Goal: Task Accomplishment & Management: Use online tool/utility

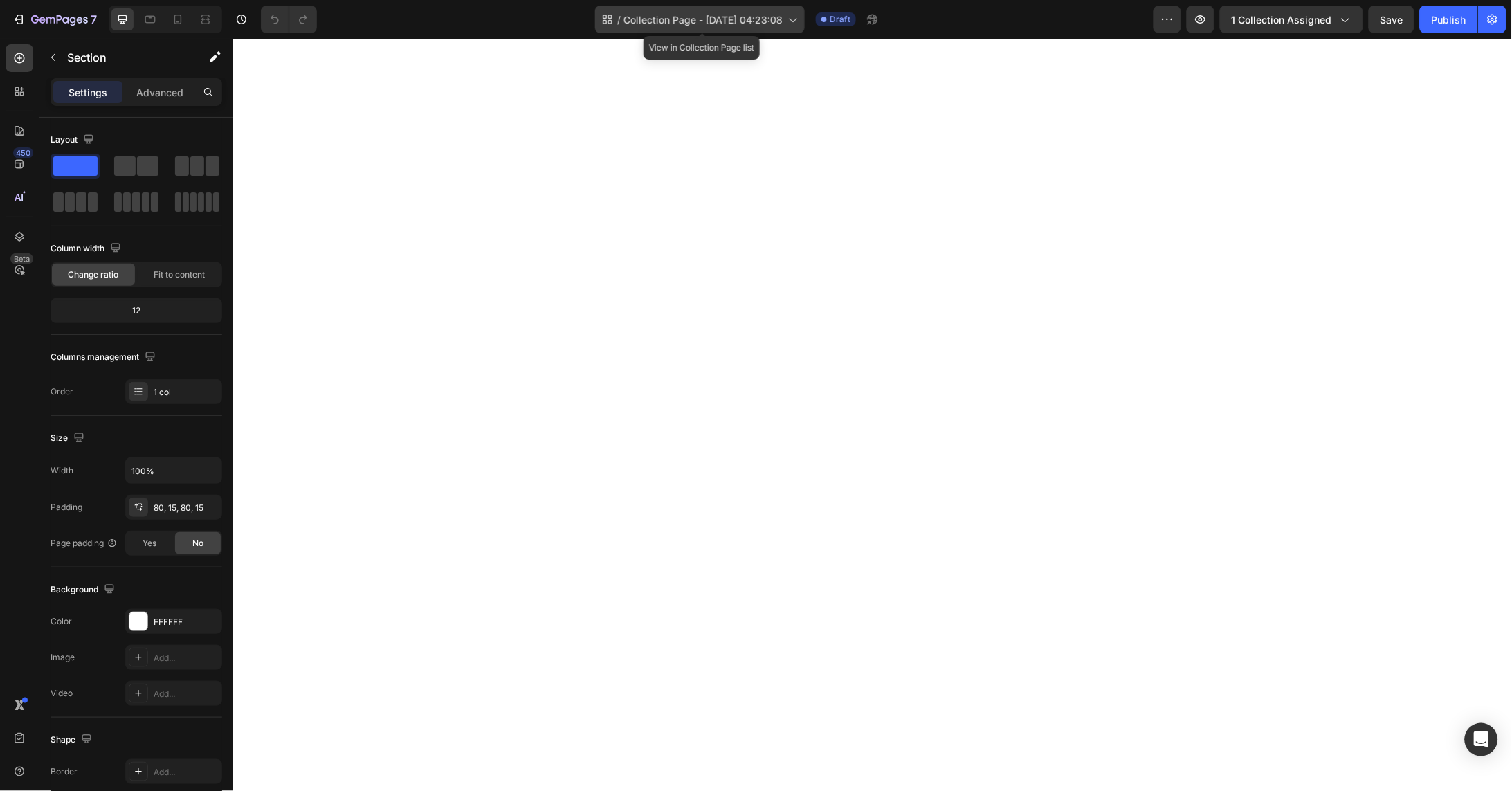
click at [764, 19] on span "Collection Page - Aug 26, 04:23:08" at bounding box center [702, 19] width 159 height 15
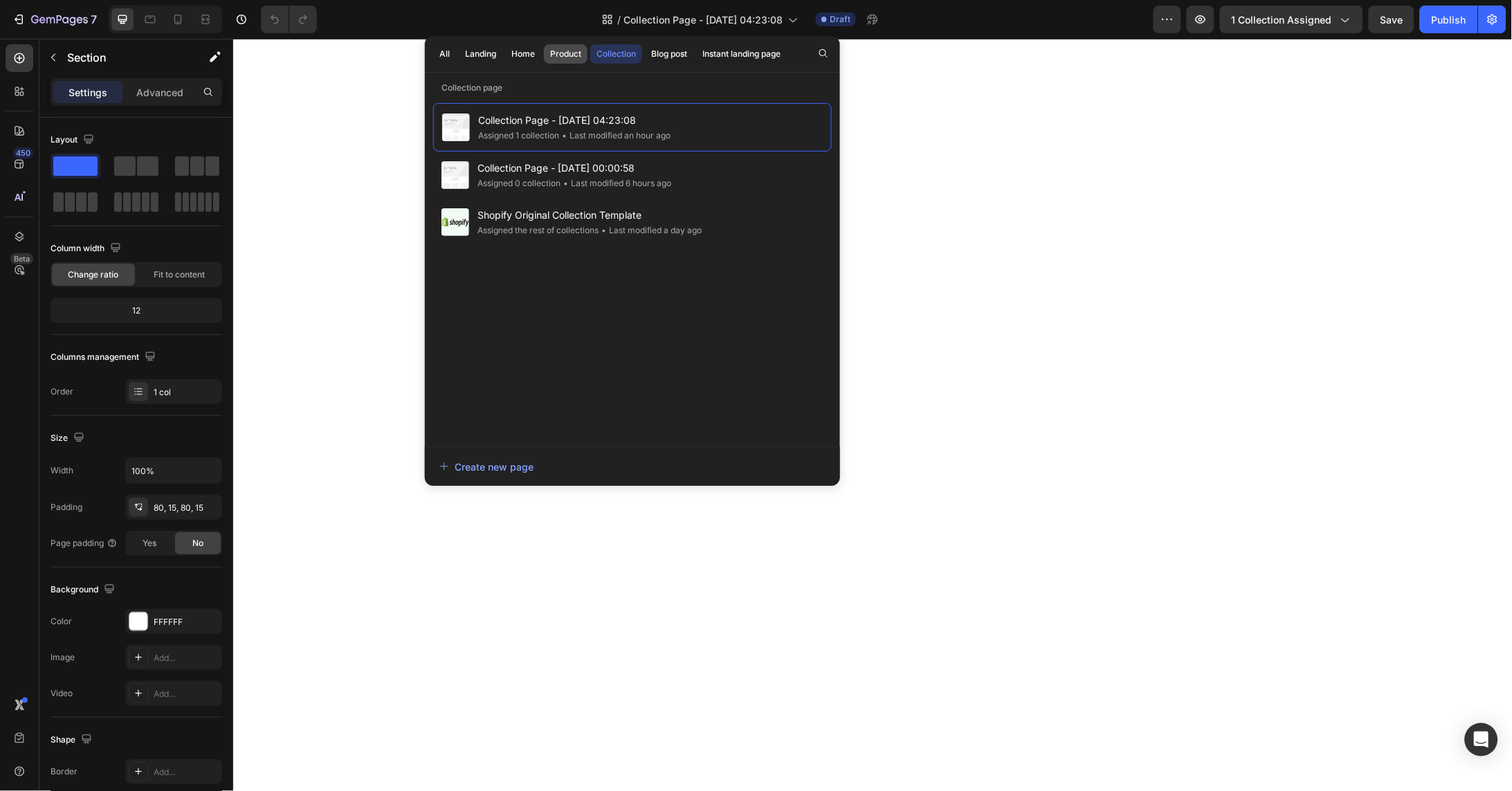
click at [570, 56] on div "Product" at bounding box center [566, 54] width 31 height 12
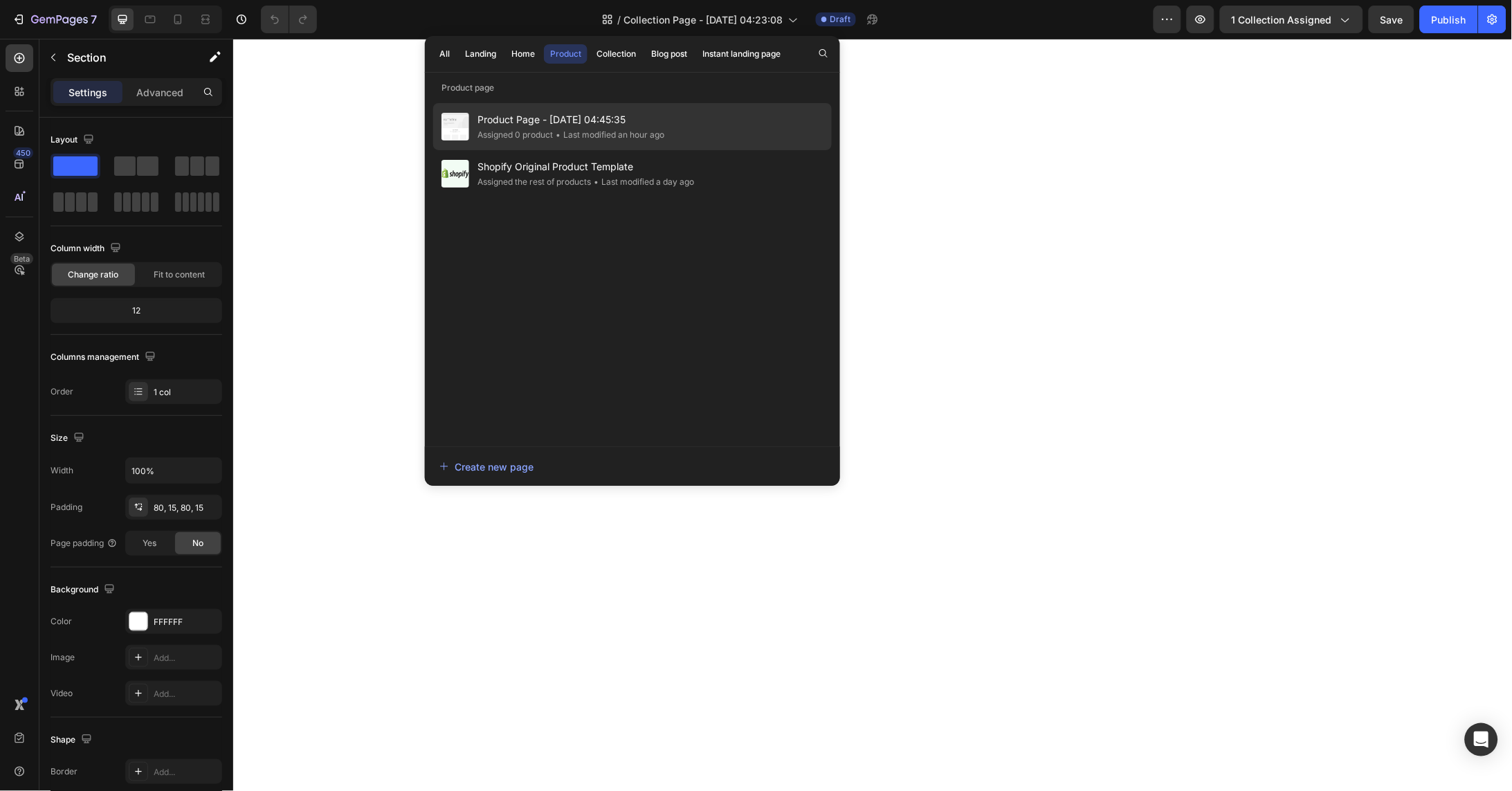
click at [586, 130] on div "• Last modified an hour ago" at bounding box center [608, 135] width 111 height 14
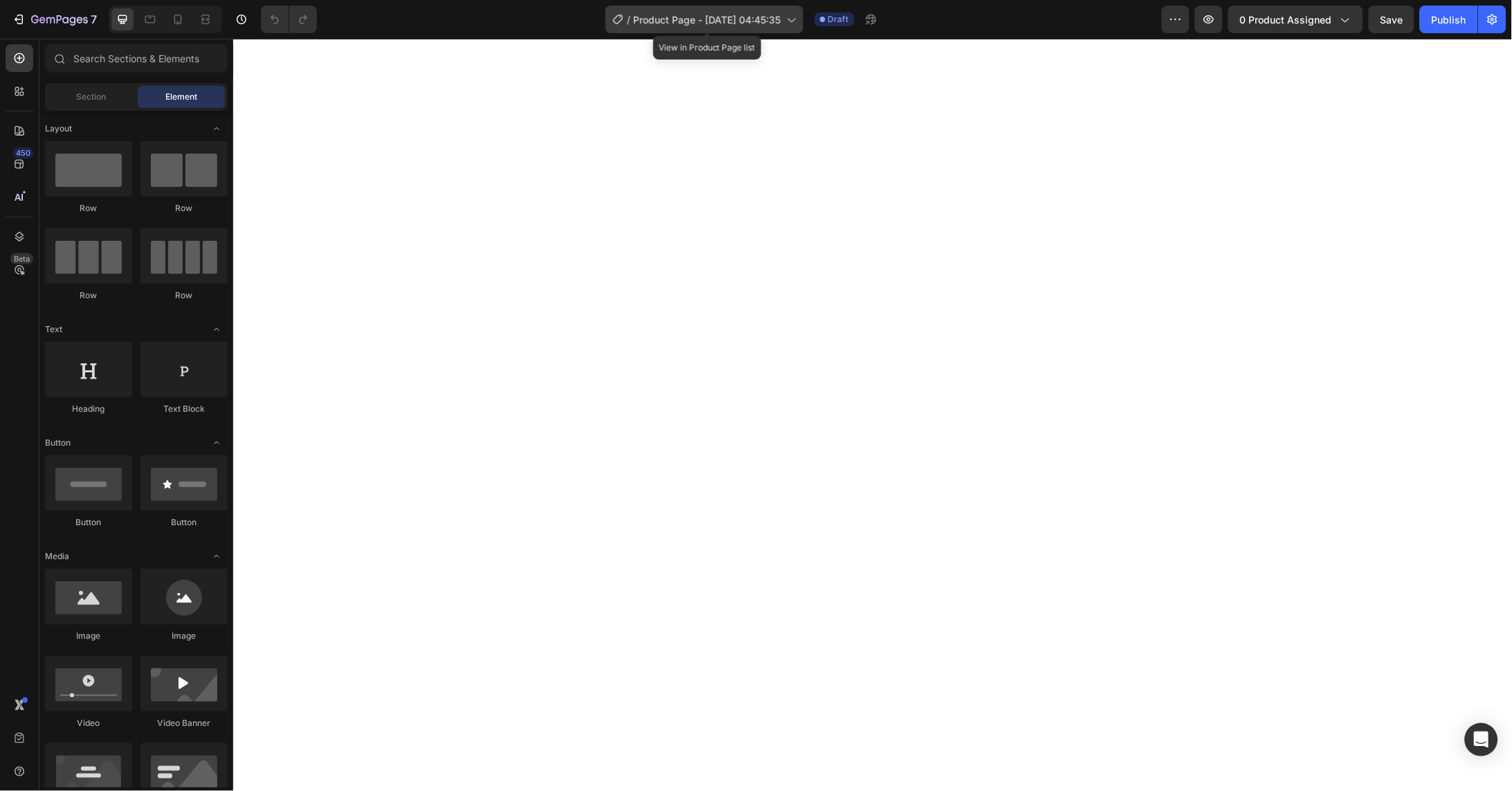
click at [749, 16] on span "Product Page - Aug 26, 04:45:35" at bounding box center [707, 19] width 148 height 15
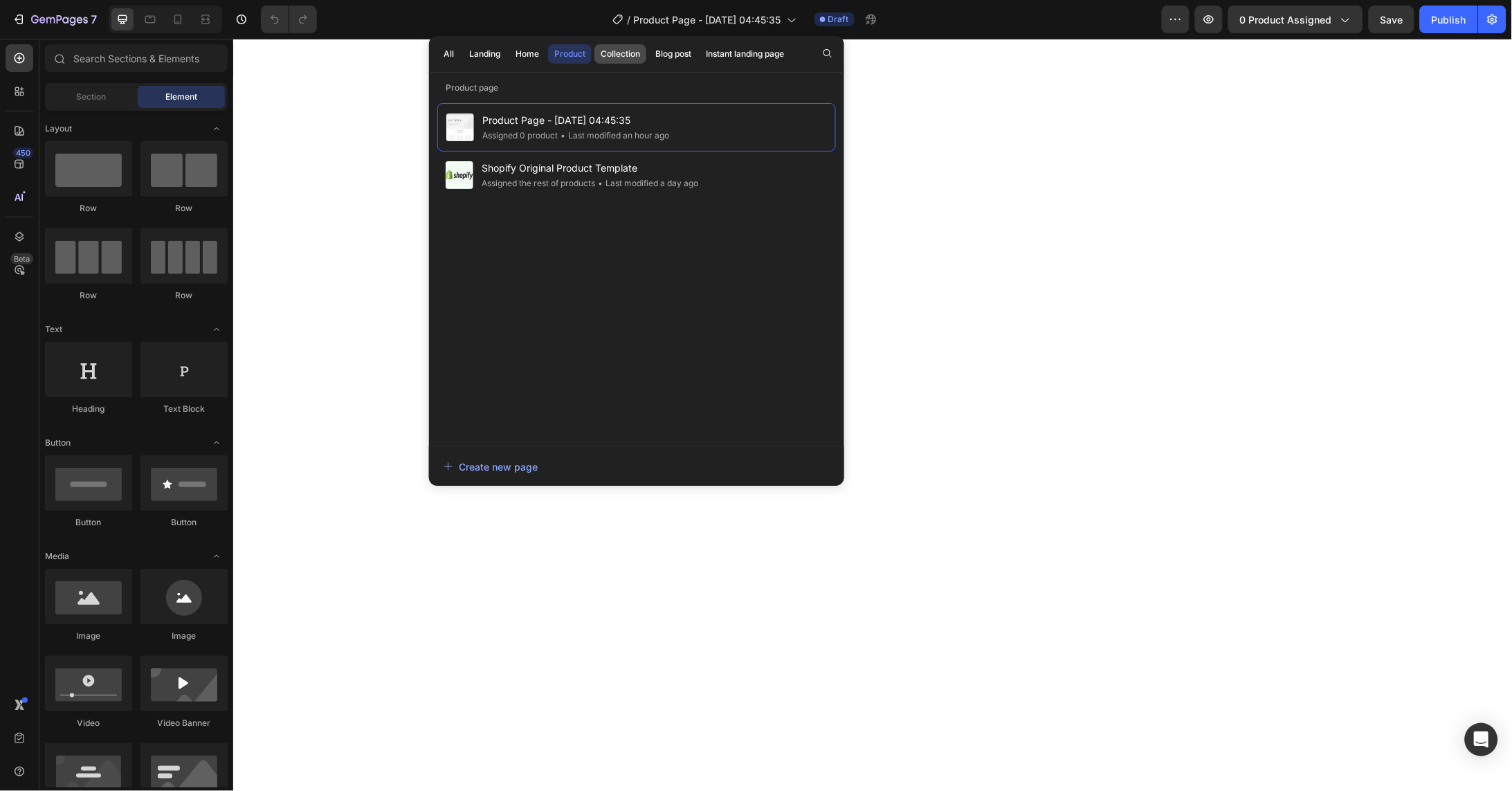
click at [627, 58] on div "Collection" at bounding box center [620, 54] width 39 height 12
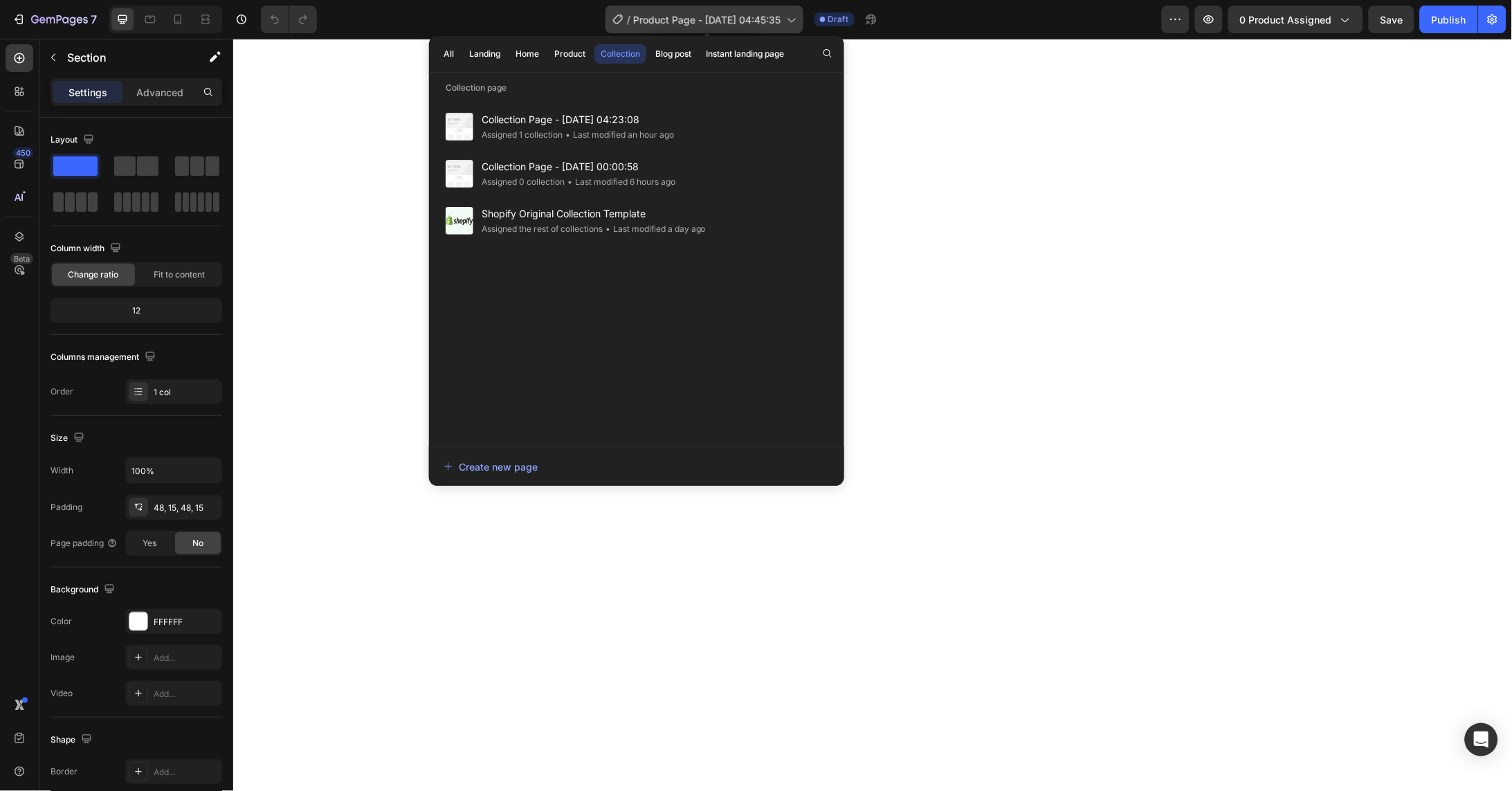
click at [767, 23] on span "Product Page - Aug 26, 04:45:35" at bounding box center [707, 19] width 148 height 15
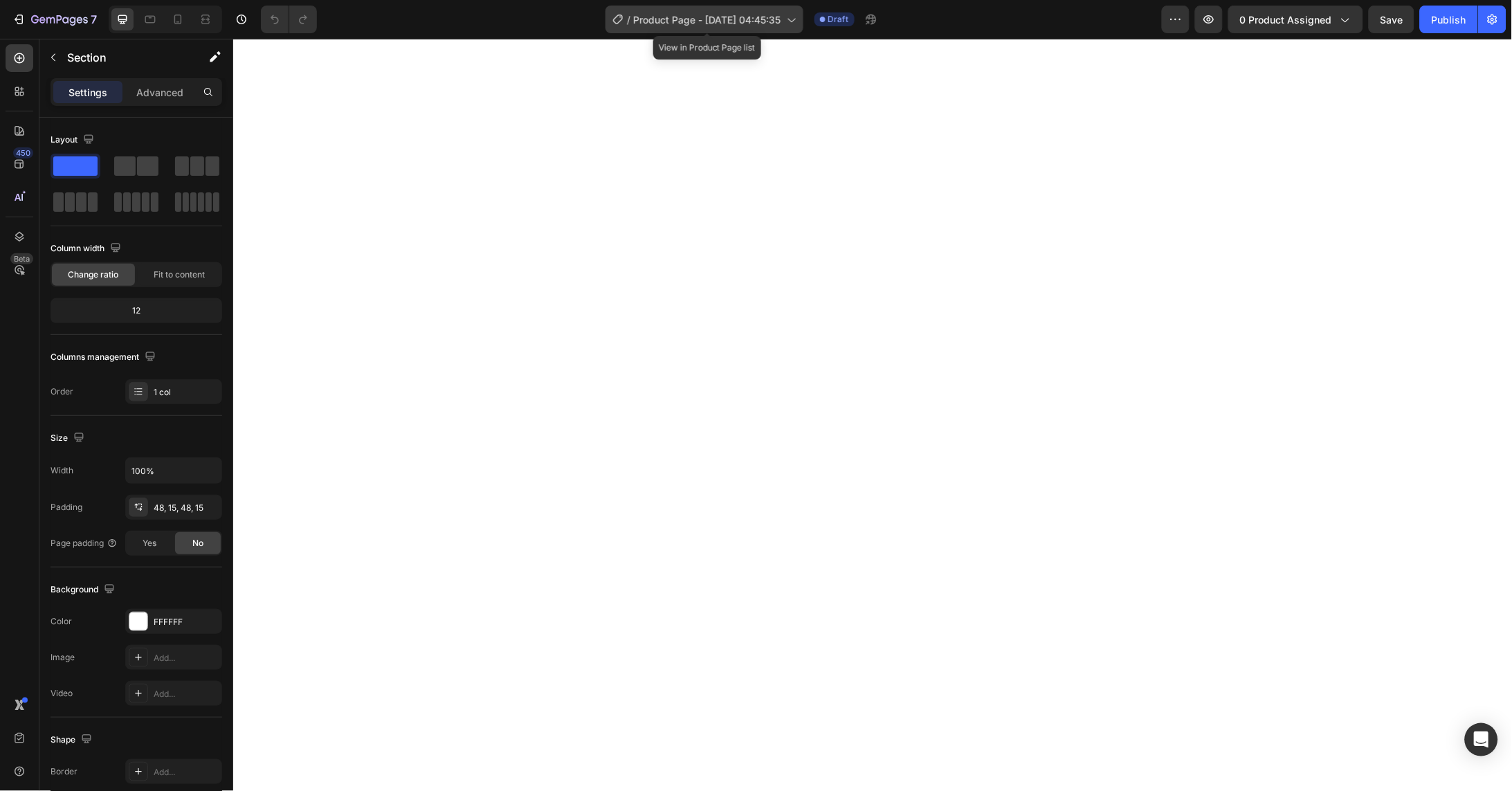
click at [786, 22] on div "/ Product Page - Aug 26, 04:45:35" at bounding box center [705, 19] width 198 height 28
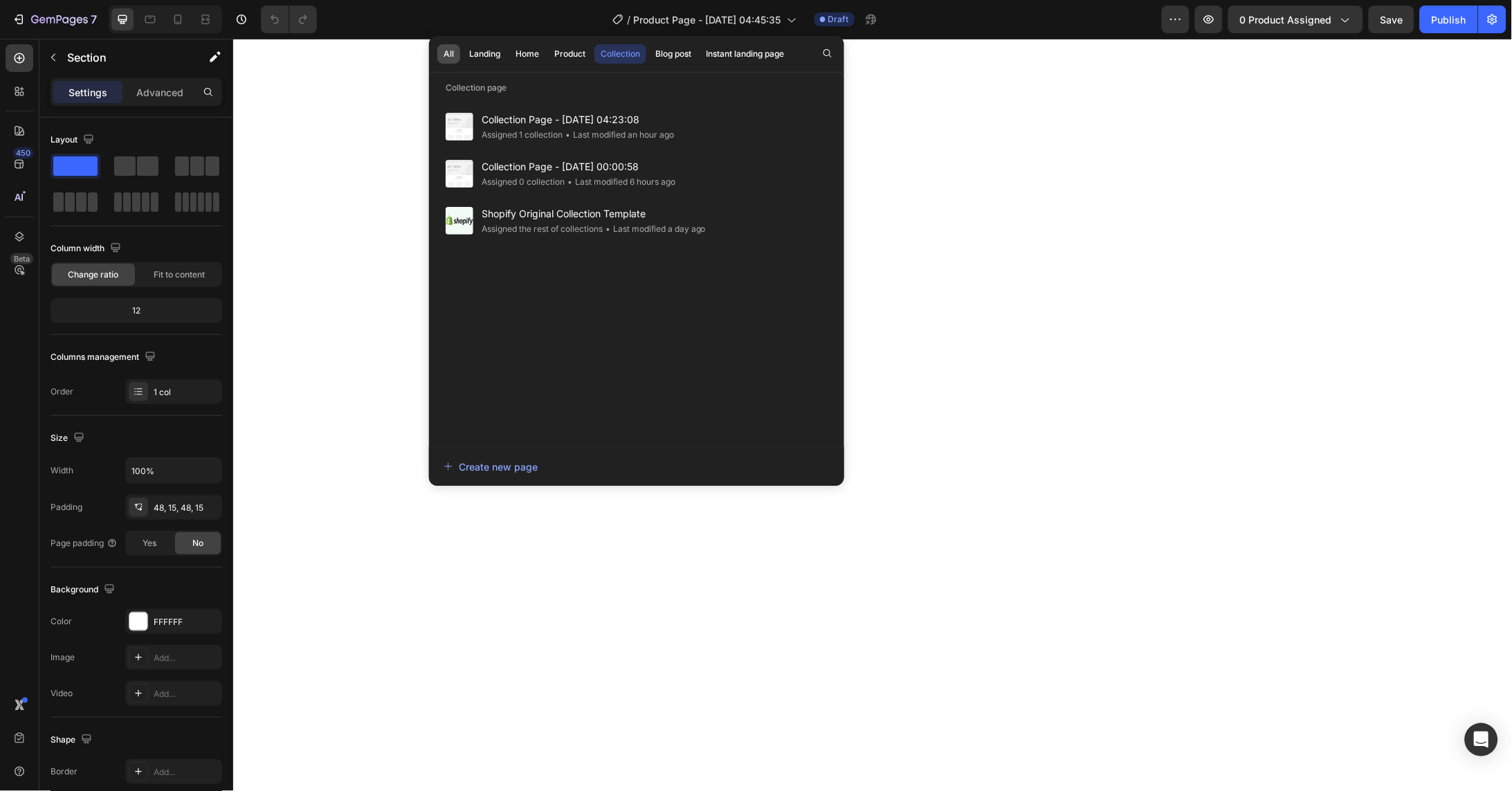
click at [451, 56] on div "All" at bounding box center [448, 54] width 10 height 12
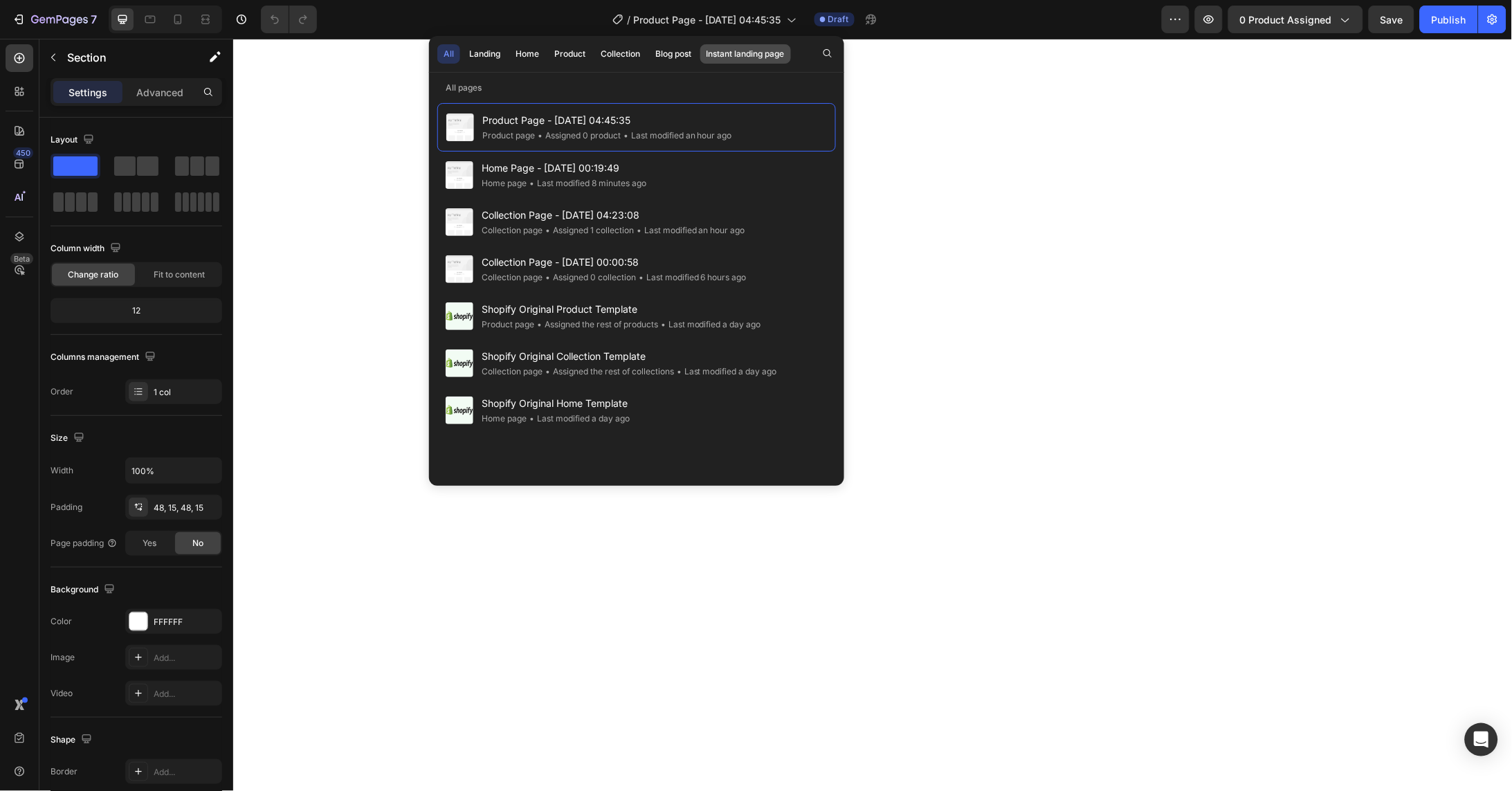
click at [733, 57] on div "Instant landing page" at bounding box center [746, 54] width 78 height 12
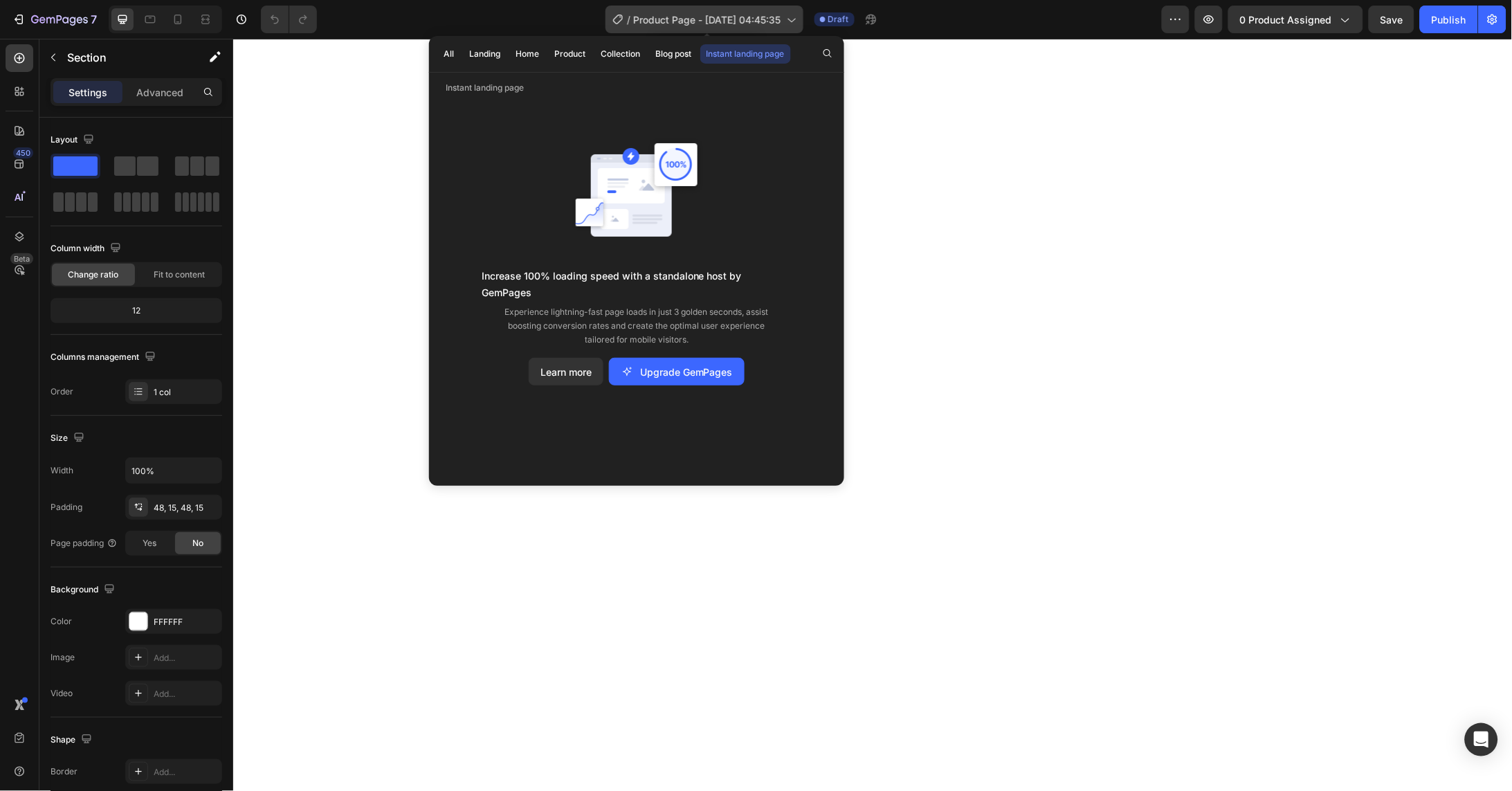
click at [760, 20] on span "Product Page - Aug 26, 04:45:35" at bounding box center [707, 19] width 148 height 15
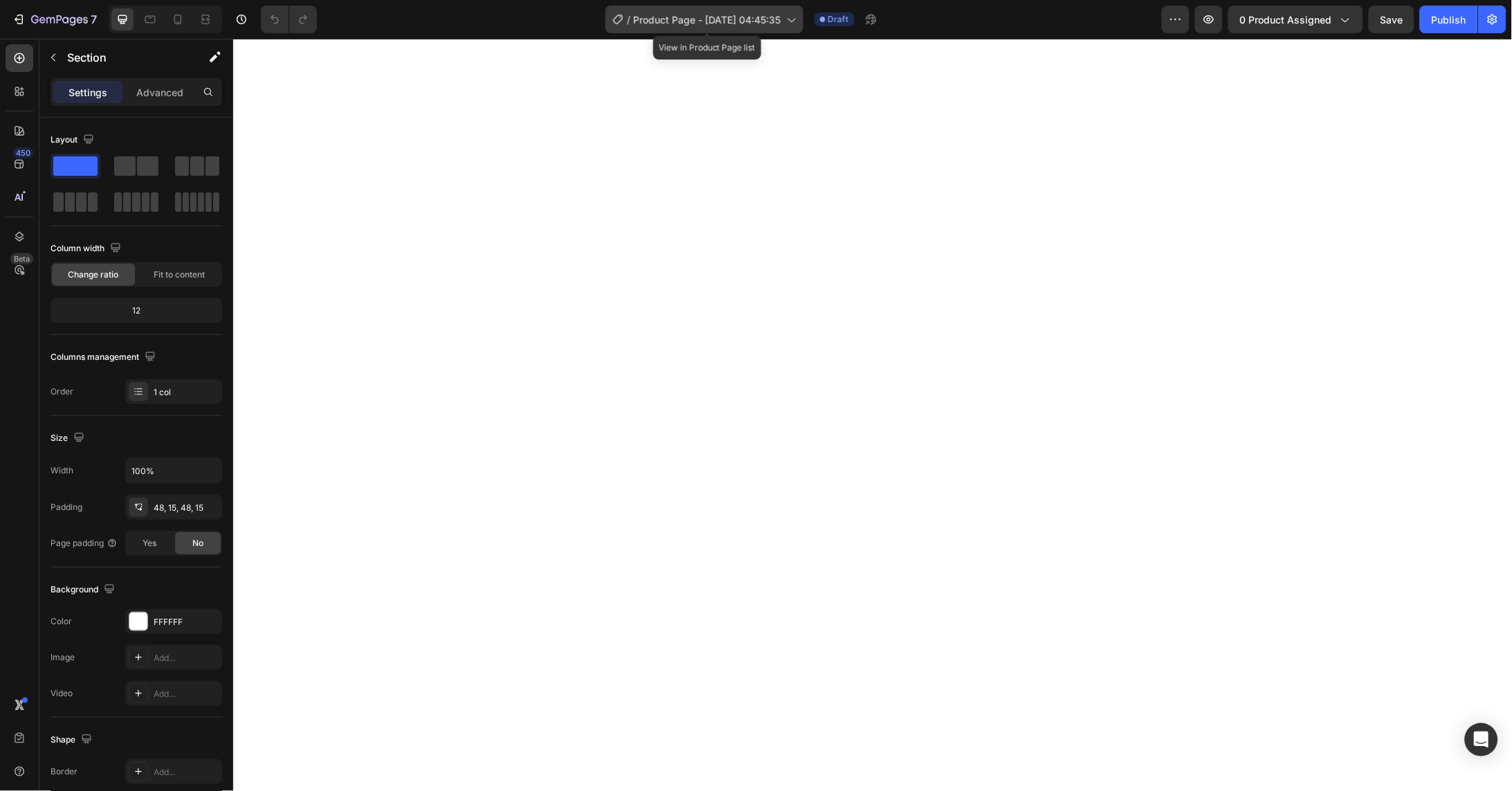
click at [757, 21] on span "Product Page - Aug 26, 04:45:35" at bounding box center [707, 19] width 148 height 15
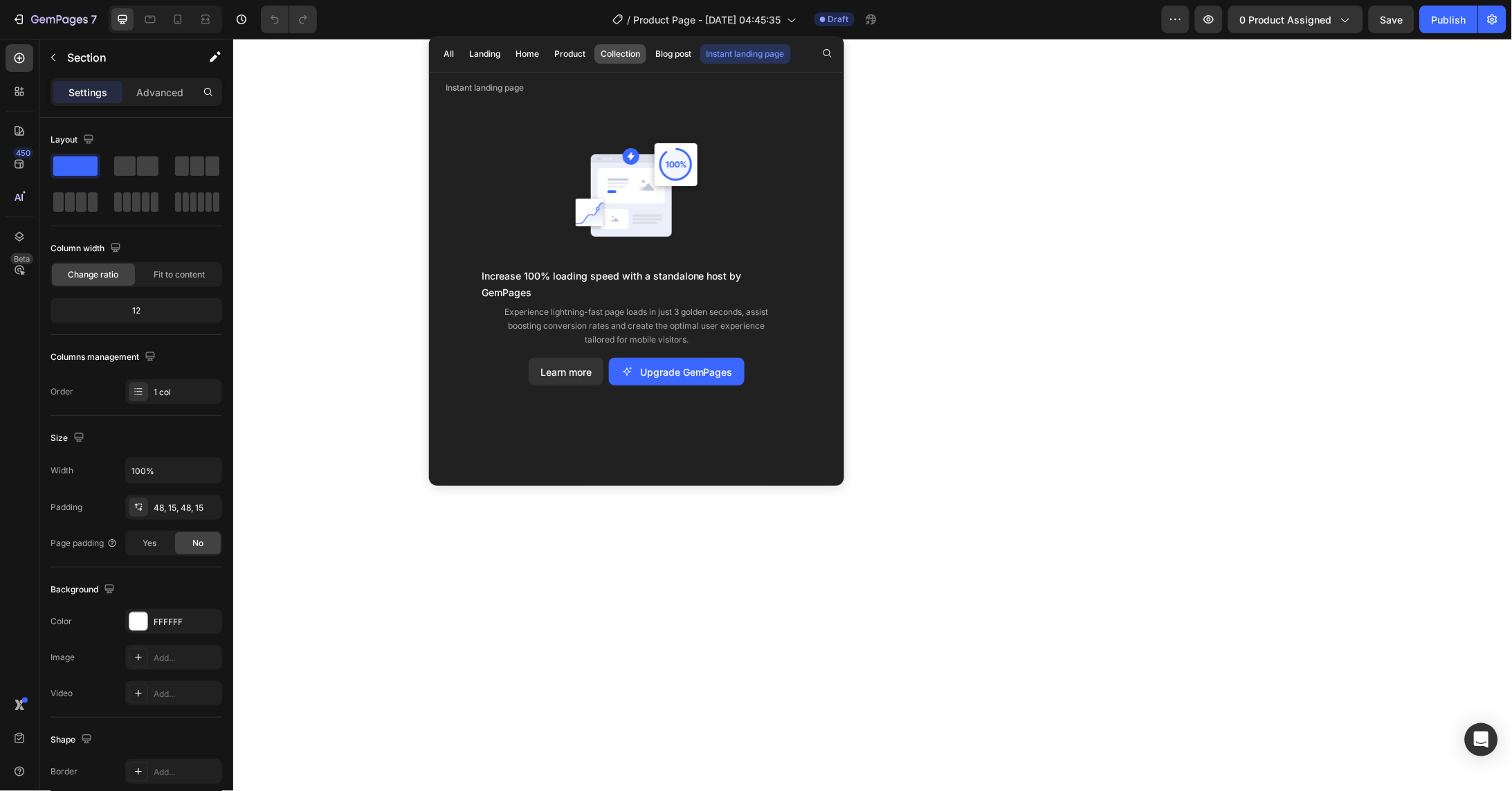
click at [626, 52] on div "Collection" at bounding box center [620, 54] width 39 height 12
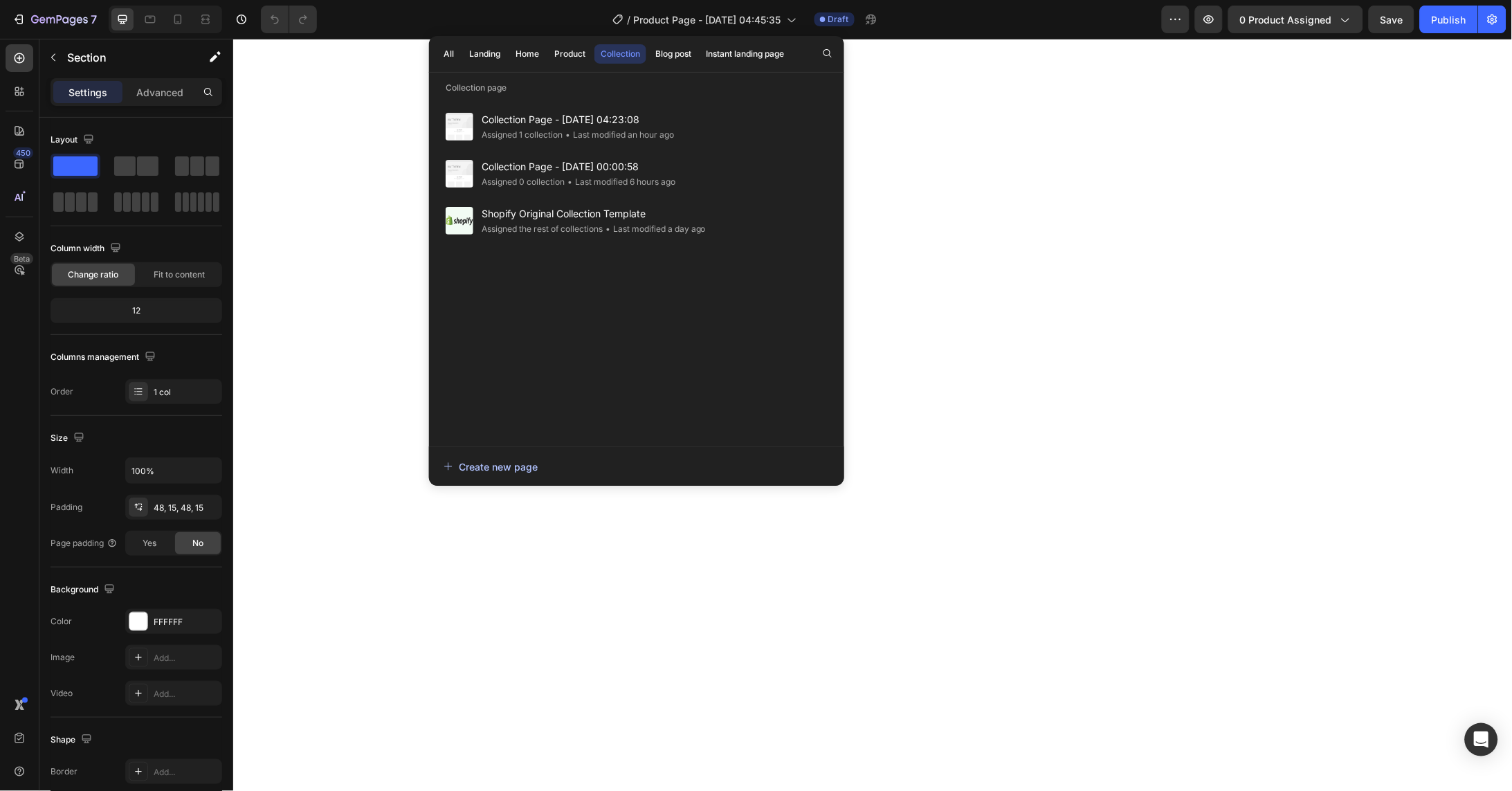
click at [499, 464] on div "Create new page" at bounding box center [490, 467] width 94 height 15
click at [779, 22] on span "Product Page - Aug 26, 04:45:35" at bounding box center [707, 19] width 148 height 15
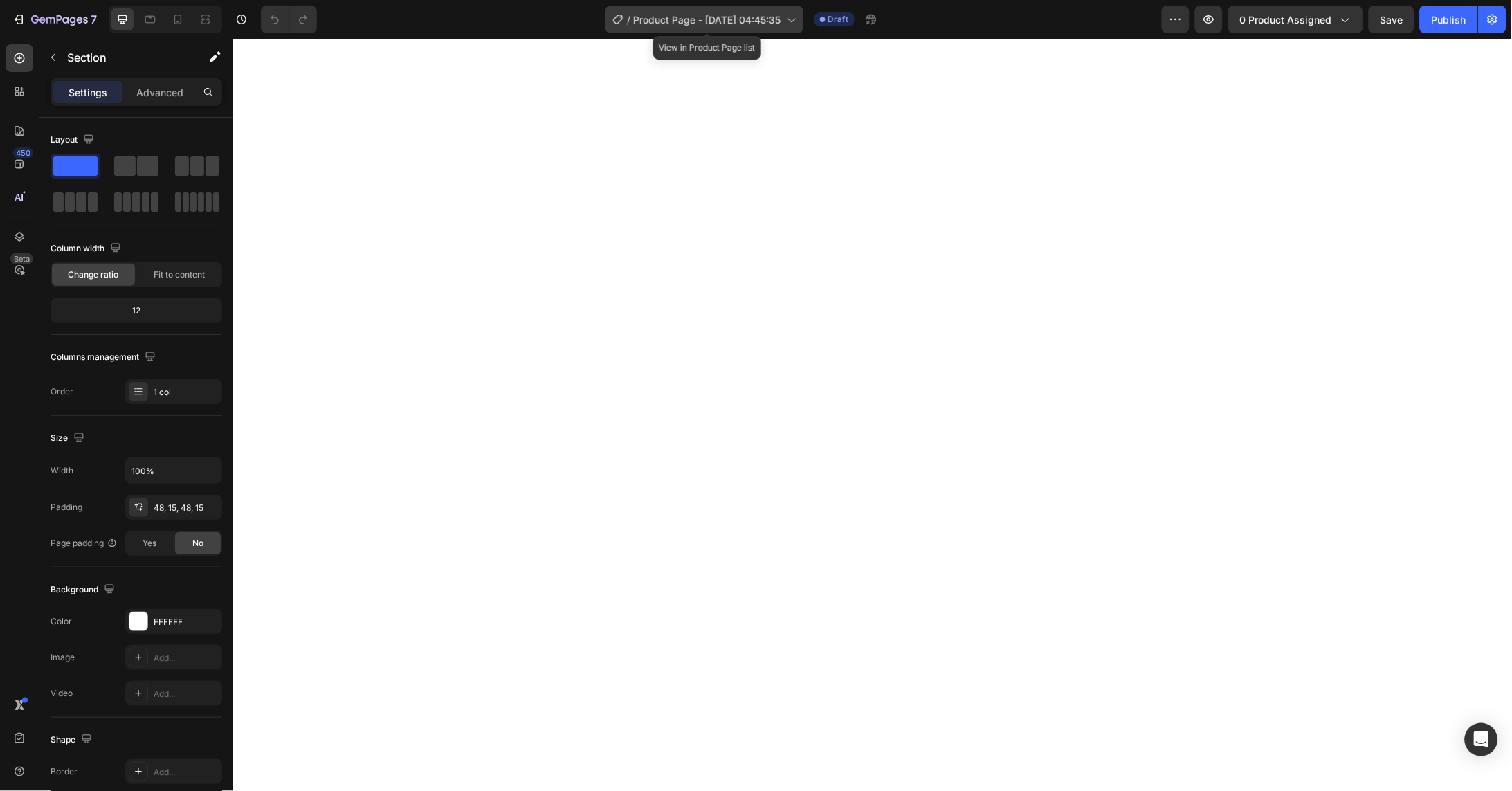
click at [709, 22] on span "Product Page - Aug 26, 04:45:35" at bounding box center [707, 19] width 148 height 15
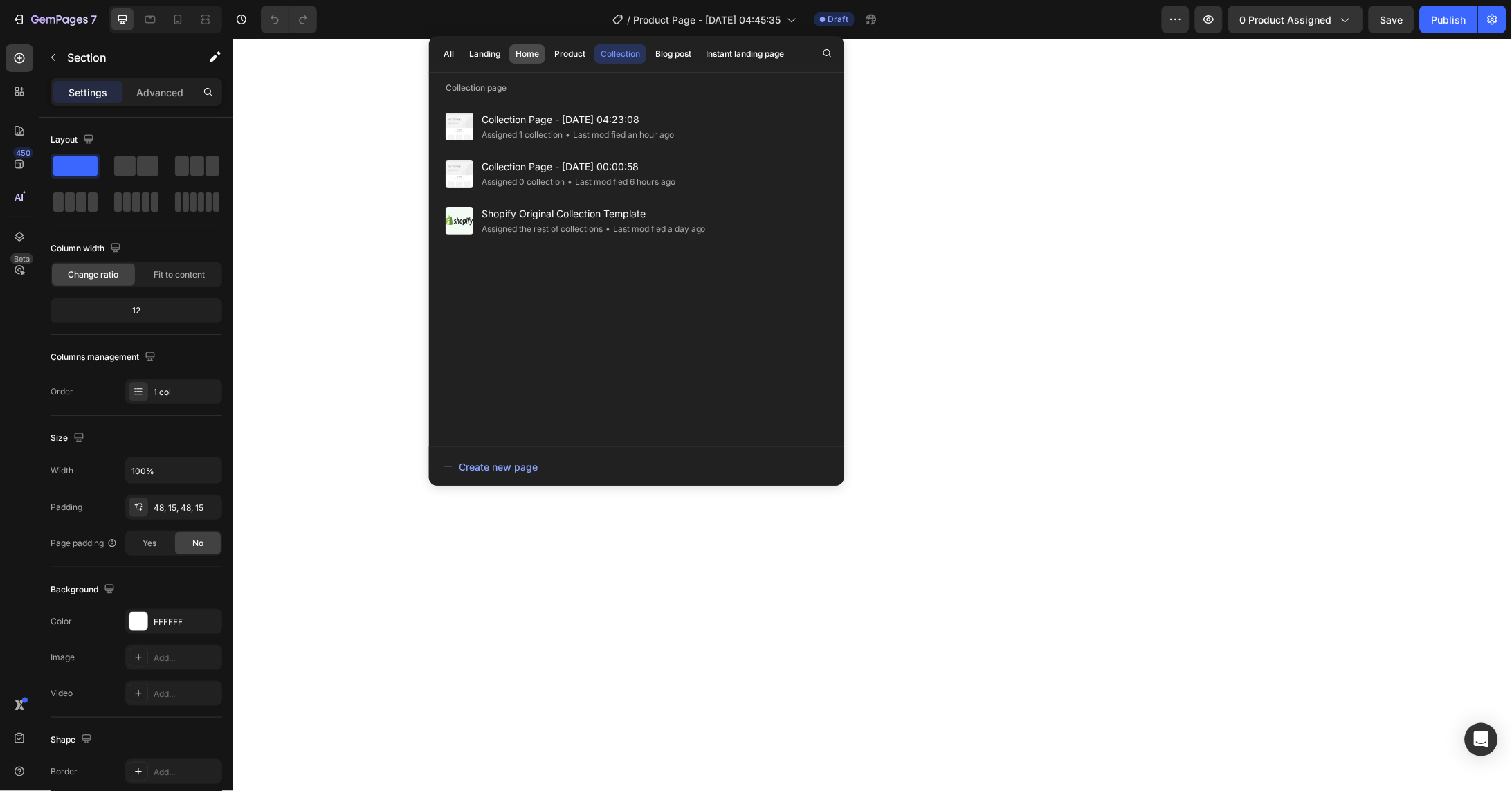
click at [527, 55] on div "Home" at bounding box center [527, 54] width 23 height 12
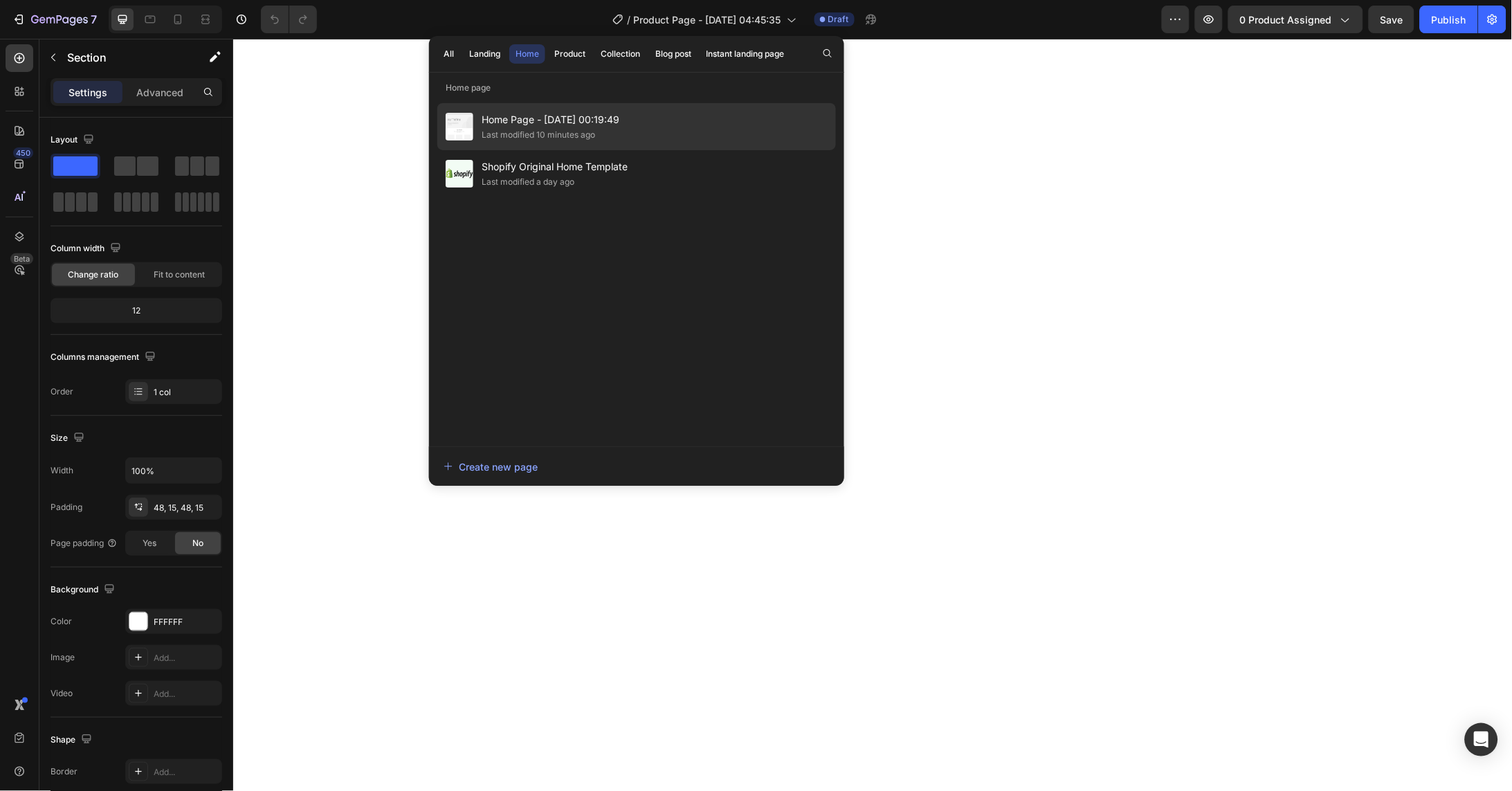
click at [579, 118] on span "Home Page - Aug 26, 00:19:49" at bounding box center [550, 119] width 137 height 17
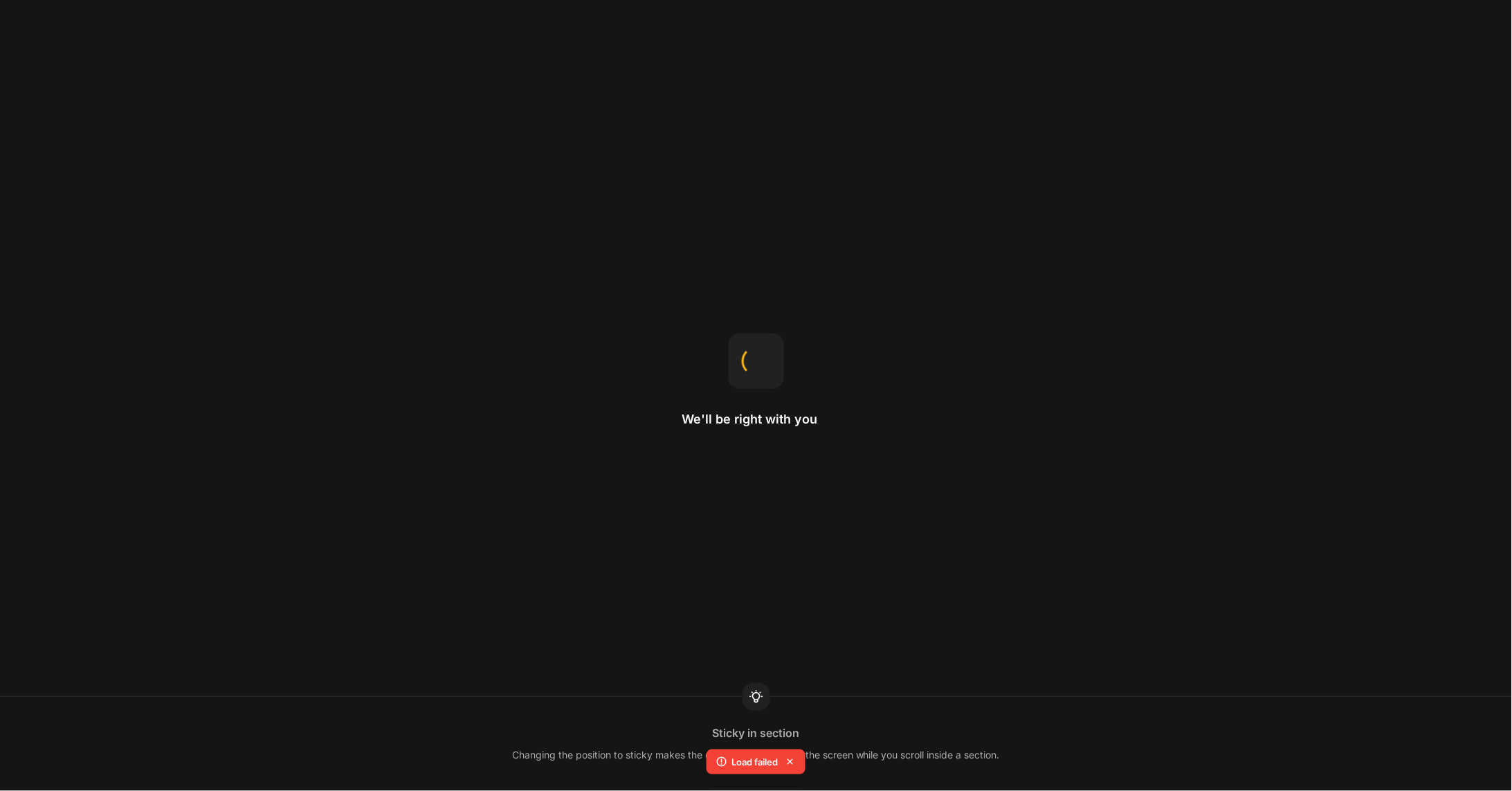
click at [792, 759] on icon at bounding box center [790, 761] width 5 height 5
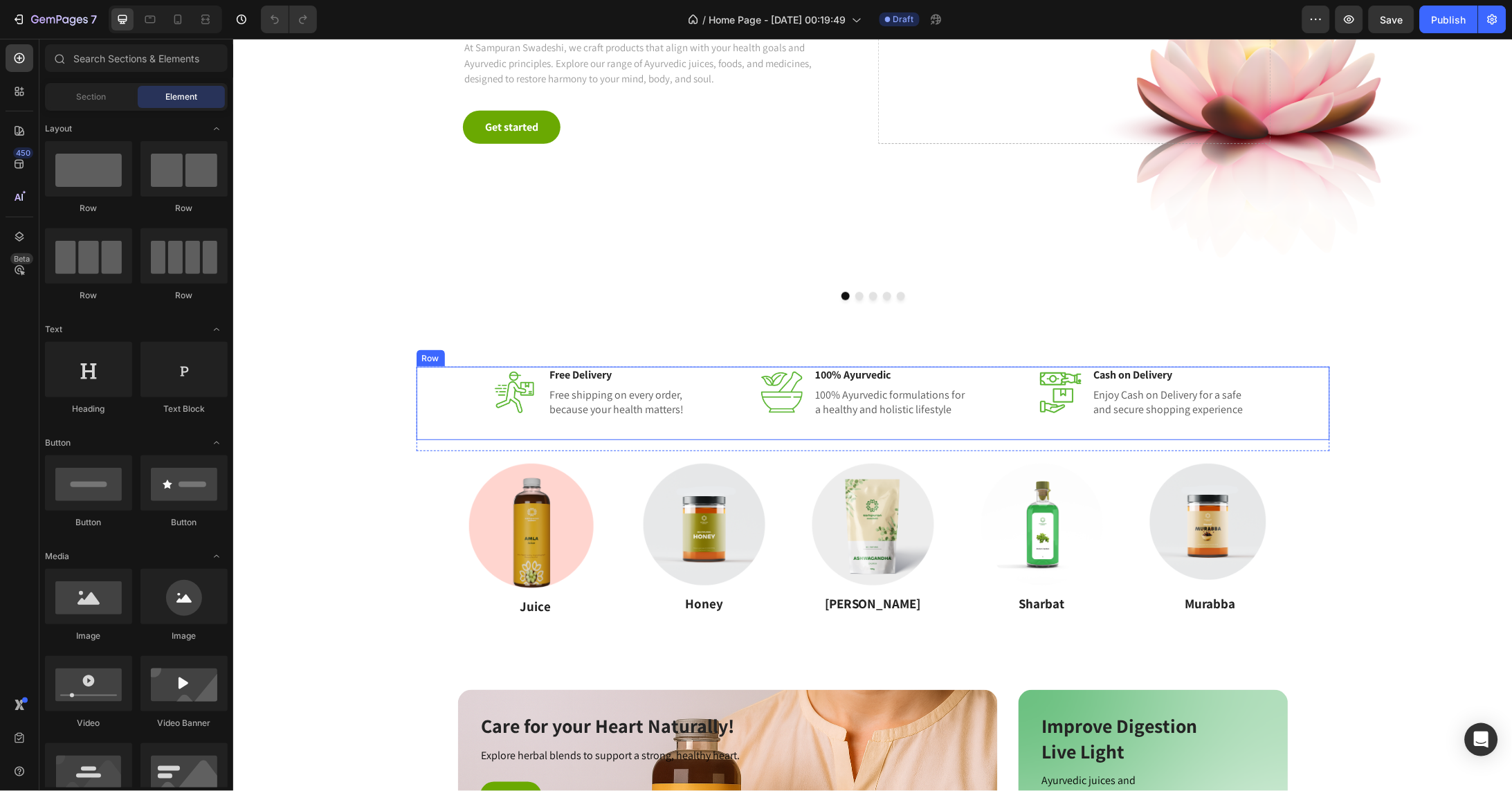
scroll to position [255, 0]
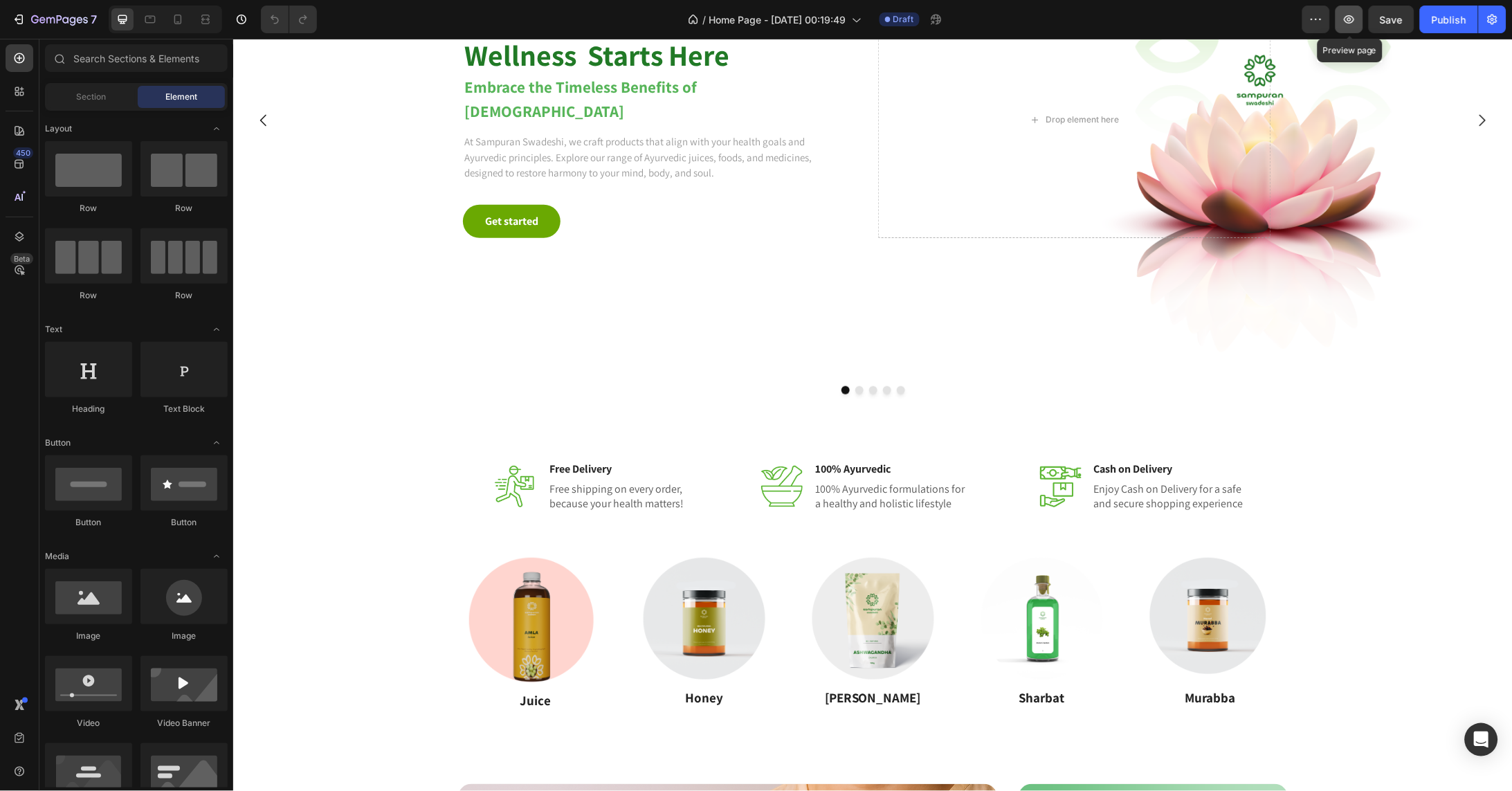
click at [1358, 20] on button "button" at bounding box center [1350, 19] width 28 height 28
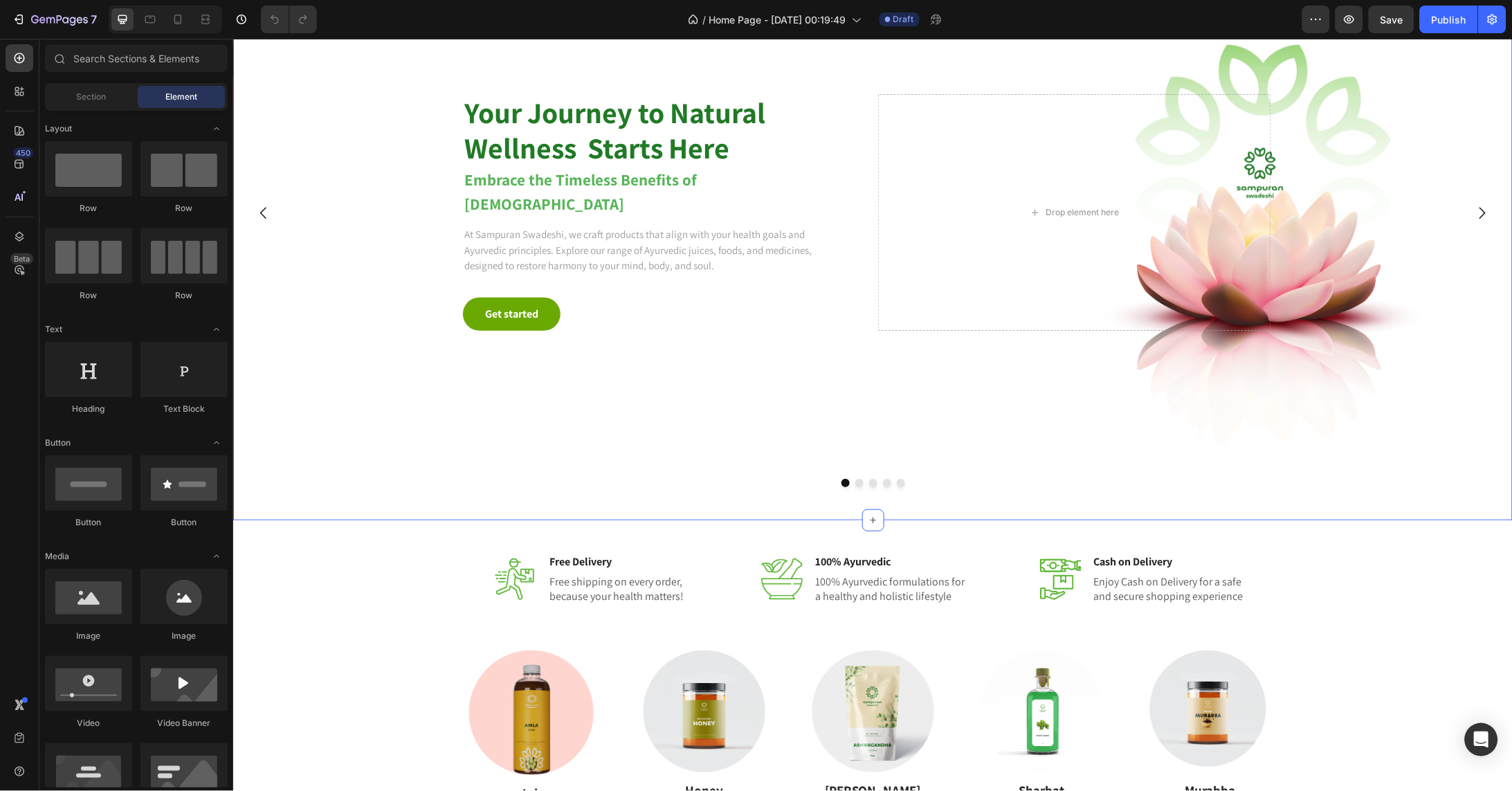
scroll to position [0, 0]
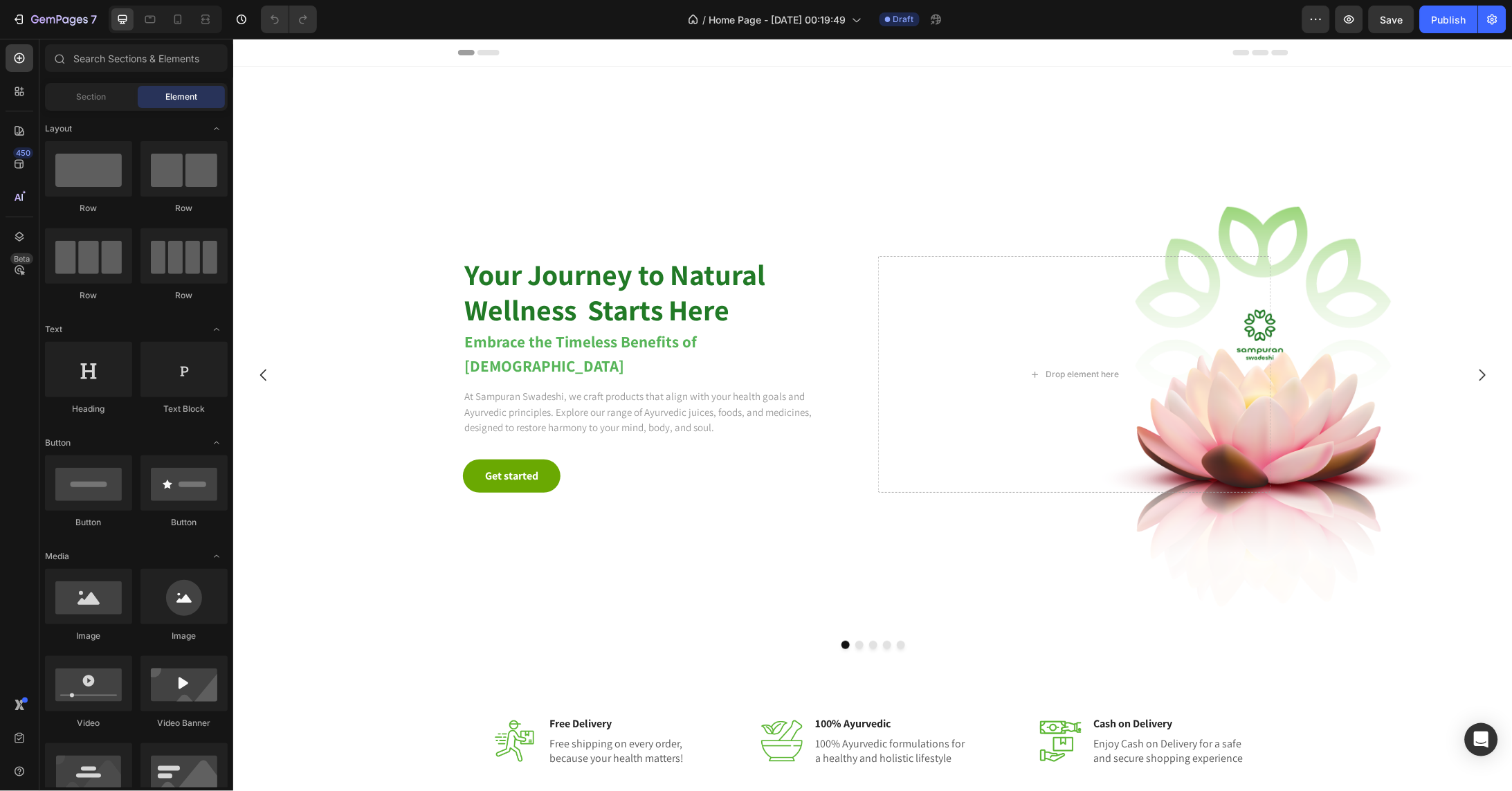
click at [652, 0] on div "7 / Home Page - Aug 26, 00:19:49 Draft Preview Save Publish" at bounding box center [756, 19] width 1512 height 39
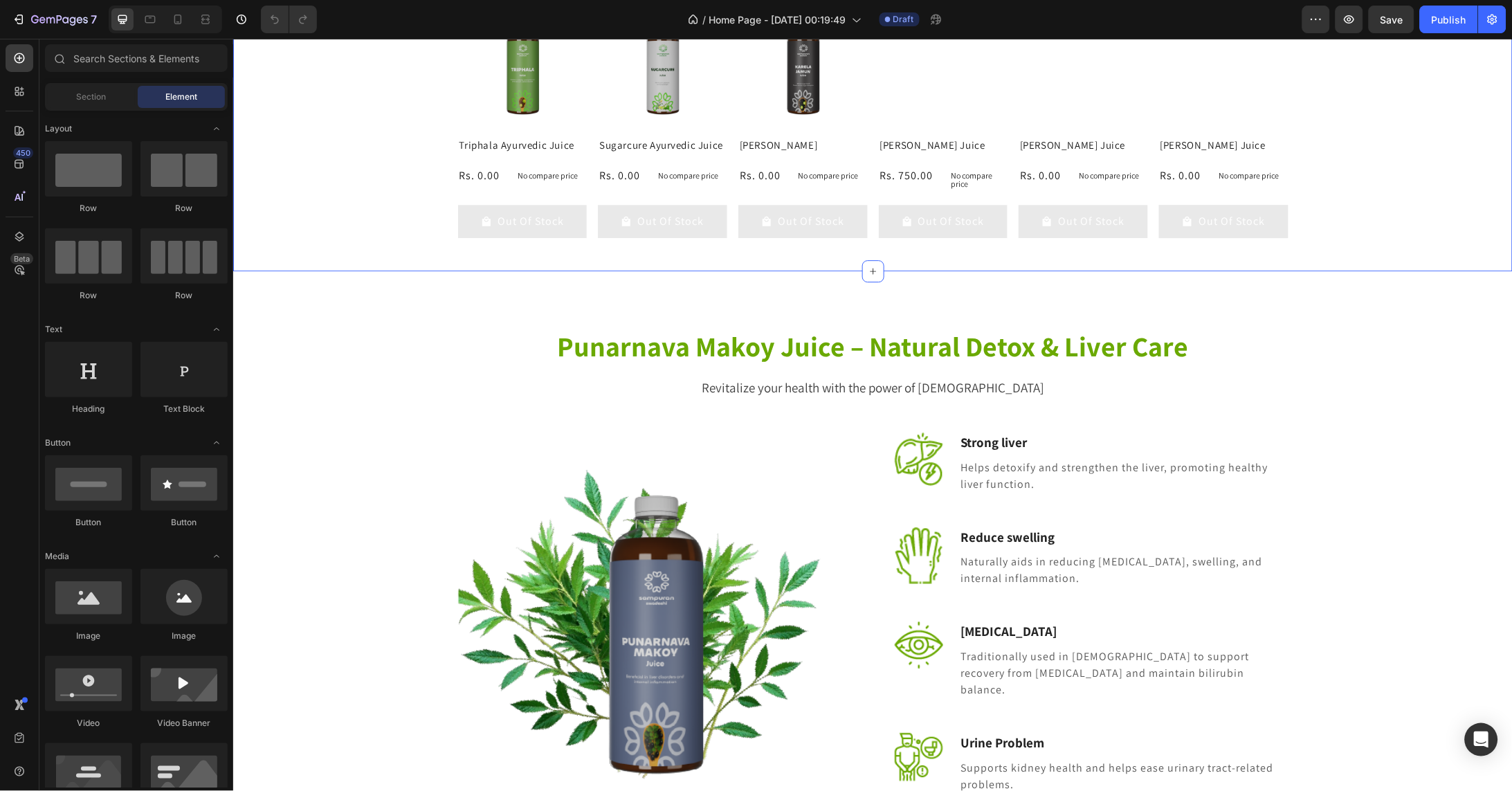
scroll to position [3076, 0]
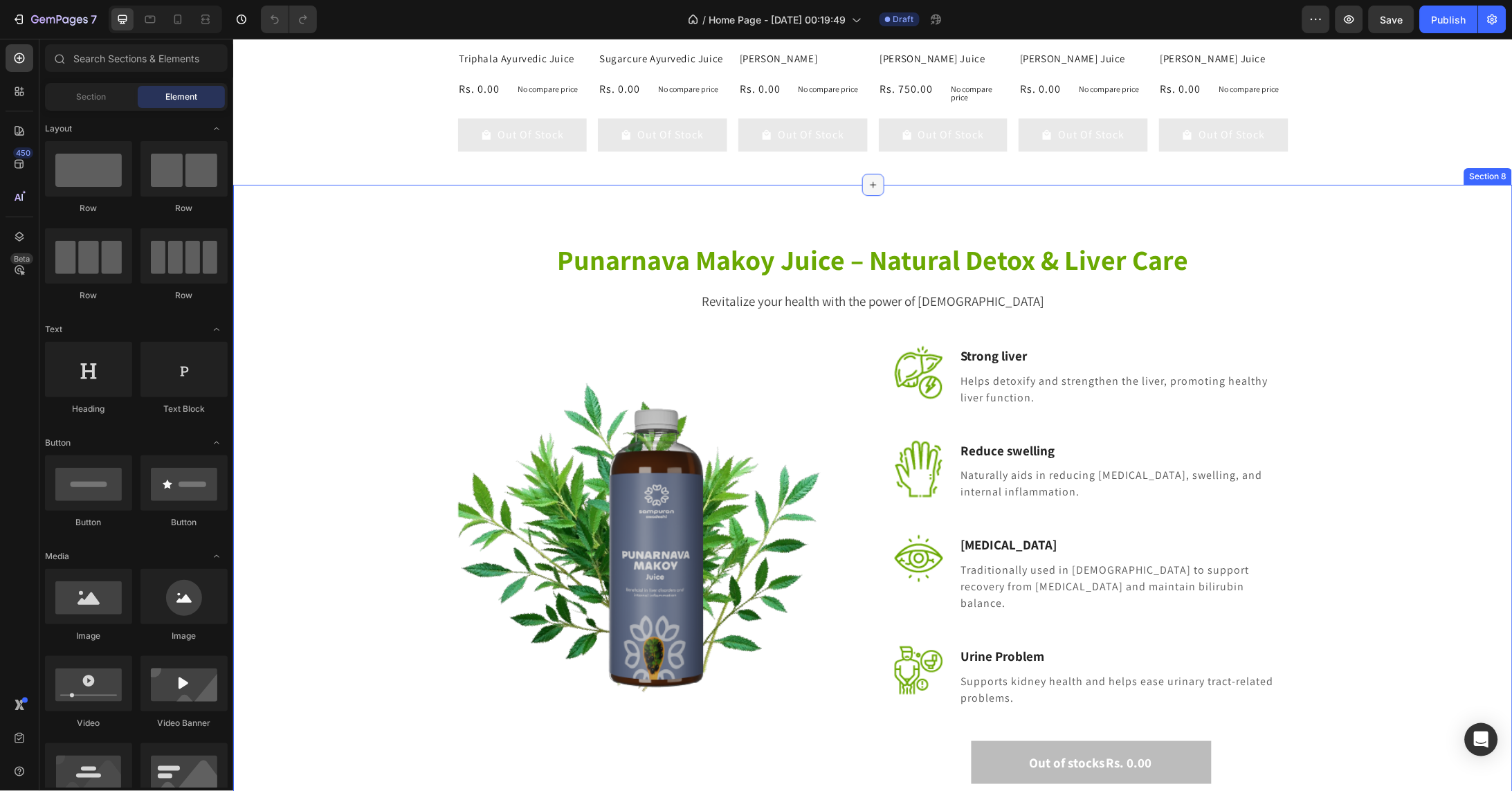
click at [871, 189] on icon at bounding box center [872, 183] width 11 height 11
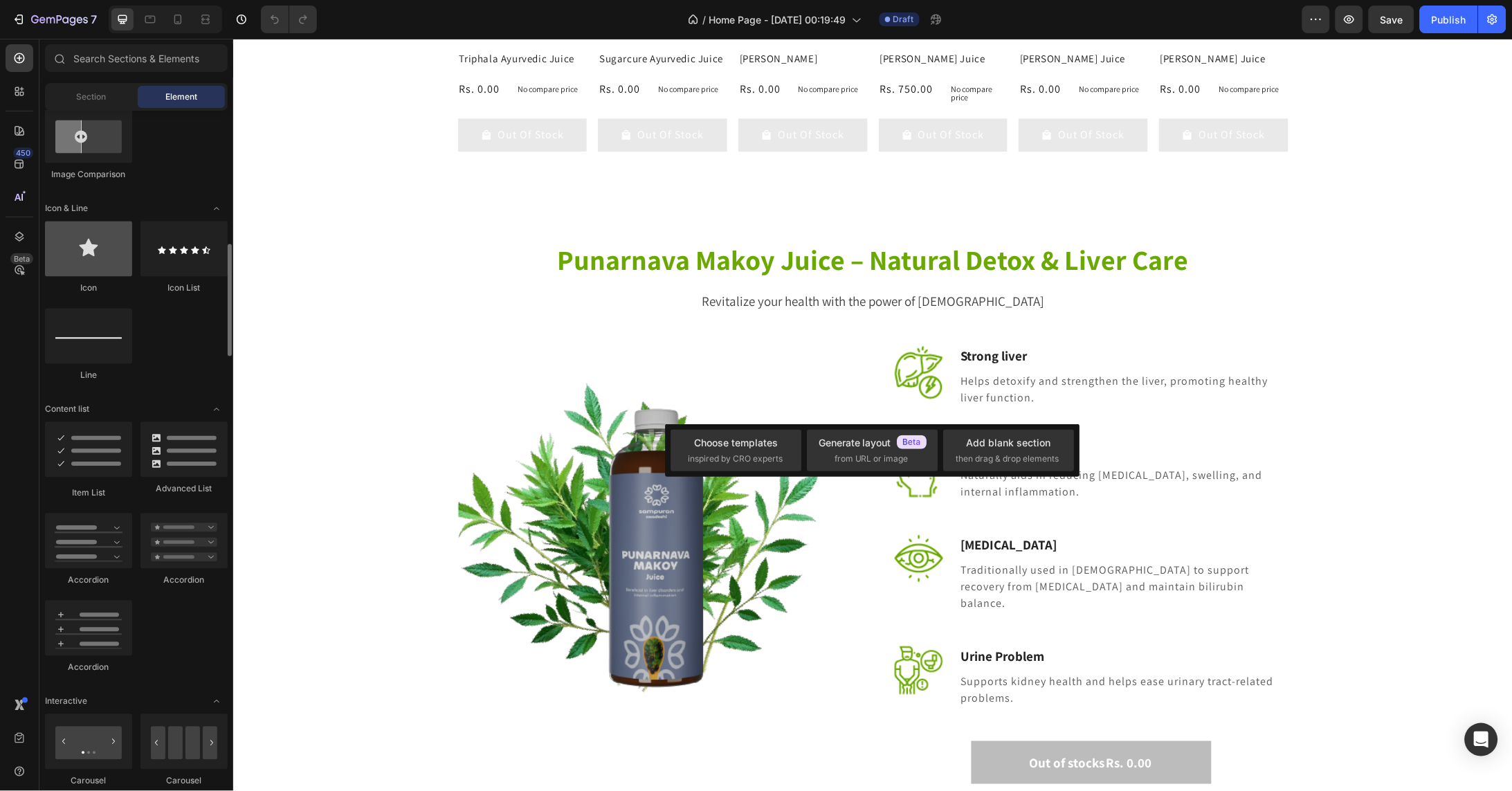
scroll to position [891, 0]
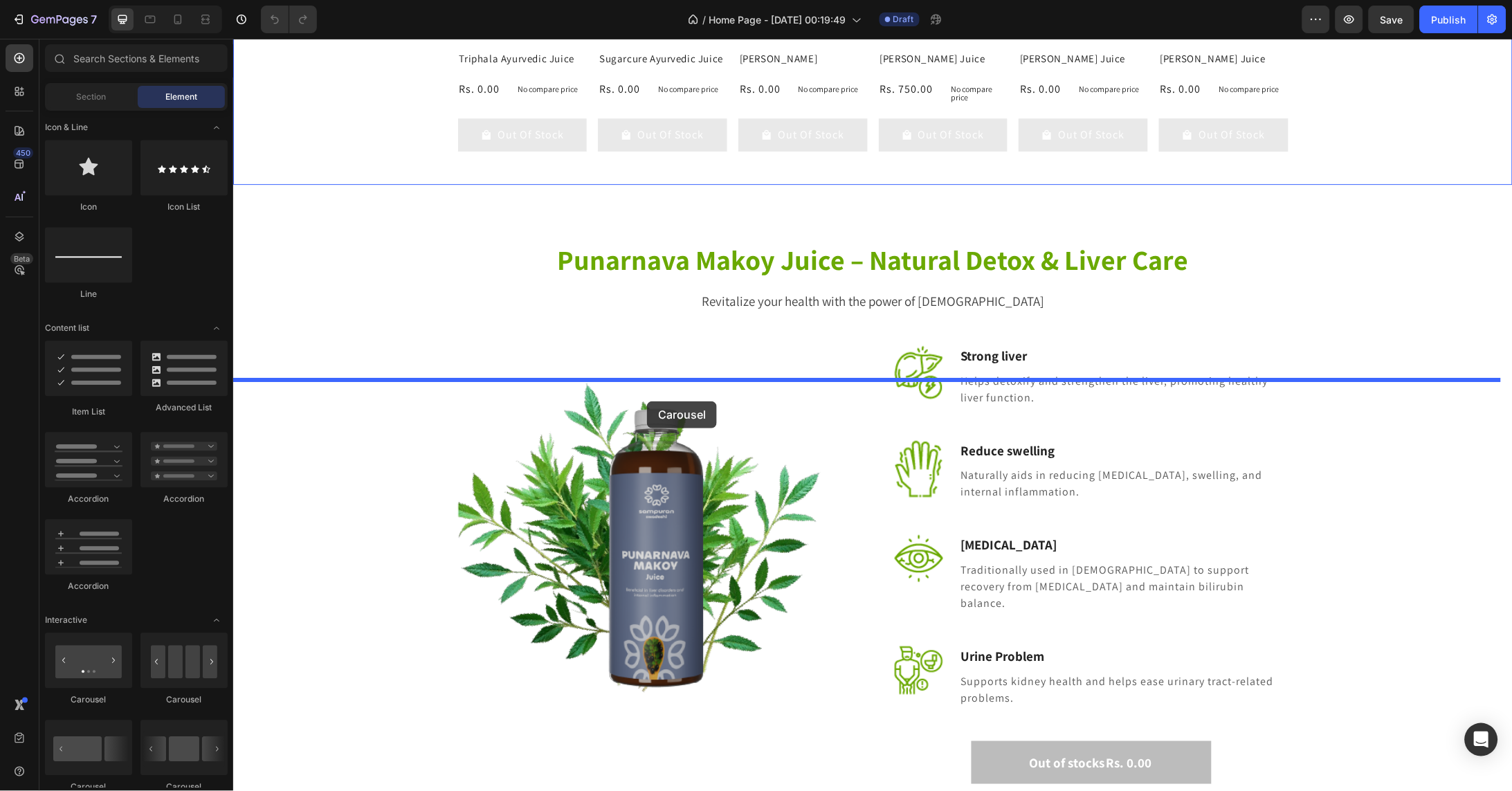
drag, startPoint x: 330, startPoint y: 694, endPoint x: 647, endPoint y: 401, distance: 431.7
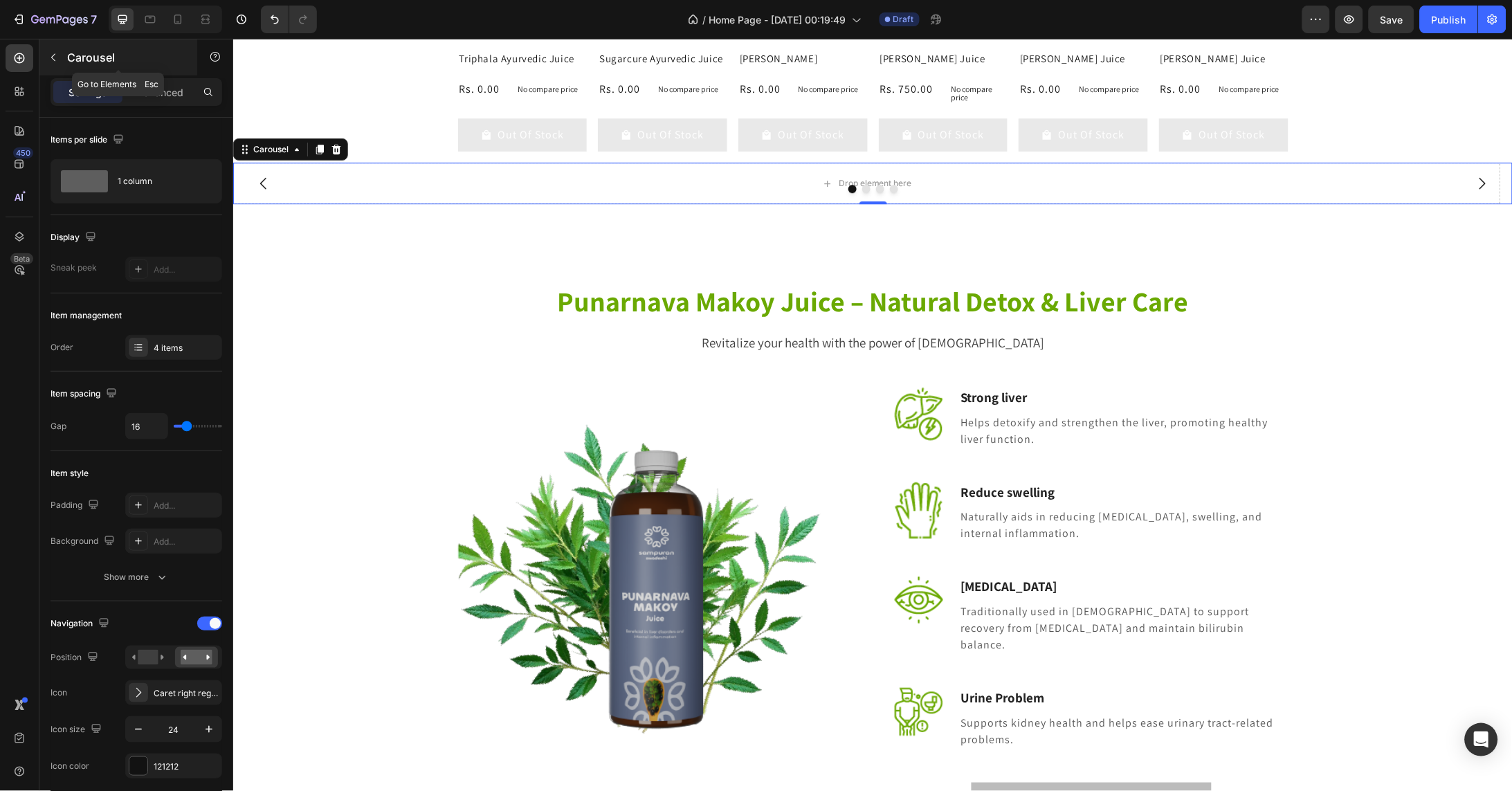
click at [73, 53] on p "Carousel" at bounding box center [125, 57] width 117 height 17
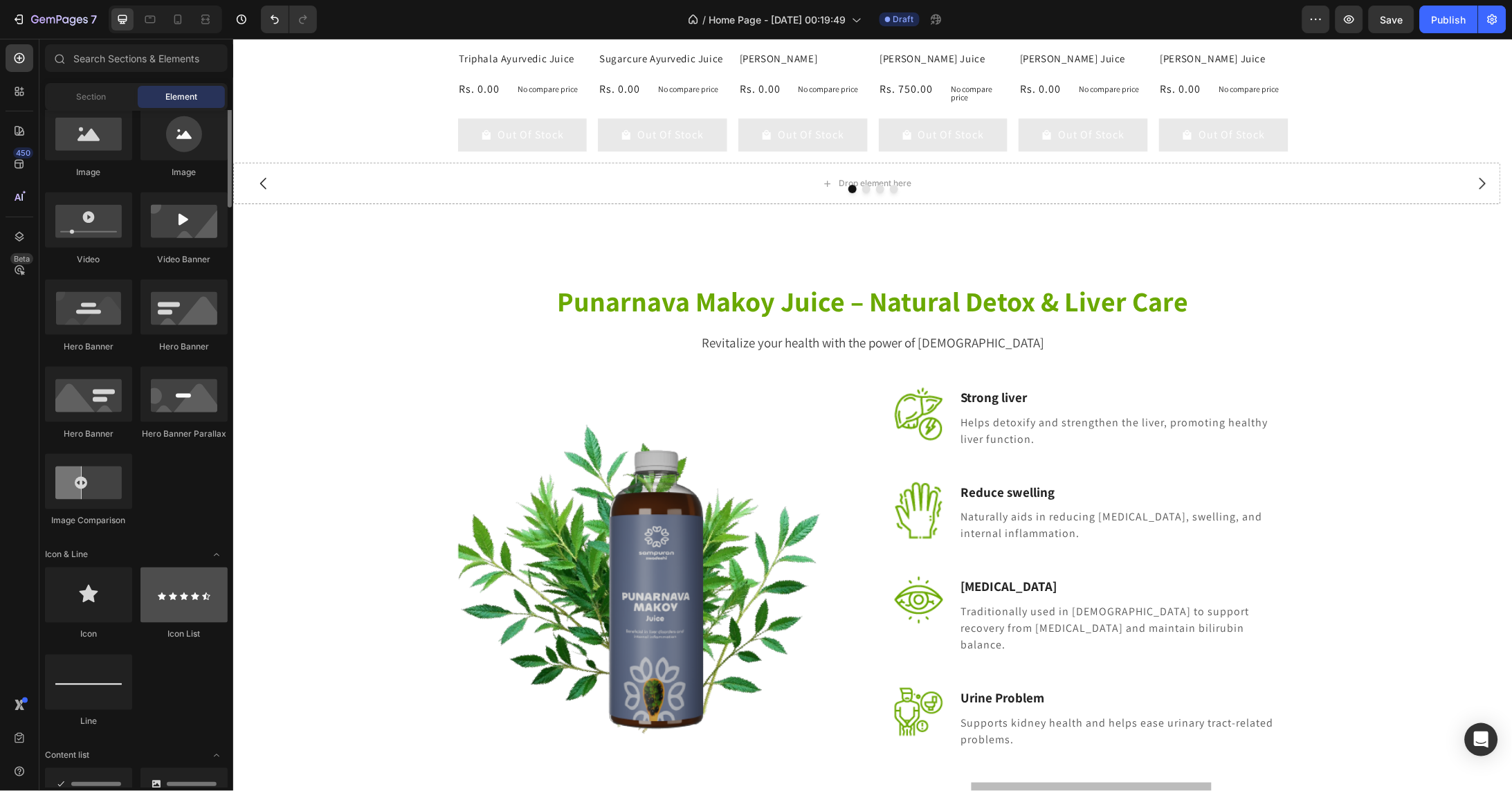
scroll to position [385, 0]
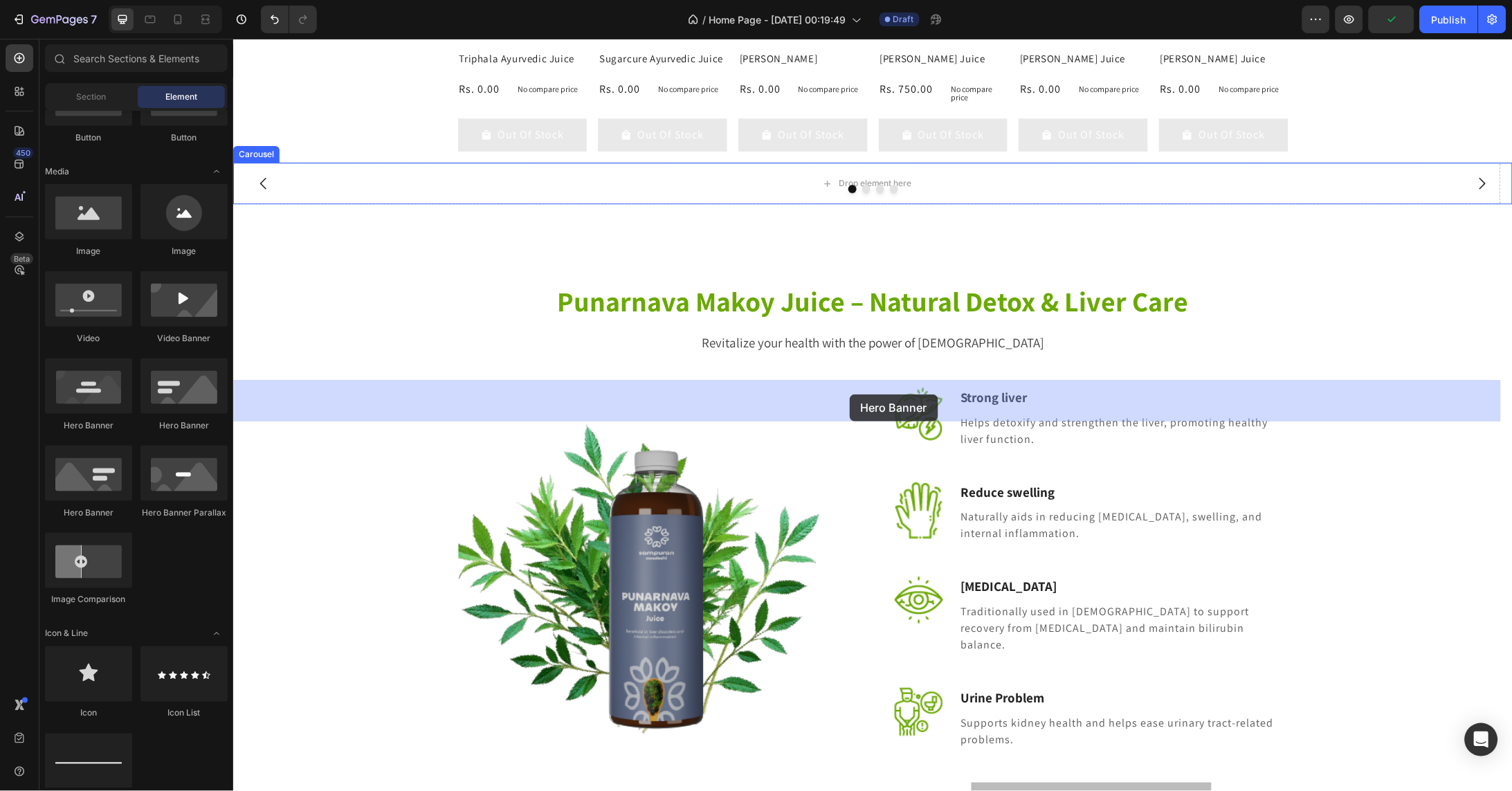
drag, startPoint x: 347, startPoint y: 515, endPoint x: 849, endPoint y: 394, distance: 516.4
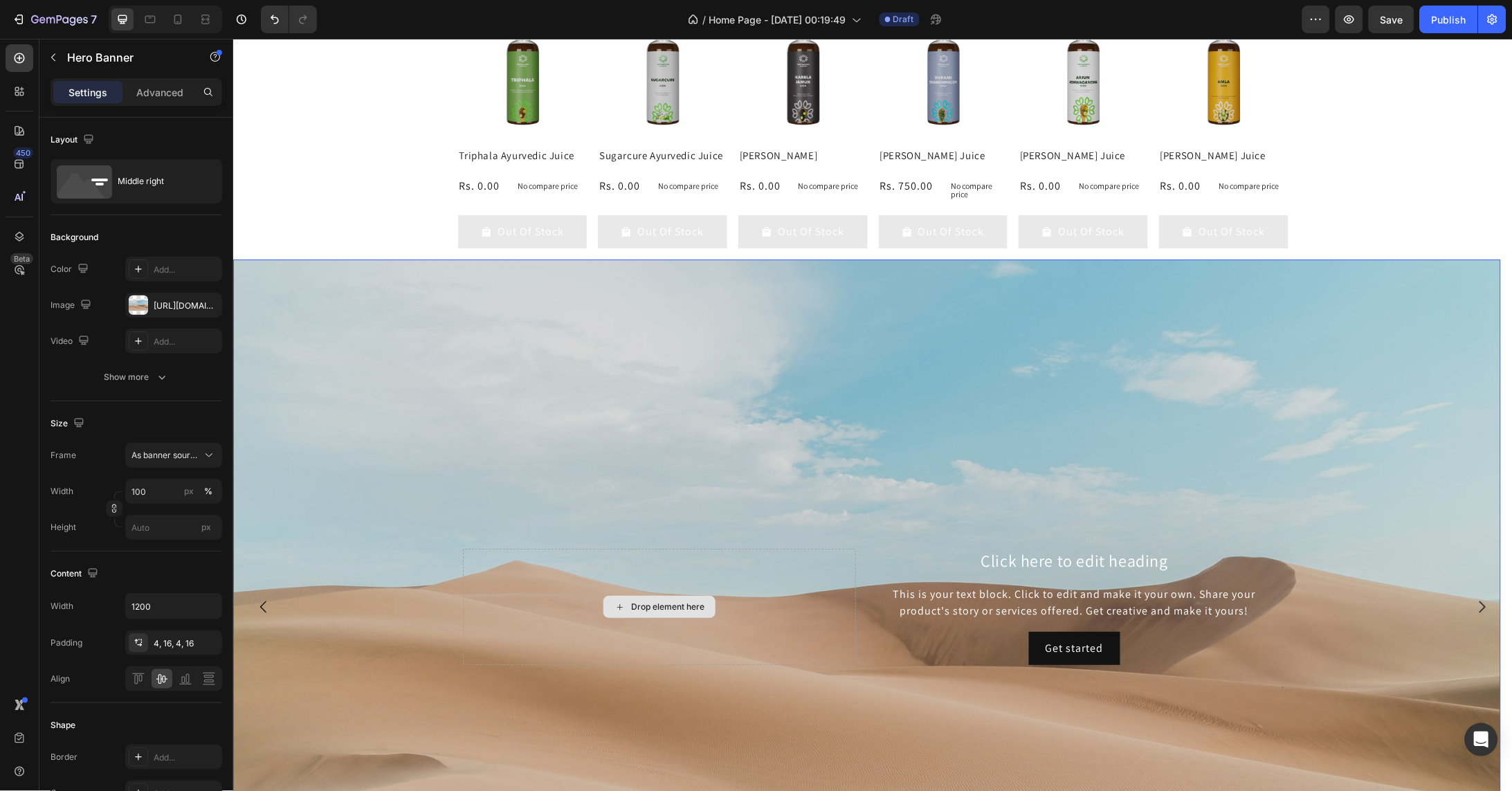
scroll to position [3372, 0]
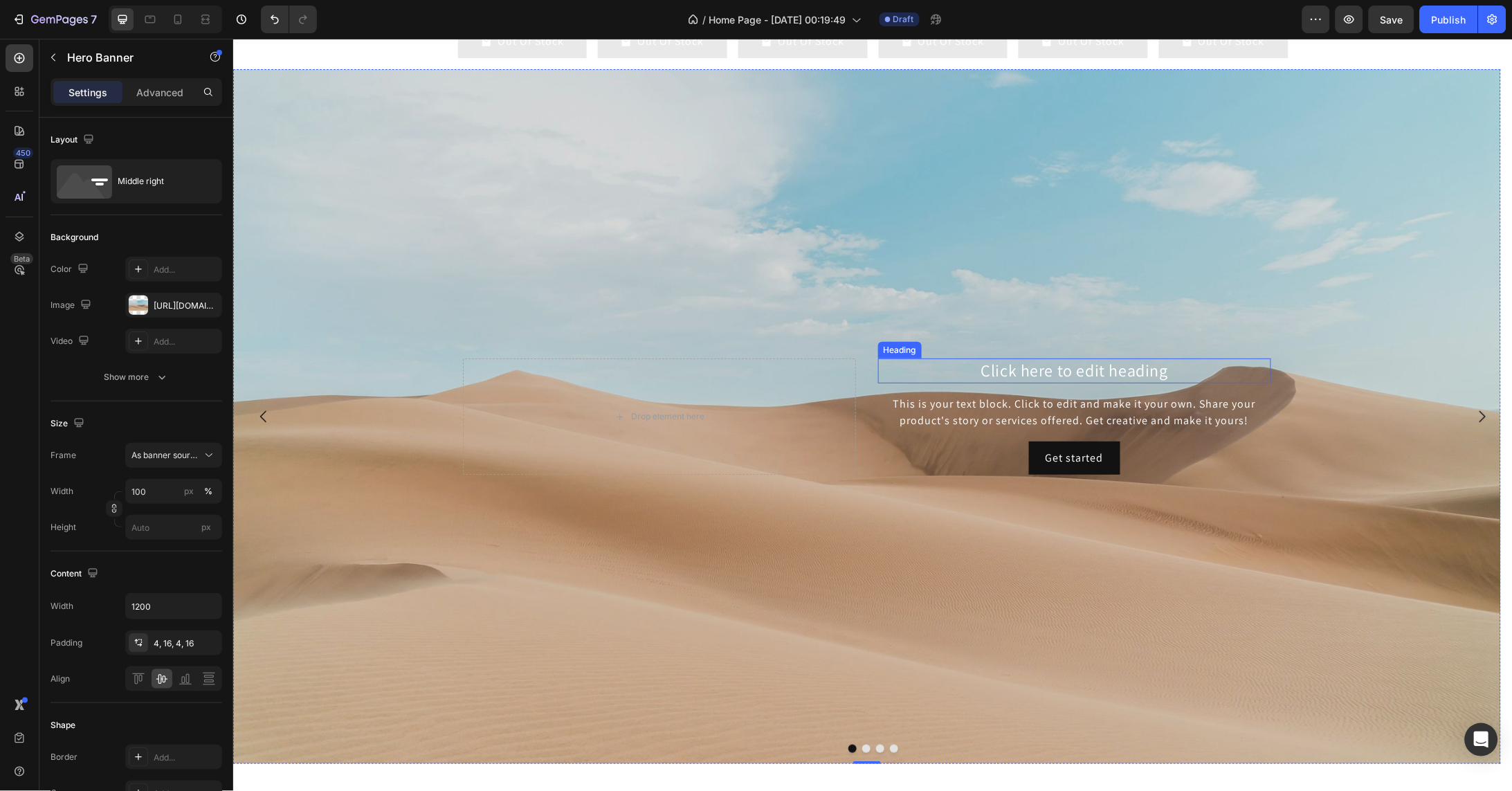
click at [1090, 382] on h2 "Click here to edit heading" at bounding box center [1074, 370] width 393 height 24
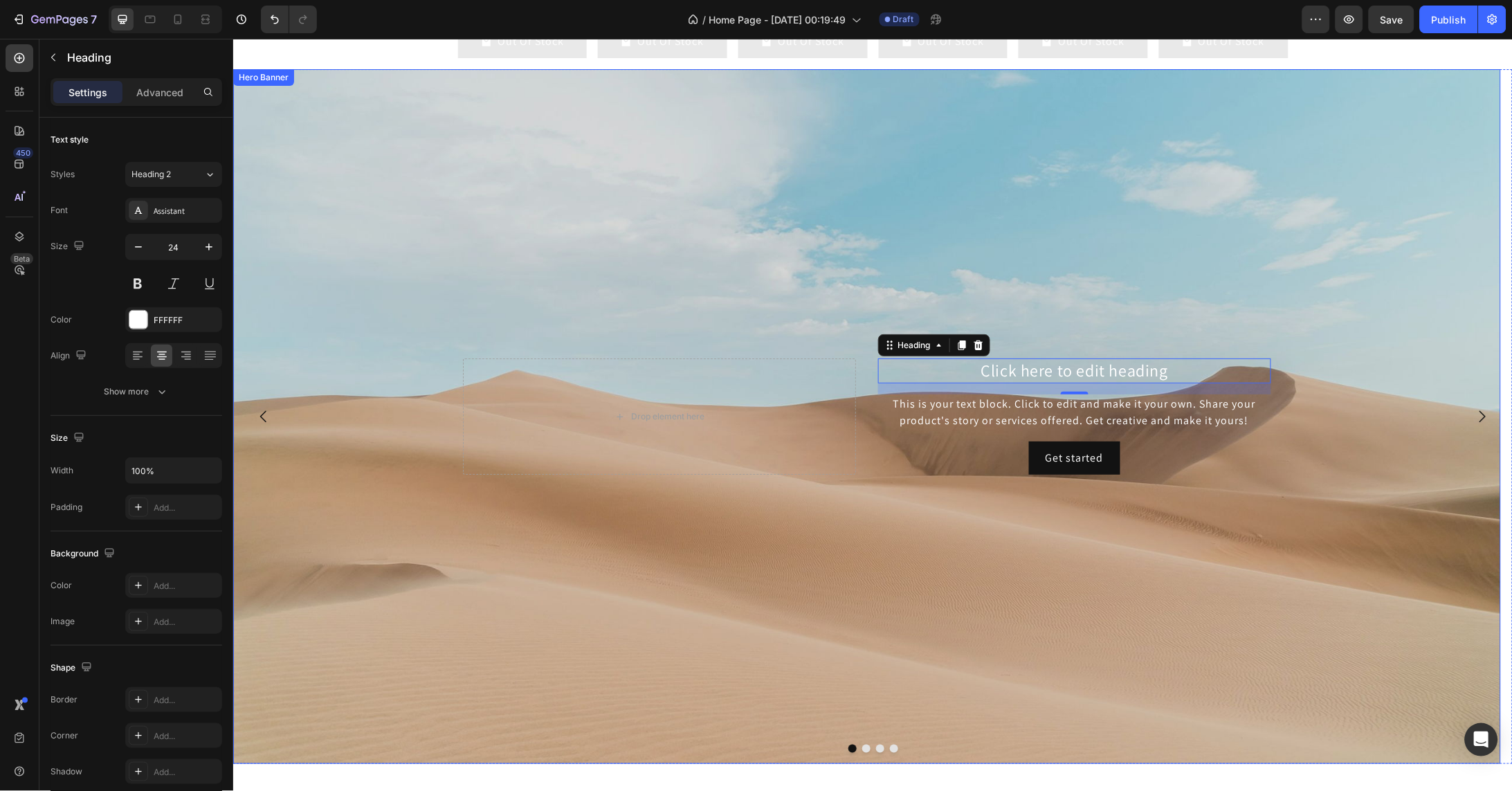
click at [705, 562] on div "Background Image" at bounding box center [866, 415] width 1268 height 695
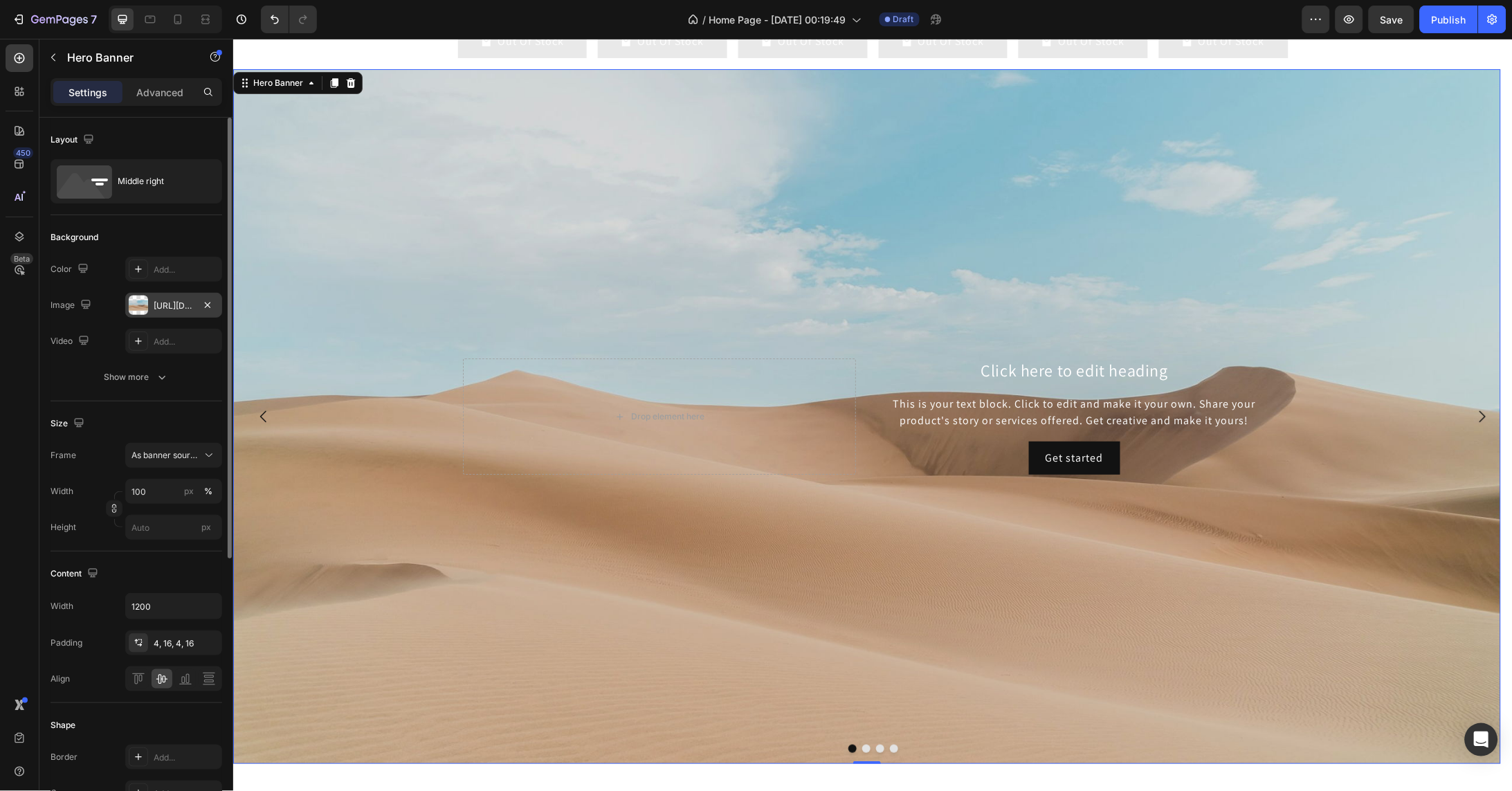
click at [177, 310] on div "https://cdn.shopify.com/s/files/1/2005/9307/files/background_settings.jpg" at bounding box center [174, 306] width 40 height 12
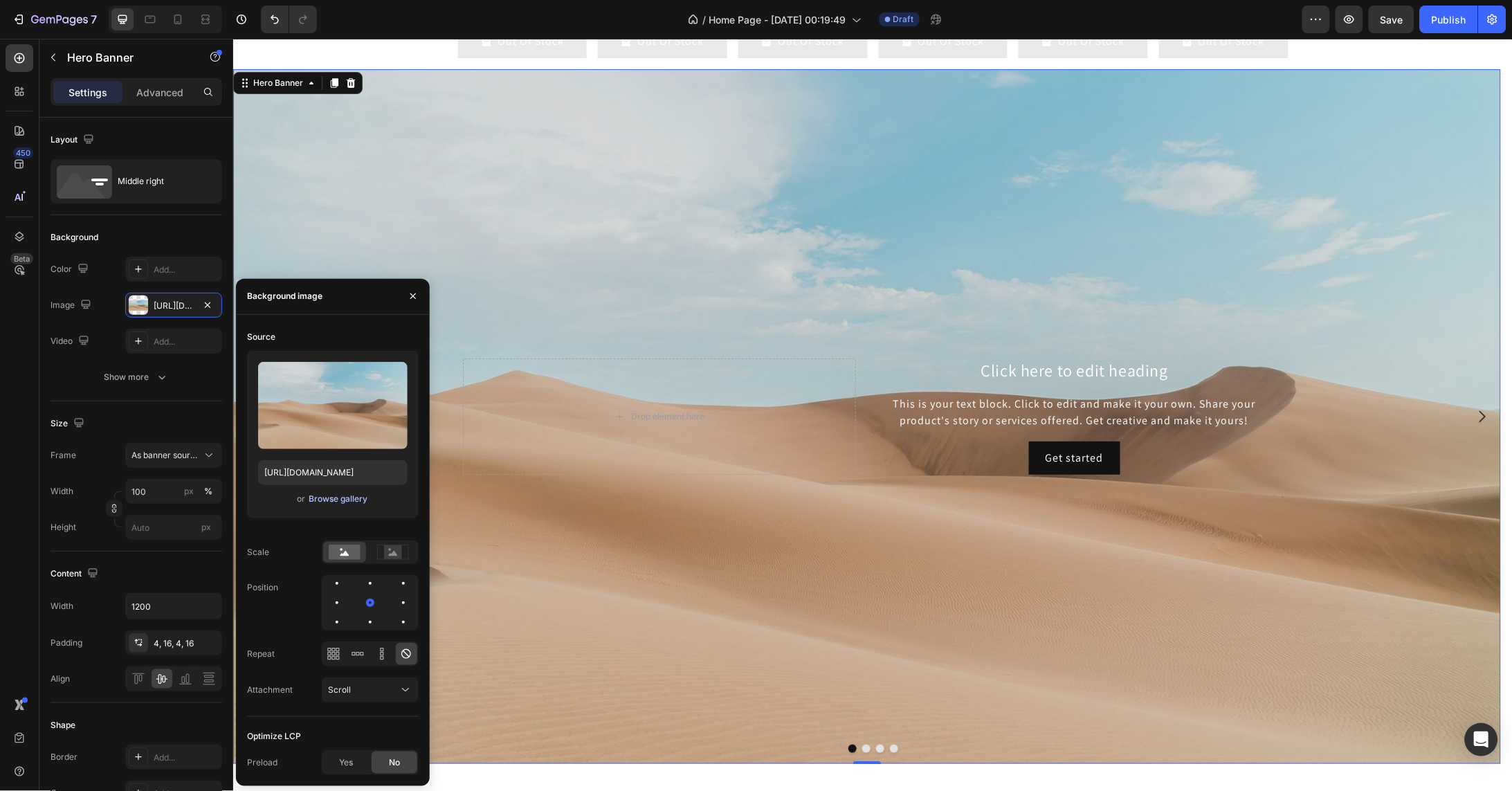
click at [343, 500] on div "Browse gallery" at bounding box center [338, 499] width 59 height 12
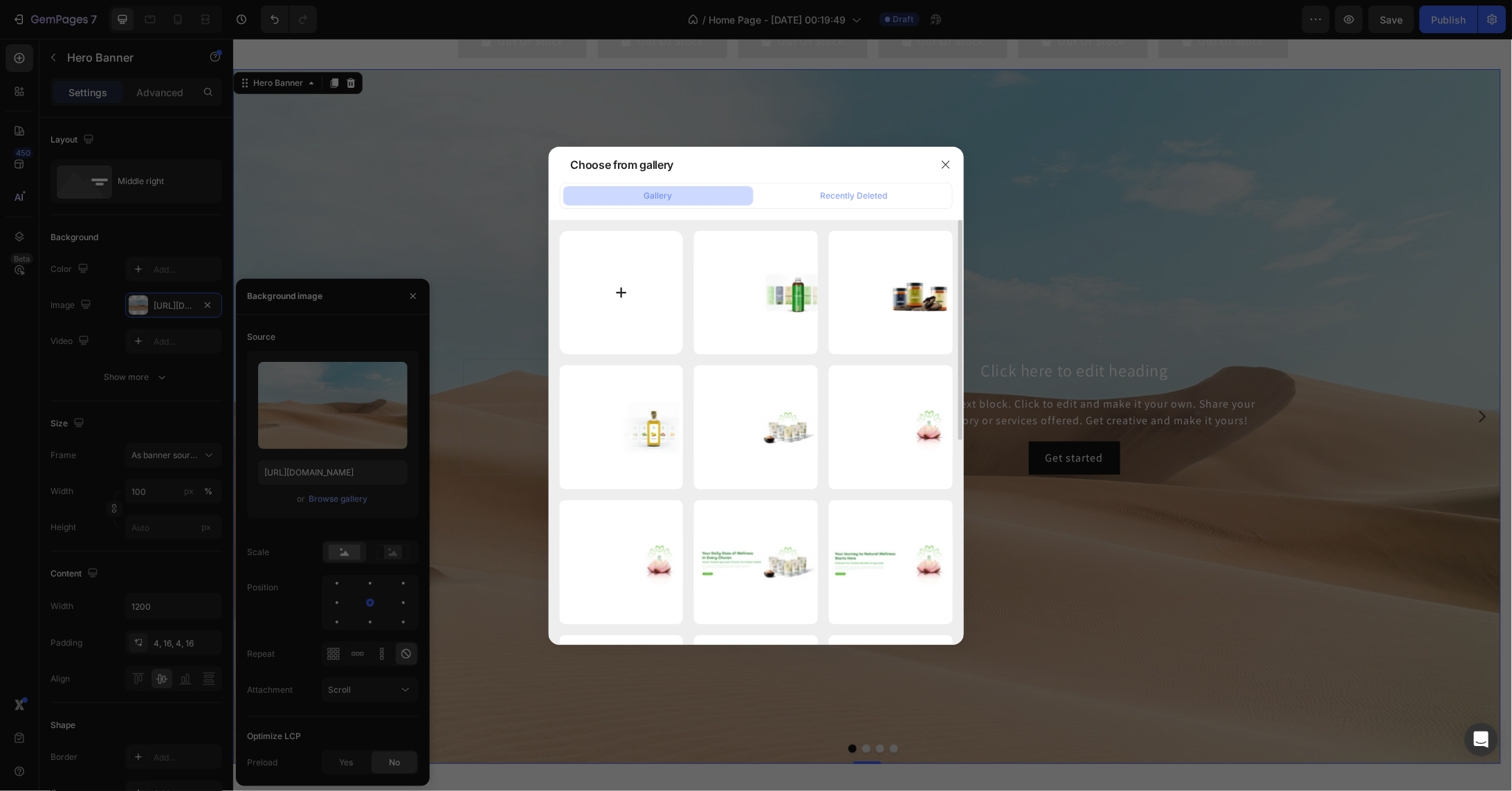
click at [622, 280] on input "file" at bounding box center [621, 293] width 124 height 124
type input "C:\fakepath\Asset 35about us.png"
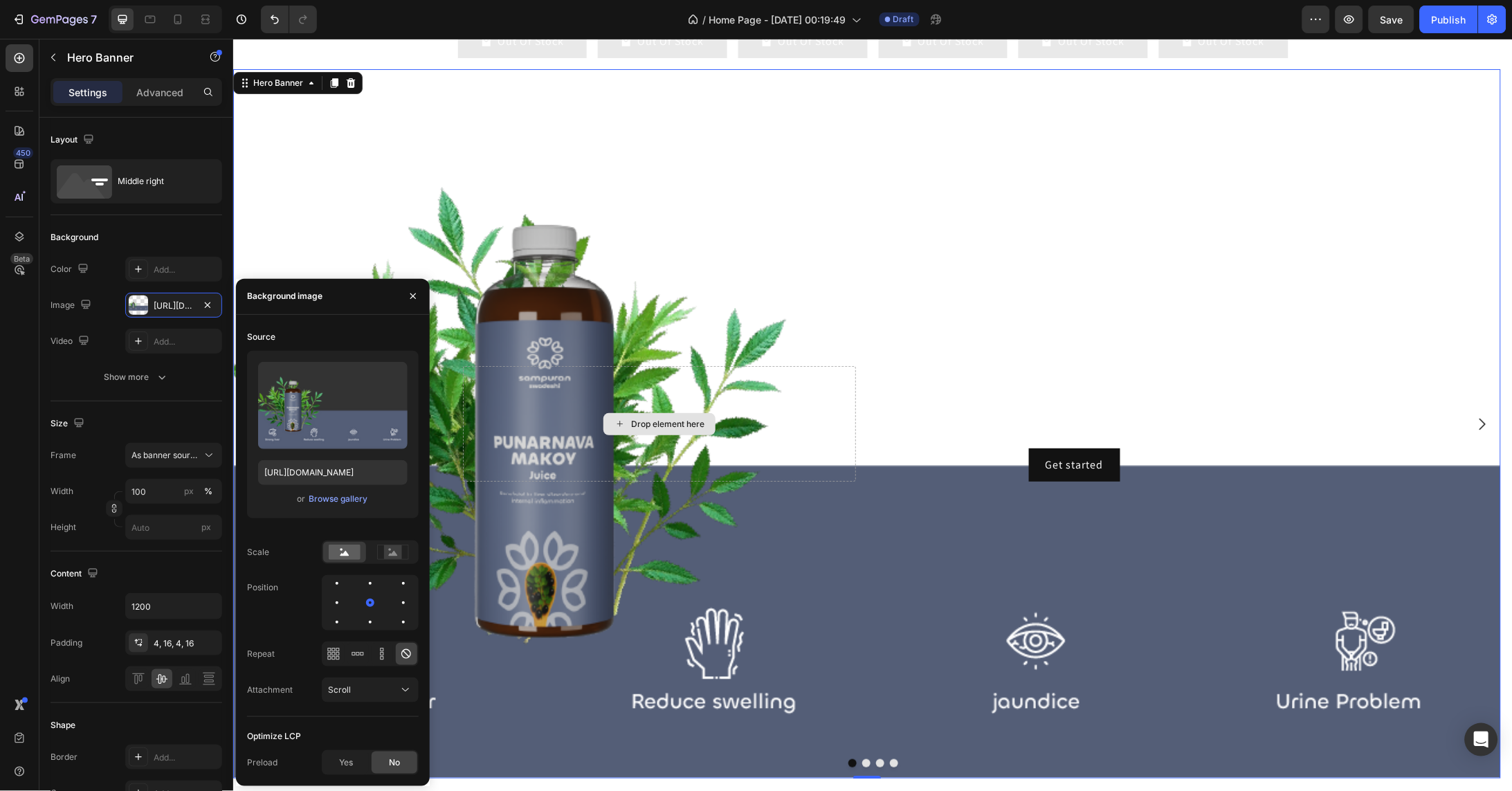
type input "https://cdn.shopify.com/s/files/1/0754/0195/3528/files/gempages_581406928295429…"
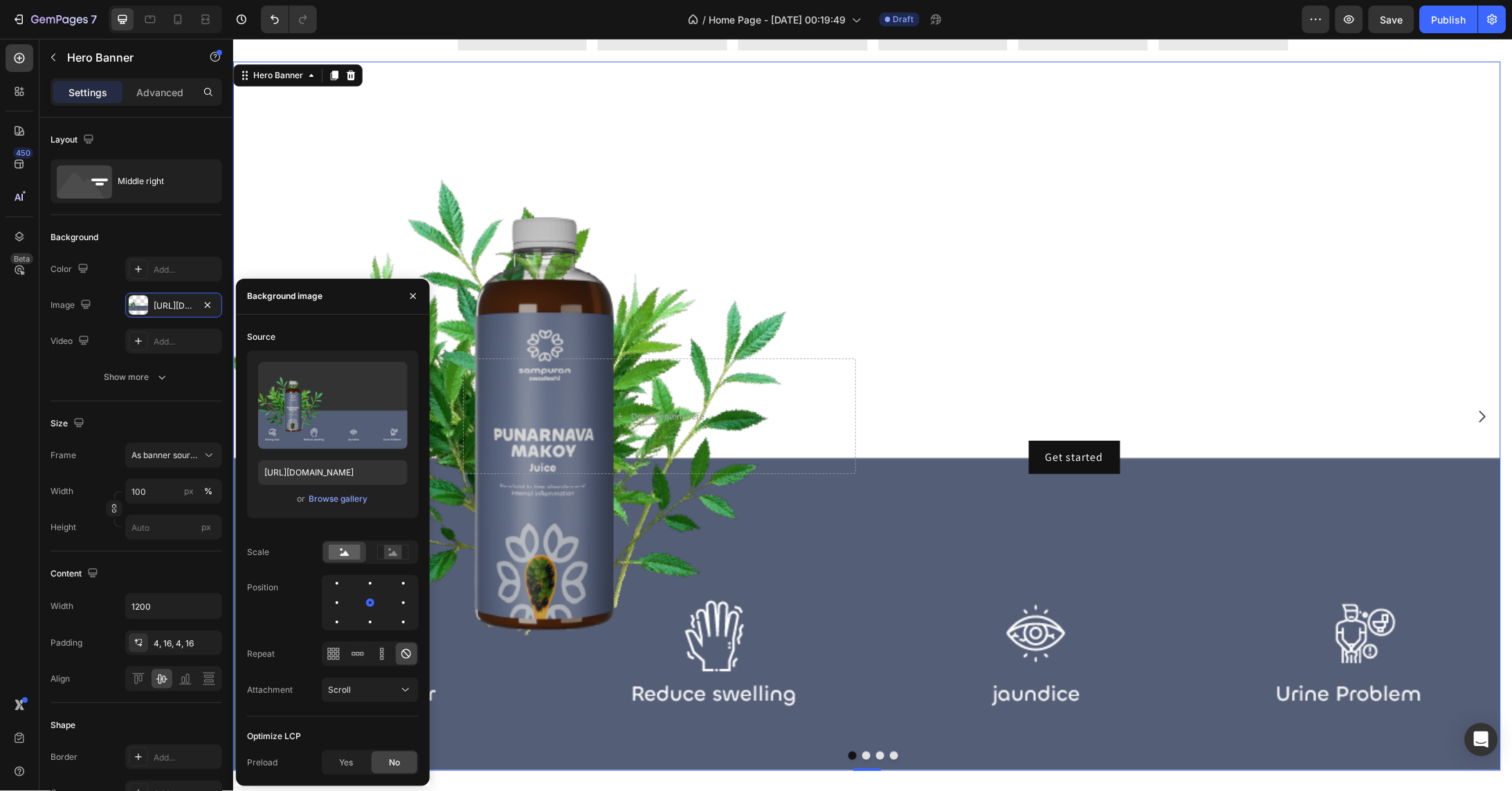
scroll to position [3449, 0]
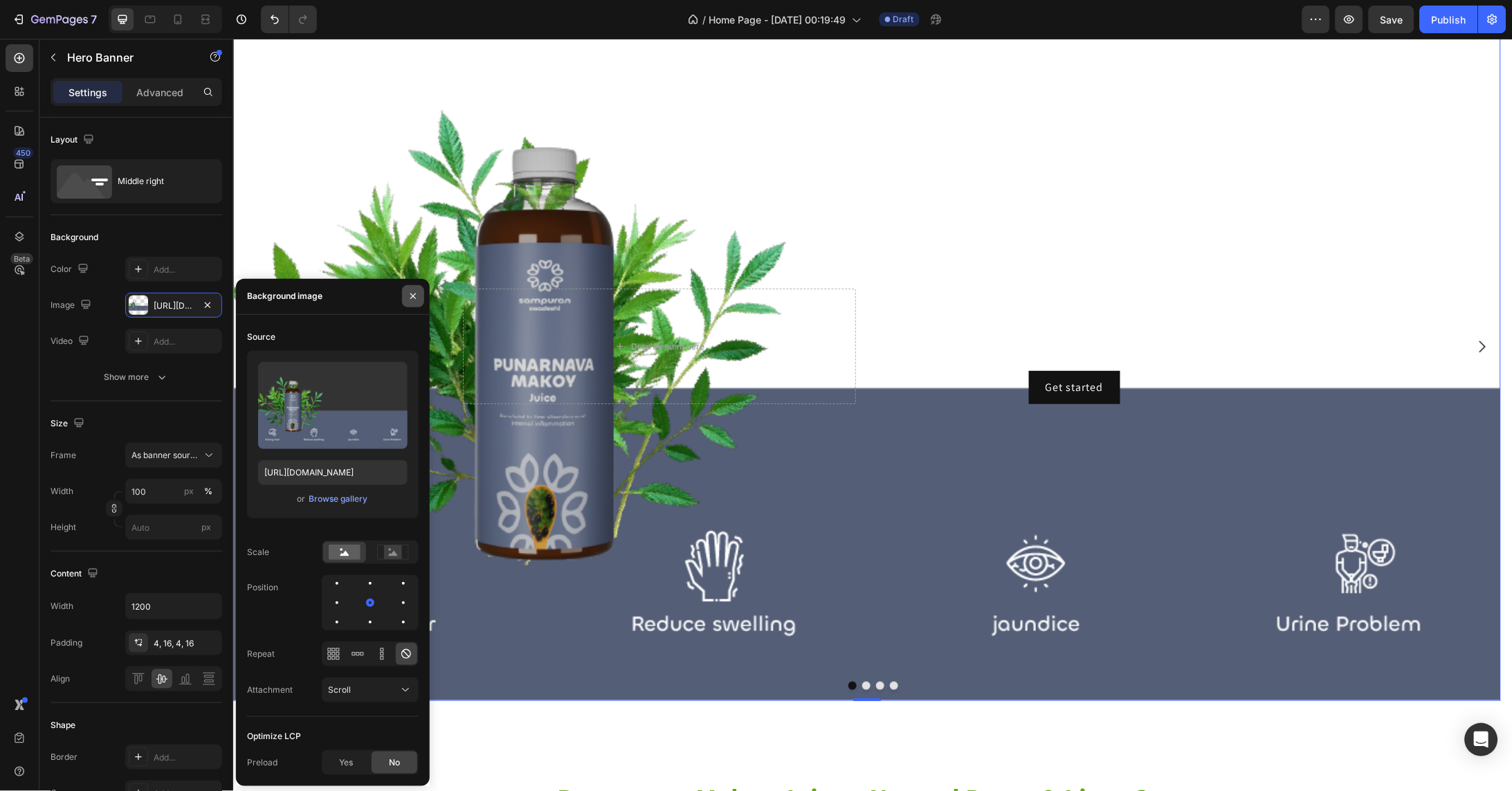
click at [417, 302] on button "button" at bounding box center [413, 296] width 22 height 22
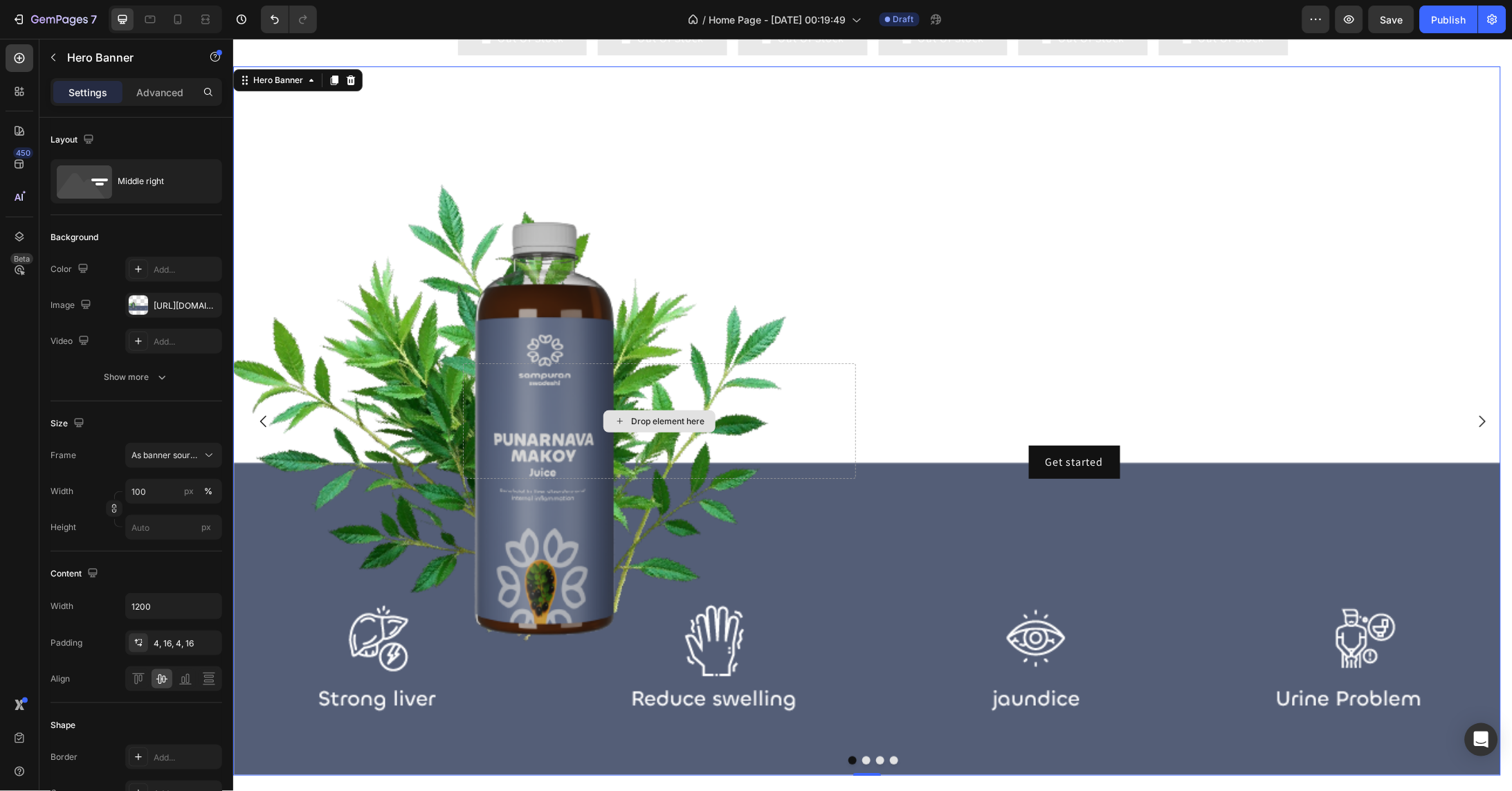
scroll to position [3456, 0]
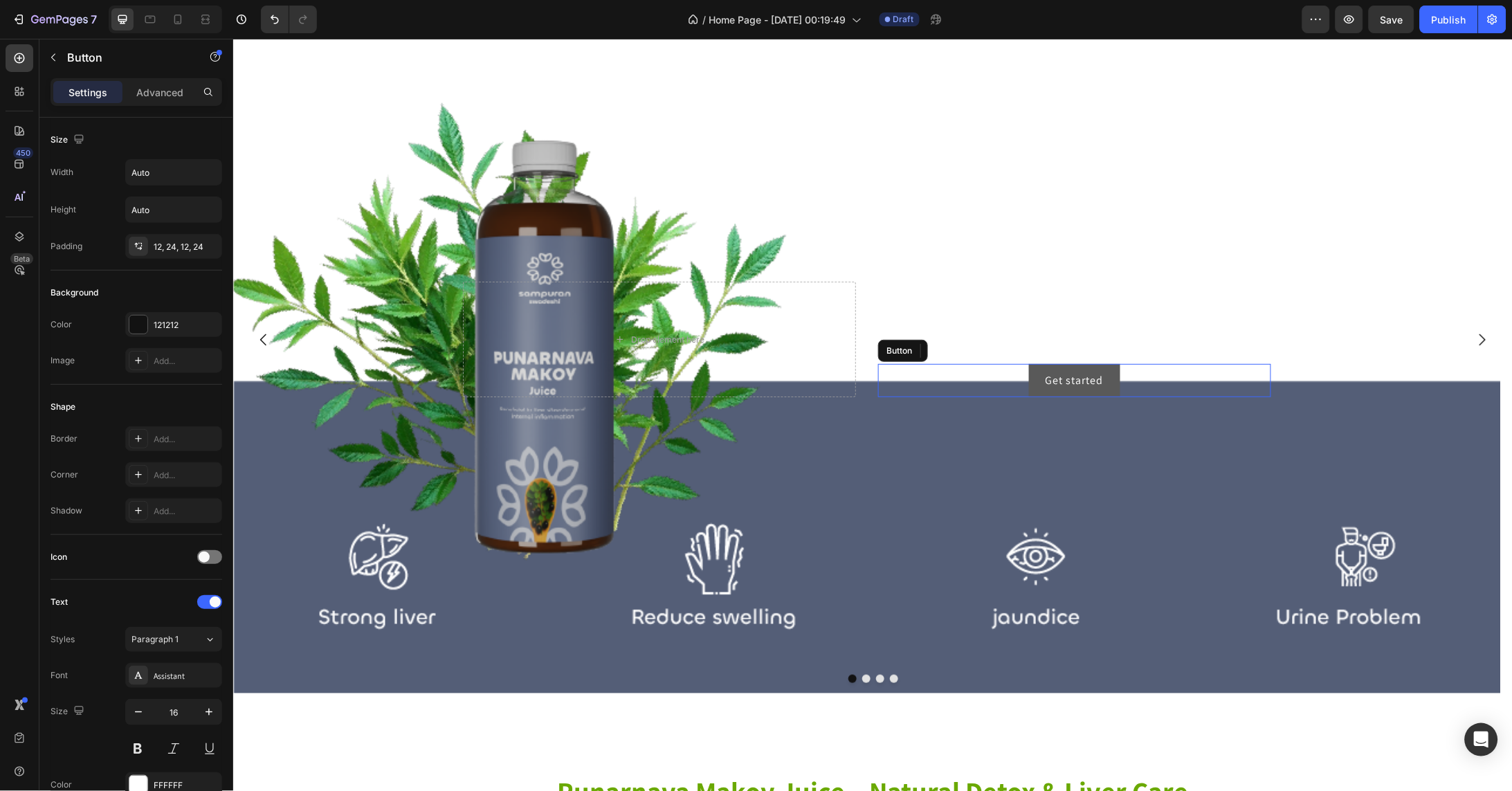
click at [1111, 391] on button "Get started" at bounding box center [1073, 380] width 91 height 33
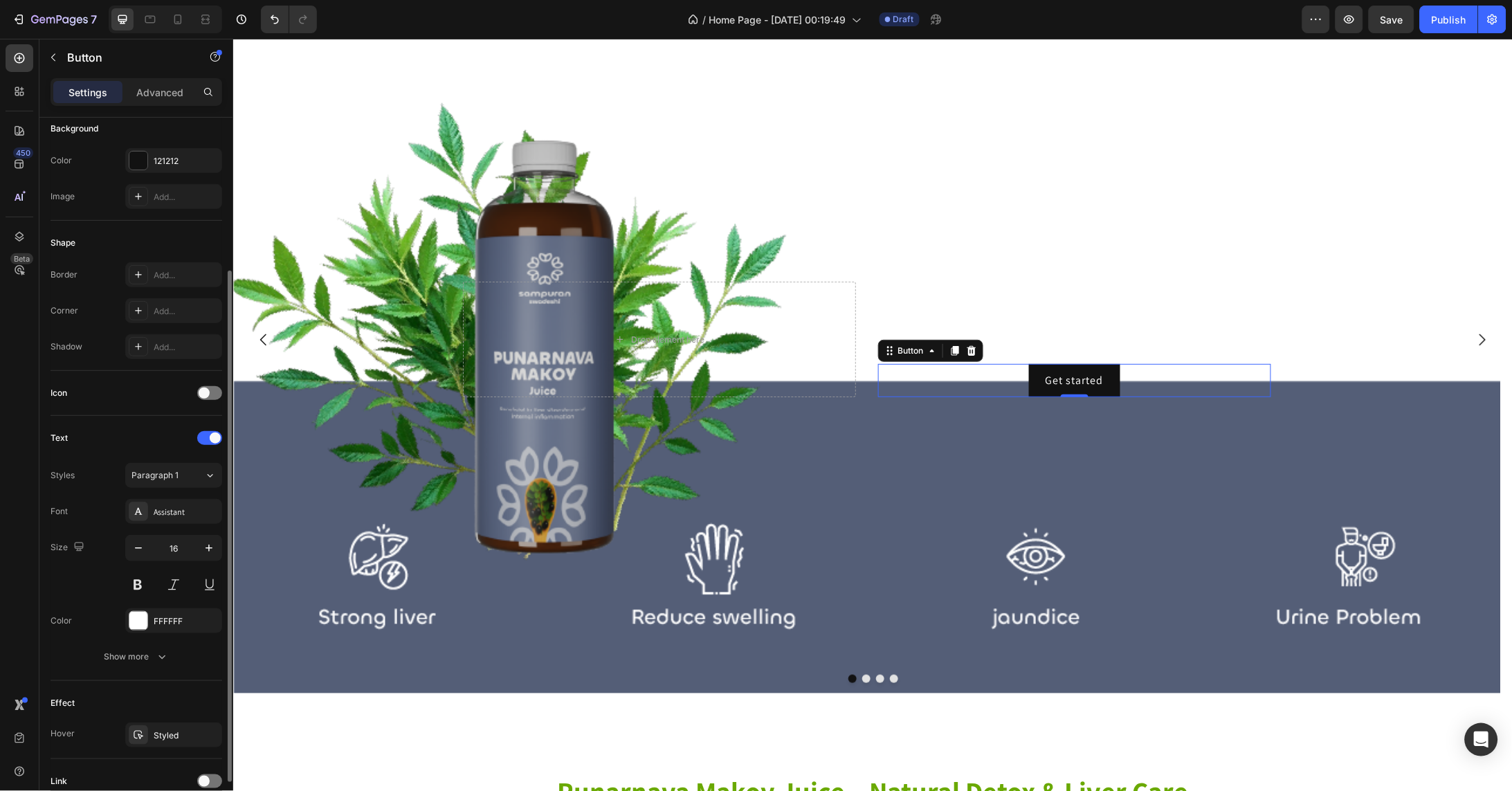
scroll to position [280, 0]
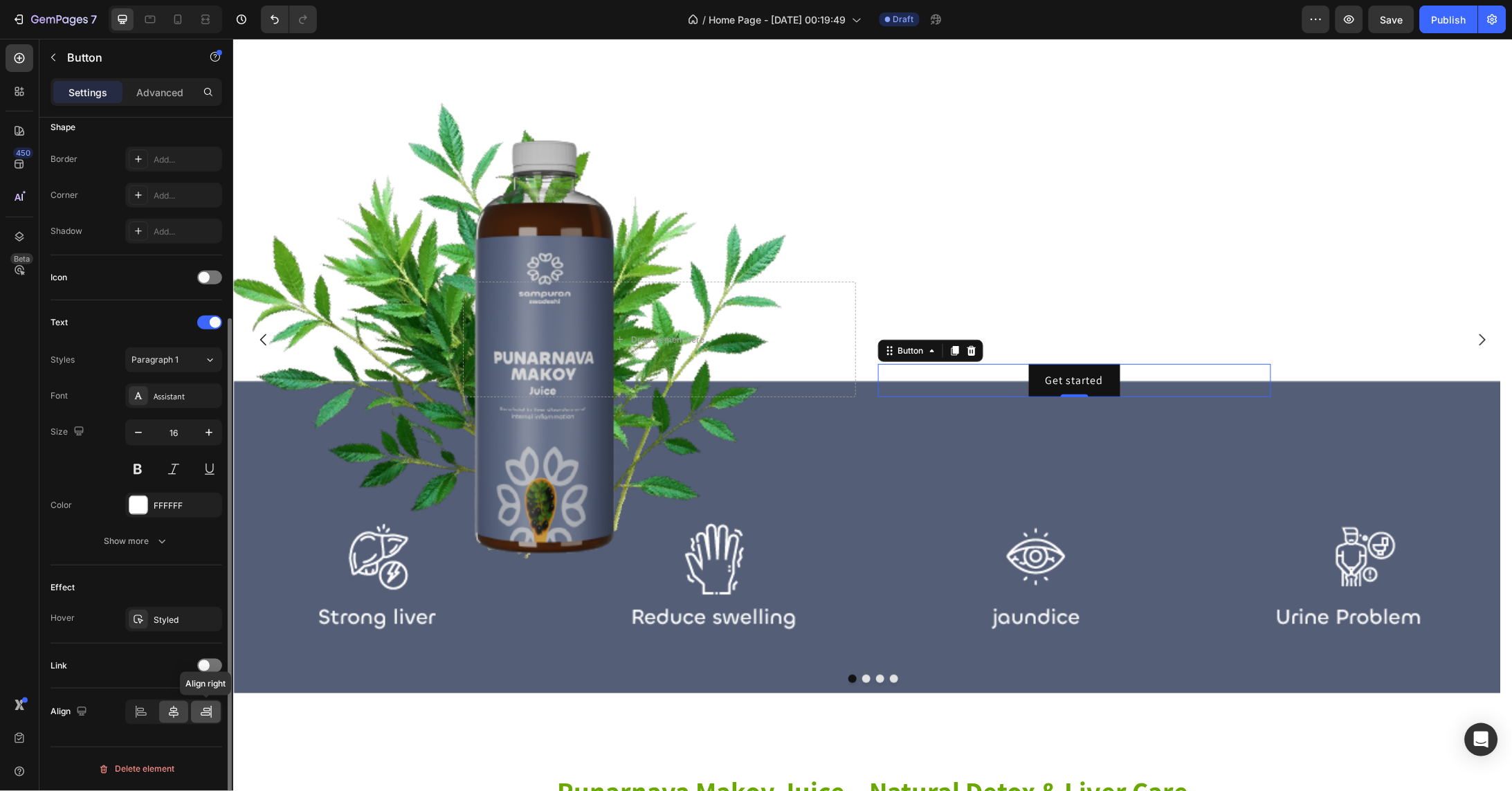
click at [205, 712] on icon at bounding box center [207, 710] width 7 height 3
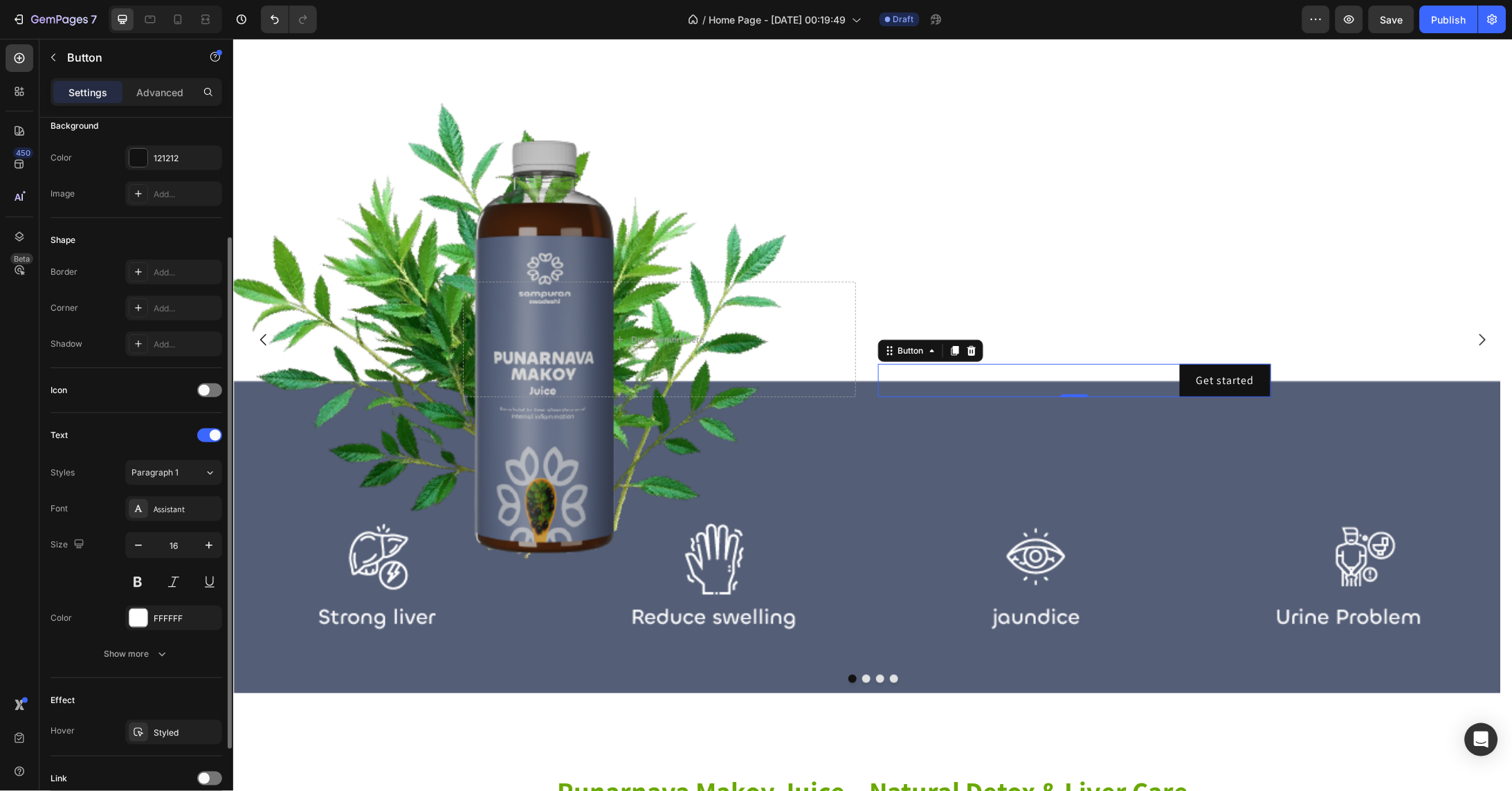
scroll to position [90, 0]
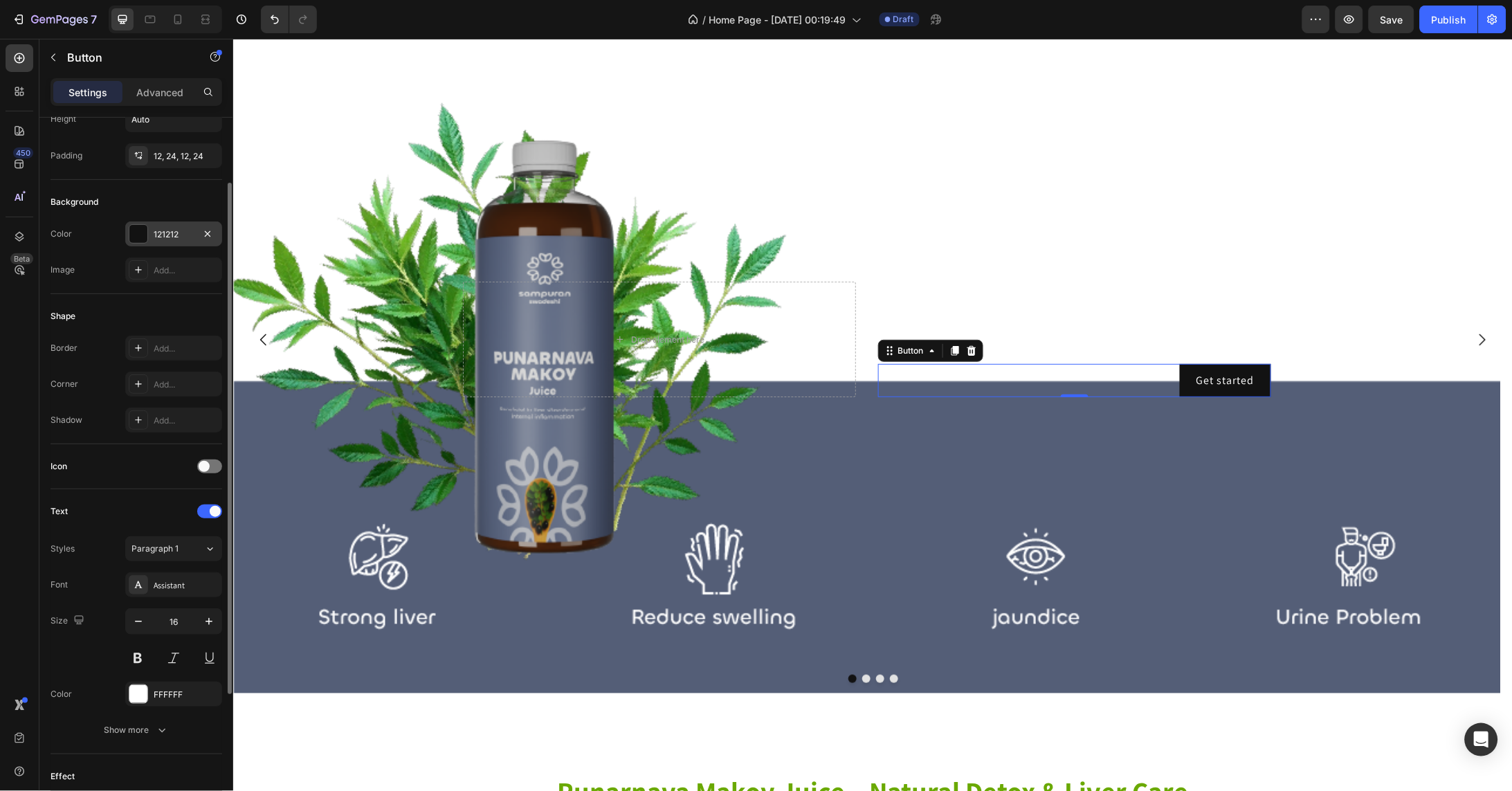
click at [141, 233] on div at bounding box center [138, 234] width 18 height 18
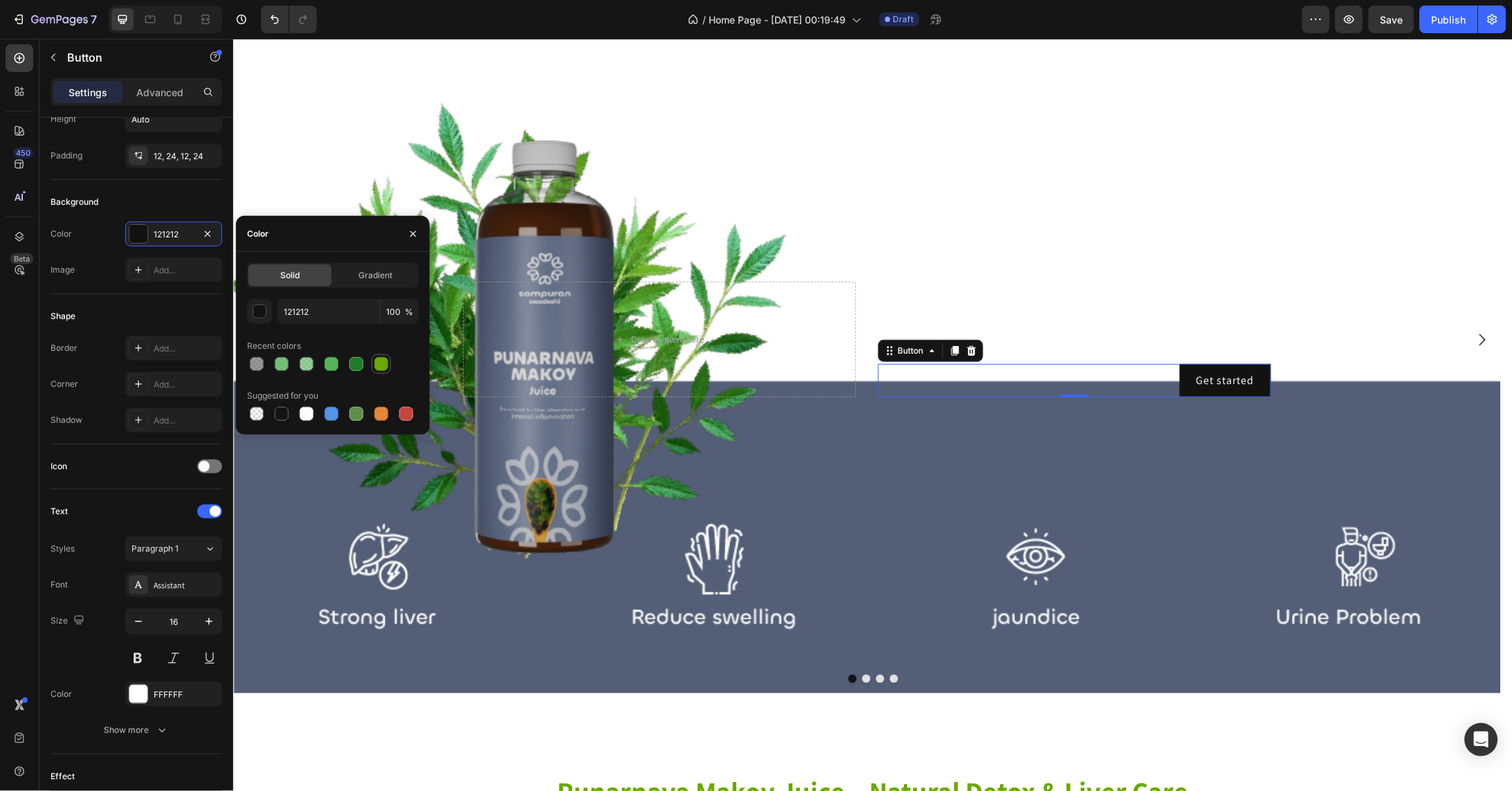
click at [384, 362] on div at bounding box center [381, 364] width 14 height 14
type input "6AA902"
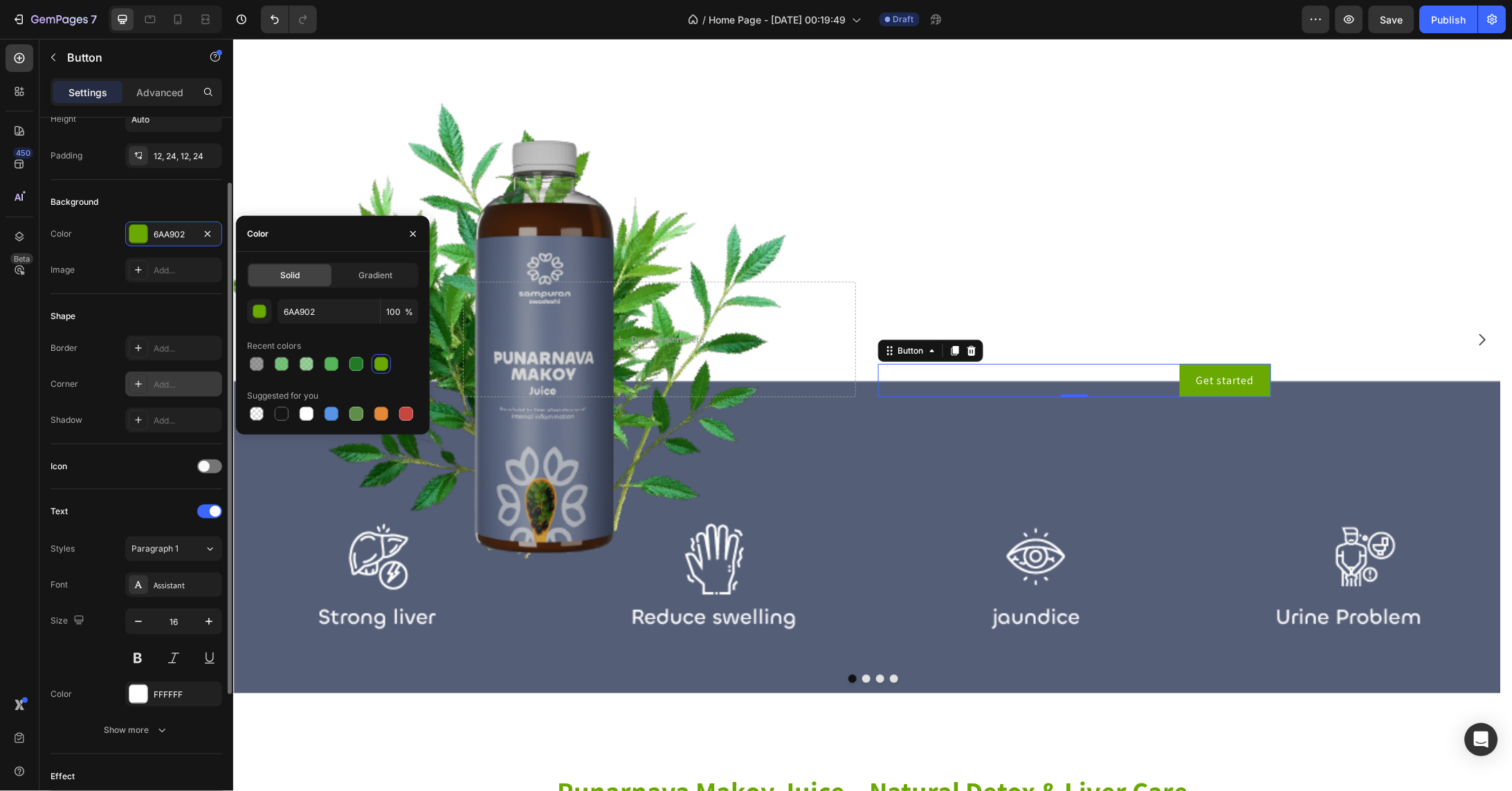
click at [137, 387] on icon at bounding box center [138, 384] width 7 height 7
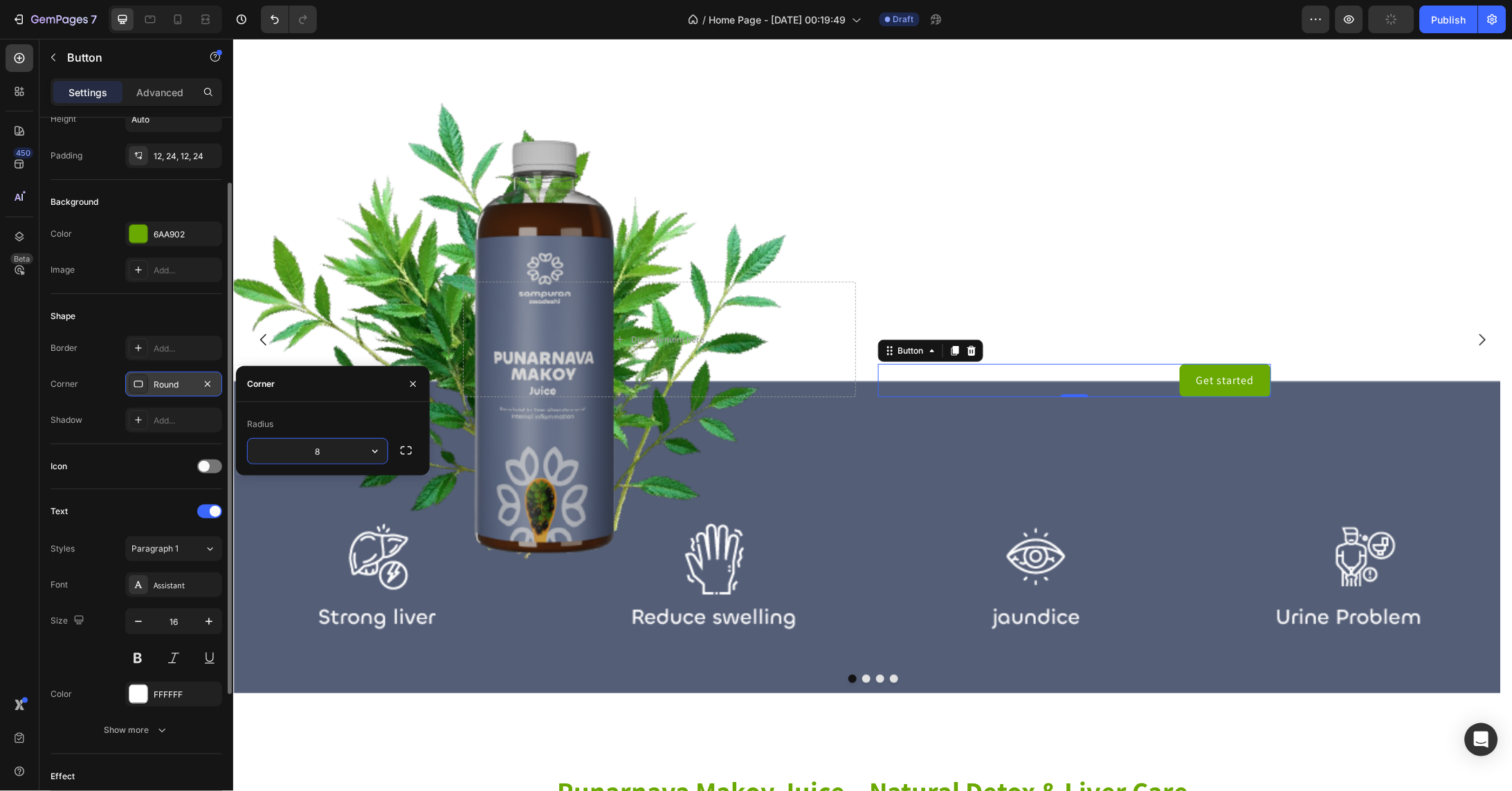
drag, startPoint x: 571, startPoint y: 487, endPoint x: 233, endPoint y: 443, distance: 340.9
type input "2"
type input "50"
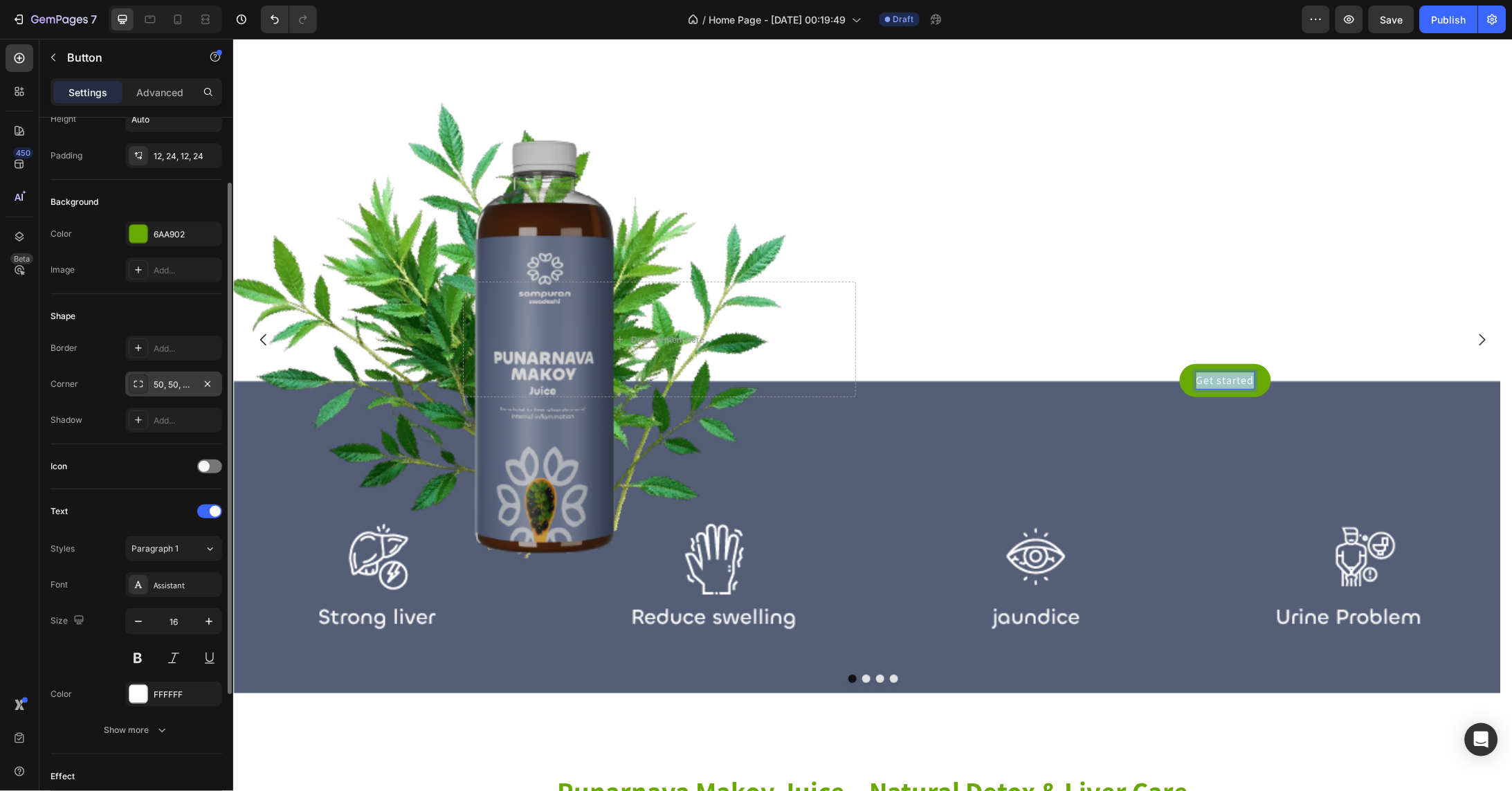
drag, startPoint x: 1253, startPoint y: 392, endPoint x: 1166, endPoint y: 392, distance: 87.0
click at [1166, 392] on div "Get started Button 0" at bounding box center [1074, 380] width 393 height 33
click at [1238, 395] on button "Shop" at bounding box center [1240, 380] width 60 height 33
click at [1144, 352] on div "This is your text block. Click to edit and make it your own. Share your product…" at bounding box center [1074, 334] width 393 height 36
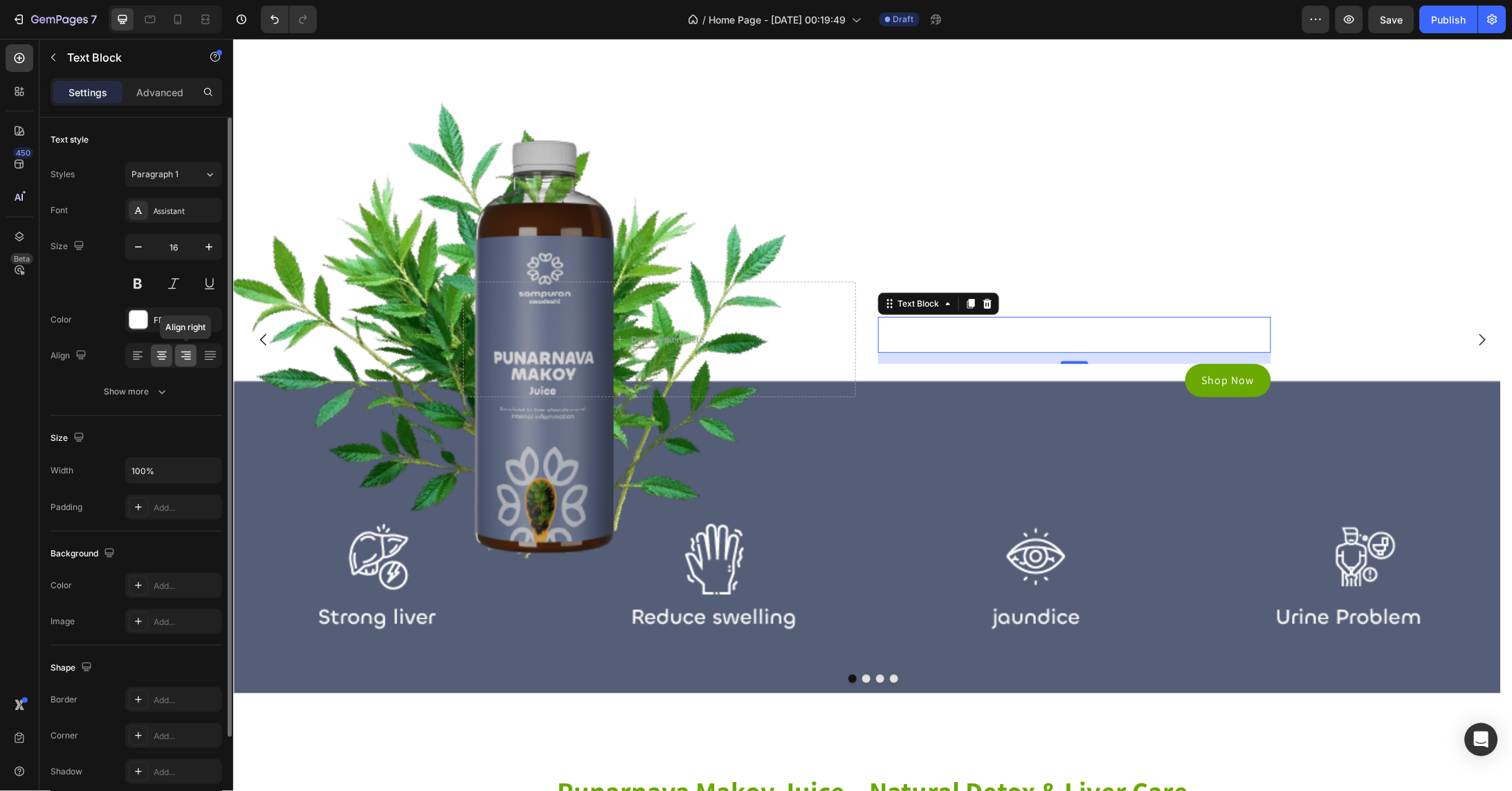
click at [191, 358] on icon at bounding box center [186, 356] width 14 height 14
click at [1196, 303] on h2 "Click here to edit heading" at bounding box center [1074, 293] width 393 height 24
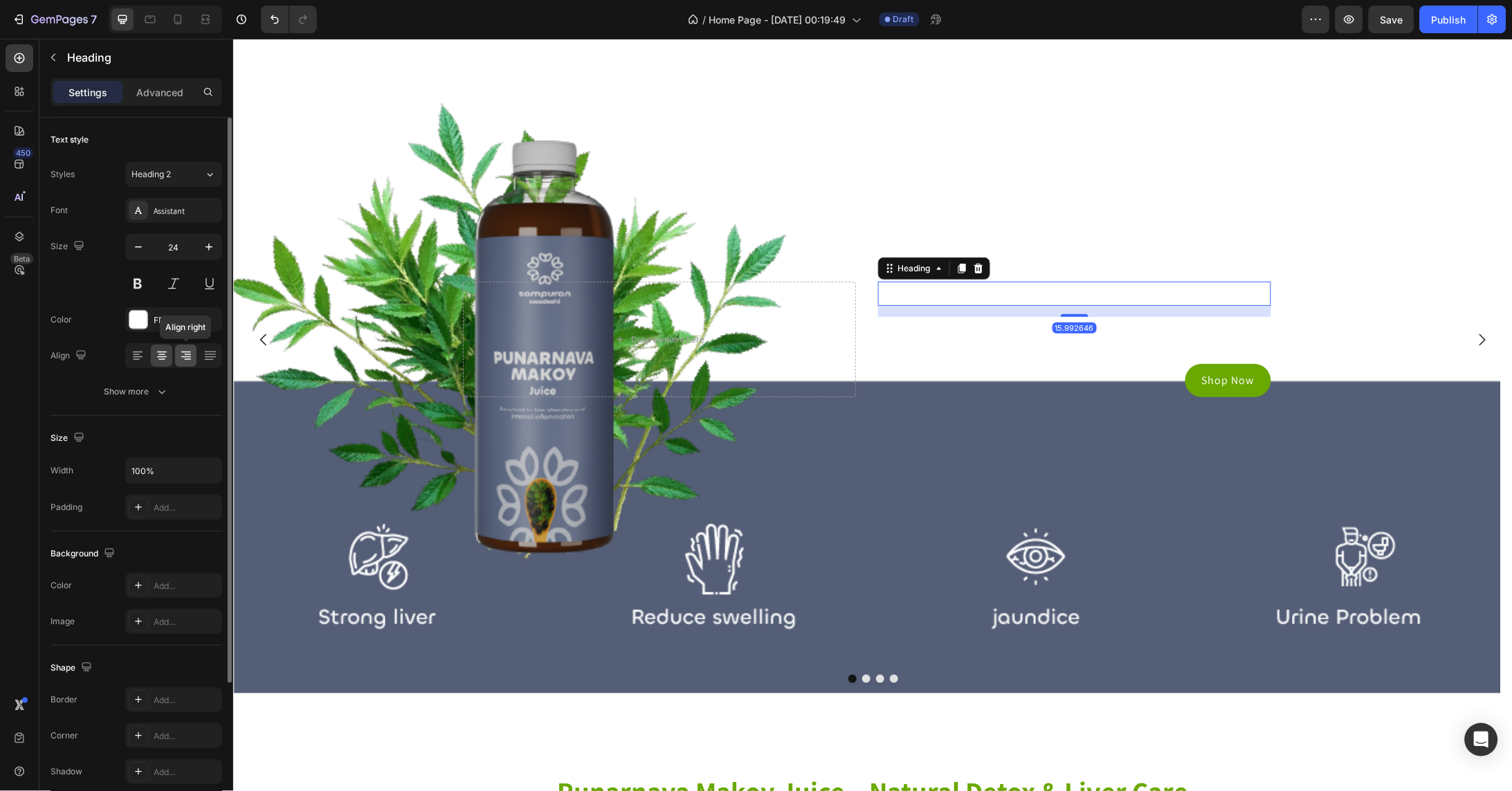
click at [189, 354] on icon at bounding box center [186, 356] width 14 height 14
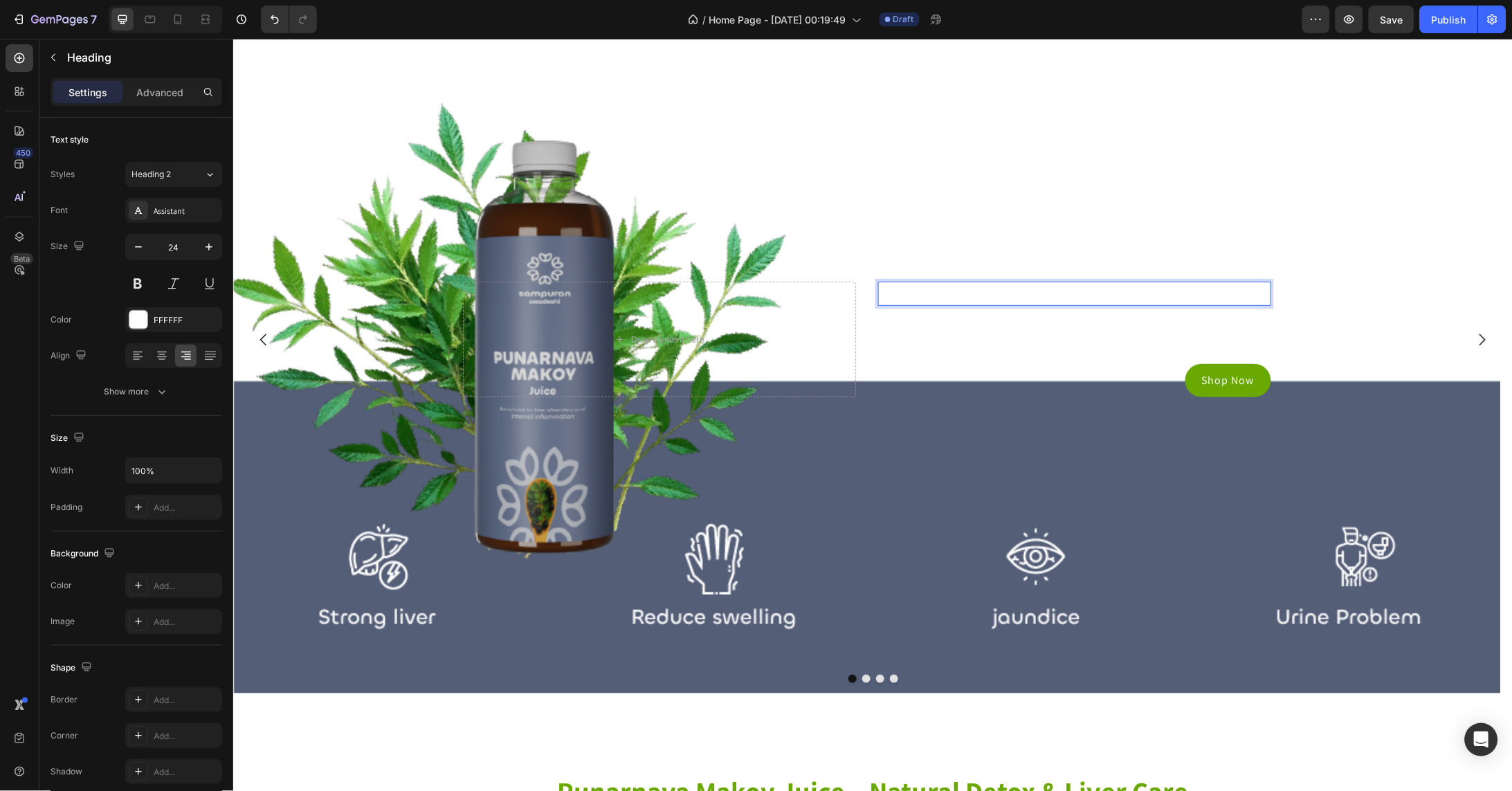
click at [1125, 302] on p "Click here to edit heading" at bounding box center [1073, 293] width 390 height 22
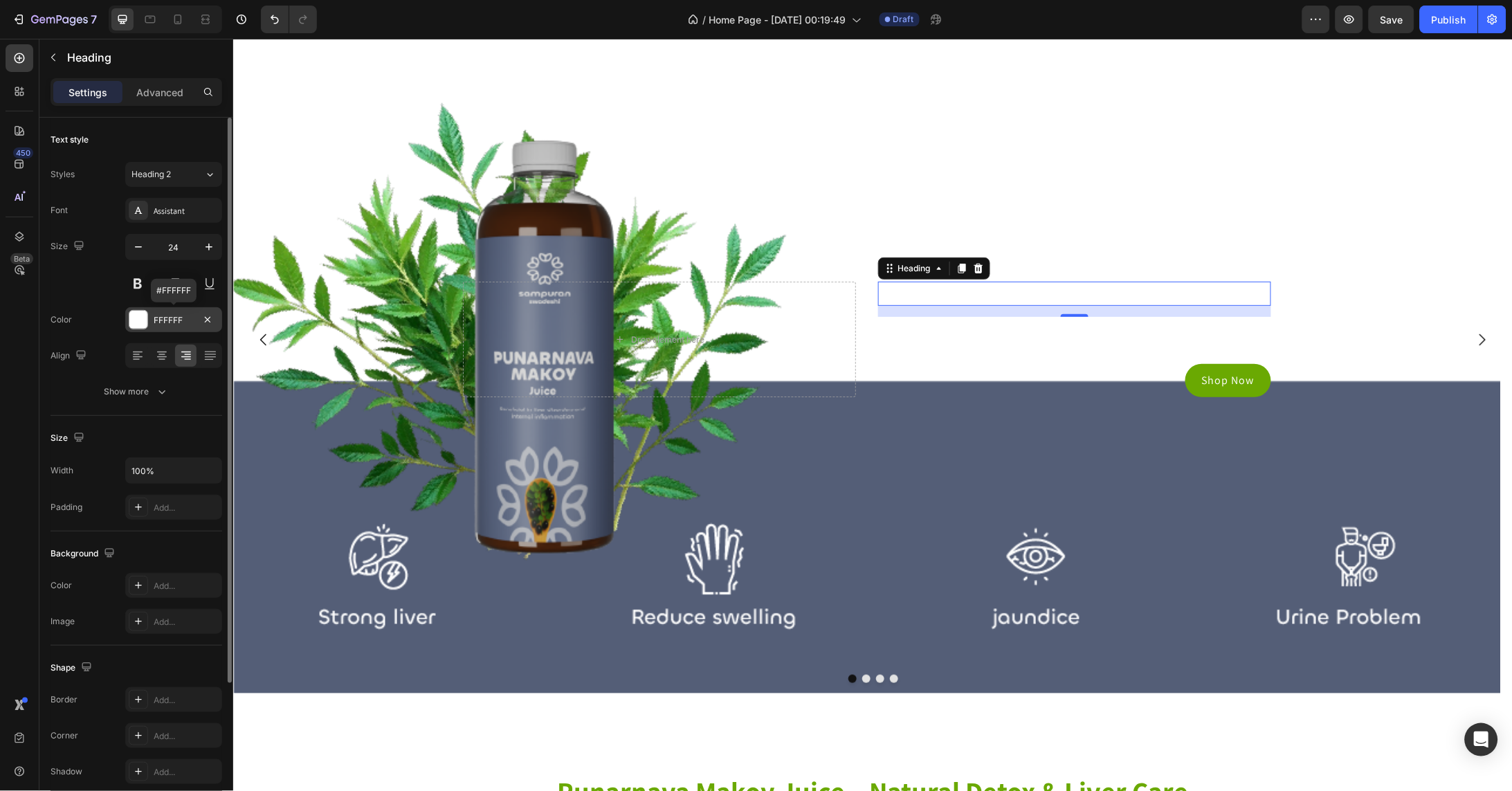
click at [137, 322] on div at bounding box center [138, 320] width 18 height 18
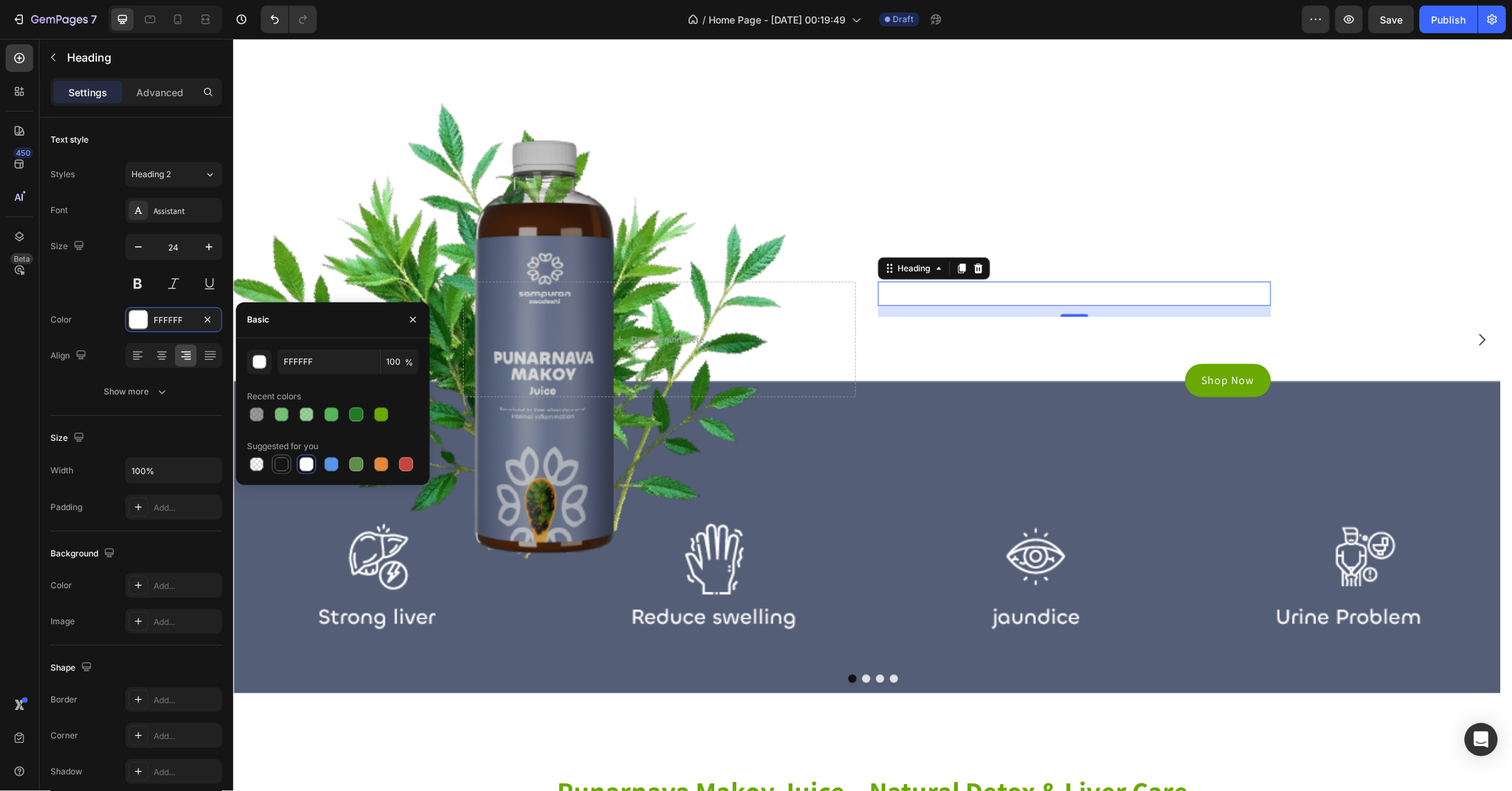
click at [284, 462] on div at bounding box center [282, 464] width 14 height 14
type input "151515"
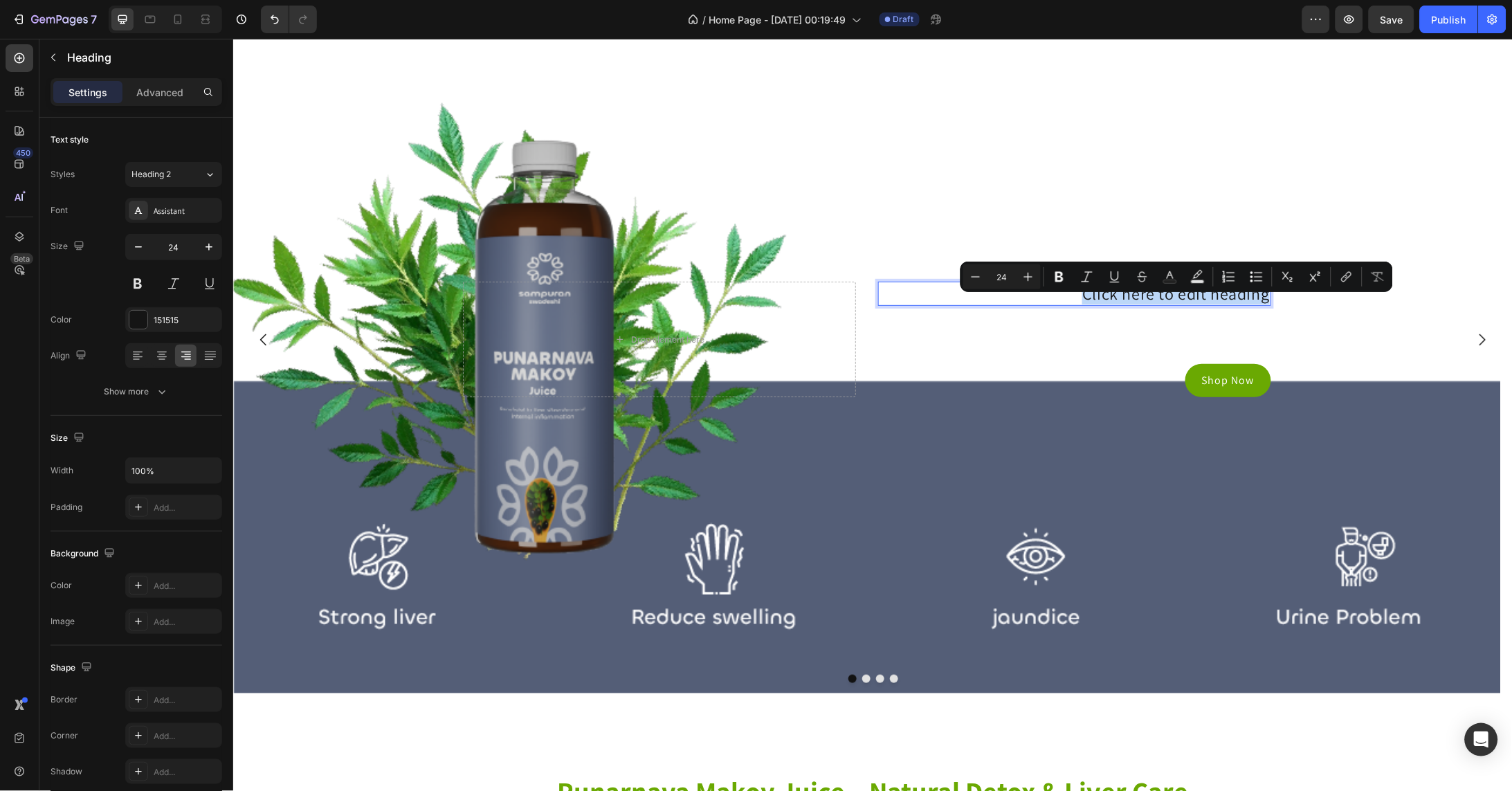
drag, startPoint x: 1084, startPoint y: 304, endPoint x: 1268, endPoint y: 302, distance: 184.0
click at [1268, 302] on p "Click here to edit heading" at bounding box center [1073, 293] width 390 height 22
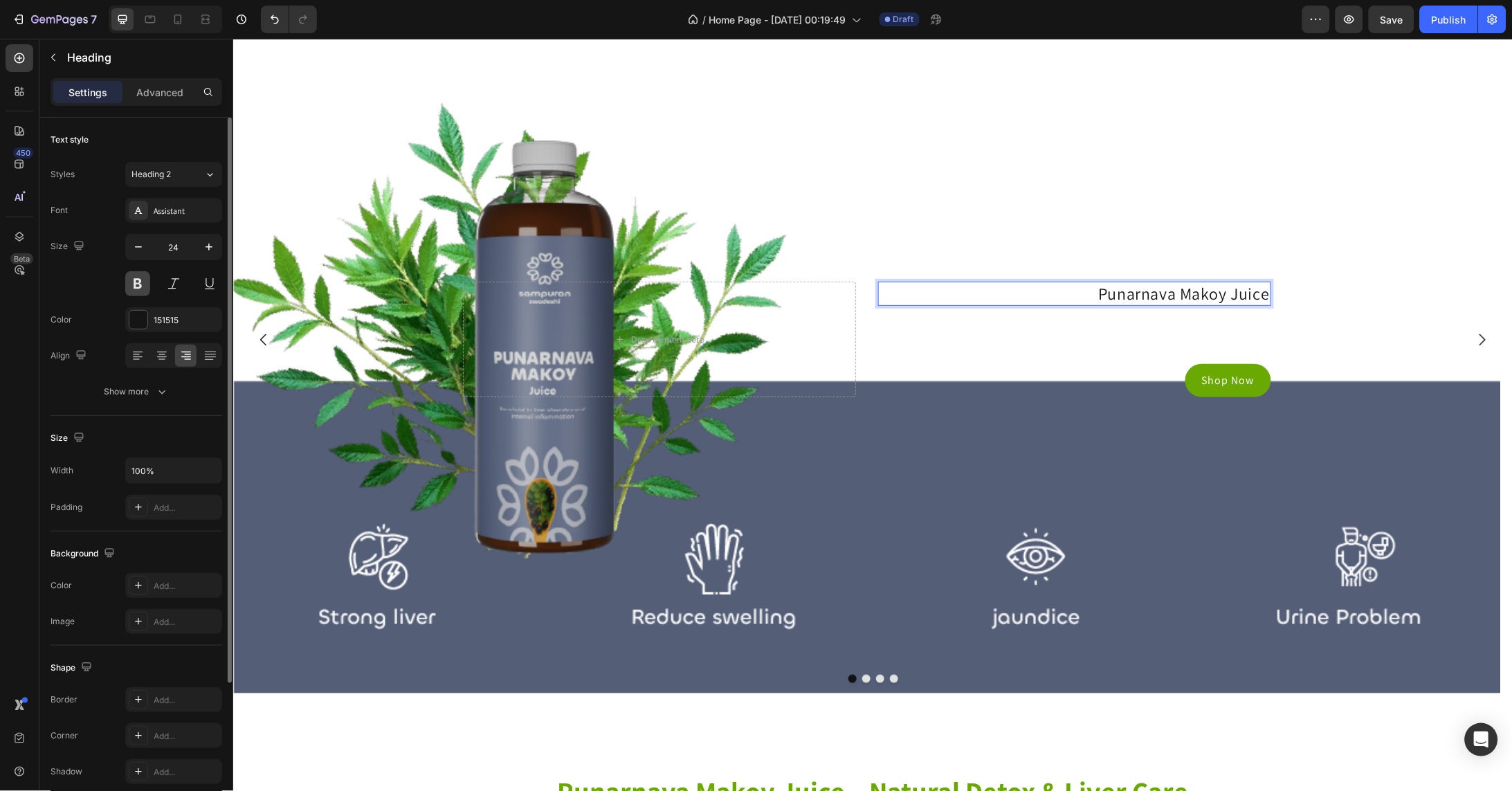
click at [143, 282] on button at bounding box center [137, 283] width 25 height 25
click at [213, 246] on icon "button" at bounding box center [209, 247] width 14 height 14
click at [212, 246] on icon "button" at bounding box center [209, 247] width 14 height 14
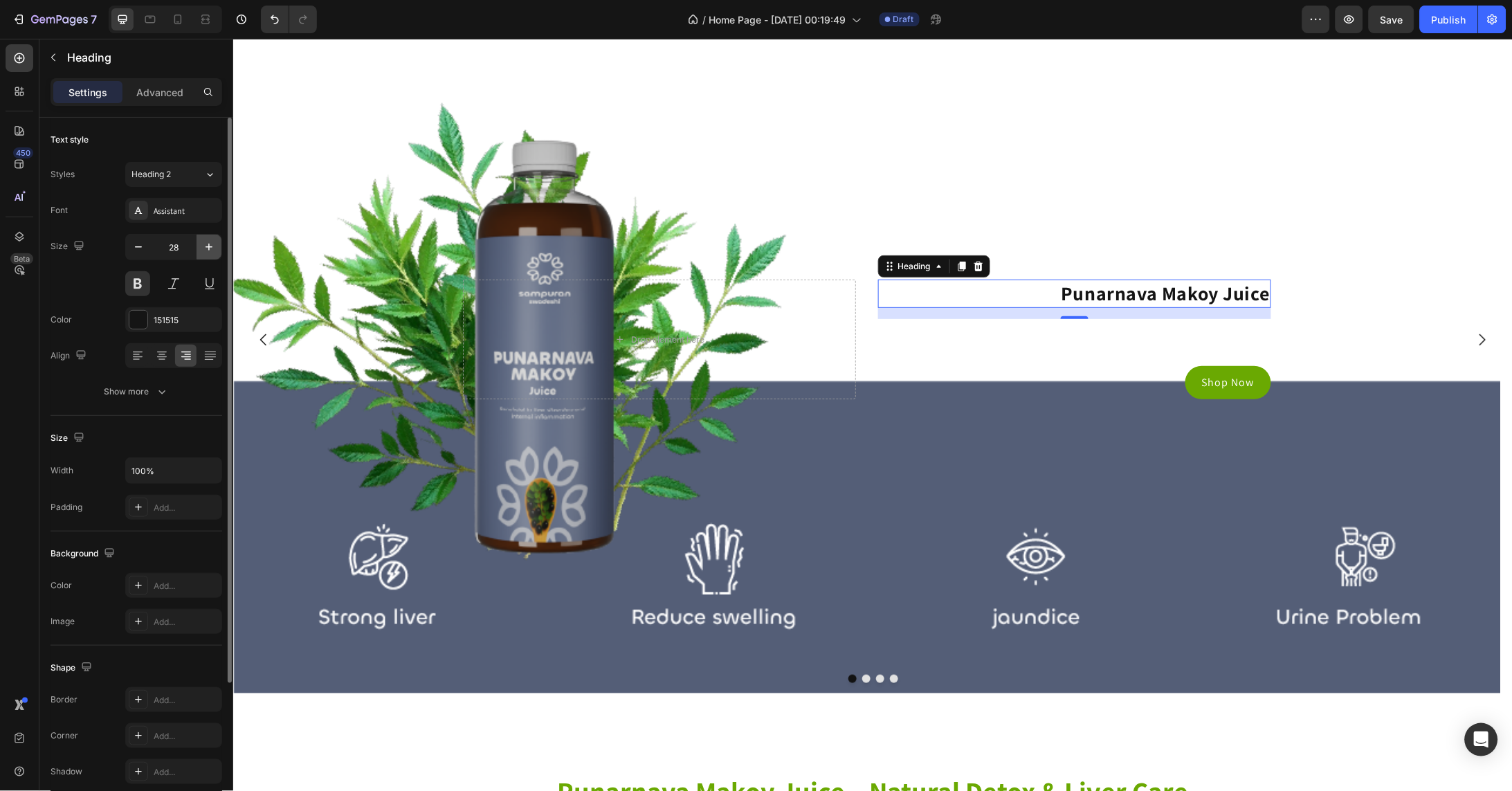
click at [211, 246] on icon "button" at bounding box center [209, 247] width 14 height 14
click at [210, 246] on icon "button" at bounding box center [209, 247] width 14 height 14
click at [137, 249] on icon "button" at bounding box center [138, 247] width 14 height 14
type input "30"
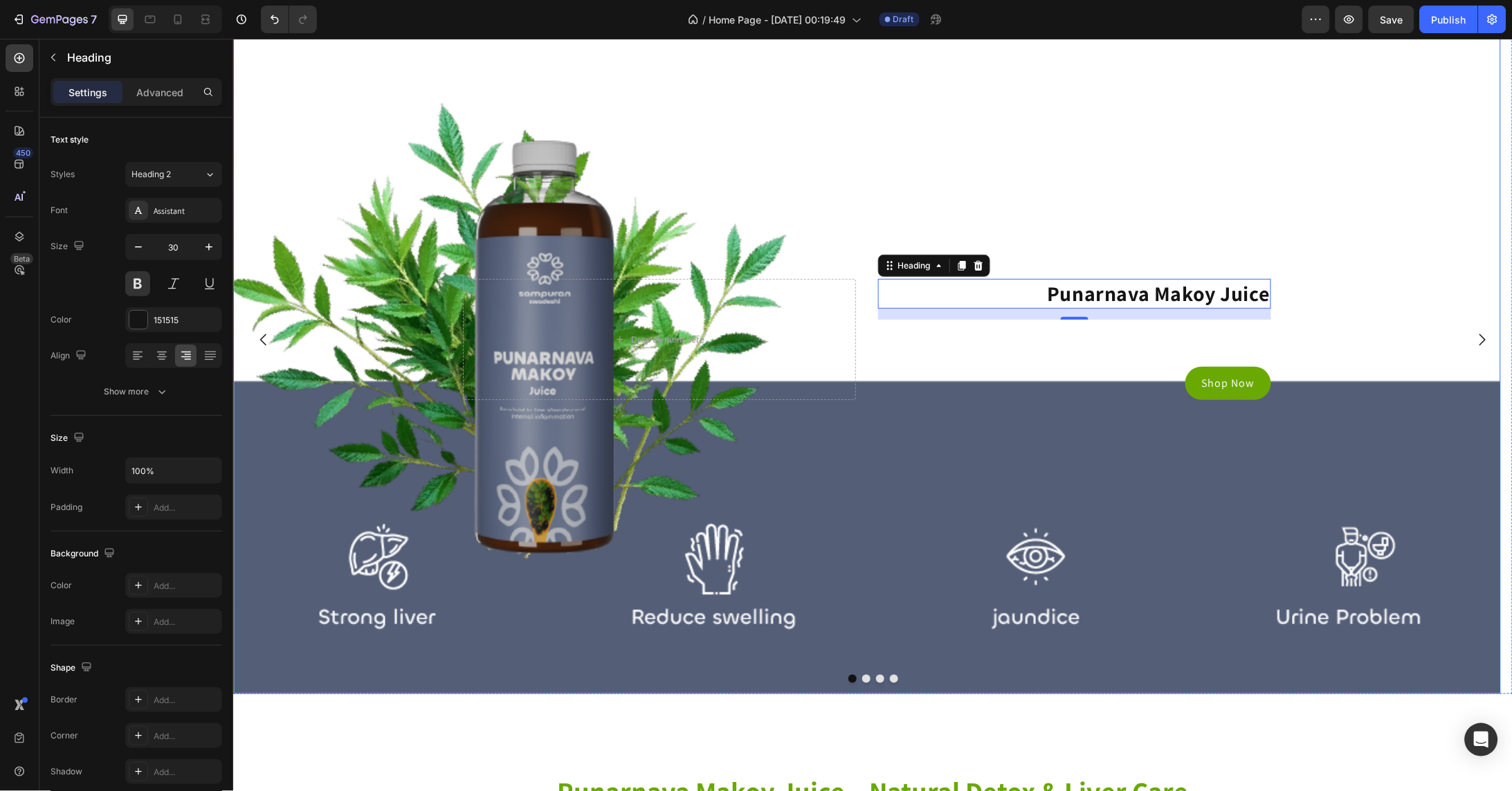
click at [712, 147] on div "Background Image" at bounding box center [866, 338] width 1268 height 708
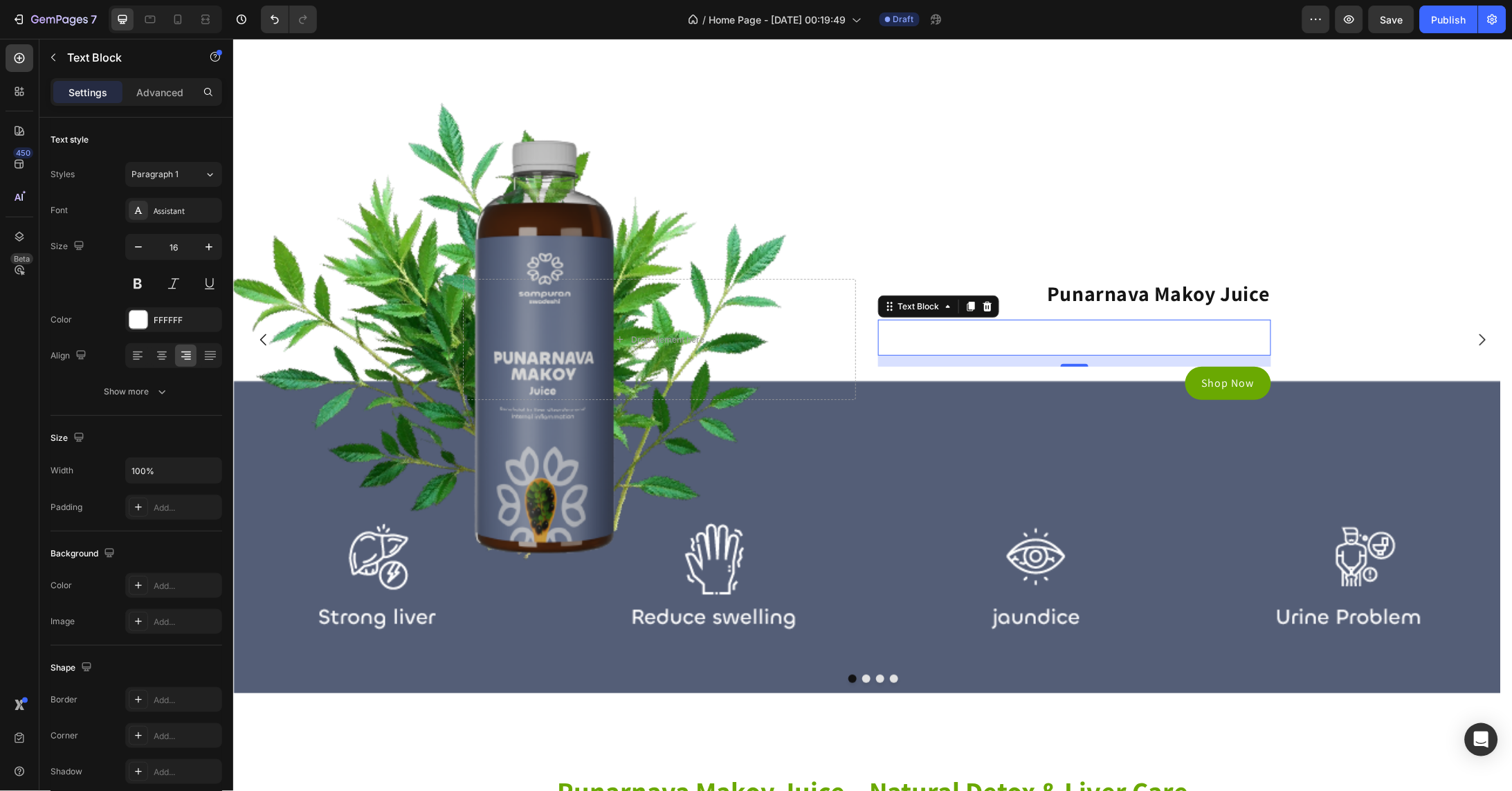
click at [1224, 335] on div "This is your text block. Click to edit and make it your own. Share your product…" at bounding box center [1074, 336] width 393 height 36
click at [1173, 352] on div "This is your text block. Click to edit and make it your own. Share your product…" at bounding box center [1074, 336] width 393 height 36
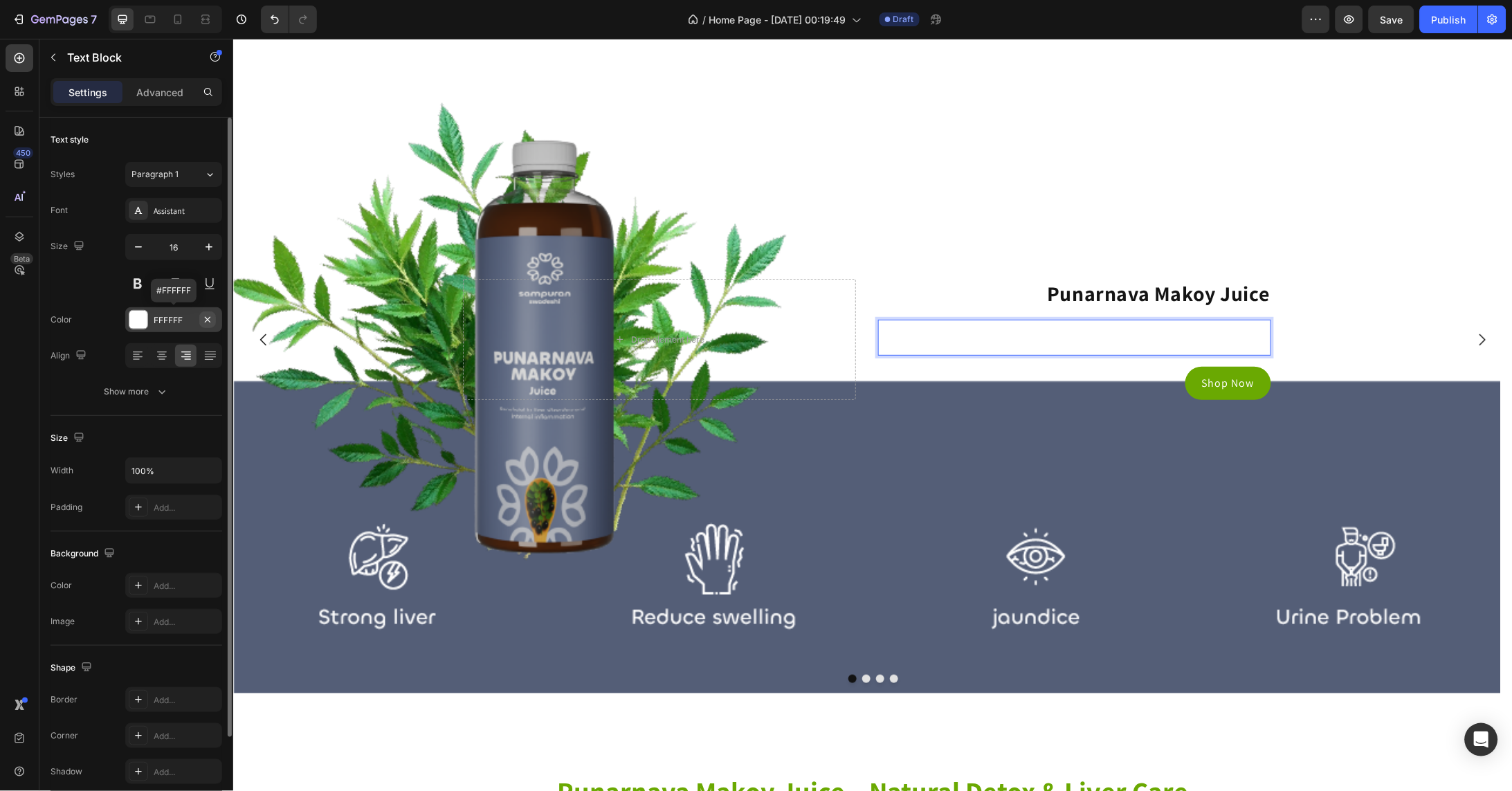
click at [209, 317] on icon "button" at bounding box center [207, 319] width 11 height 11
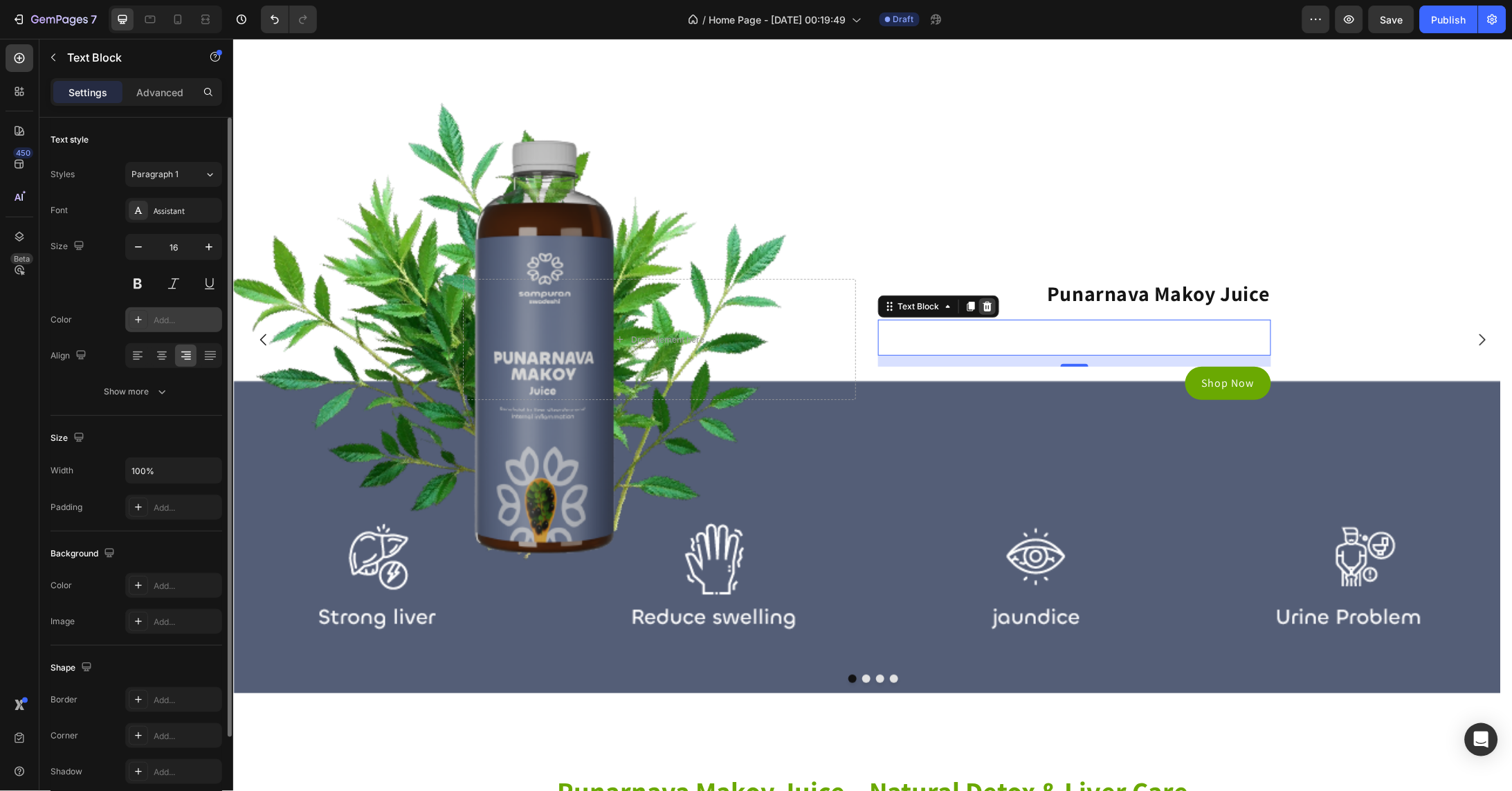
click at [986, 311] on icon at bounding box center [986, 305] width 9 height 10
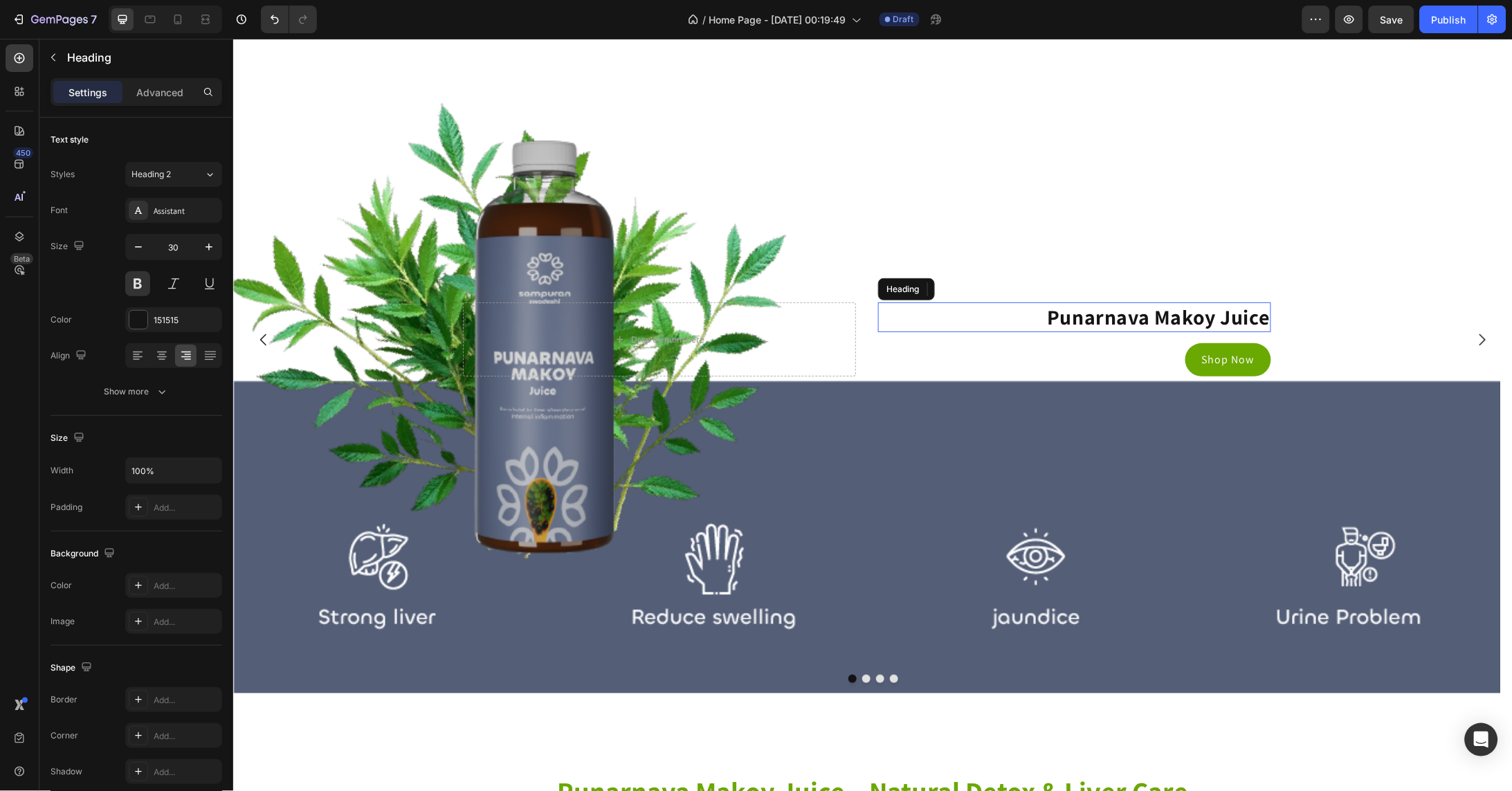
click at [1165, 323] on p "Punarnava Makoy Juice" at bounding box center [1073, 316] width 390 height 27
click at [60, 56] on button "button" at bounding box center [53, 56] width 22 height 22
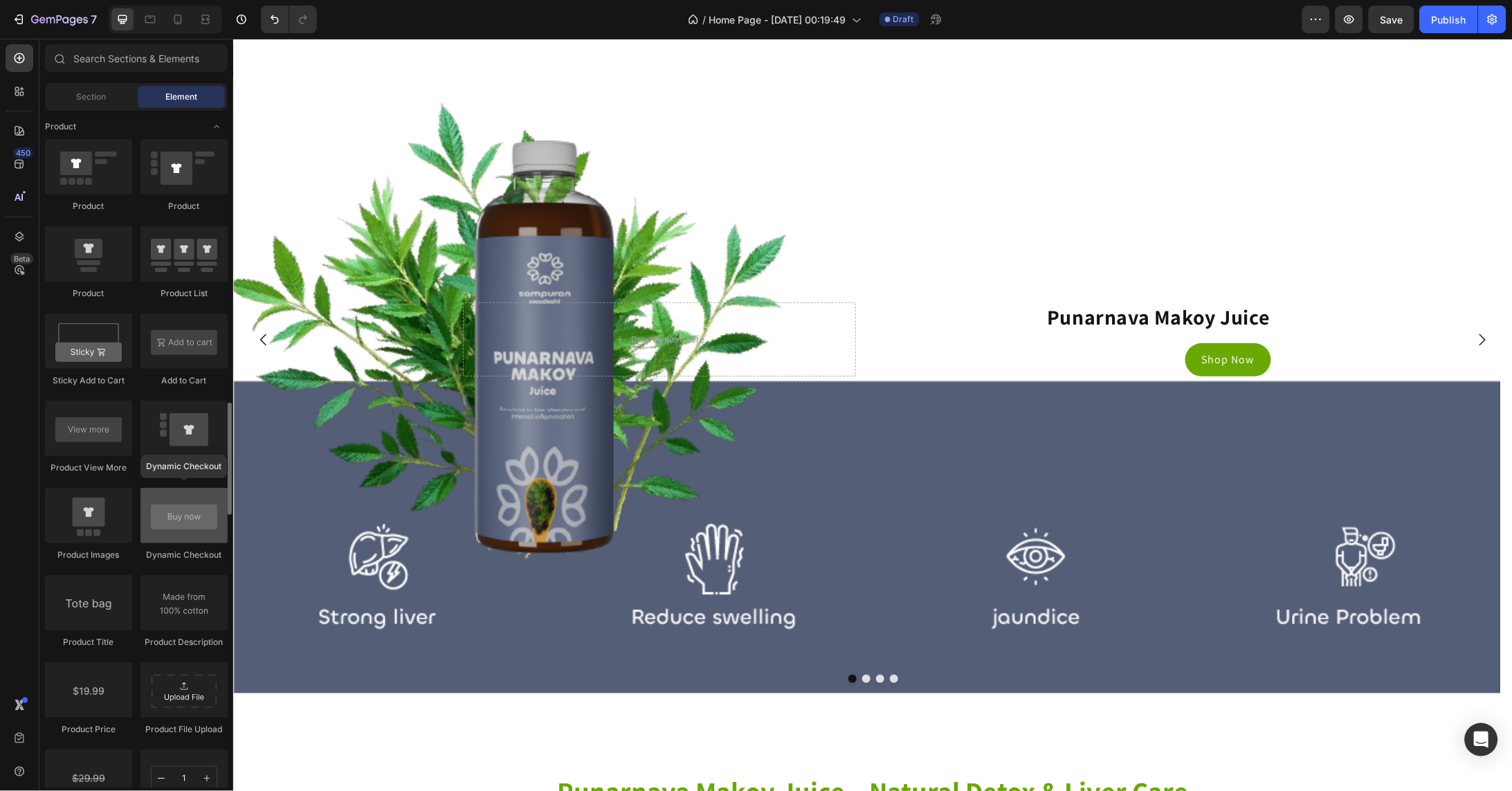
scroll to position [1738, 0]
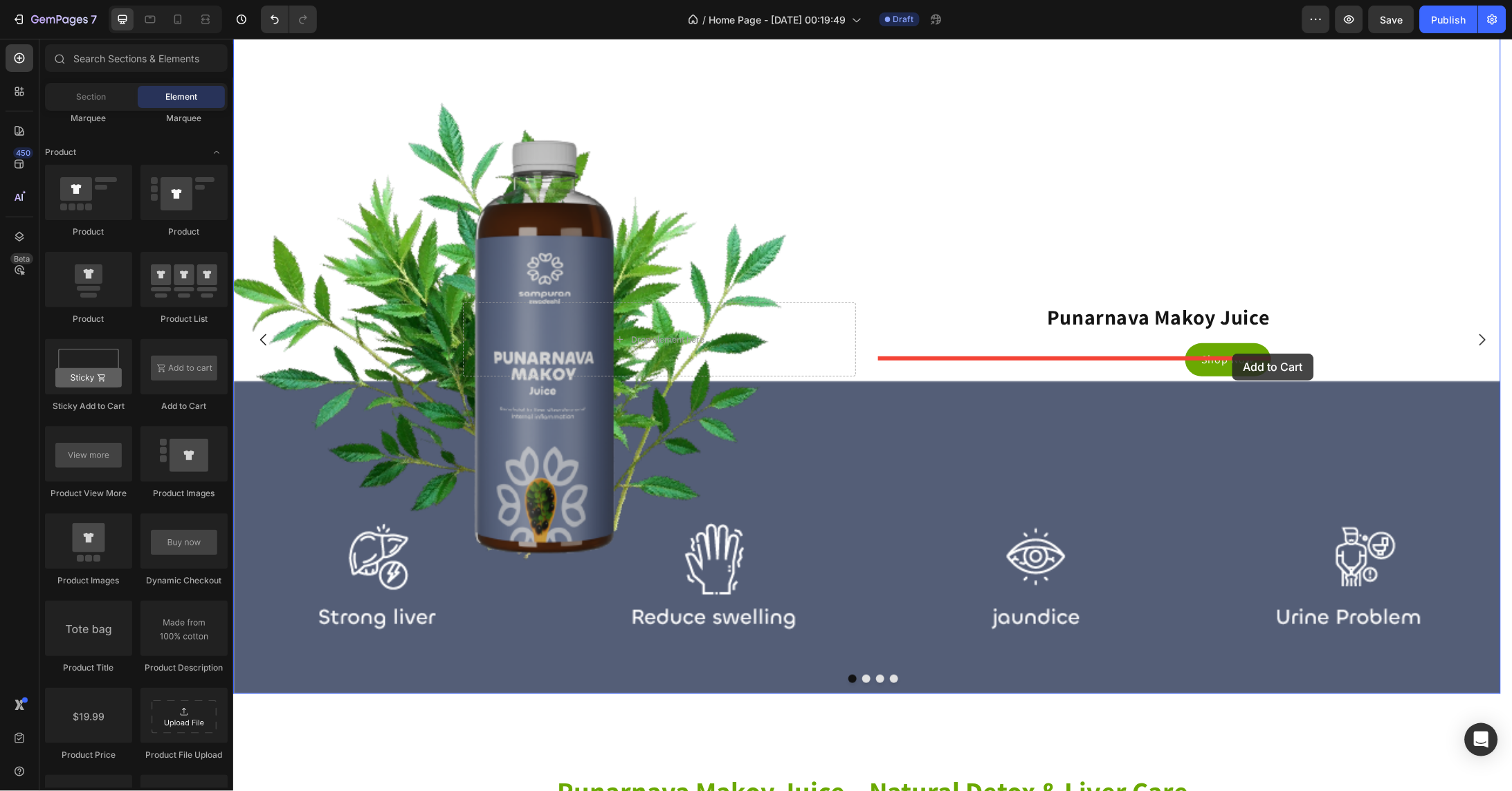
drag, startPoint x: 429, startPoint y: 401, endPoint x: 1231, endPoint y: 353, distance: 803.4
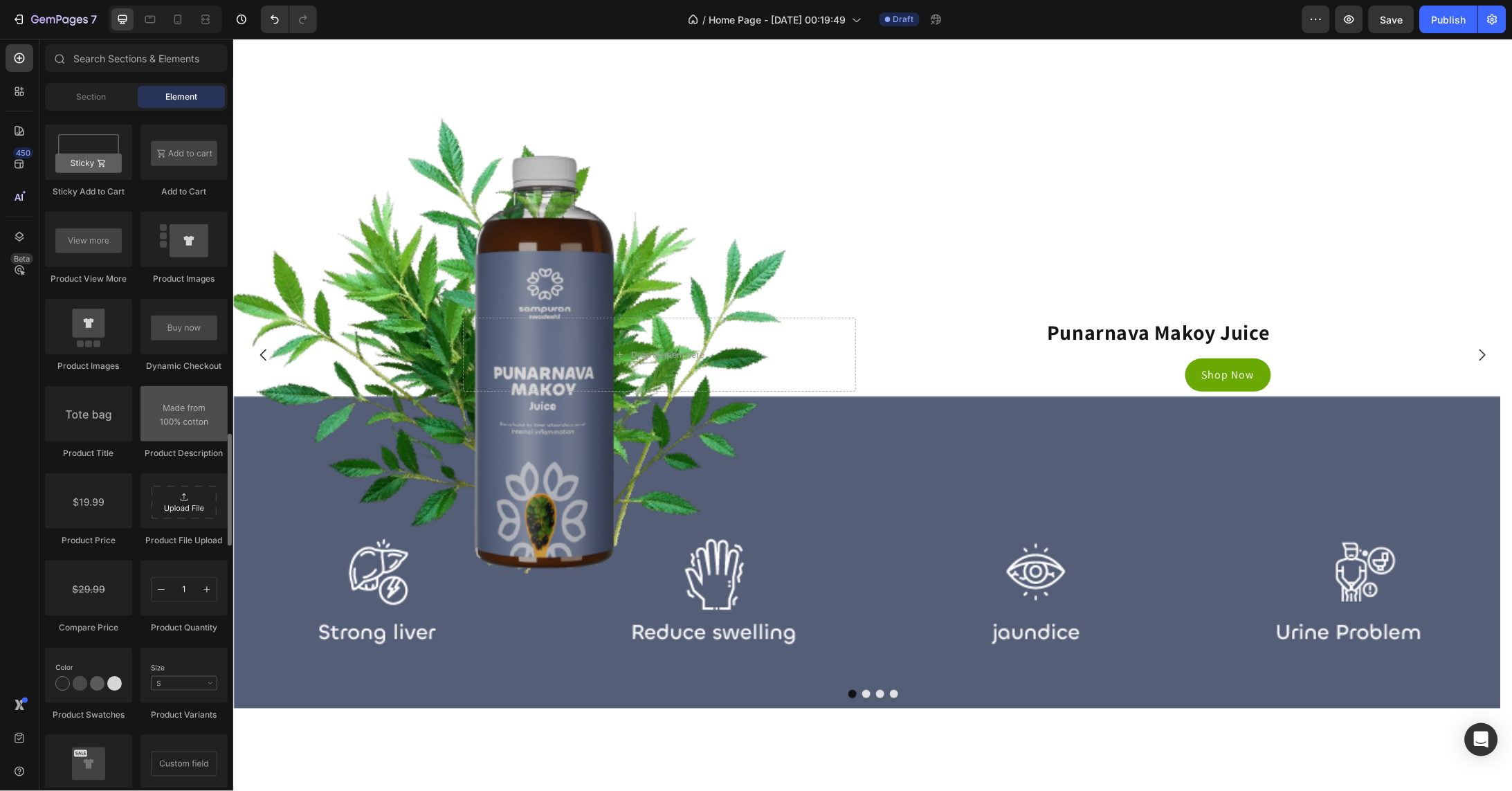
scroll to position [2024, 0]
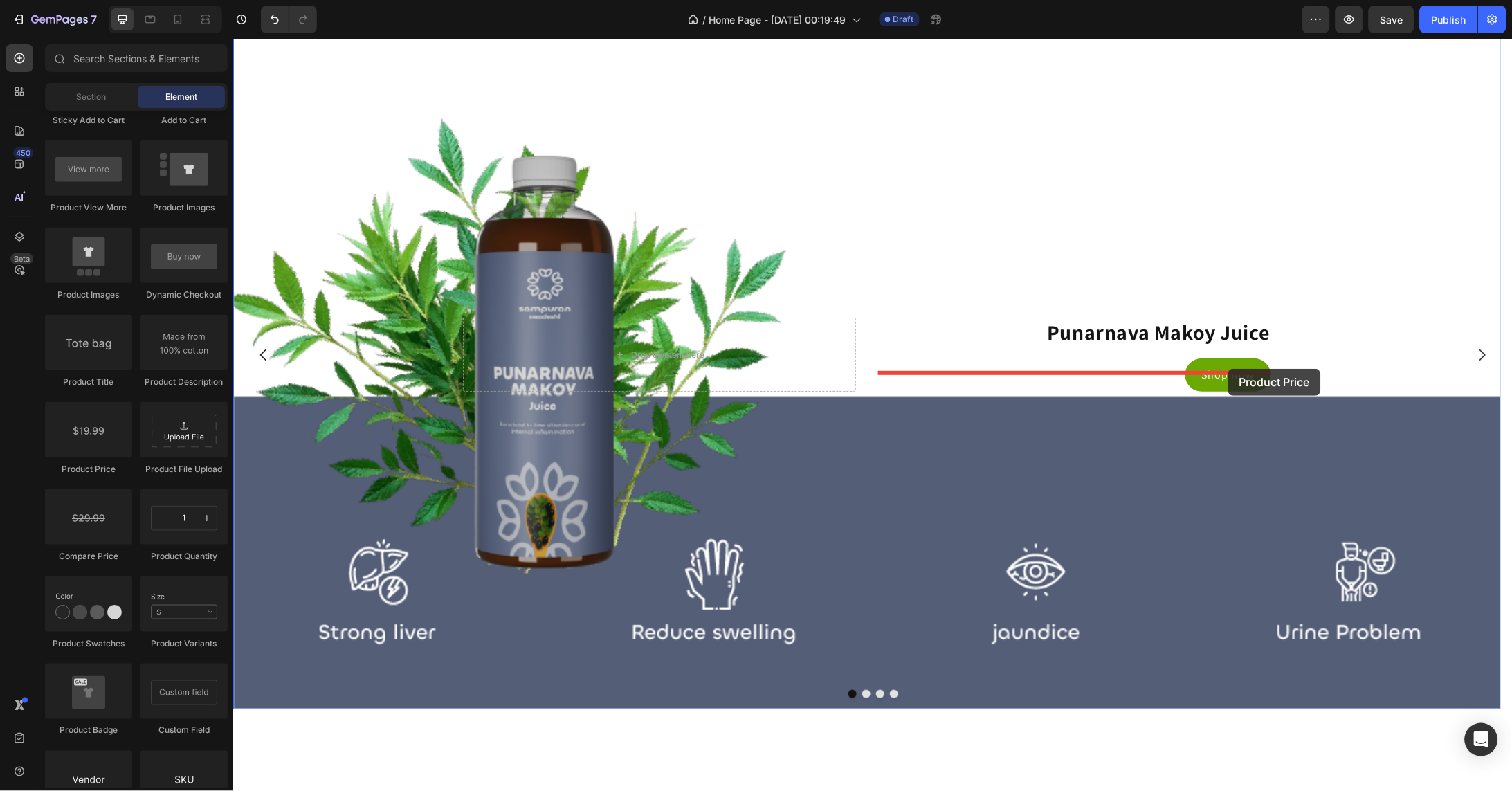
drag, startPoint x: 331, startPoint y: 455, endPoint x: 1228, endPoint y: 369, distance: 901.1
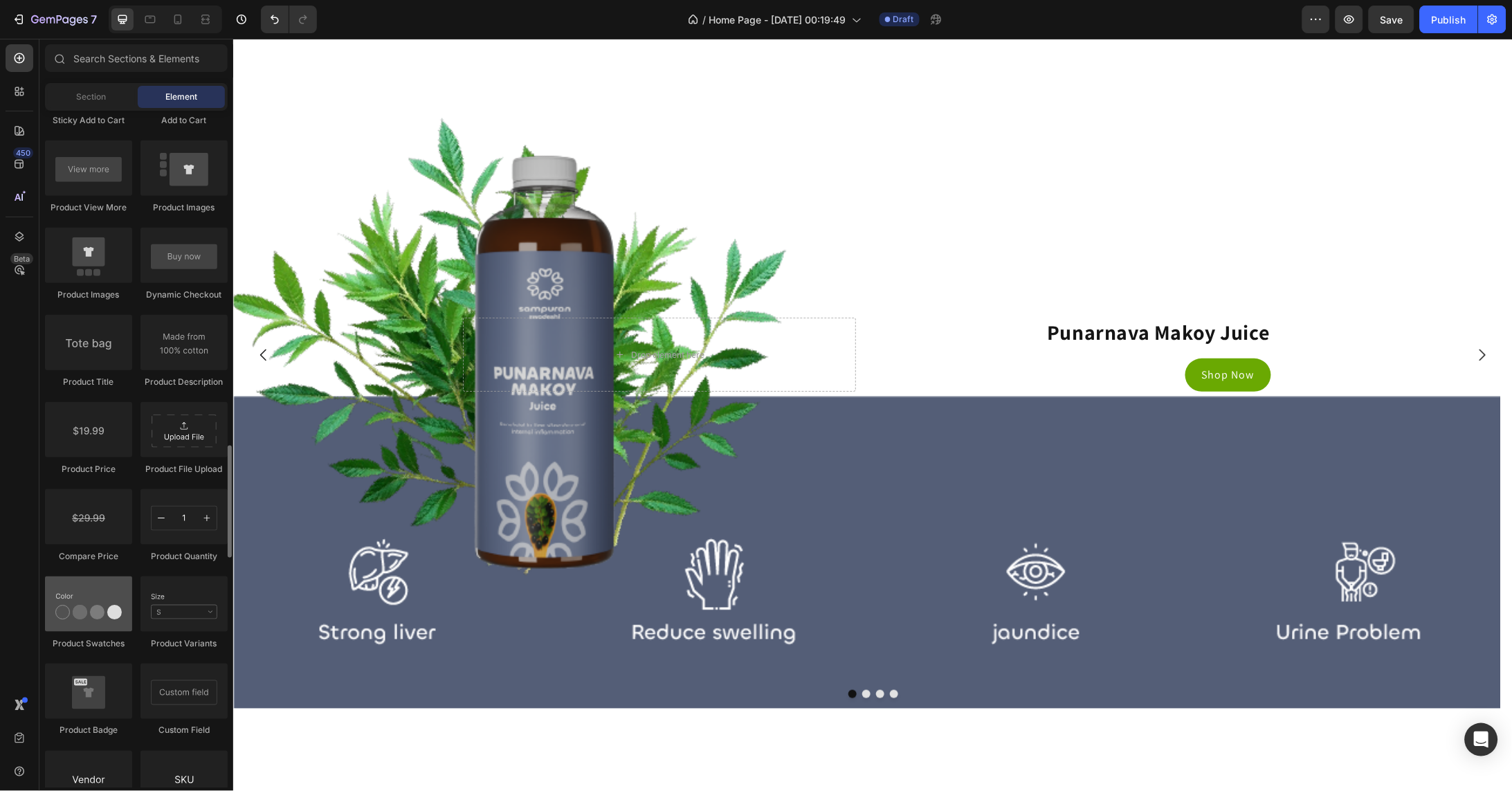
scroll to position [2103, 0]
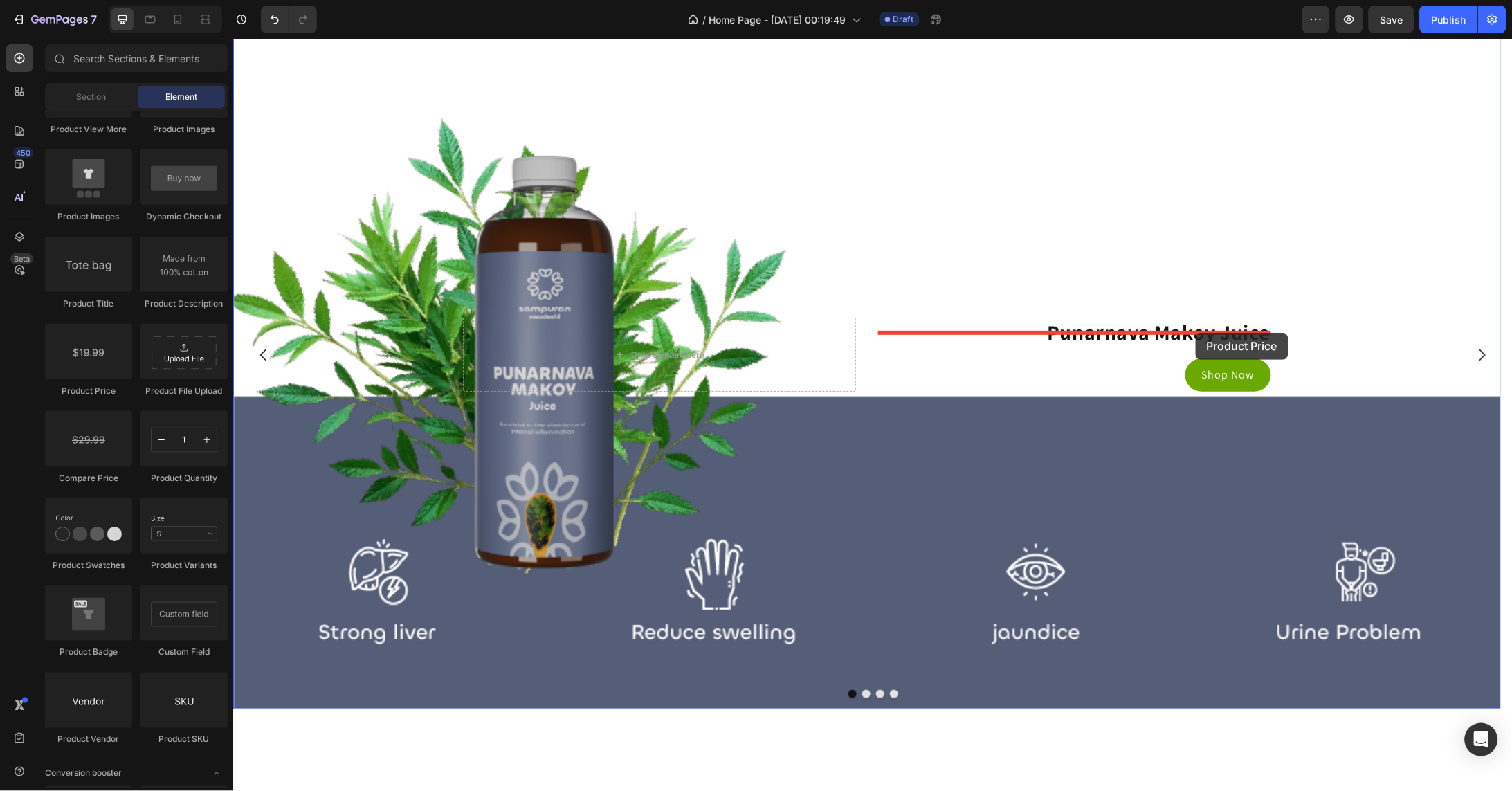
drag, startPoint x: 324, startPoint y: 389, endPoint x: 1195, endPoint y: 332, distance: 872.9
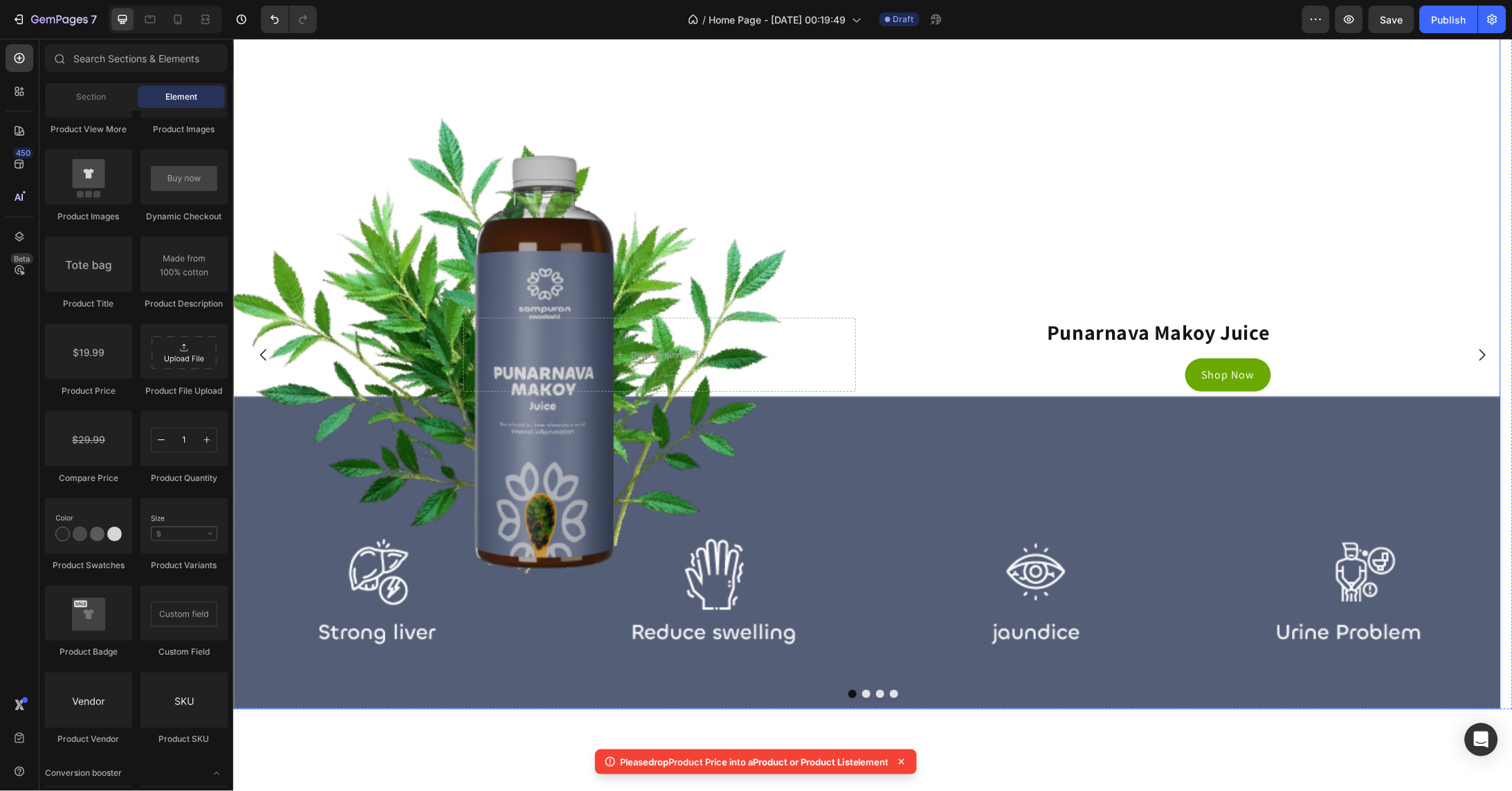
click at [1329, 244] on div "Background Image" at bounding box center [866, 353] width 1268 height 708
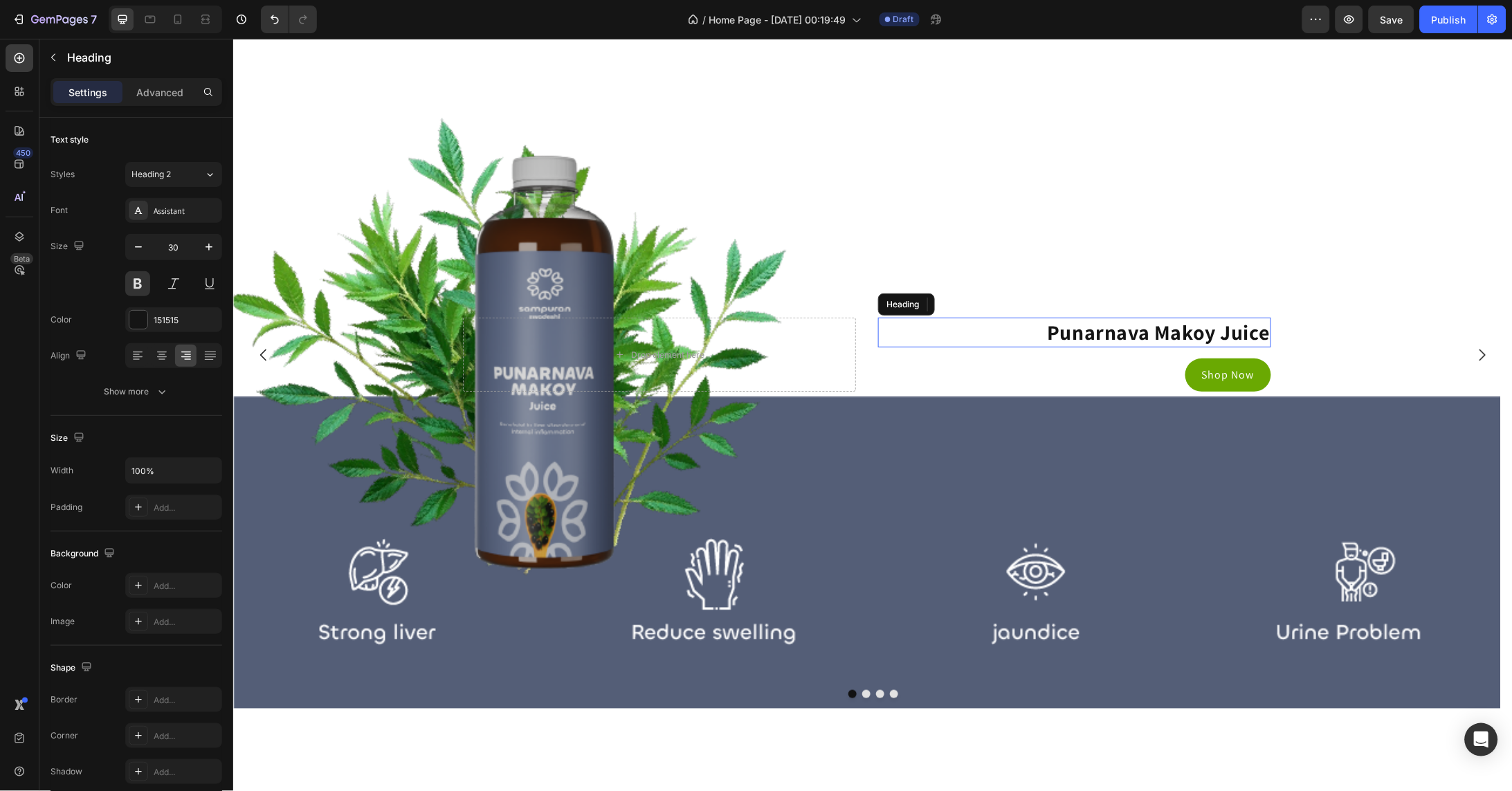
click at [1241, 343] on p "Punarnava Makoy Juice" at bounding box center [1073, 331] width 390 height 27
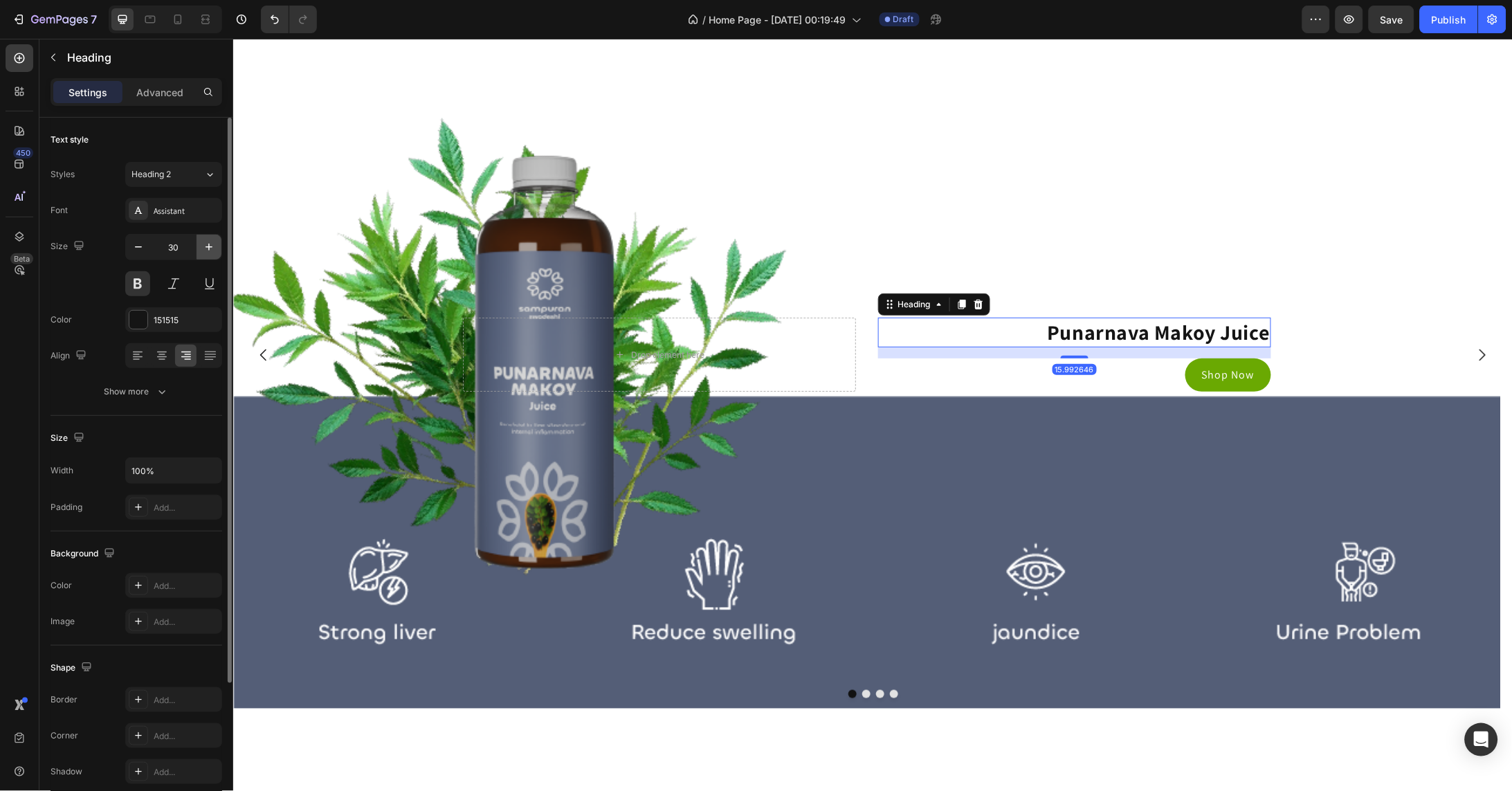
click at [209, 247] on icon "button" at bounding box center [209, 247] width 7 height 7
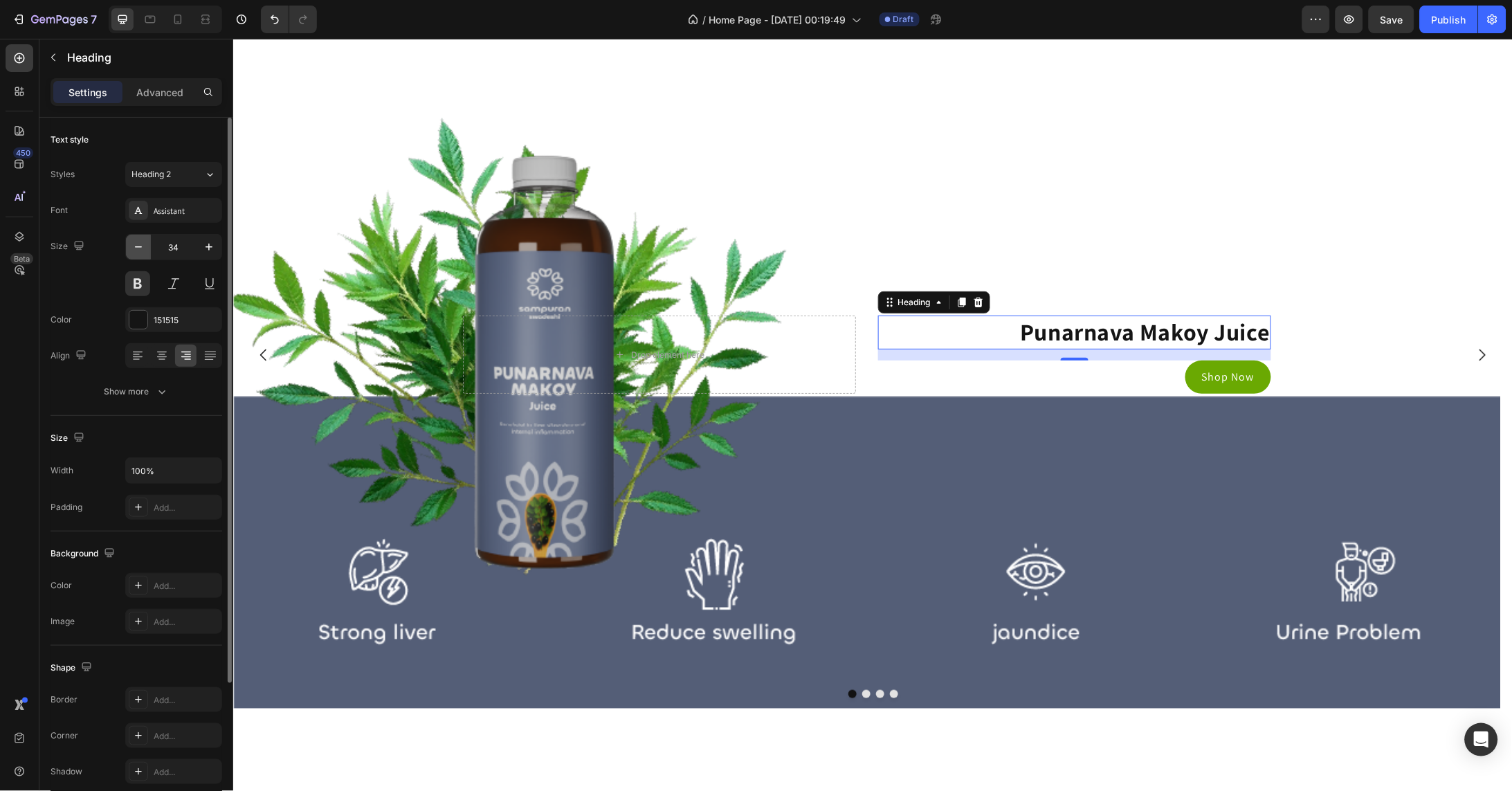
click at [139, 246] on icon "button" at bounding box center [138, 247] width 14 height 14
type input "33"
click at [1270, 219] on div "Background Image" at bounding box center [866, 353] width 1268 height 708
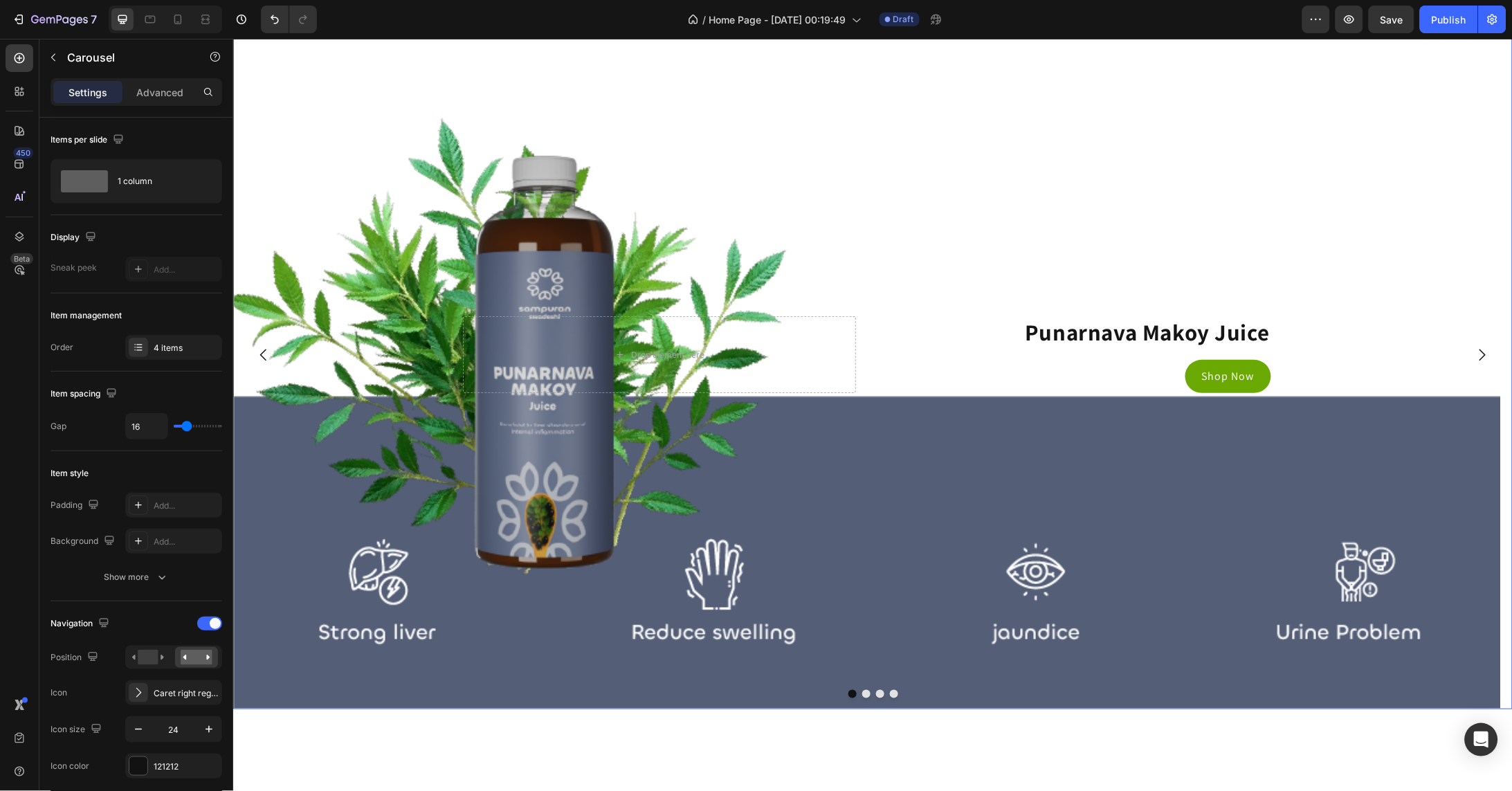
click at [1473, 362] on icon "Carousel Next Arrow" at bounding box center [1481, 354] width 17 height 17
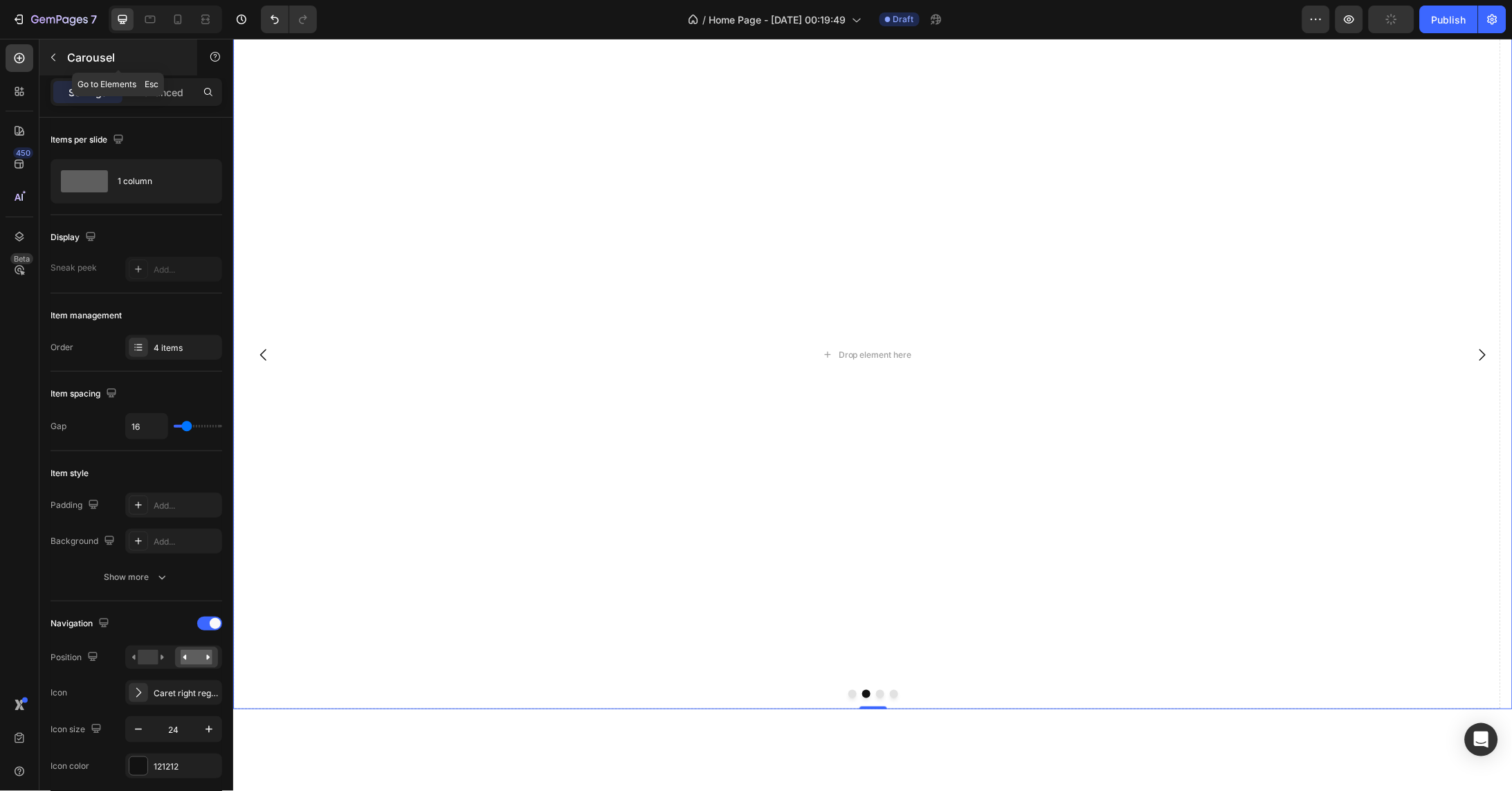
click at [57, 55] on icon "button" at bounding box center [53, 57] width 11 height 11
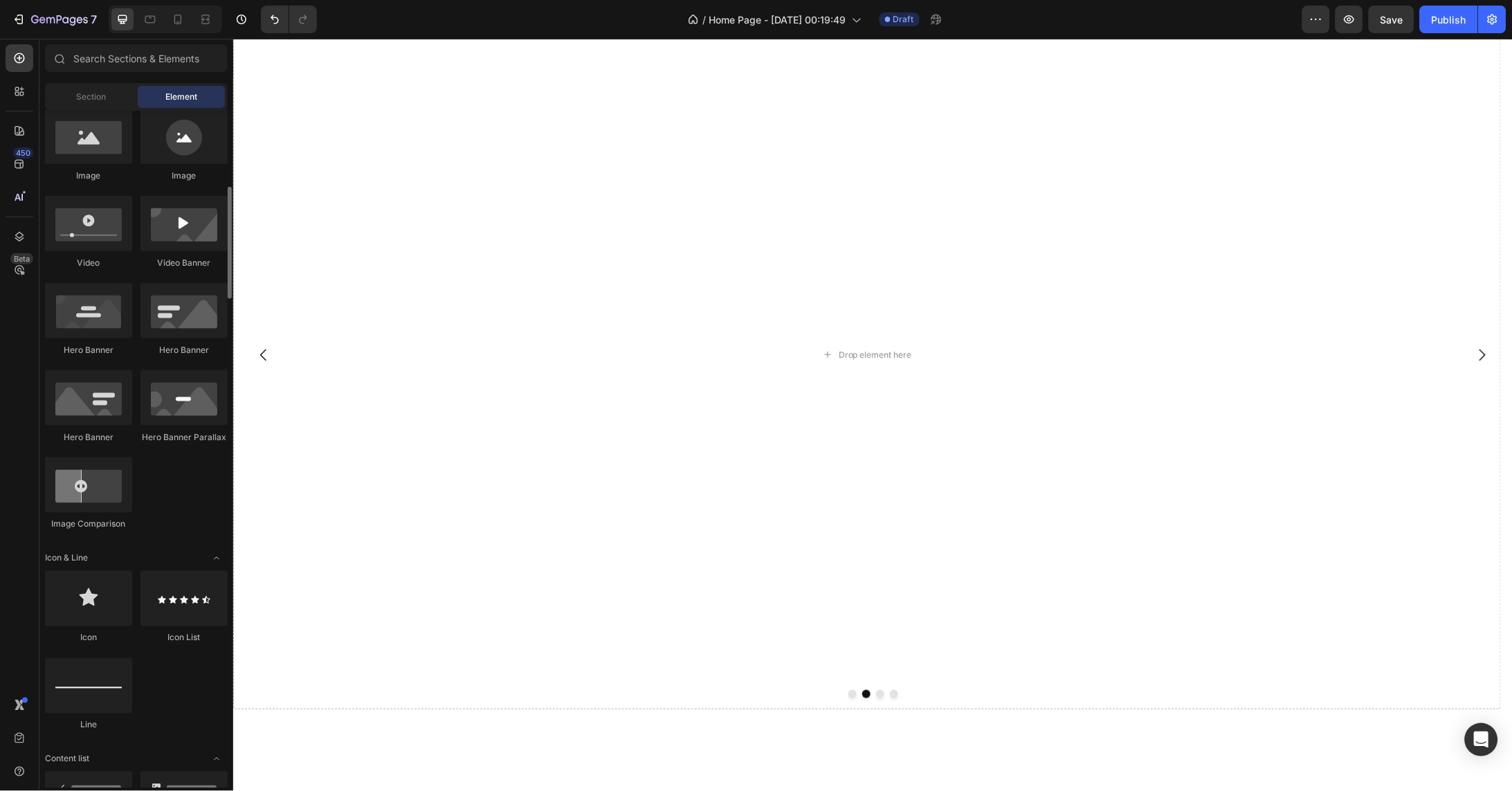
scroll to position [457, 0]
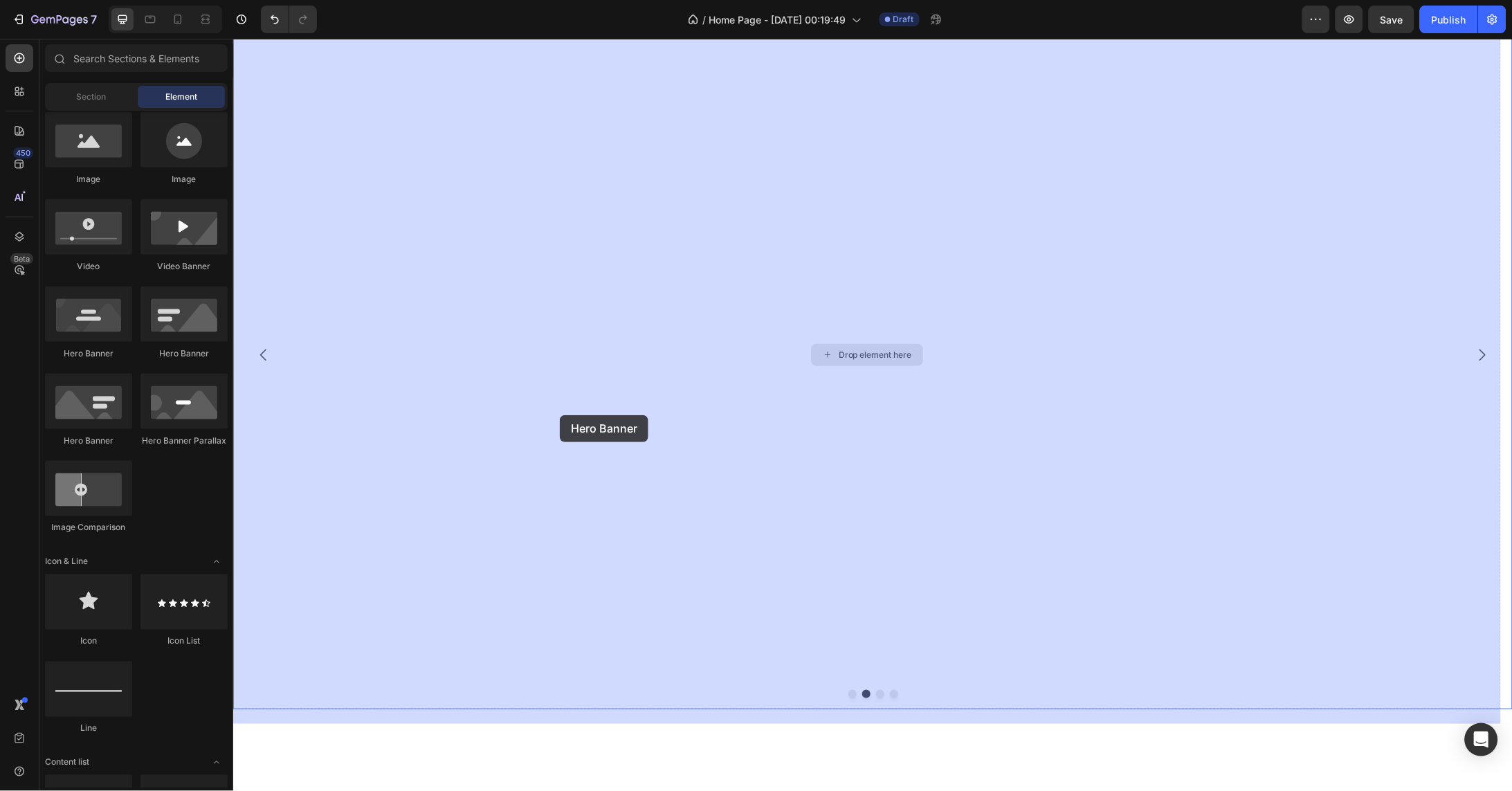
drag, startPoint x: 342, startPoint y: 455, endPoint x: 559, endPoint y: 415, distance: 220.7
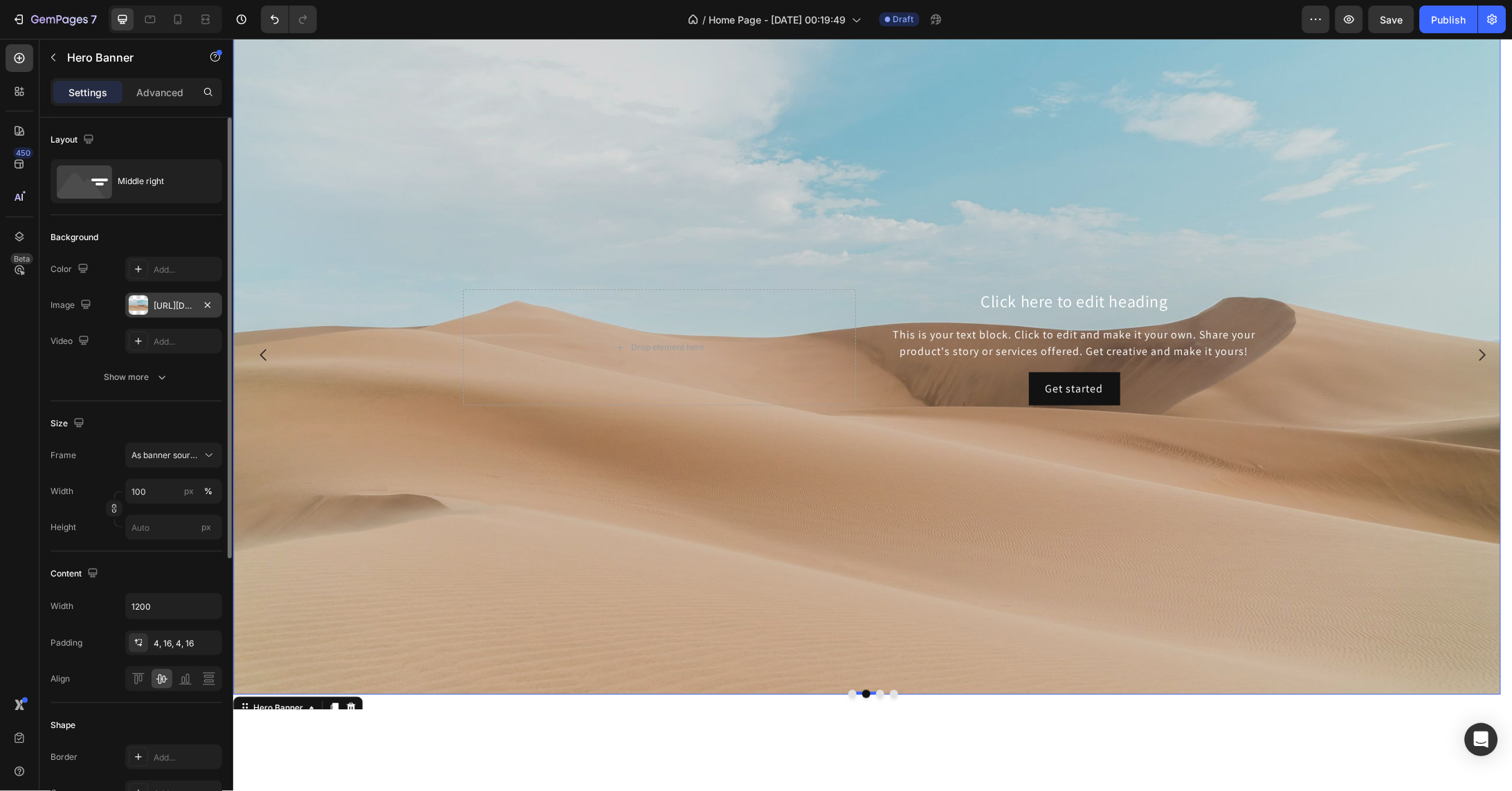
click at [147, 299] on div at bounding box center [138, 305] width 19 height 19
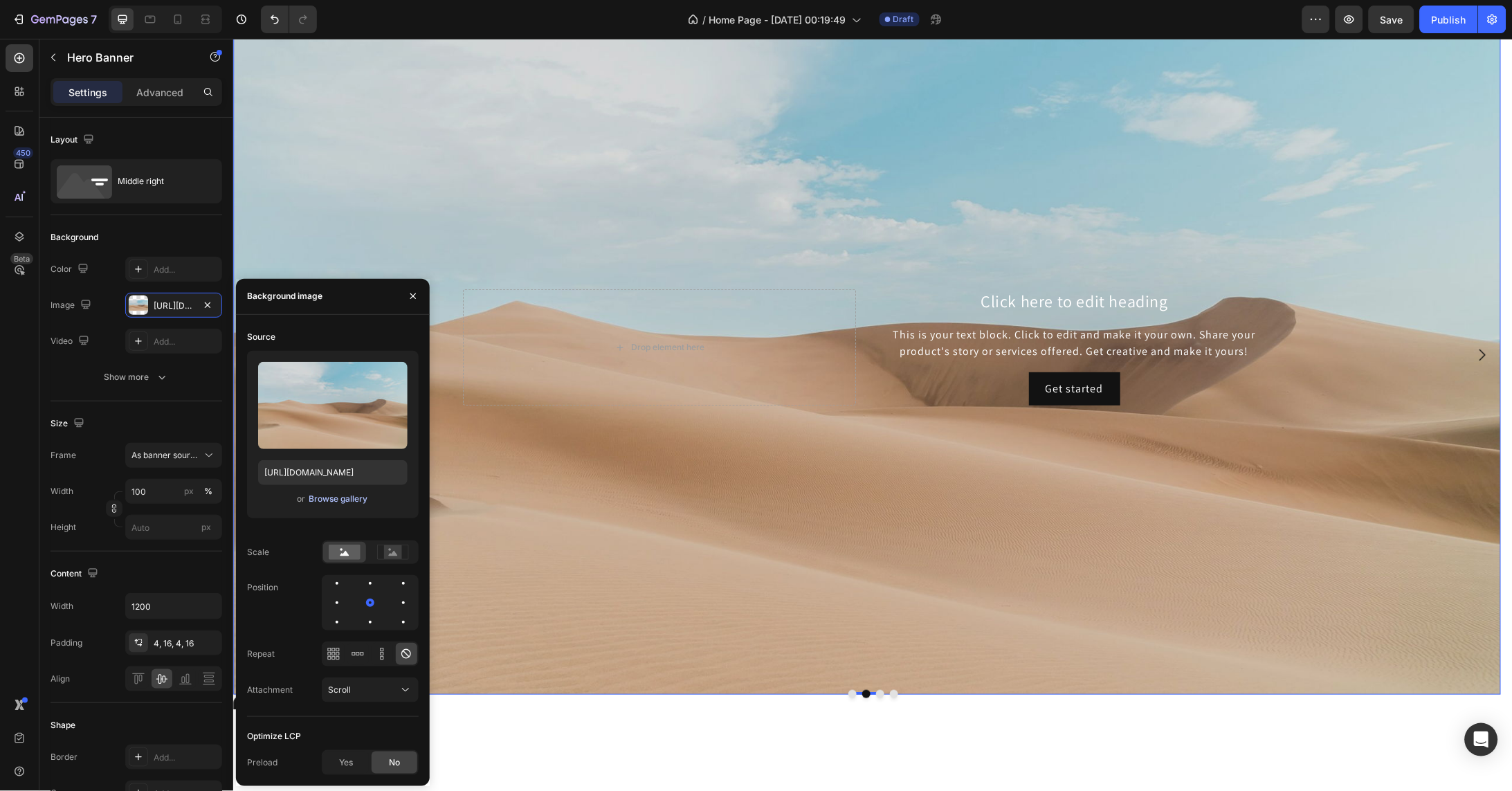
click at [355, 501] on div "Browse gallery" at bounding box center [338, 499] width 59 height 12
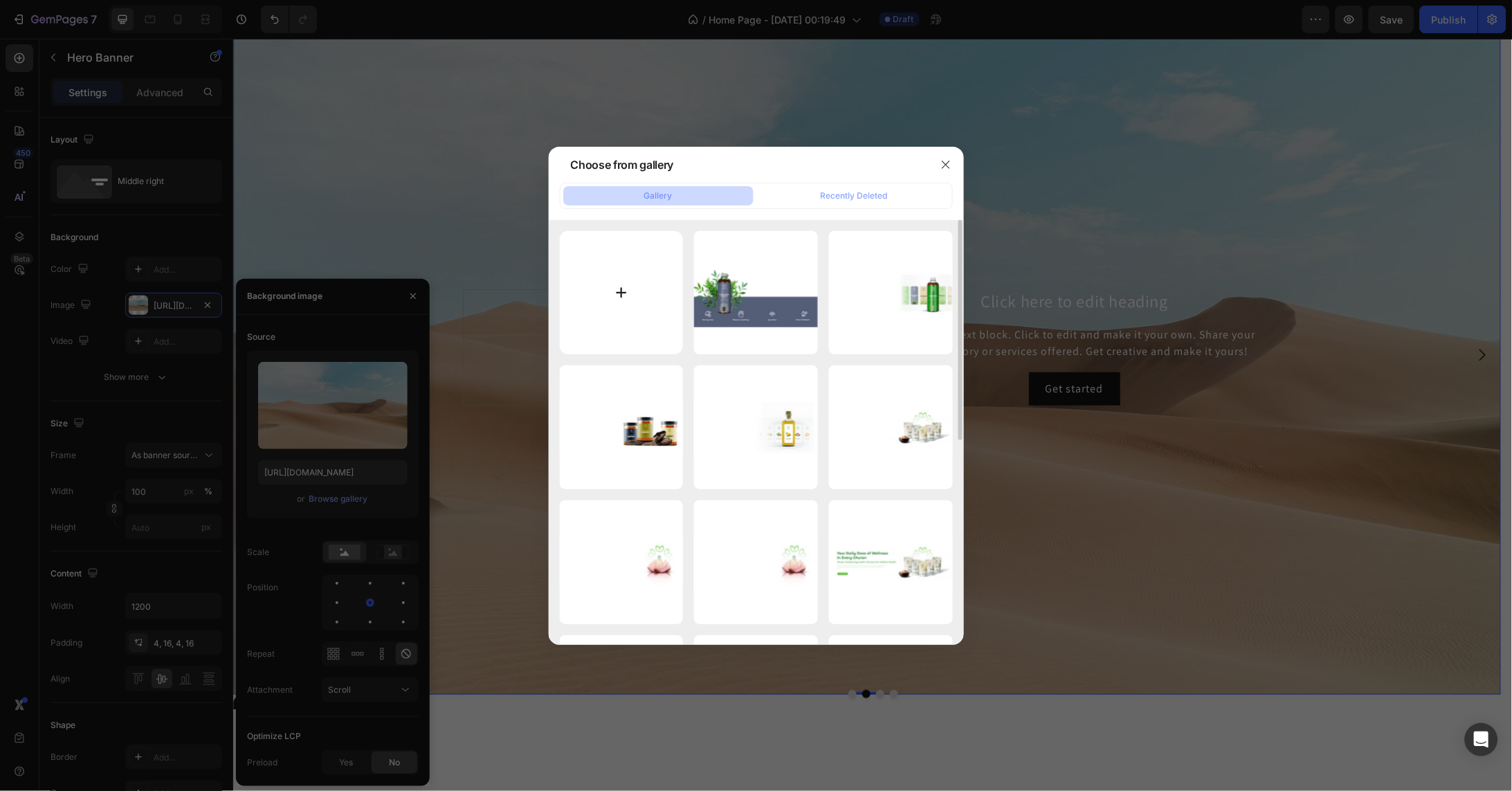
click at [638, 298] on input "file" at bounding box center [621, 293] width 124 height 124
type input "C:\fakepath\Asset 37about us.png"
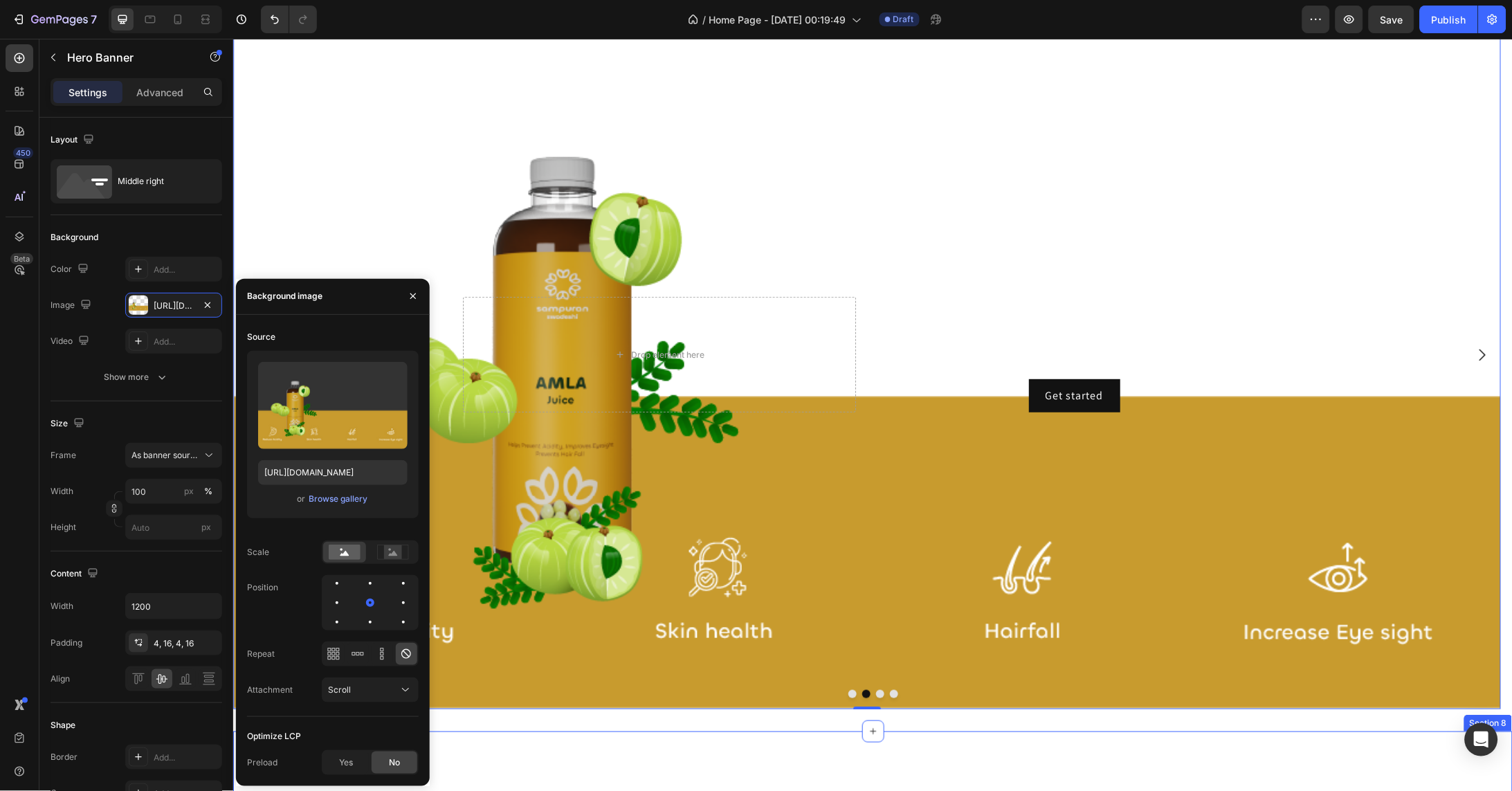
type input "https://cdn.shopify.com/s/files/1/0754/0195/3528/files/gempages_581406928295429…"
click at [875, 698] on button "Dot" at bounding box center [879, 694] width 9 height 9
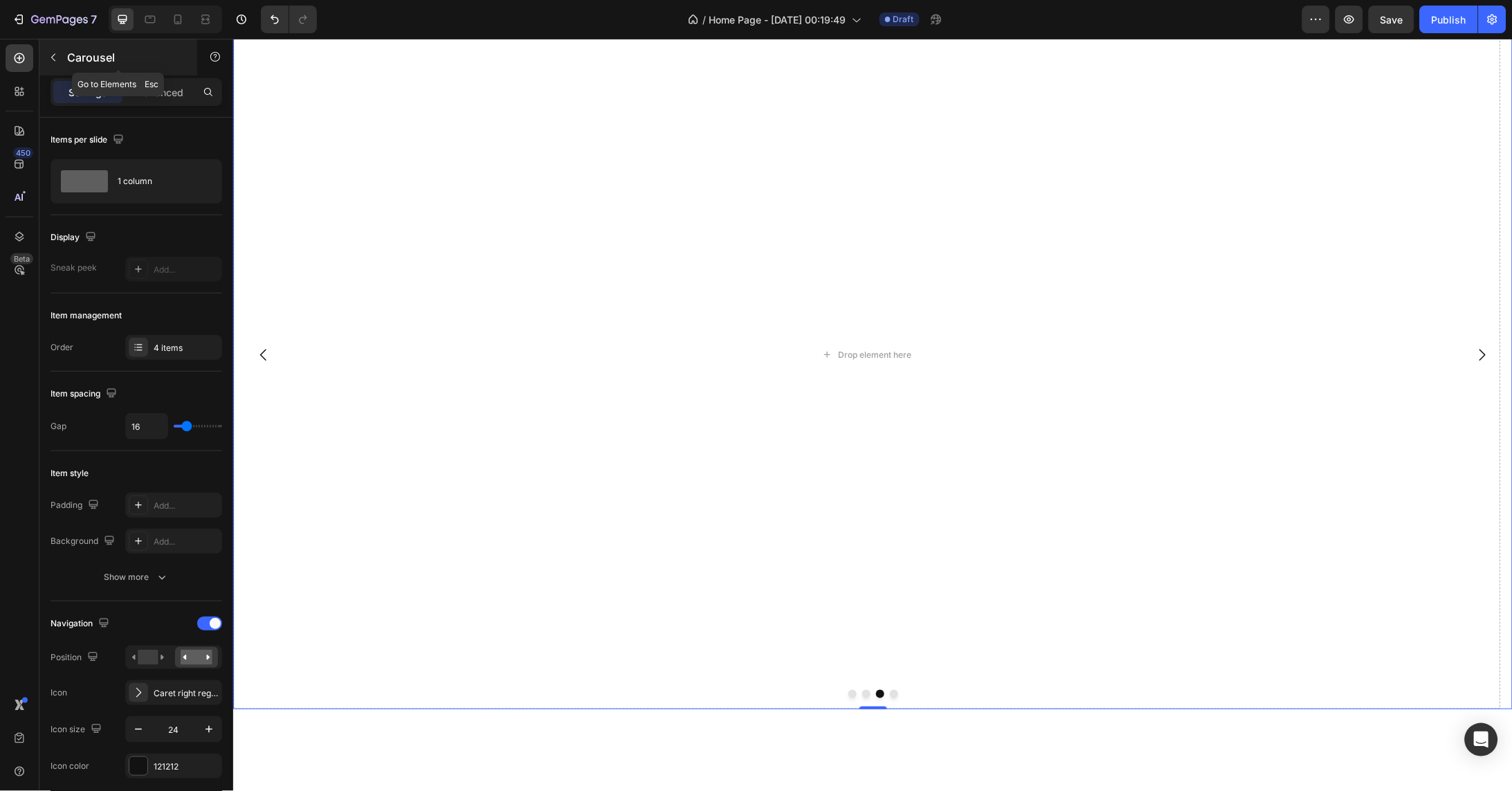
click at [86, 57] on p "Carousel" at bounding box center [125, 57] width 117 height 17
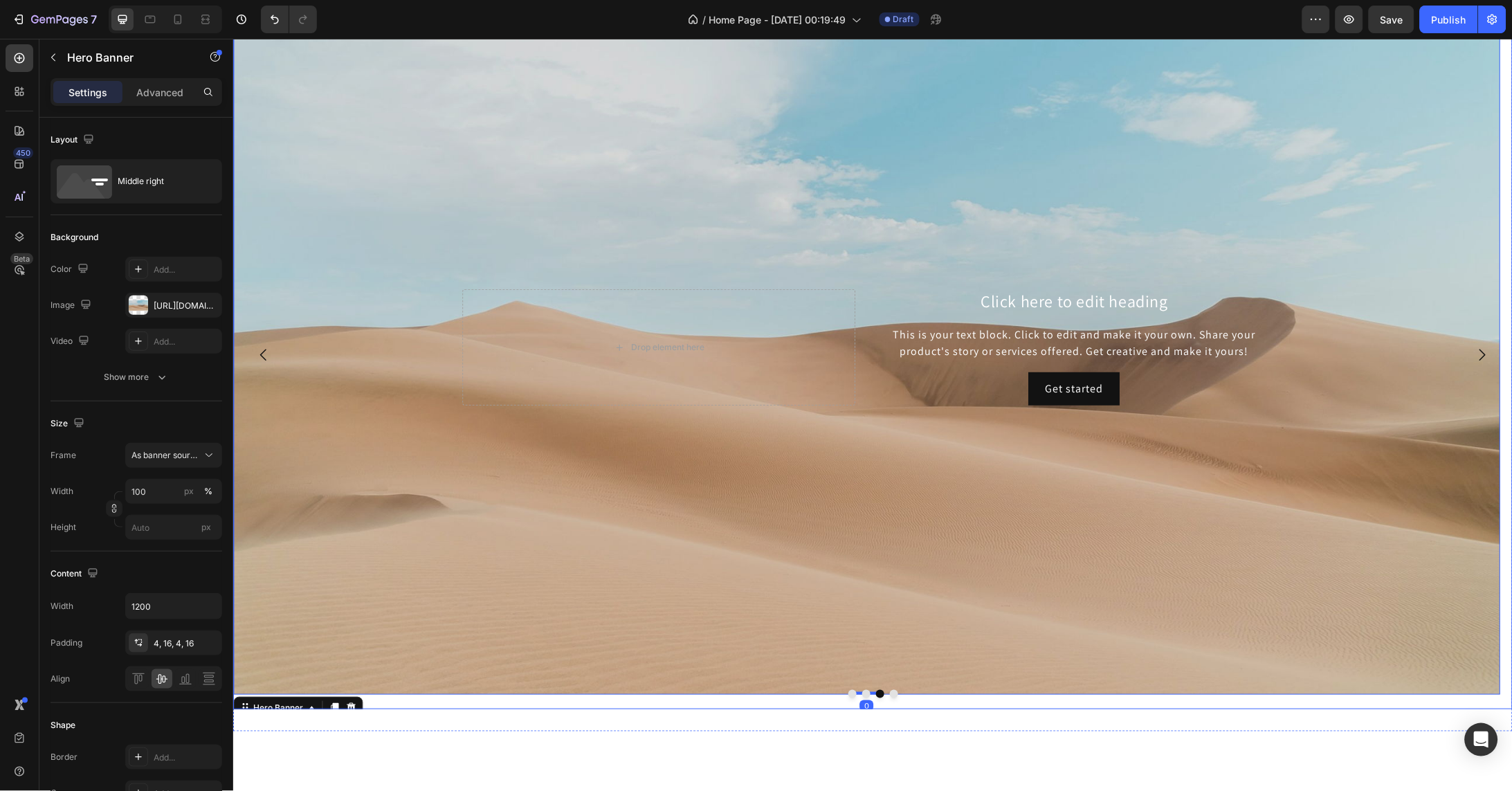
click at [889, 698] on button "Dot" at bounding box center [893, 694] width 9 height 9
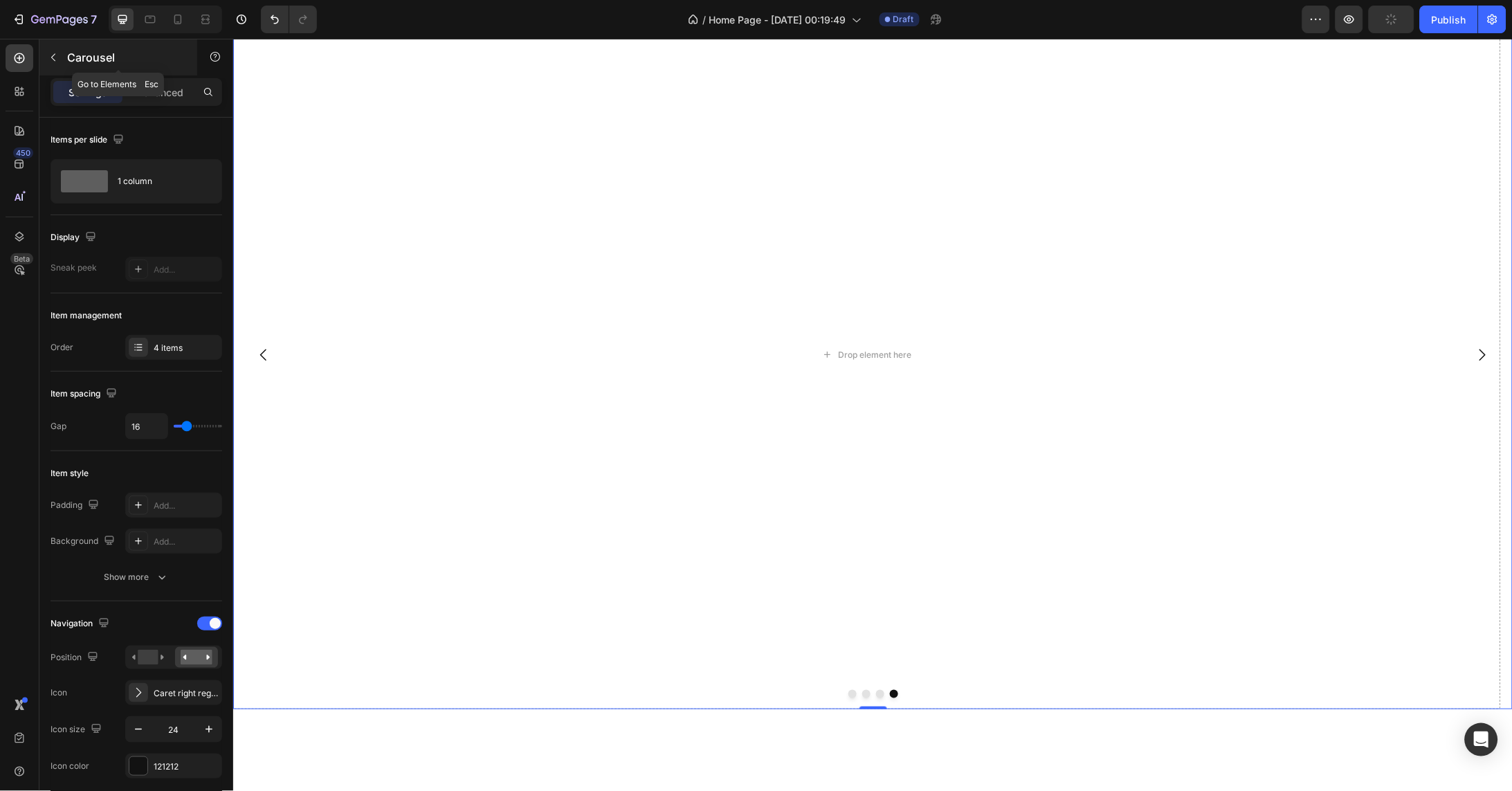
click at [102, 53] on p "Carousel" at bounding box center [125, 57] width 117 height 17
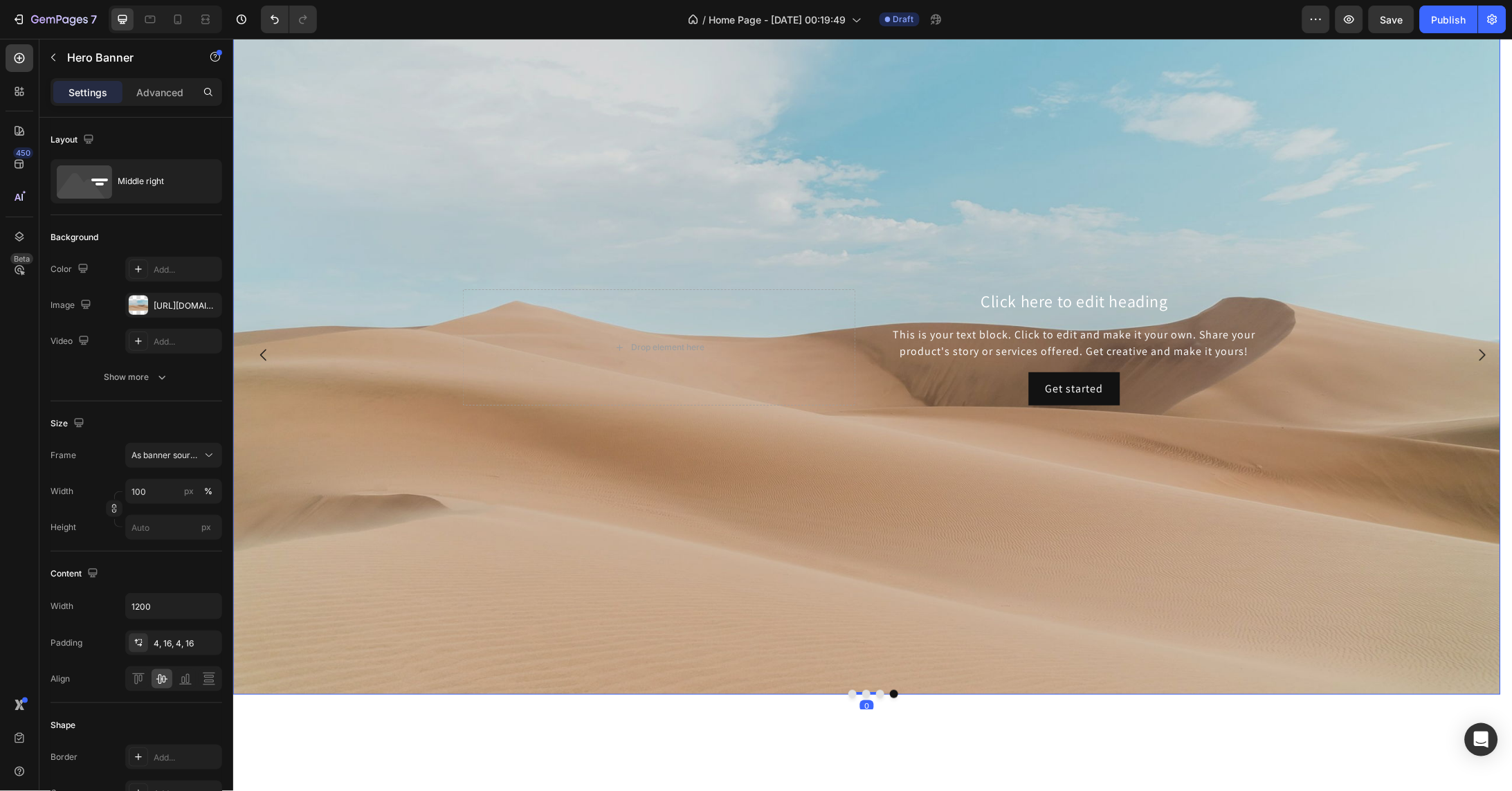
click at [620, 614] on div "Background Image" at bounding box center [866, 346] width 1268 height 695
click at [173, 308] on div "https://cdn.shopify.com/s/files/1/2005/9307/files/background_settings.jpg" at bounding box center [174, 306] width 40 height 12
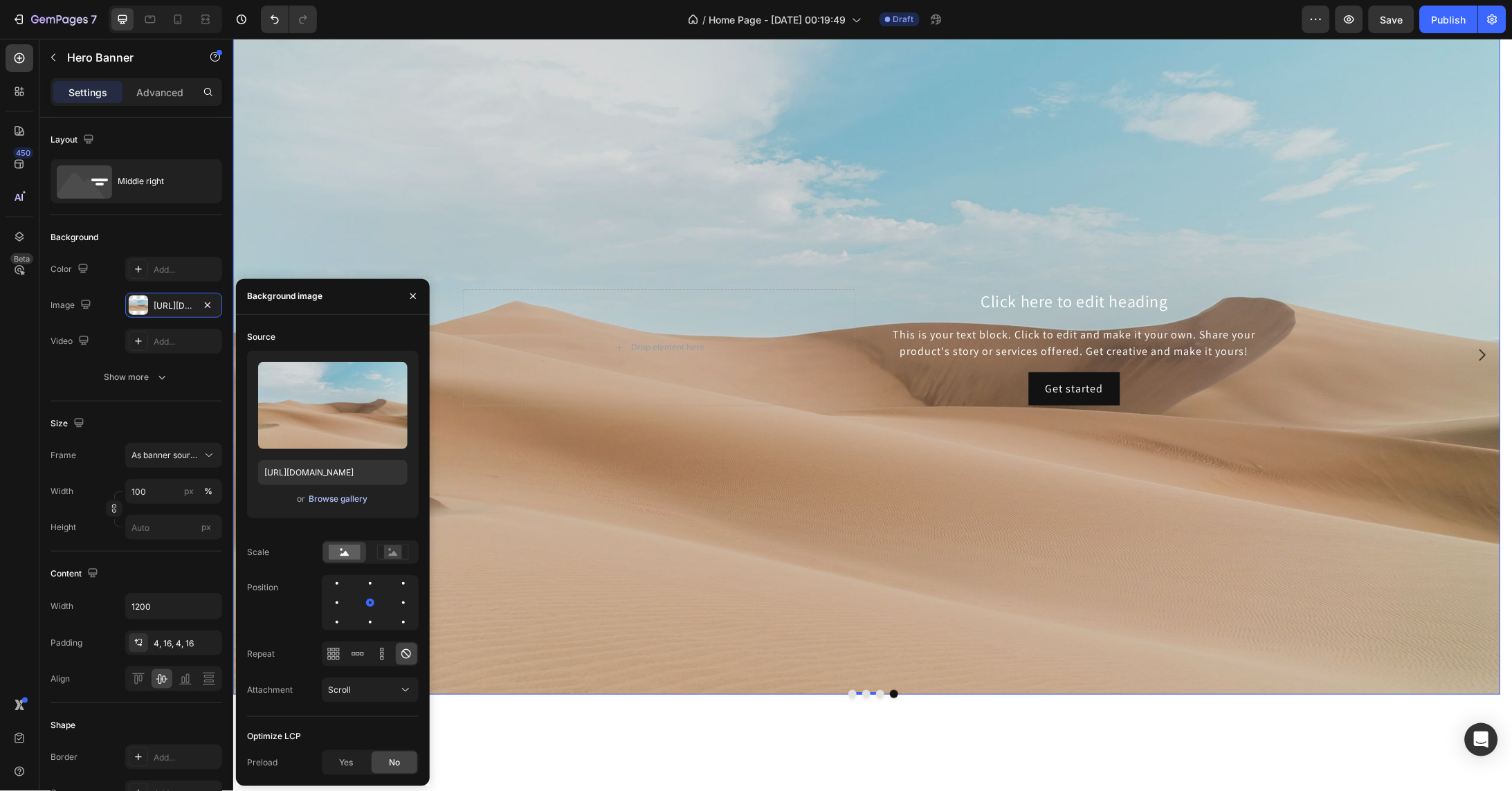
click at [353, 499] on div "Browse gallery" at bounding box center [338, 499] width 59 height 12
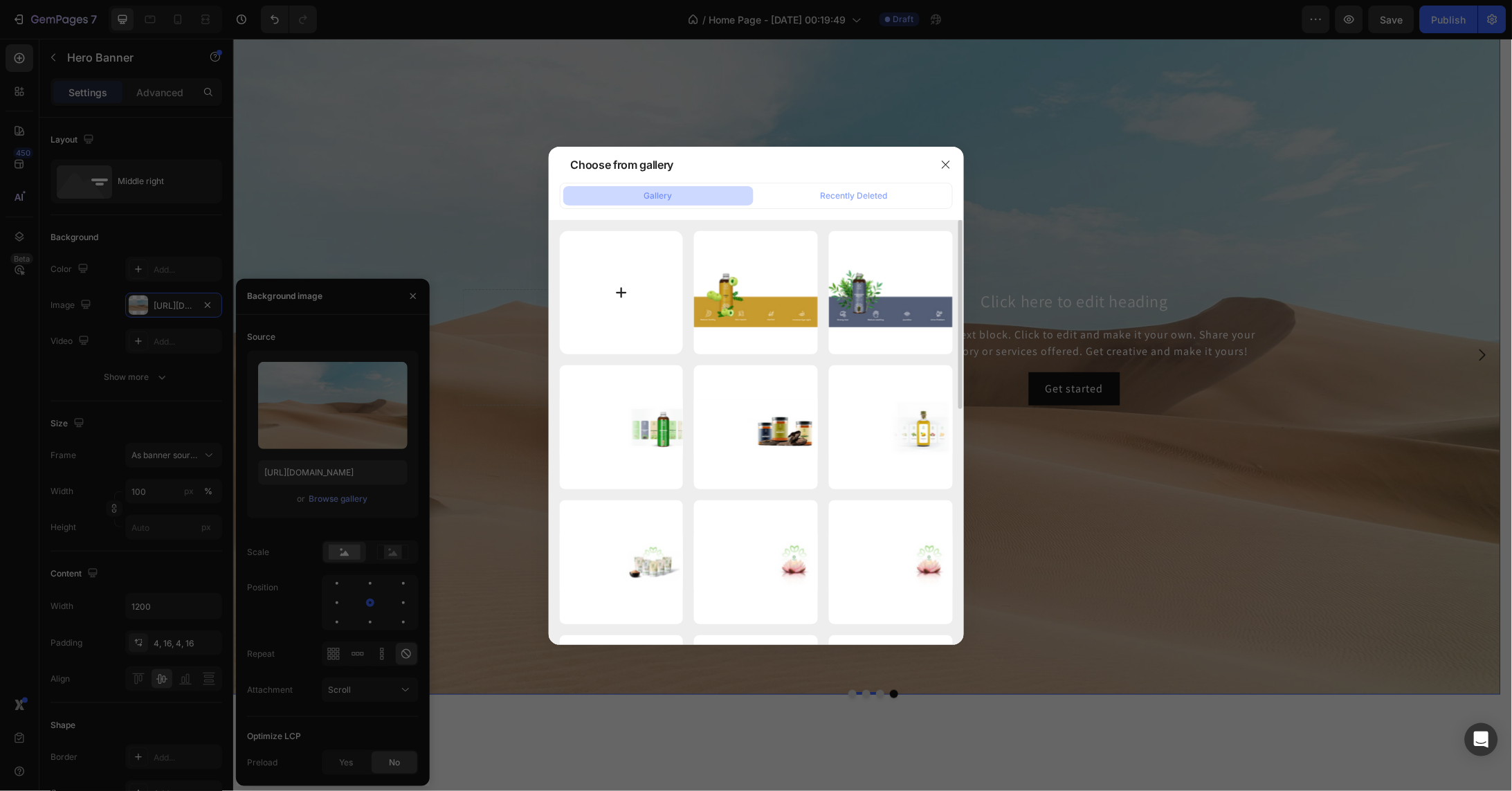
click at [636, 289] on input "file" at bounding box center [621, 293] width 124 height 124
type input "C:\fakepath\Asset 41about us.png"
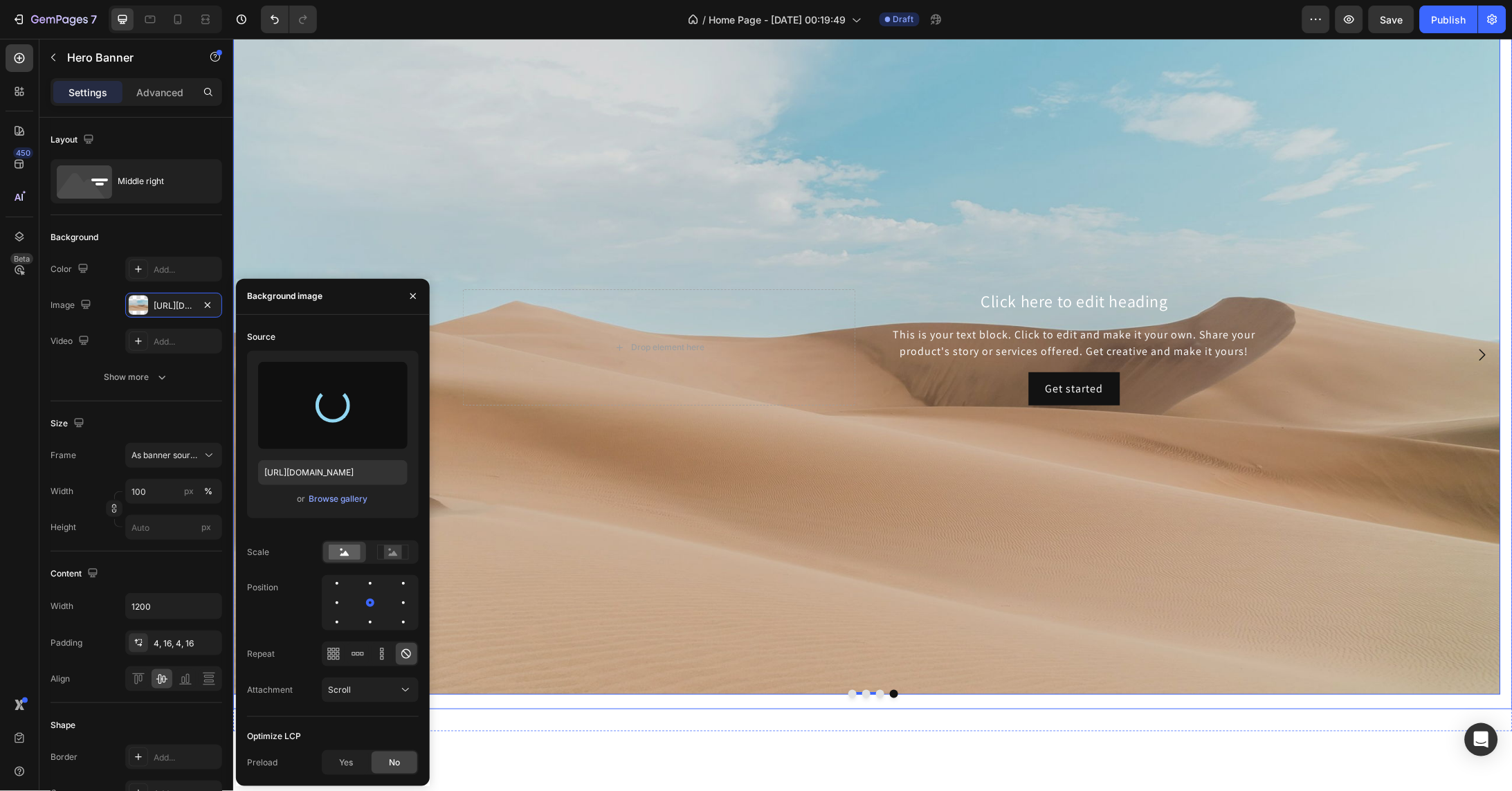
type input "https://cdn.shopify.com/s/files/1/0754/0195/3528/files/gempages_581406928295429…"
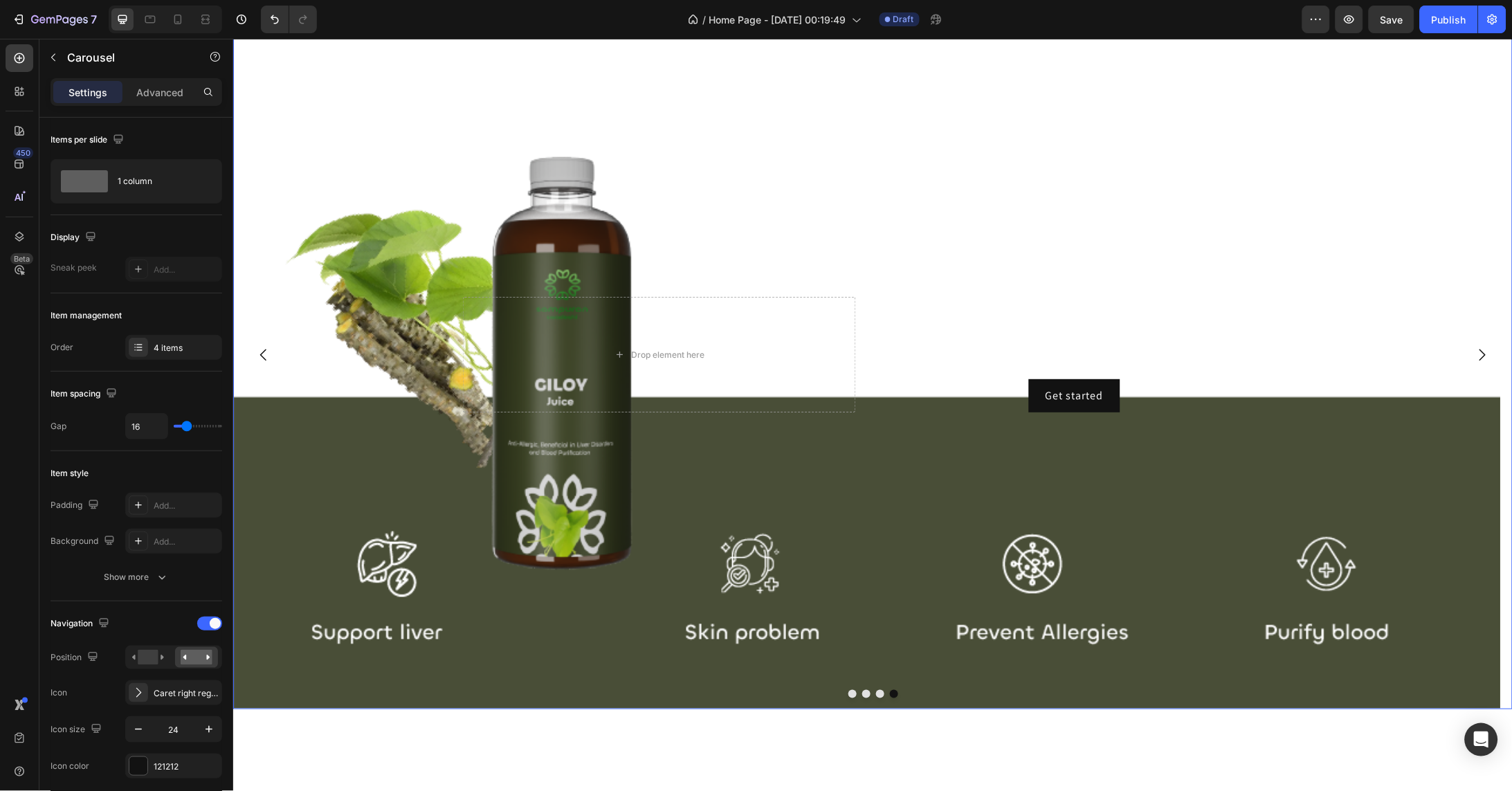
click at [875, 698] on button "Dot" at bounding box center [879, 694] width 9 height 9
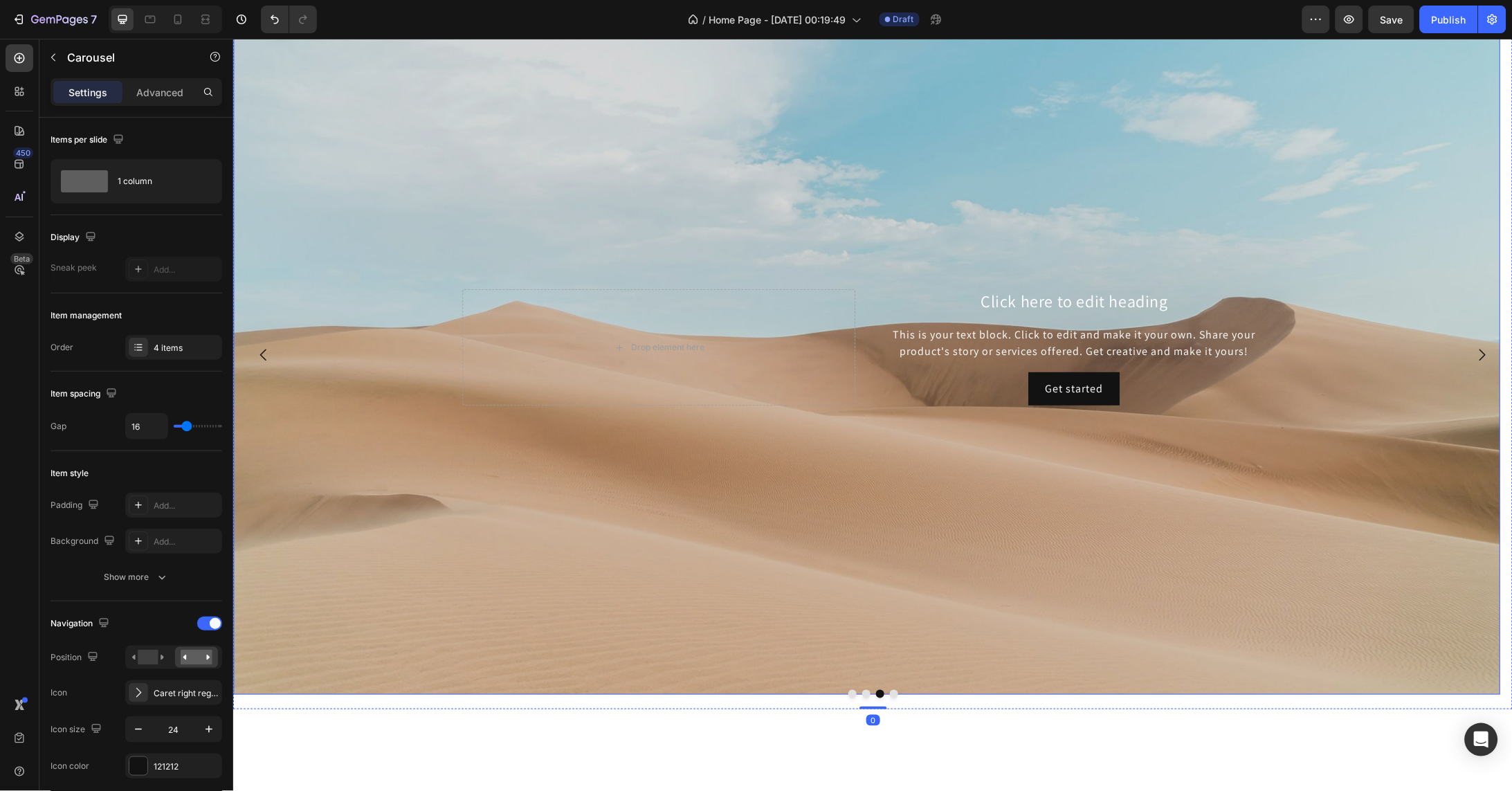
click at [650, 545] on div "Background Image" at bounding box center [866, 346] width 1268 height 695
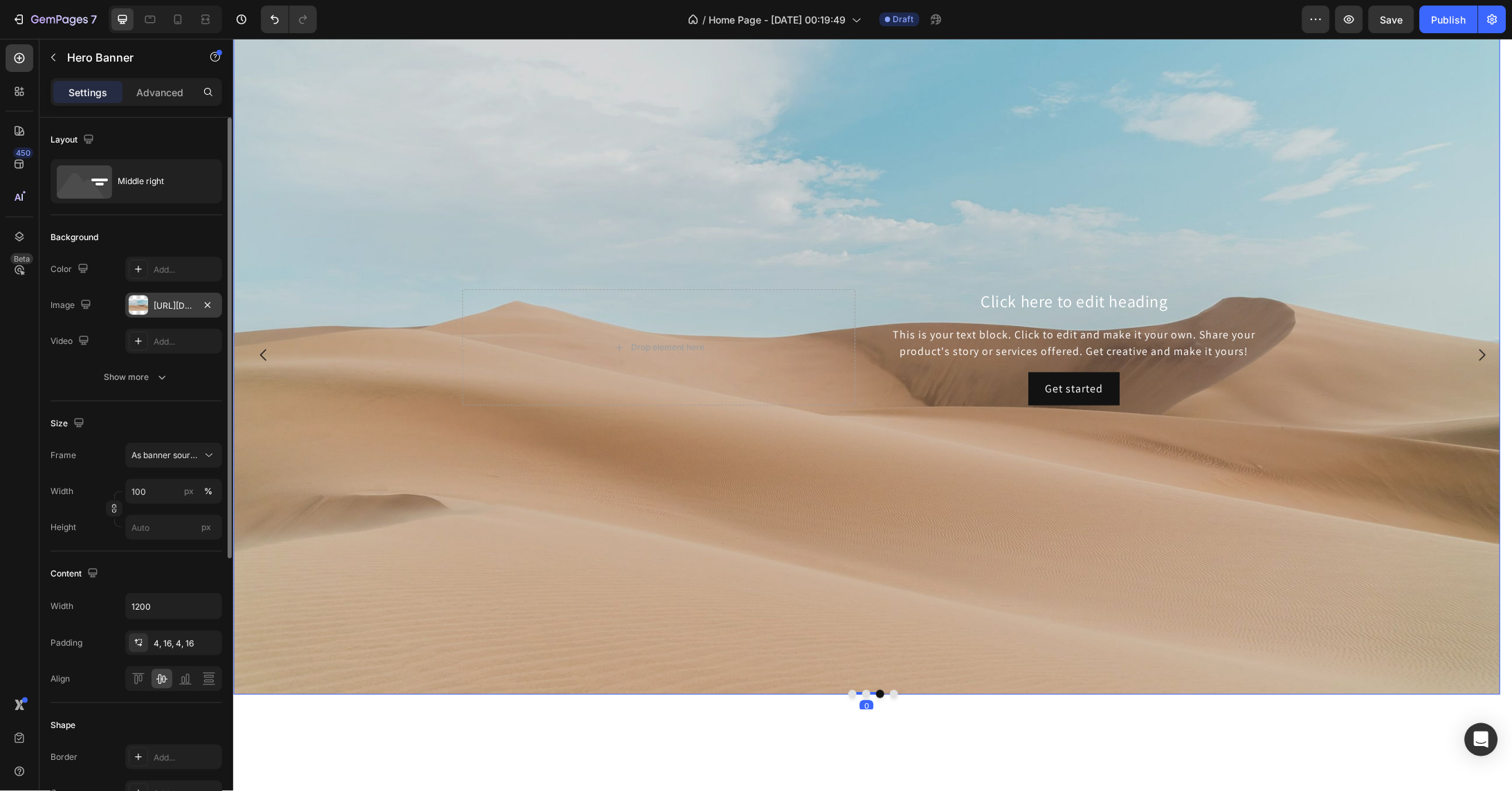
click at [158, 311] on div "https://cdn.shopify.com/s/files/1/2005/9307/files/background_settings.jpg" at bounding box center [174, 306] width 40 height 12
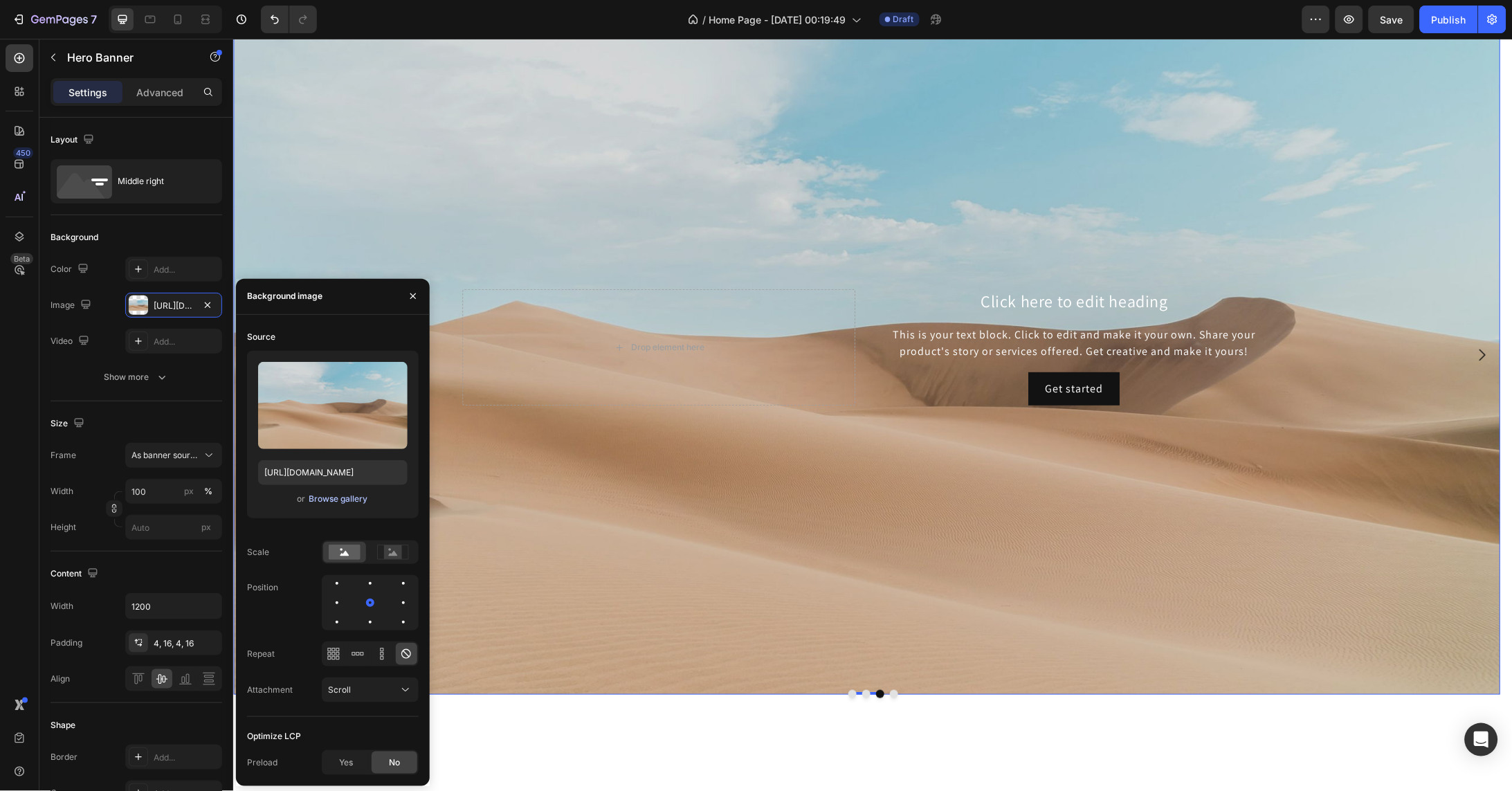
click at [355, 500] on div "Browse gallery" at bounding box center [338, 499] width 59 height 12
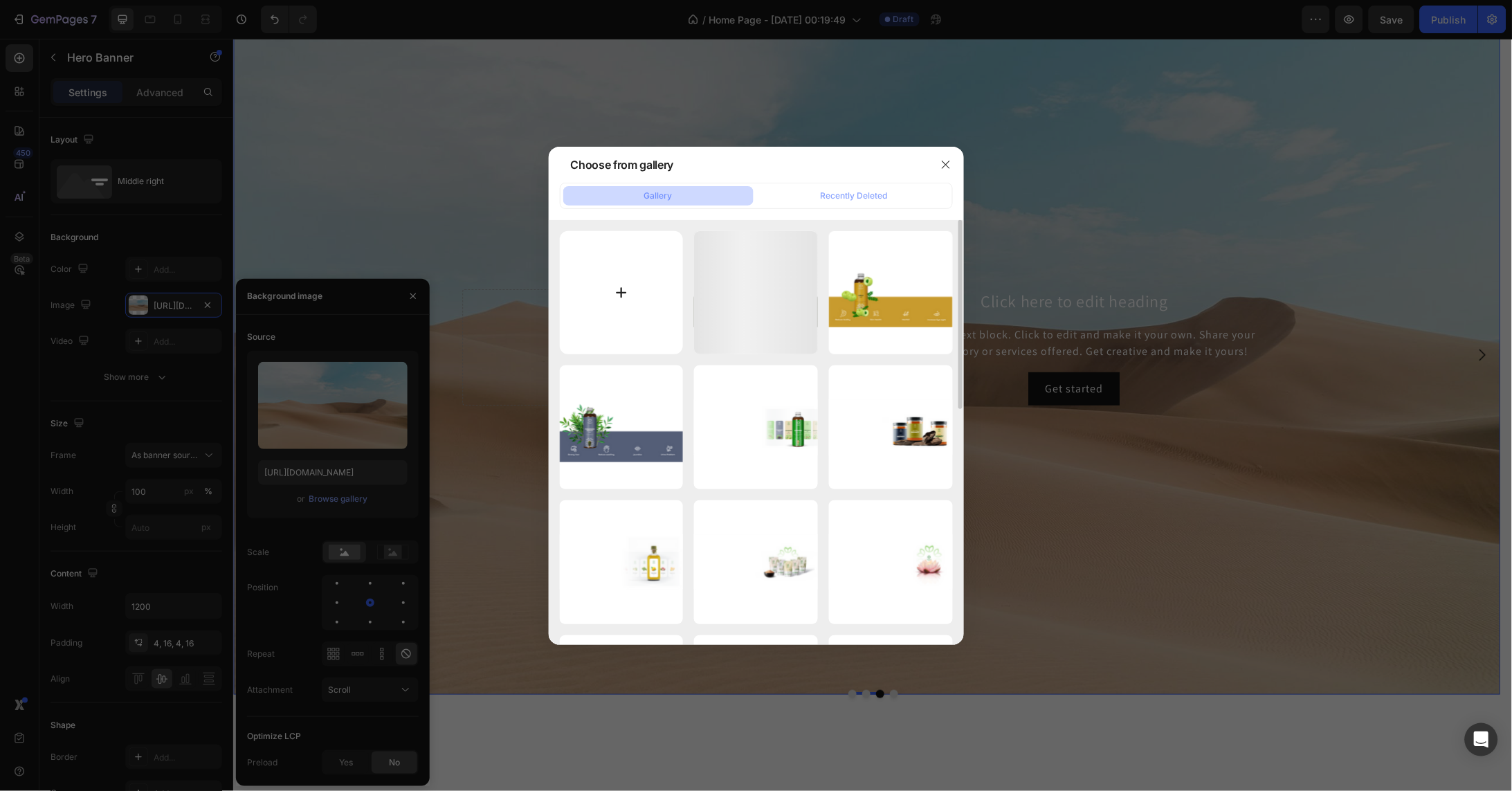
click at [622, 291] on input "file" at bounding box center [621, 293] width 124 height 124
type input "C:\fakepath\Asset 40about us.png"
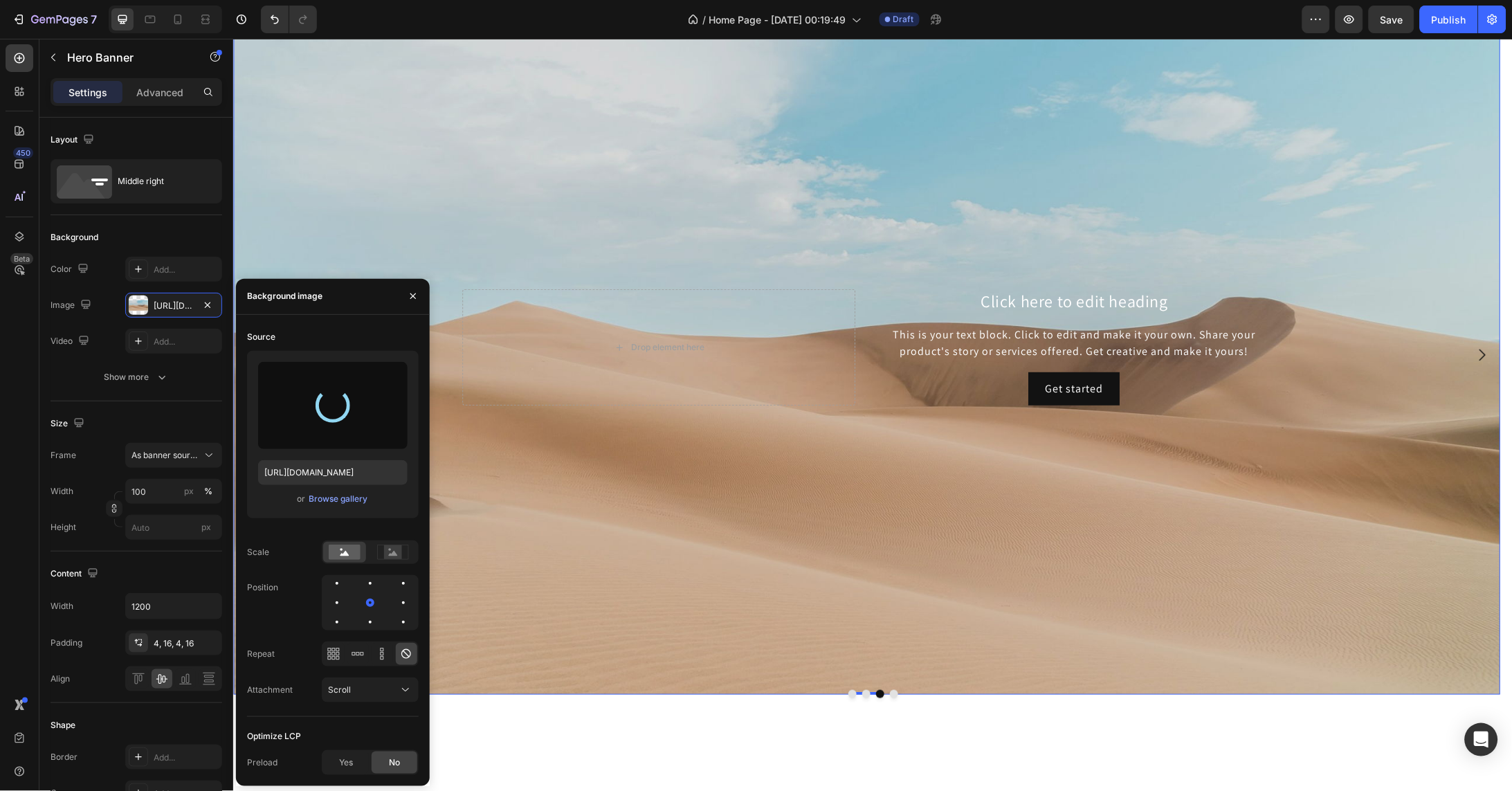
type input "https://cdn.shopify.com/s/files/1/0754/0195/3528/files/gempages_581406928295429…"
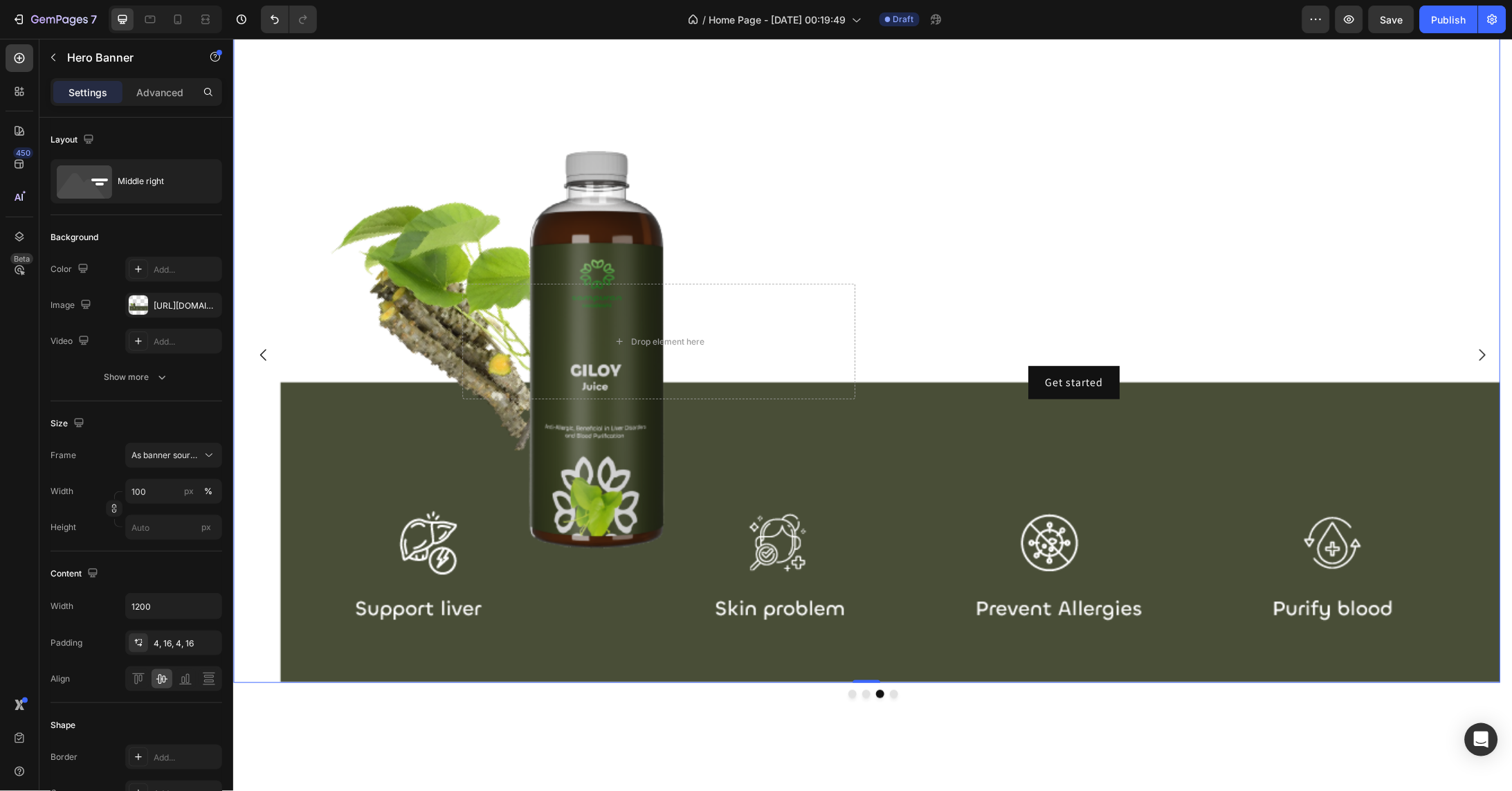
click at [922, 588] on div "Background Image" at bounding box center [866, 341] width 1268 height 683
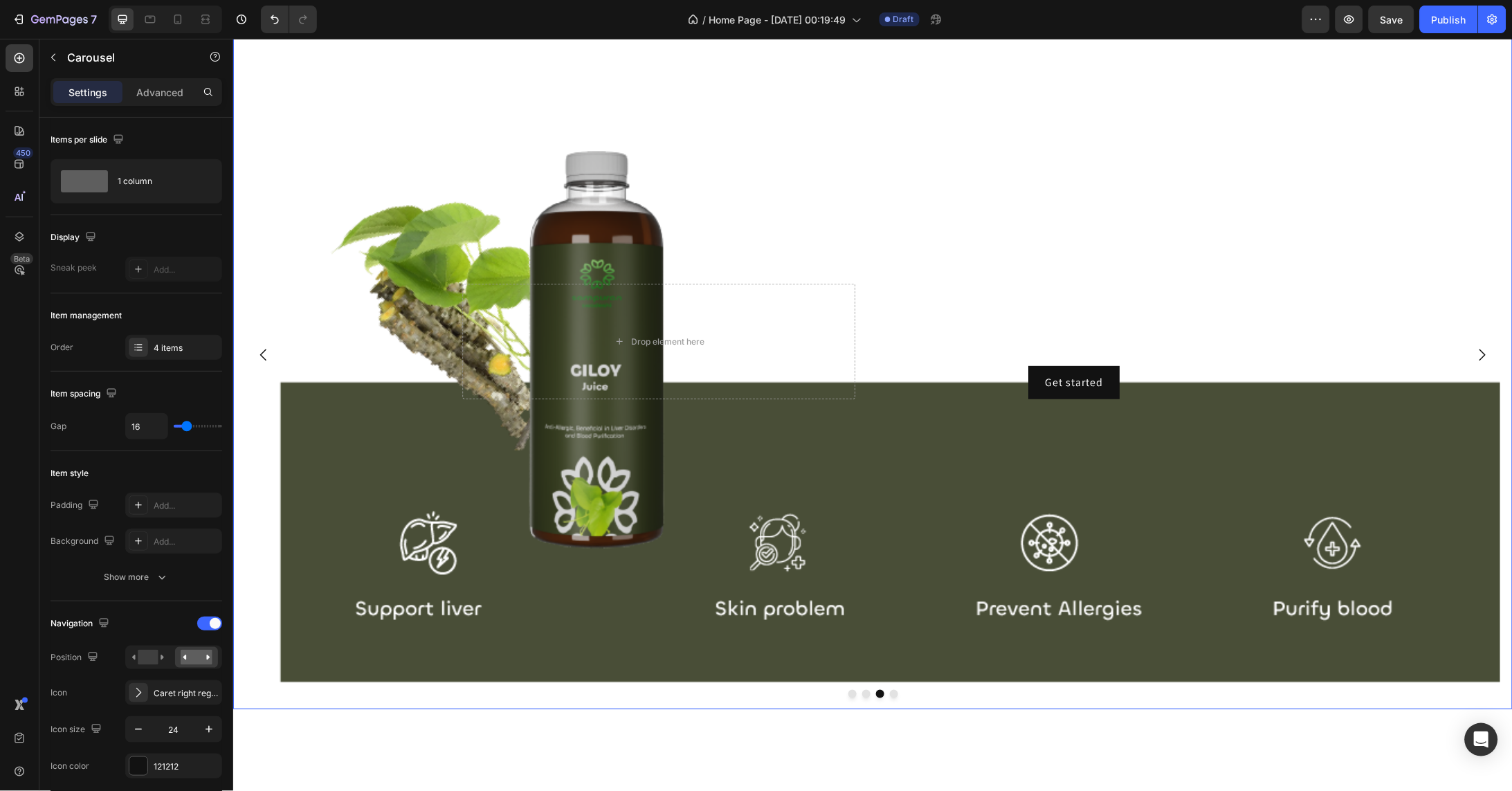
click at [259, 362] on icon "Carousel Back Arrow" at bounding box center [262, 354] width 17 height 17
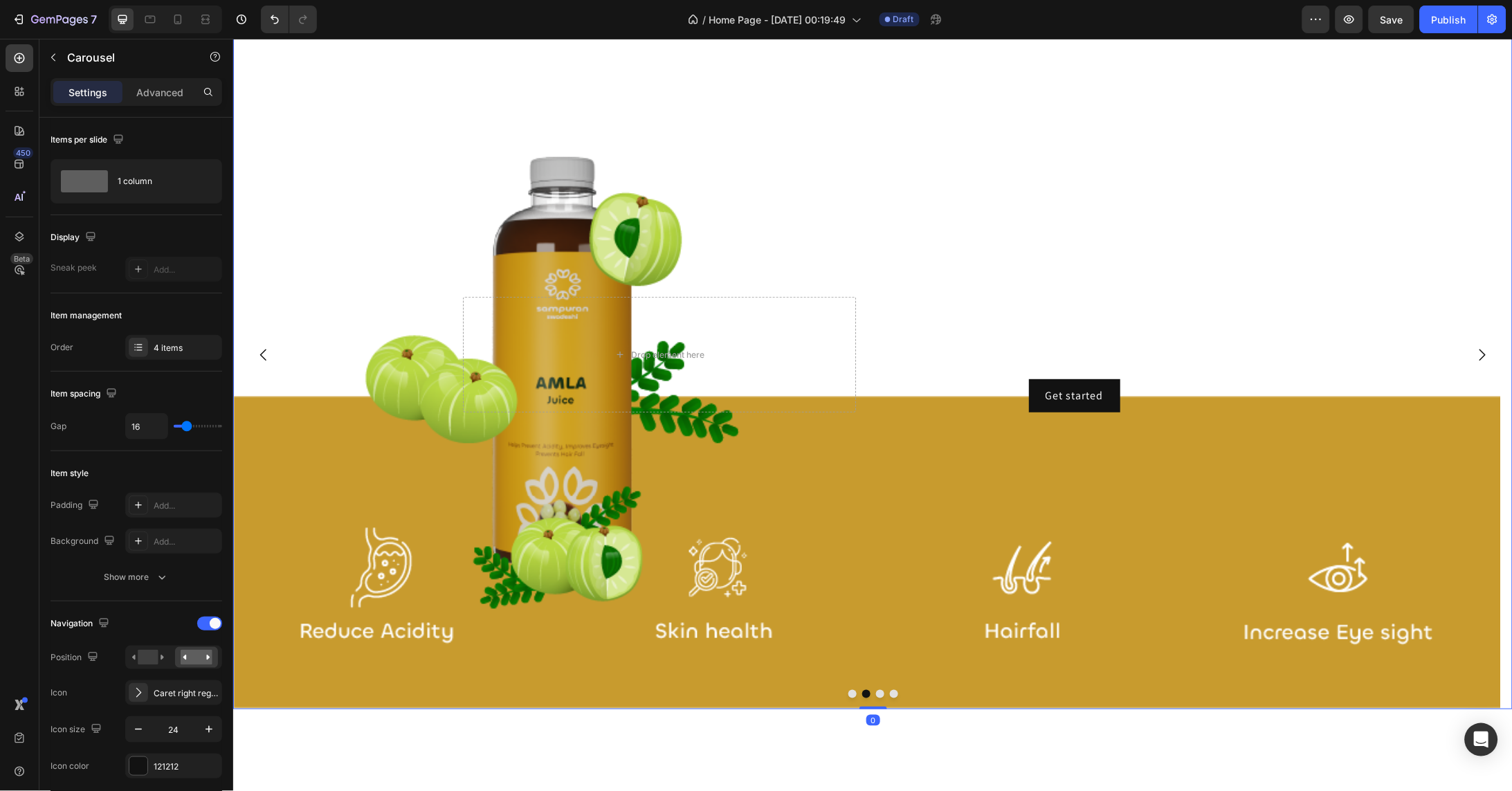
click at [258, 362] on icon "Carousel Back Arrow" at bounding box center [262, 354] width 17 height 17
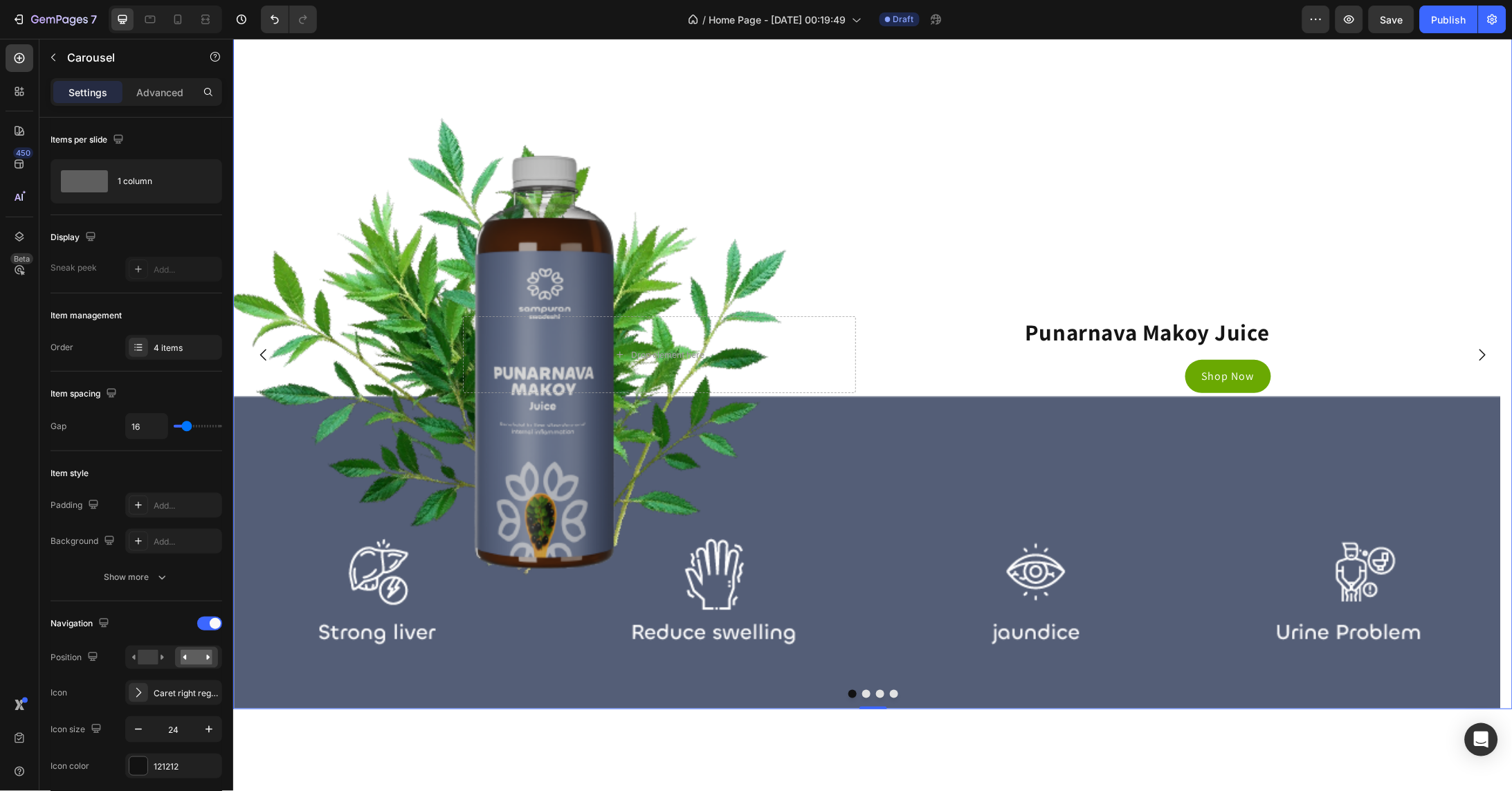
click at [1473, 362] on icon "Carousel Next Arrow" at bounding box center [1481, 354] width 17 height 17
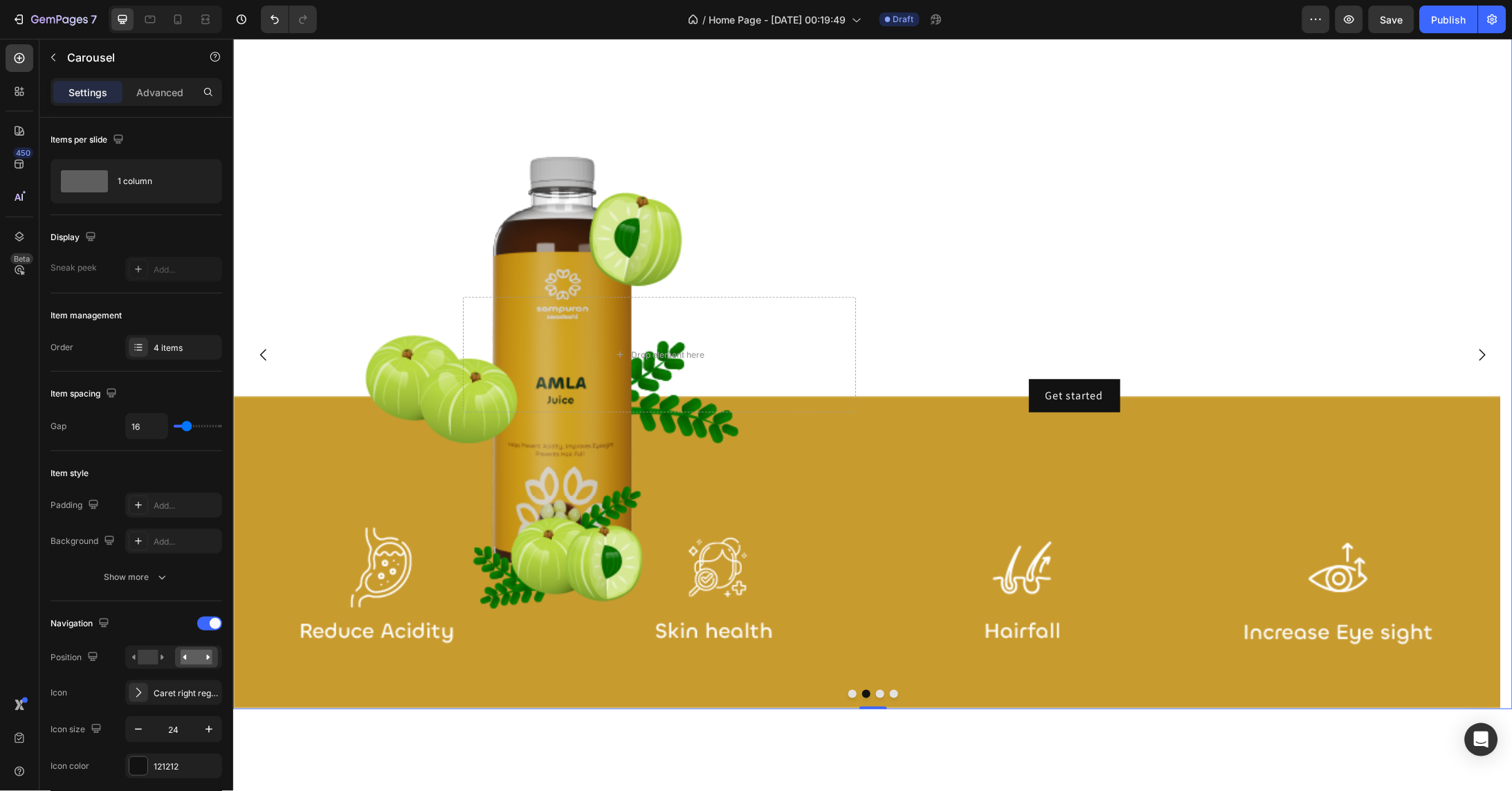
click at [1473, 362] on icon "Carousel Next Arrow" at bounding box center [1481, 354] width 17 height 17
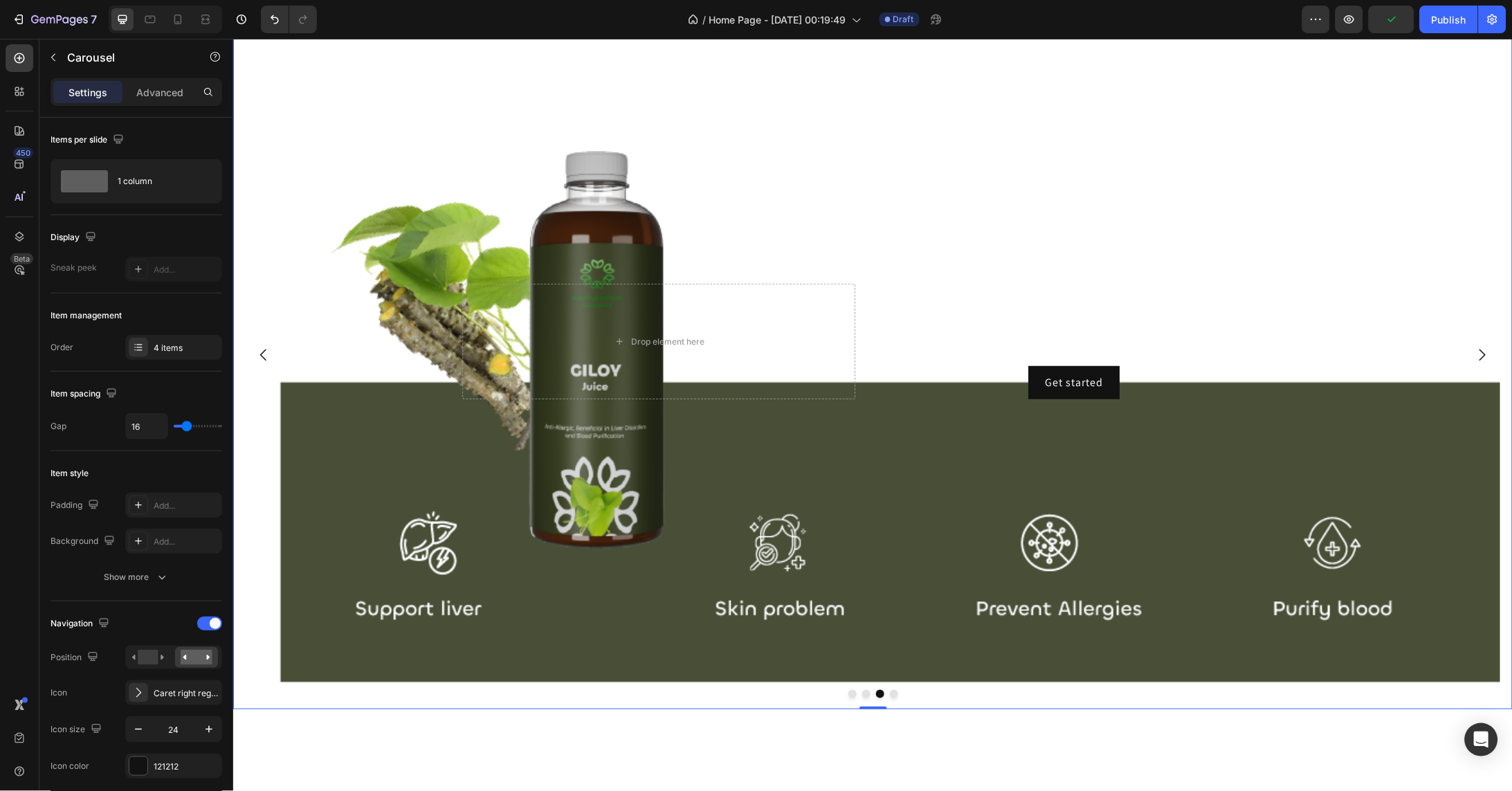
click at [1473, 362] on icon "Carousel Next Arrow" at bounding box center [1481, 354] width 17 height 17
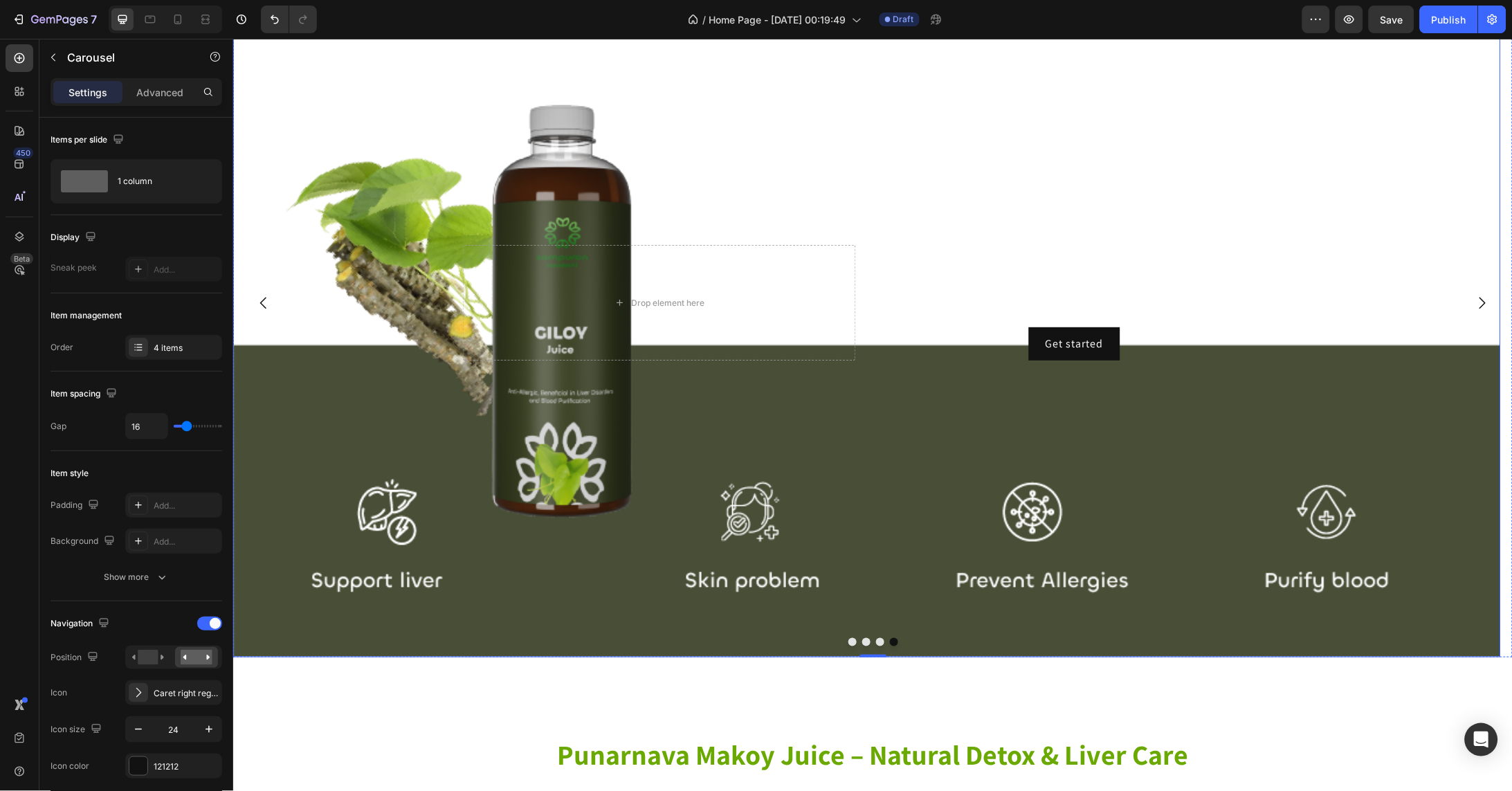
scroll to position [3435, 0]
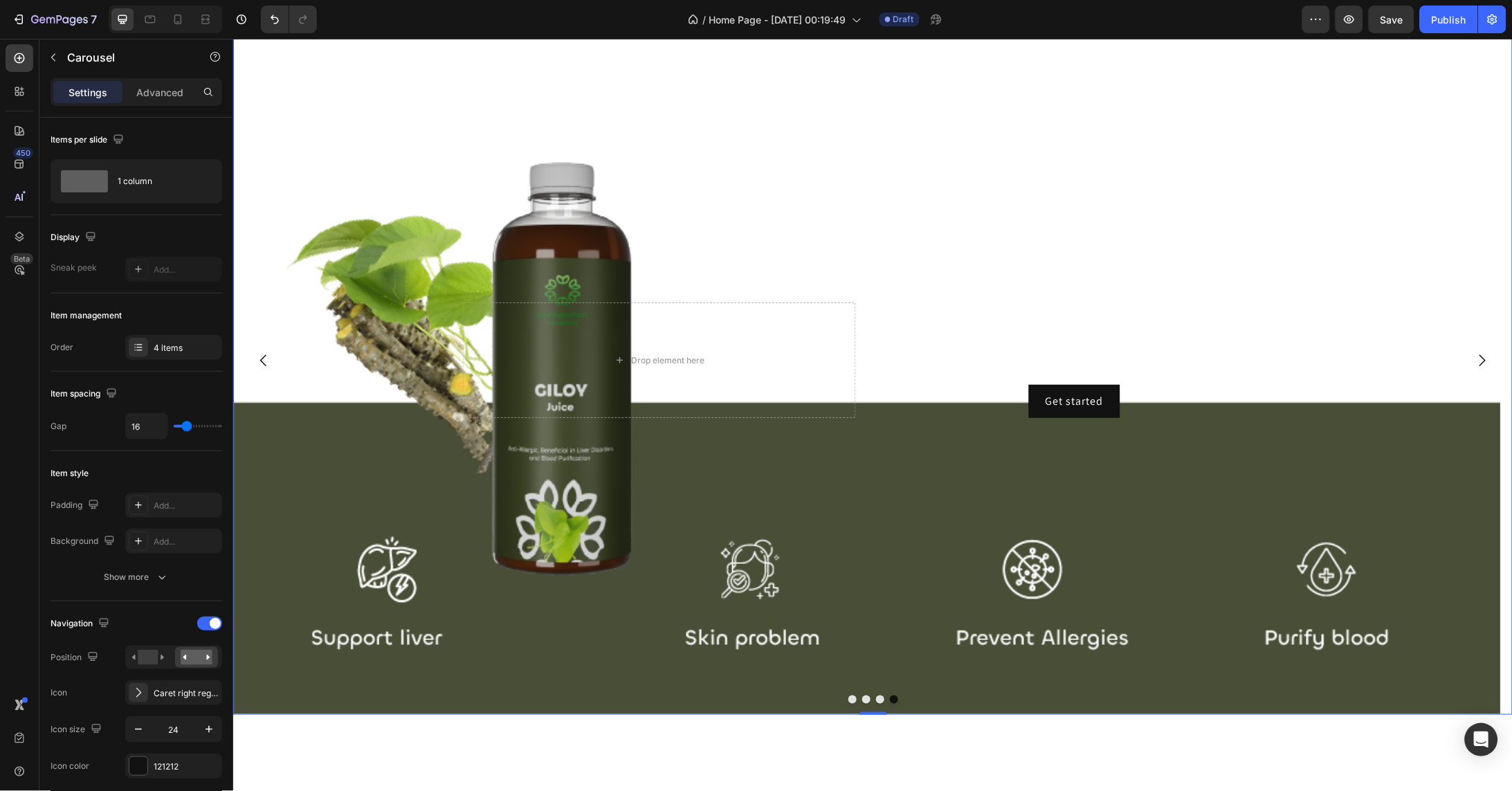
click at [266, 369] on icon "Carousel Back Arrow" at bounding box center [262, 359] width 17 height 17
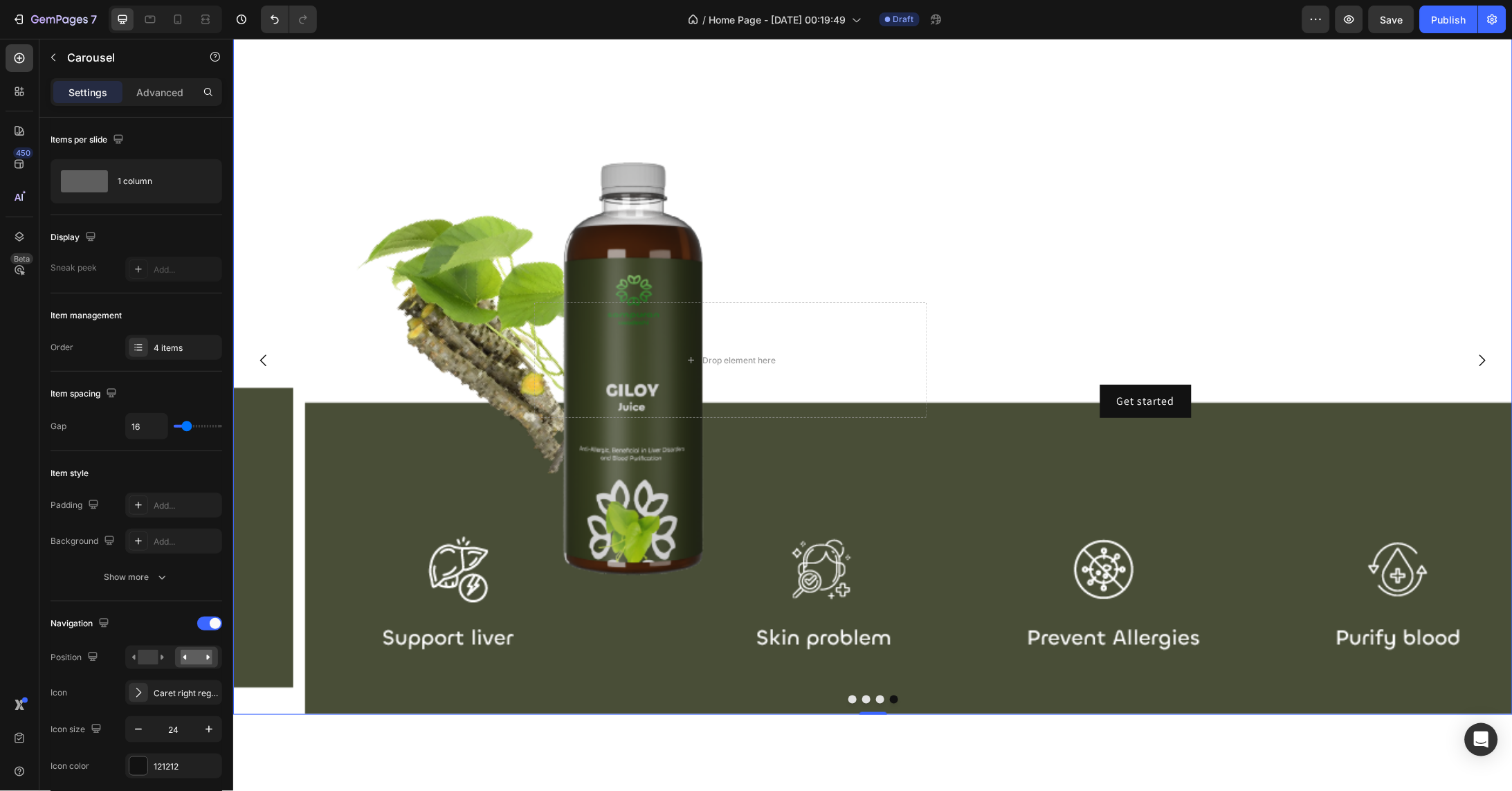
click at [266, 369] on icon "Carousel Back Arrow" at bounding box center [262, 359] width 17 height 17
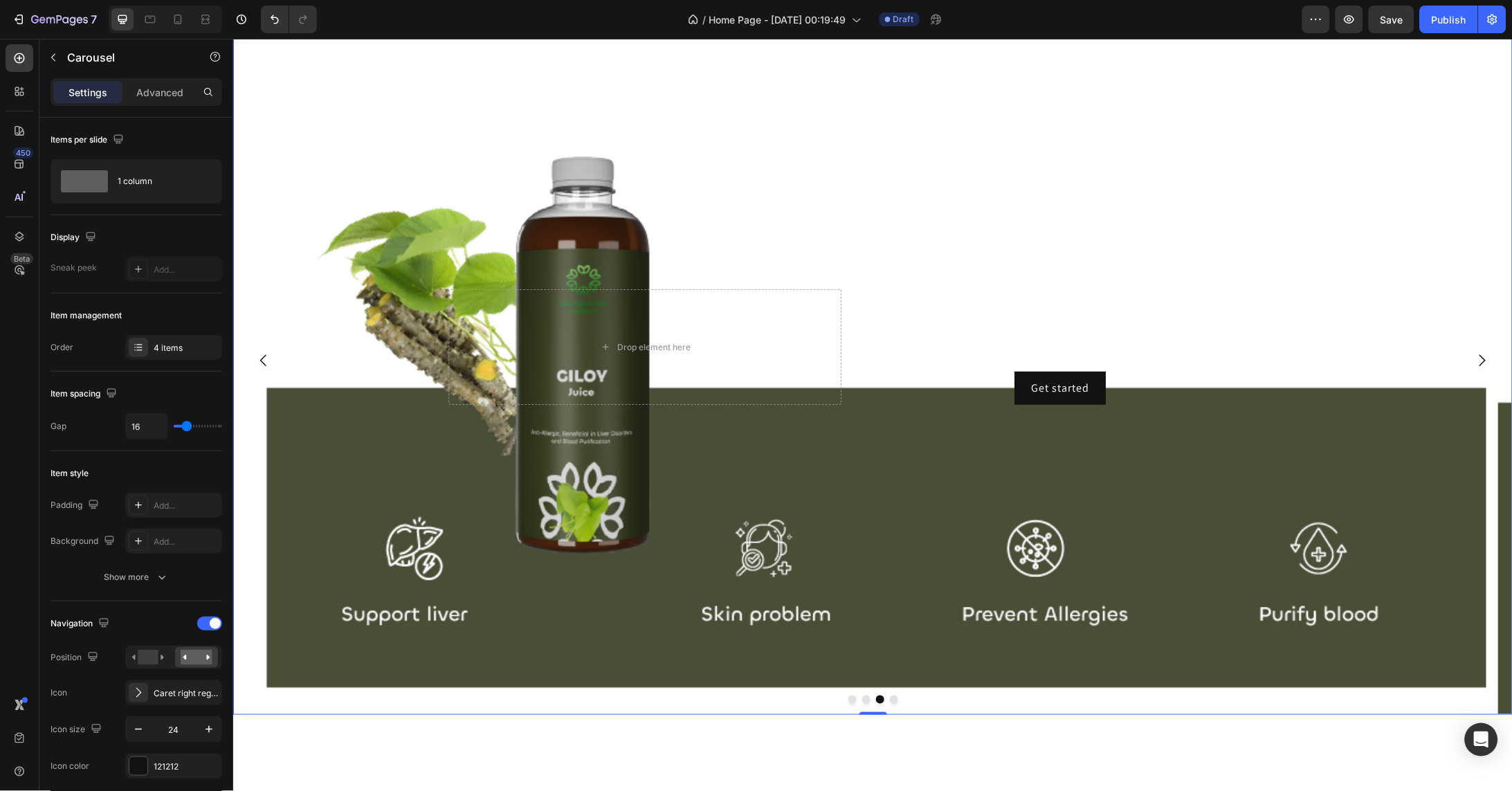
click at [266, 369] on icon "Carousel Back Arrow" at bounding box center [262, 359] width 17 height 17
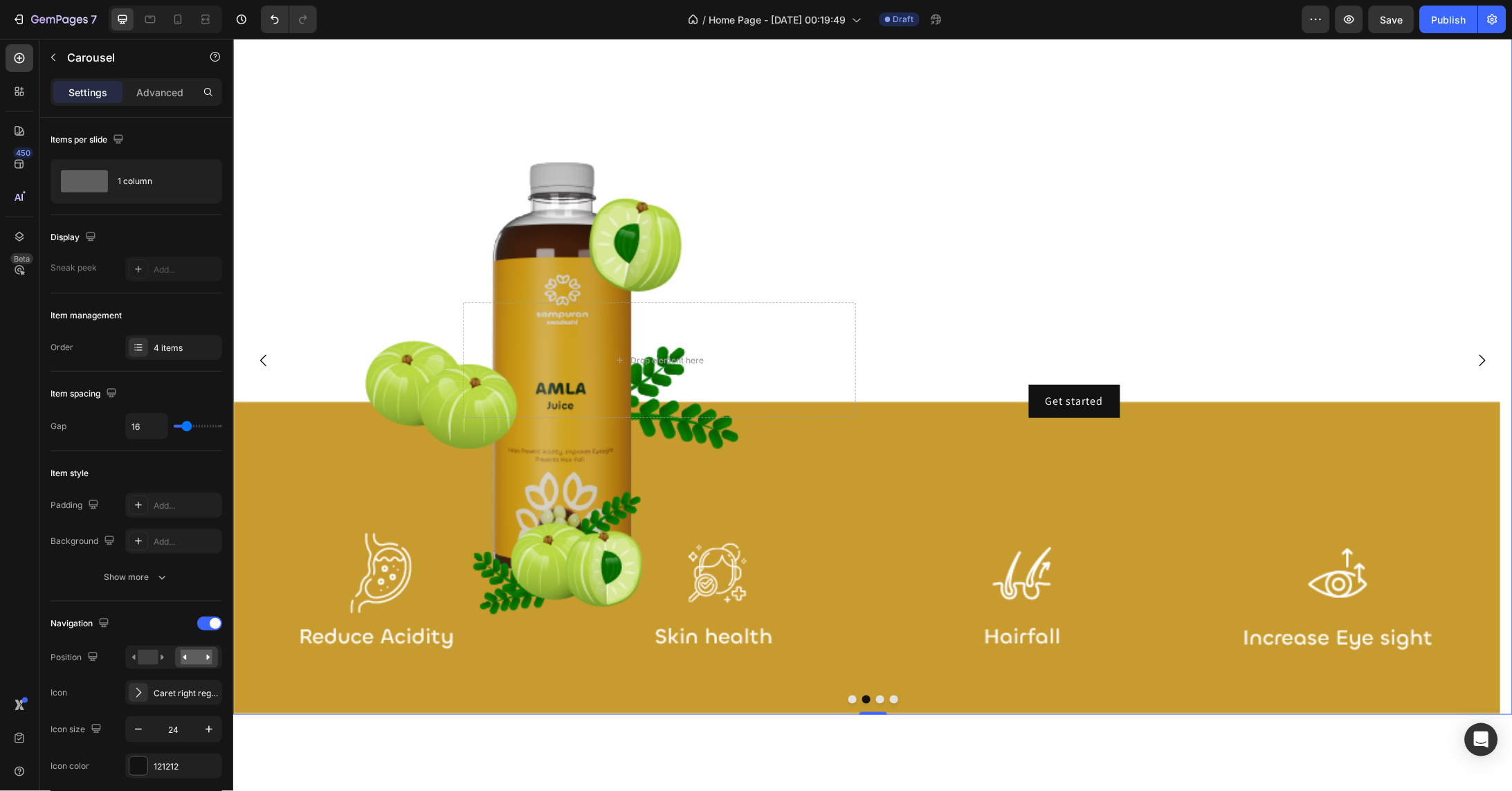
click at [266, 369] on icon "Carousel Back Arrow" at bounding box center [262, 359] width 17 height 17
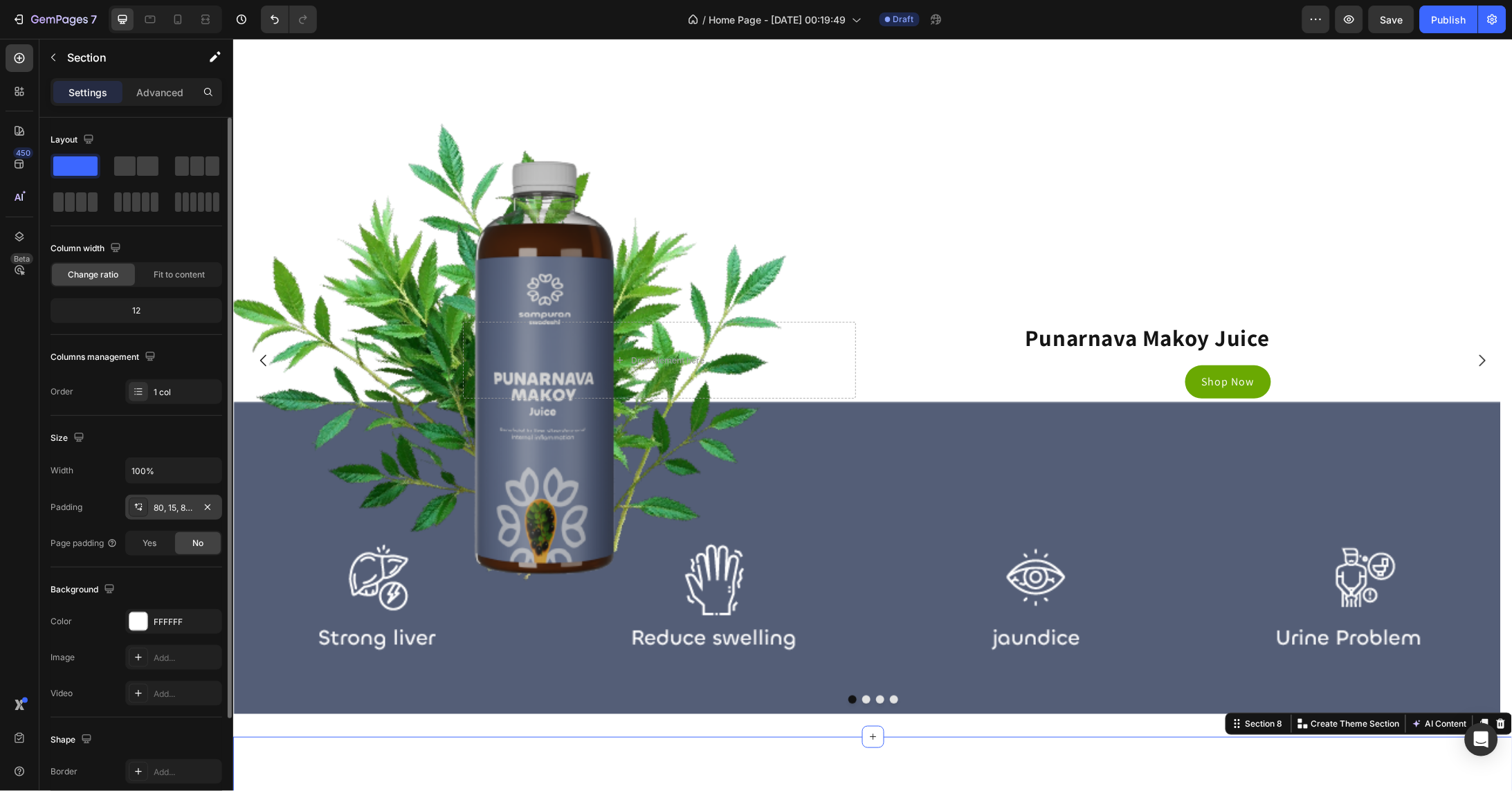
click at [143, 504] on icon at bounding box center [138, 507] width 11 height 11
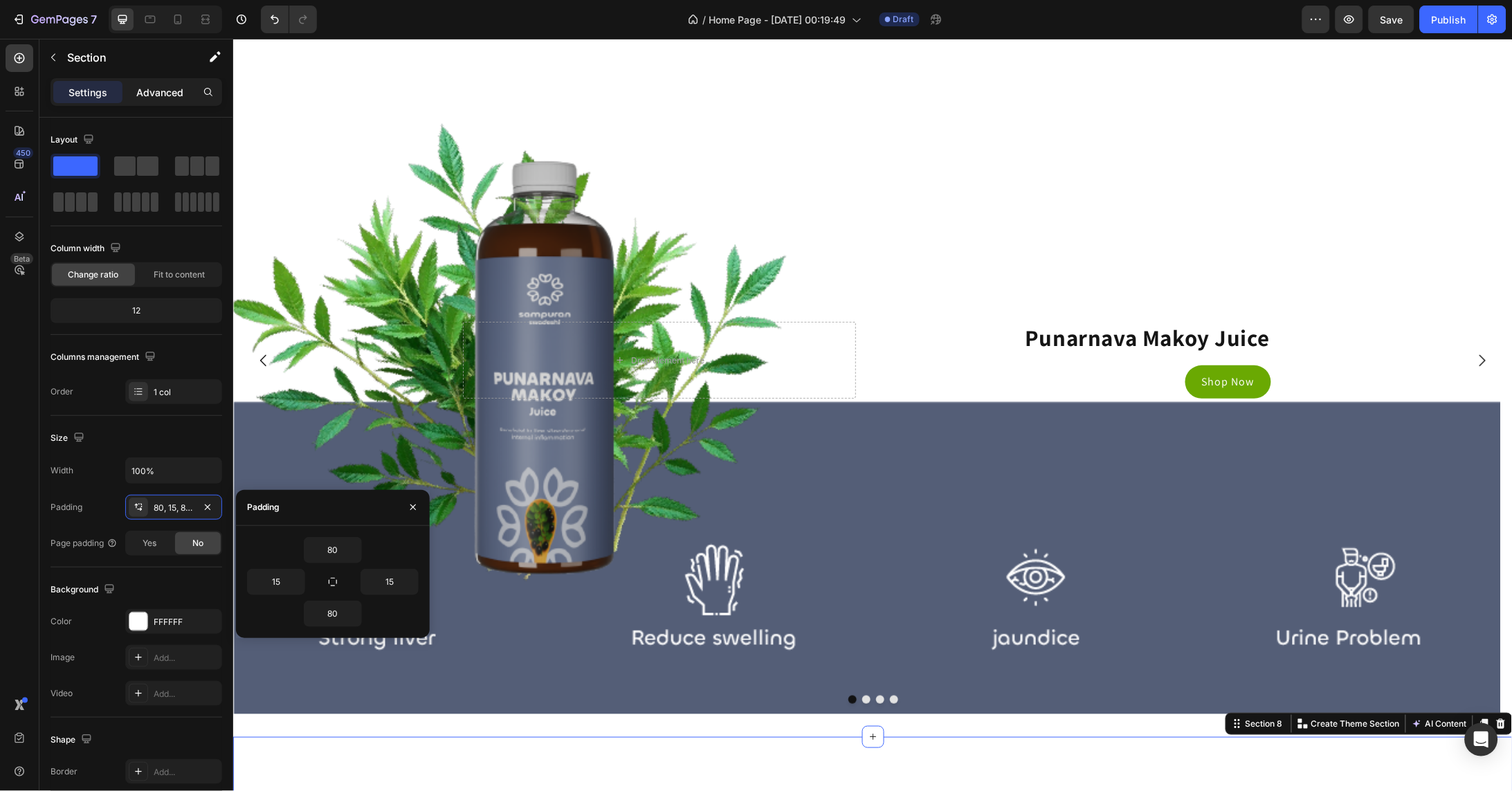
click at [163, 90] on p "Advanced" at bounding box center [160, 92] width 47 height 15
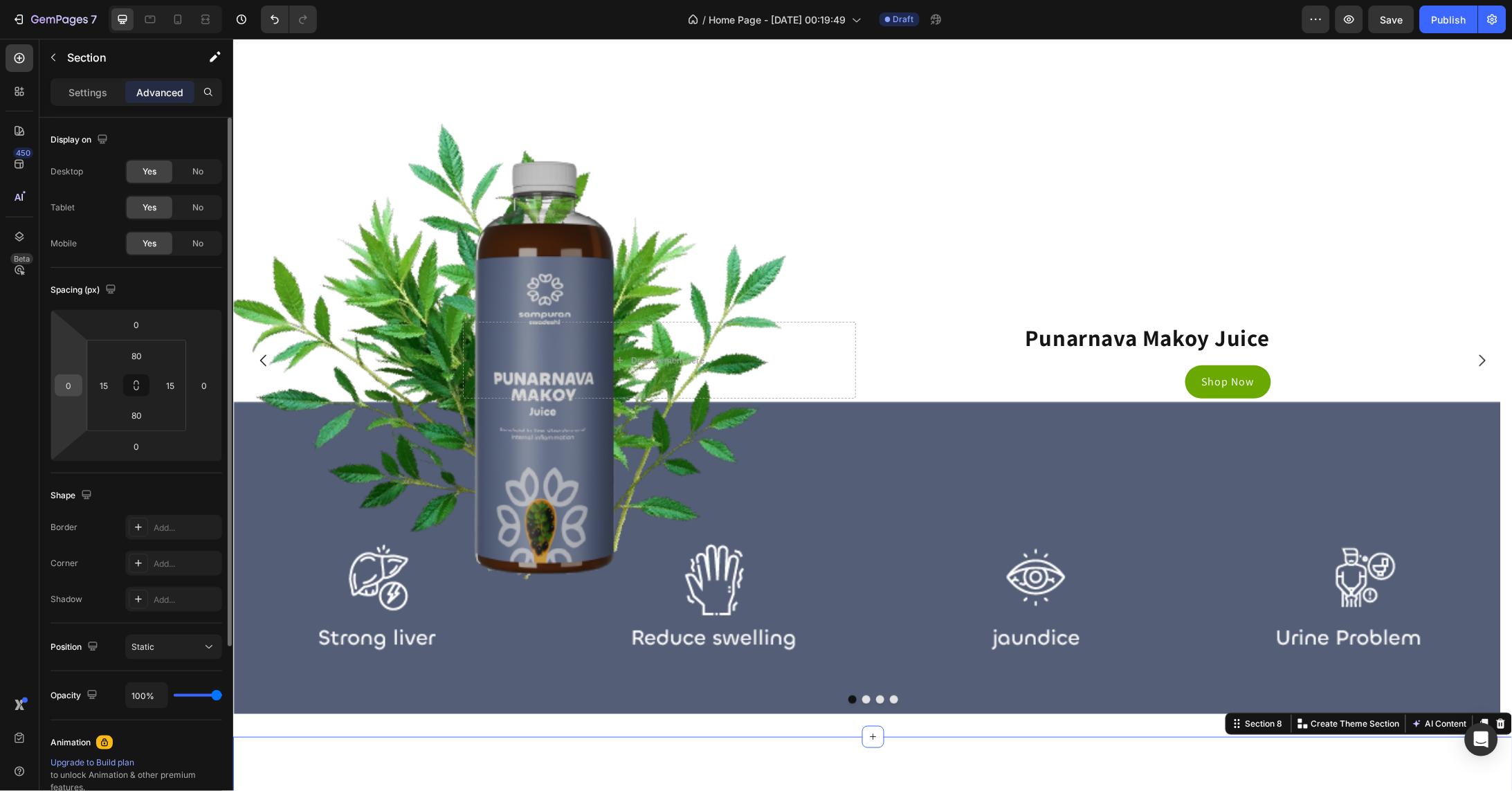
click at [77, 389] on input "0" at bounding box center [69, 386] width 21 height 21
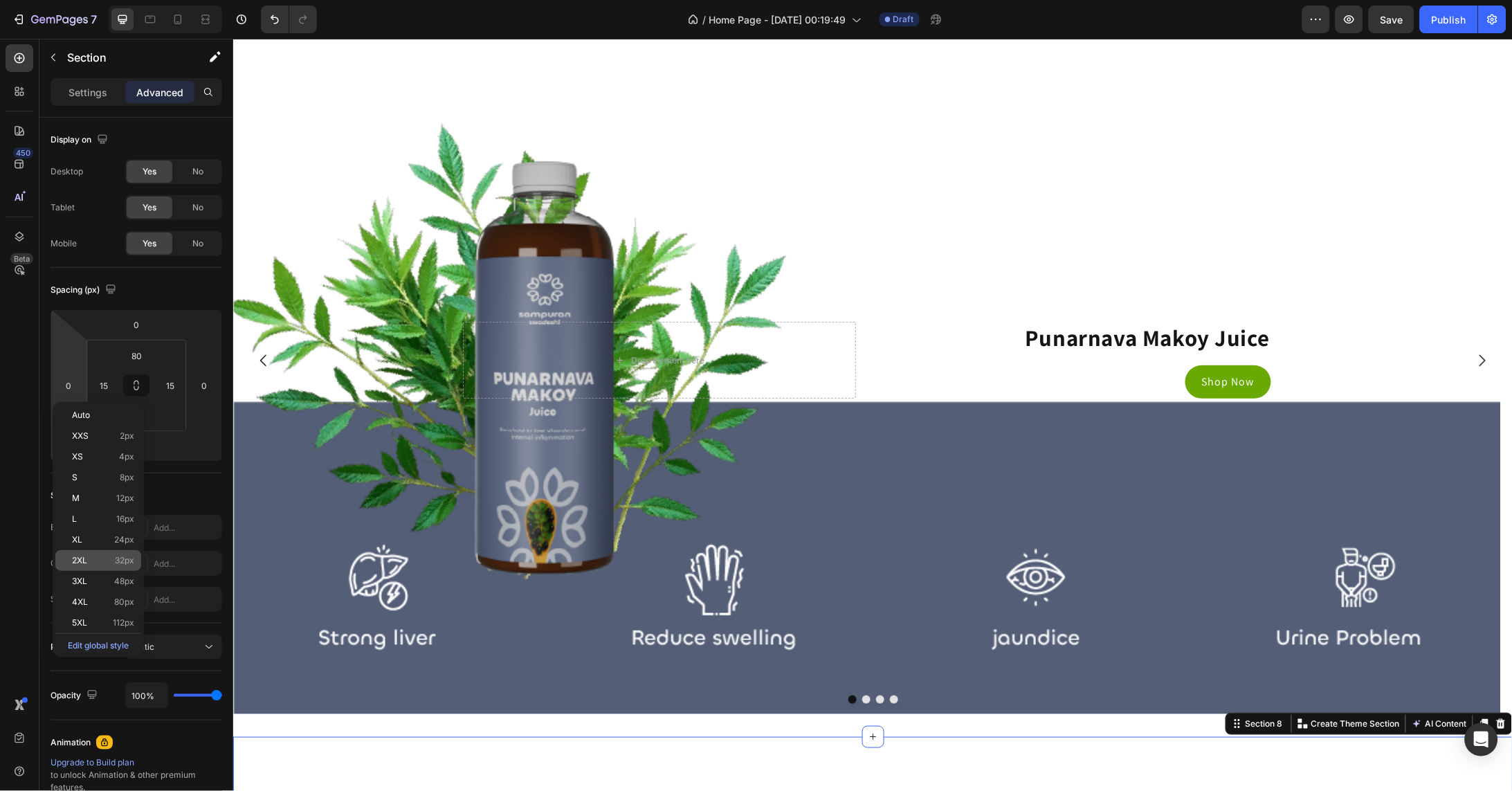
click at [113, 556] on p "2XL 32px" at bounding box center [103, 560] width 63 height 10
type input "32"
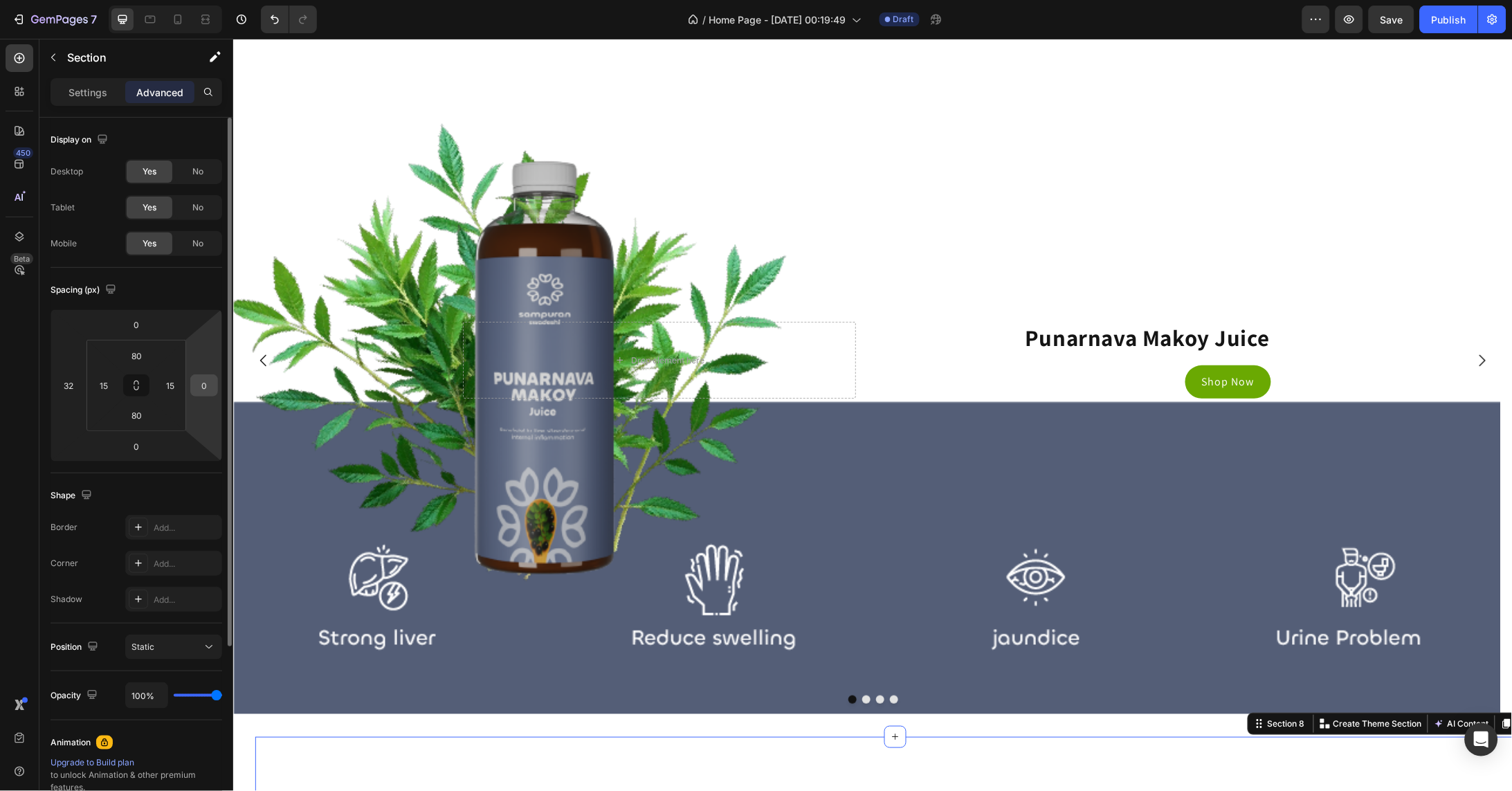
click at [201, 389] on input "0" at bounding box center [204, 386] width 21 height 21
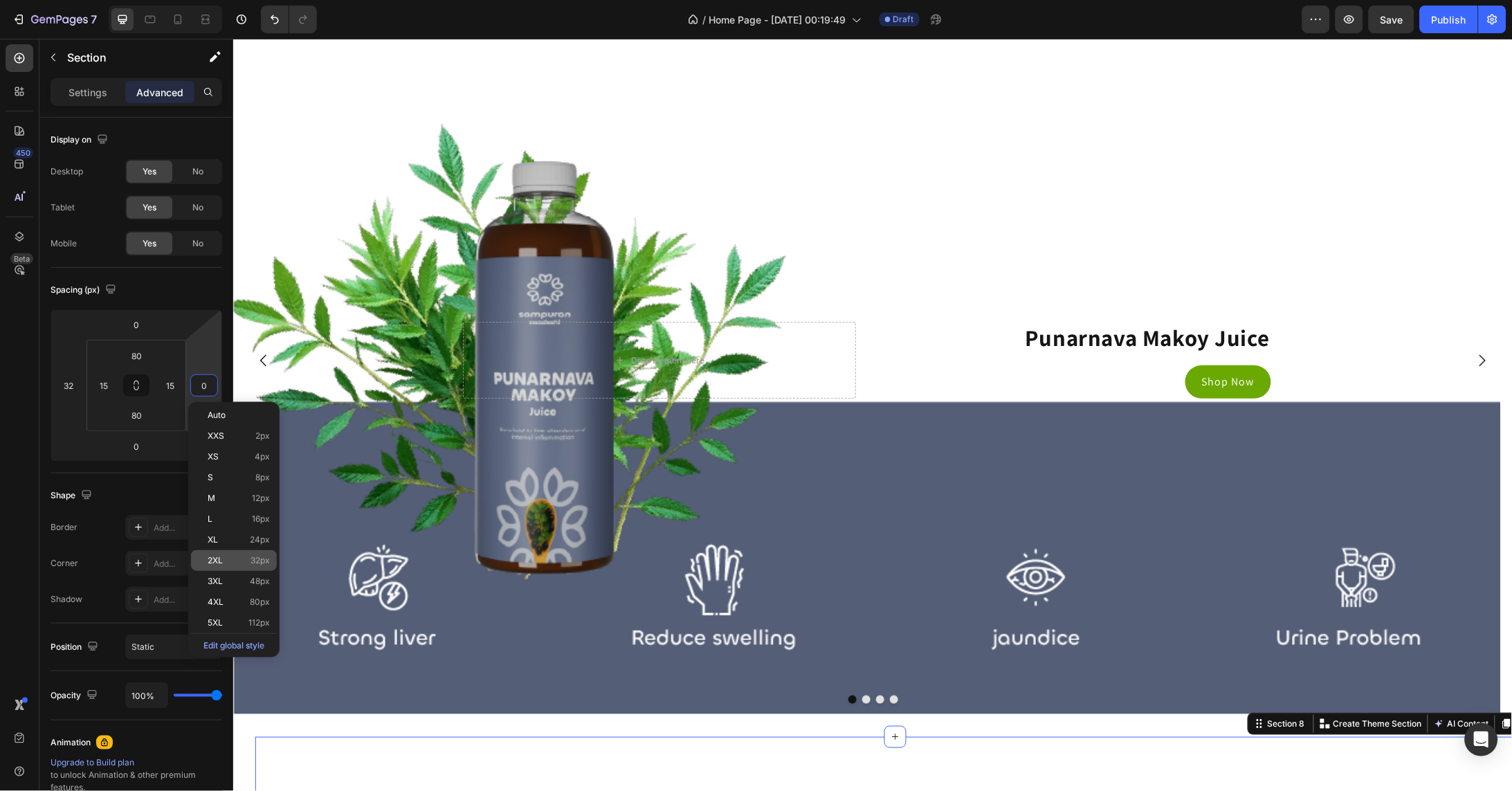
click at [231, 562] on div "2XL 32px" at bounding box center [234, 561] width 86 height 21
type input "32"
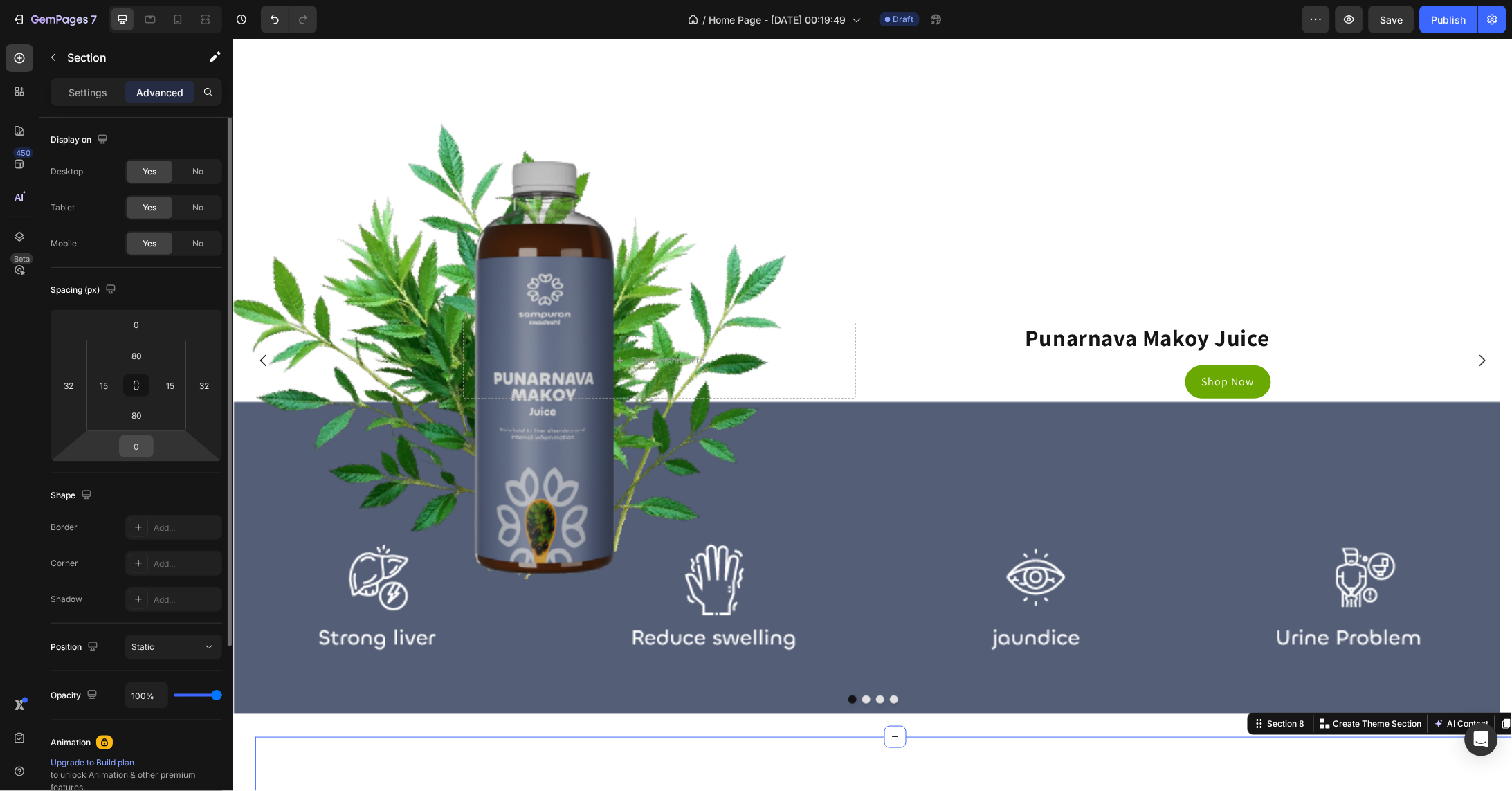
click at [141, 455] on input "0" at bounding box center [136, 447] width 28 height 21
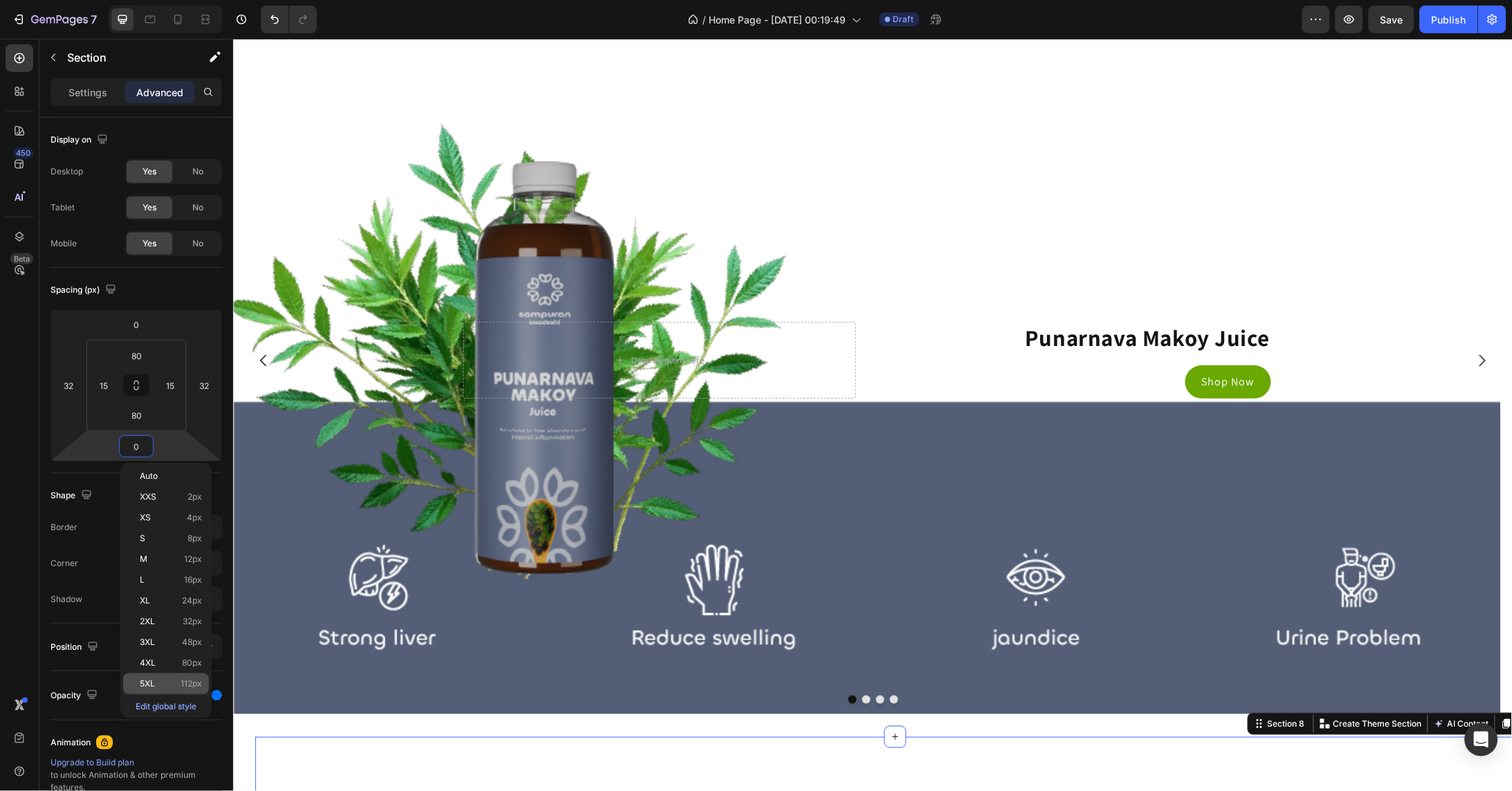
click at [169, 674] on div "5XL 112px" at bounding box center [166, 684] width 86 height 21
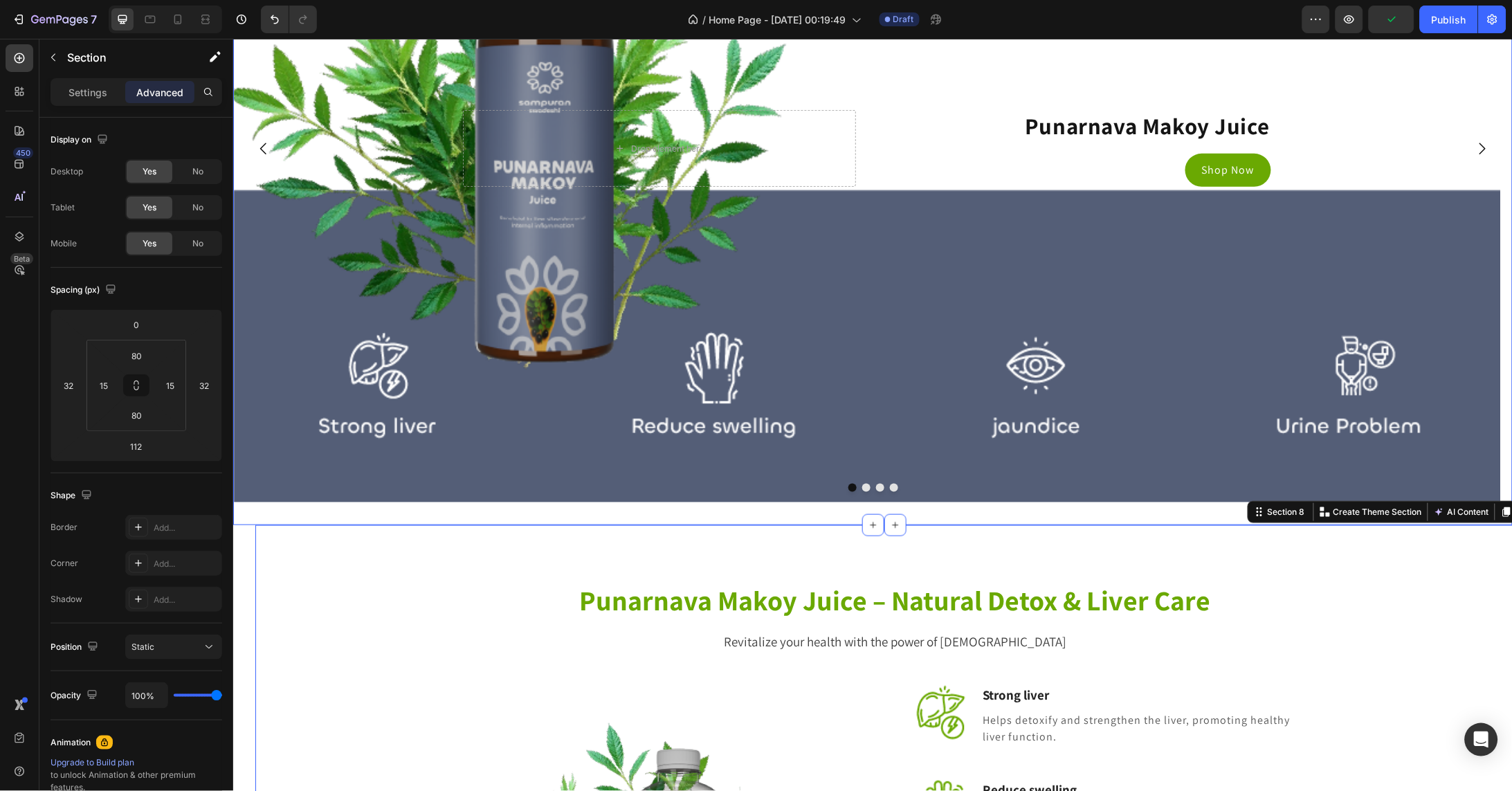
scroll to position [3628, 0]
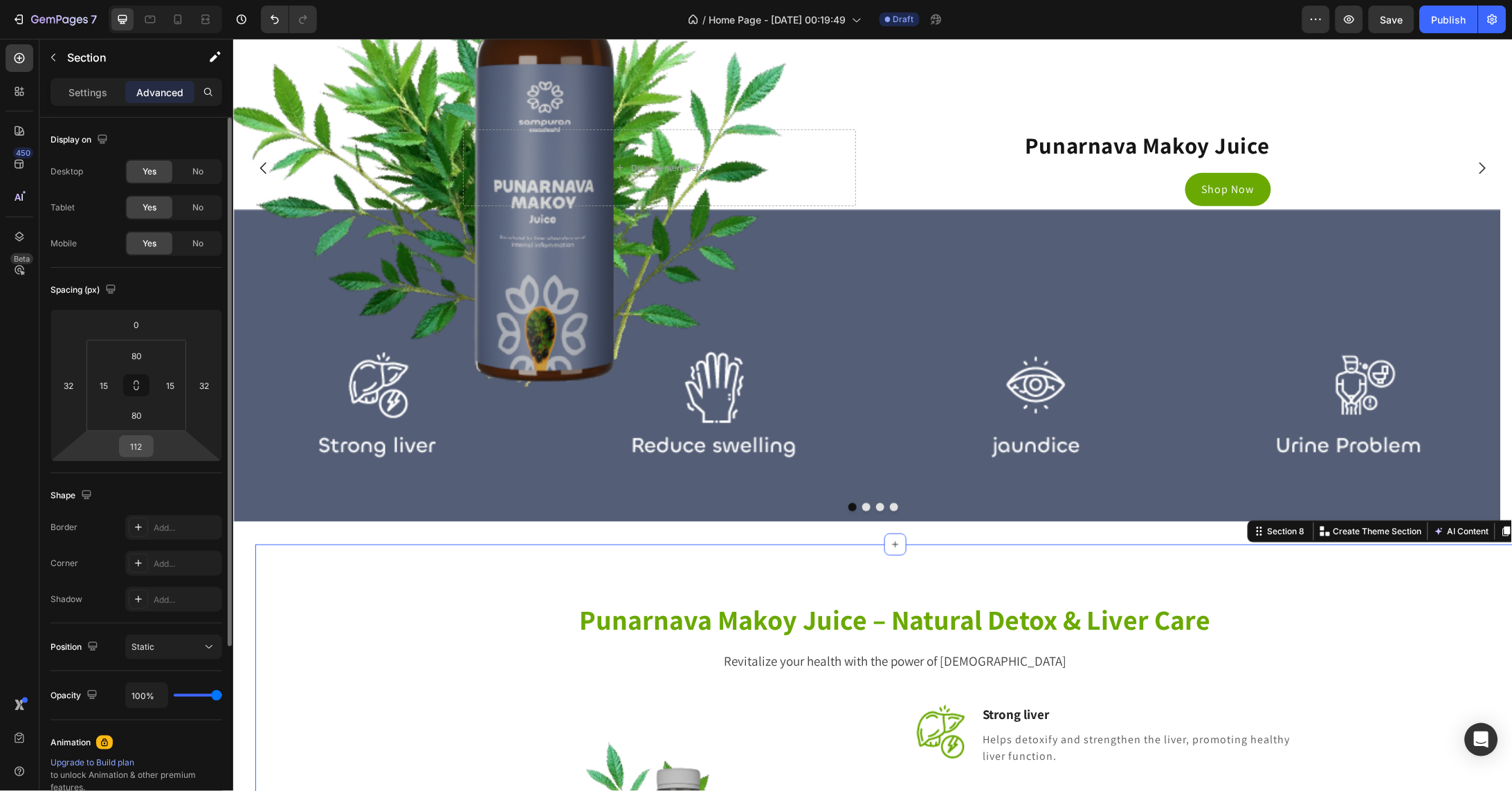
click at [150, 445] on div "112" at bounding box center [136, 446] width 35 height 22
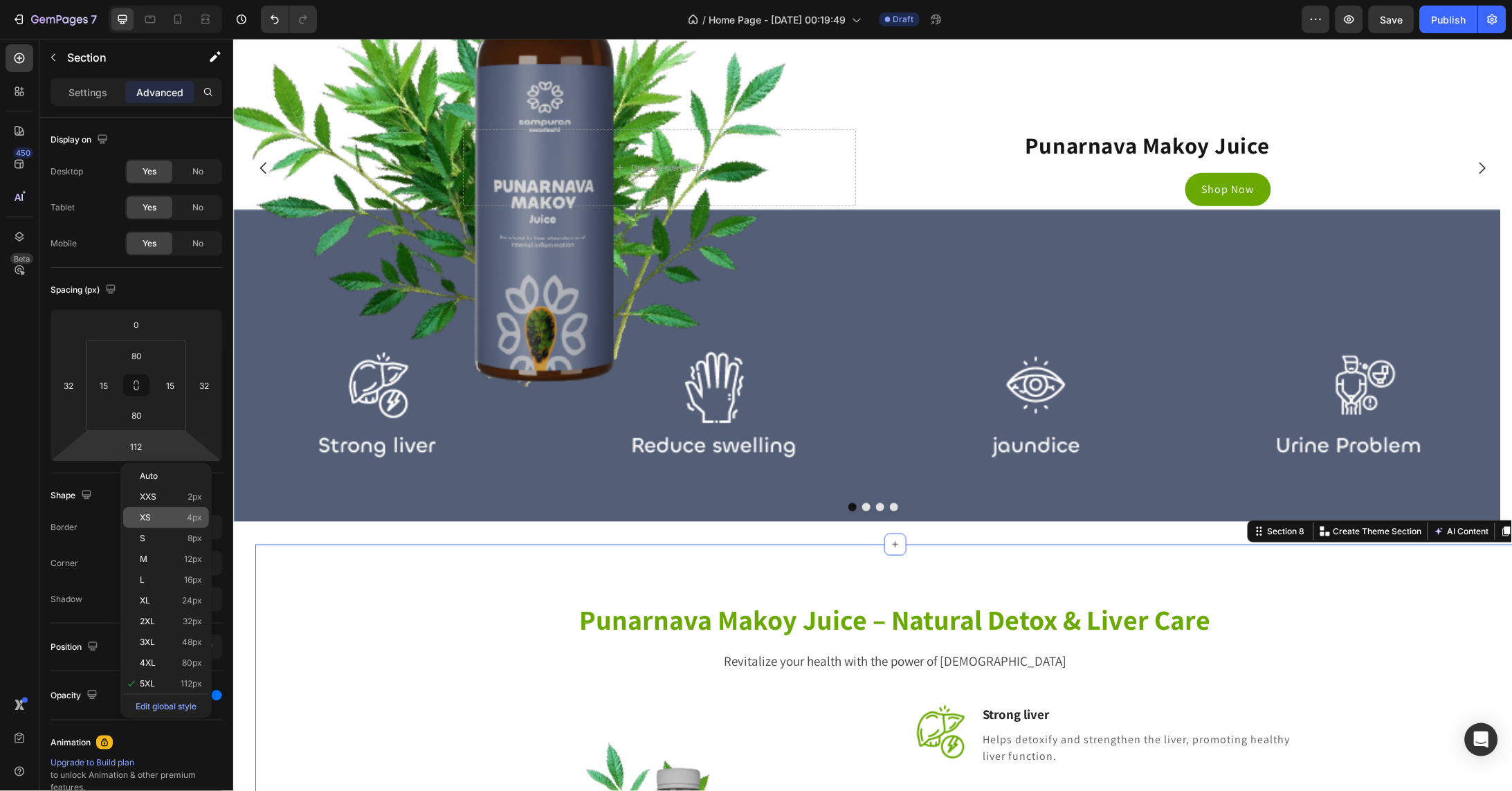
click at [155, 509] on div "XS 4px" at bounding box center [166, 518] width 86 height 21
type input "4"
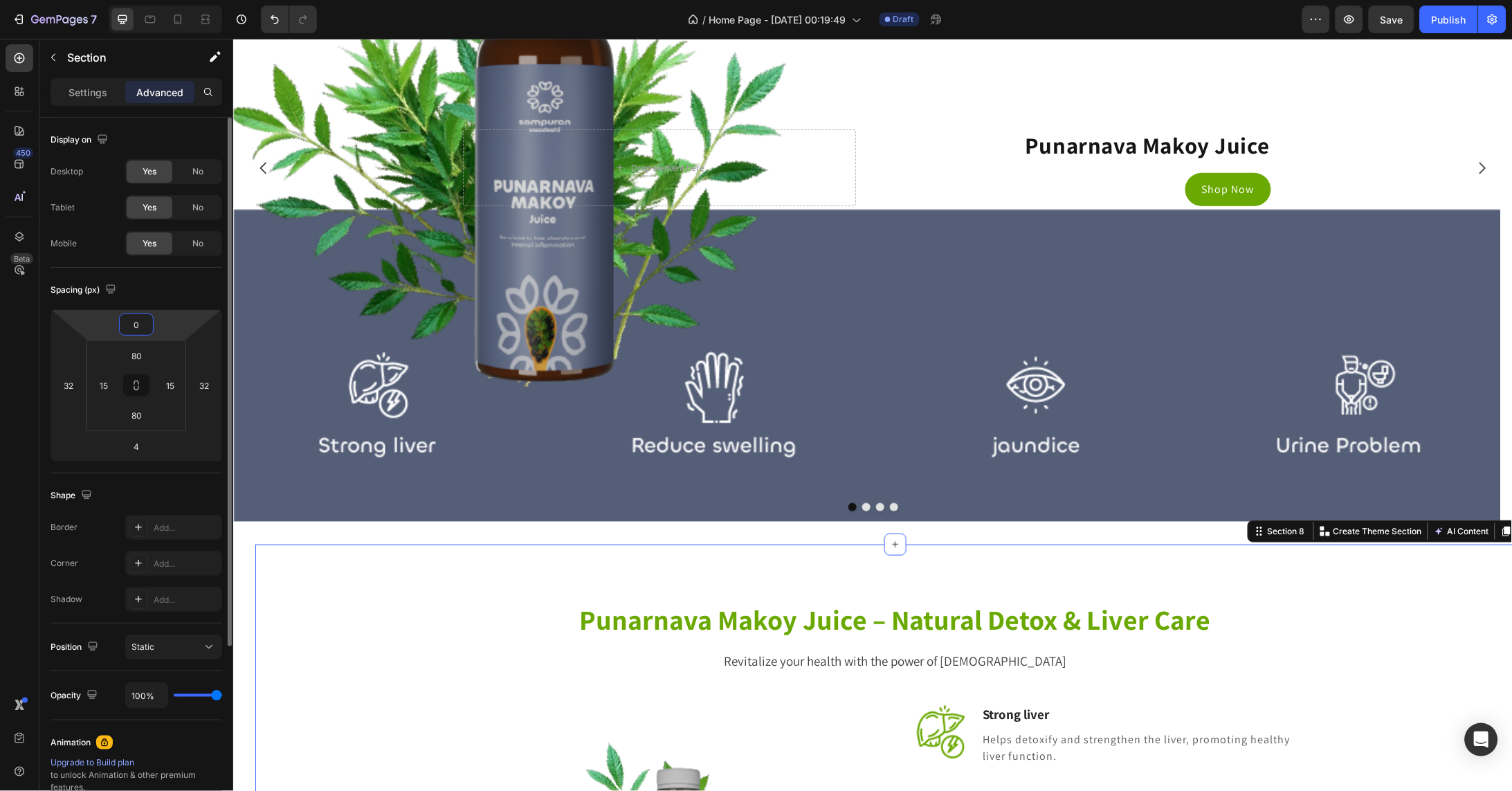
click at [147, 326] on input "0" at bounding box center [136, 324] width 28 height 21
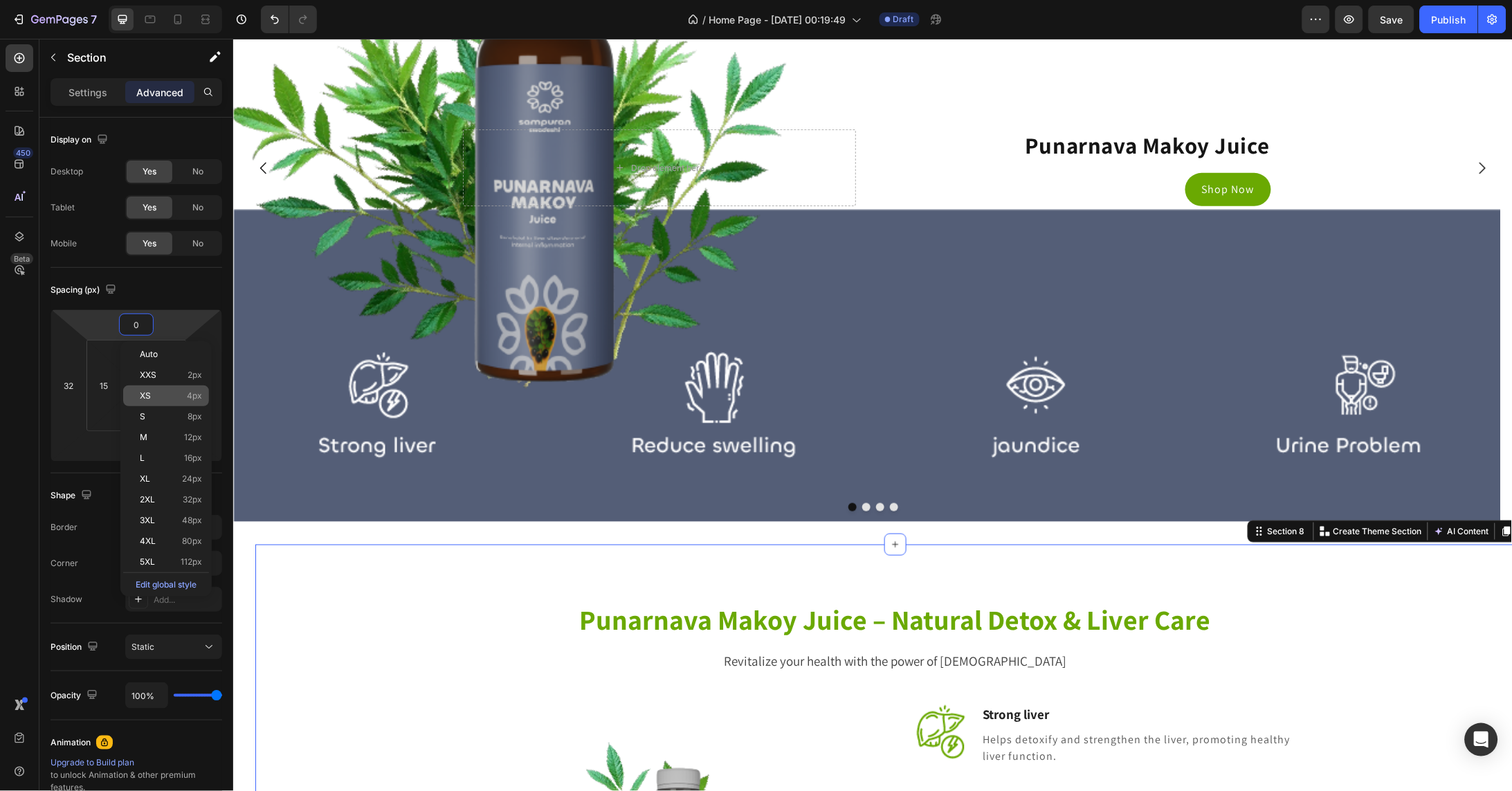
click at [201, 392] on span "4px" at bounding box center [195, 396] width 16 height 10
type input "4"
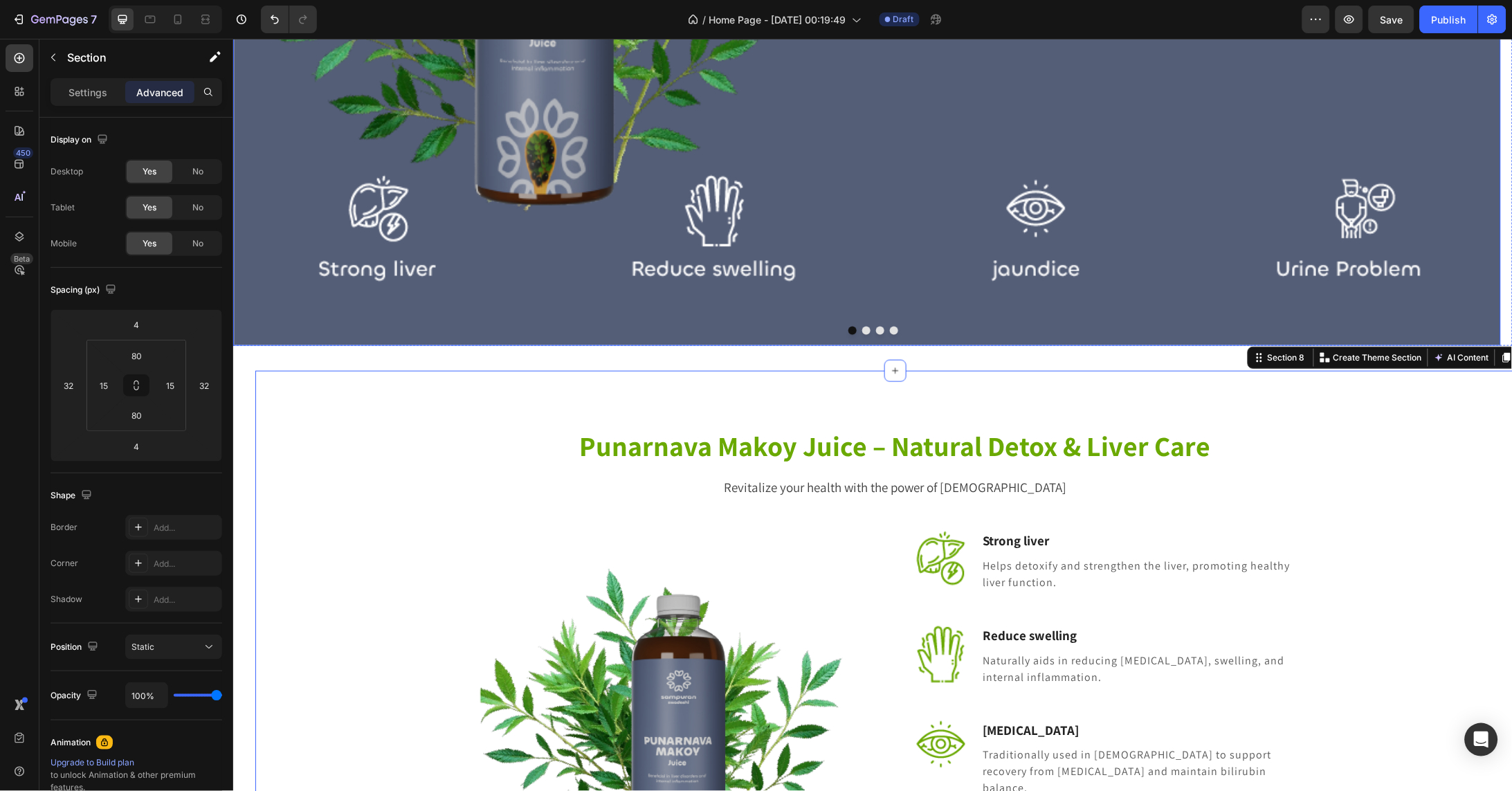
scroll to position [3898, 0]
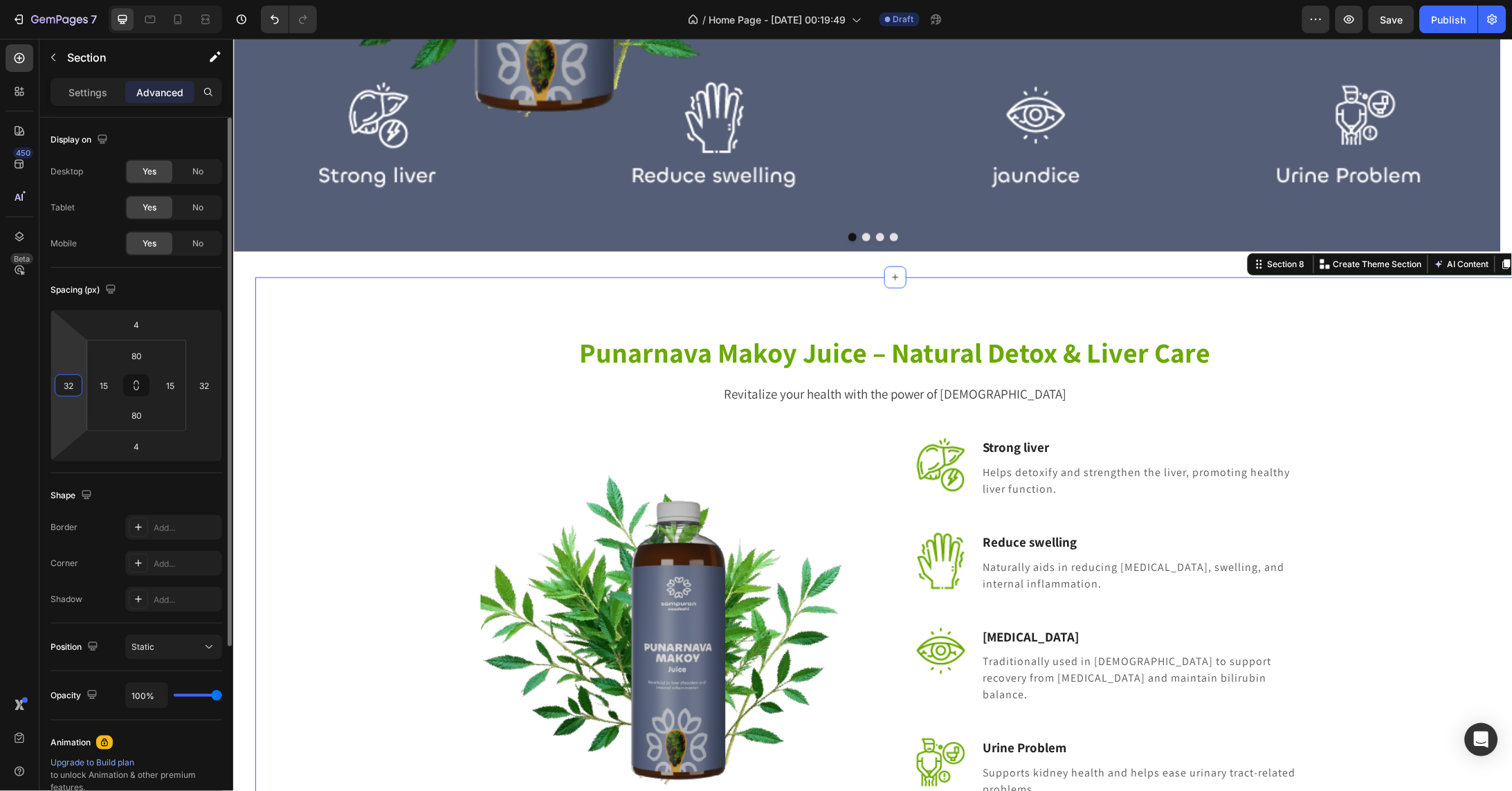
drag, startPoint x: 77, startPoint y: 382, endPoint x: 52, endPoint y: 386, distance: 25.3
click at [52, 386] on div "4 32 4 32" at bounding box center [136, 385] width 171 height 152
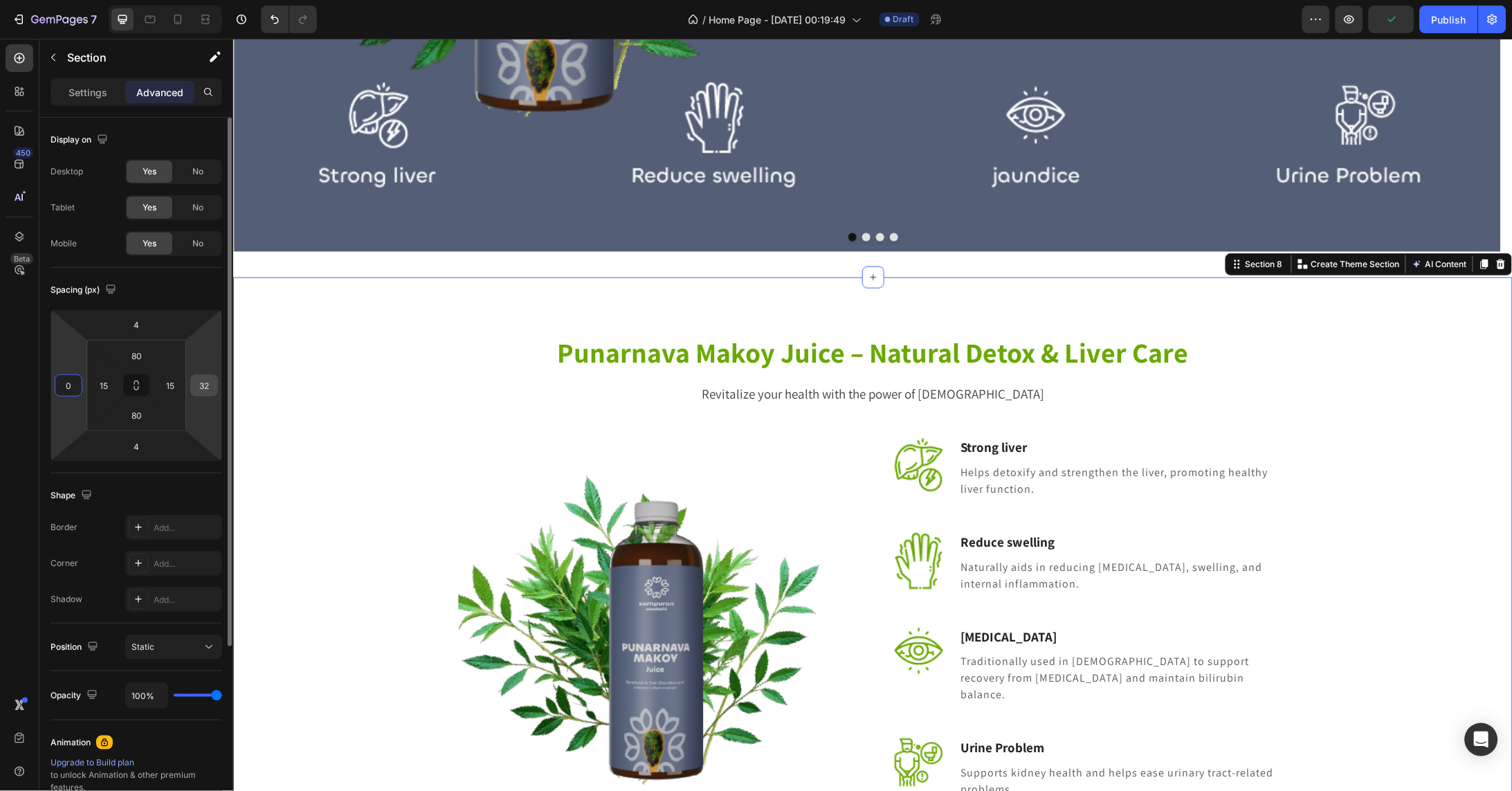
type input "0"
drag, startPoint x: 213, startPoint y: 385, endPoint x: 192, endPoint y: 385, distance: 21.0
click at [192, 385] on div "32" at bounding box center [204, 385] width 28 height 22
click at [209, 384] on input "32" at bounding box center [204, 386] width 21 height 21
drag, startPoint x: 211, startPoint y: 384, endPoint x: 193, endPoint y: 387, distance: 18.2
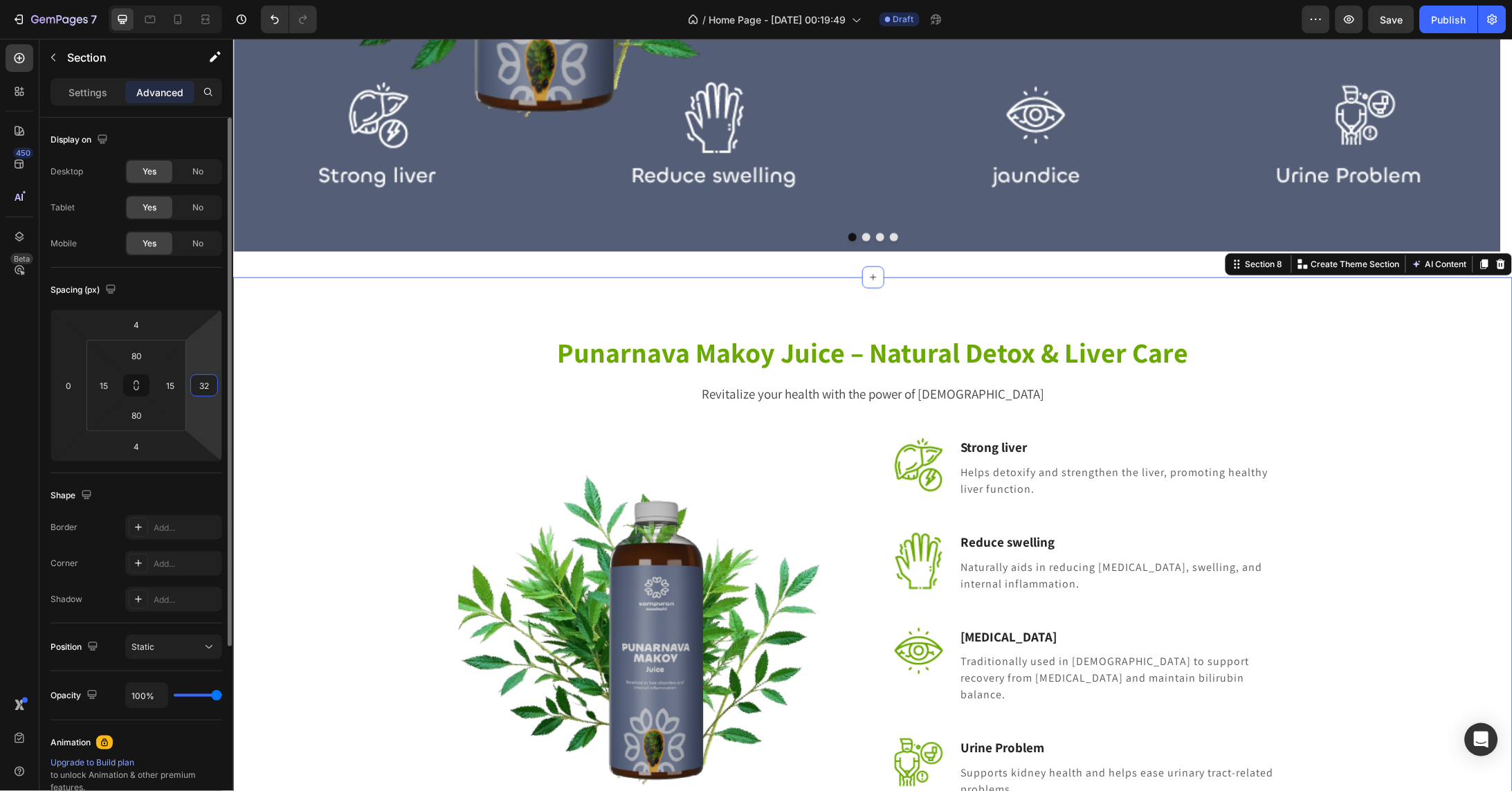
click at [194, 387] on input "32" at bounding box center [204, 386] width 21 height 21
type input "0"
click at [143, 446] on input "4" at bounding box center [136, 447] width 28 height 21
drag, startPoint x: 145, startPoint y: 446, endPoint x: 128, endPoint y: 446, distance: 17.0
click at [128, 446] on input "4" at bounding box center [136, 447] width 28 height 21
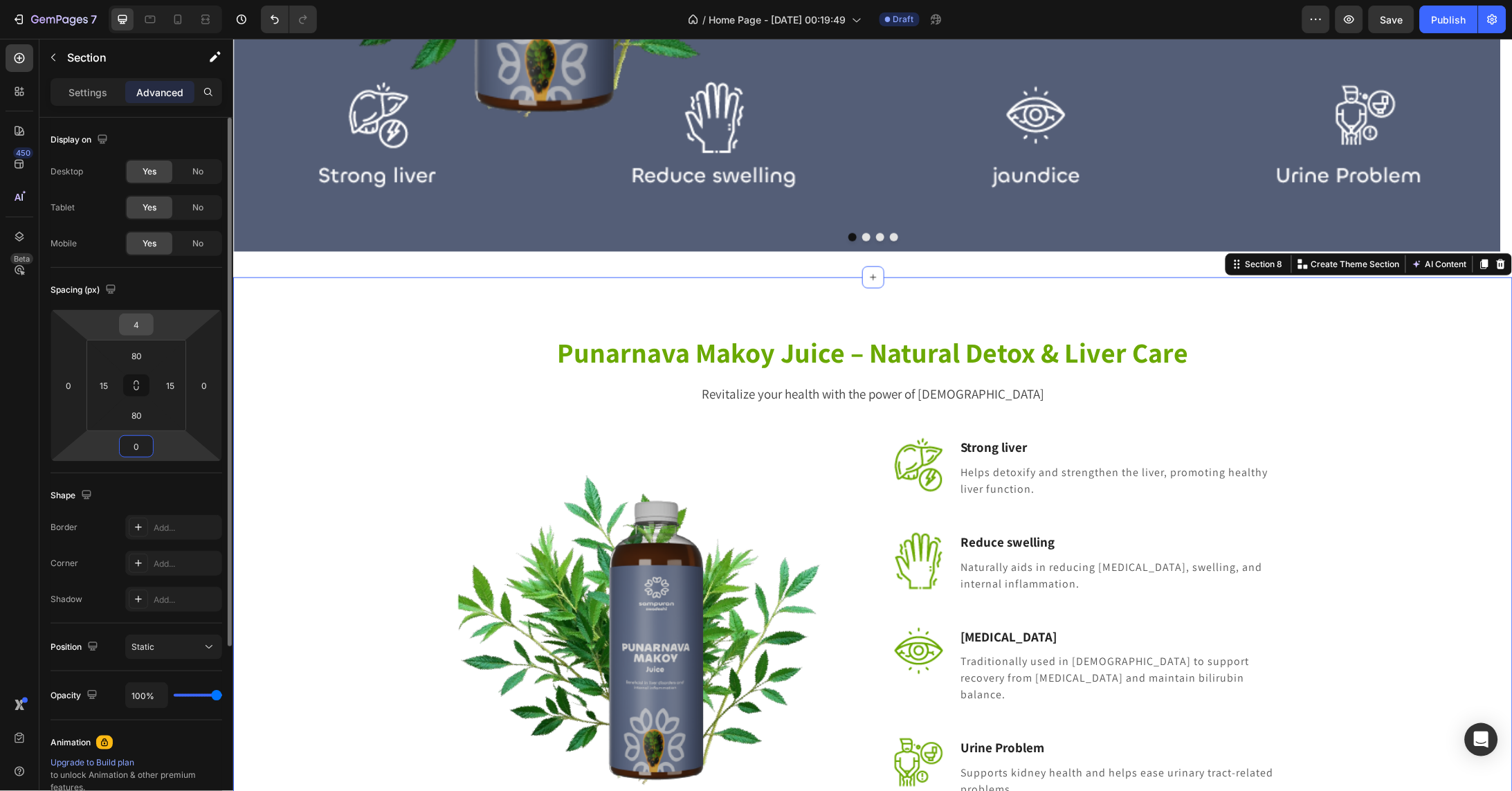
type input "0"
click at [145, 325] on input "4" at bounding box center [136, 324] width 28 height 21
type input "0"
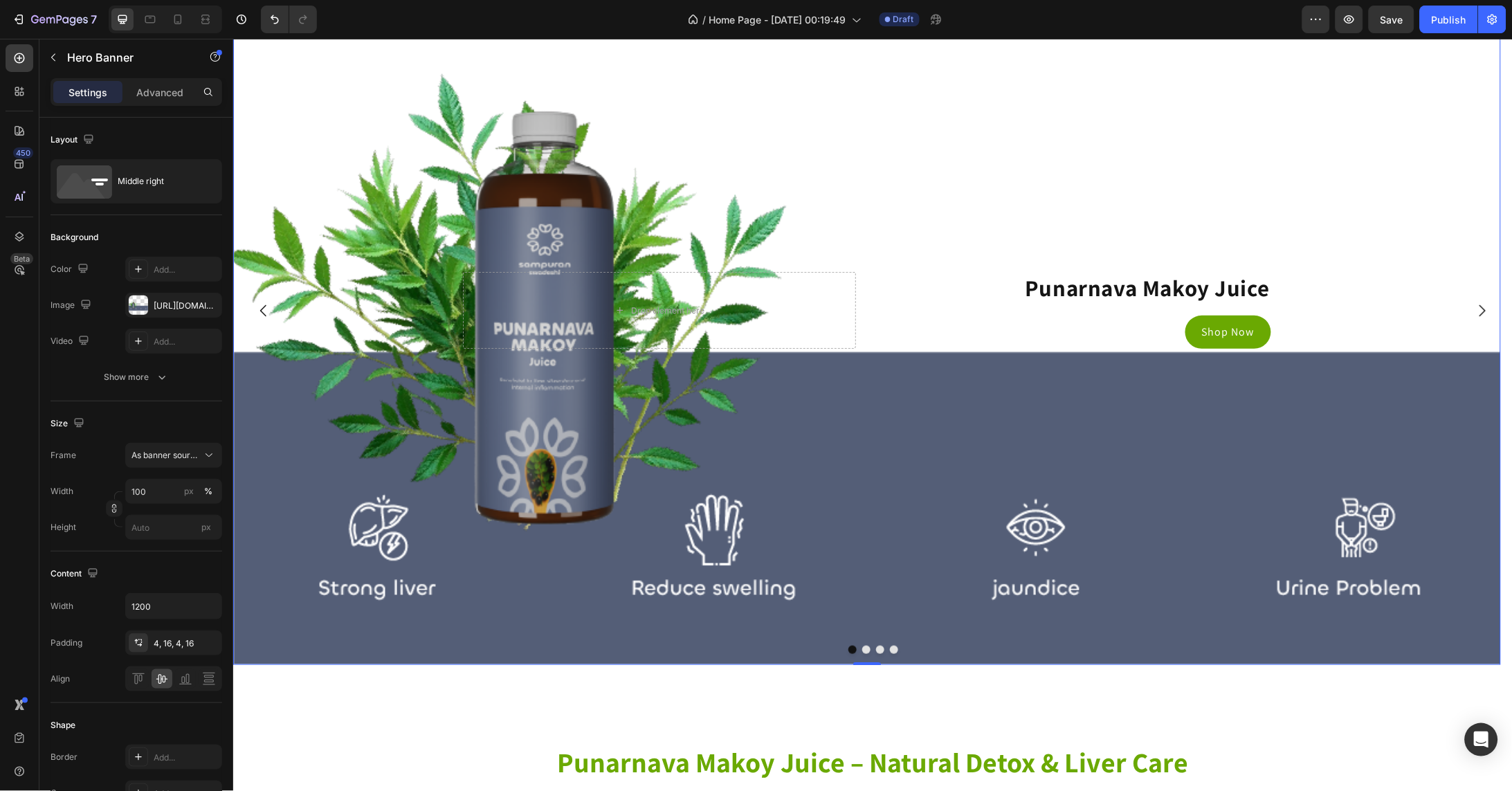
scroll to position [3337, 0]
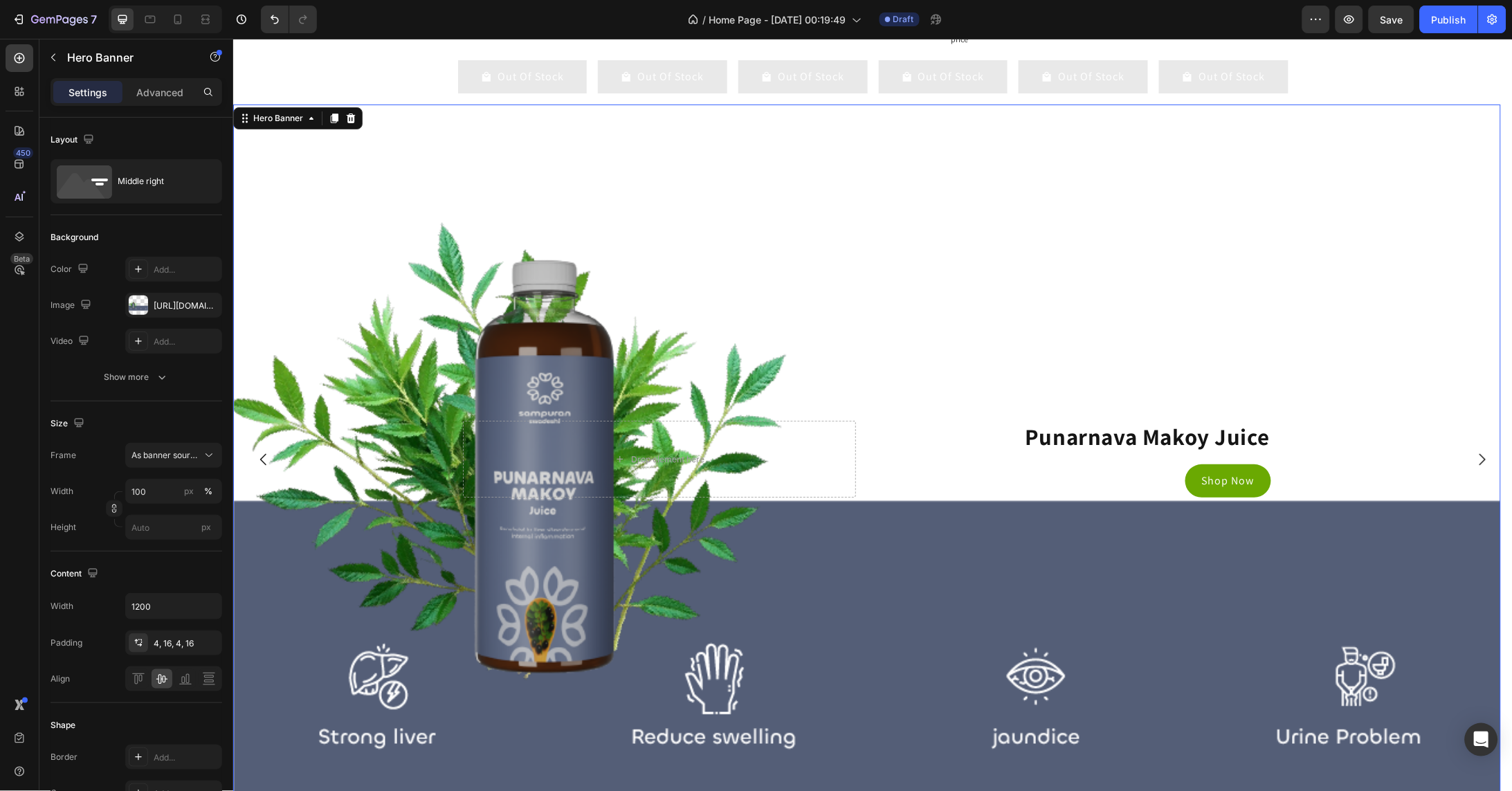
click at [470, 137] on div "Background Image" at bounding box center [866, 457] width 1268 height 708
click at [163, 91] on p "Advanced" at bounding box center [160, 92] width 47 height 15
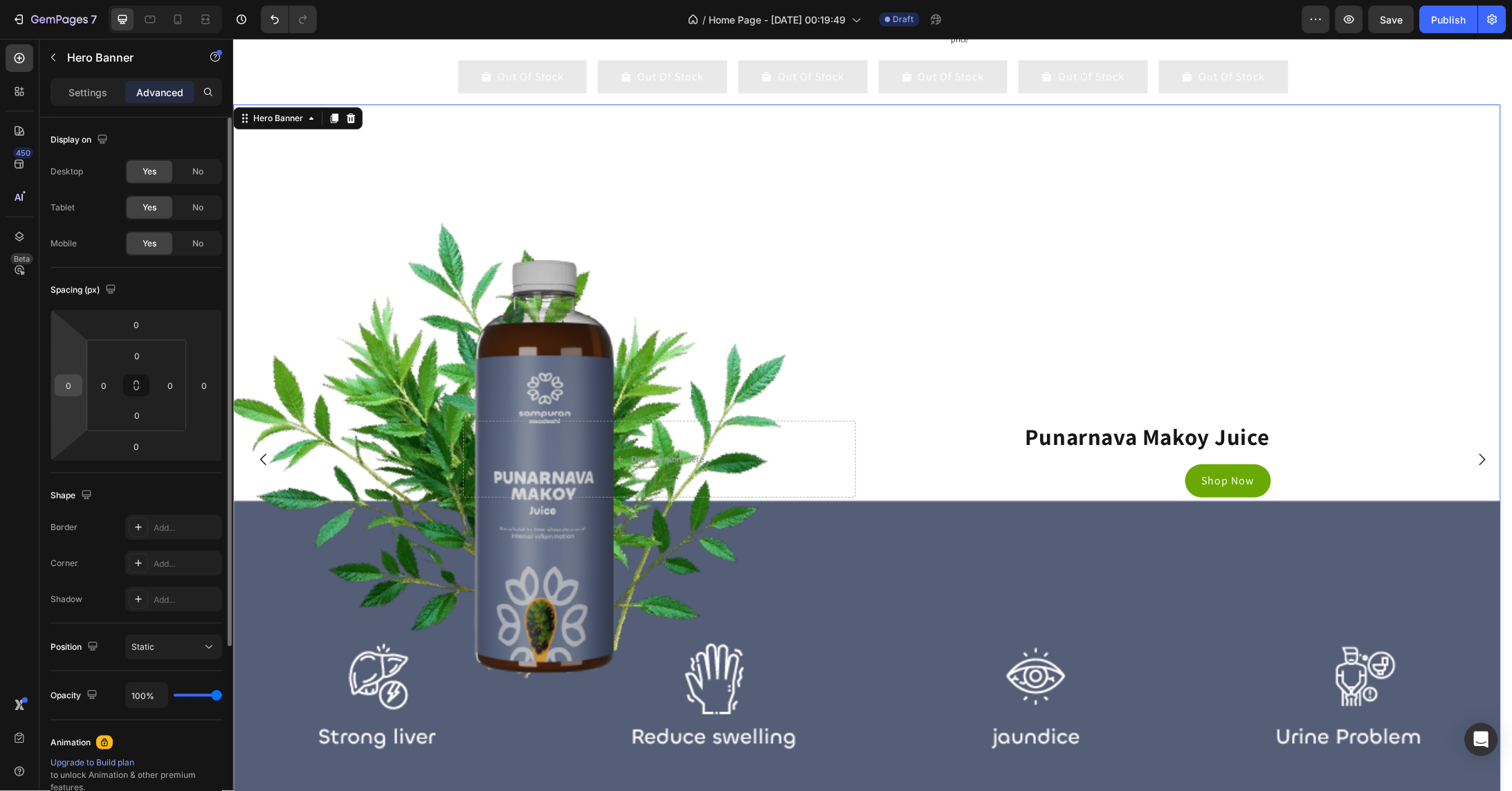
click at [80, 389] on div "0" at bounding box center [69, 385] width 28 height 22
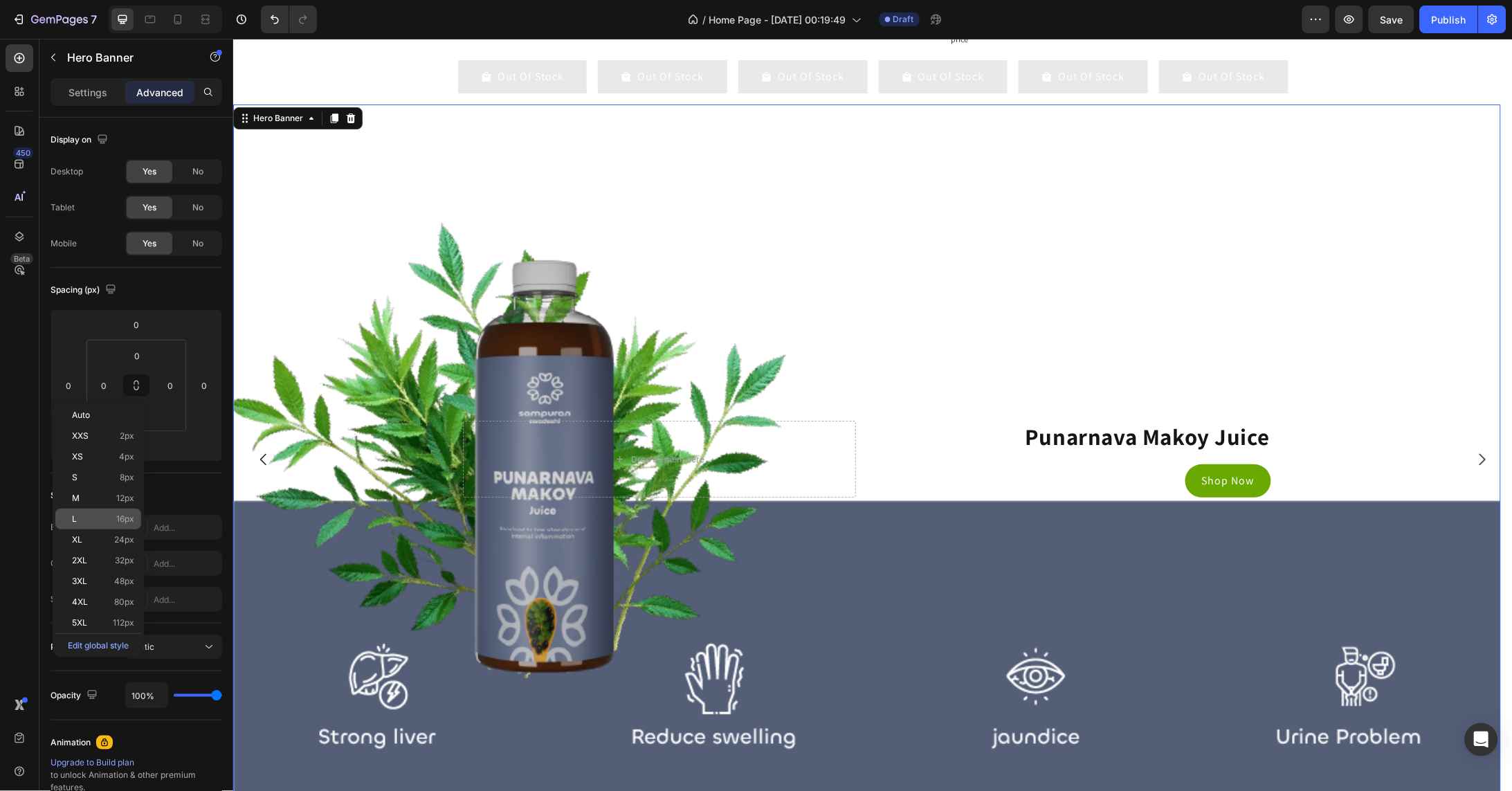
click at [102, 520] on div "L 16px" at bounding box center [98, 519] width 86 height 21
type input "16"
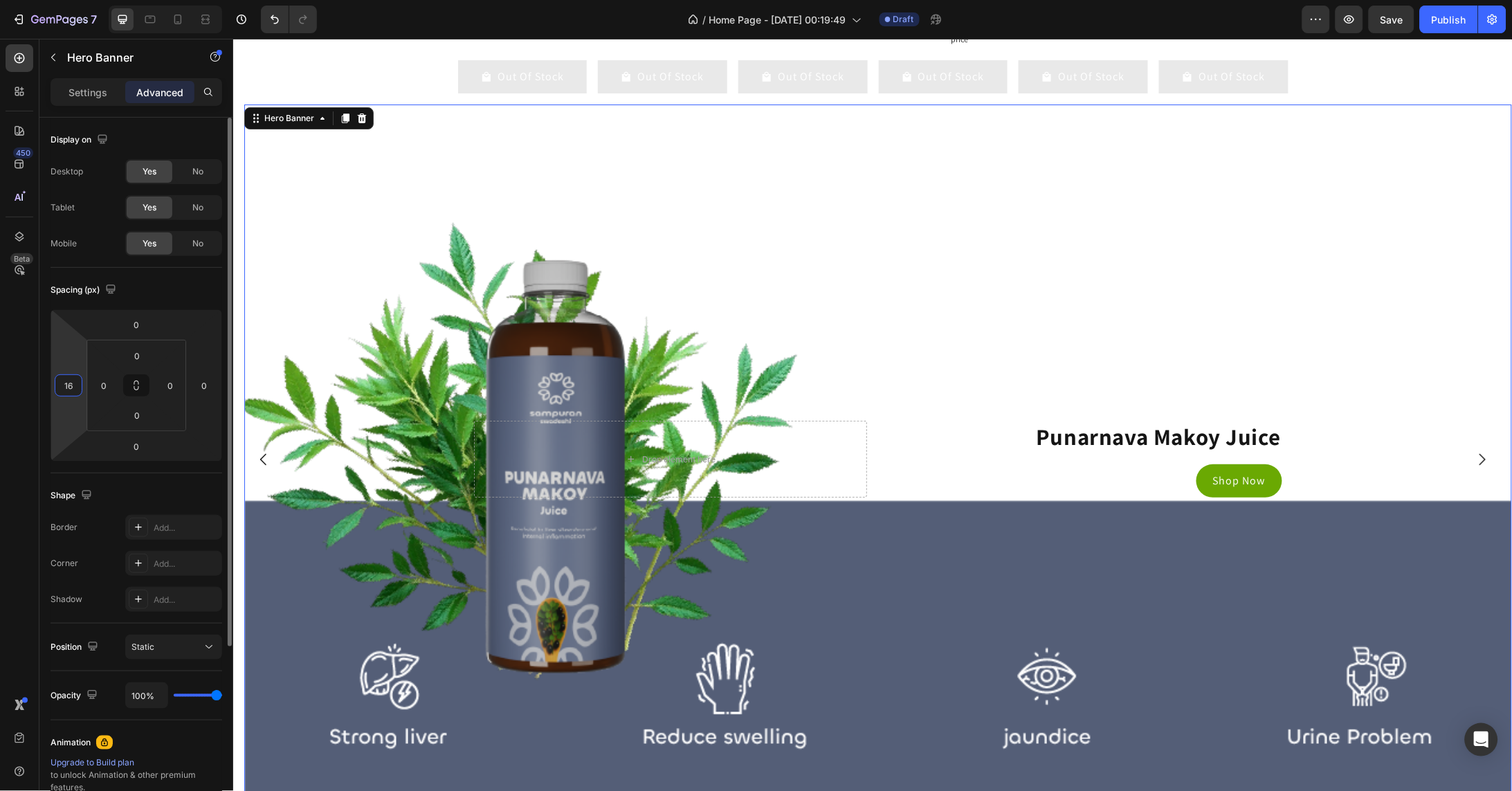
click at [76, 386] on input "16" at bounding box center [69, 386] width 21 height 21
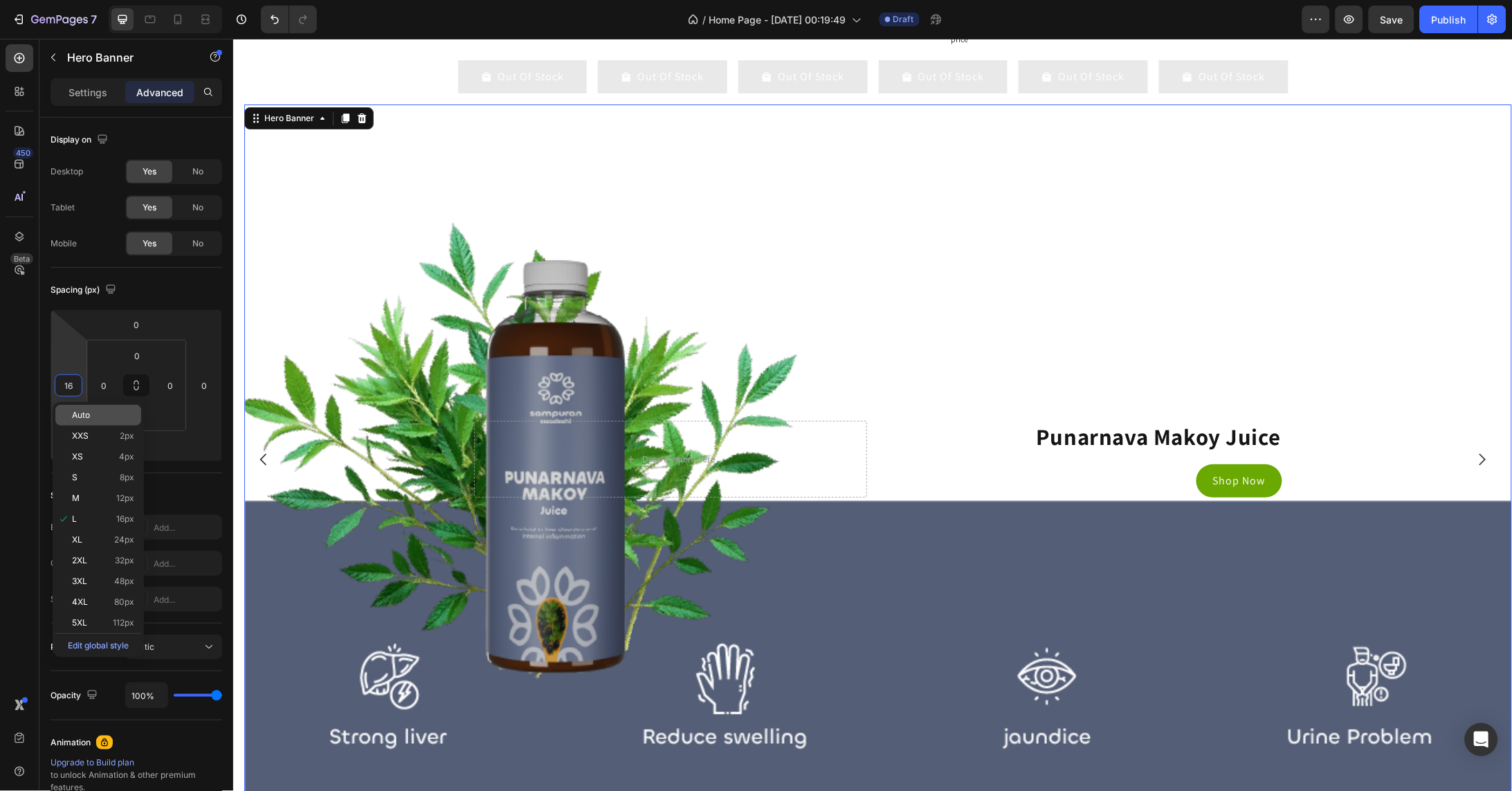
click at [117, 416] on p "Auto" at bounding box center [103, 415] width 63 height 10
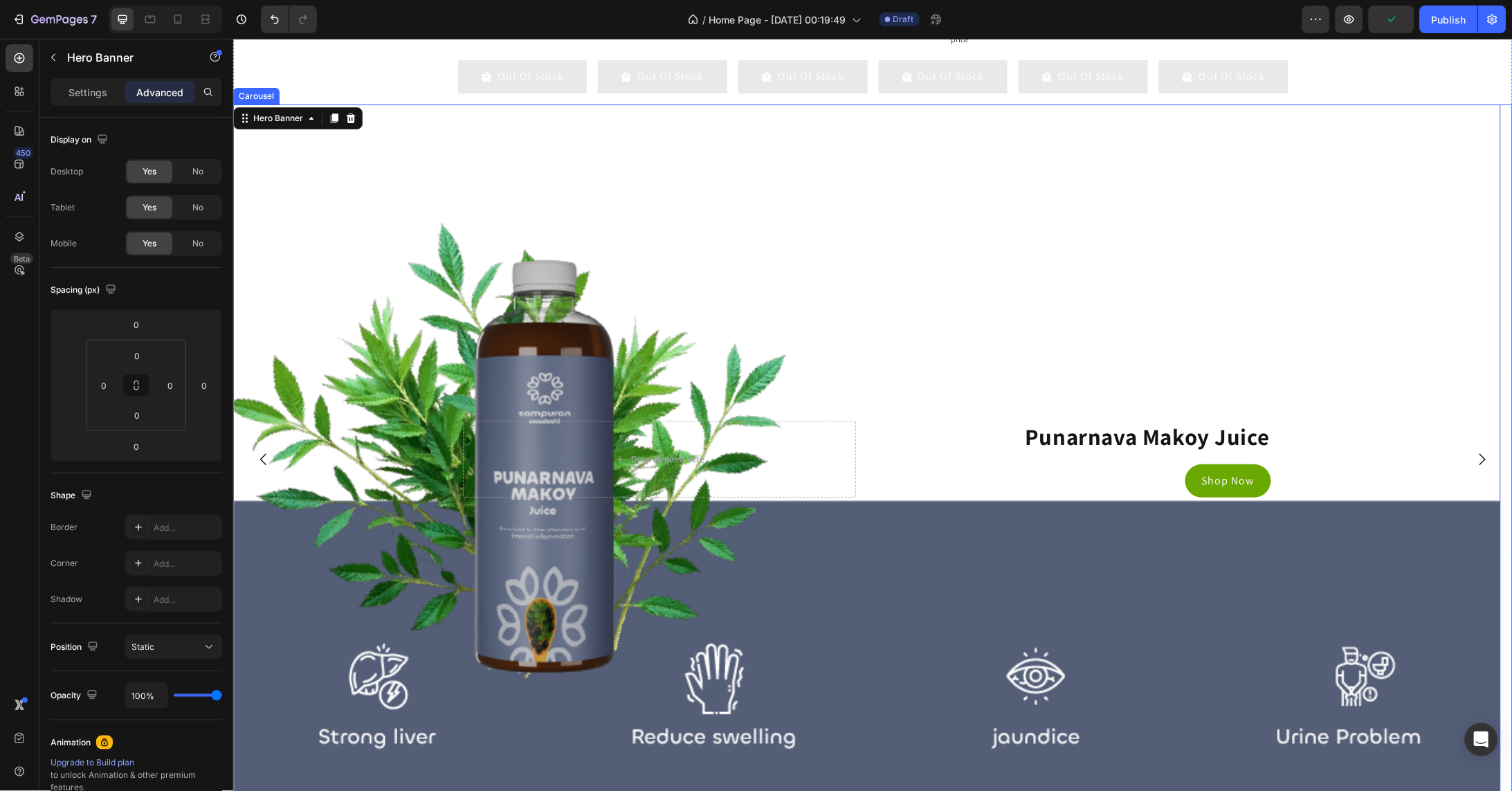
click at [1473, 467] on icon "Carousel Next Arrow" at bounding box center [1481, 458] width 17 height 17
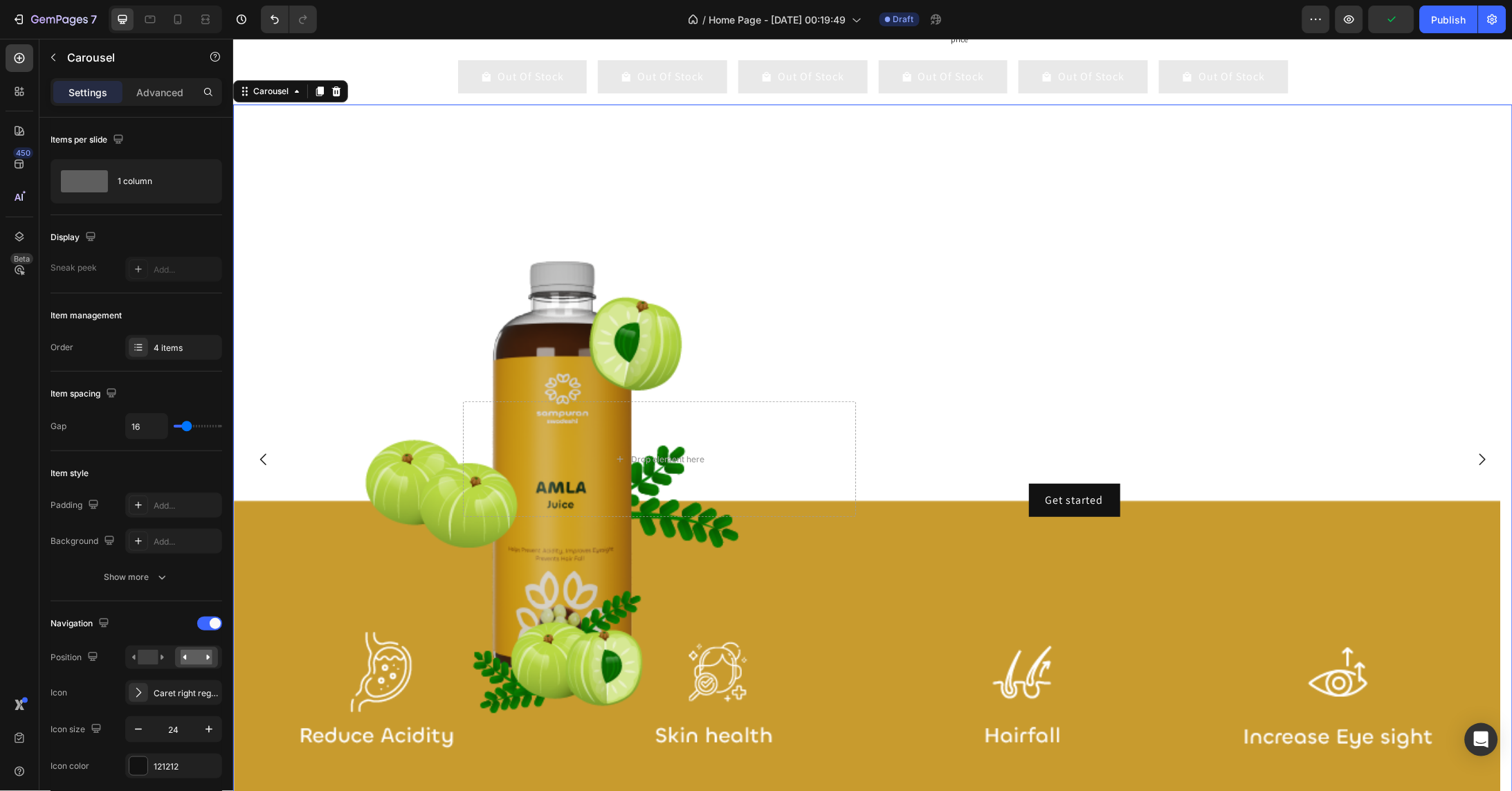
click at [1473, 467] on icon "Carousel Next Arrow" at bounding box center [1481, 458] width 17 height 17
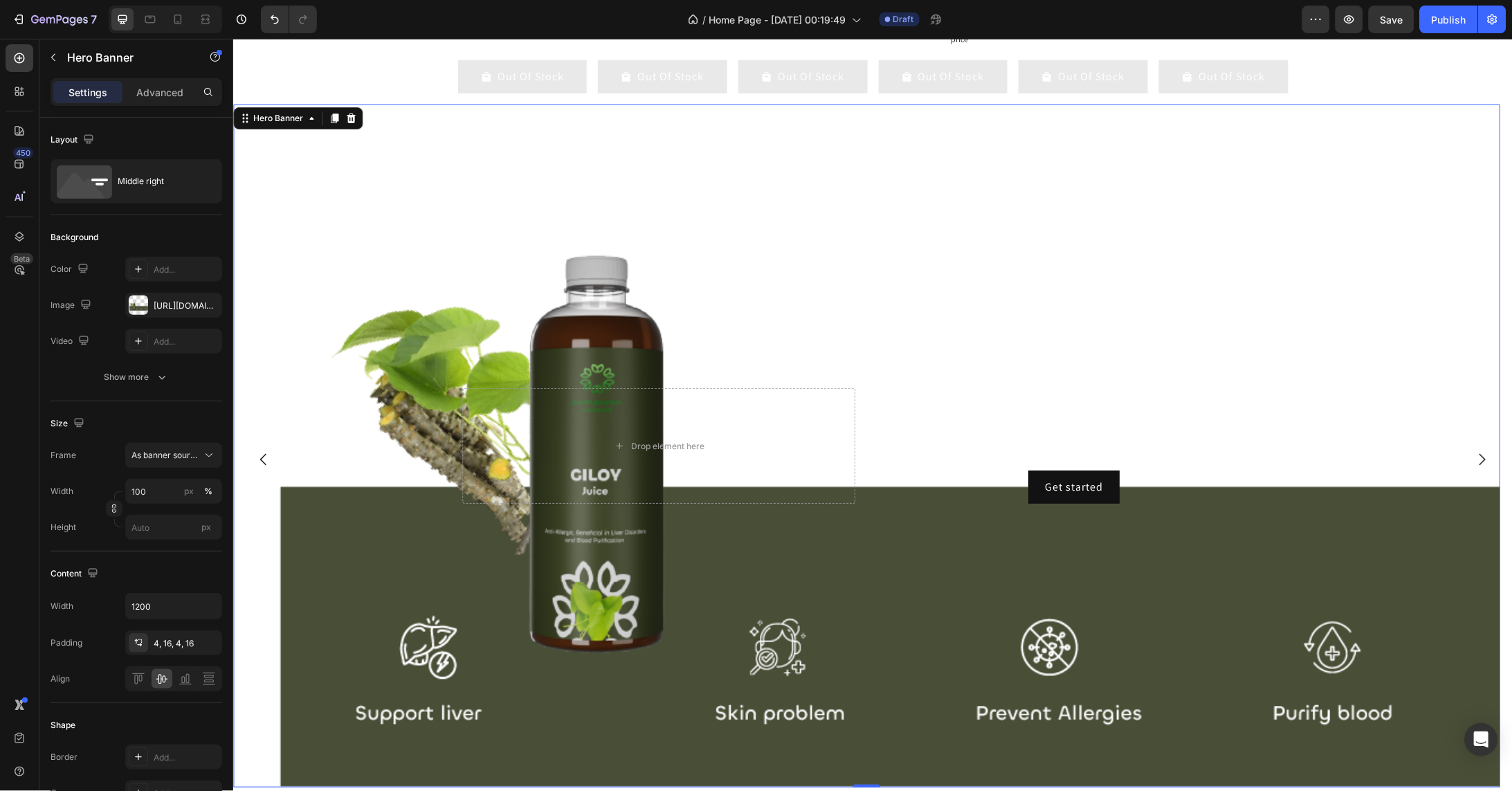
click at [303, 413] on div "Background Image" at bounding box center [866, 445] width 1268 height 683
click at [162, 88] on p "Advanced" at bounding box center [160, 92] width 47 height 15
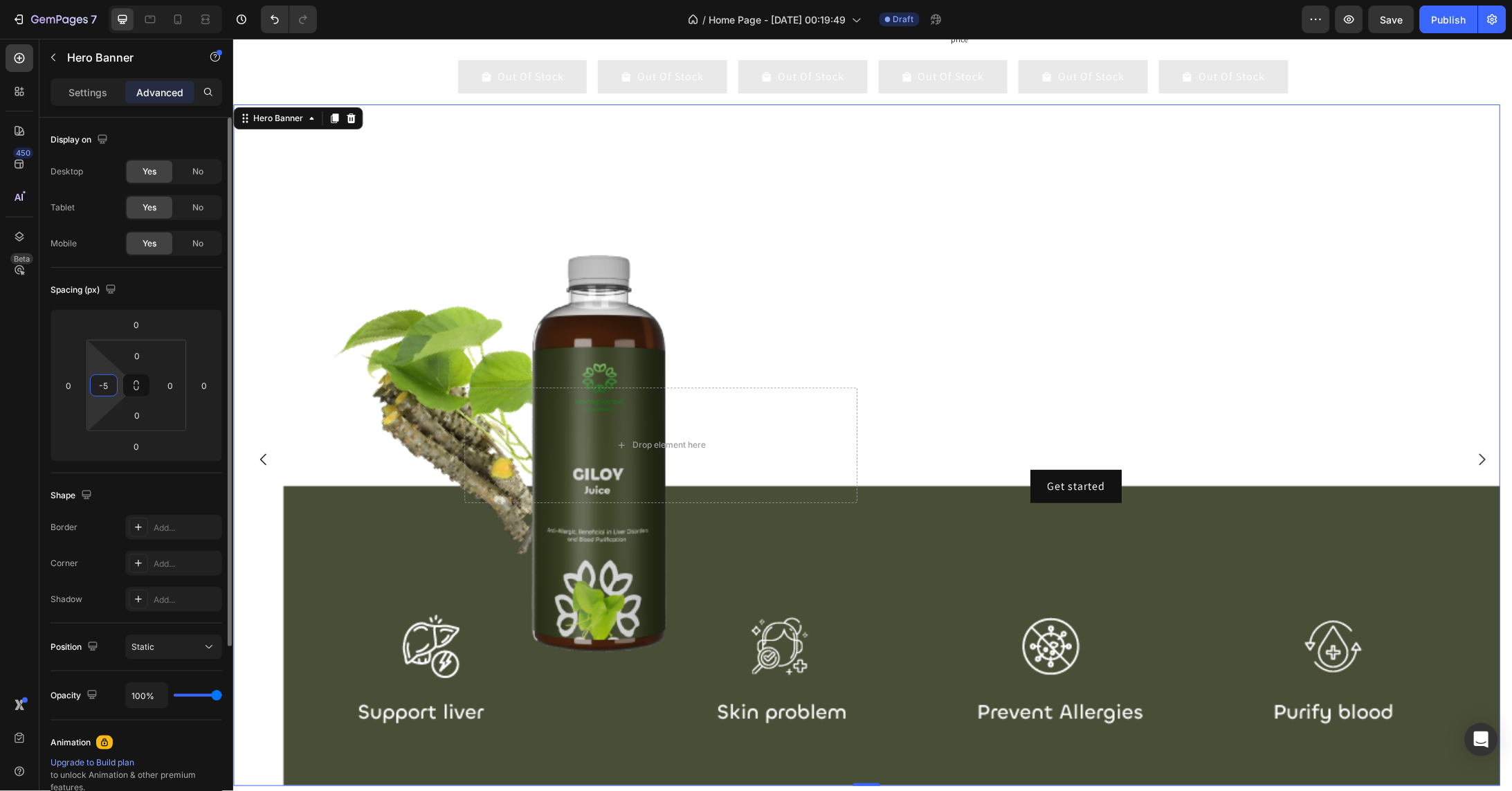
type input "-"
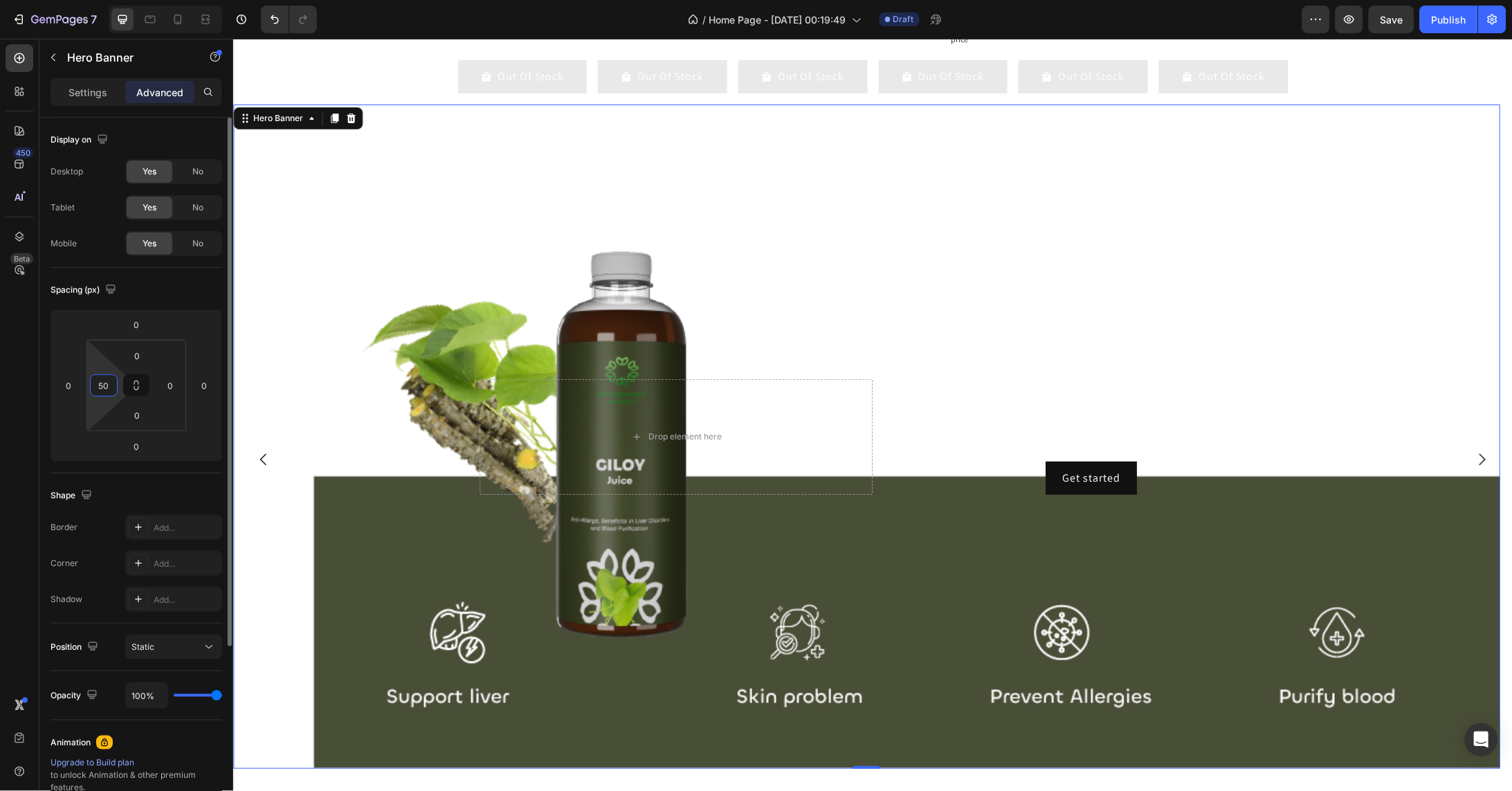
type input "5"
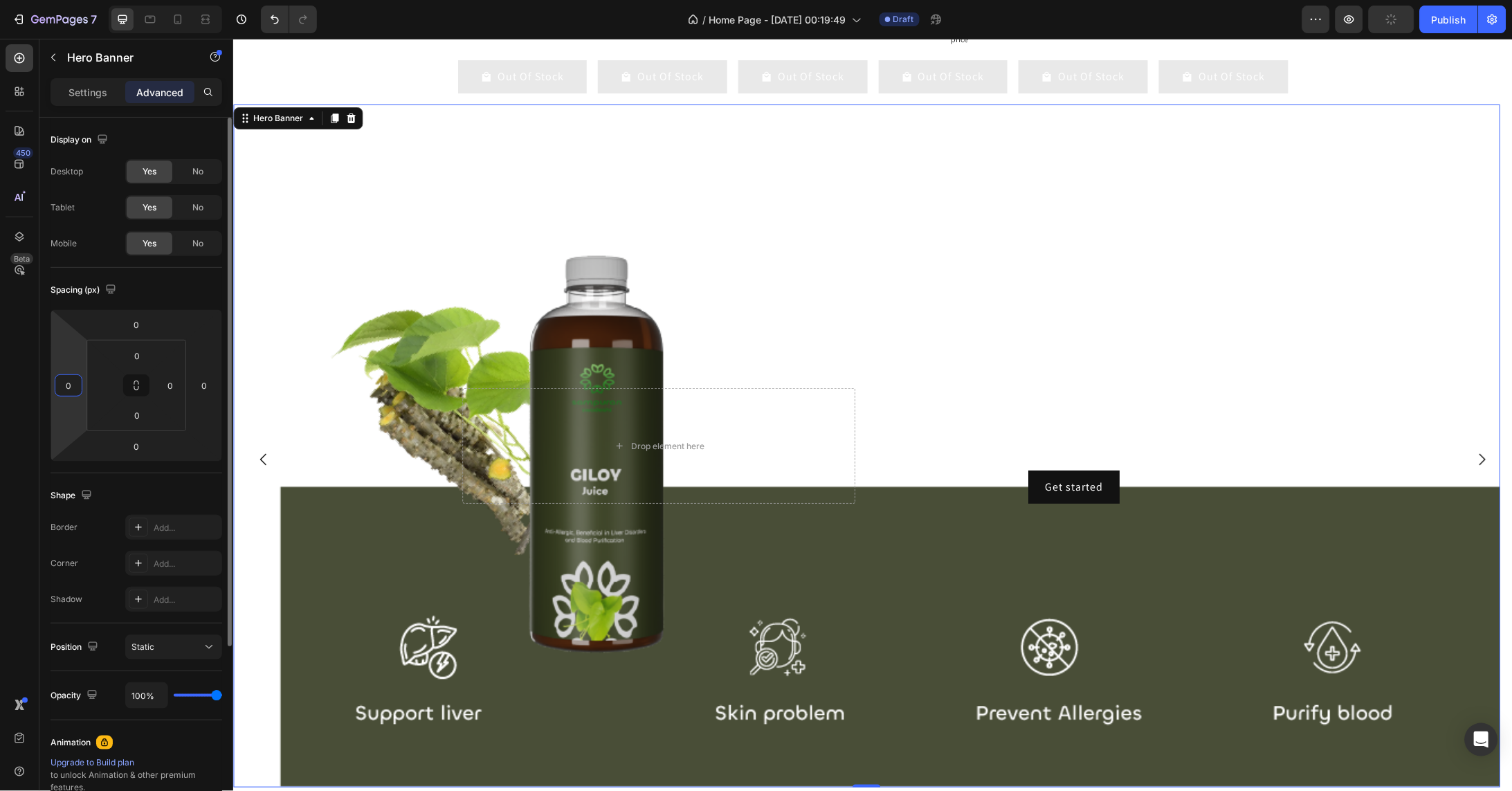
click at [72, 385] on input "0" at bounding box center [69, 386] width 21 height 21
type input "0"
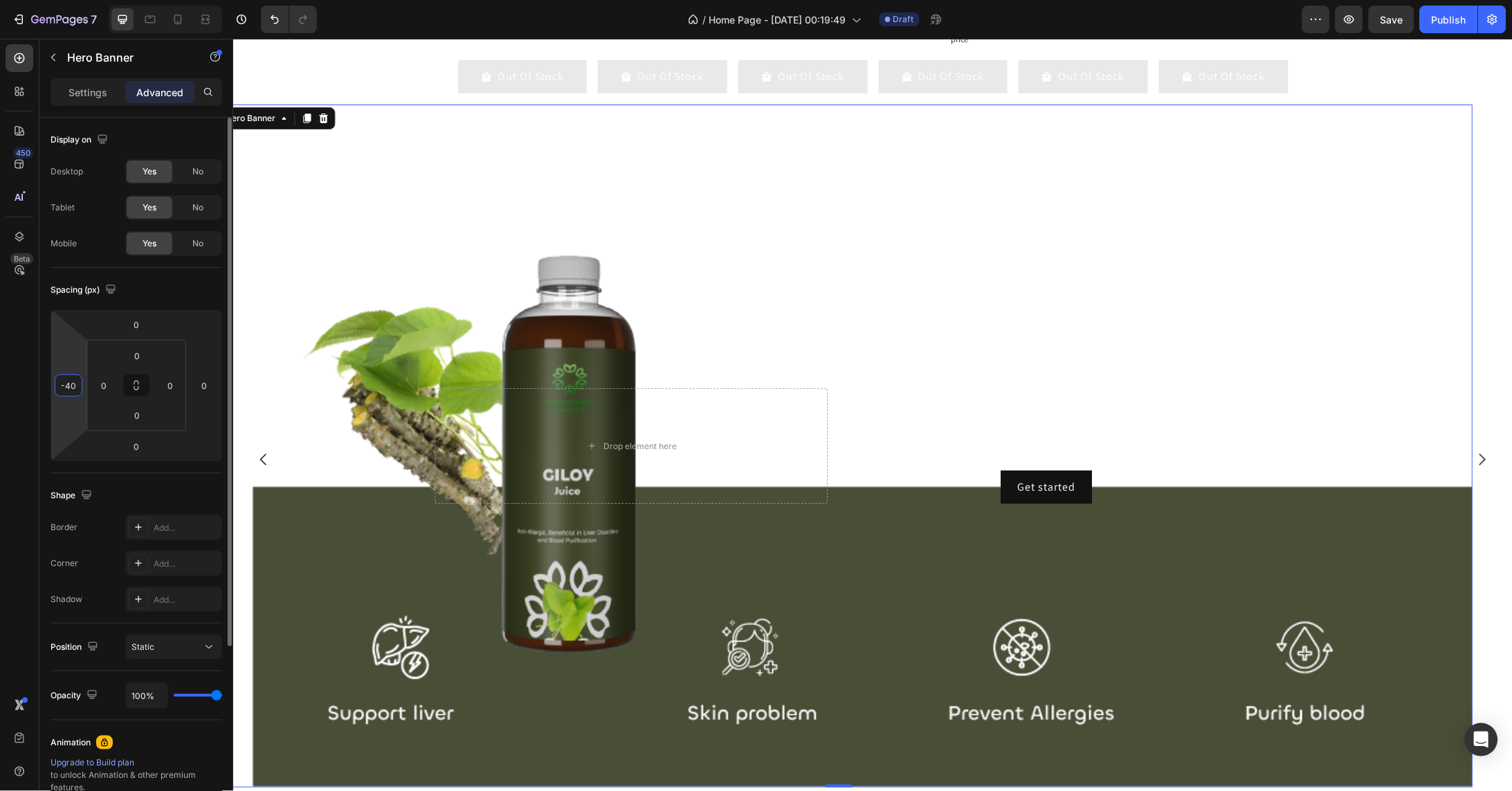
type input "-4"
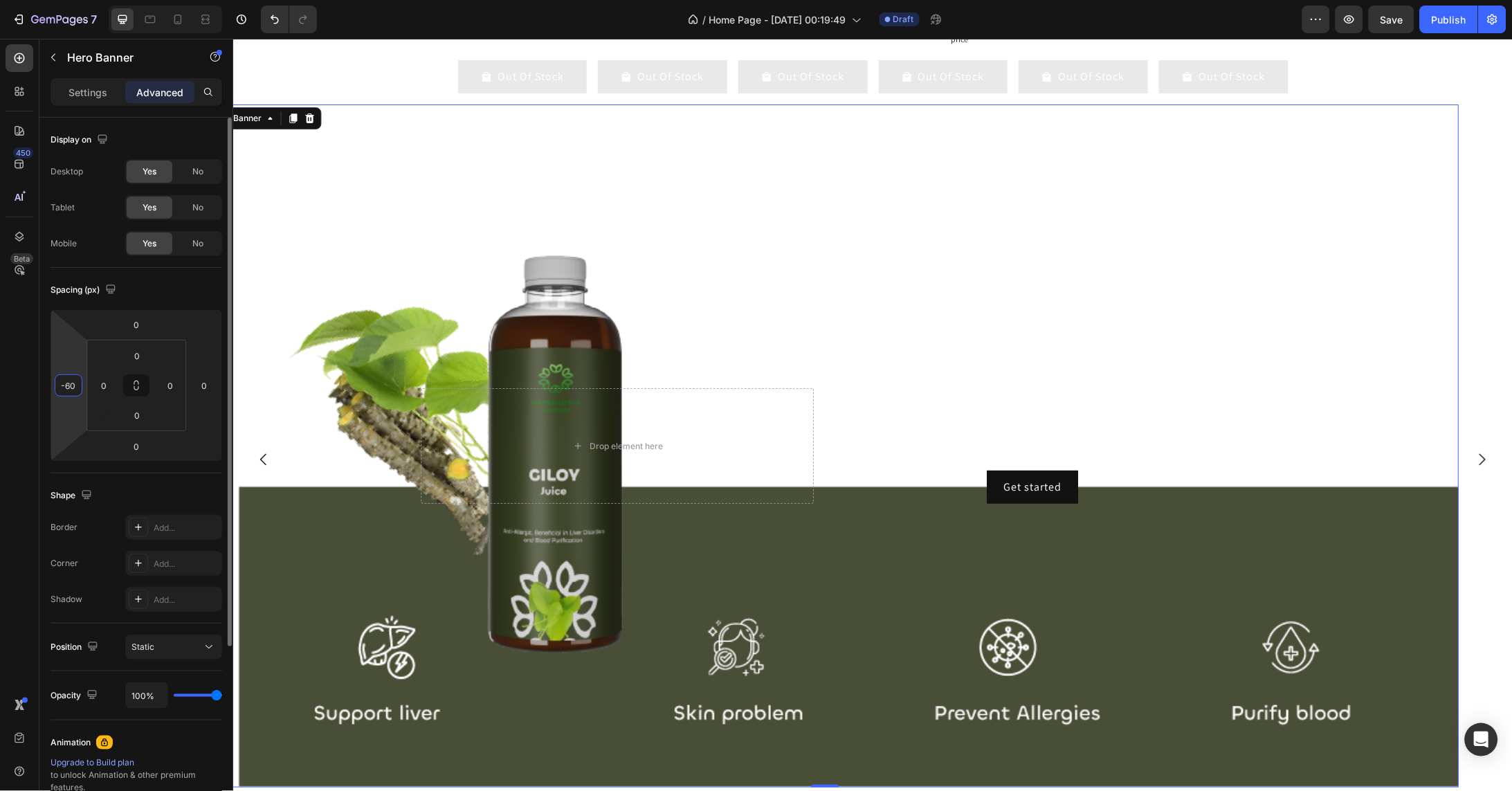
type input "-6"
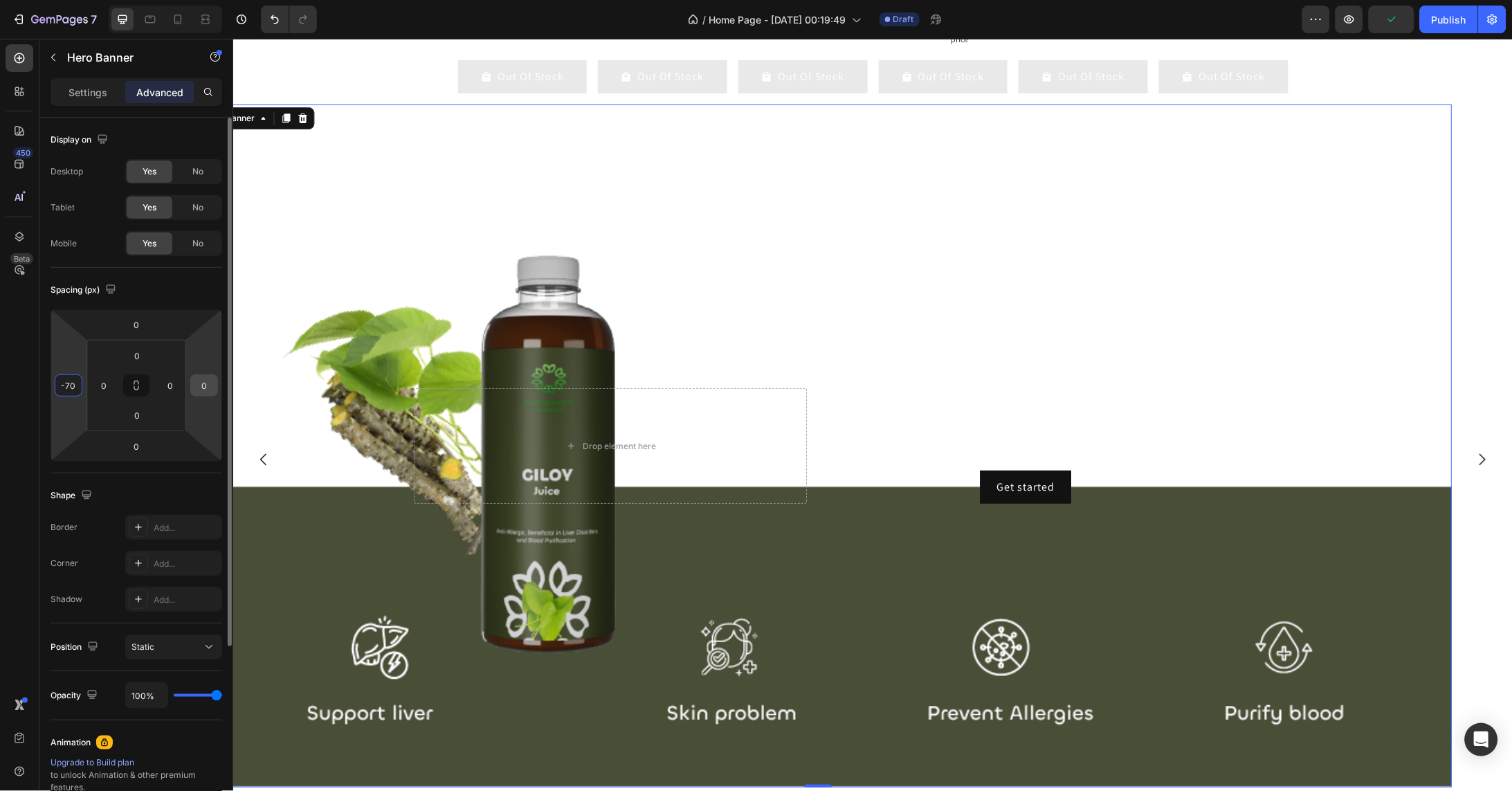
type input "-70"
click at [206, 383] on input "0" at bounding box center [204, 386] width 21 height 21
type input "-7"
type input "70"
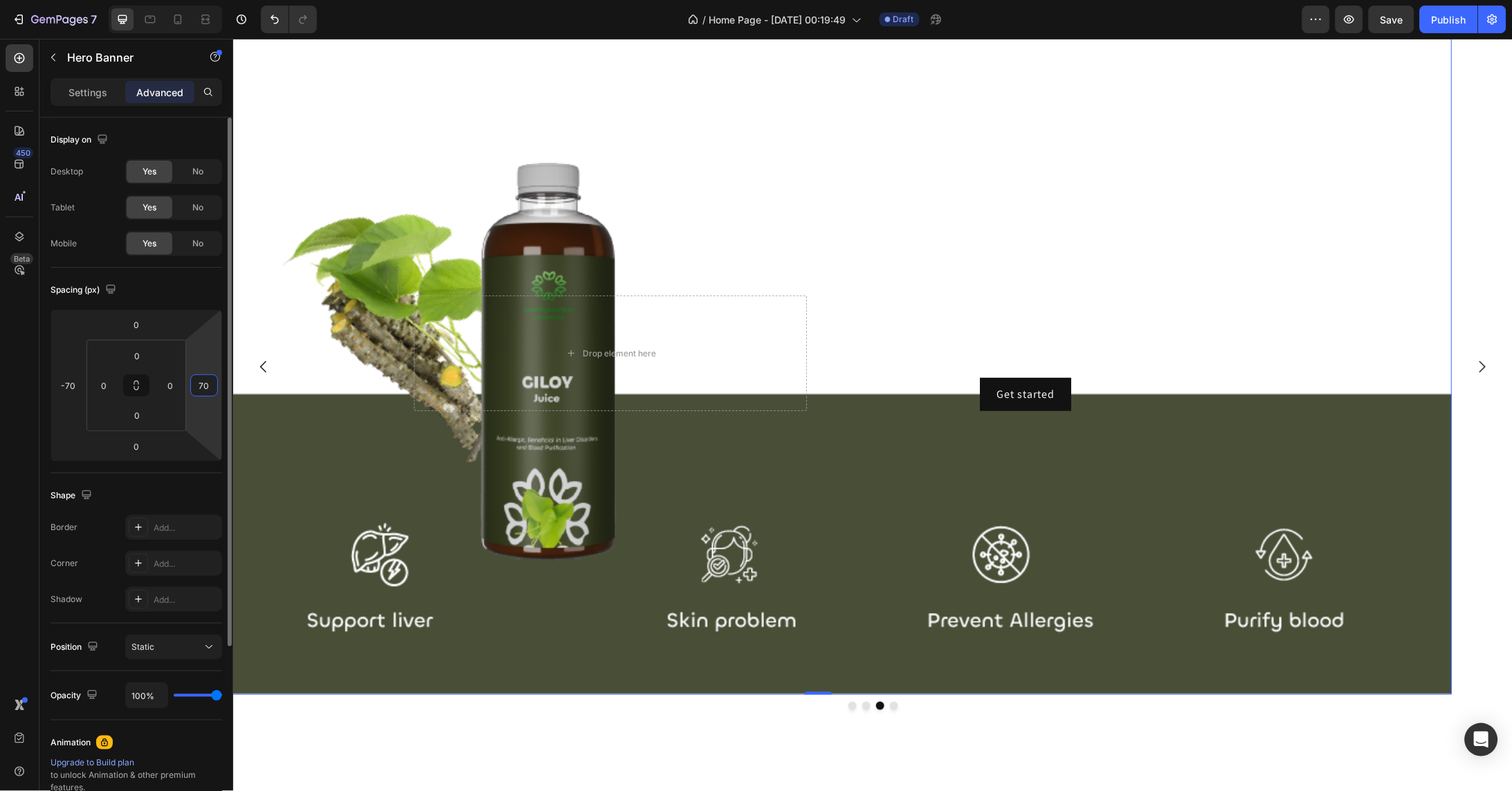
drag, startPoint x: 213, startPoint y: 385, endPoint x: 192, endPoint y: 384, distance: 21.0
click at [195, 384] on input "70" at bounding box center [204, 386] width 21 height 21
type input "0"
click at [173, 386] on input "0" at bounding box center [170, 386] width 21 height 21
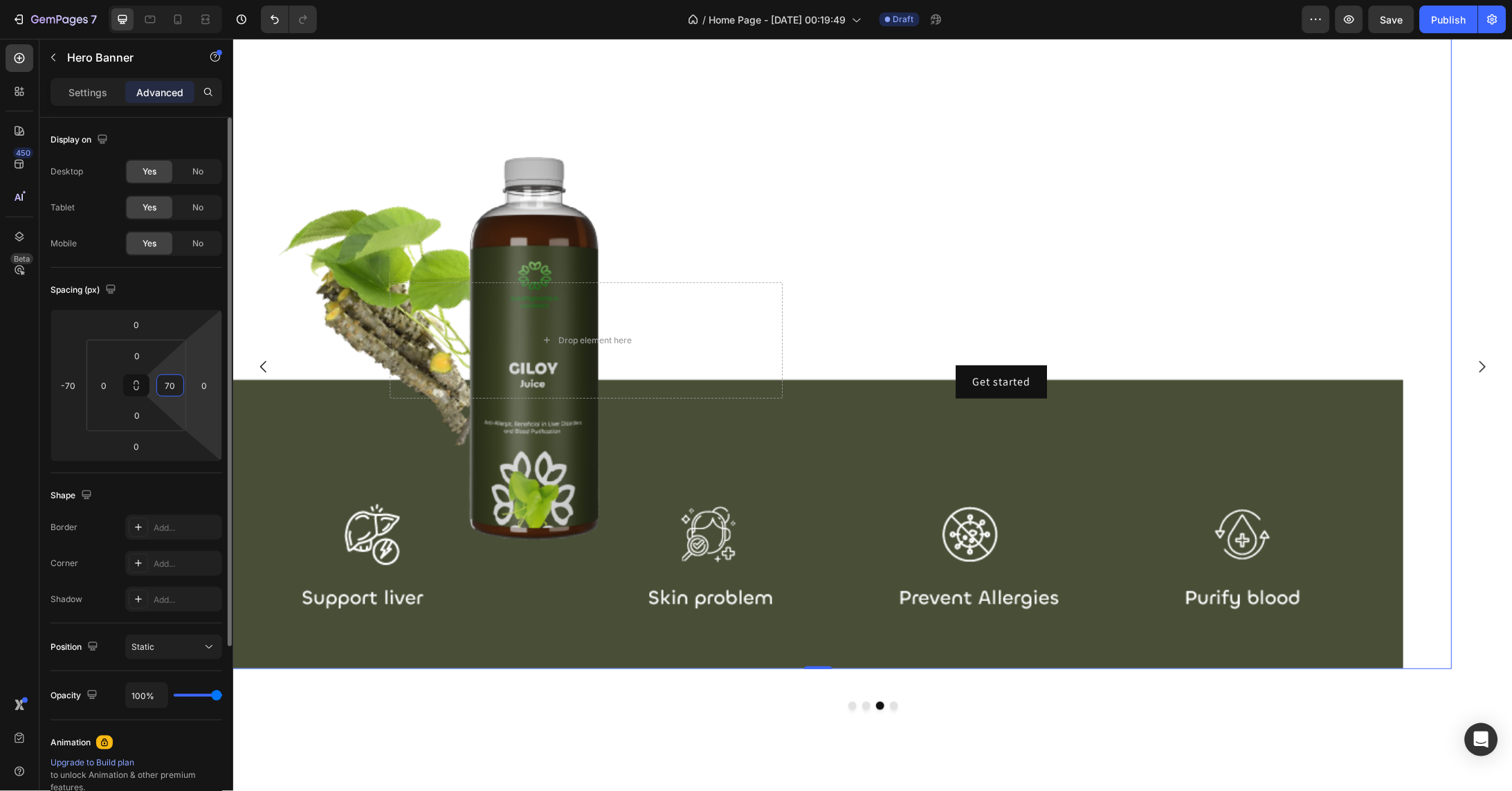
type input "7"
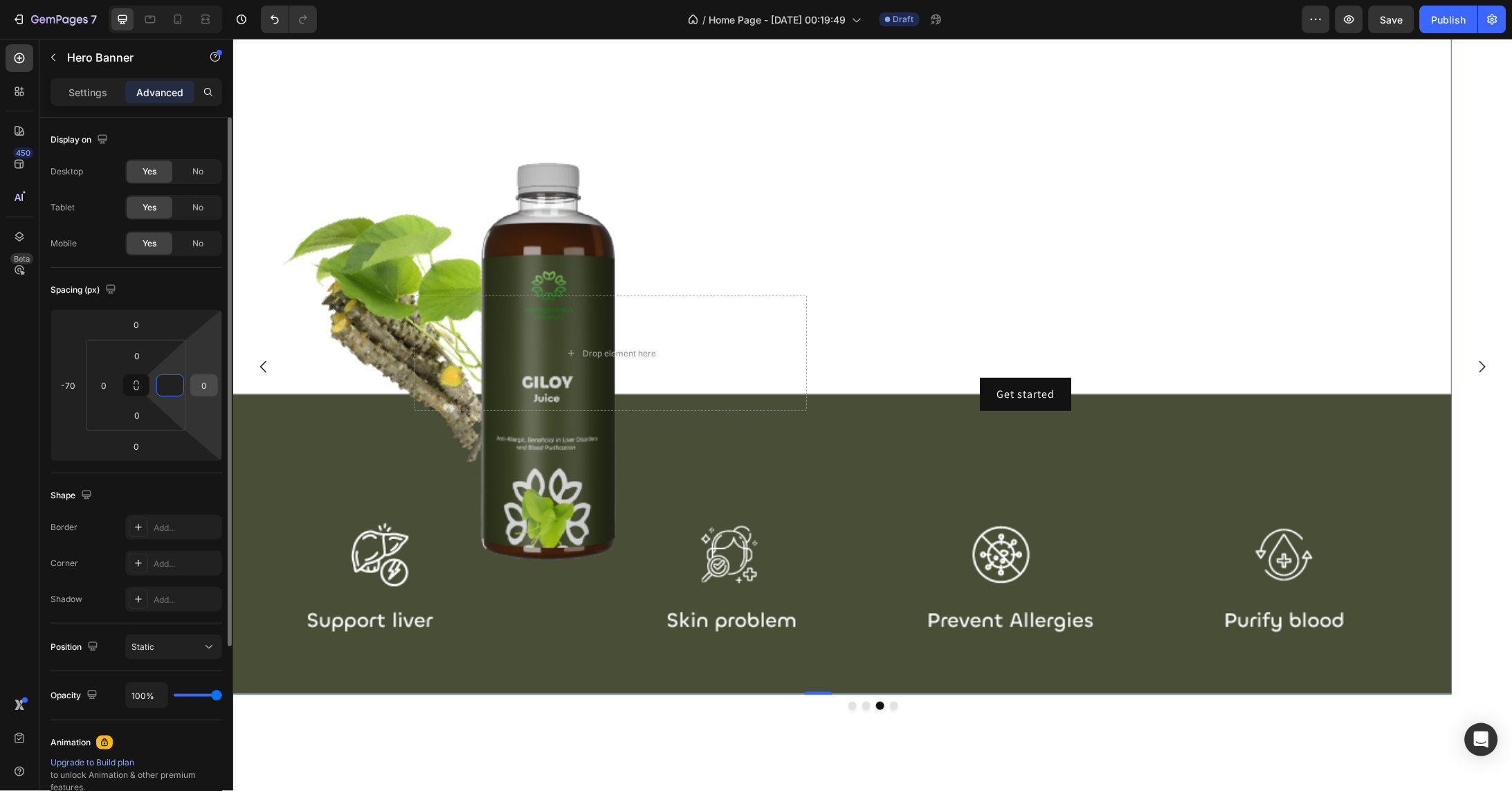
type input "0"
click at [211, 382] on input "0" at bounding box center [204, 386] width 21 height 21
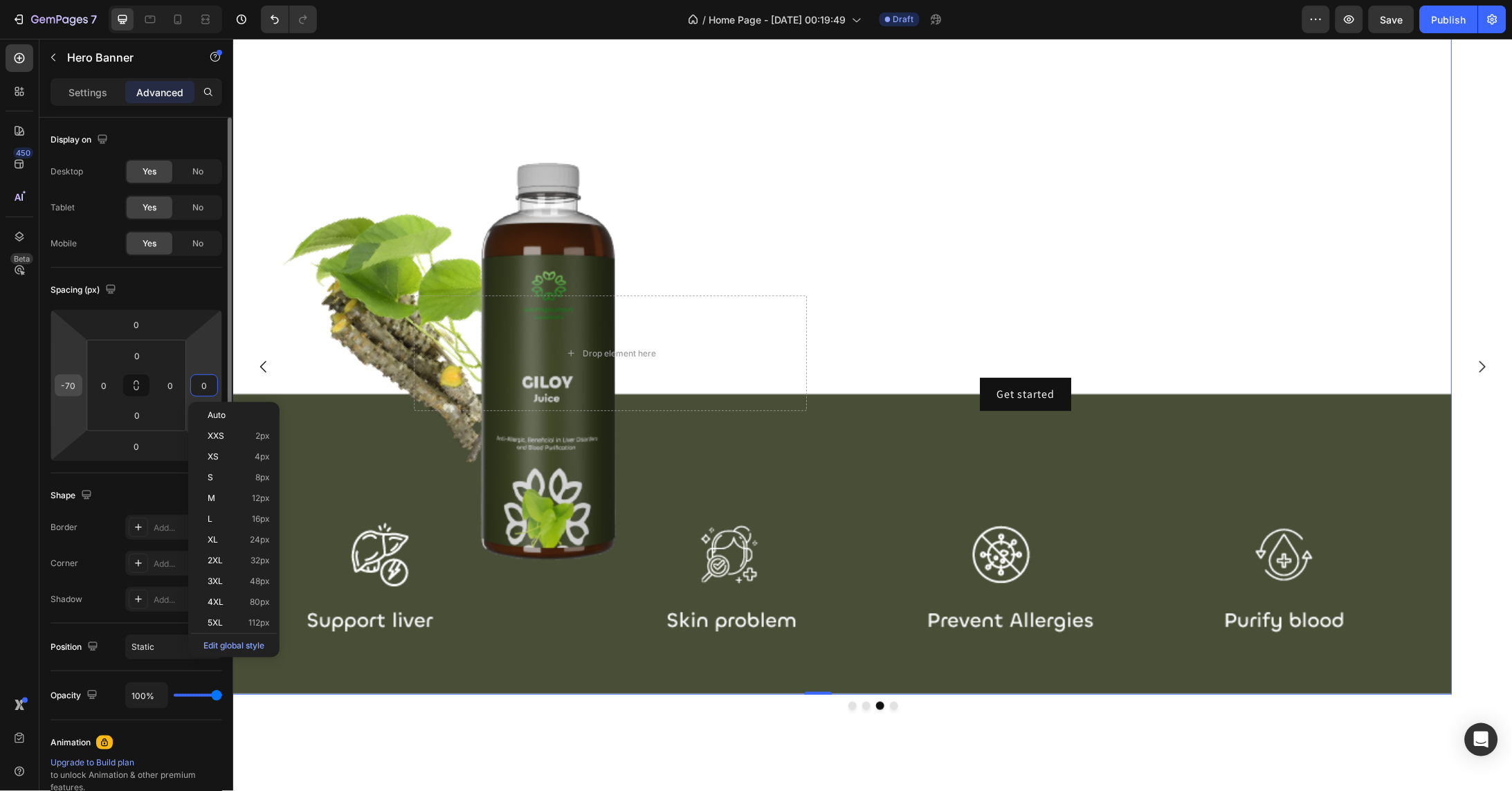
click at [72, 382] on input "-70" at bounding box center [69, 386] width 21 height 21
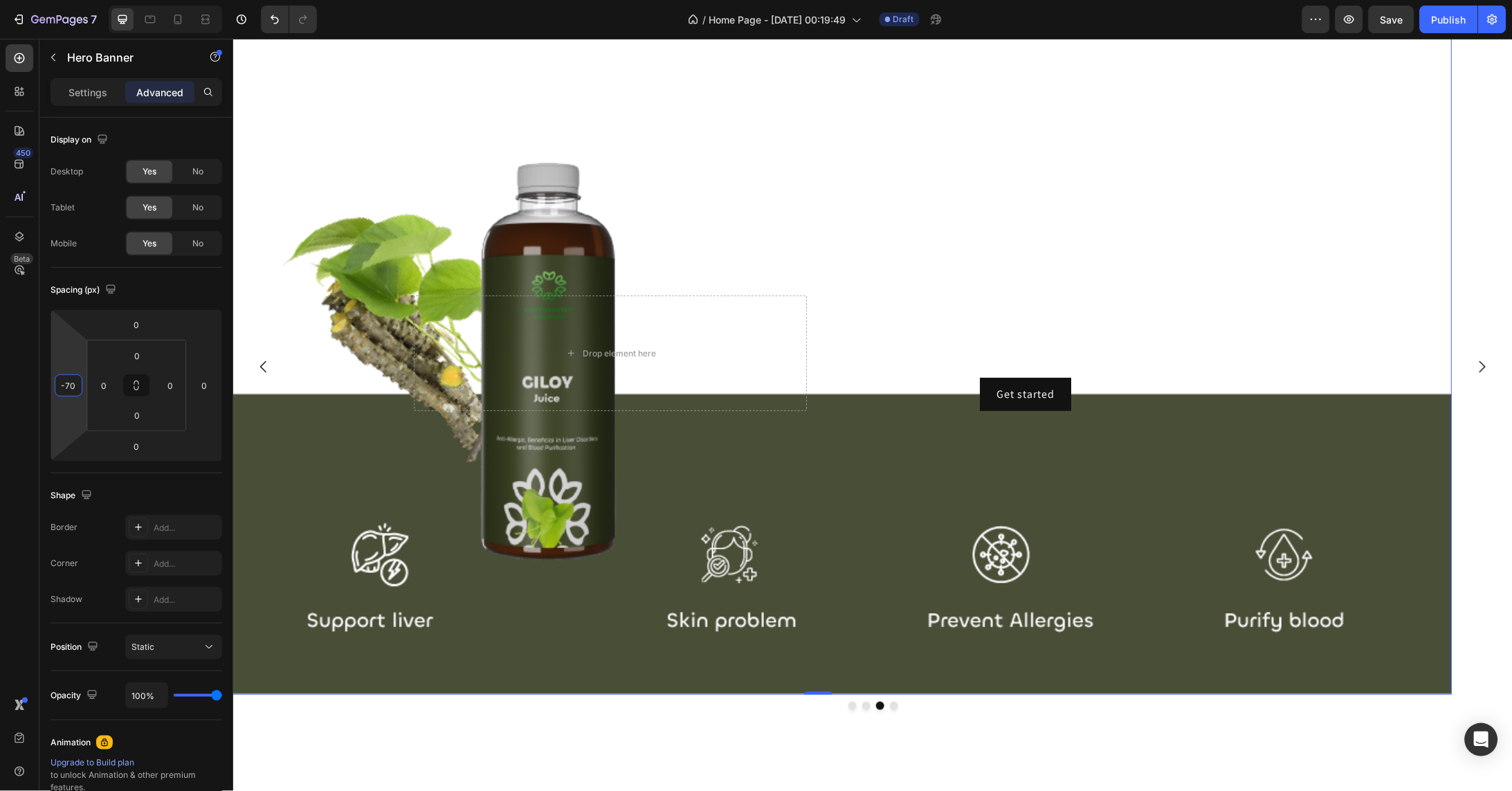
drag, startPoint x: 76, startPoint y: 386, endPoint x: 33, endPoint y: 386, distance: 43.0
click at [33, 386] on div "450 Beta Sections(18) Elements(83) Section Element Hero Section Product Detail …" at bounding box center [116, 415] width 233 height 752
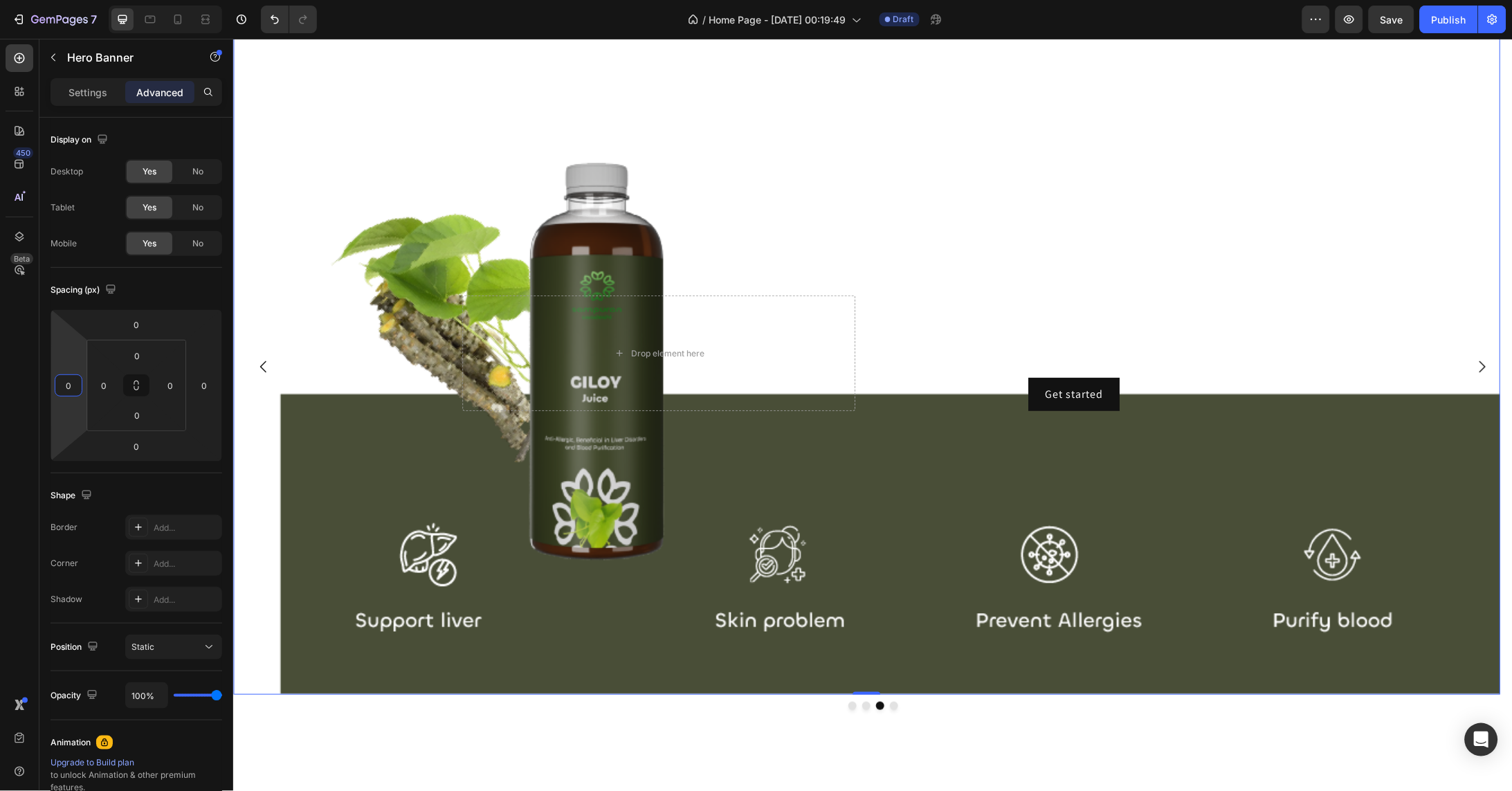
type input "0"
click at [332, 433] on div "Background Image" at bounding box center [866, 353] width 1268 height 683
click at [266, 375] on icon "Carousel Back Arrow" at bounding box center [262, 366] width 17 height 17
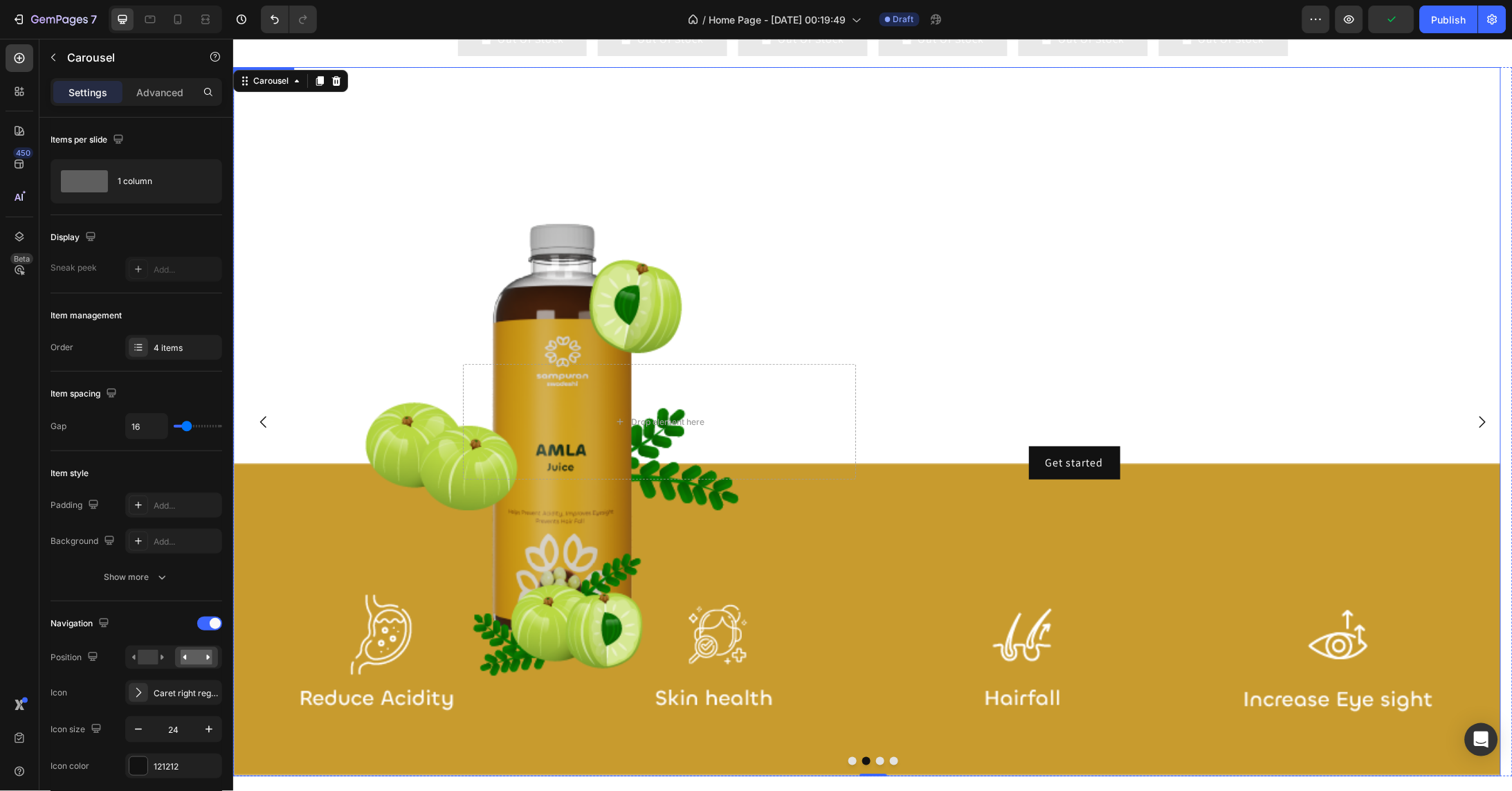
scroll to position [3453, 0]
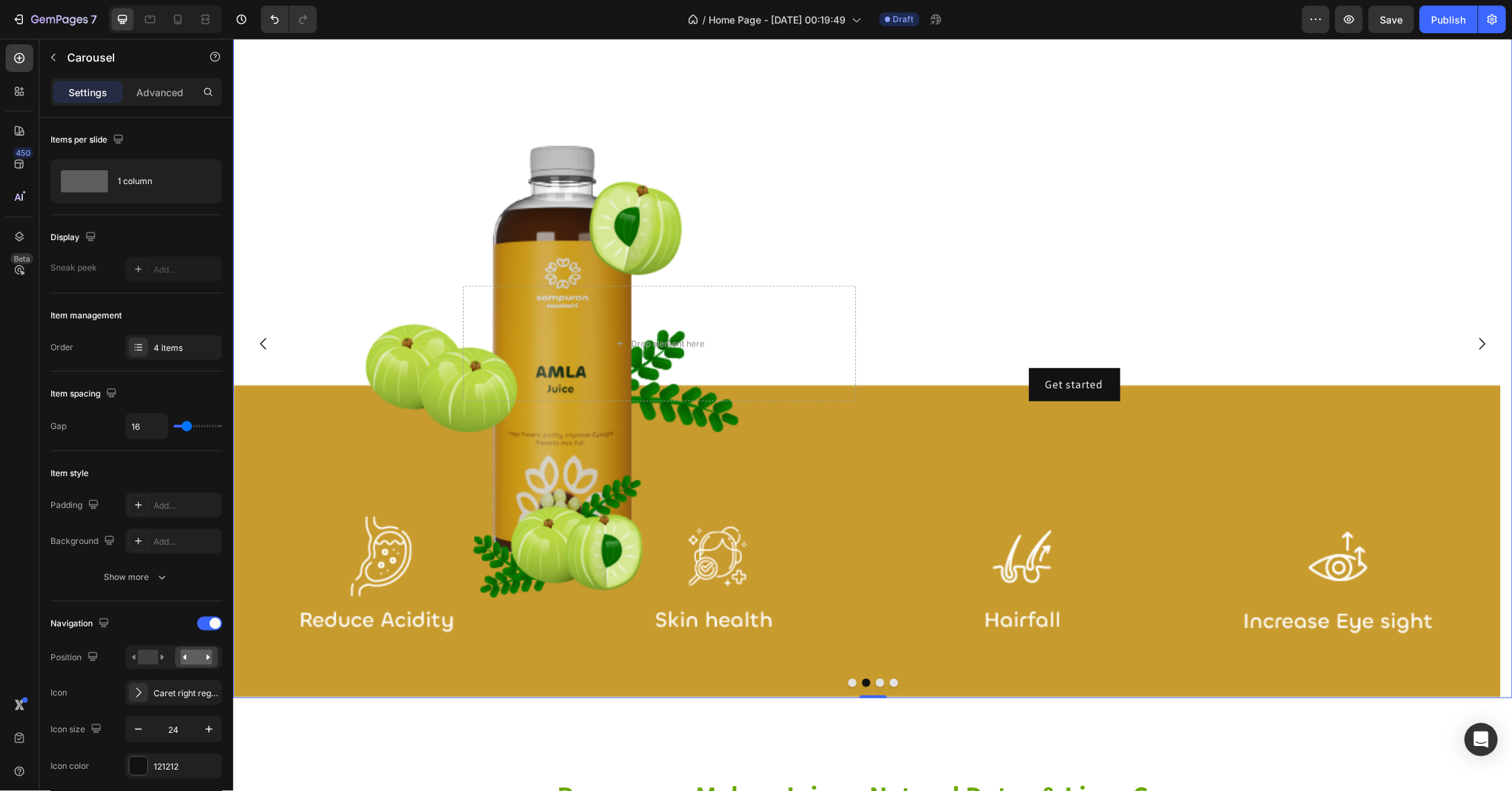
click at [259, 349] on icon "Carousel Back Arrow" at bounding box center [262, 342] width 17 height 17
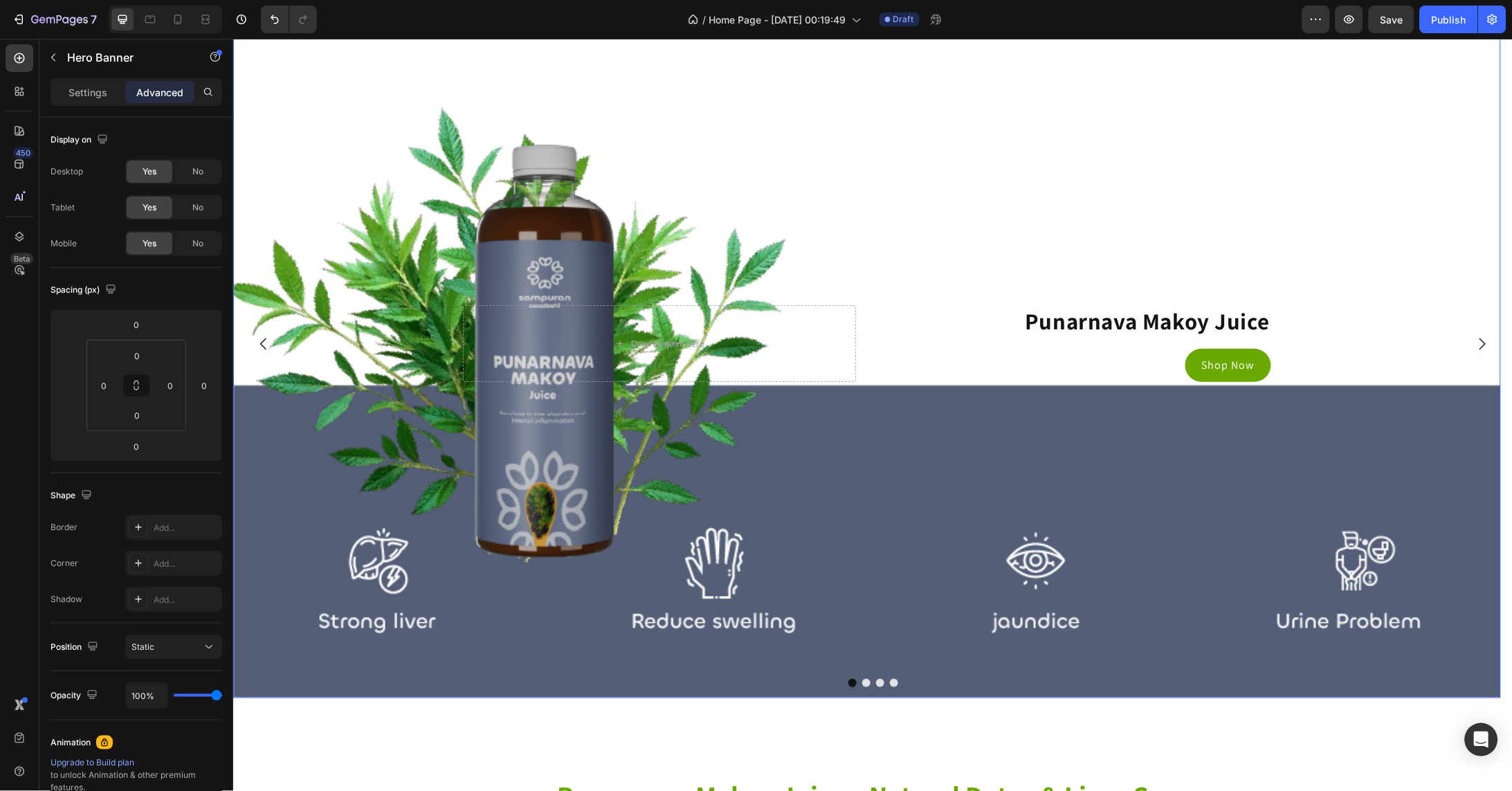
click at [514, 616] on div "Background Image" at bounding box center [866, 342] width 1268 height 708
click at [96, 87] on p "Settings" at bounding box center [88, 92] width 39 height 15
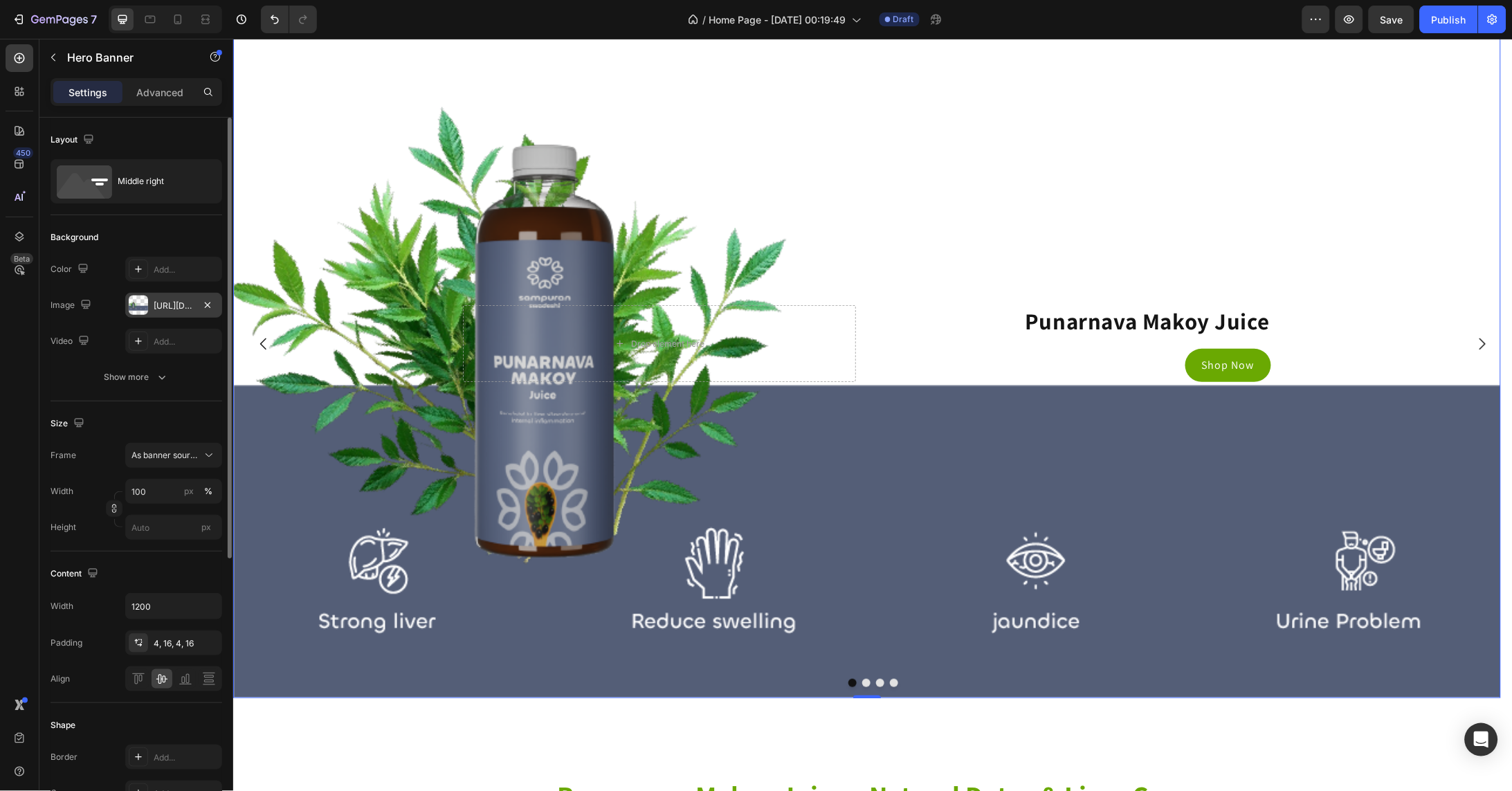
click at [157, 310] on div "https://cdn.shopify.com/s/files/1/0754/0195/3528/files/gempages_581406928295429…" at bounding box center [174, 306] width 40 height 12
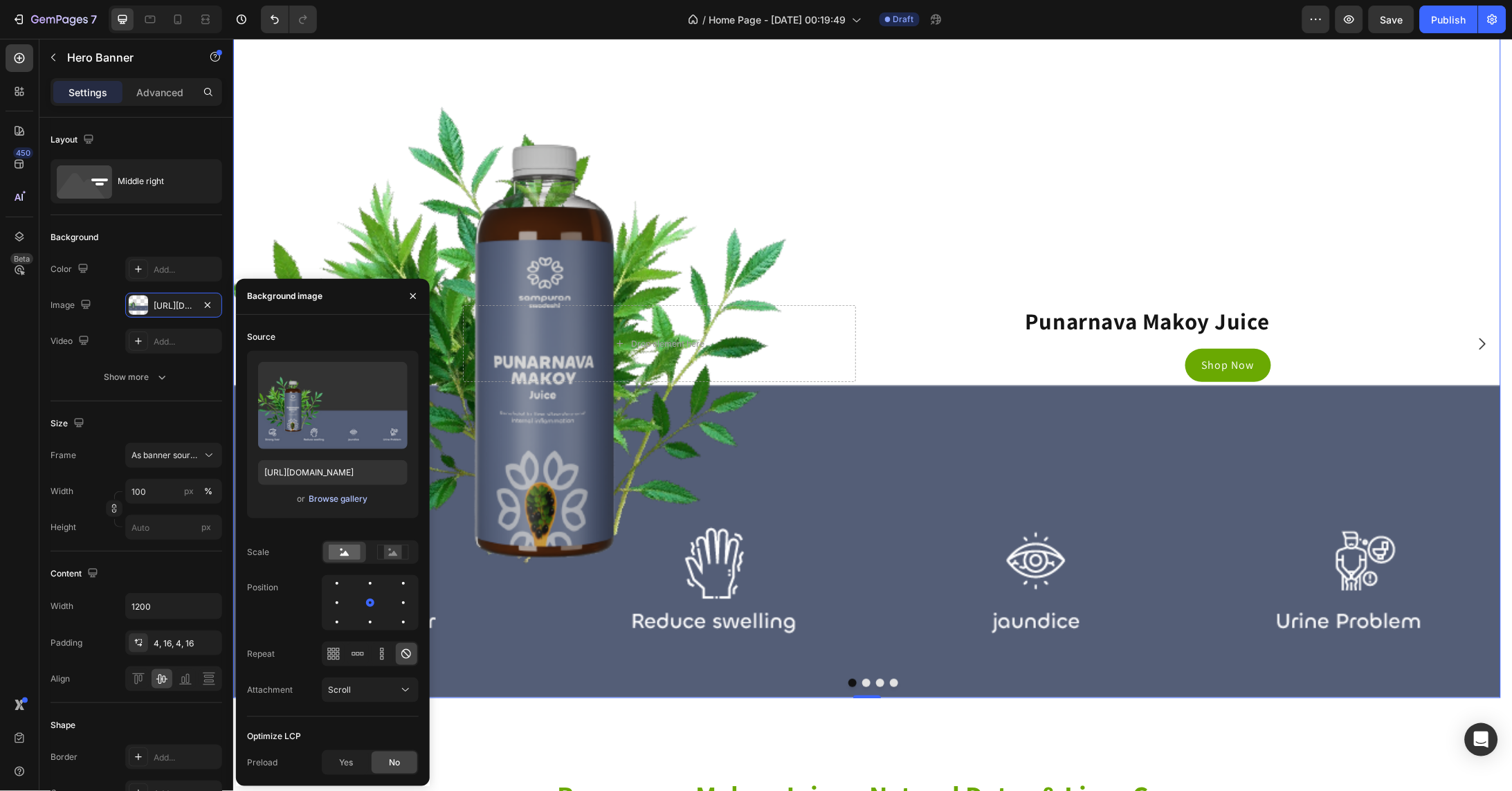
click at [329, 502] on div "Browse gallery" at bounding box center [338, 499] width 59 height 12
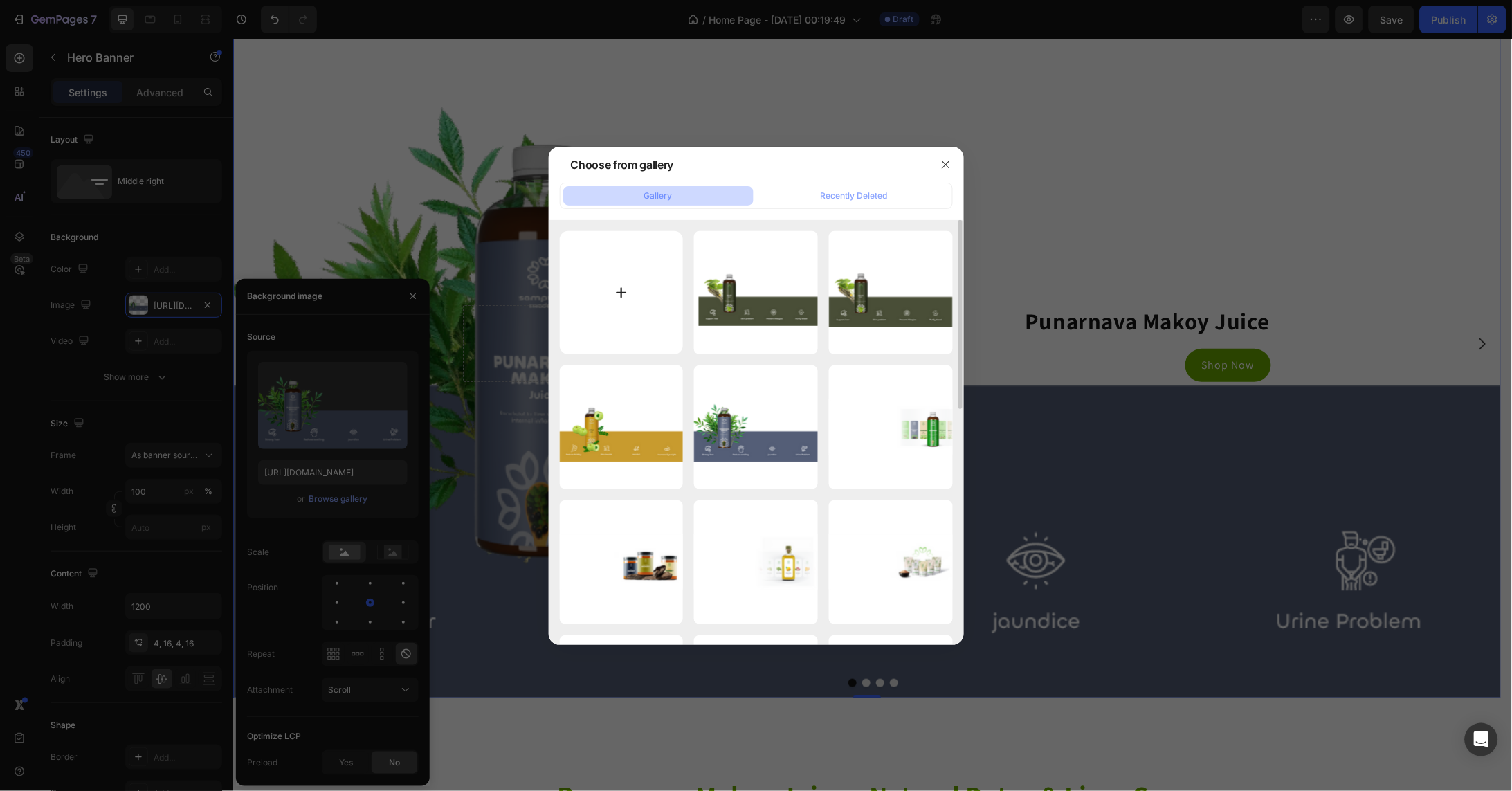
click at [613, 279] on input "file" at bounding box center [621, 293] width 124 height 124
type input "C:\fakepath\Asset 70iconc.png"
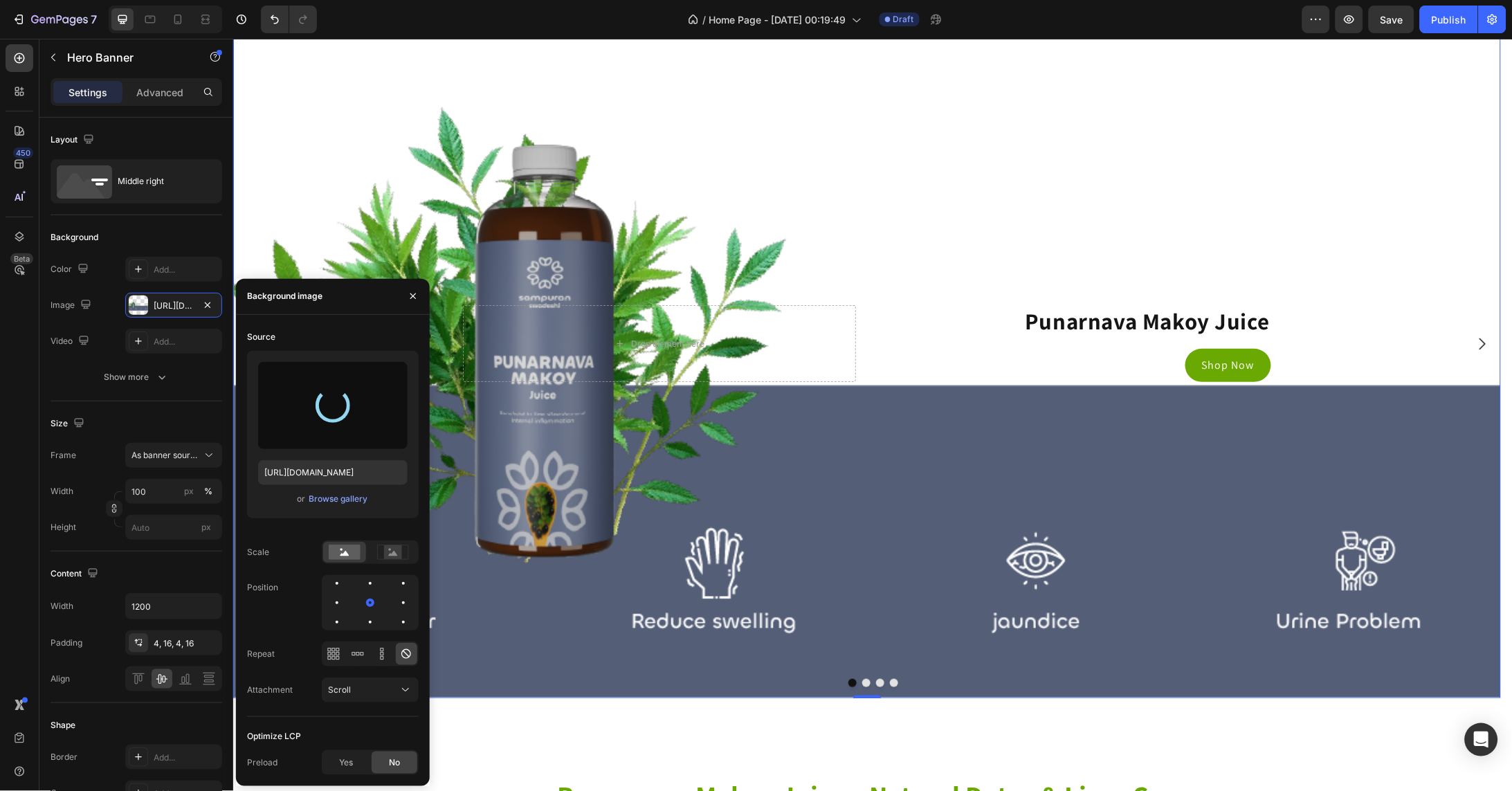
type input "https://cdn.shopify.com/s/files/1/0754/0195/3528/files/gempages_581406928295429…"
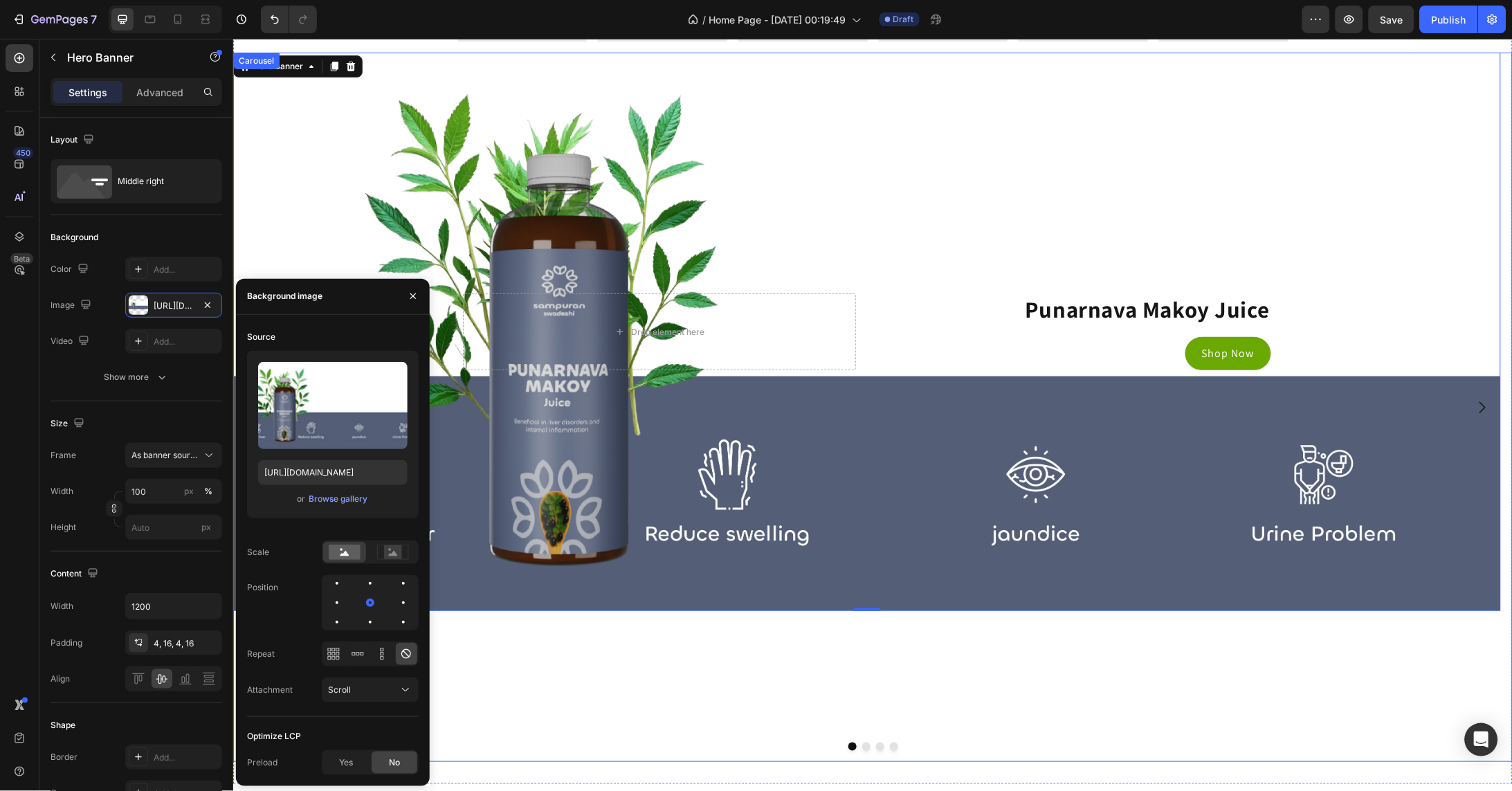
scroll to position [3369, 0]
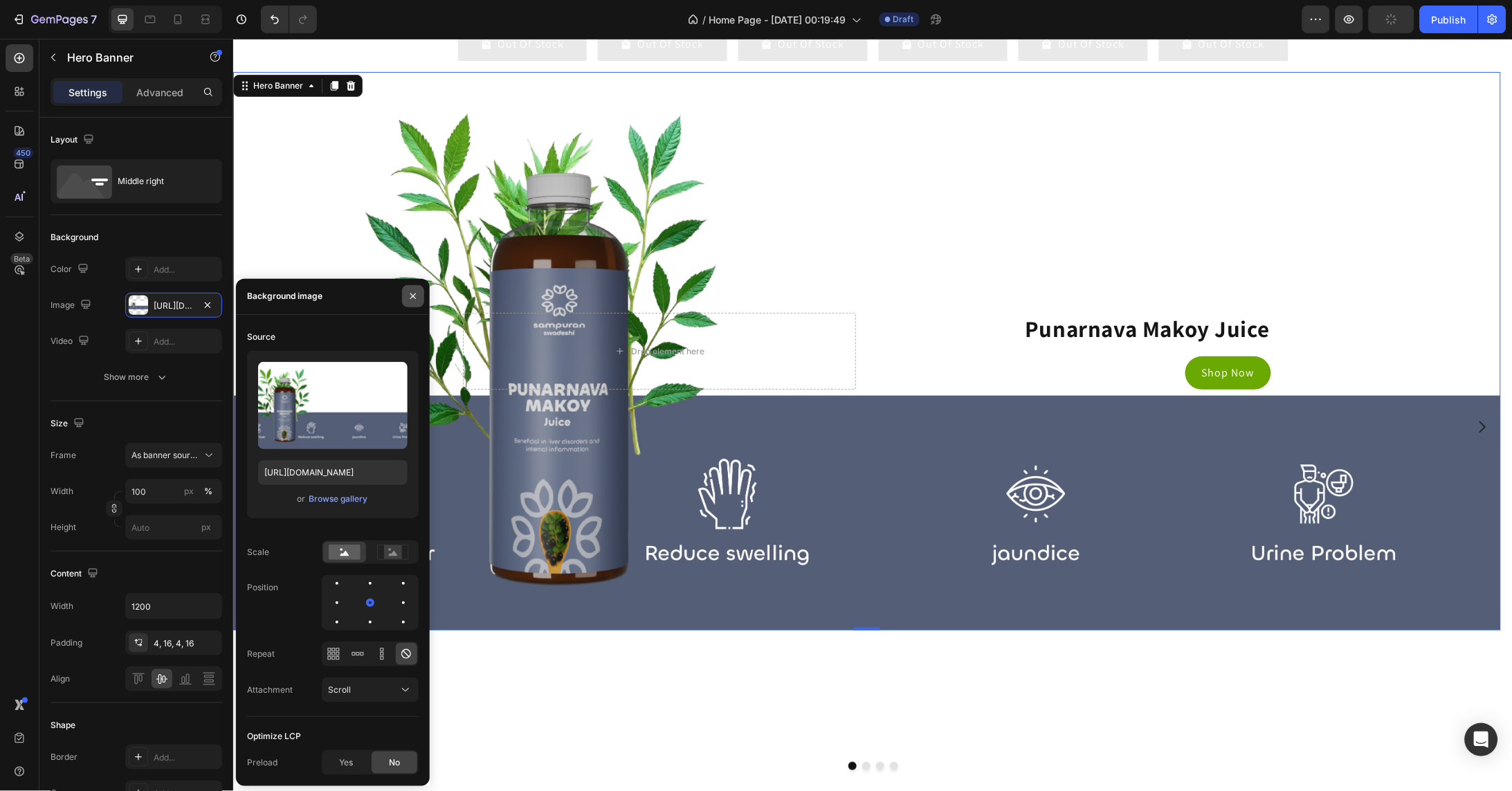
click at [417, 298] on icon "button" at bounding box center [413, 296] width 11 height 11
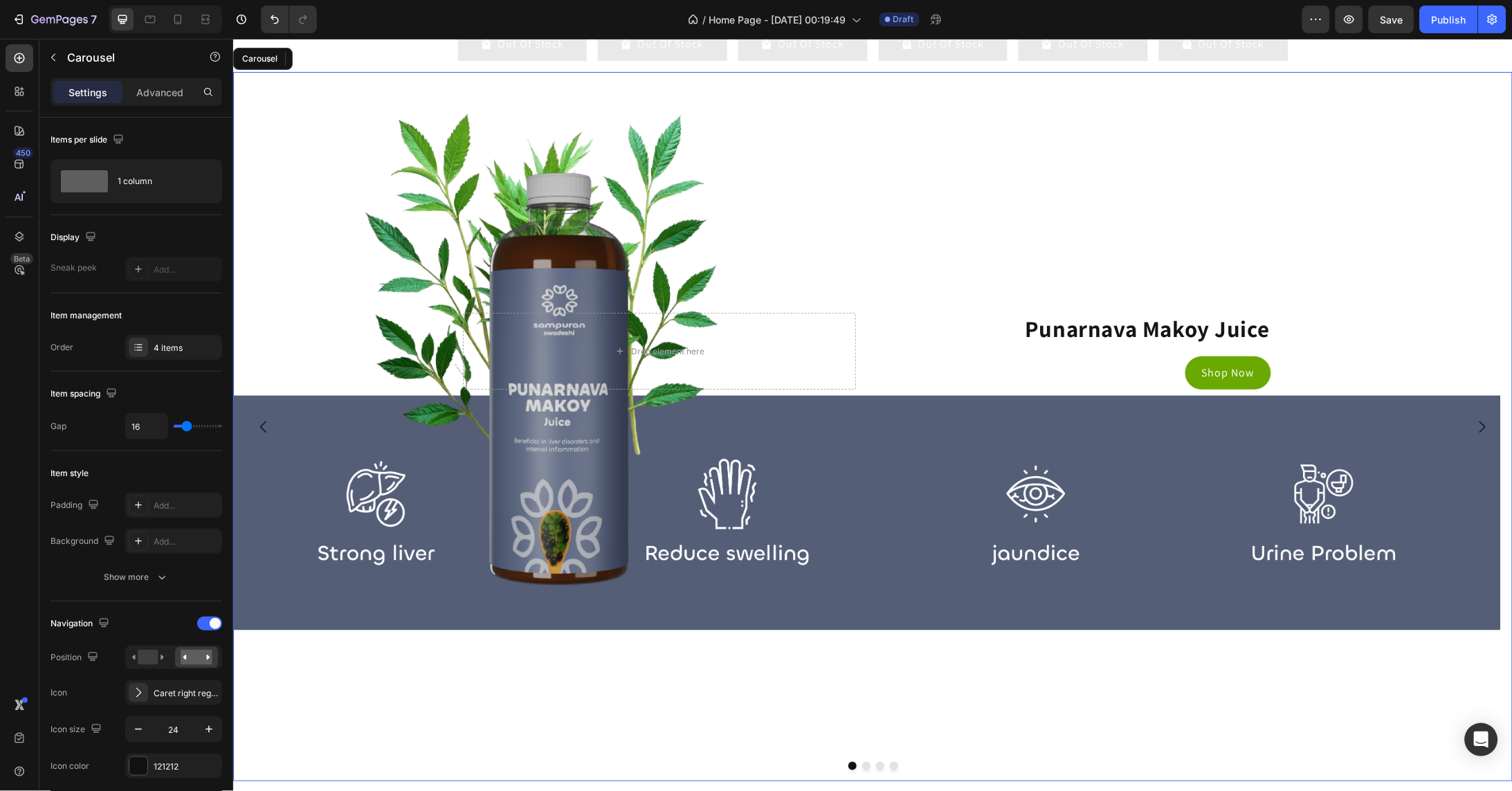
click at [1473, 435] on icon "Carousel Next Arrow" at bounding box center [1481, 426] width 17 height 17
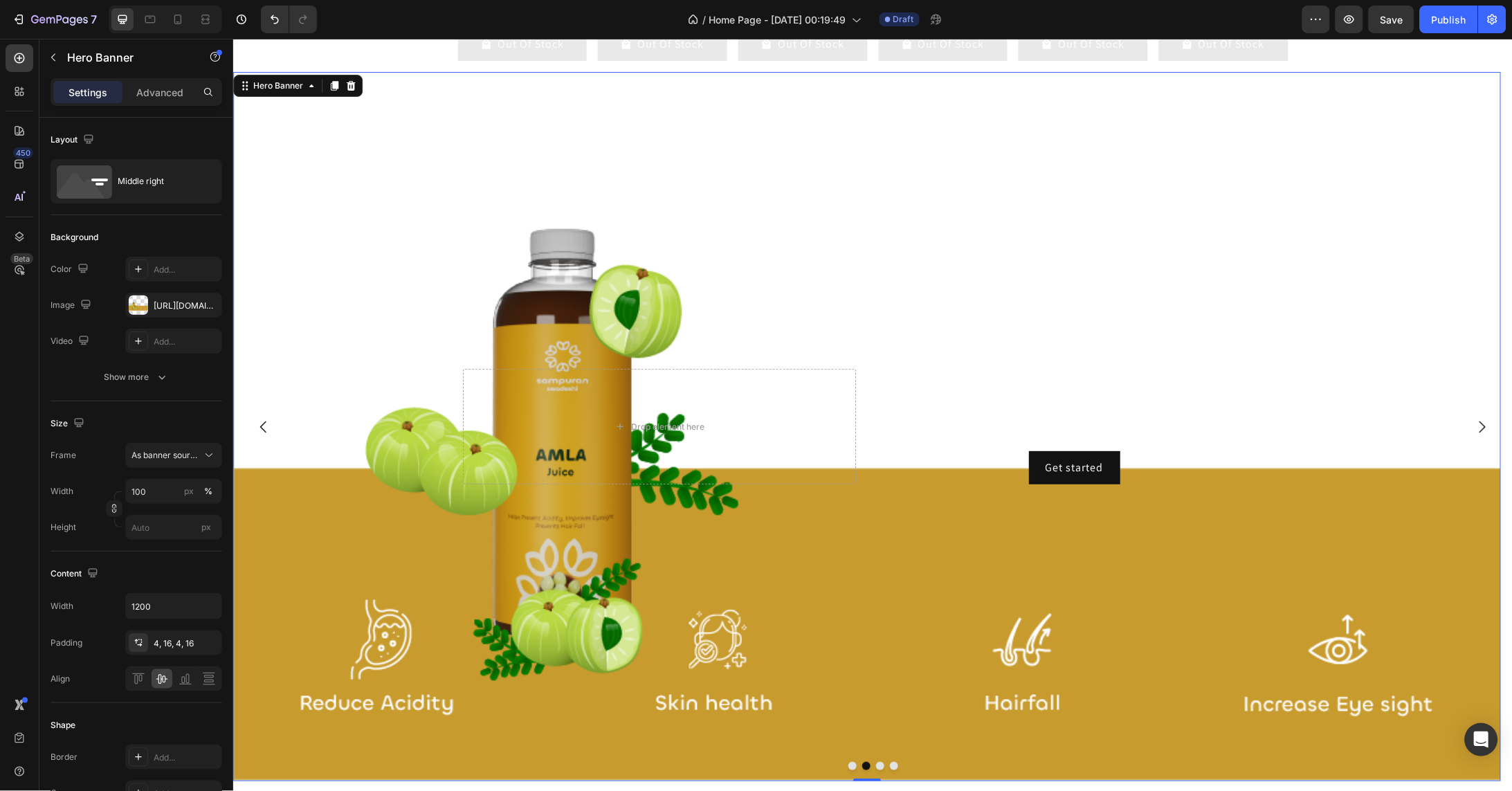
click at [806, 624] on div "Background Image" at bounding box center [866, 425] width 1268 height 708
click at [148, 304] on div at bounding box center [138, 305] width 19 height 19
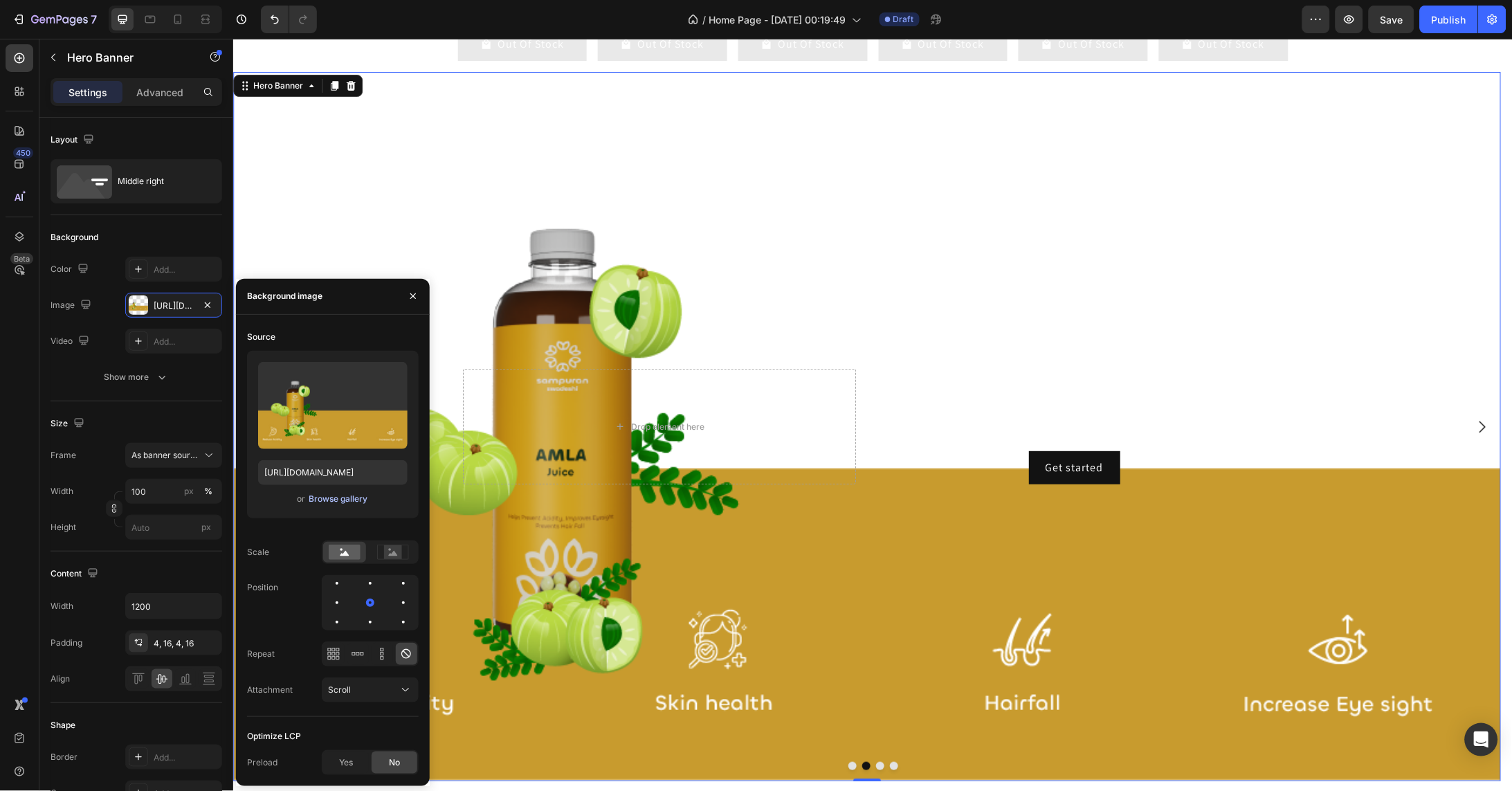
click at [335, 501] on div "Browse gallery" at bounding box center [338, 499] width 59 height 12
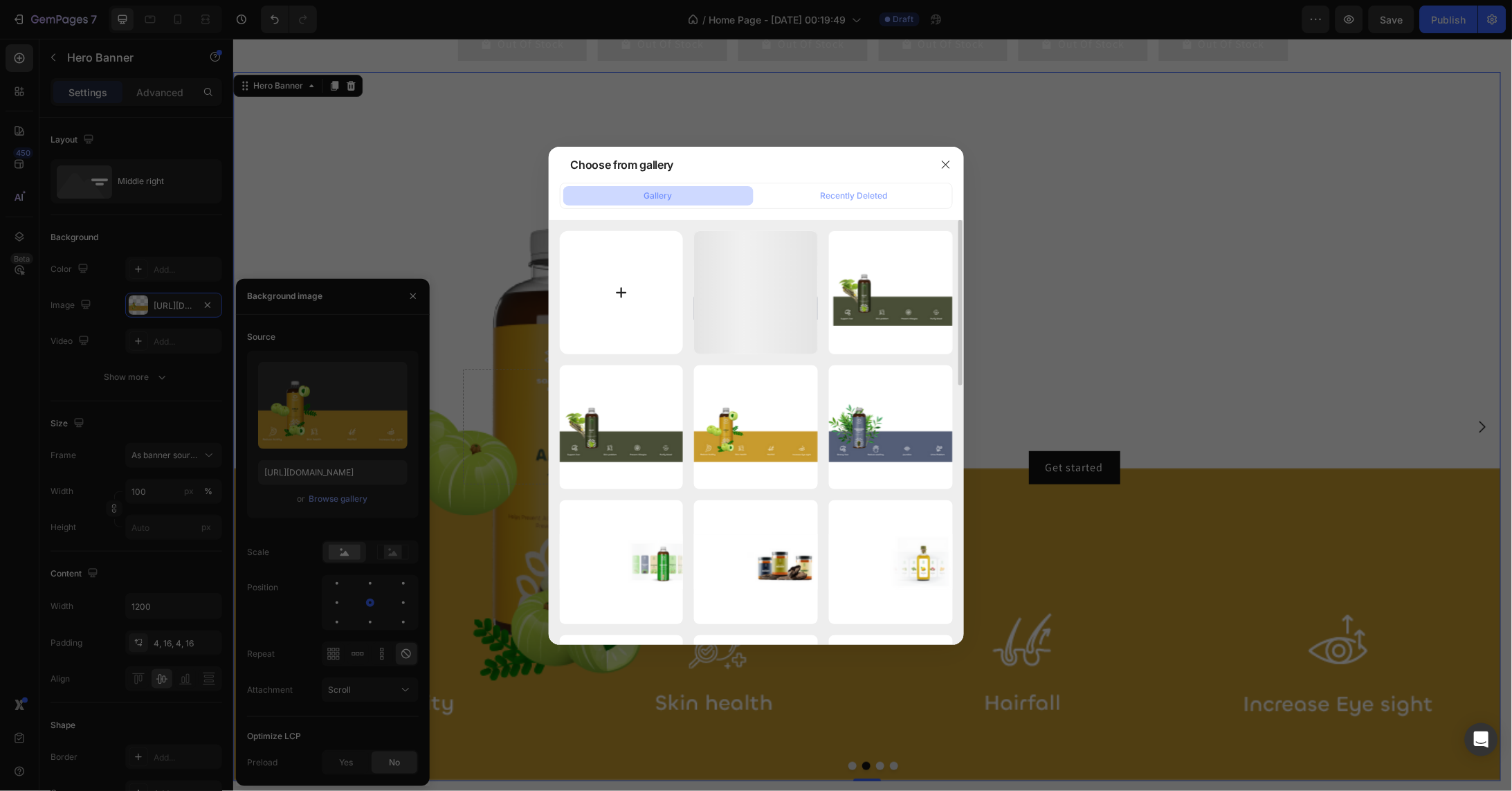
click at [624, 296] on input "file" at bounding box center [621, 293] width 124 height 124
type input "C:\fakepath\Asset 74iconc.png"
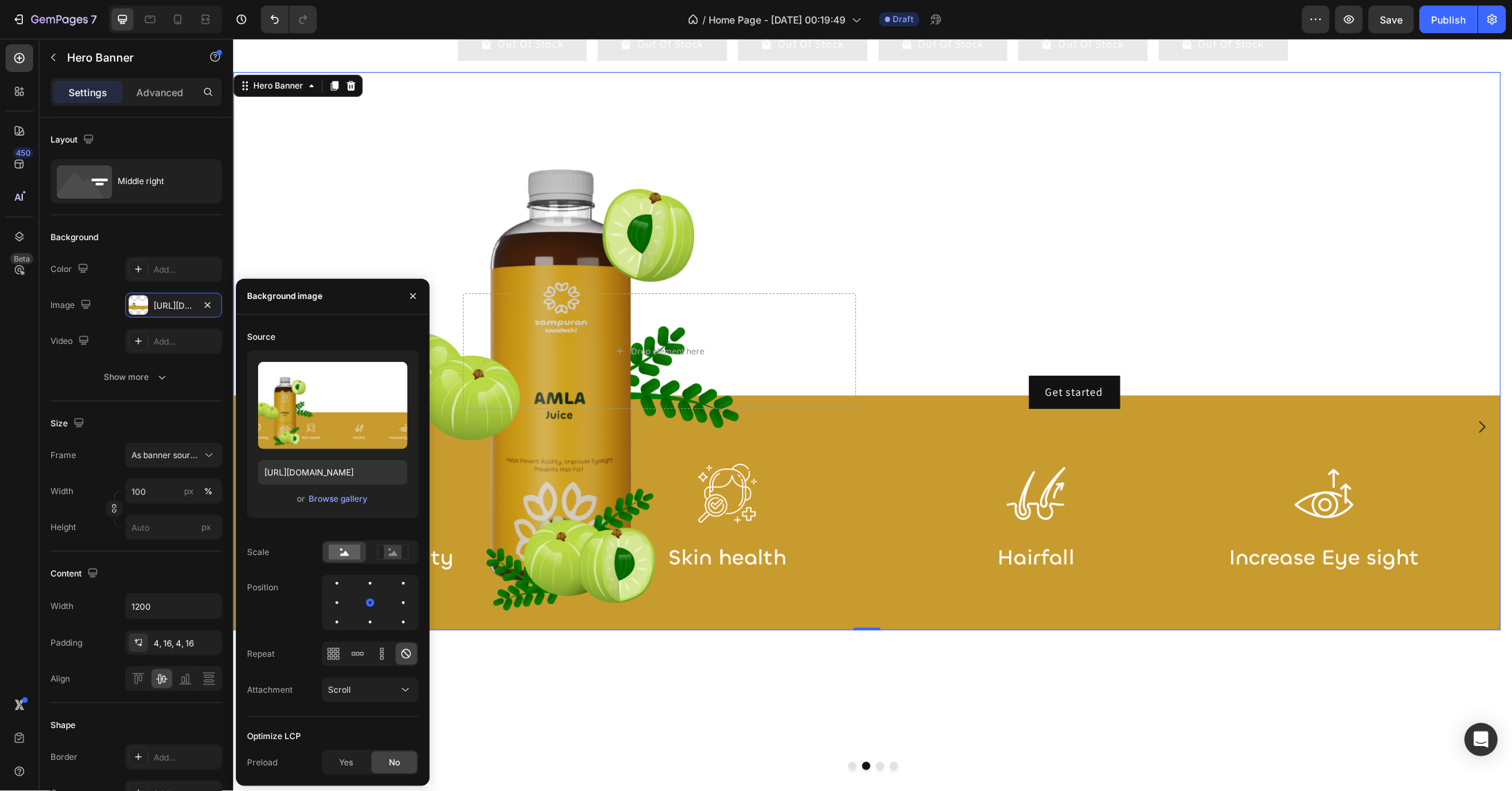
type input "https://cdn.shopify.com/s/files/1/0754/0195/3528/files/gempages_581406928295429…"
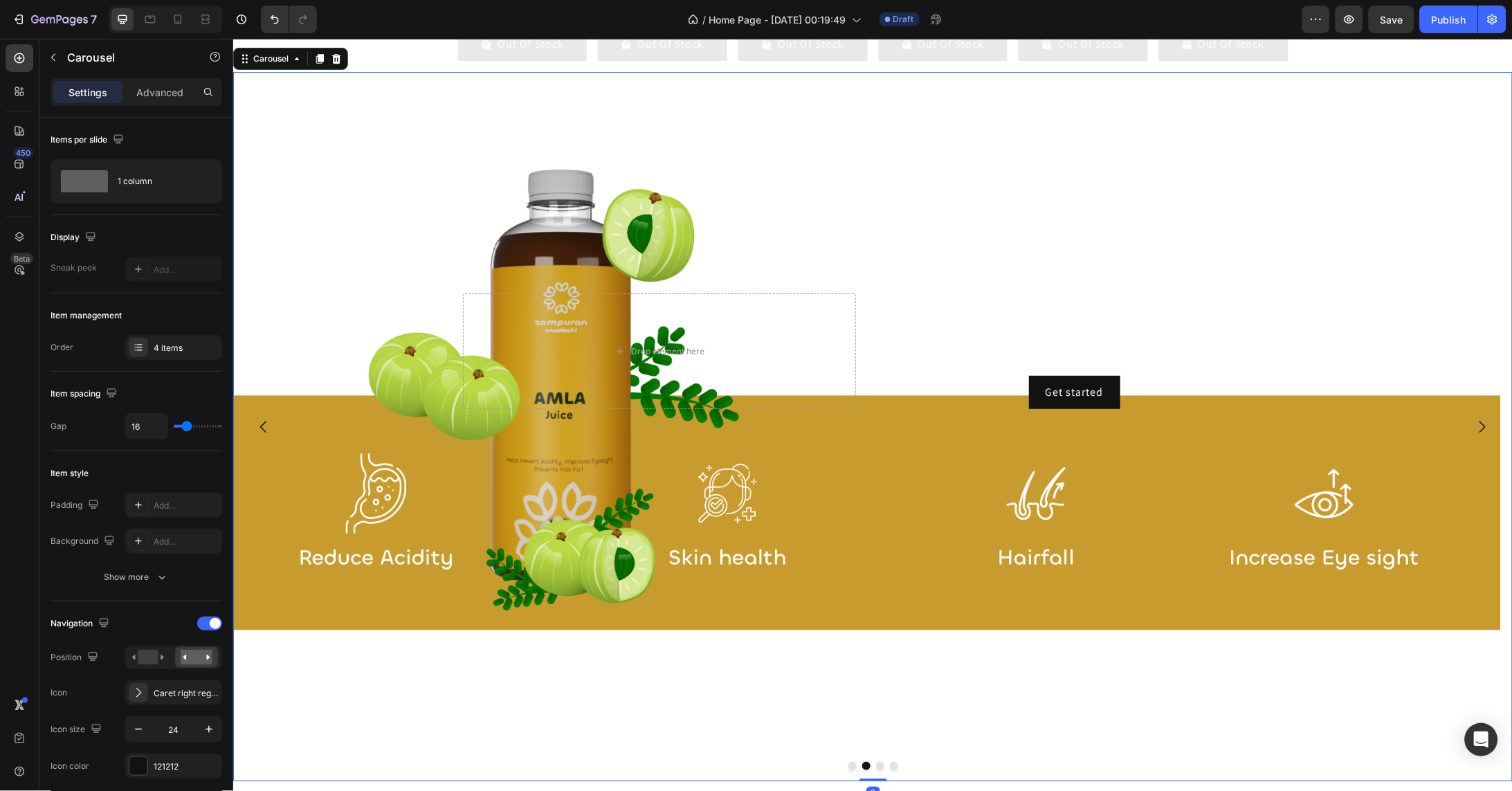
click at [1473, 433] on icon "Carousel Next Arrow" at bounding box center [1481, 426] width 17 height 17
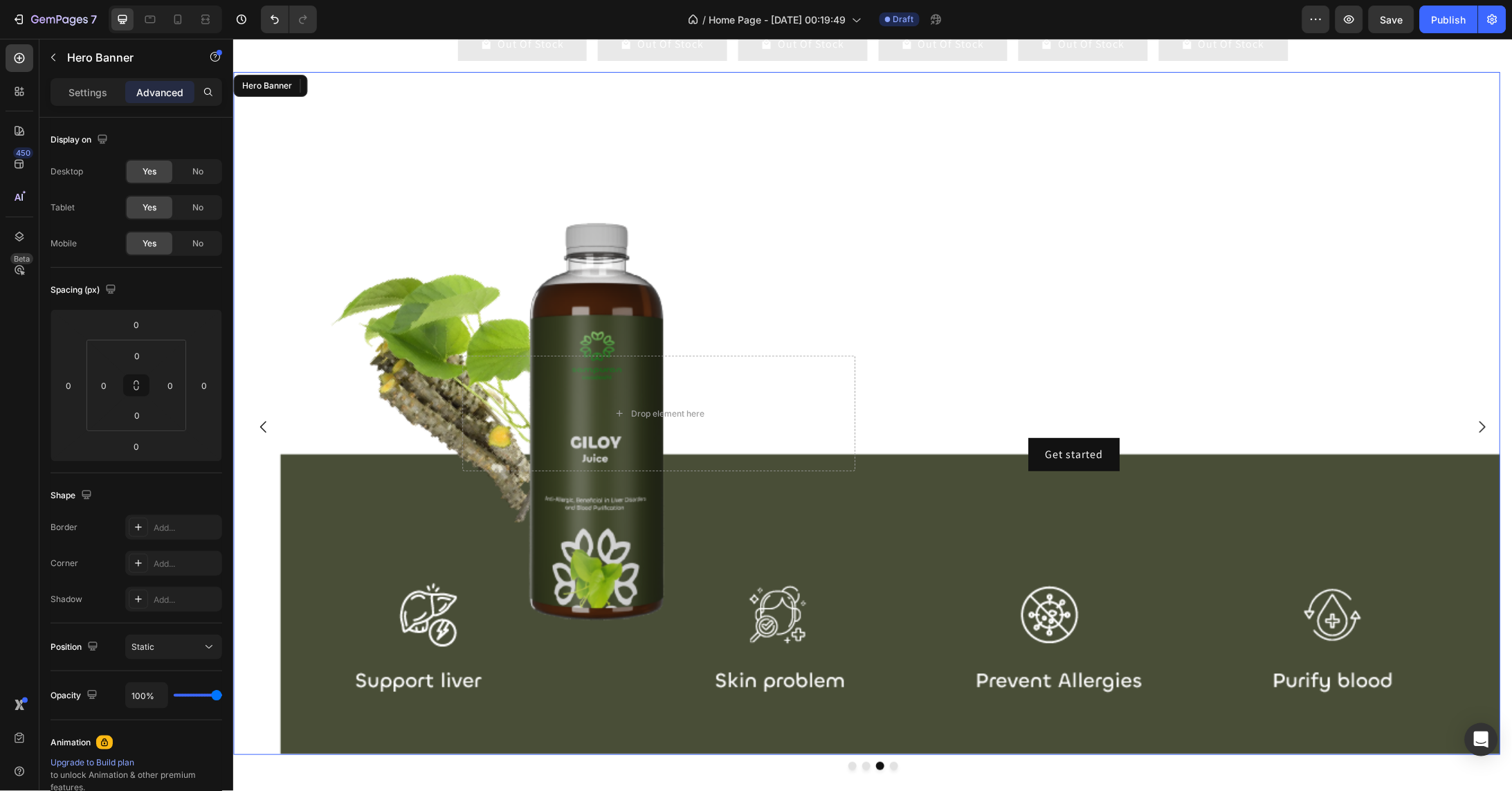
click at [470, 629] on div "Background Image" at bounding box center [866, 413] width 1268 height 683
drag, startPoint x: 103, startPoint y: 89, endPoint x: 143, endPoint y: 145, distance: 68.8
click at [103, 89] on p "Settings" at bounding box center [88, 92] width 39 height 15
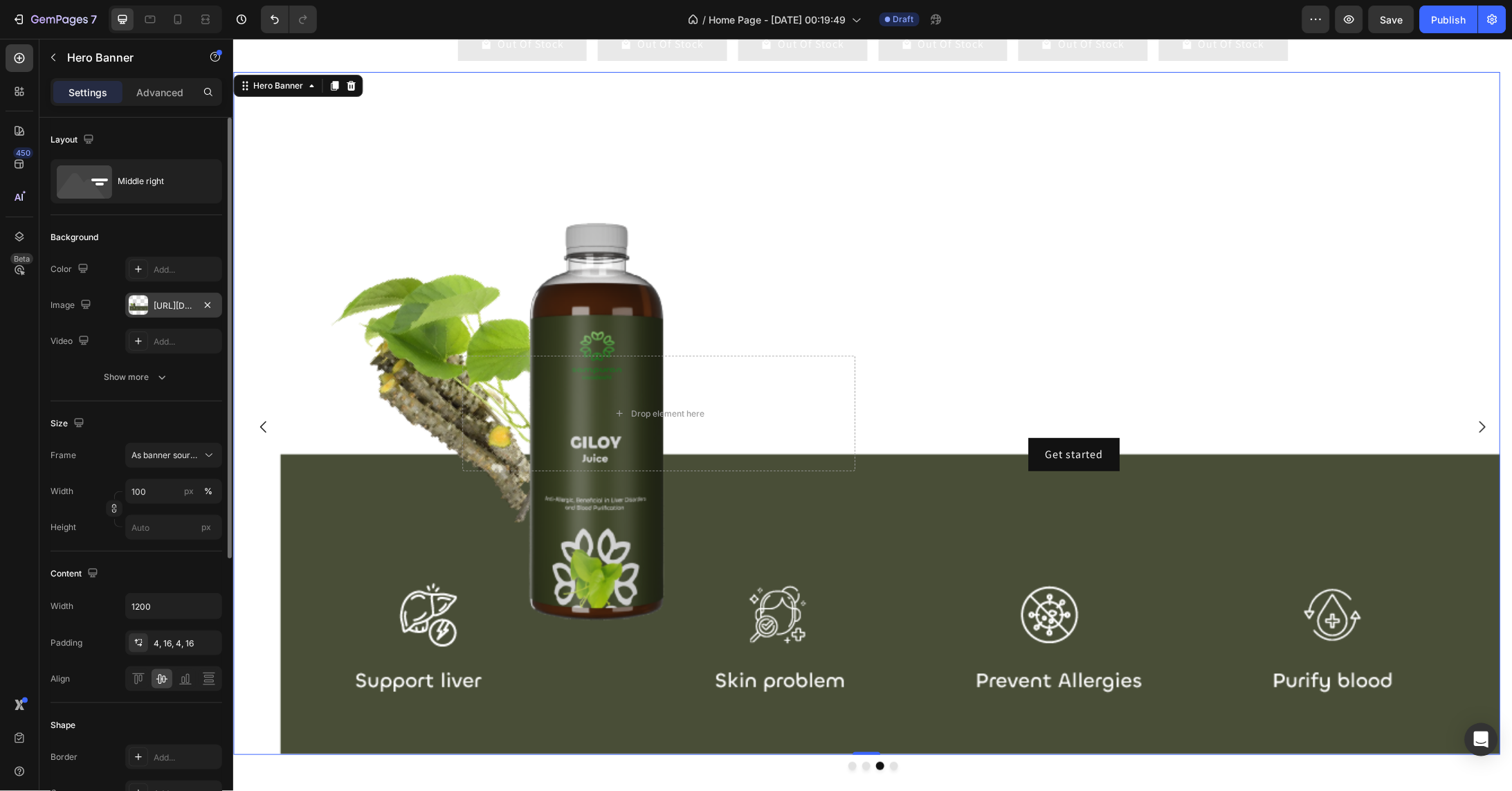
click at [154, 309] on div "https://cdn.shopify.com/s/files/1/0754/0195/3528/files/gempages_581406928295429…" at bounding box center [174, 306] width 40 height 12
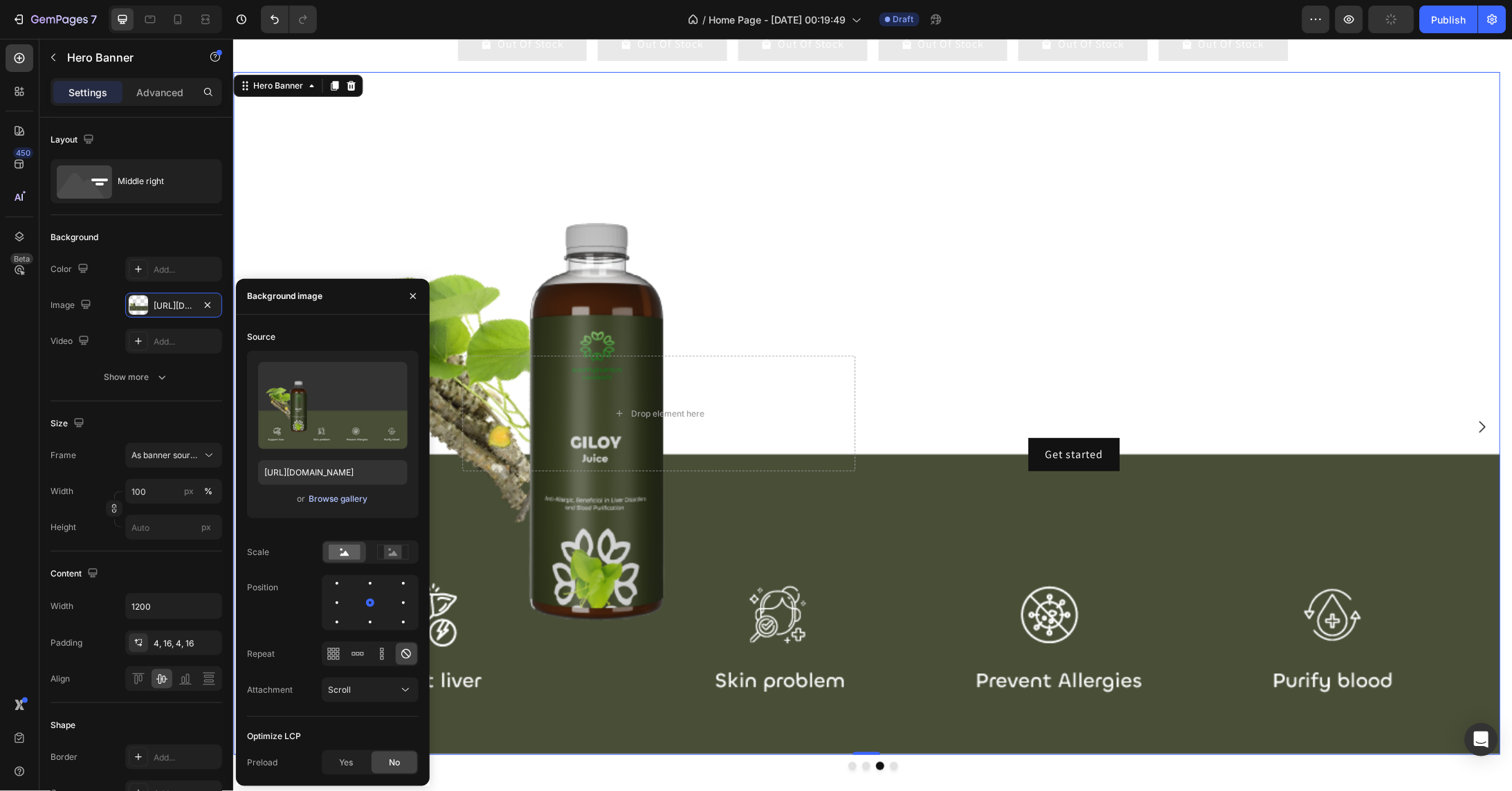
click at [339, 497] on div "Browse gallery" at bounding box center [338, 499] width 59 height 12
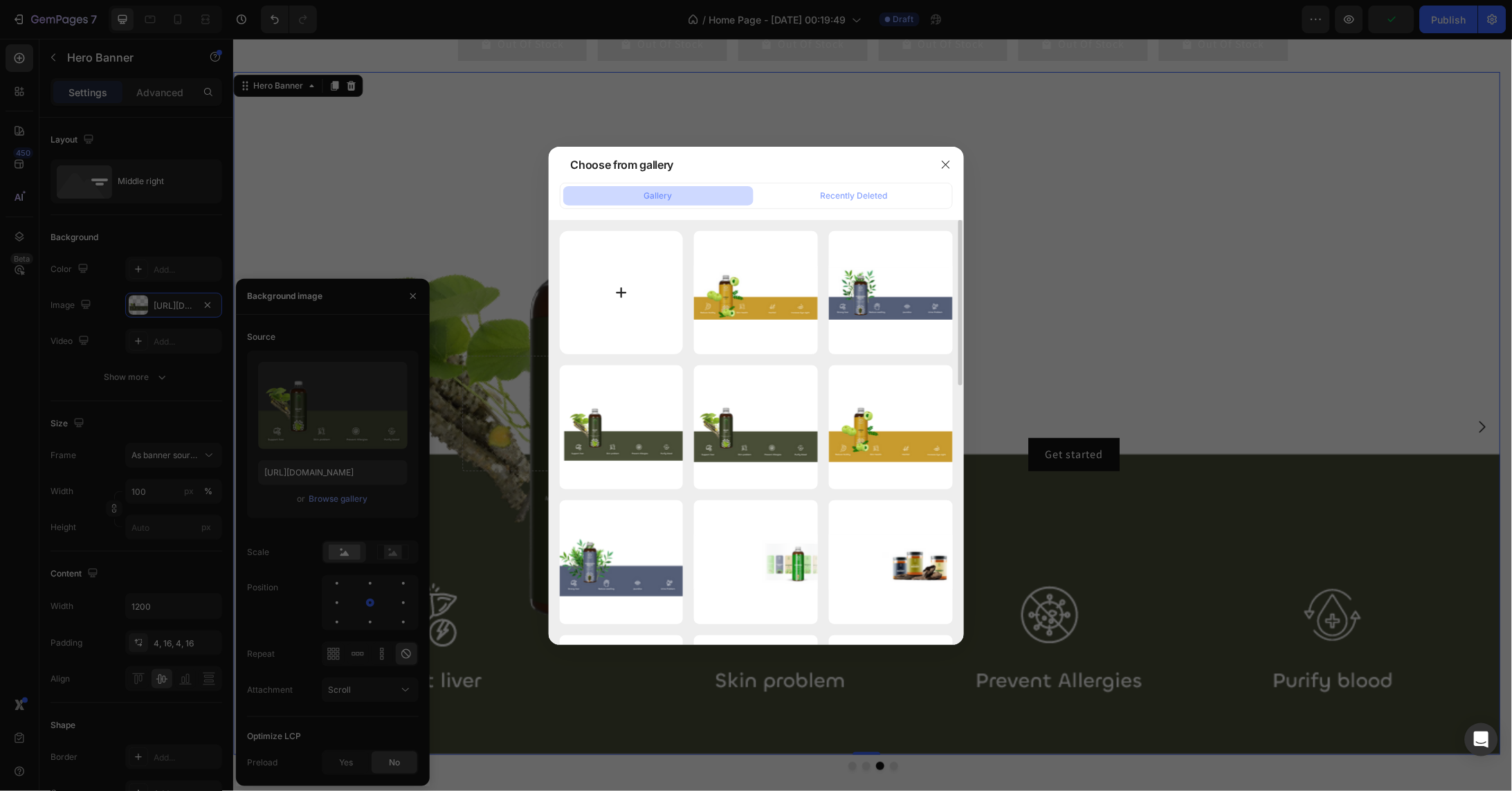
click at [614, 301] on input "file" at bounding box center [621, 293] width 124 height 124
type input "C:\fakepath\Asset 73iconc.png"
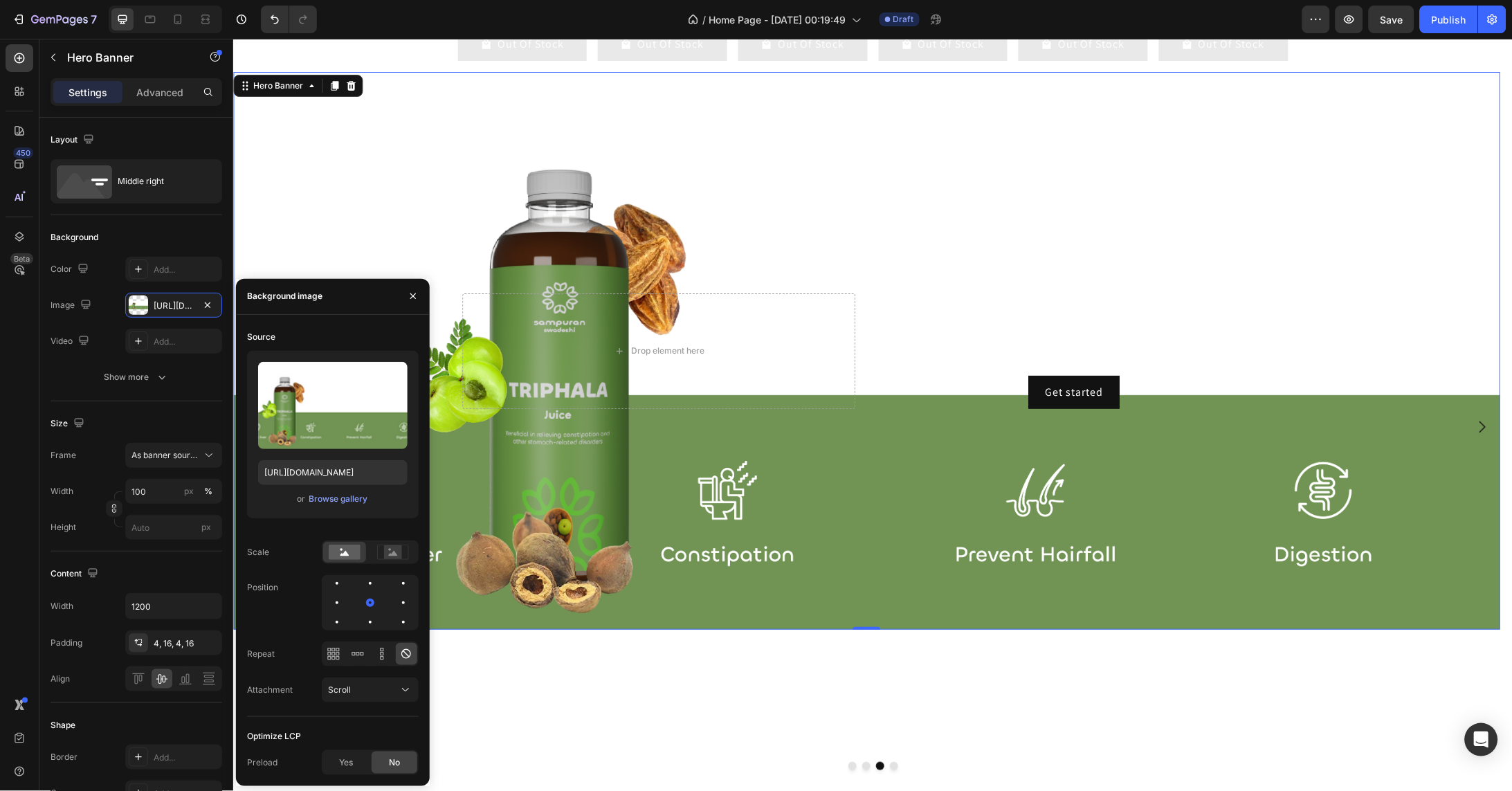
type input "https://cdn.shopify.com/s/files/1/0754/0195/3528/files/gempages_581406928295429…"
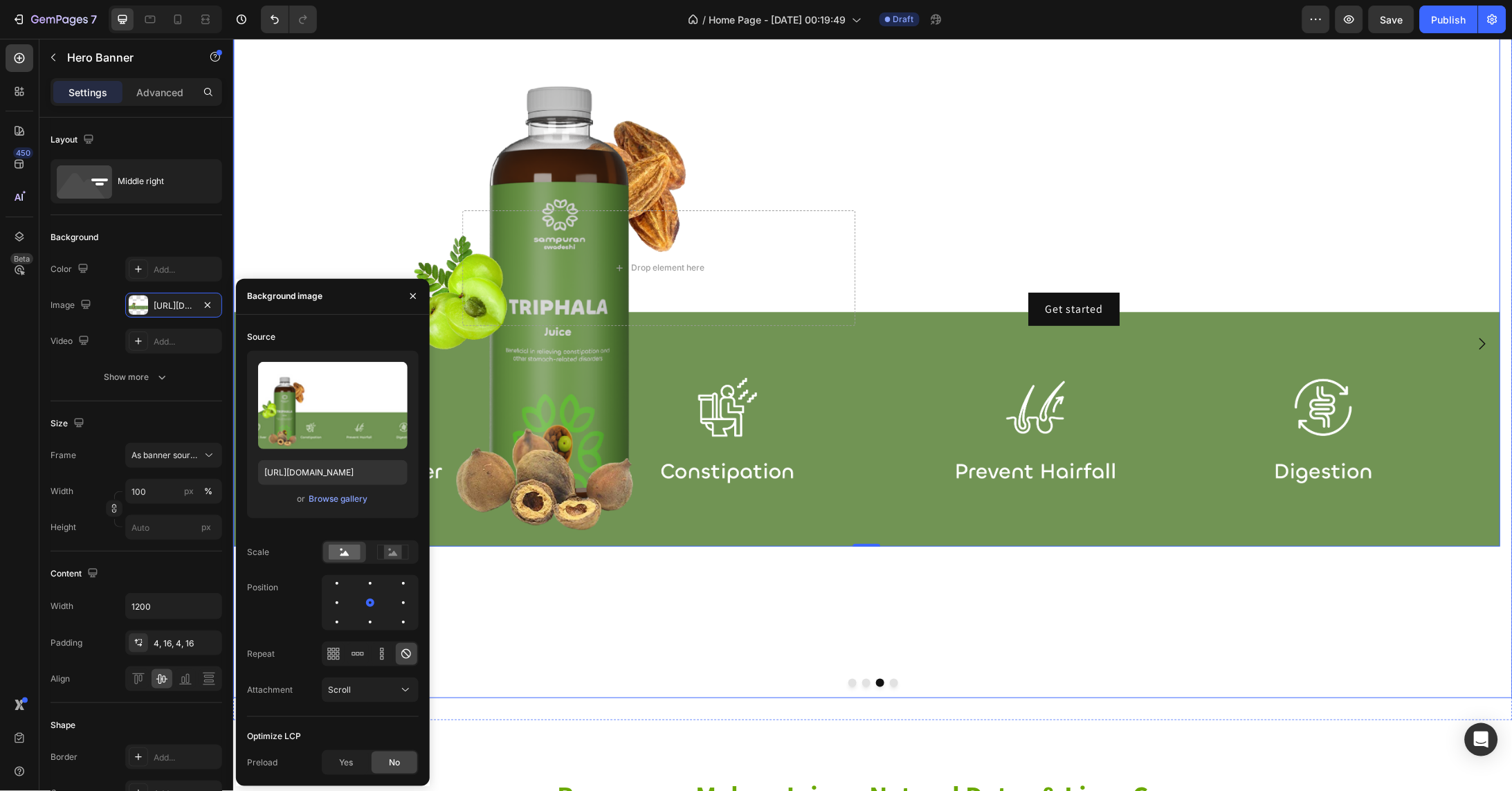
click at [1473, 351] on icon "Carousel Next Arrow" at bounding box center [1481, 342] width 17 height 17
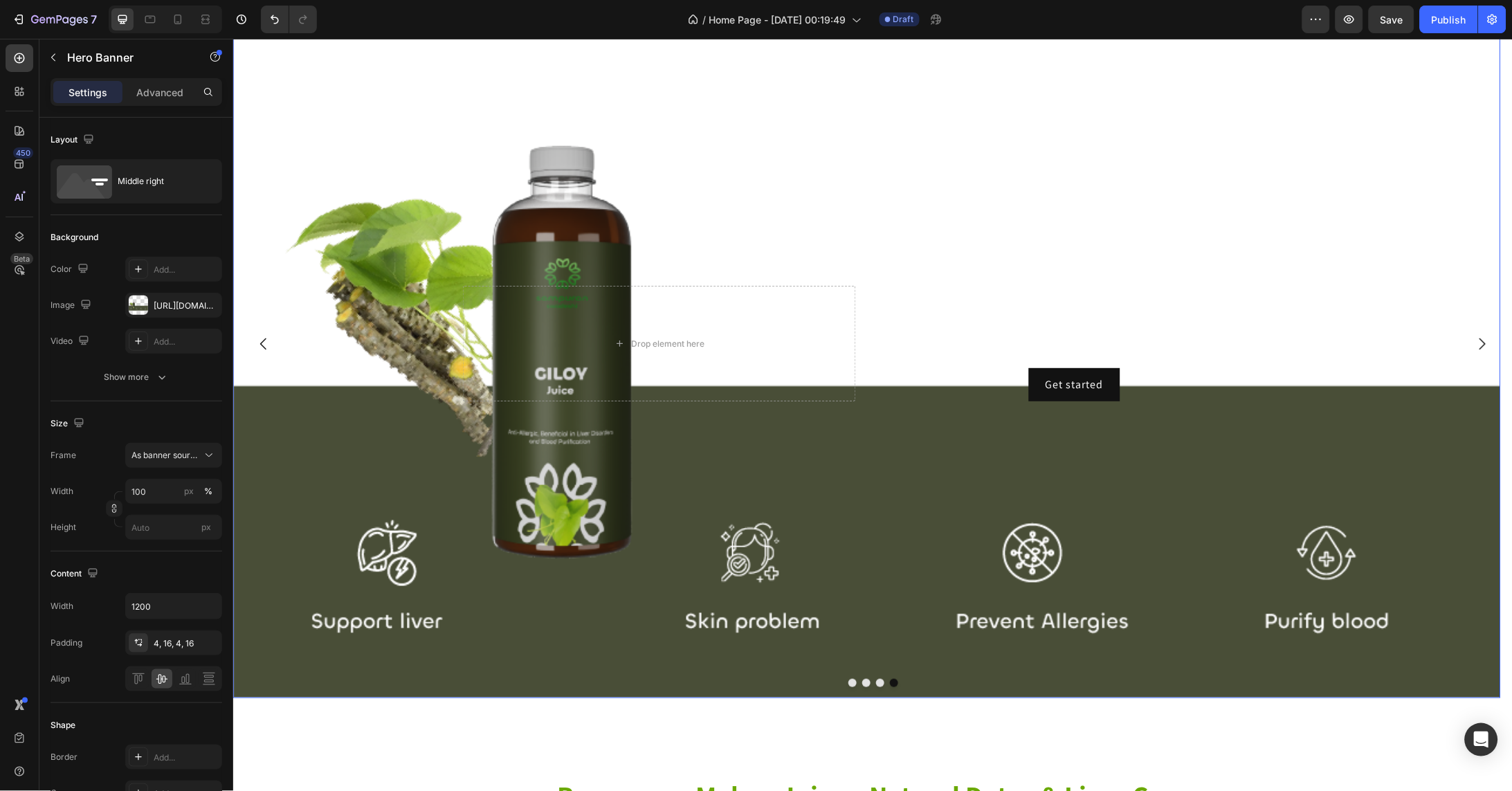
click at [839, 602] on div "Background Image" at bounding box center [866, 342] width 1268 height 708
click at [164, 307] on div "https://cdn.shopify.com/s/files/1/0754/0195/3528/files/gempages_581406928295429…" at bounding box center [174, 306] width 40 height 12
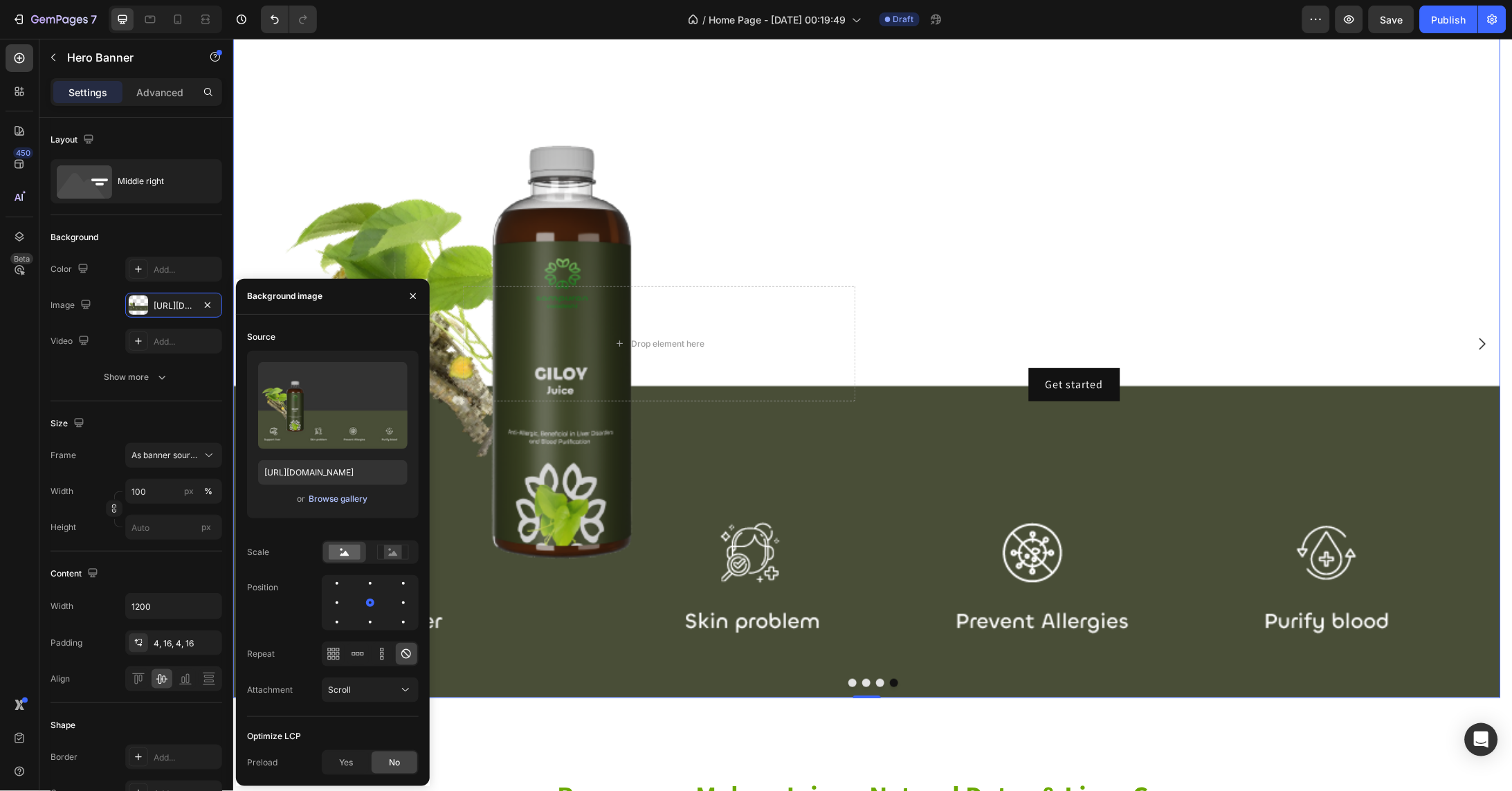
click at [335, 503] on div "Browse gallery" at bounding box center [338, 499] width 59 height 12
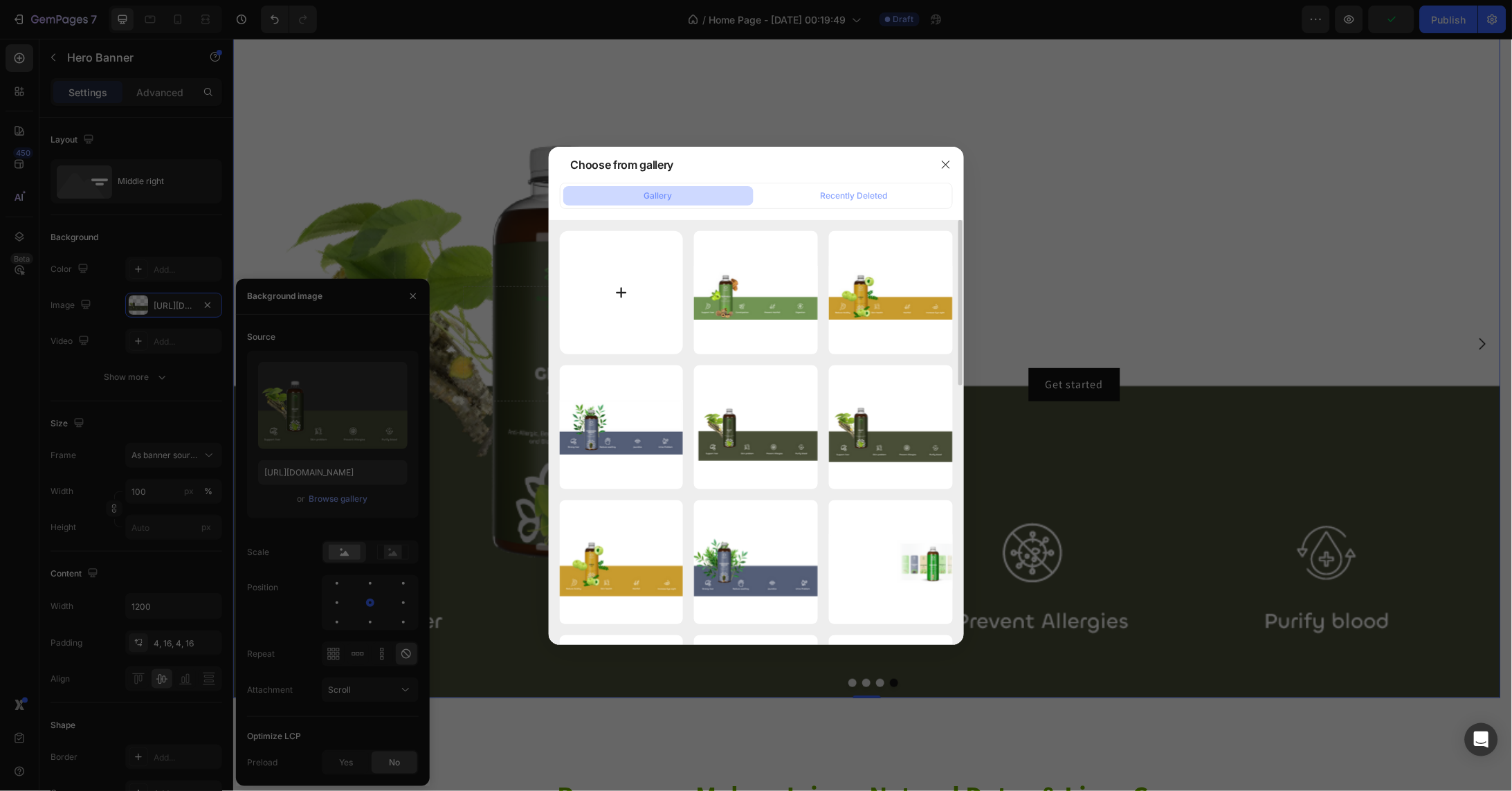
click at [617, 291] on input "file" at bounding box center [621, 293] width 124 height 124
type input "C:\fakepath\Asset 72iconc.png"
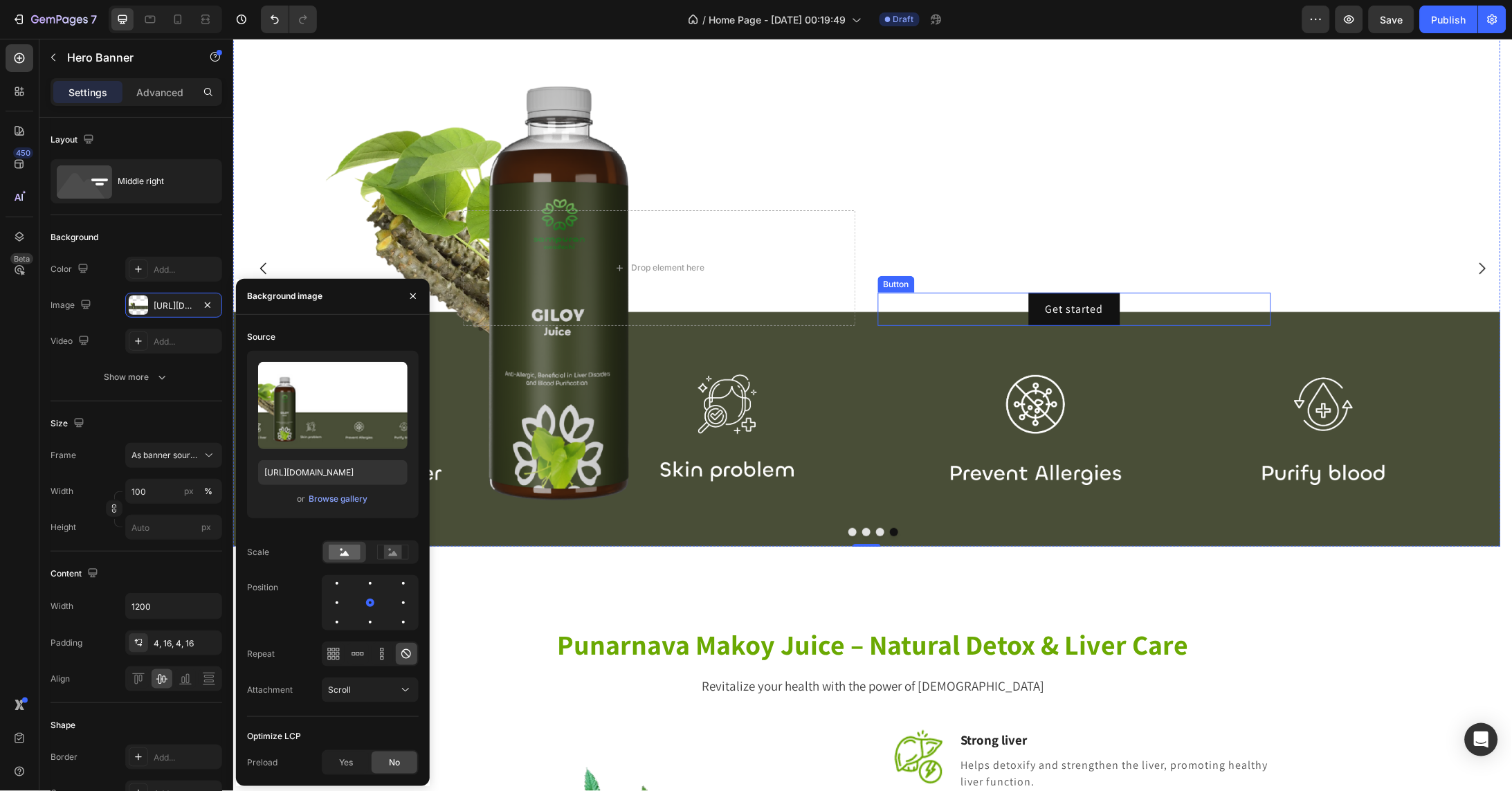
type input "https://cdn.shopify.com/s/files/1/0754/0195/3528/files/gempages_581406928295429…"
click at [1473, 276] on icon "Carousel Next Arrow" at bounding box center [1481, 268] width 17 height 17
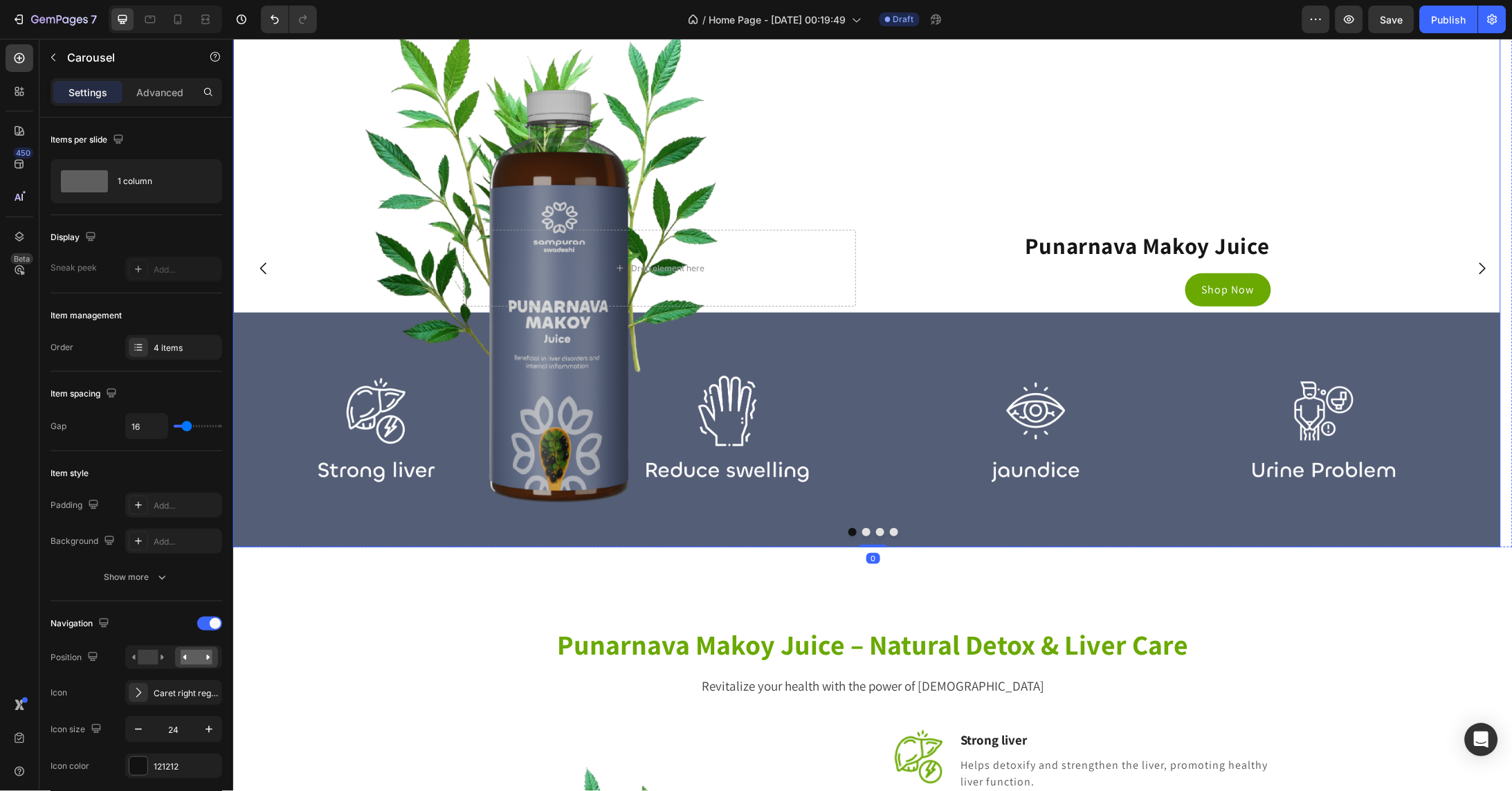
scroll to position [3378, 0]
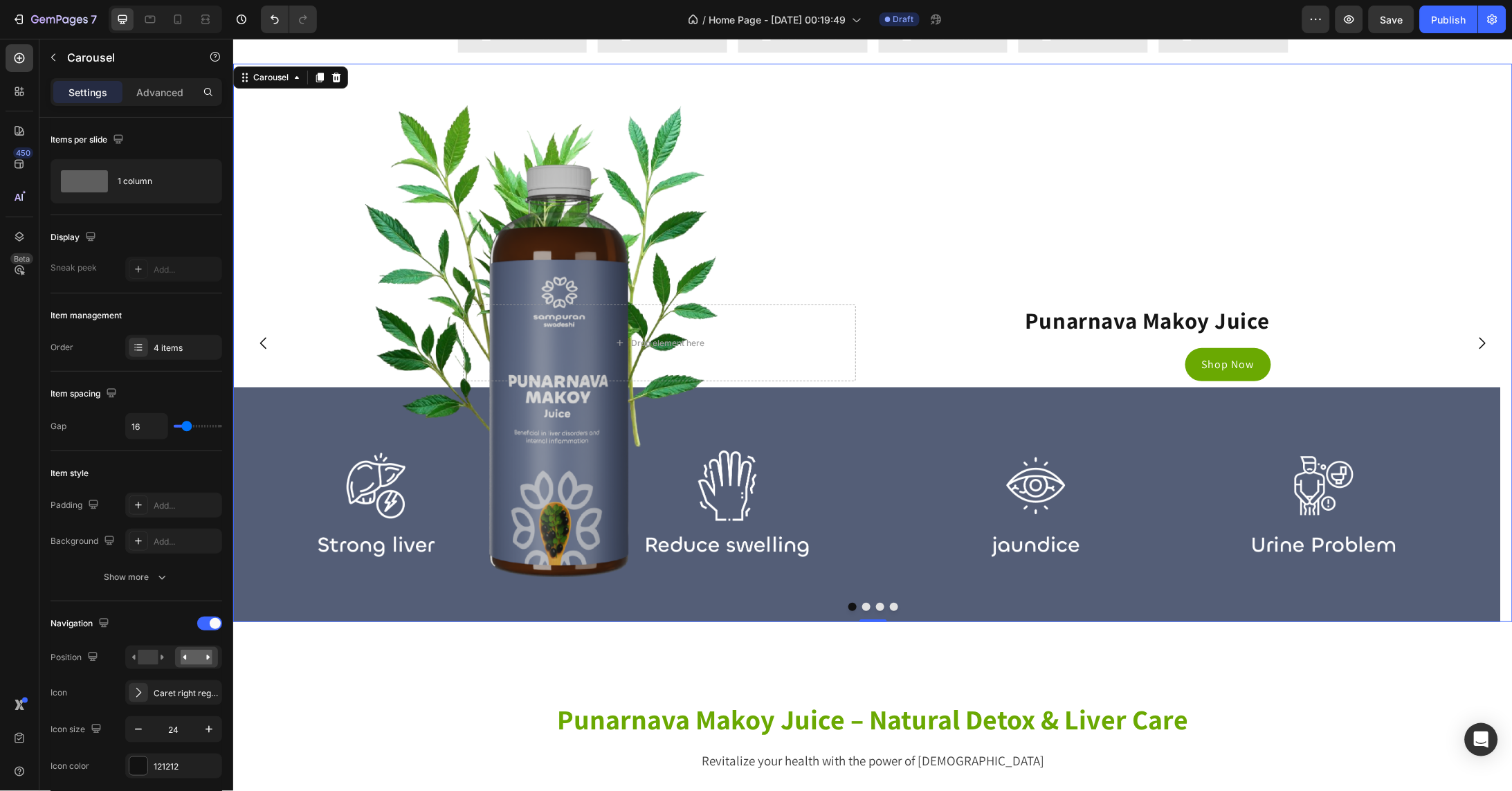
click at [262, 351] on icon "Carousel Back Arrow" at bounding box center [262, 342] width 17 height 17
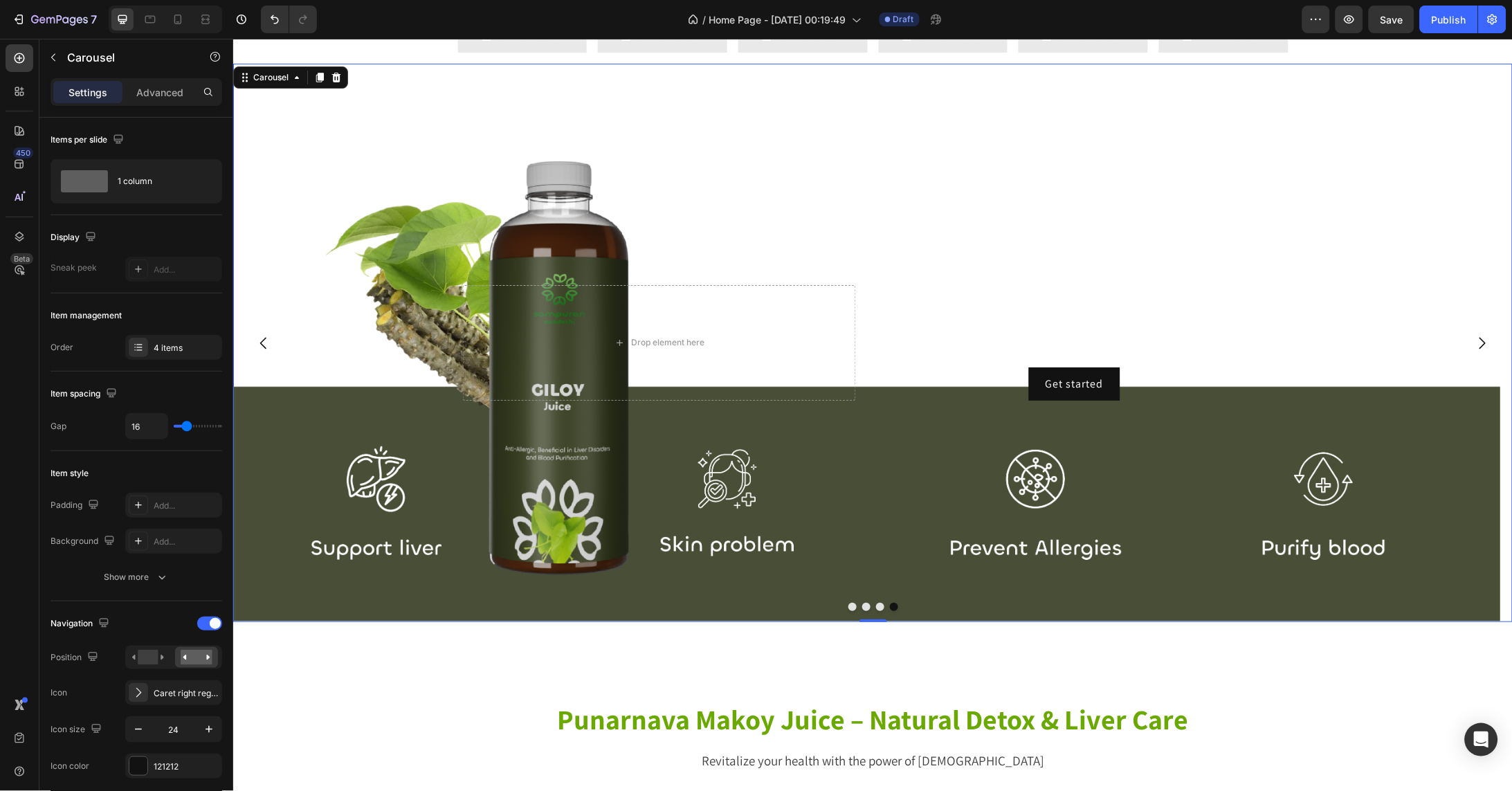
click at [262, 351] on icon "Carousel Back Arrow" at bounding box center [262, 342] width 17 height 17
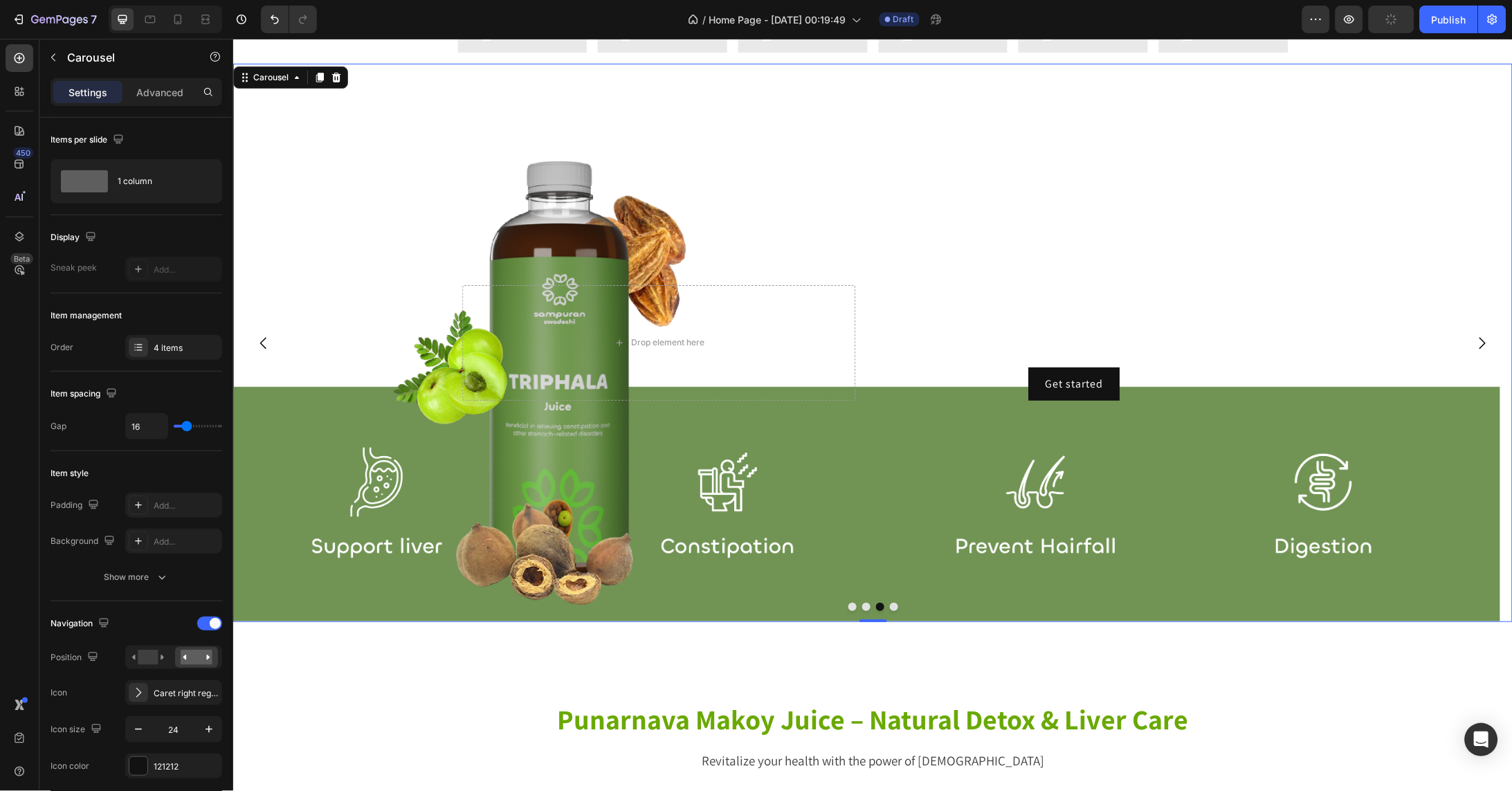
click at [262, 351] on icon "Carousel Back Arrow" at bounding box center [262, 342] width 17 height 17
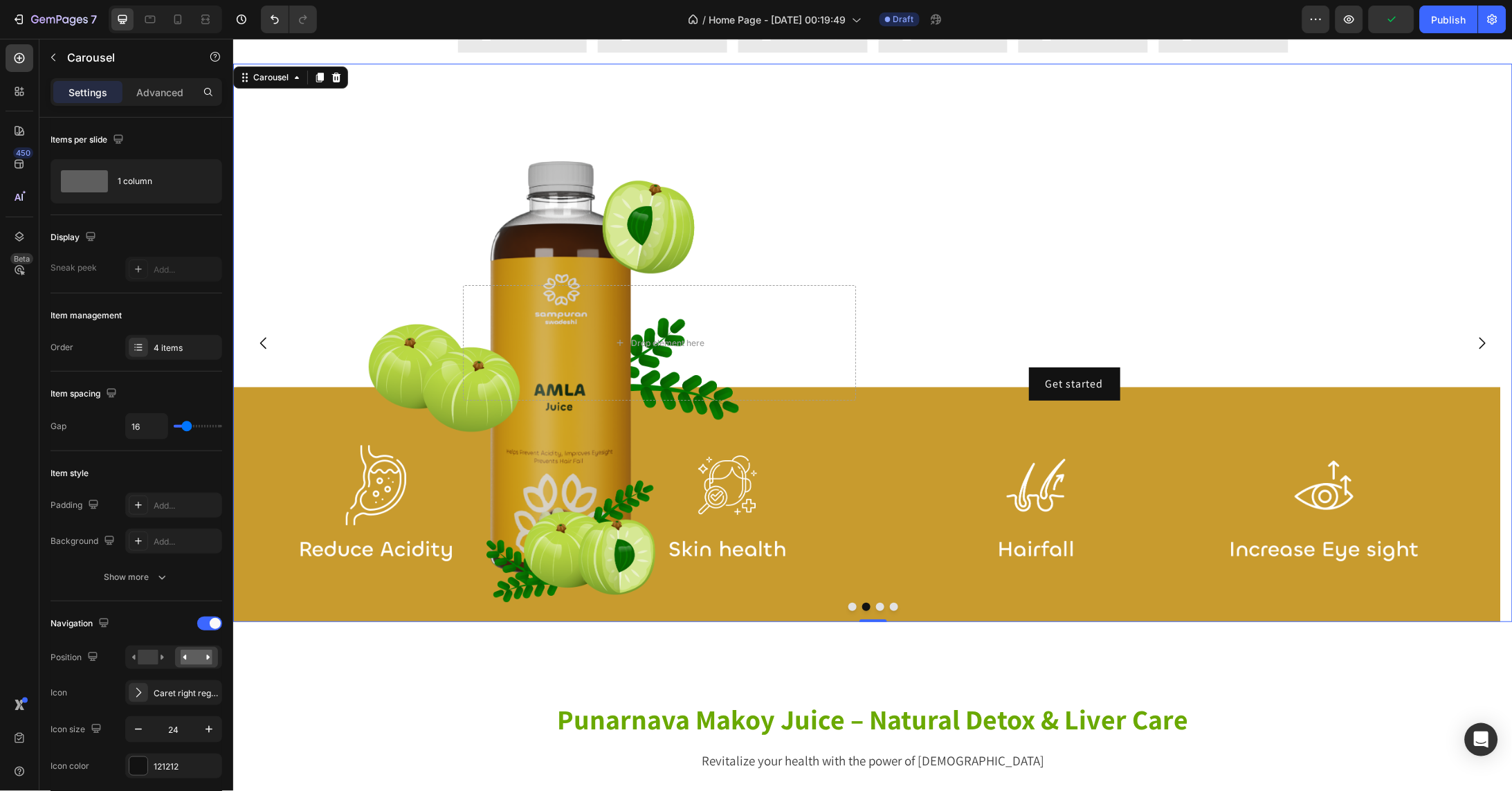
click at [262, 351] on icon "Carousel Back Arrow" at bounding box center [262, 342] width 17 height 17
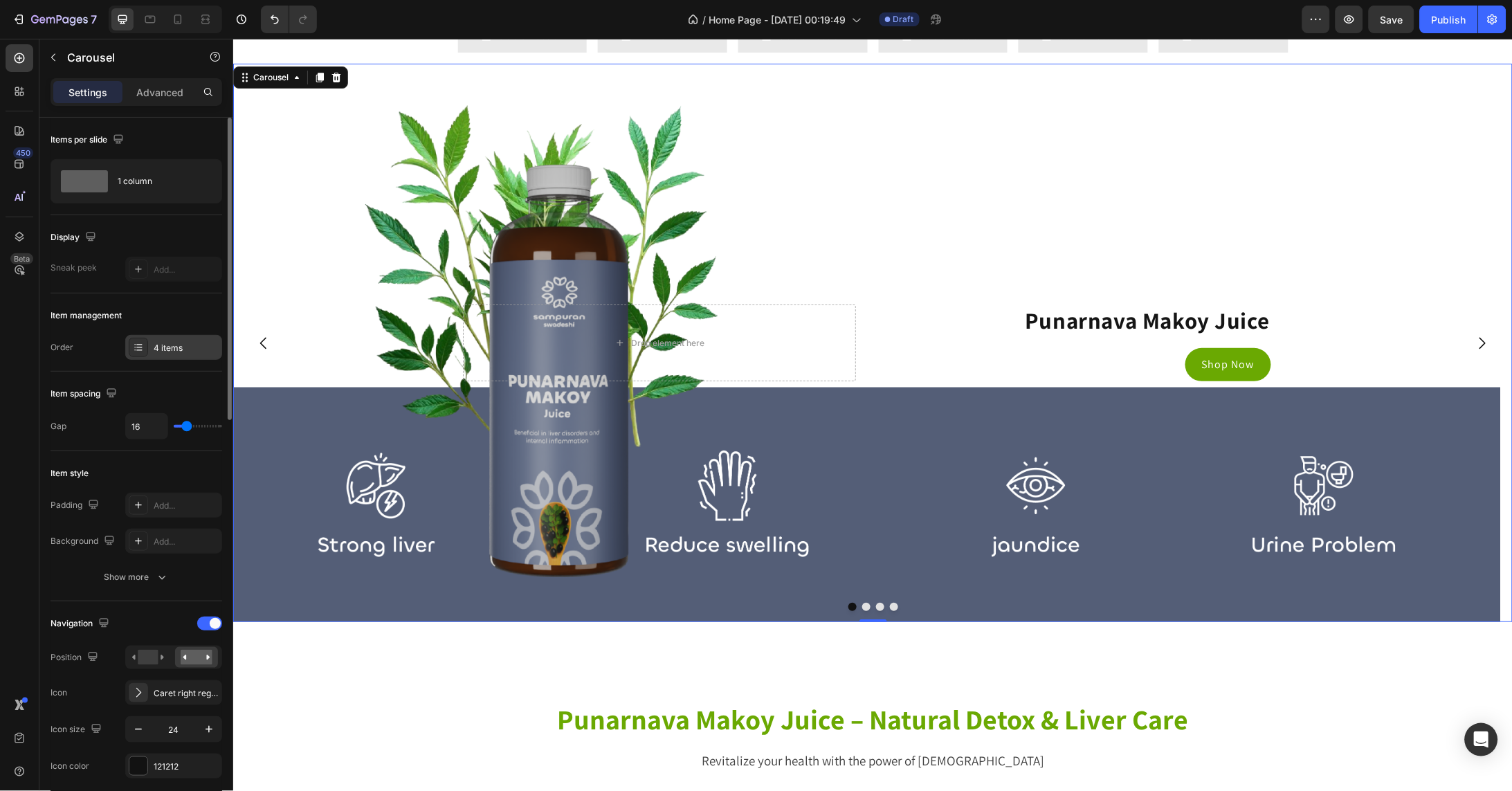
click at [155, 343] on div "4 items" at bounding box center [186, 348] width 65 height 12
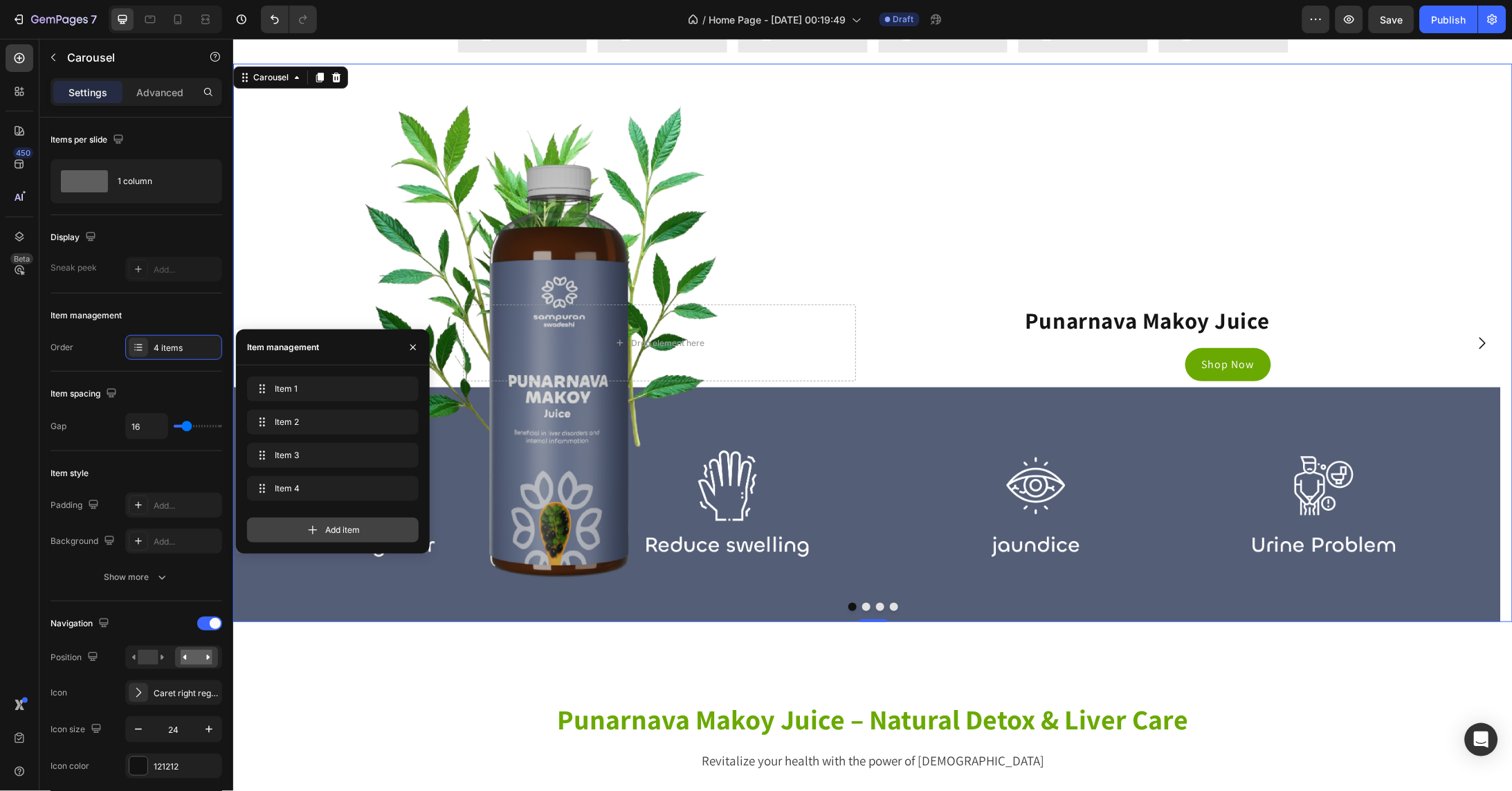
click at [333, 528] on span "Add item" at bounding box center [342, 530] width 35 height 12
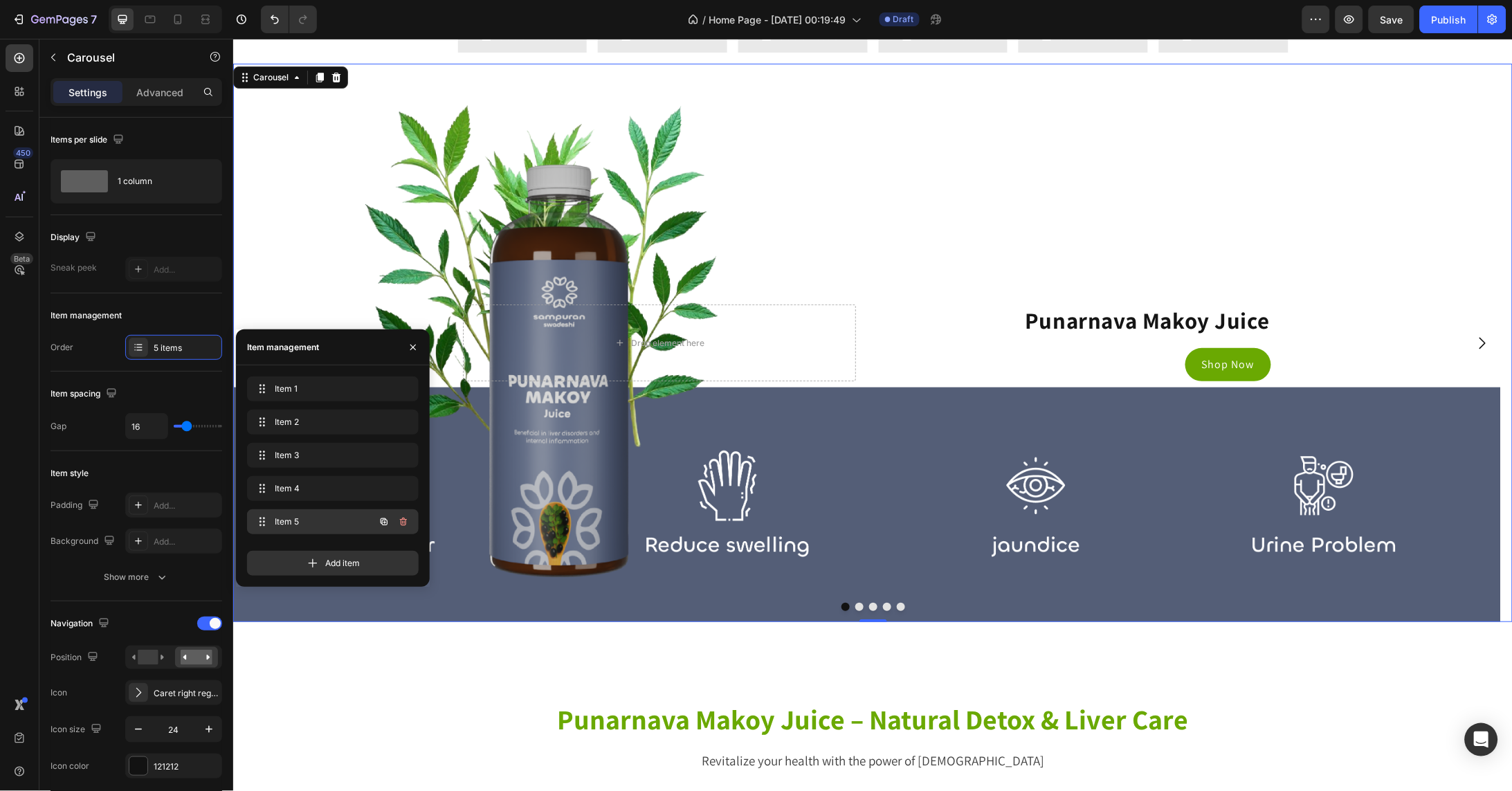
click at [331, 522] on span "Item 5" at bounding box center [314, 522] width 78 height 12
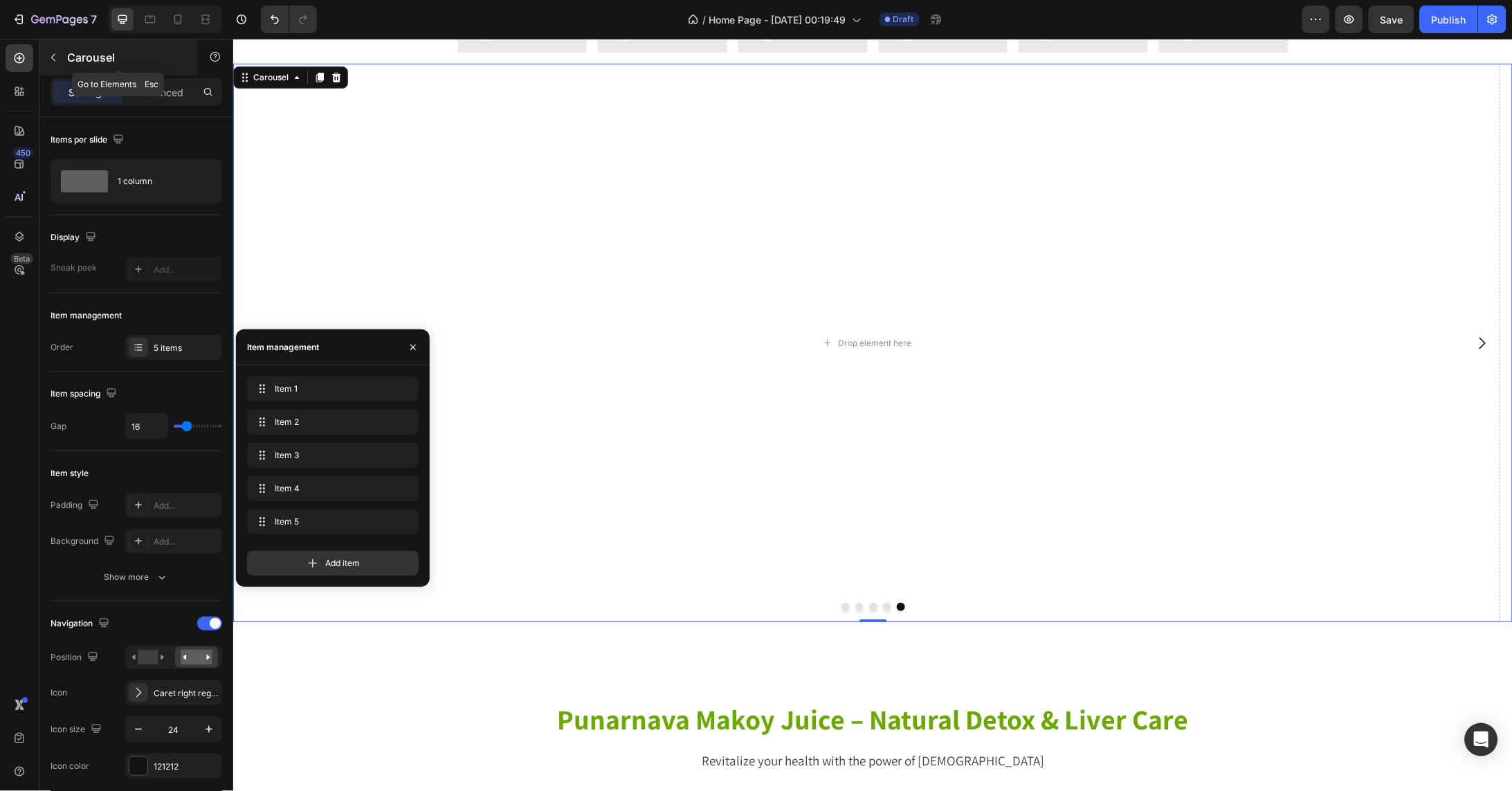
click at [69, 63] on p "Carousel" at bounding box center [125, 57] width 117 height 17
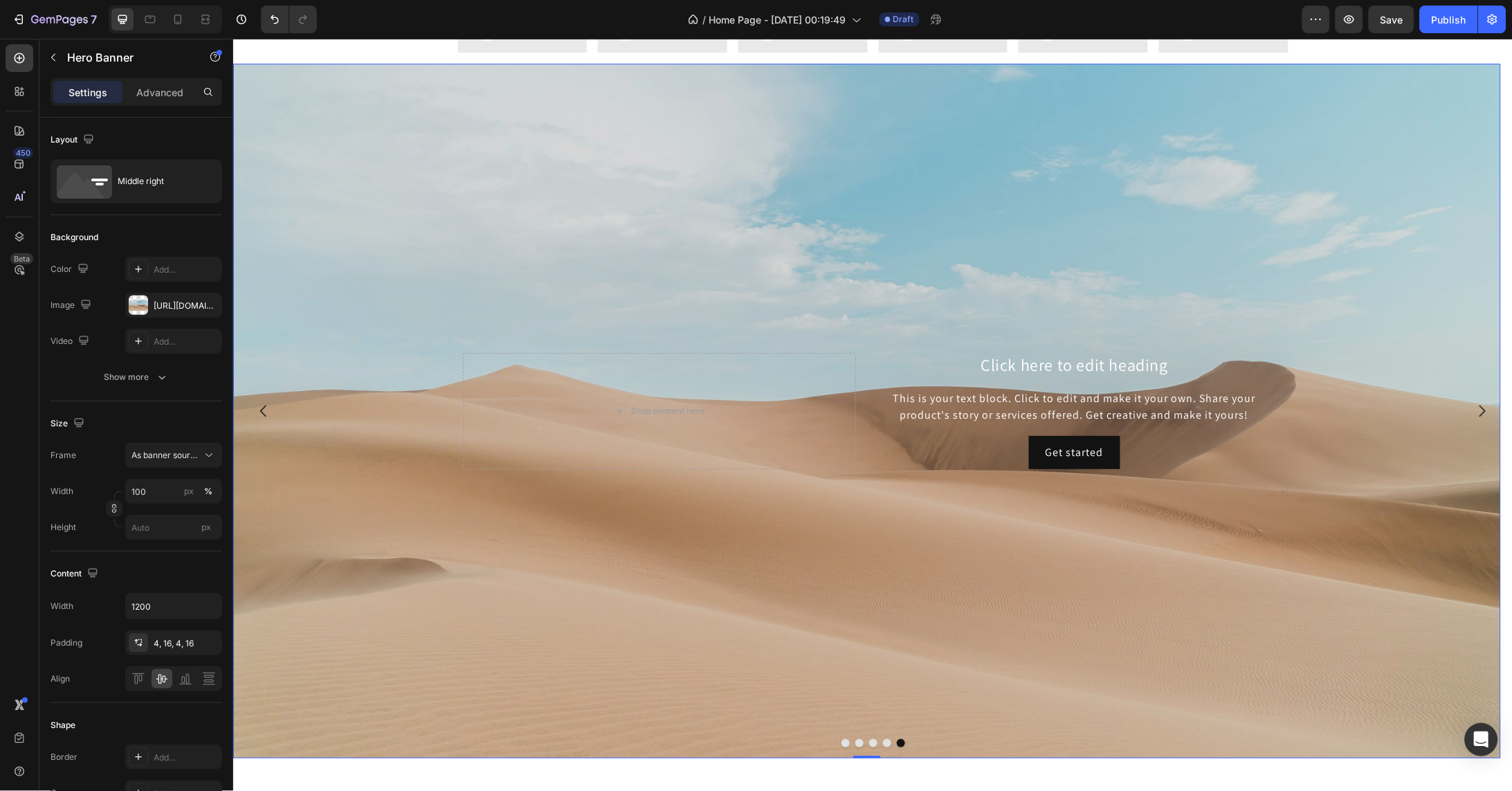
click at [545, 620] on div "Background Image" at bounding box center [866, 409] width 1268 height 695
click at [171, 302] on div "https://cdn.shopify.com/s/files/1/2005/9307/files/background_settings.jpg" at bounding box center [174, 306] width 40 height 12
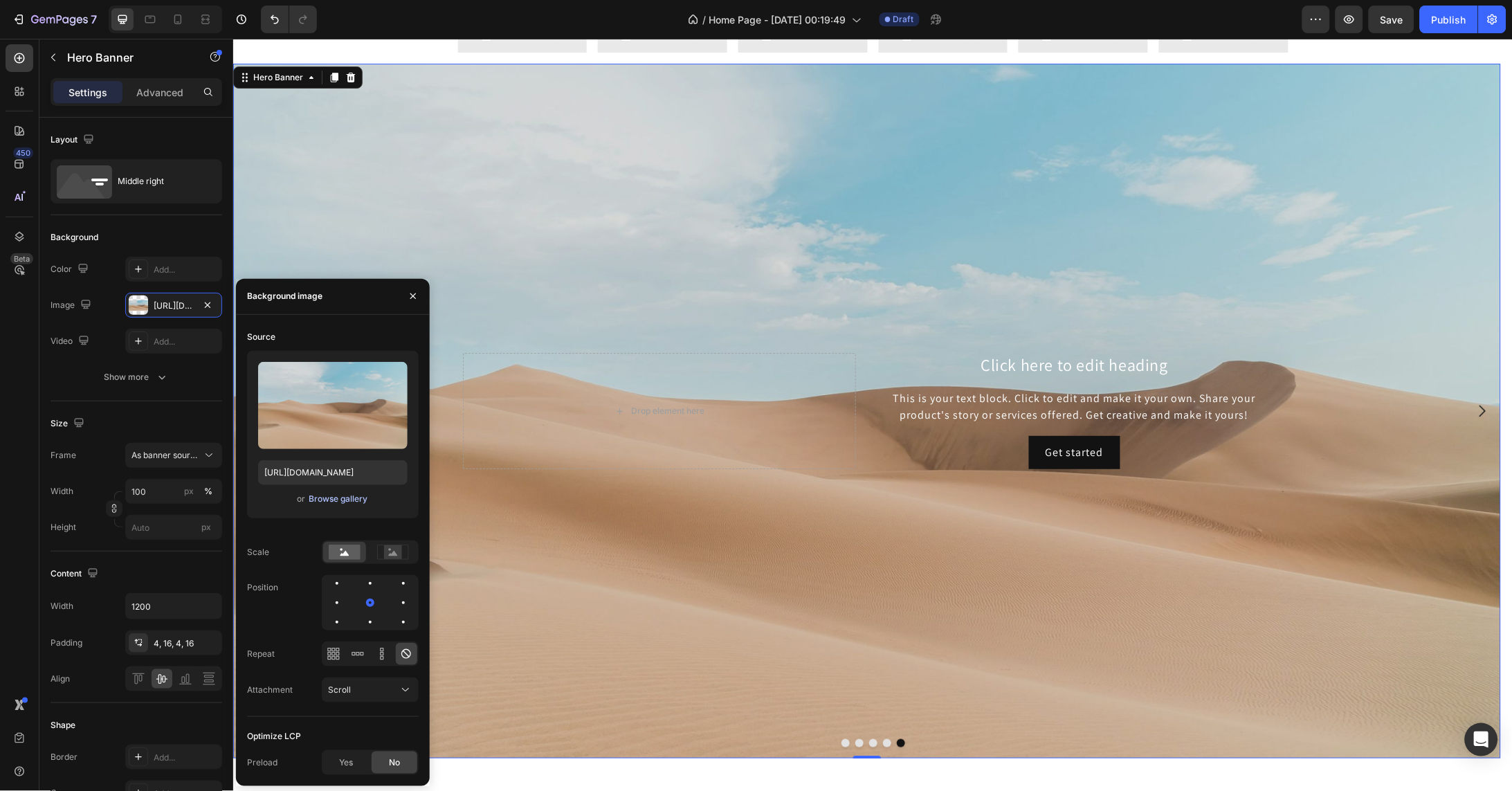
click at [352, 497] on div "Browse gallery" at bounding box center [338, 499] width 59 height 12
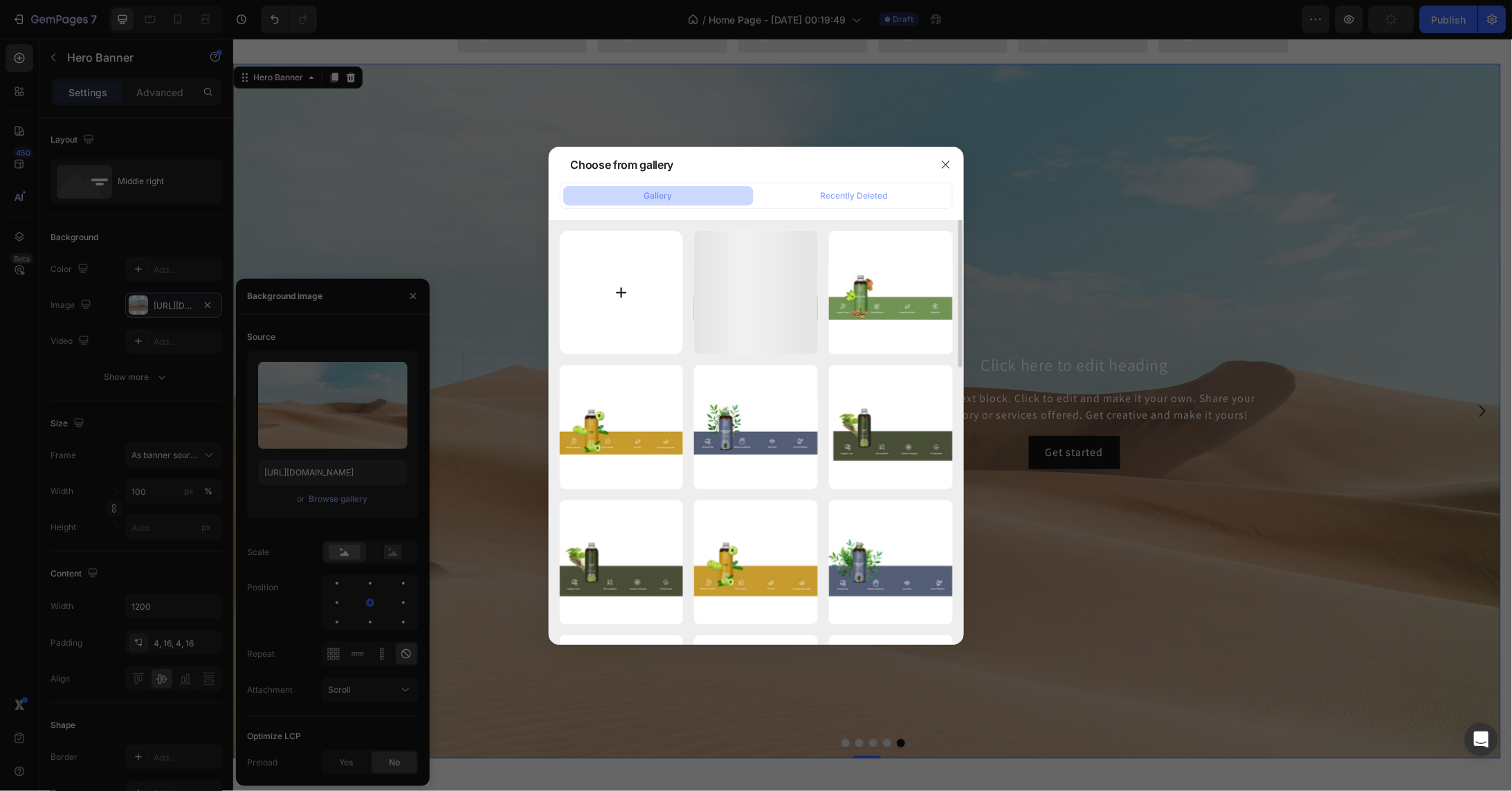
click at [616, 298] on input "file" at bounding box center [621, 293] width 124 height 124
type input "C:\fakepath\Asset 71iconc.png"
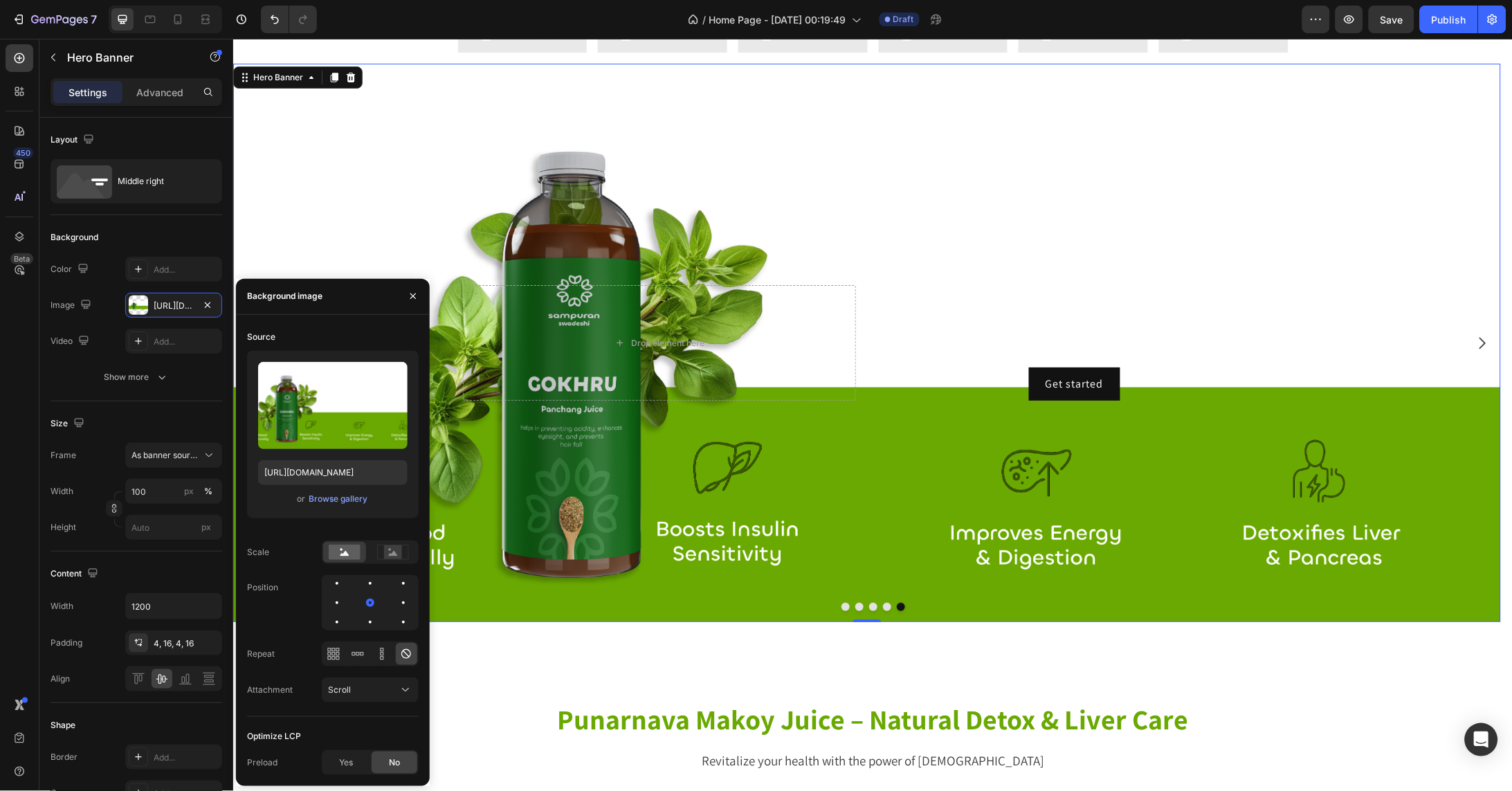
type input "https://cdn.shopify.com/s/files/1/0754/0195/3528/files/gempages_581406928295429…"
click at [416, 299] on icon "button" at bounding box center [413, 296] width 11 height 11
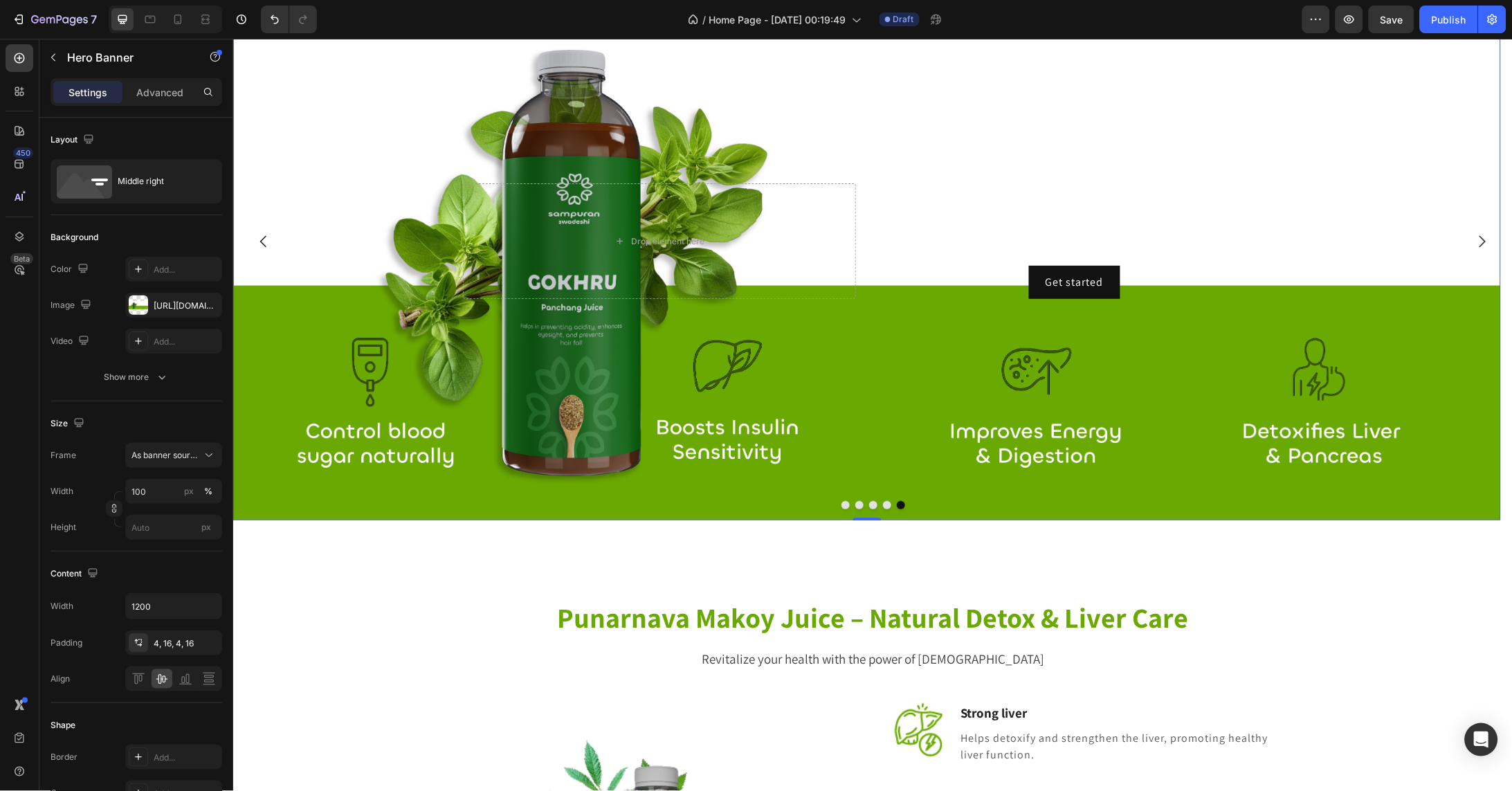
scroll to position [3415, 0]
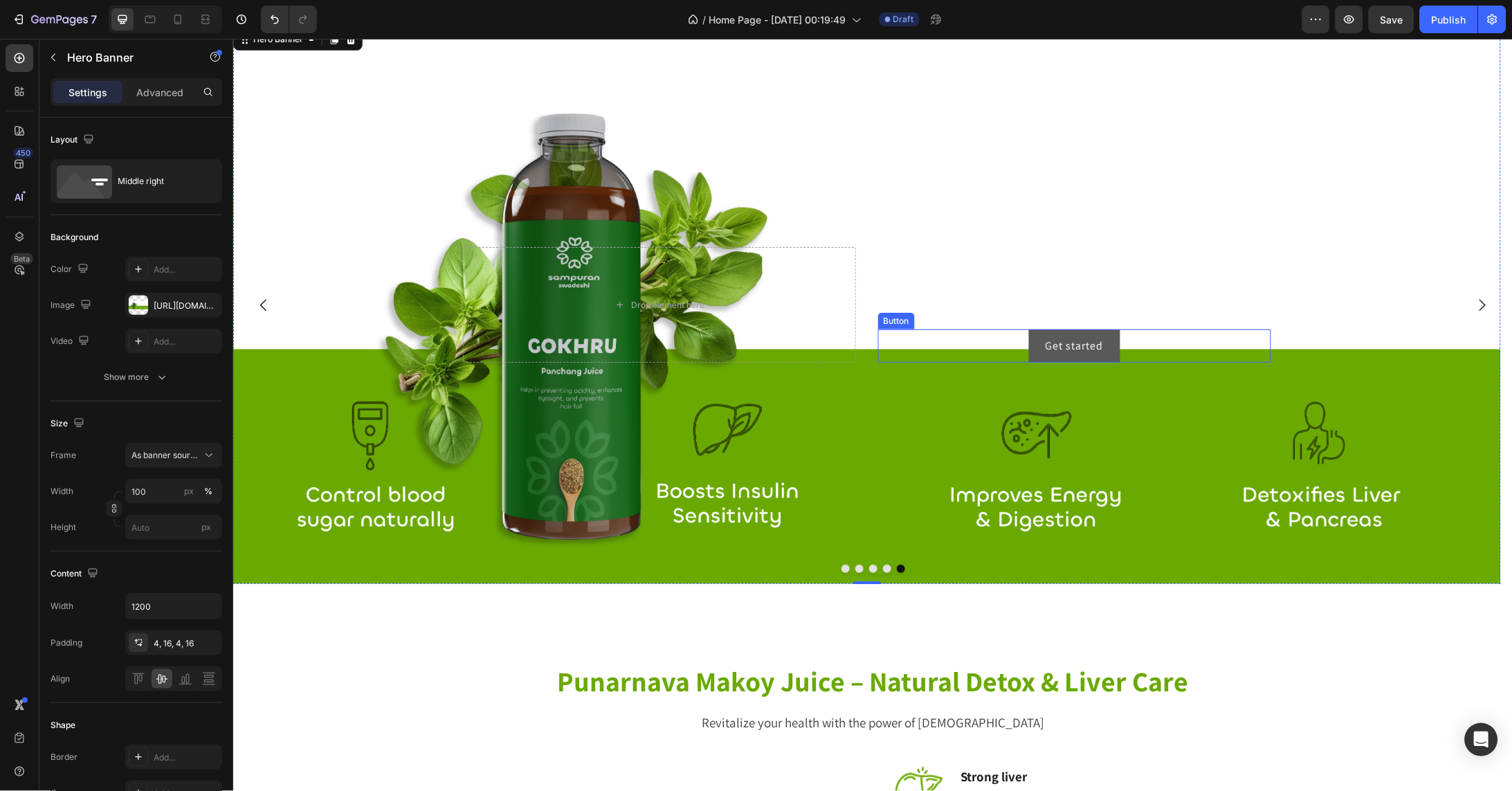
click at [1091, 346] on button "Get started" at bounding box center [1073, 345] width 91 height 33
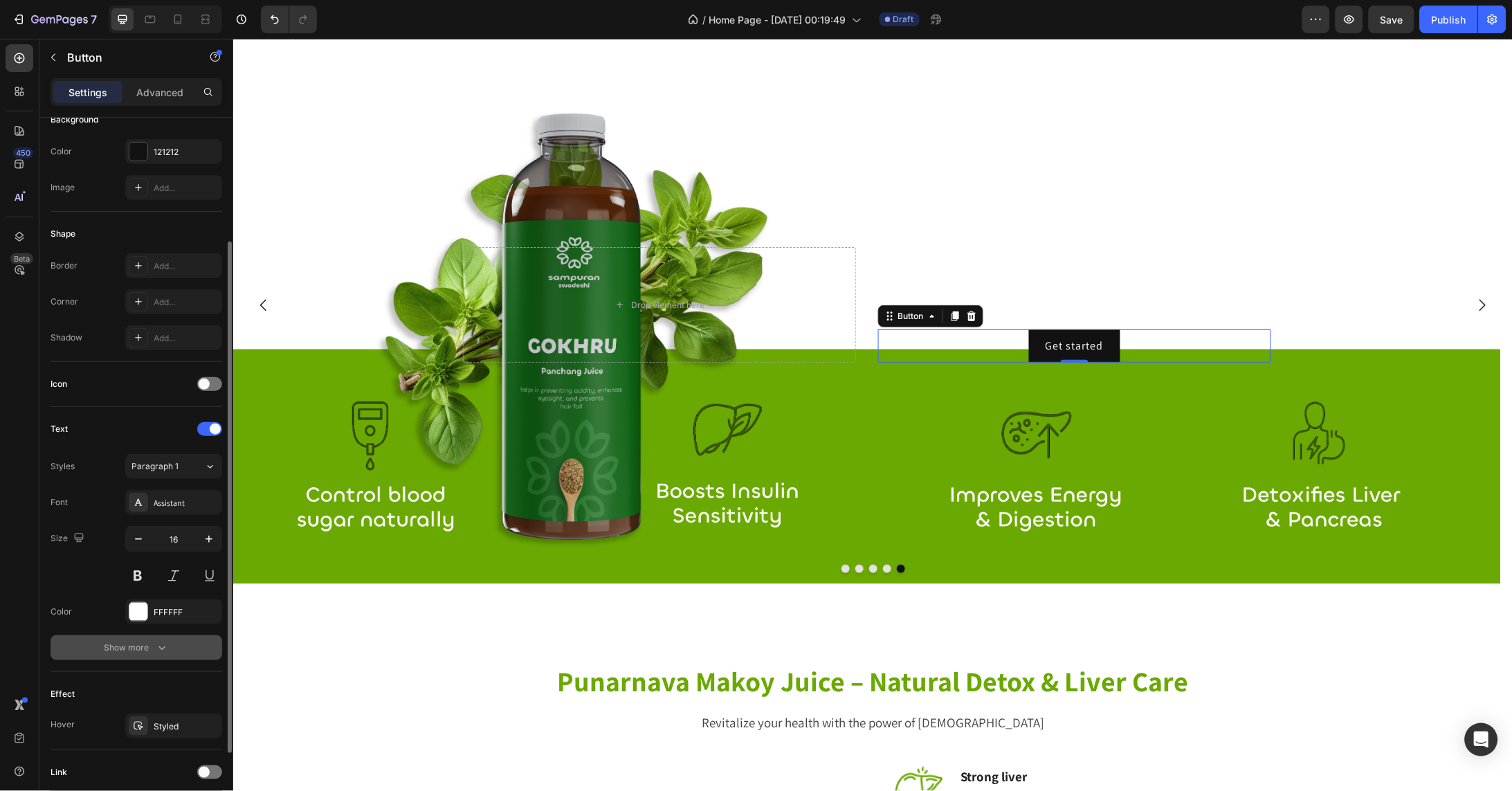
scroll to position [280, 0]
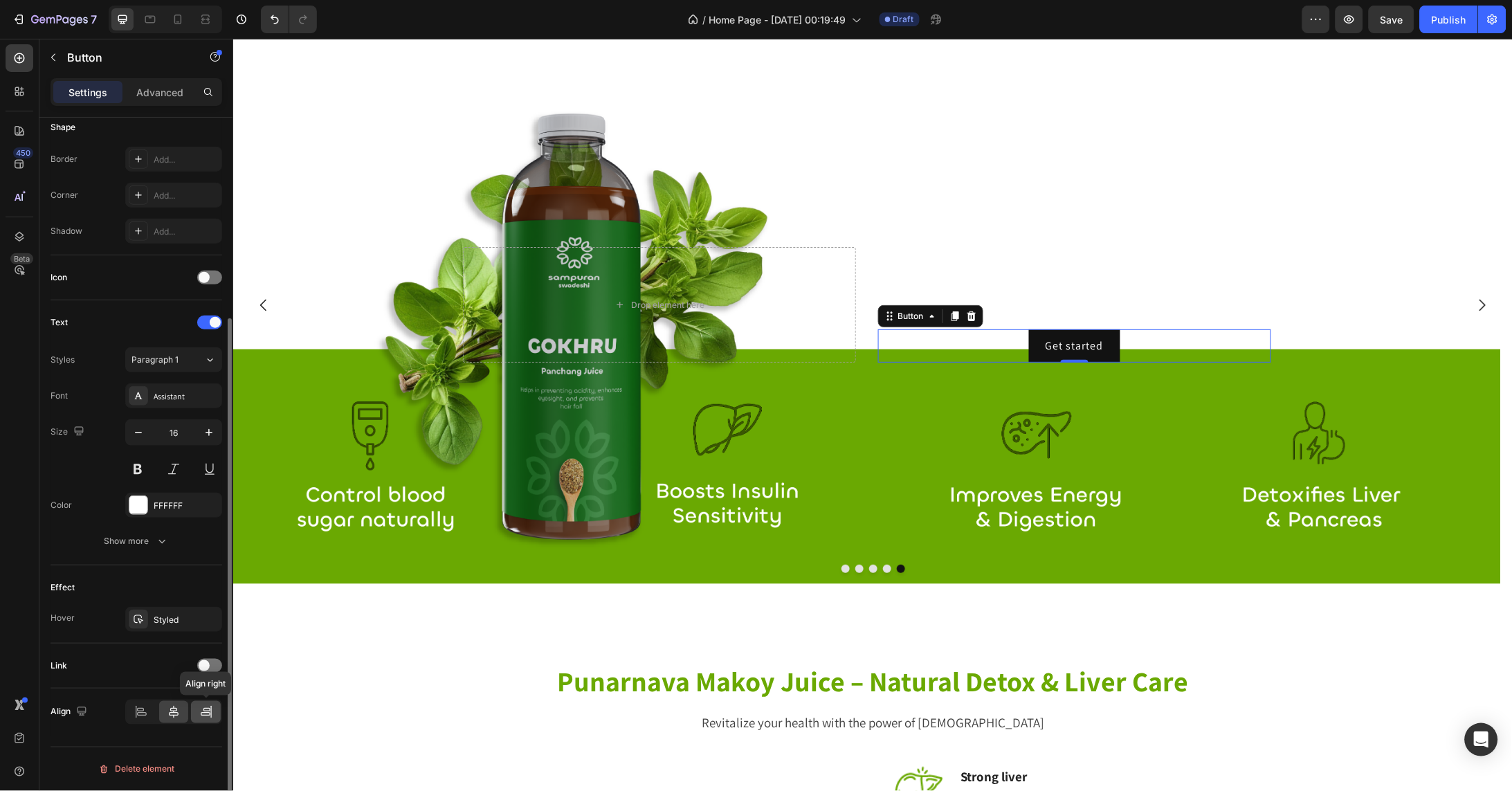
click at [204, 709] on icon at bounding box center [207, 710] width 7 height 3
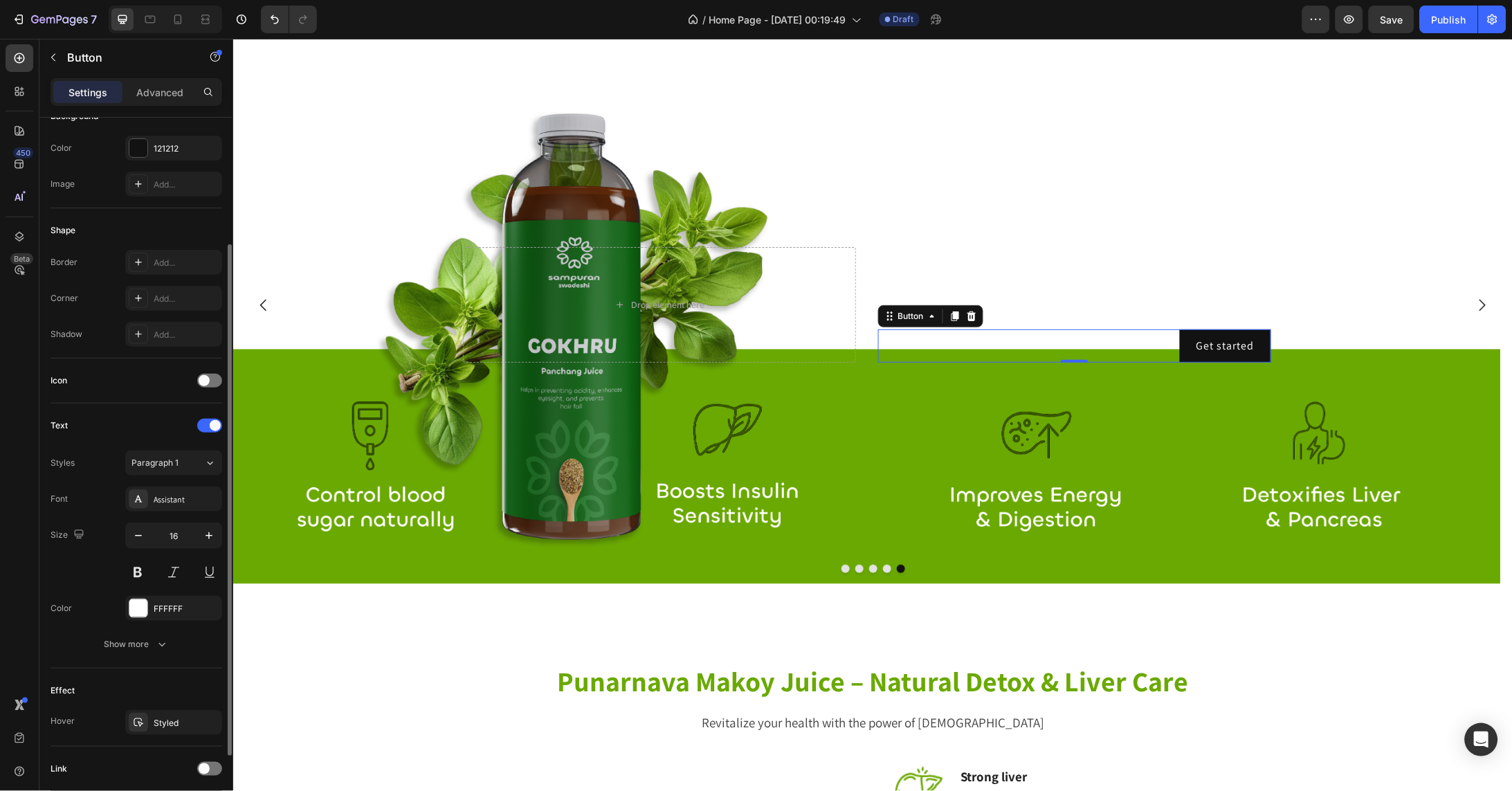
scroll to position [3, 0]
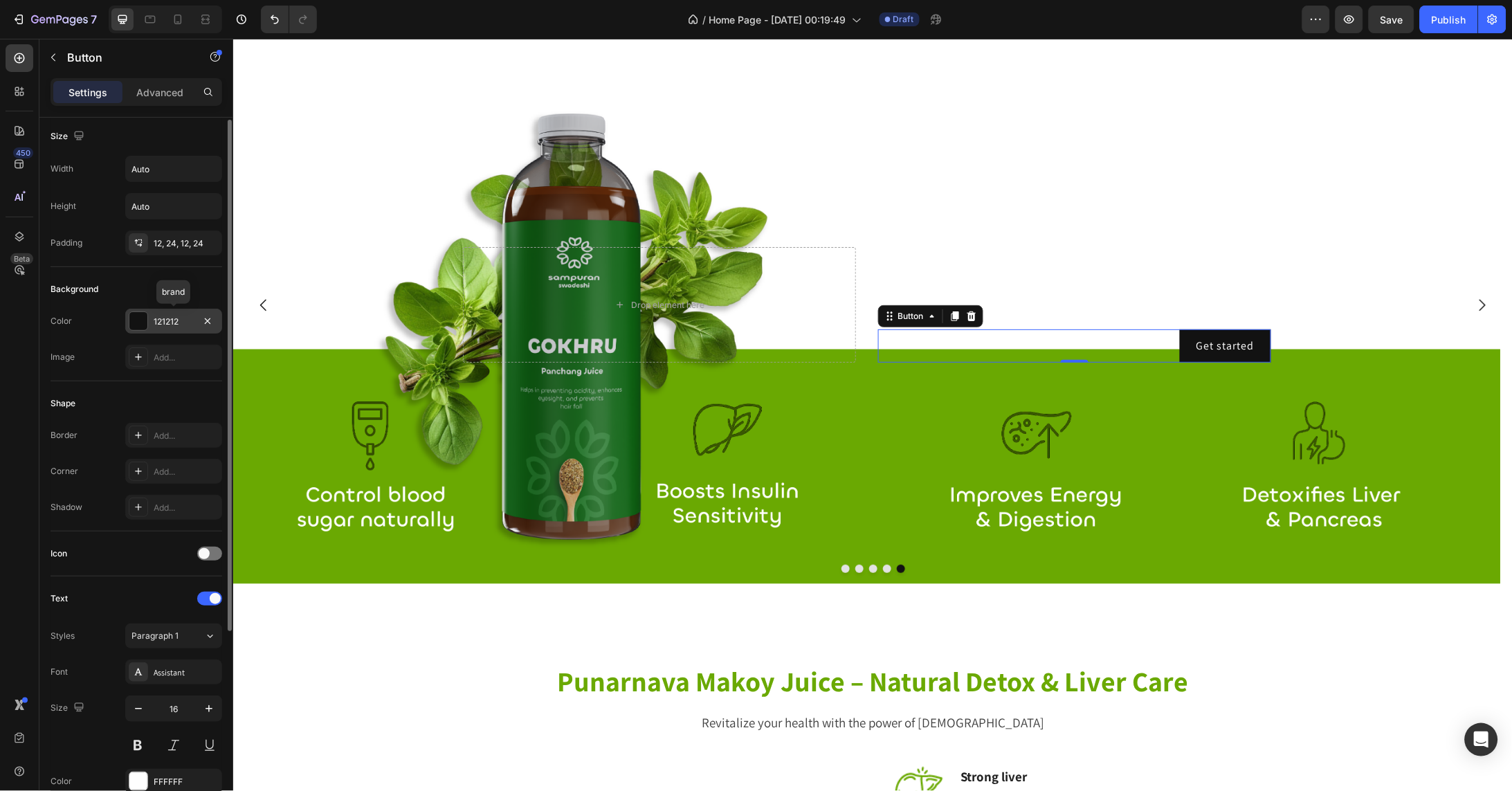
click at [137, 321] on div at bounding box center [138, 321] width 18 height 18
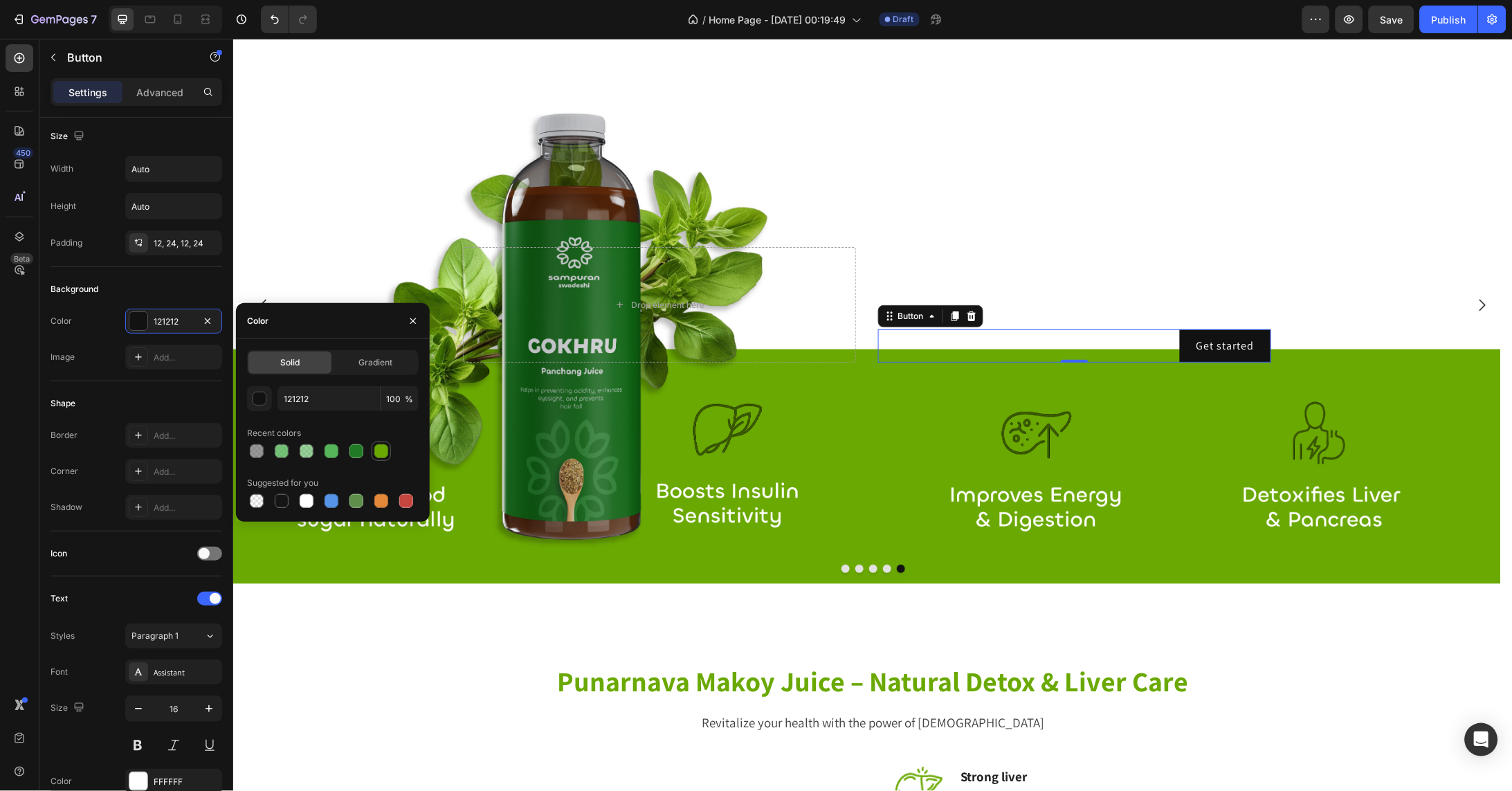
click at [383, 453] on div at bounding box center [381, 451] width 14 height 14
type input "6AA902"
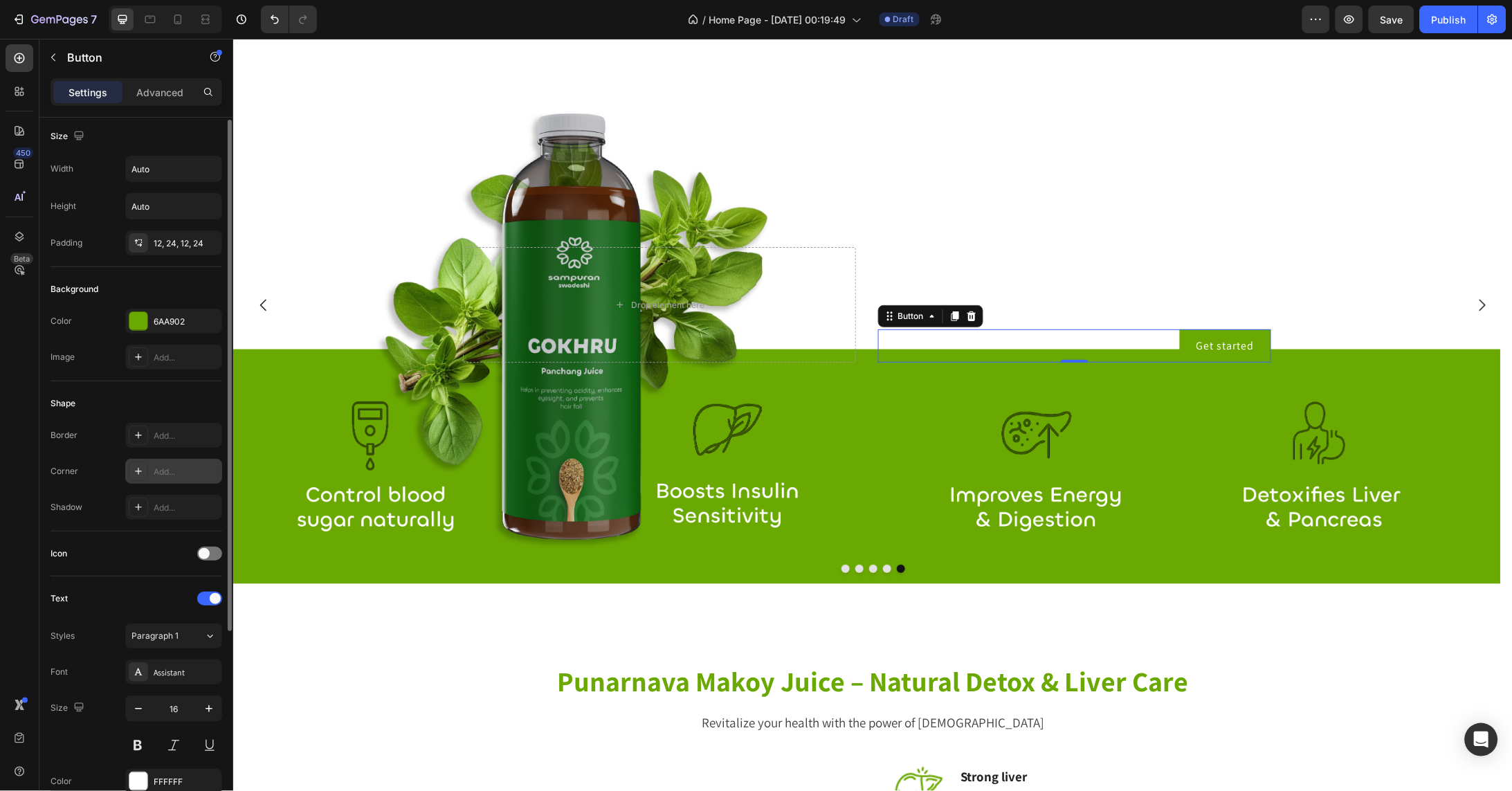
click at [142, 477] on div at bounding box center [138, 471] width 19 height 19
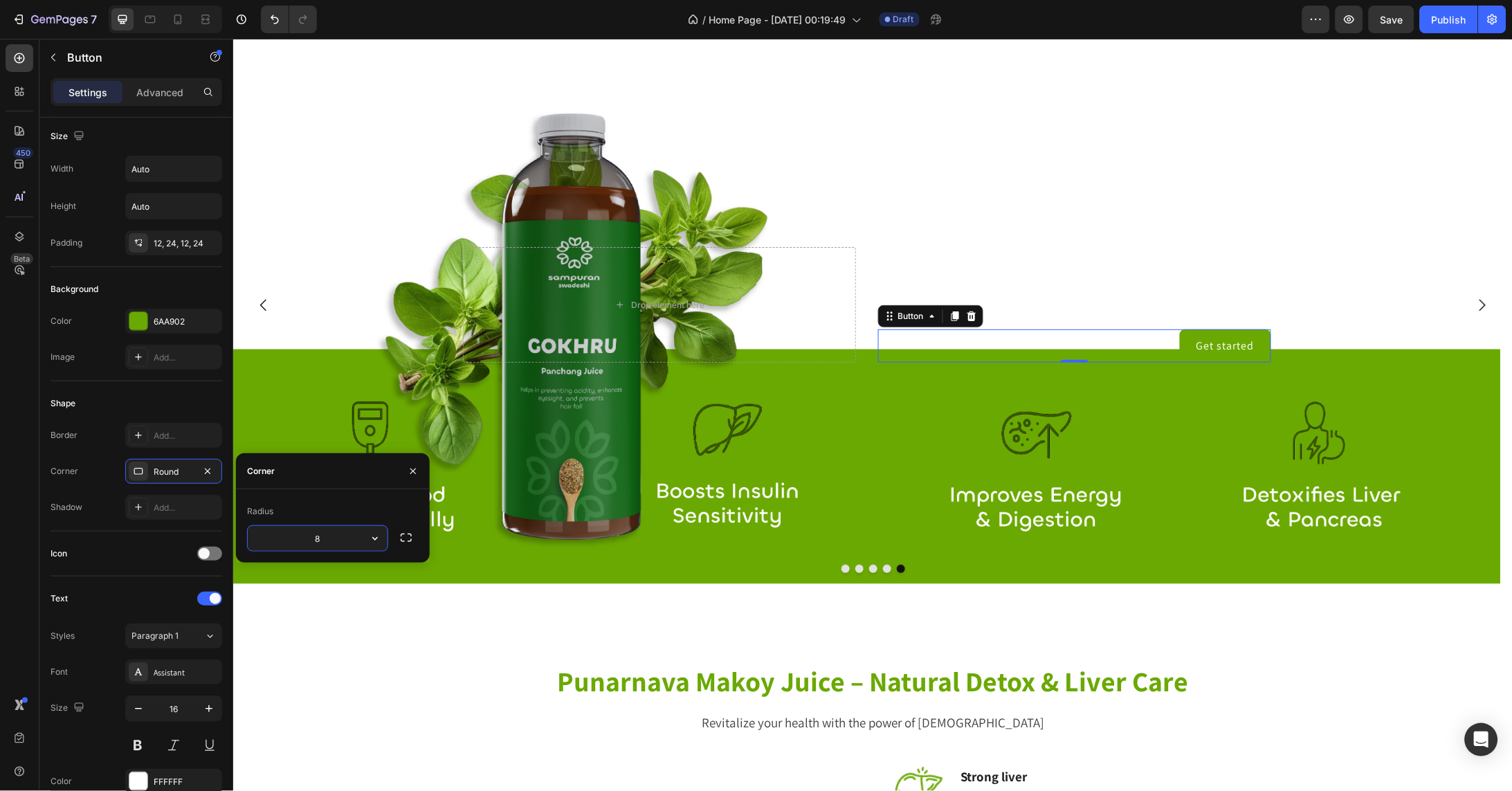
drag, startPoint x: 325, startPoint y: 542, endPoint x: 303, endPoint y: 542, distance: 22.0
click at [303, 542] on input "8" at bounding box center [317, 538] width 140 height 25
type input "50"
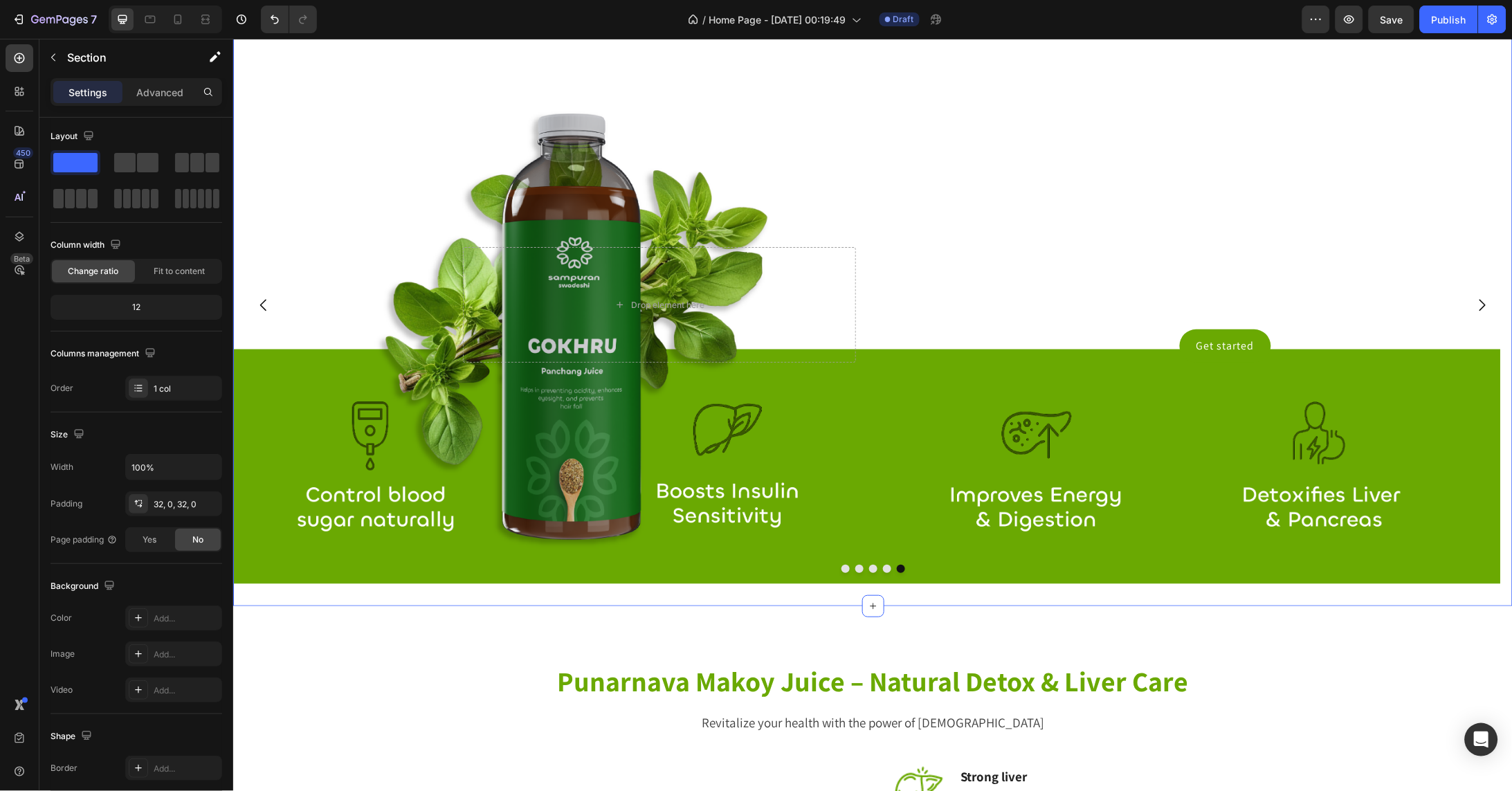
click at [1336, 606] on div "Product Images Triphala Ayurvedic Juice Product Title Rs. 0.00 Product Price Pr…" at bounding box center [872, 177] width 1279 height 856
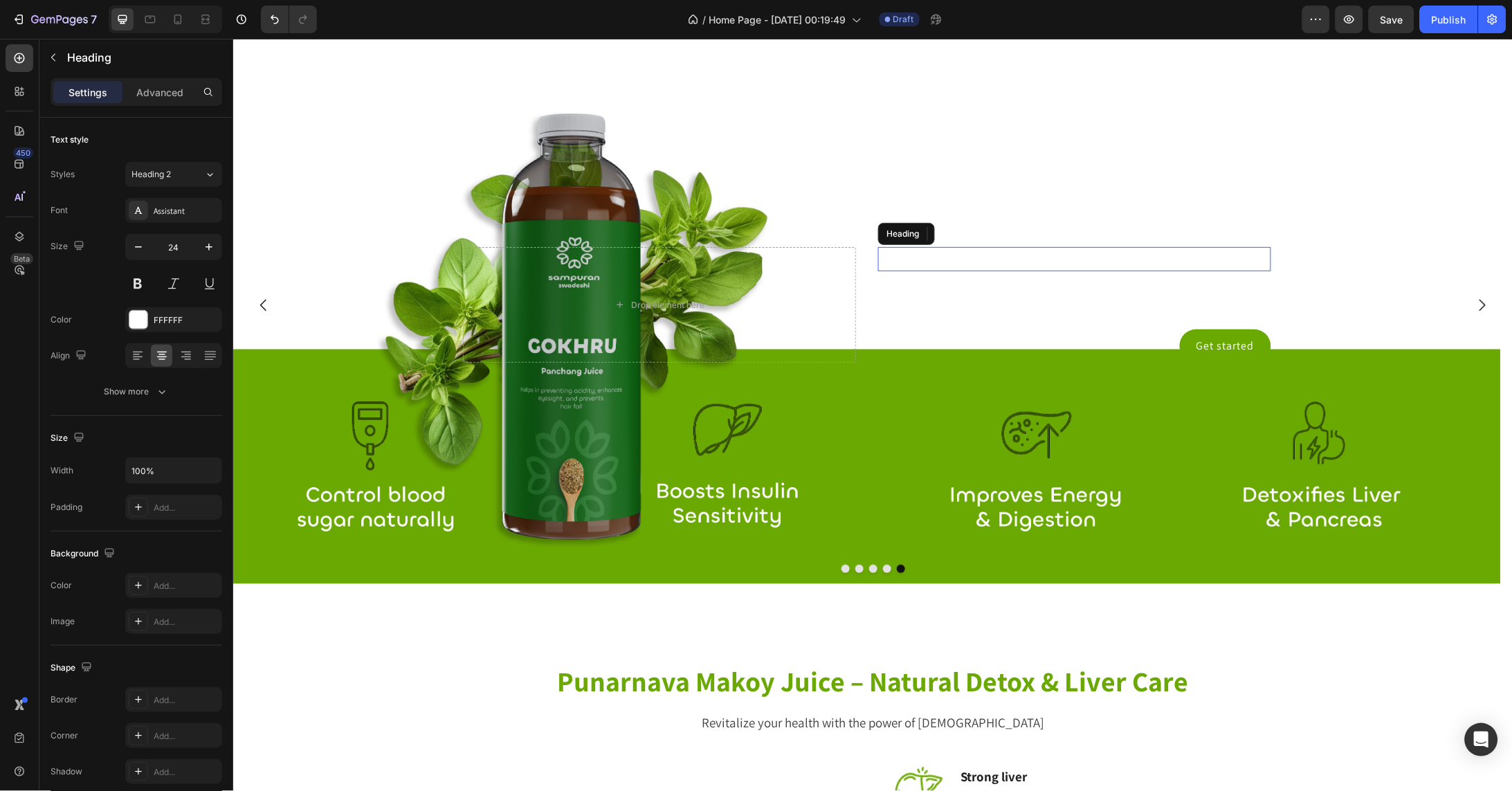
click at [1238, 270] on h2 "Click here to edit heading" at bounding box center [1074, 258] width 393 height 24
click at [1246, 270] on h2 "Click here to edit heading" at bounding box center [1074, 258] width 393 height 24
click at [148, 322] on div at bounding box center [138, 320] width 19 height 19
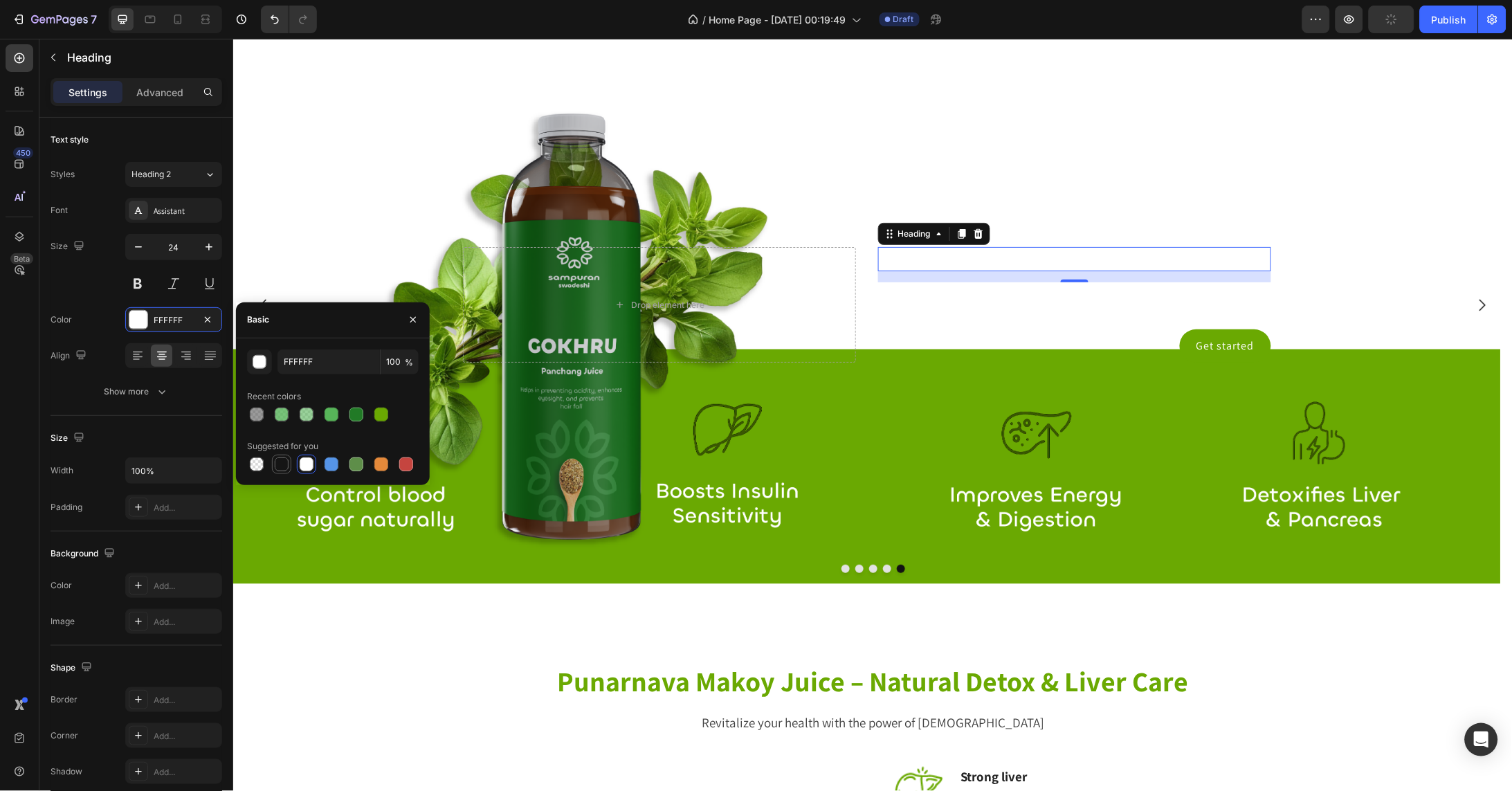
click at [282, 468] on div at bounding box center [282, 464] width 14 height 14
type input "151515"
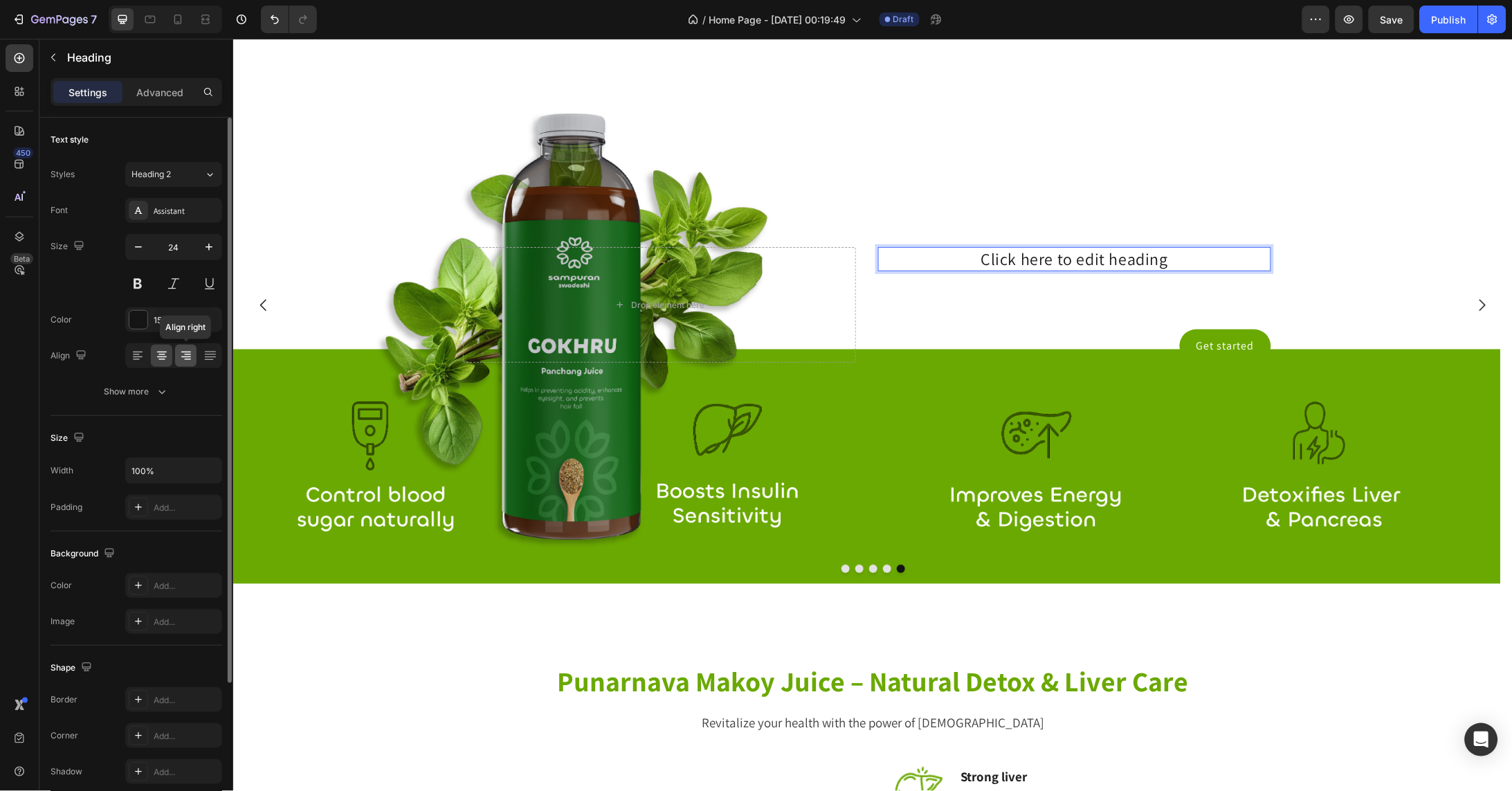
click at [187, 358] on icon at bounding box center [186, 356] width 14 height 14
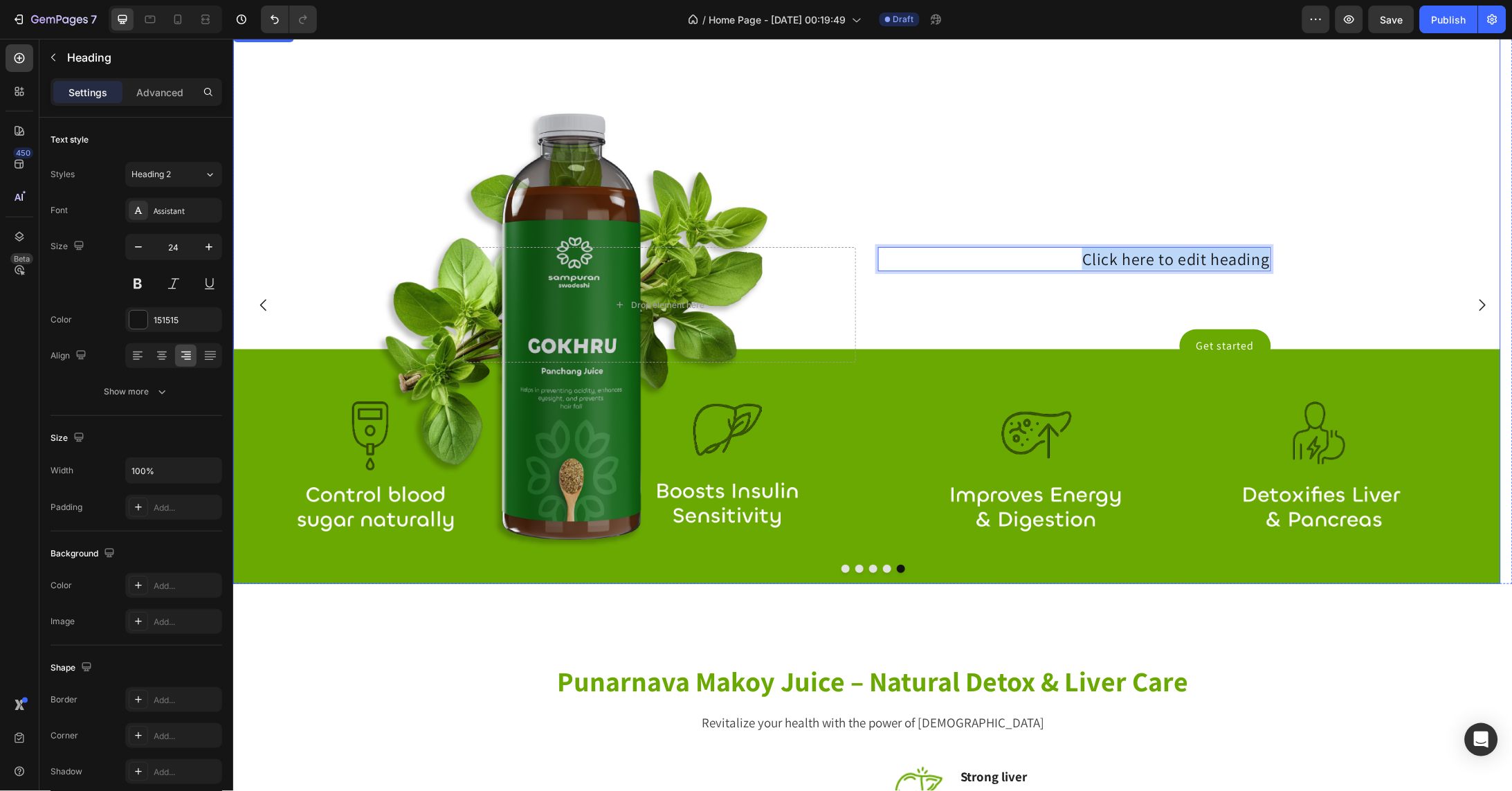
drag, startPoint x: 1084, startPoint y: 272, endPoint x: 1309, endPoint y: 275, distance: 225.0
click at [1309, 275] on div "Click here to edit heading Heading 15.992646 This is your text block. Click to …" at bounding box center [866, 304] width 1268 height 558
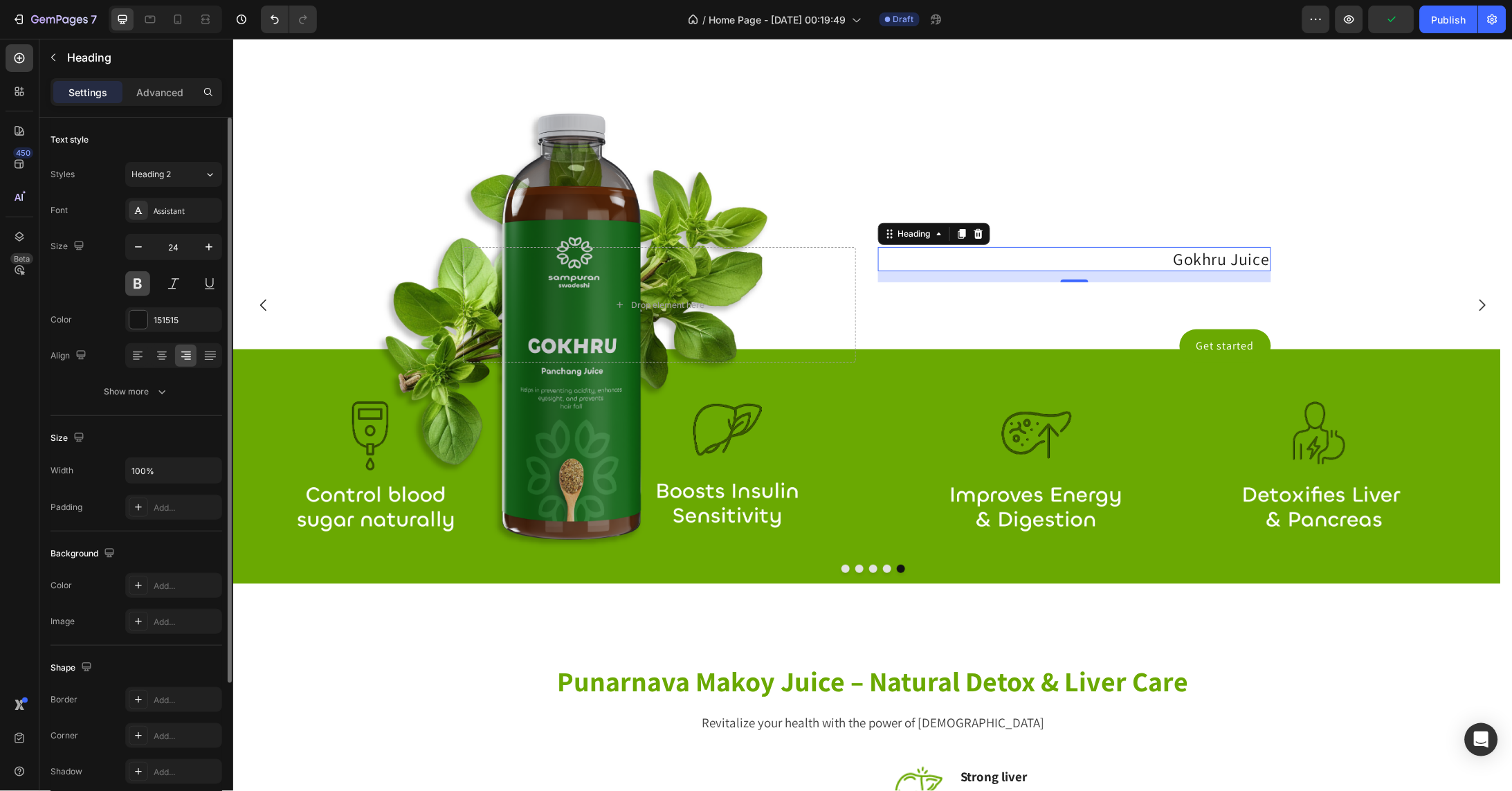
click at [139, 289] on button at bounding box center [137, 283] width 25 height 25
click at [216, 242] on icon "button" at bounding box center [209, 247] width 14 height 14
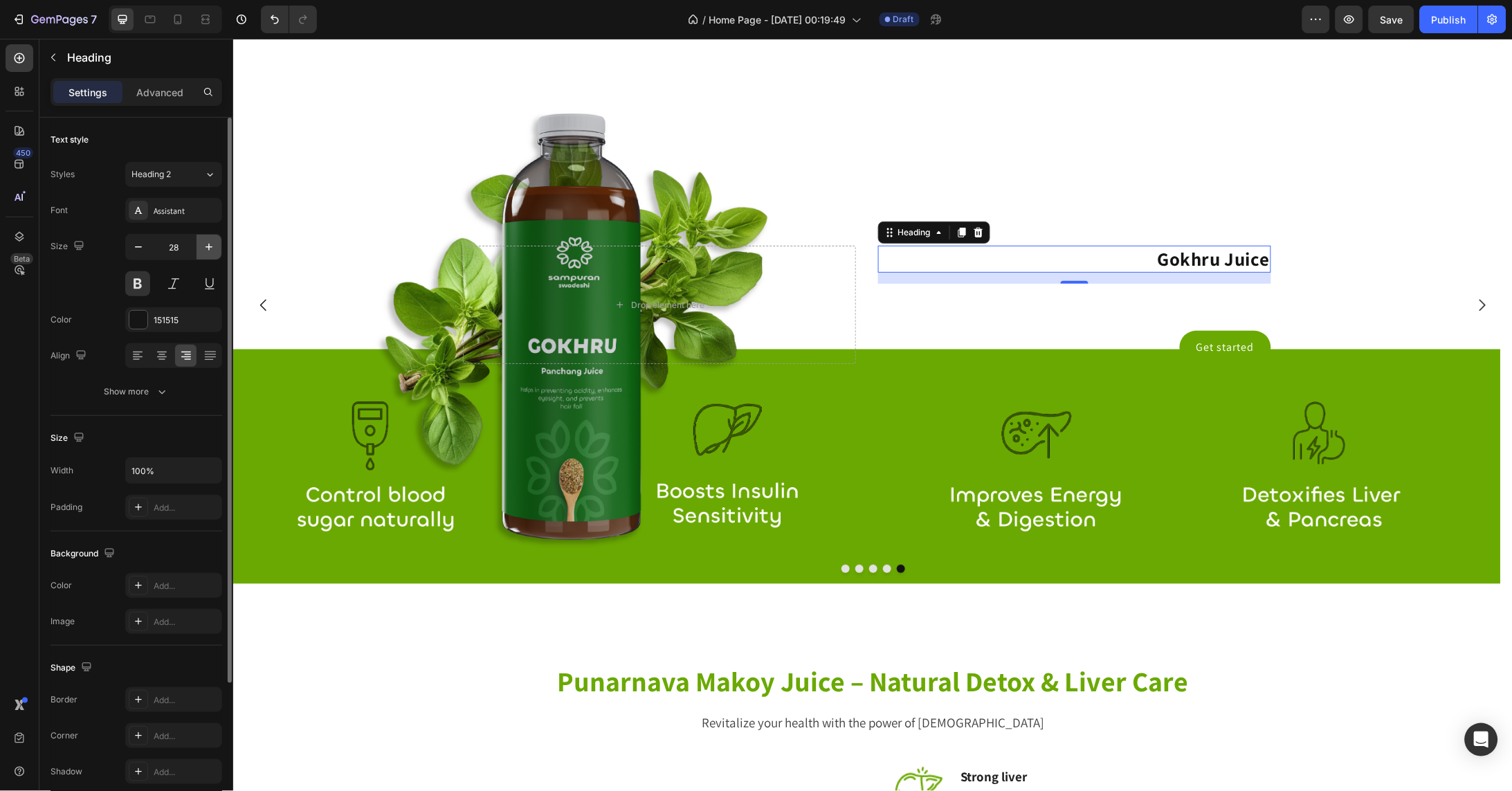
click at [216, 242] on icon "button" at bounding box center [209, 247] width 14 height 14
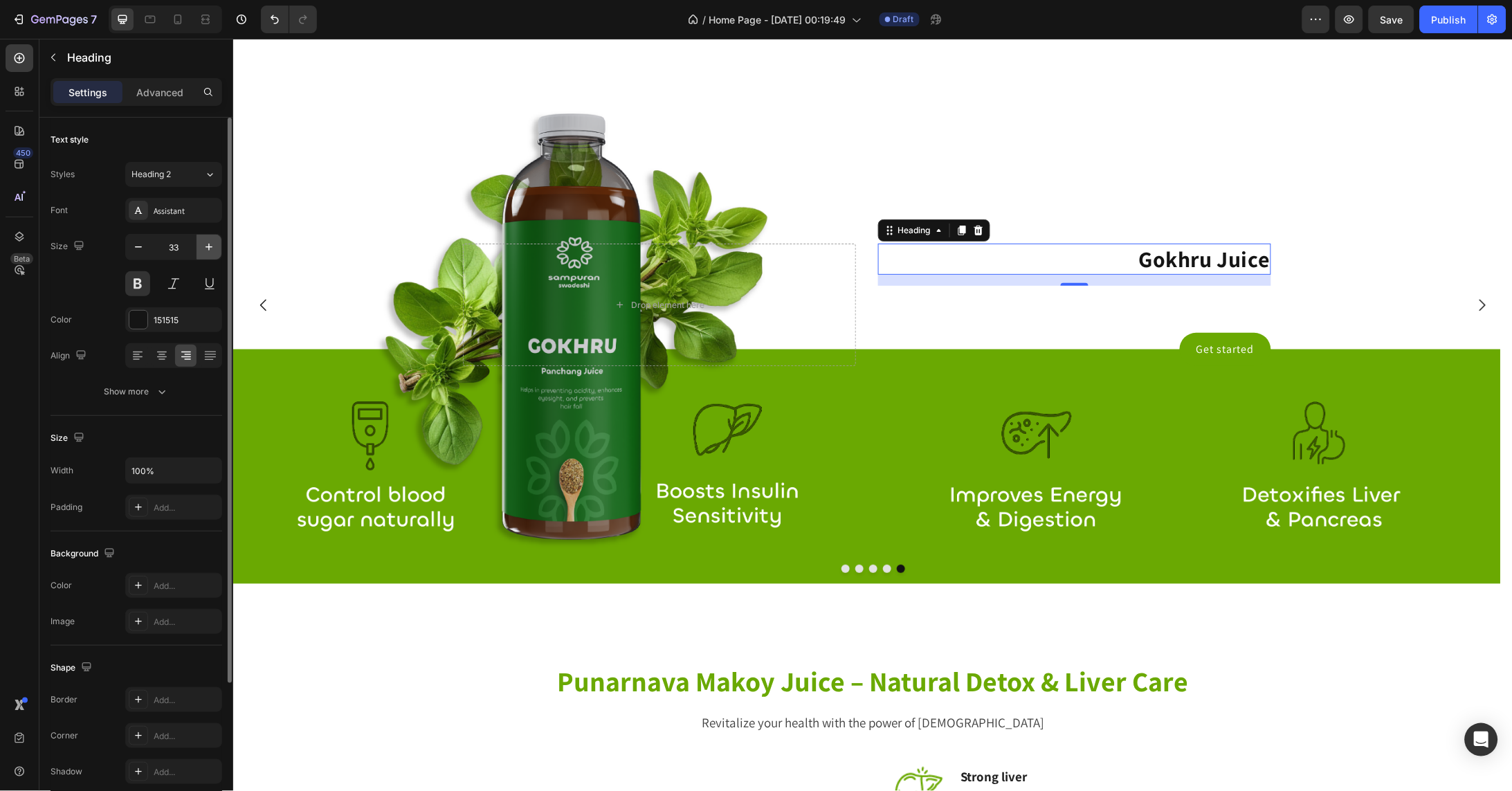
click at [216, 242] on icon "button" at bounding box center [209, 247] width 14 height 14
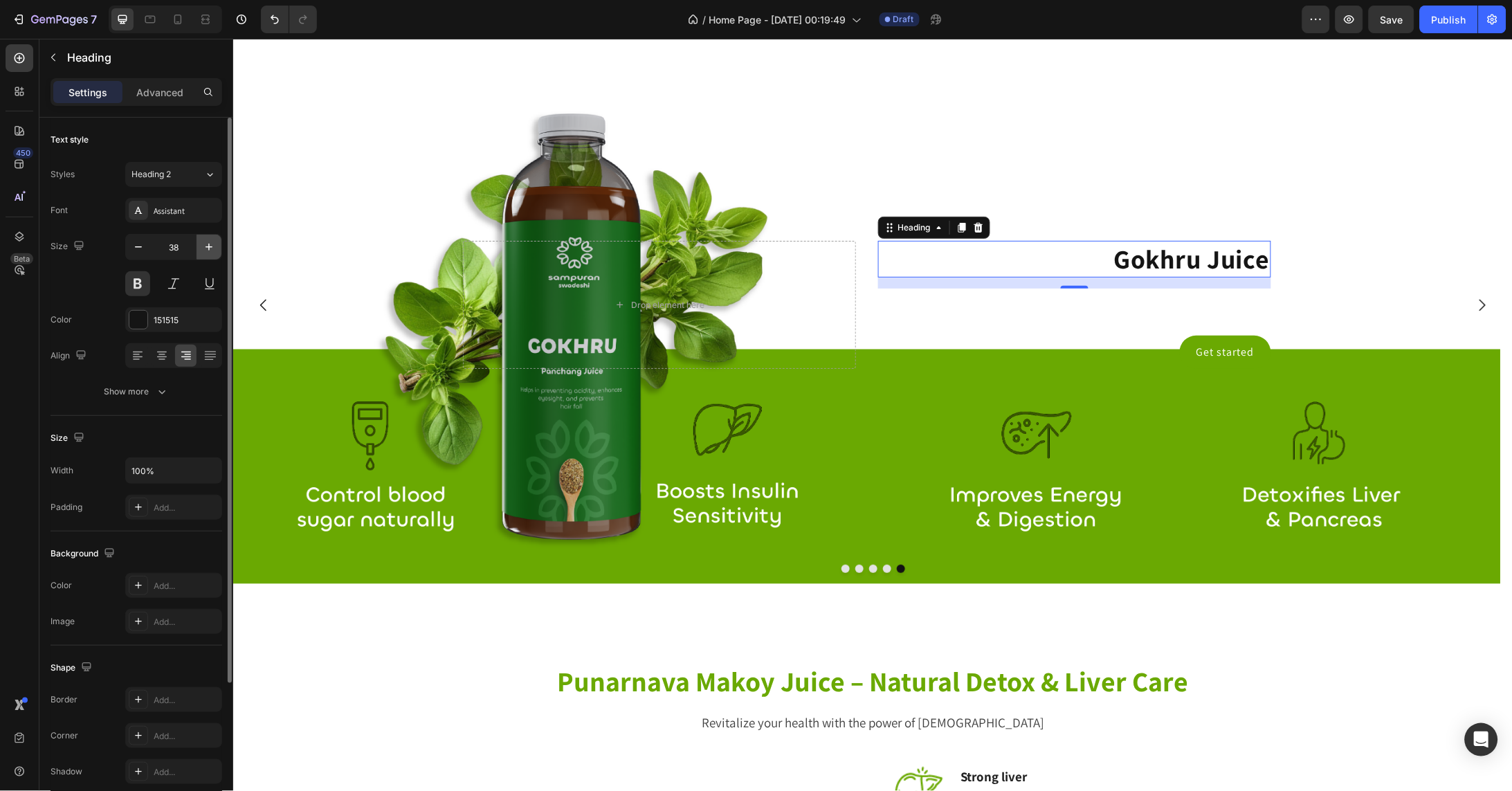
click at [216, 242] on icon "button" at bounding box center [209, 247] width 14 height 14
type input "40"
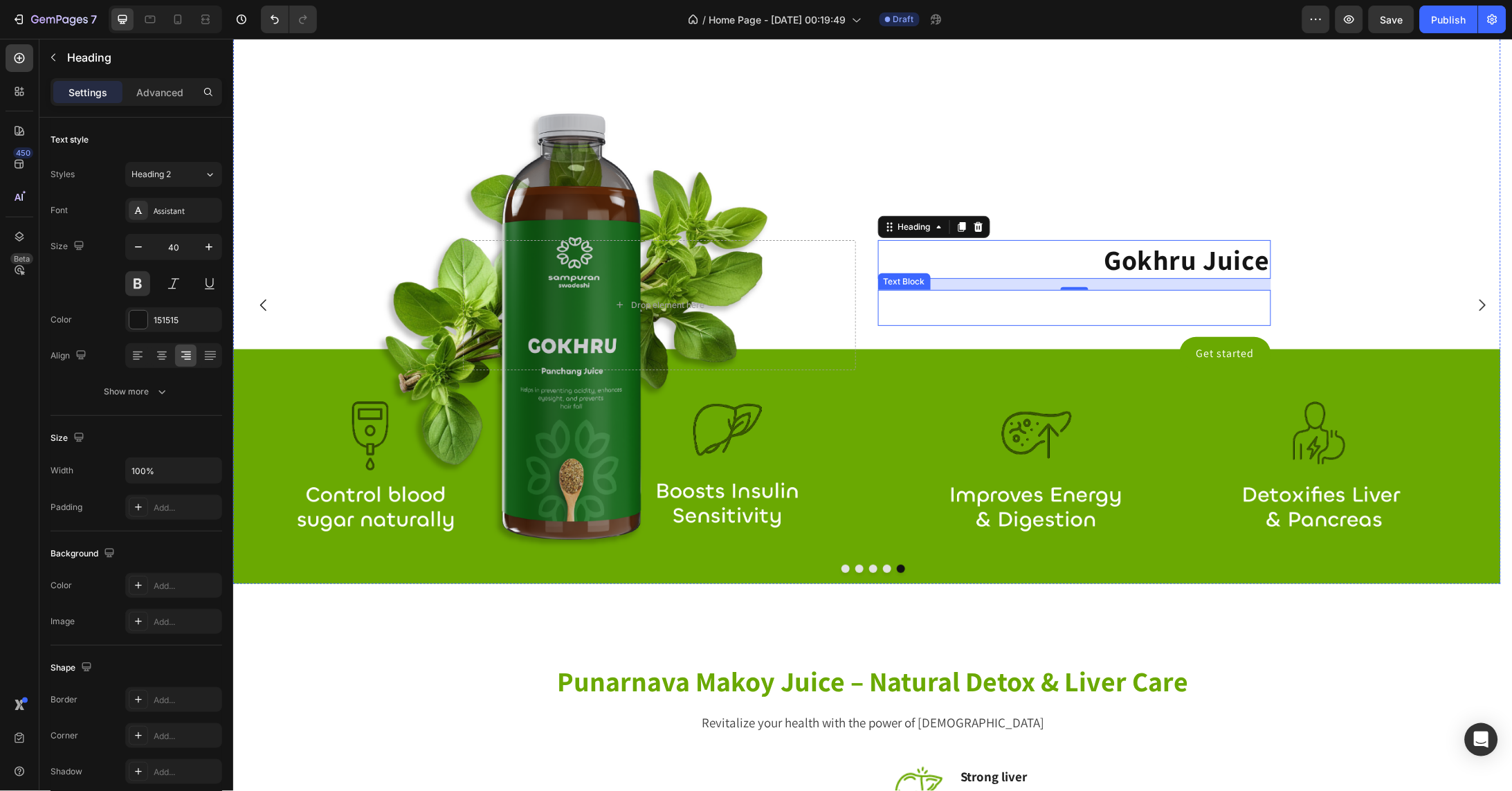
click at [1258, 325] on div "This is your text block. Click to edit and make it your own. Share your product…" at bounding box center [1074, 307] width 393 height 36
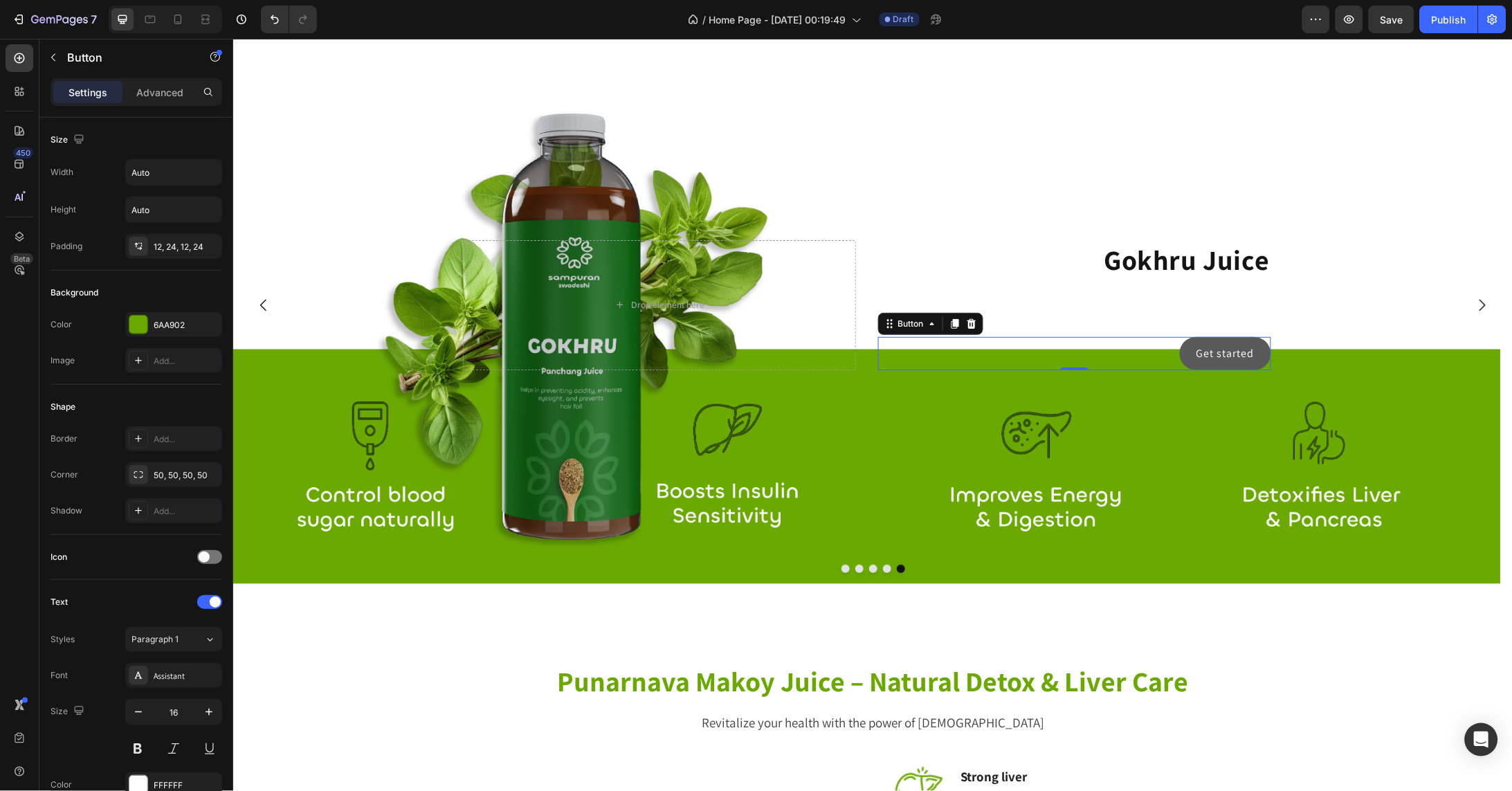
click at [1262, 366] on button "Get started" at bounding box center [1224, 353] width 91 height 33
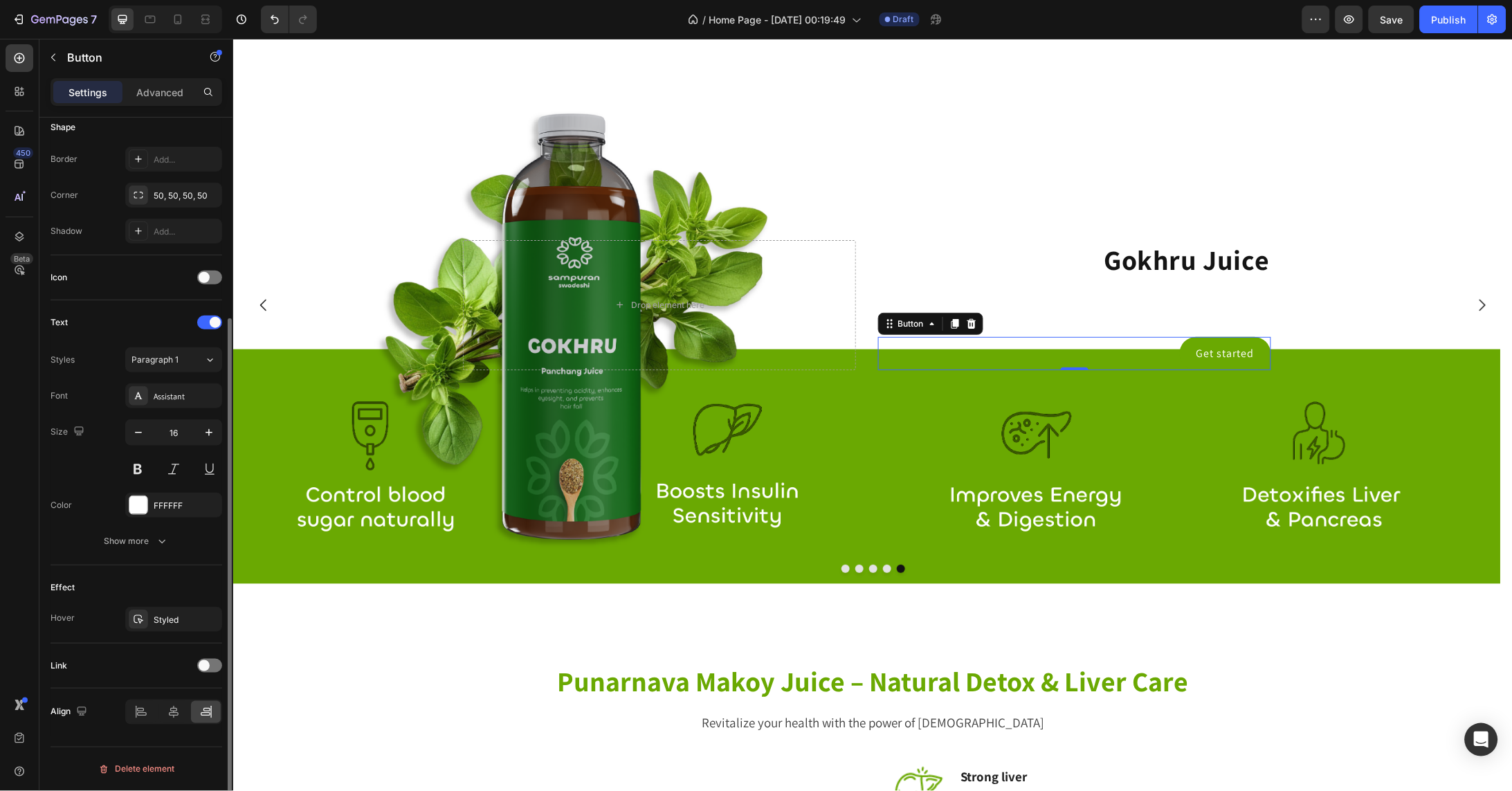
scroll to position [105, 0]
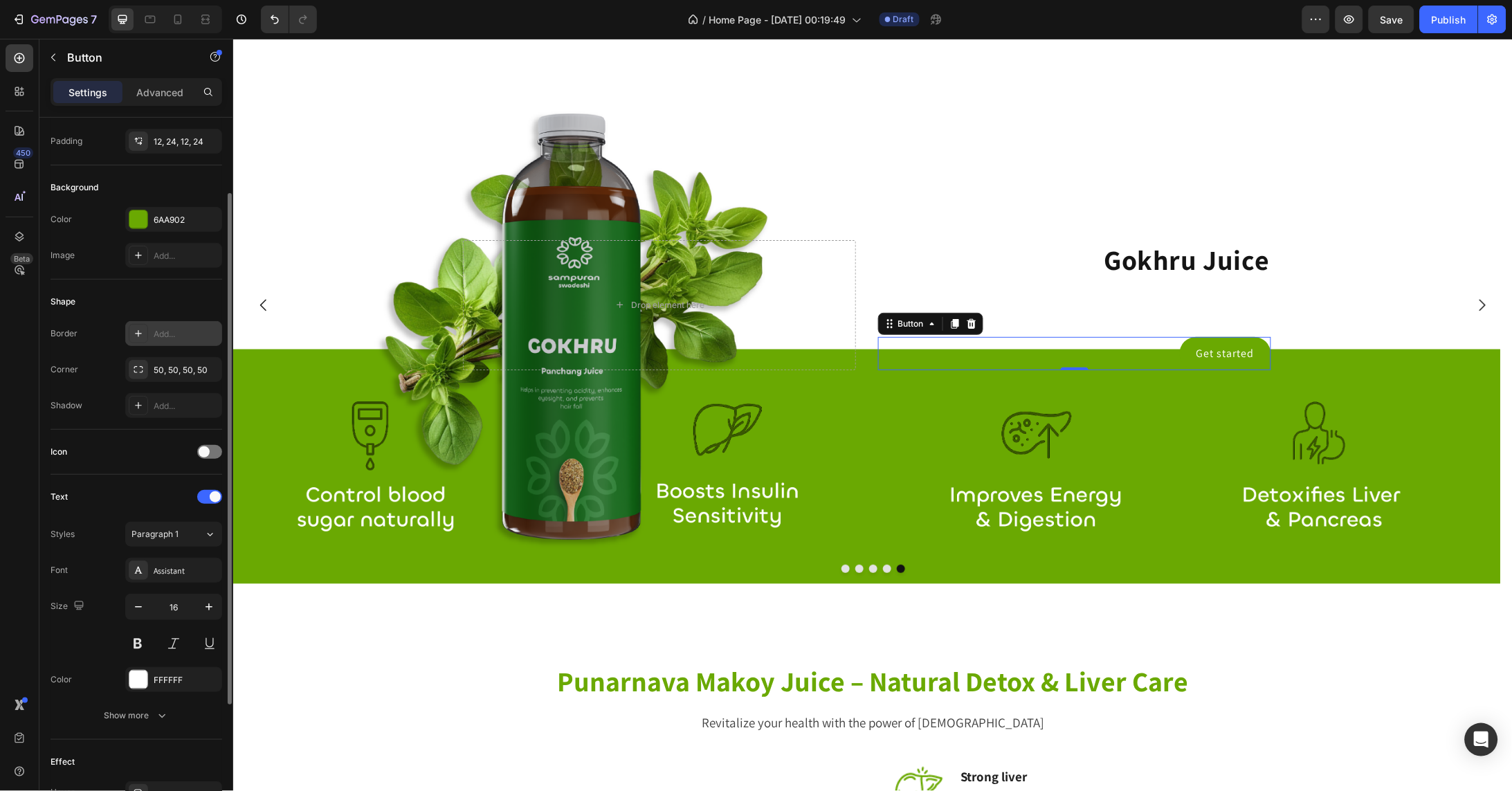
click at [136, 335] on icon at bounding box center [138, 333] width 11 height 11
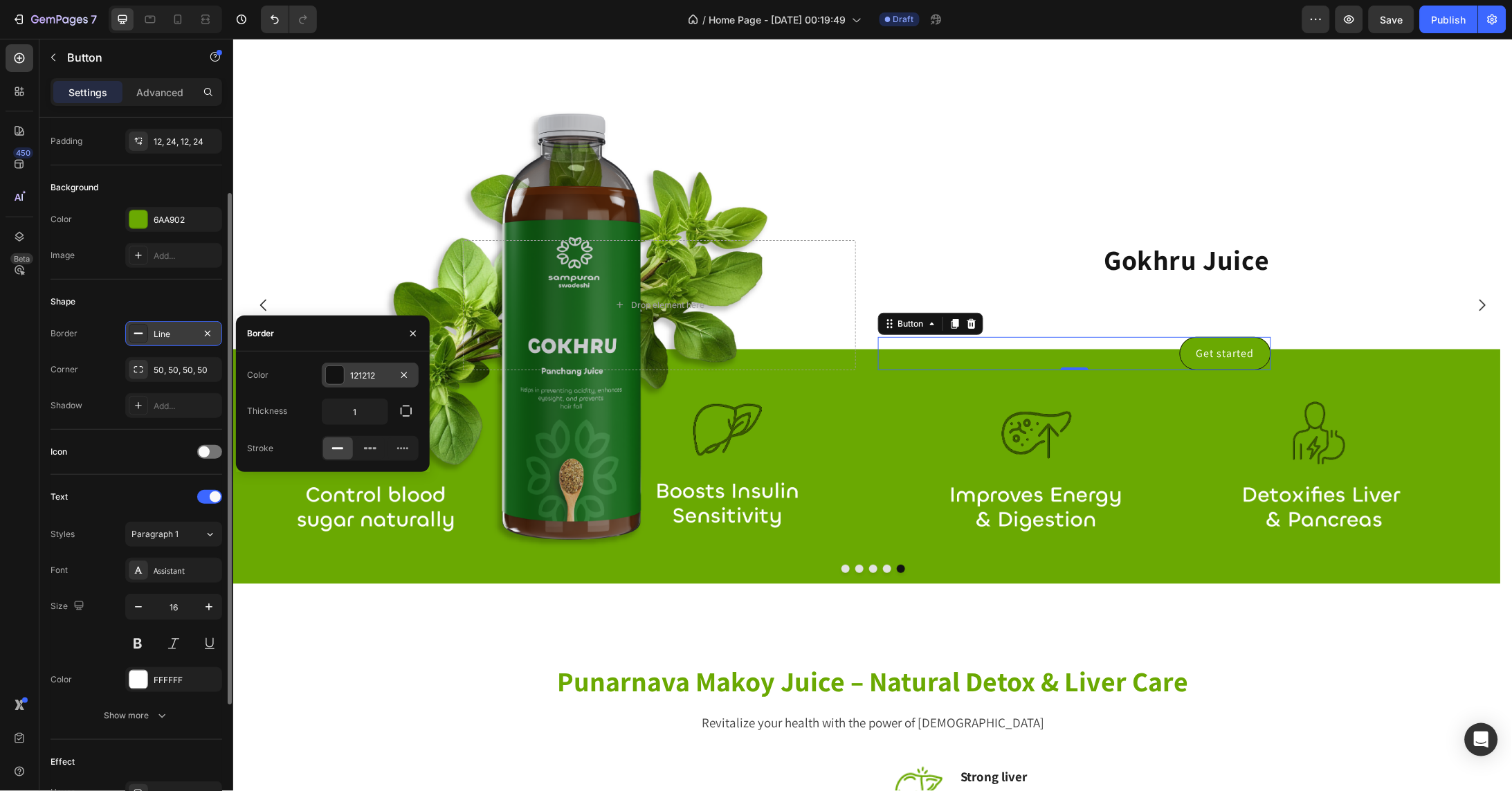
click at [334, 375] on div at bounding box center [335, 375] width 18 height 18
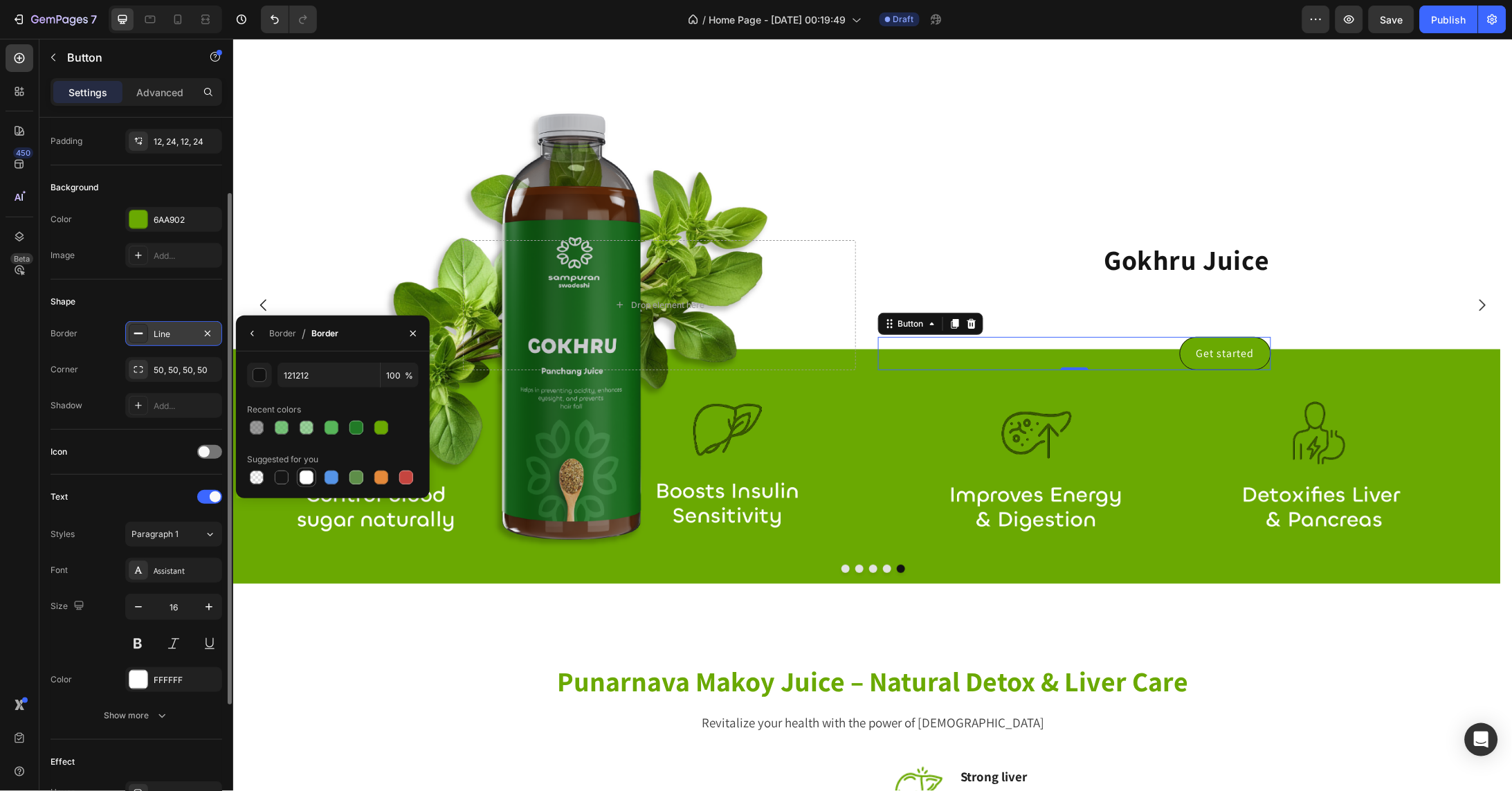
click at [305, 482] on div at bounding box center [307, 477] width 14 height 14
type input "FFFFFF"
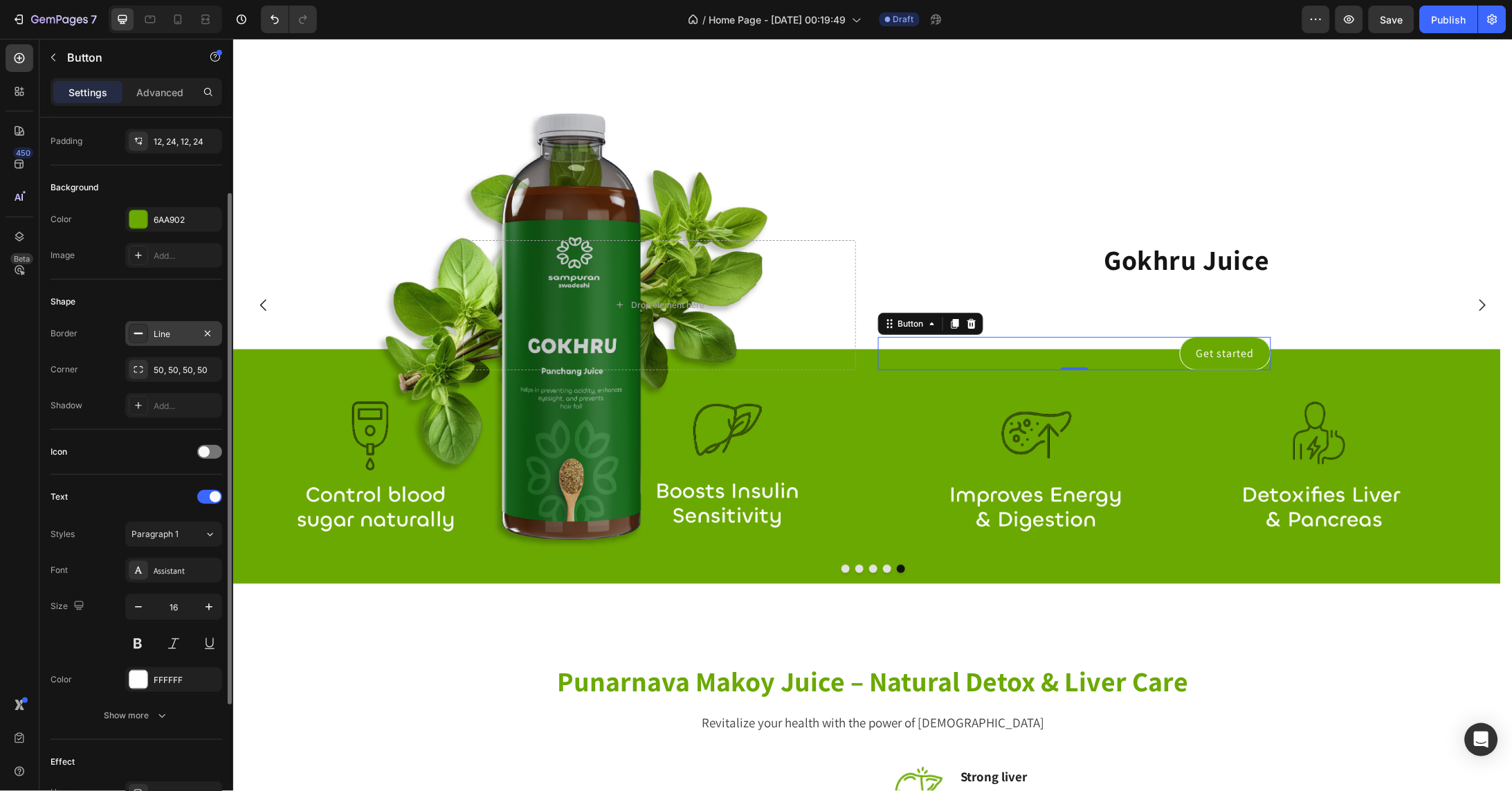
click at [189, 305] on div "Shape" at bounding box center [136, 301] width 171 height 22
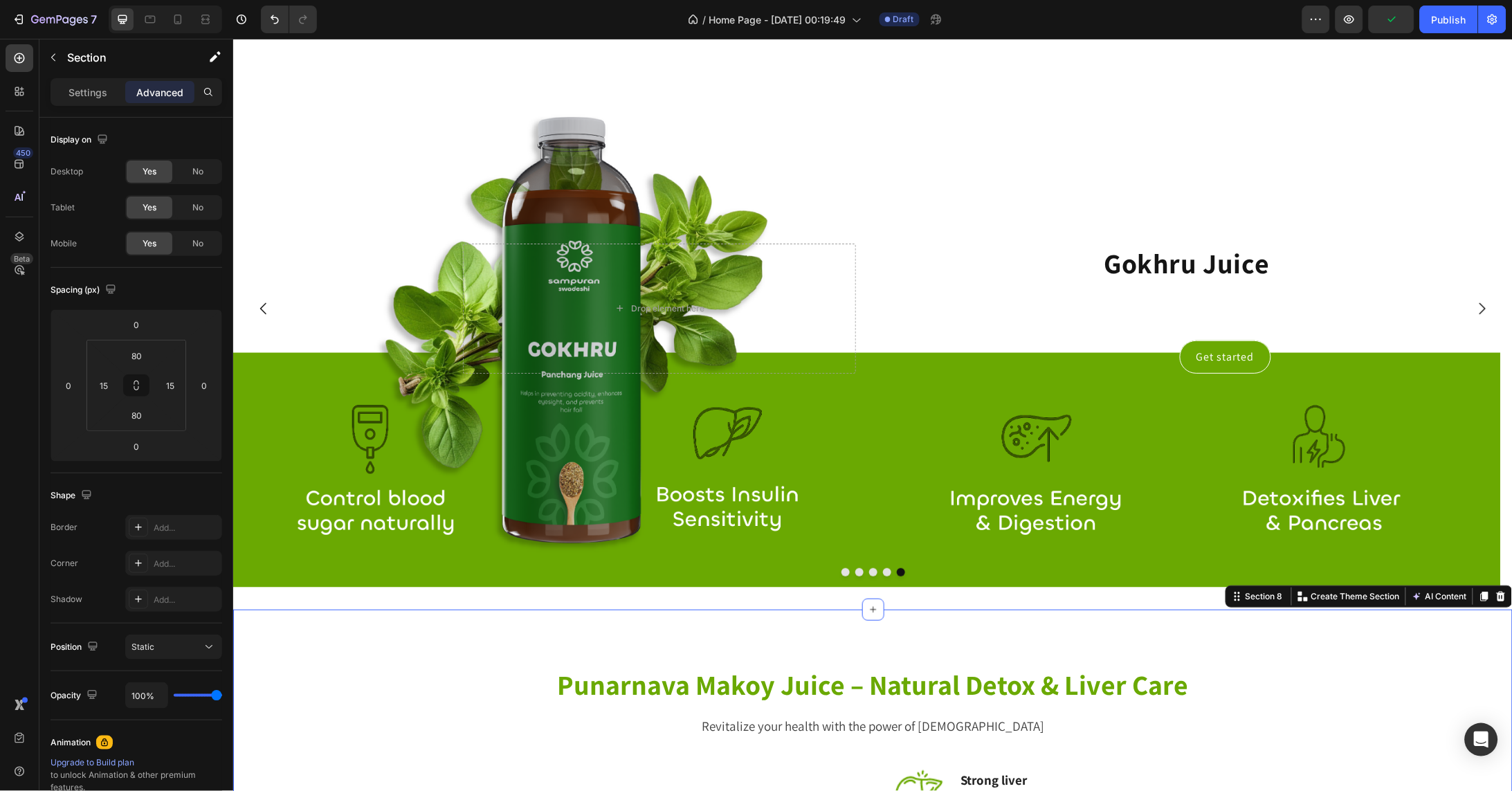
scroll to position [3357, 0]
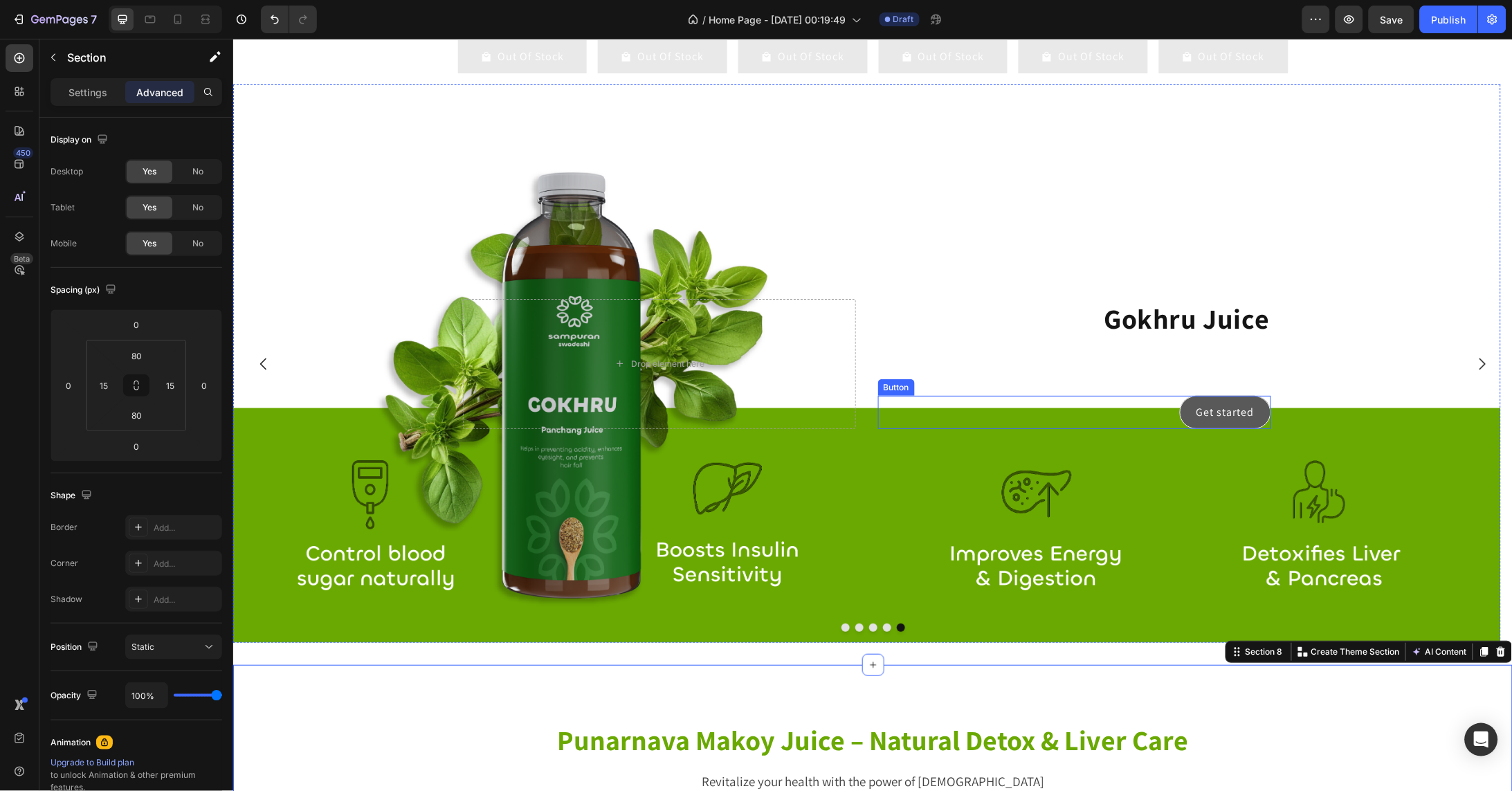
click at [1230, 415] on button "Get started" at bounding box center [1224, 412] width 91 height 33
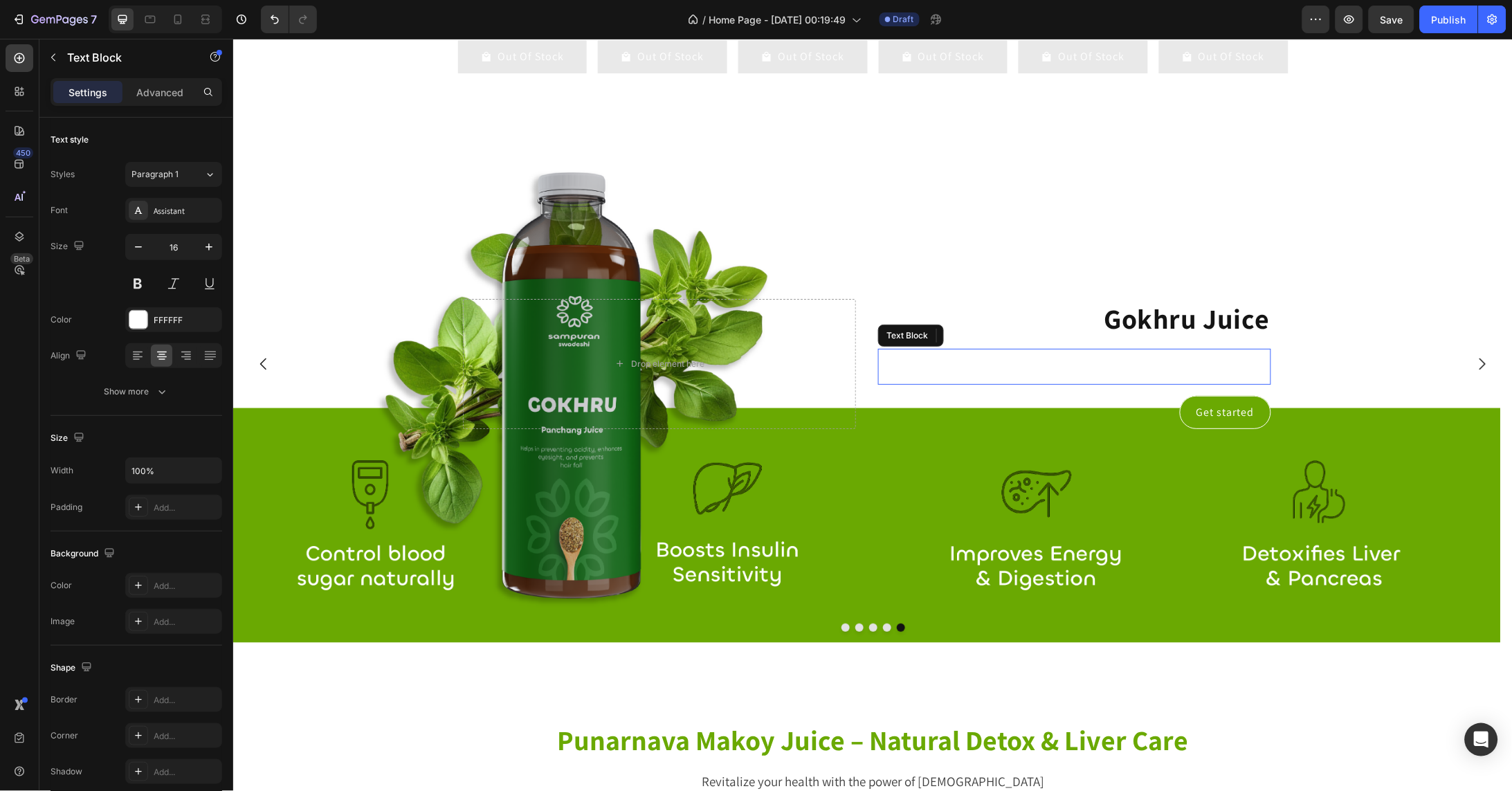
click at [1234, 378] on div "This is your text block. Click to edit and make it your own. Share your product…" at bounding box center [1074, 366] width 393 height 36
drag, startPoint x: 1079, startPoint y: 406, endPoint x: 1083, endPoint y: 389, distance: 17.5
click at [1083, 389] on div "This is your text block. Click to edit and make it your own. Share your product…" at bounding box center [1074, 371] width 393 height 36
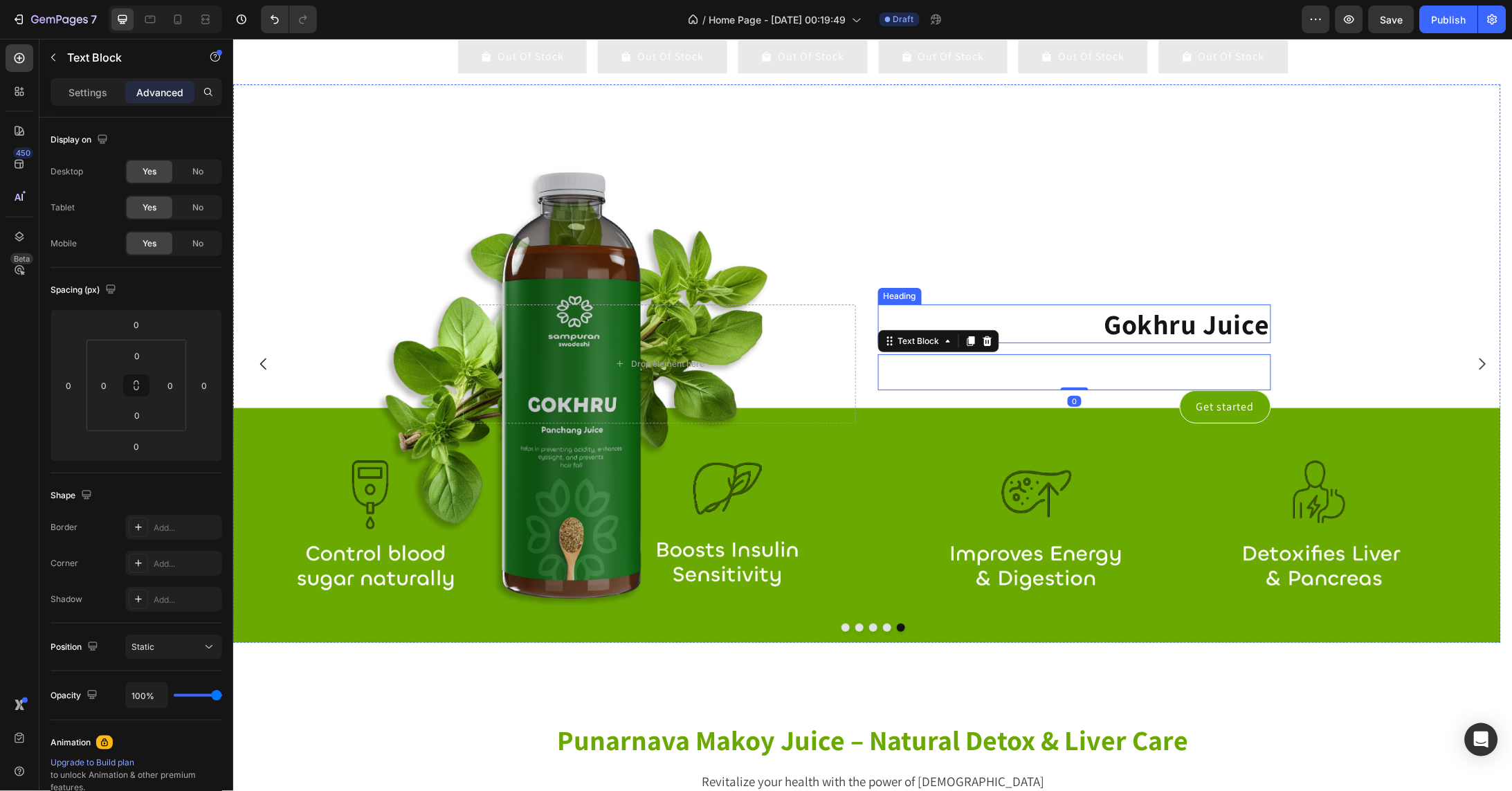
click at [1147, 338] on p "Gokhru Juice" at bounding box center [1073, 322] width 390 height 36
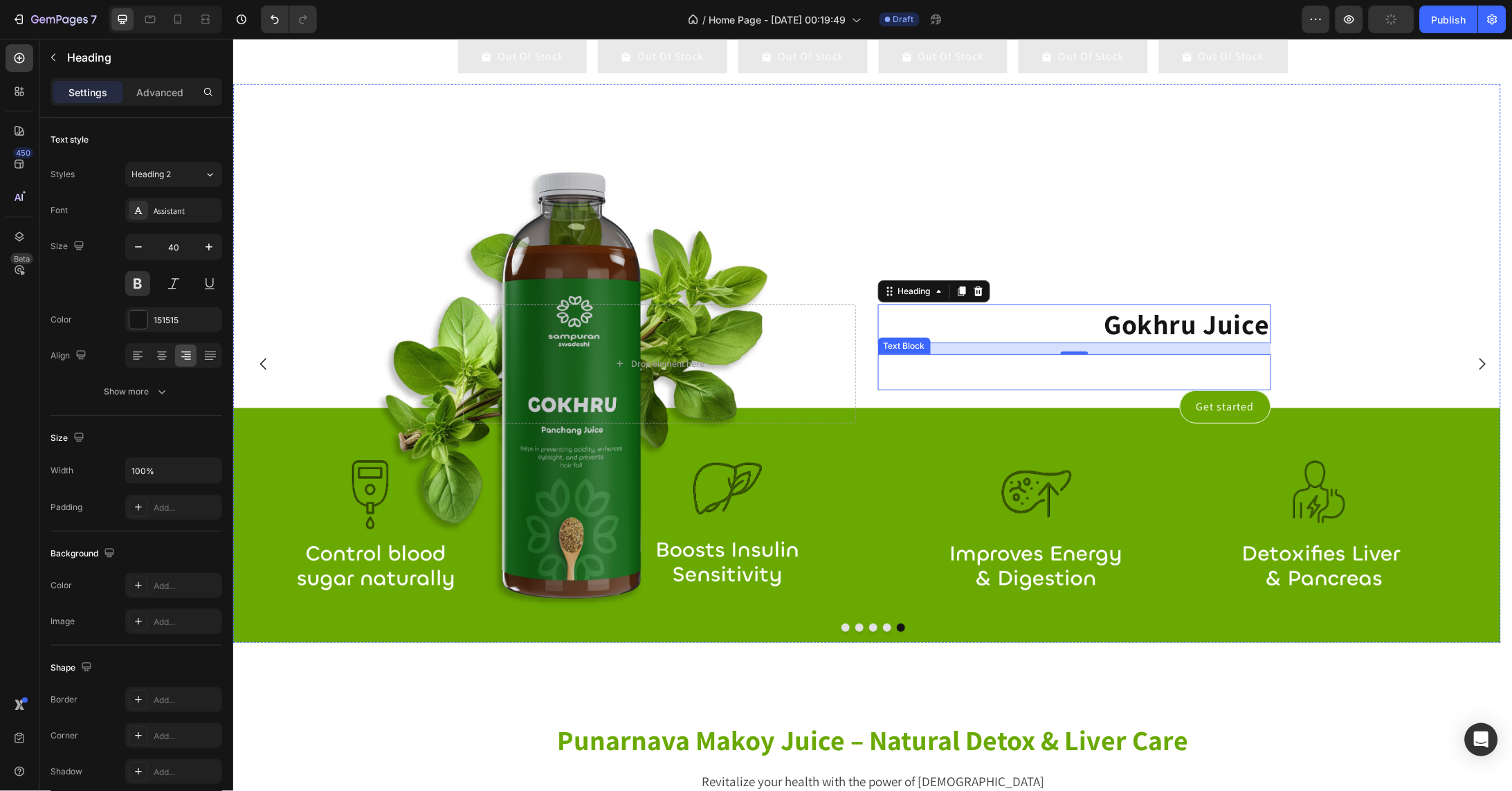
click at [1220, 389] on div "This is your text block. Click to edit and make it your own. Share your product…" at bounding box center [1074, 371] width 393 height 36
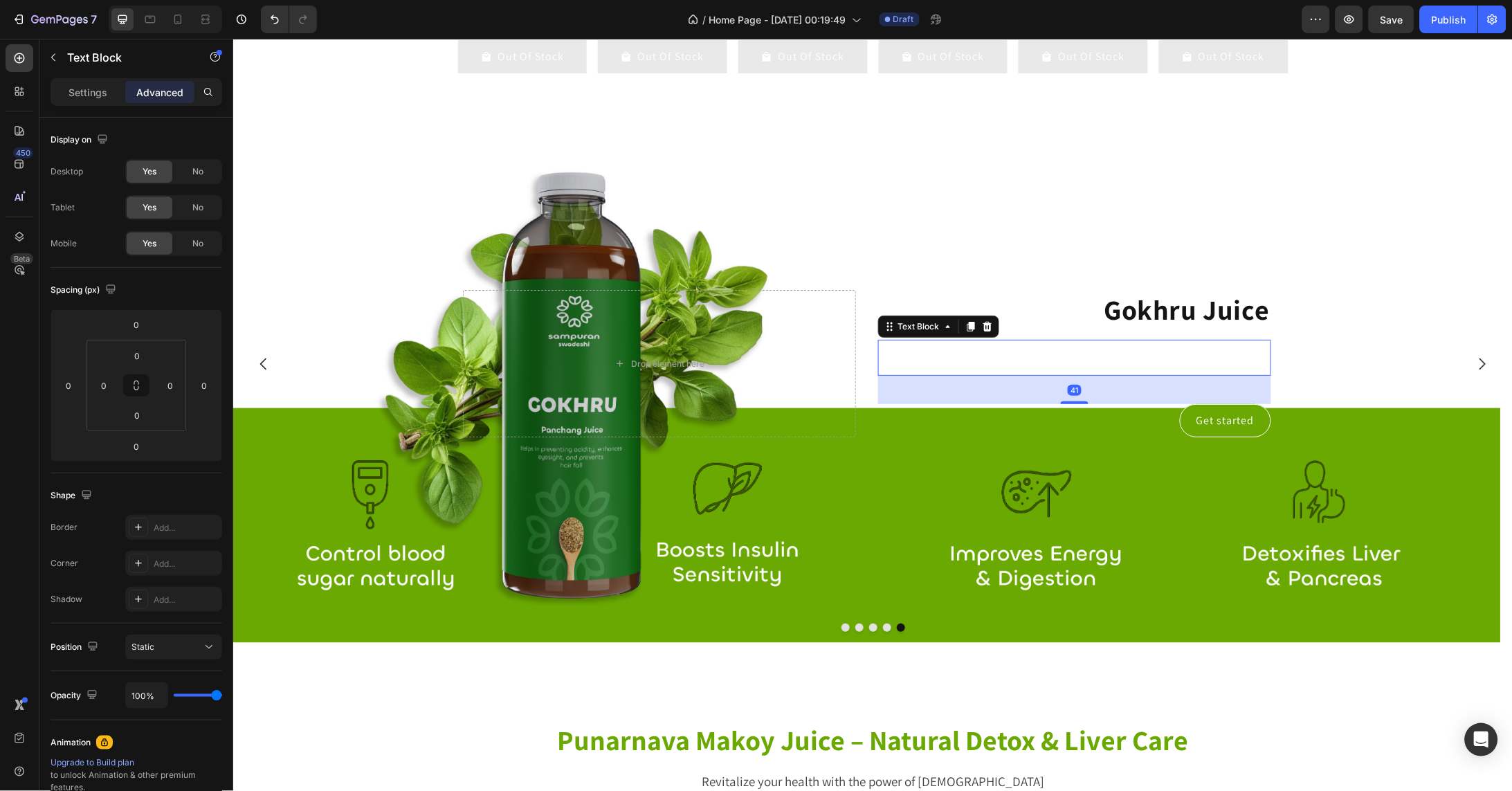
drag, startPoint x: 1075, startPoint y: 403, endPoint x: 1075, endPoint y: 432, distance: 29.0
click at [1075, 432] on div "Gokhru Juice Heading This is your text block. Click to edit and make it your ow…" at bounding box center [1074, 363] width 393 height 148
type input "41"
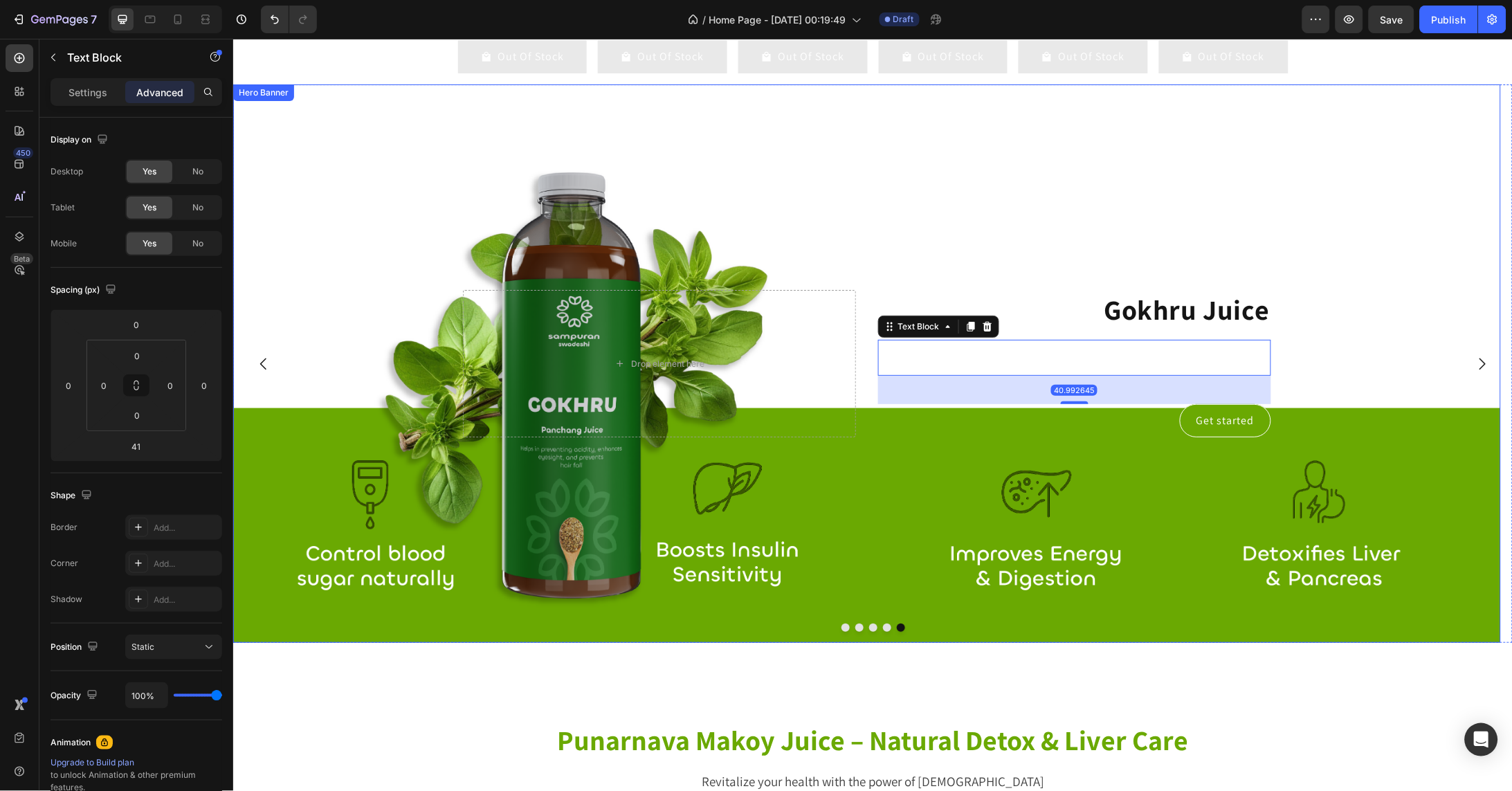
click at [1189, 229] on div "Background Image" at bounding box center [866, 362] width 1268 height 558
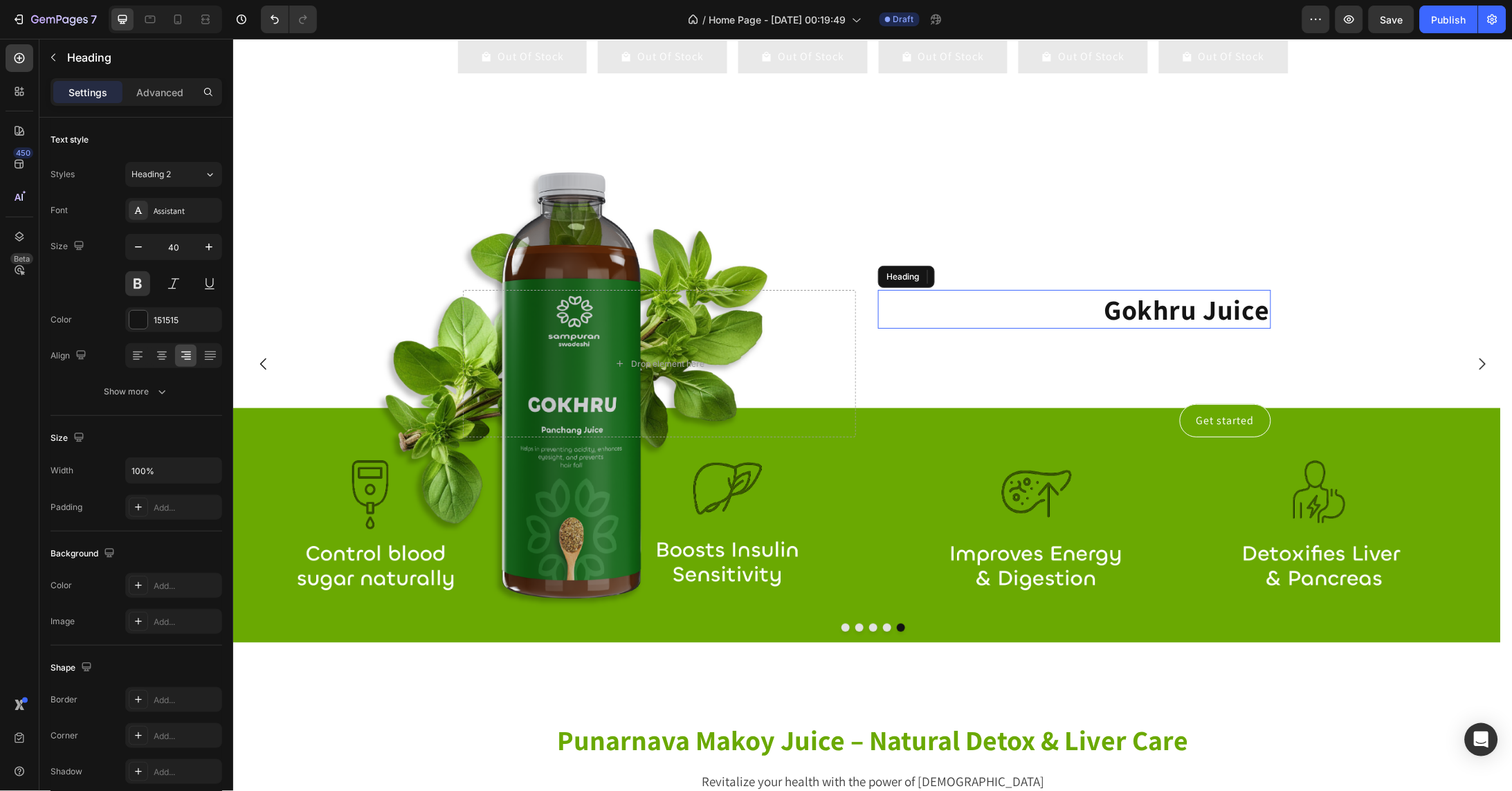
click at [1202, 313] on p "Gokhru Juice" at bounding box center [1073, 308] width 390 height 36
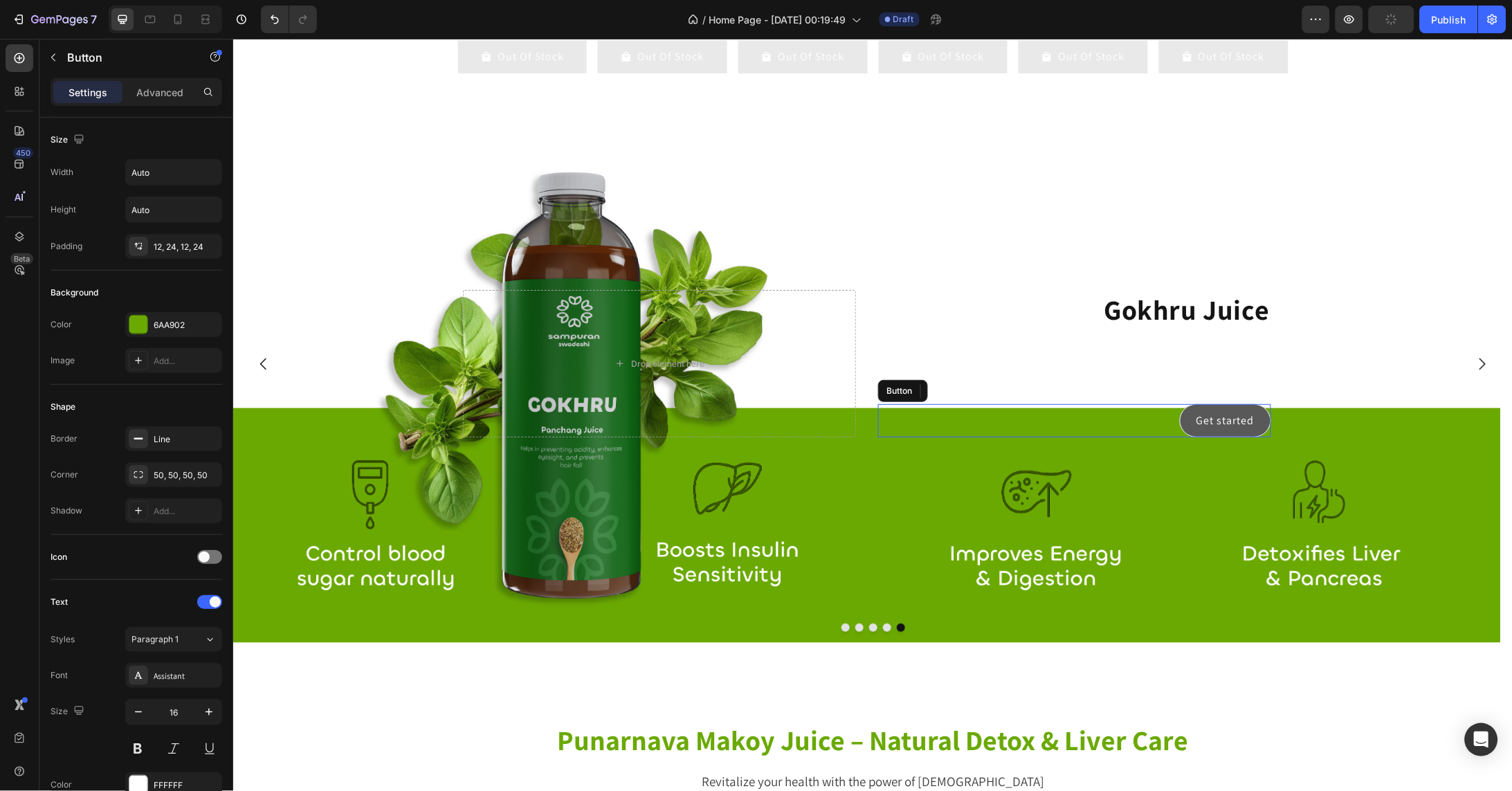
click at [1221, 436] on button "Get started" at bounding box center [1224, 420] width 91 height 33
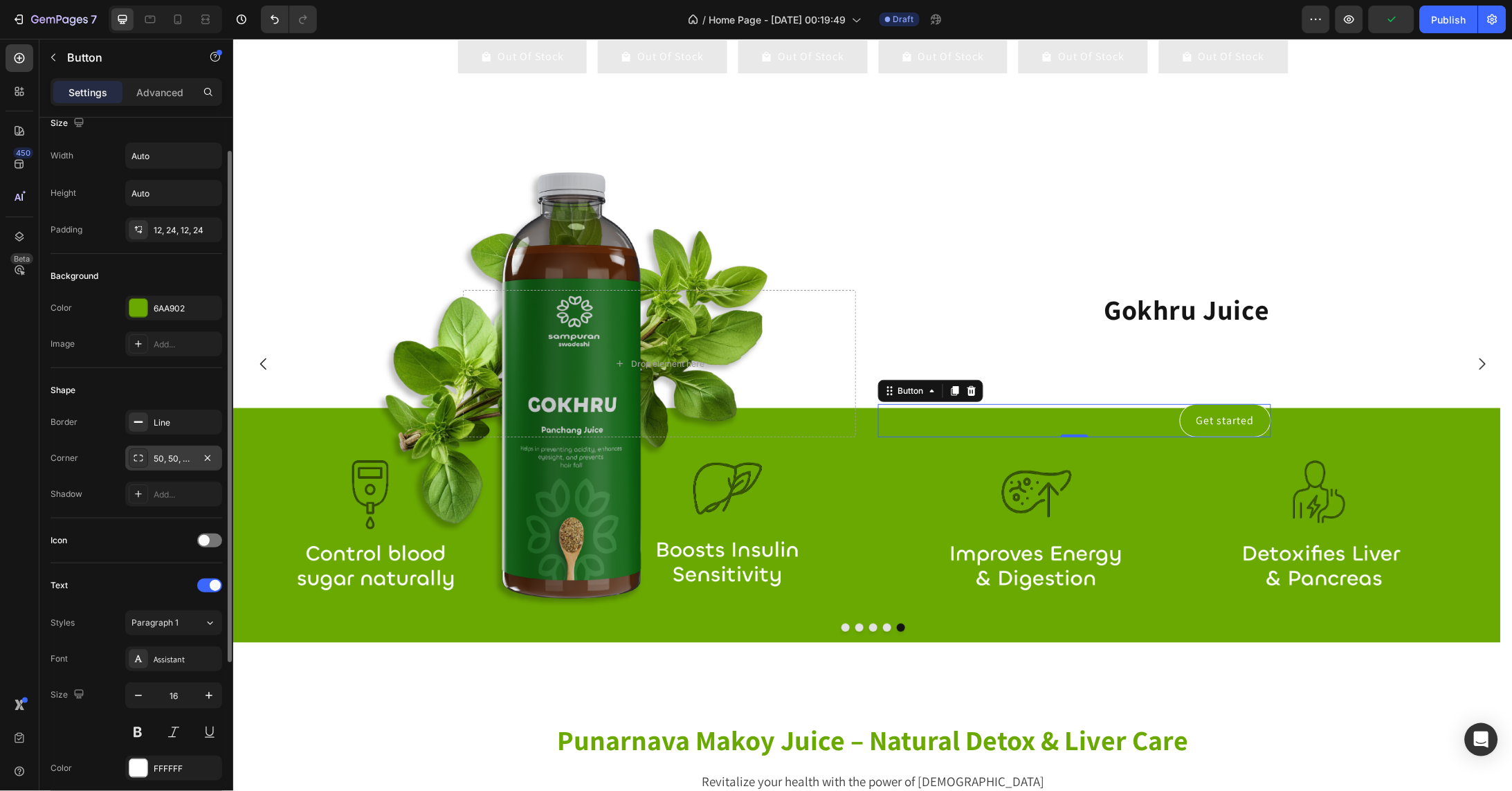
scroll to position [29, 0]
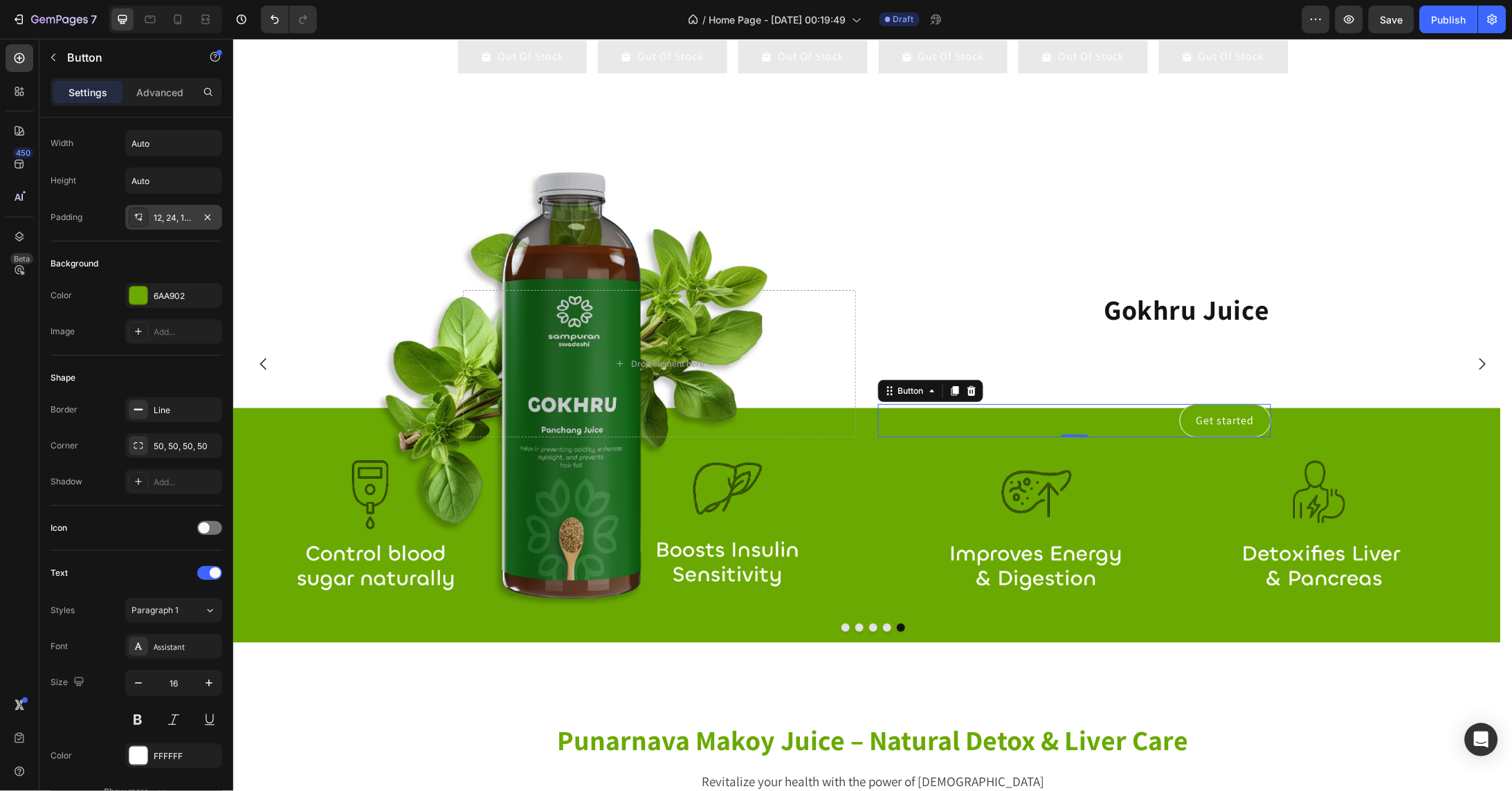
click at [135, 216] on icon at bounding box center [136, 216] width 3 height 5
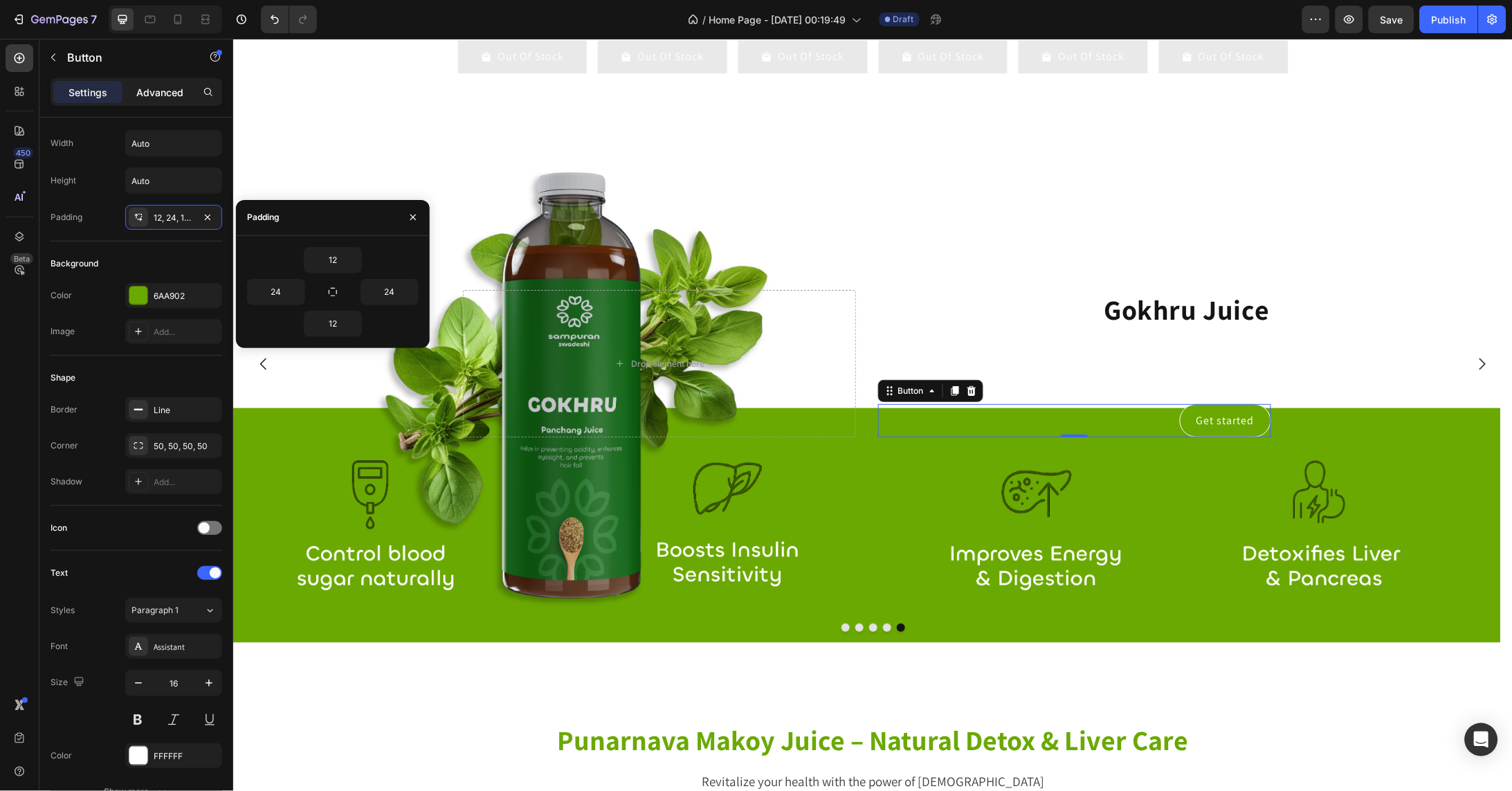
click at [159, 90] on p "Advanced" at bounding box center [160, 92] width 47 height 15
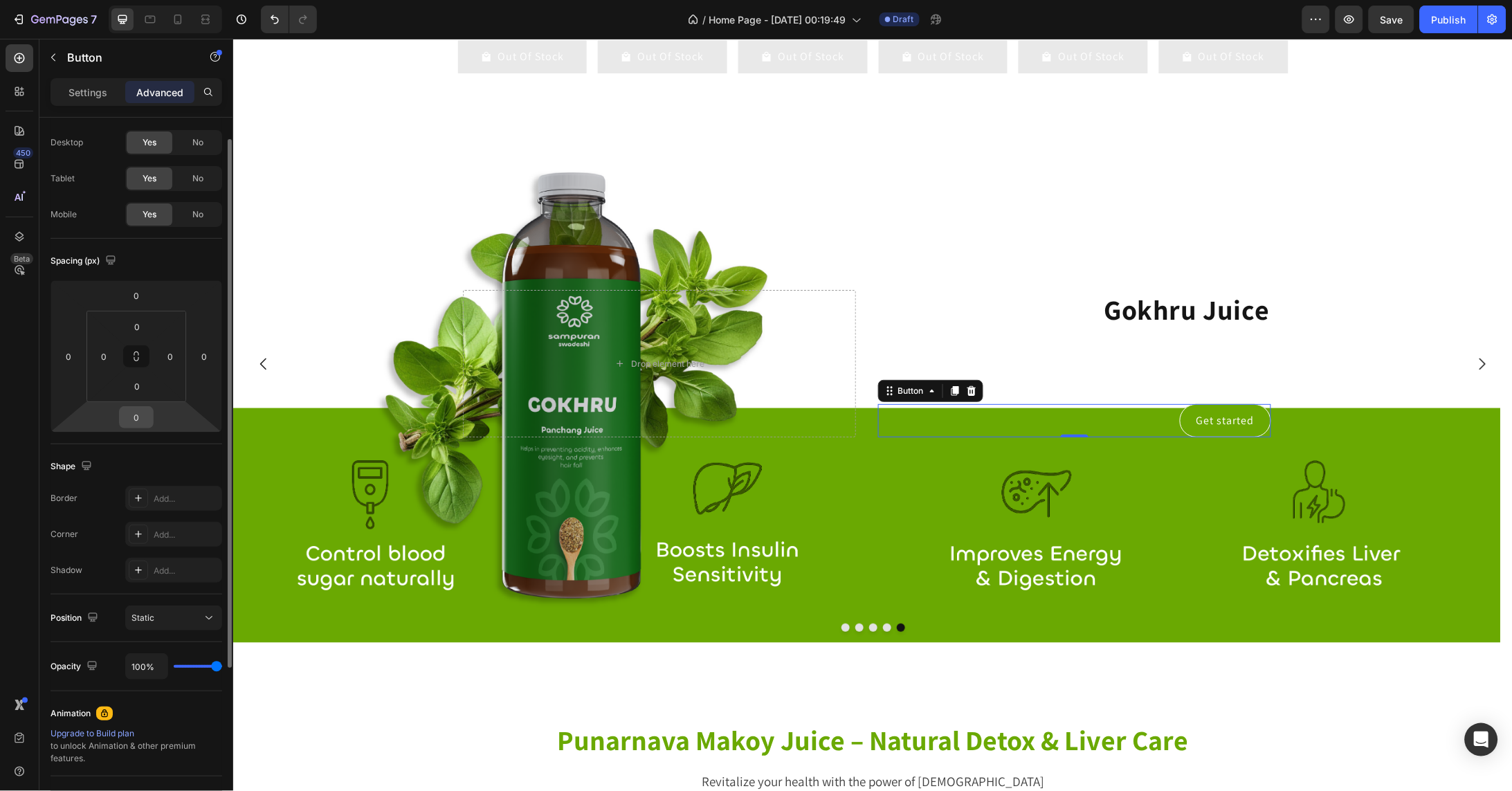
click at [149, 411] on input "0" at bounding box center [136, 417] width 28 height 21
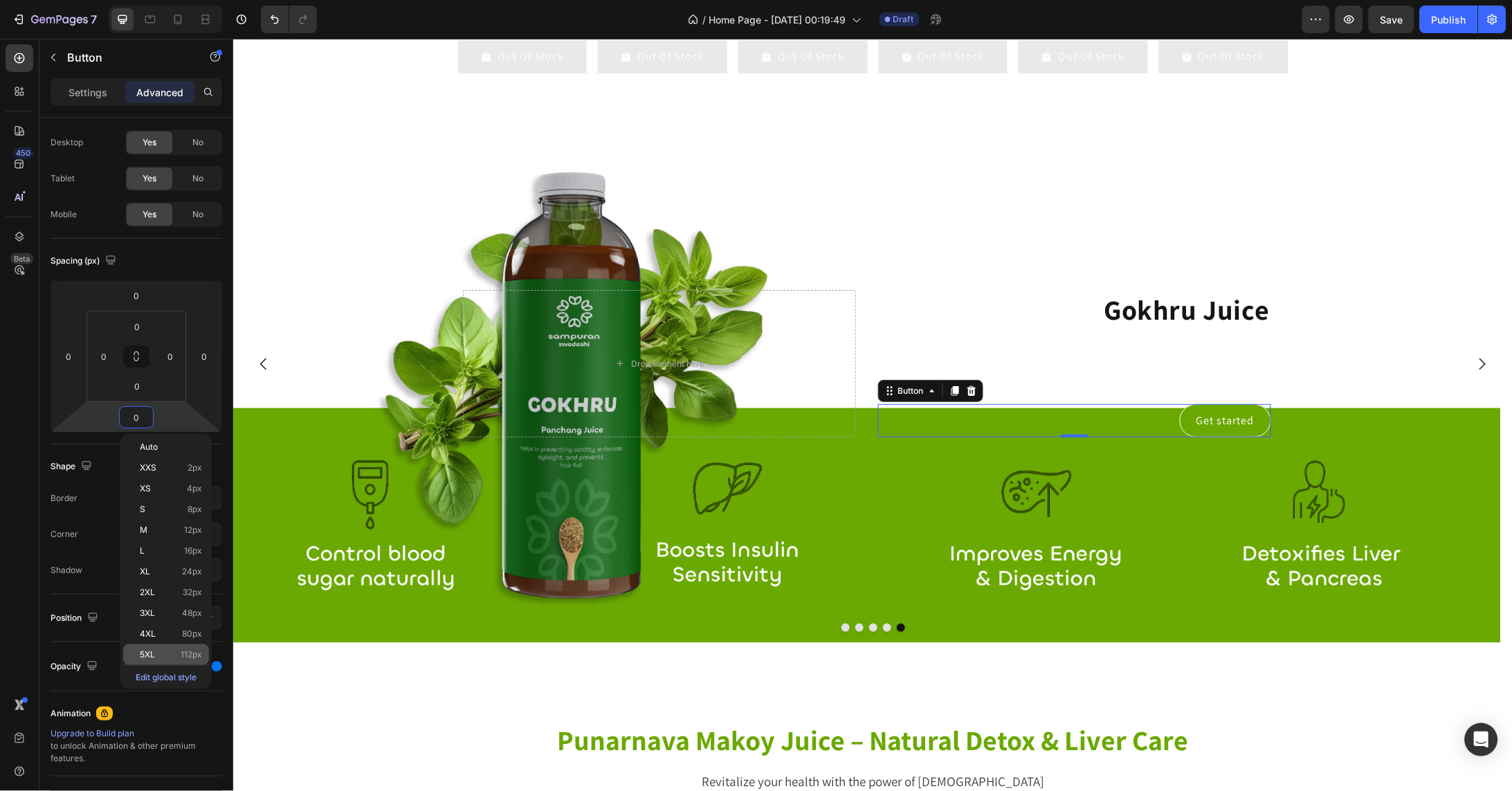
click at [196, 650] on span "112px" at bounding box center [191, 655] width 22 height 10
type input "112"
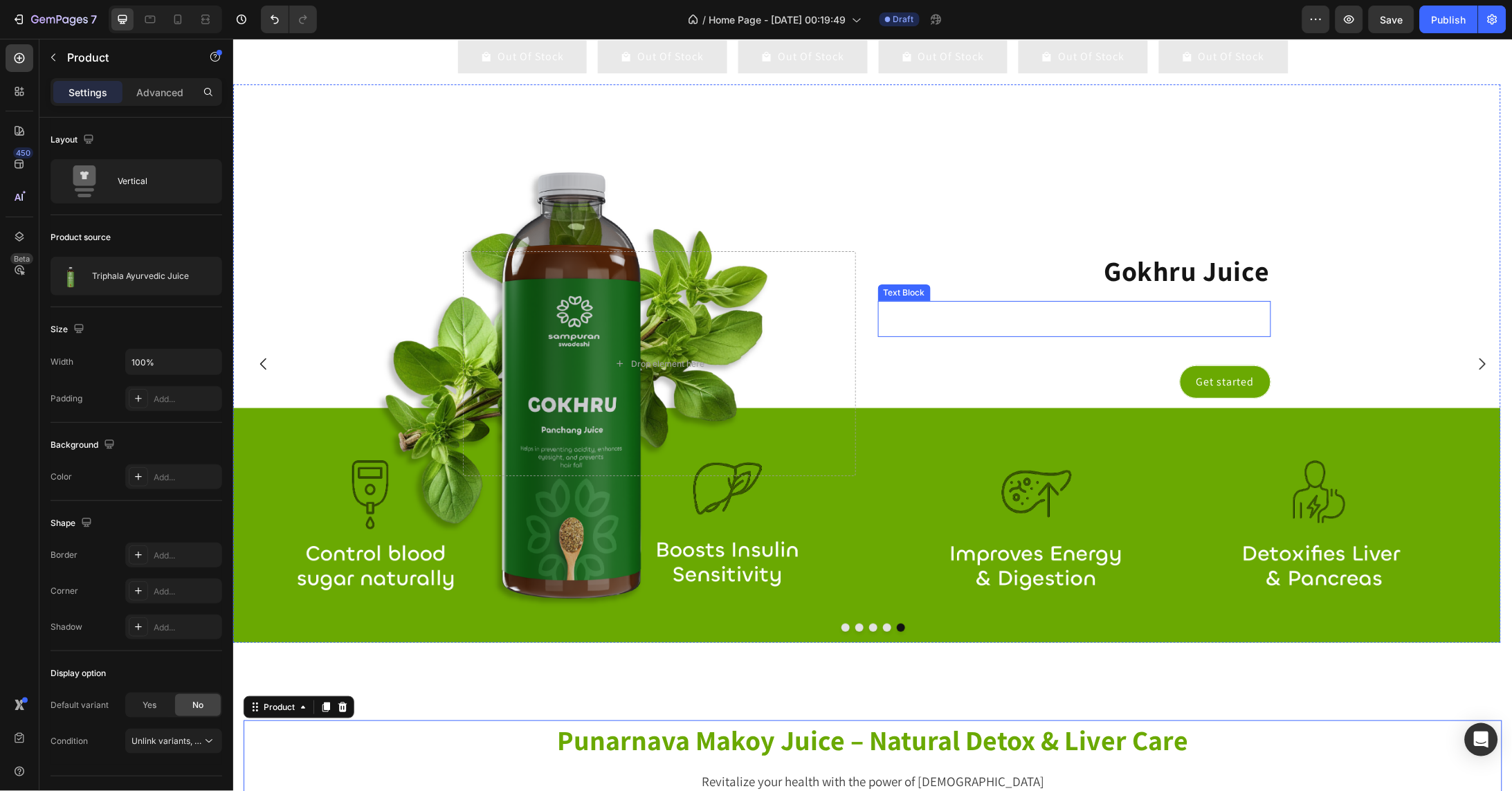
click at [1237, 332] on div "This is your text block. Click to edit and make it your own. Share your product…" at bounding box center [1074, 318] width 393 height 36
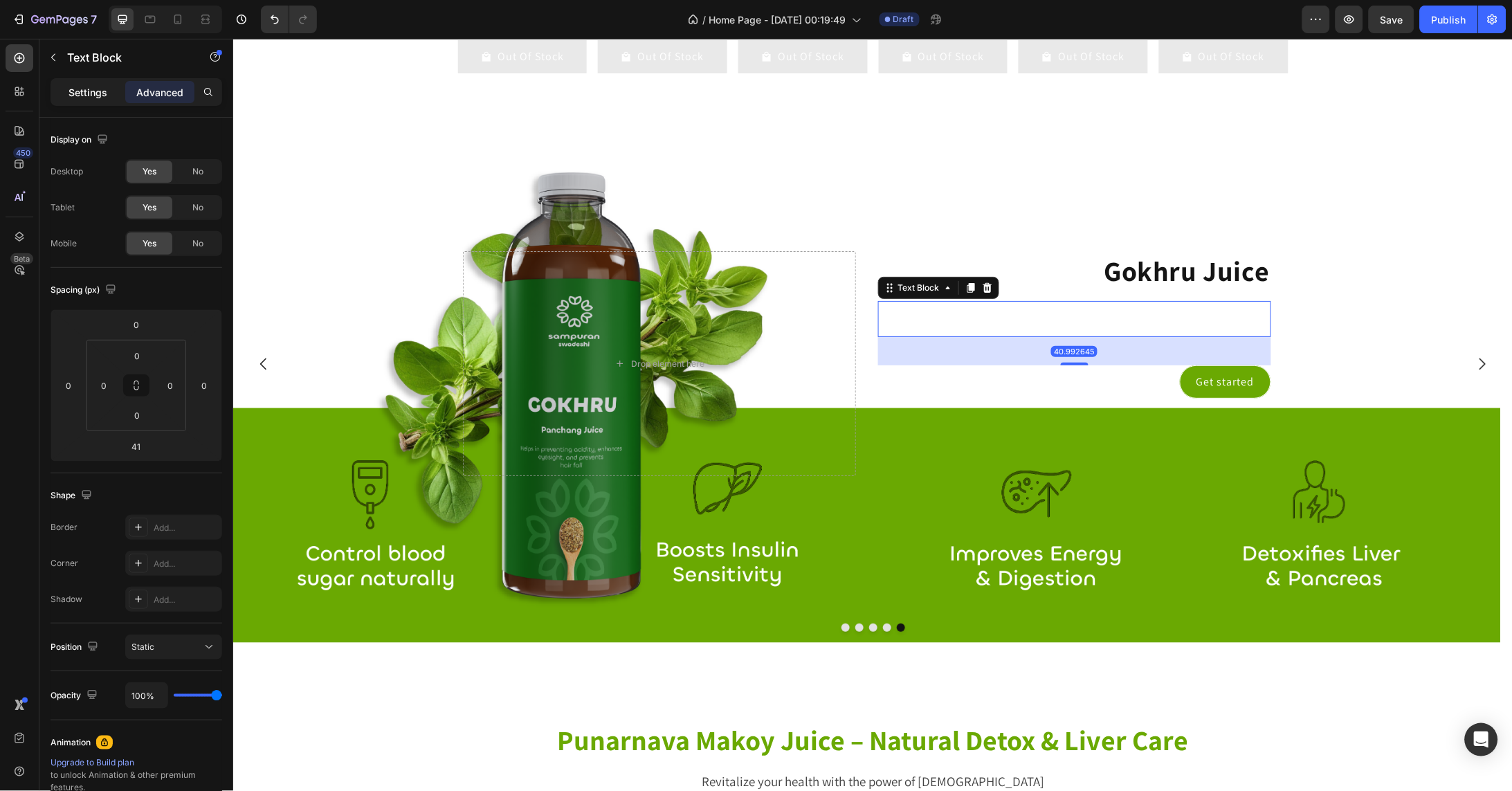
click at [100, 94] on p "Settings" at bounding box center [88, 92] width 39 height 15
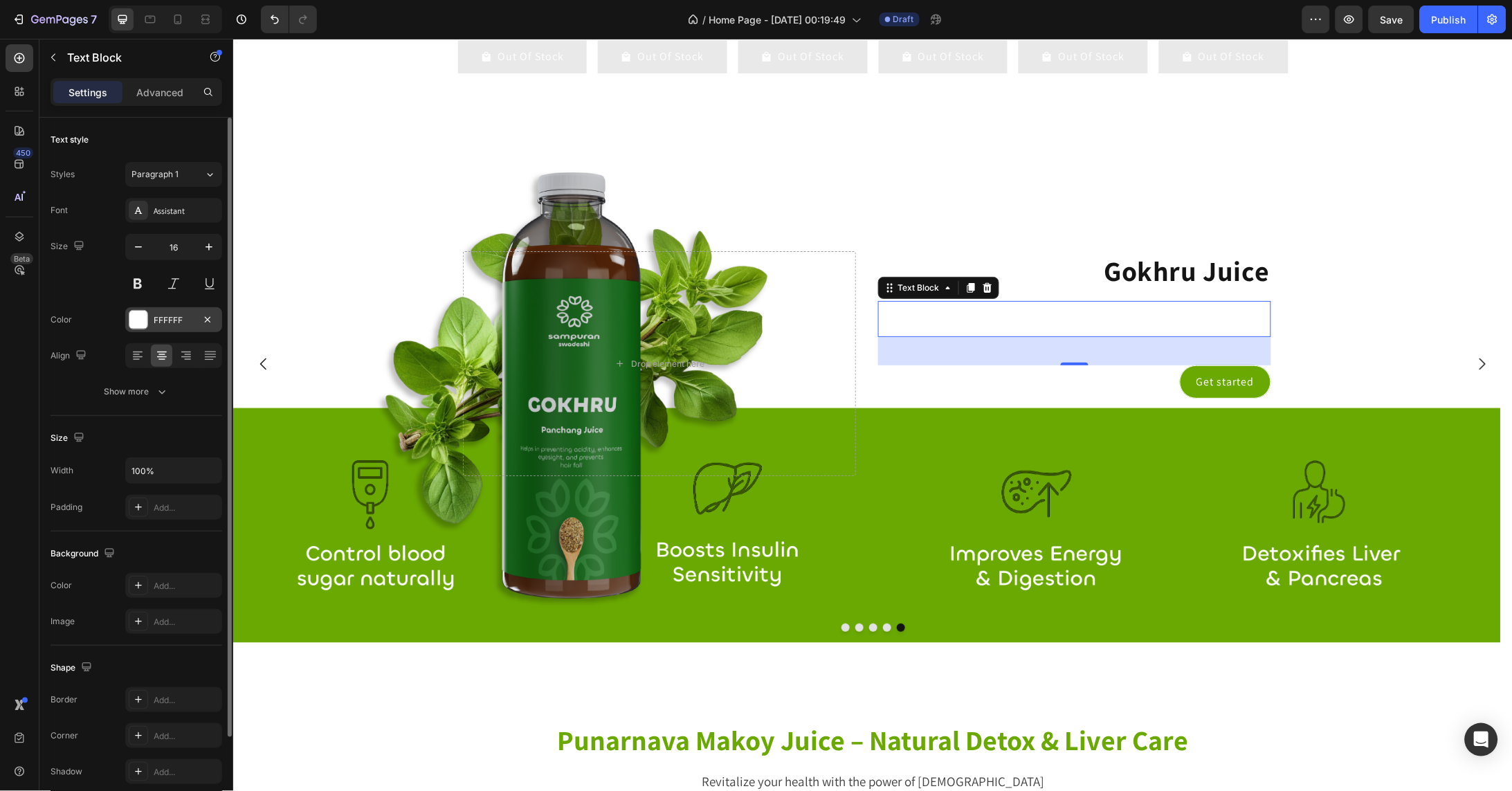
click at [141, 329] on div at bounding box center [138, 320] width 19 height 19
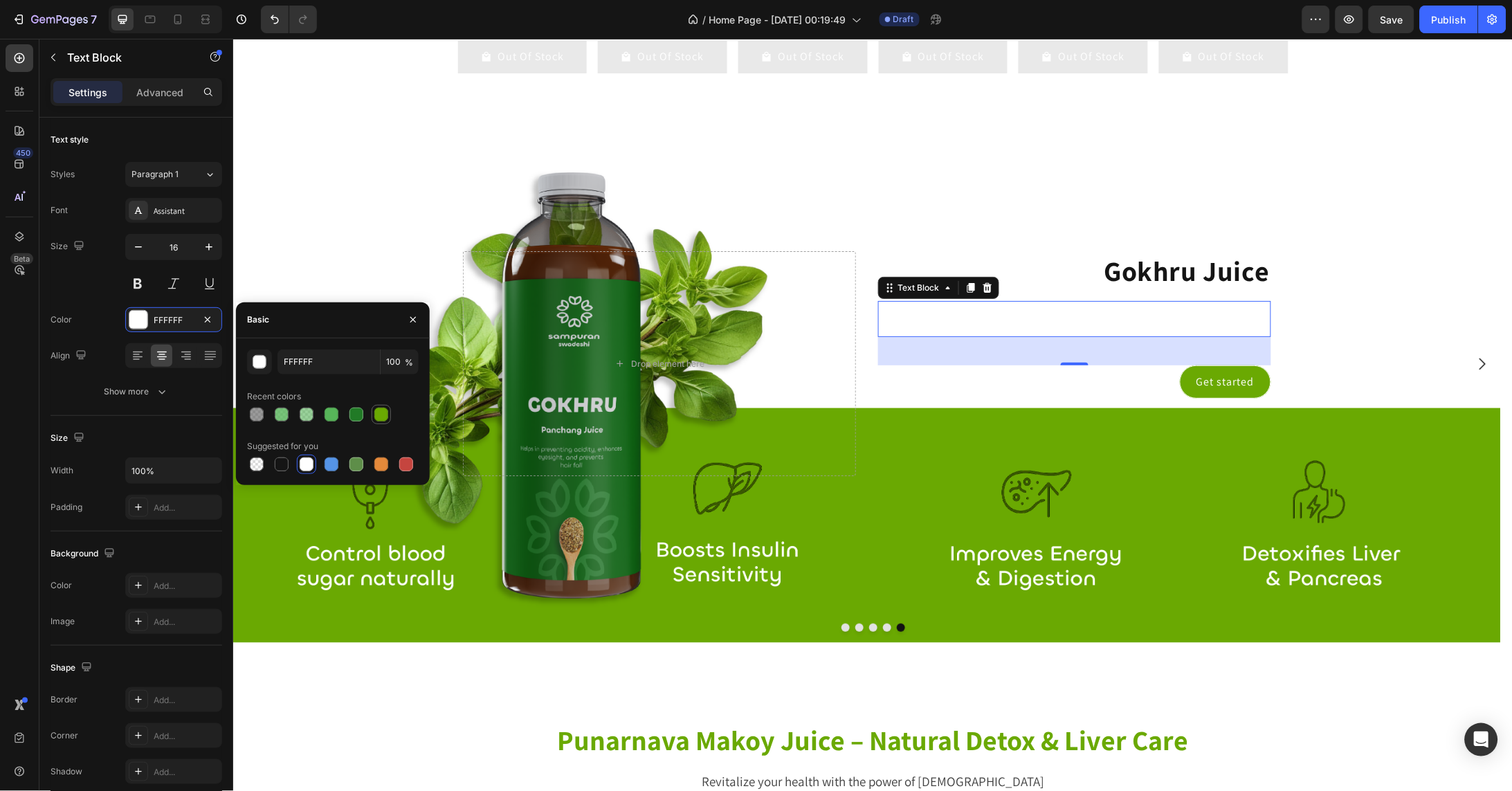
click at [379, 414] on div at bounding box center [381, 415] width 14 height 14
type input "6AA902"
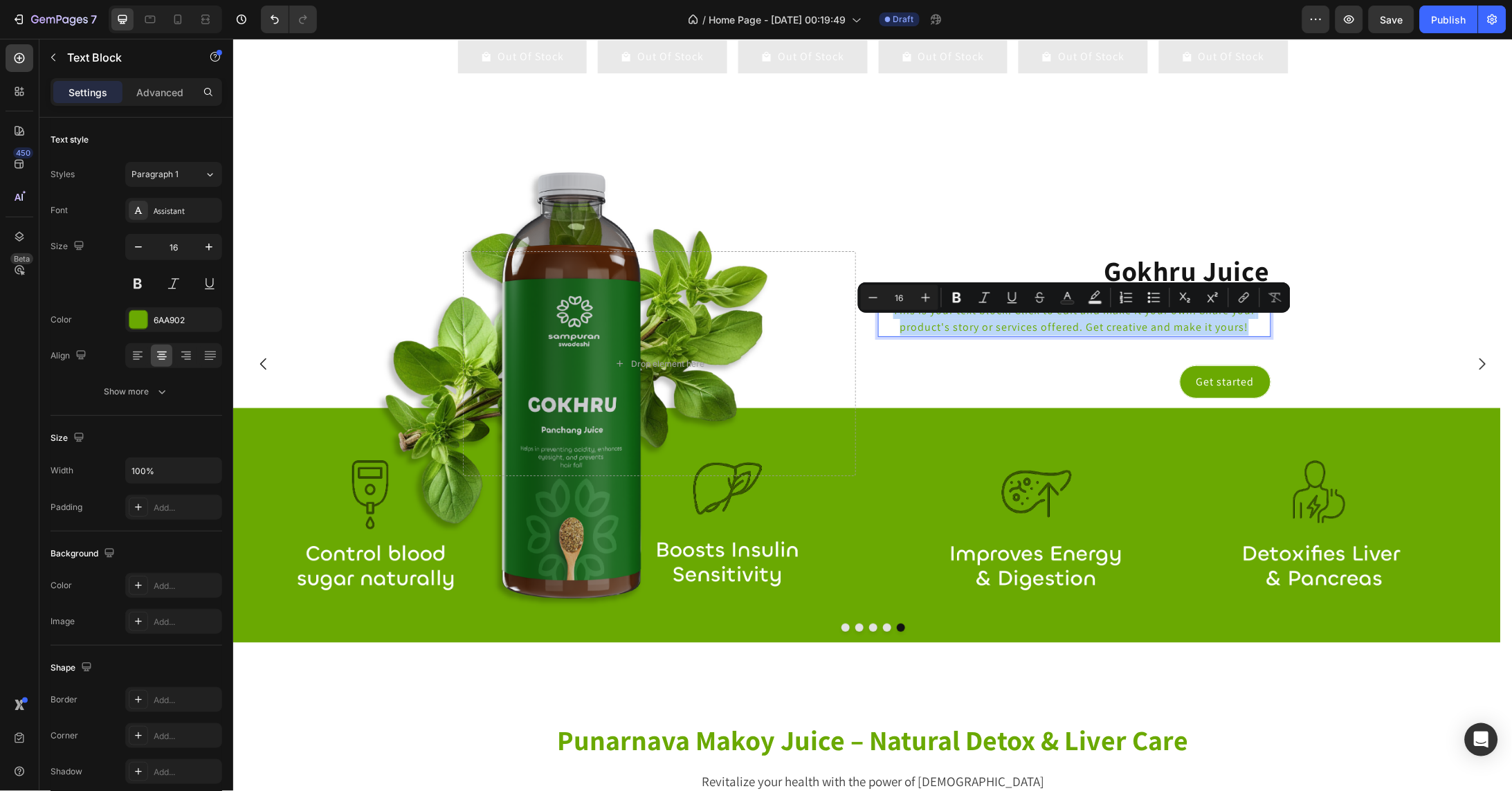
drag, startPoint x: 1234, startPoint y: 340, endPoint x: 895, endPoint y: 325, distance: 339.3
click at [895, 325] on p "This is your text block. Click to edit and make it your own. Share your product…" at bounding box center [1073, 318] width 390 height 33
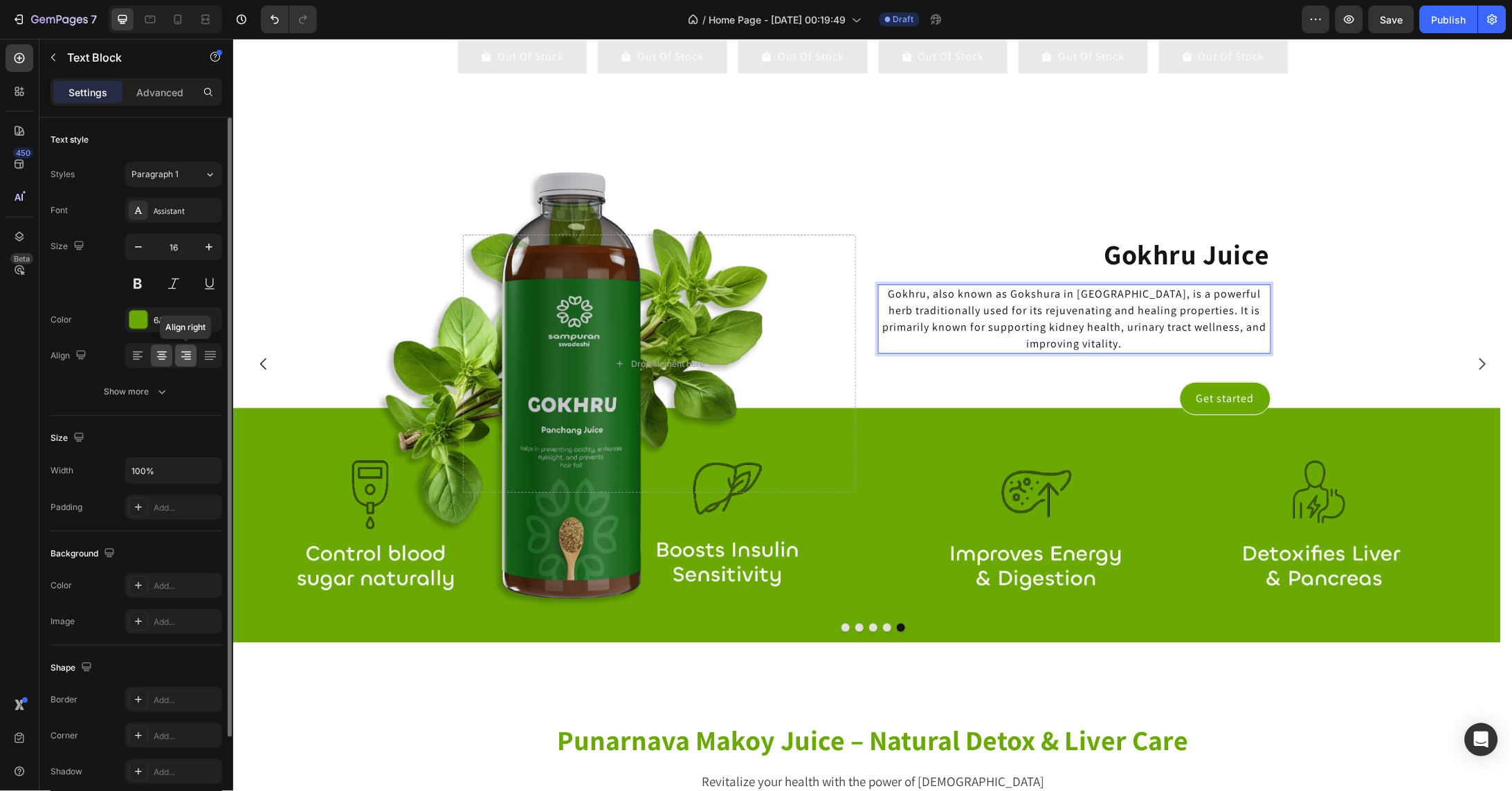
click at [190, 356] on icon at bounding box center [186, 356] width 14 height 14
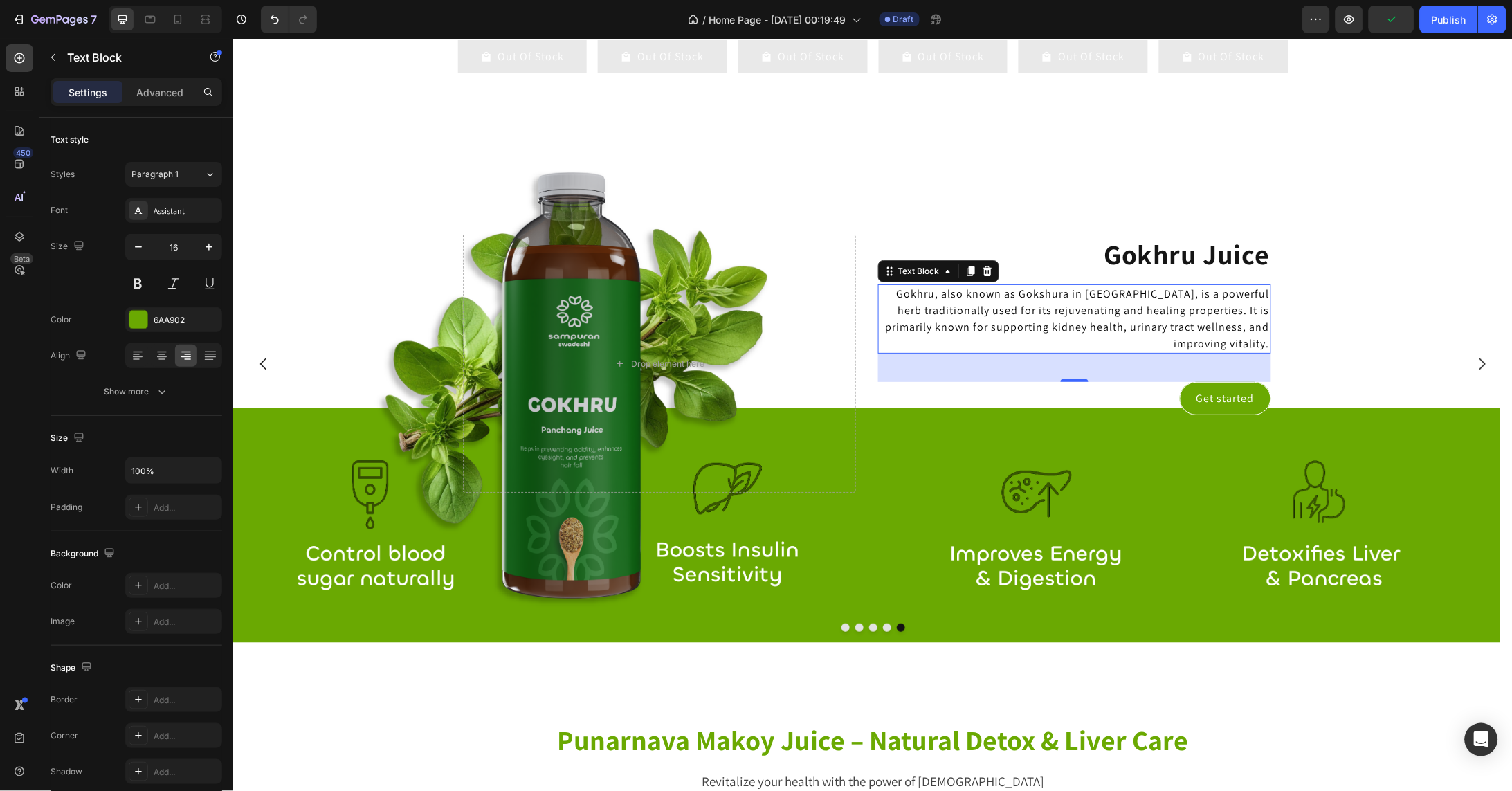
click at [1170, 311] on span "Gokhru, also known as Gokshura in Ayurveda, is a powerful herb traditionally us…" at bounding box center [1077, 318] width 384 height 64
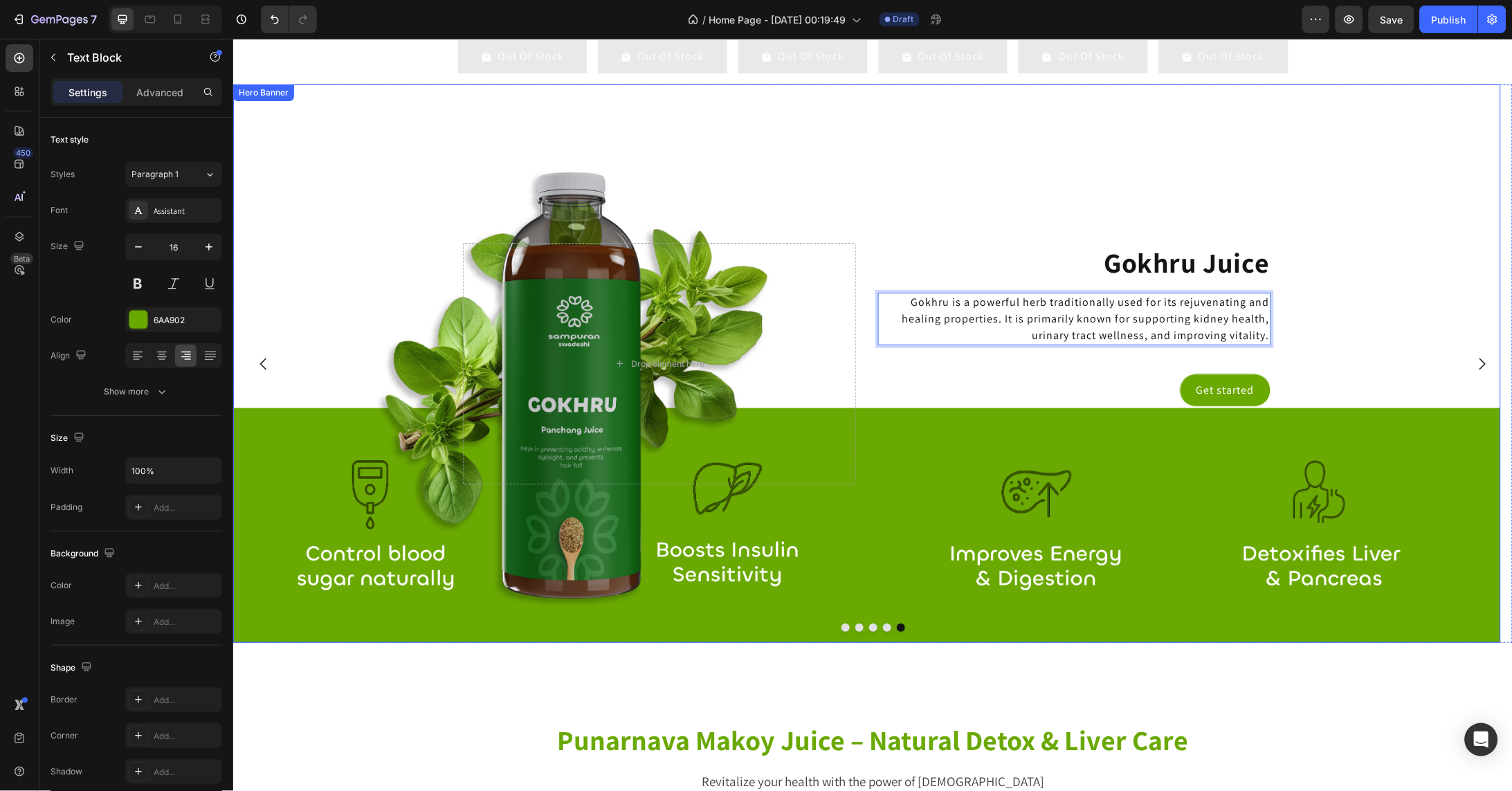
click at [1137, 424] on div "Get started Button" at bounding box center [1074, 428] width 393 height 110
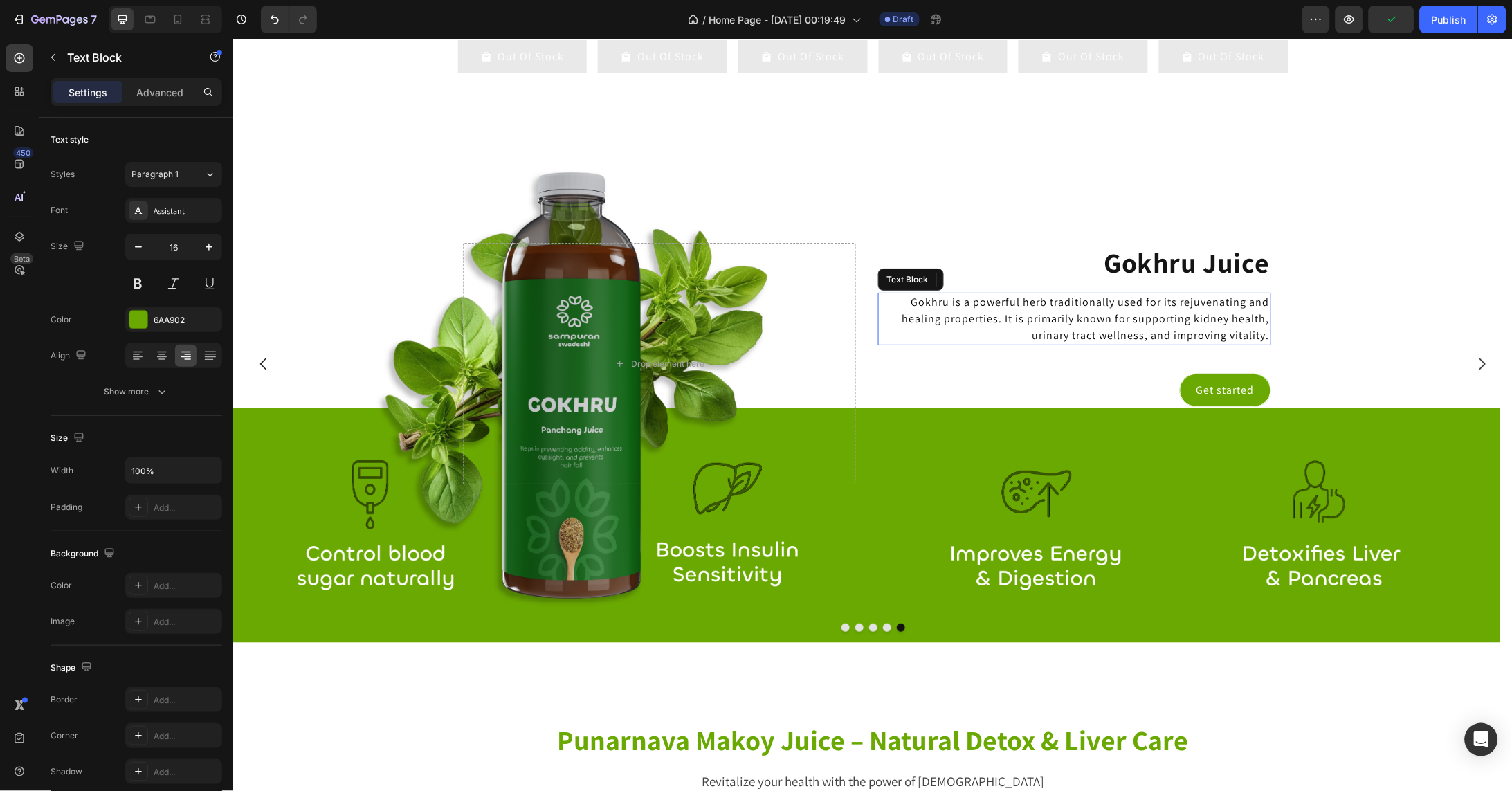
click at [1157, 337] on span "Gokhru is a powerful herb traditionally used for its rejuvenating and healing p…" at bounding box center [1084, 317] width 368 height 48
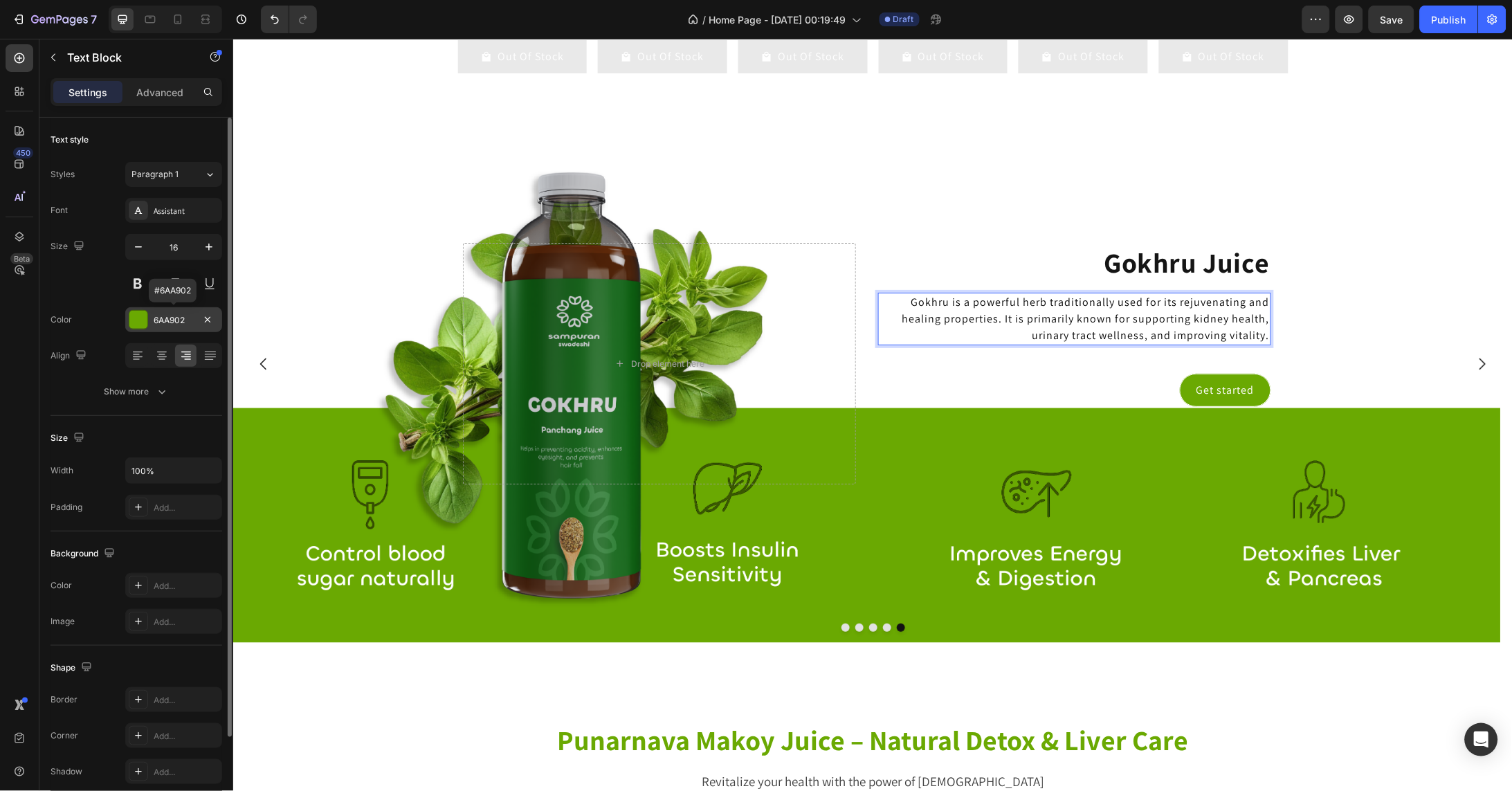
click at [144, 322] on div at bounding box center [138, 320] width 18 height 18
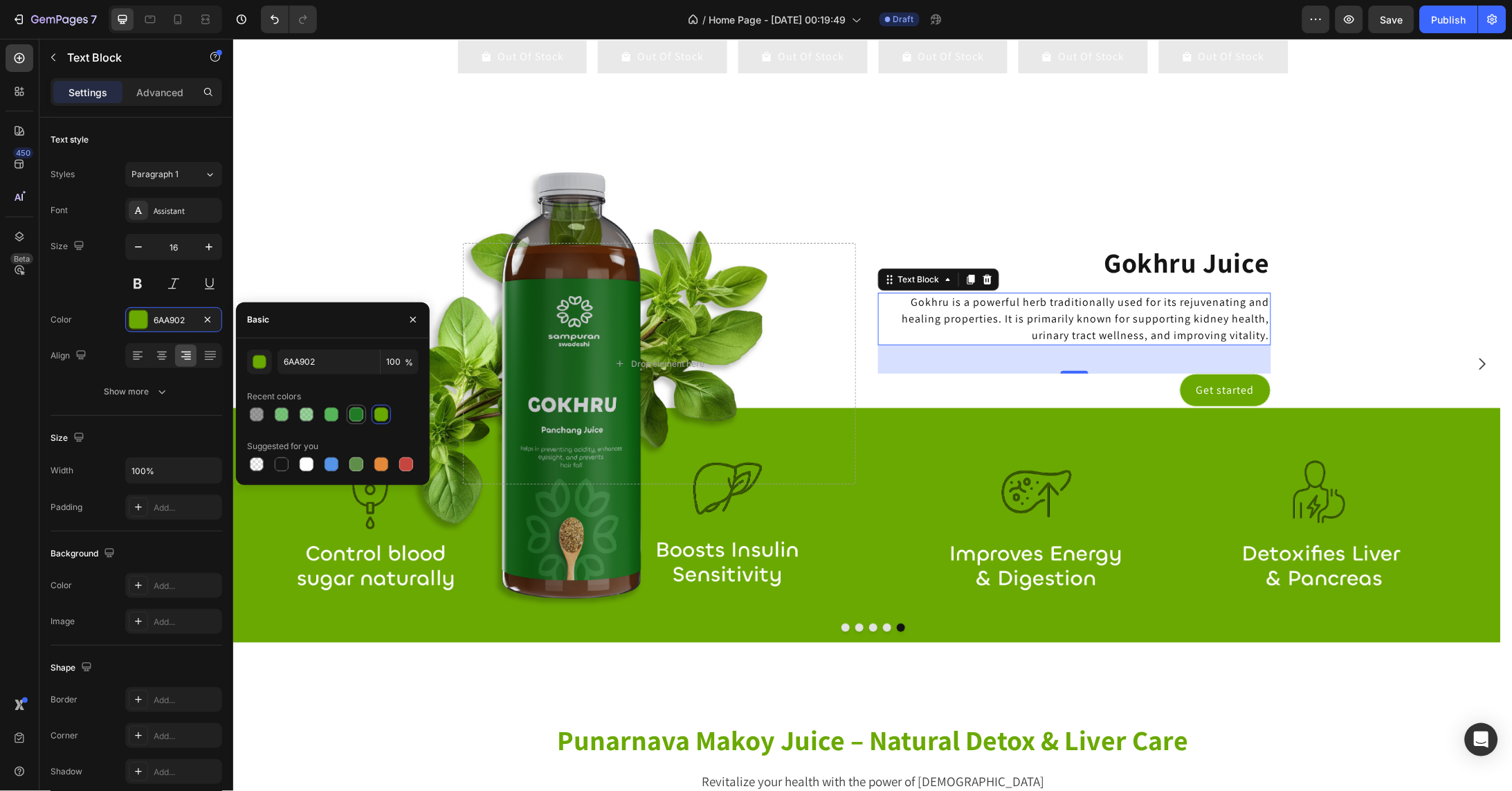
click at [358, 414] on div at bounding box center [356, 415] width 14 height 14
click at [377, 414] on div at bounding box center [381, 415] width 14 height 14
type input "6AA902"
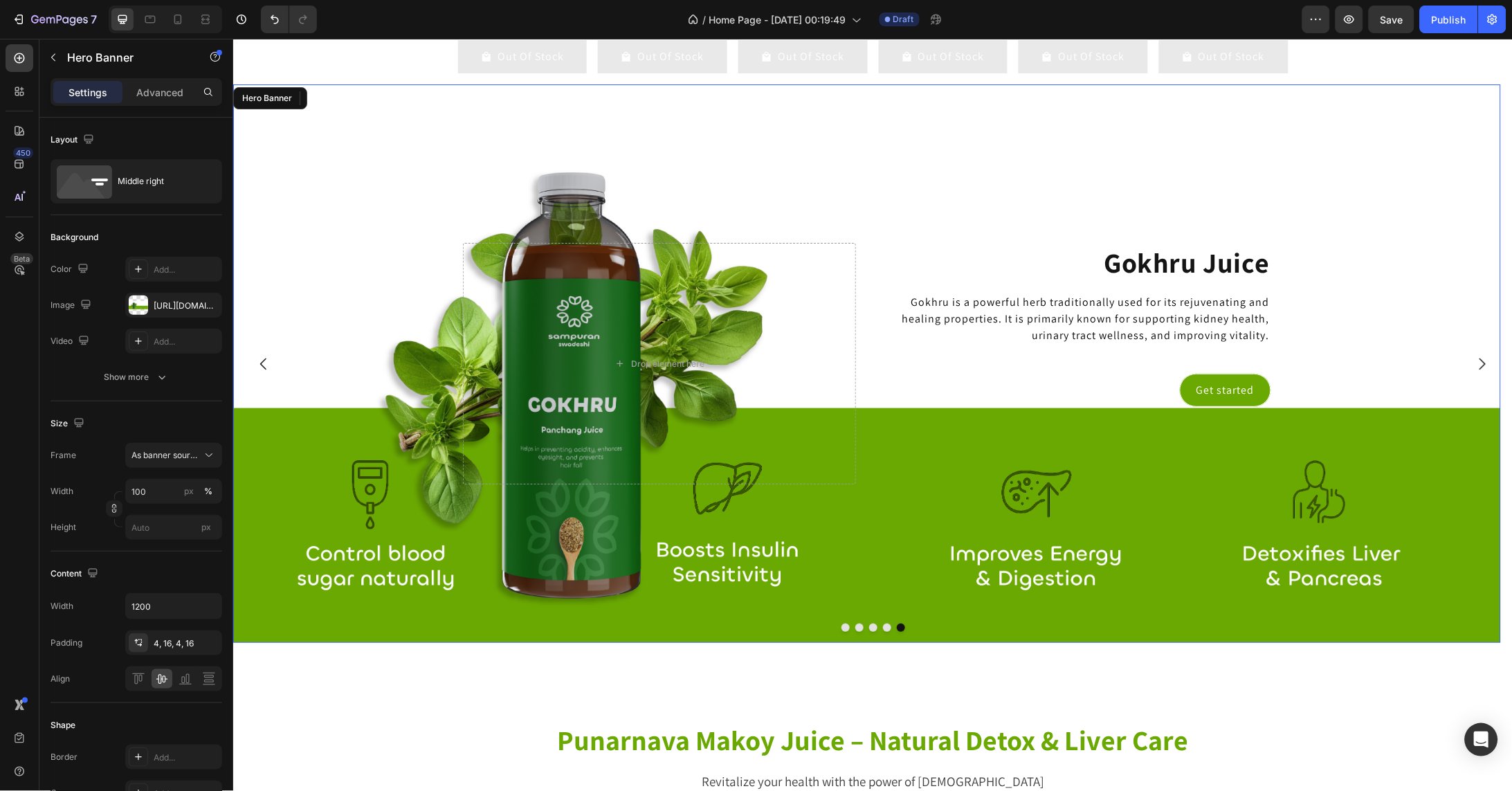
click at [370, 256] on div "Background Image" at bounding box center [866, 362] width 1268 height 558
click at [1091, 326] on span "Gokhru is a powerful herb traditionally used for its rejuvenating and healing p…" at bounding box center [1084, 317] width 368 height 48
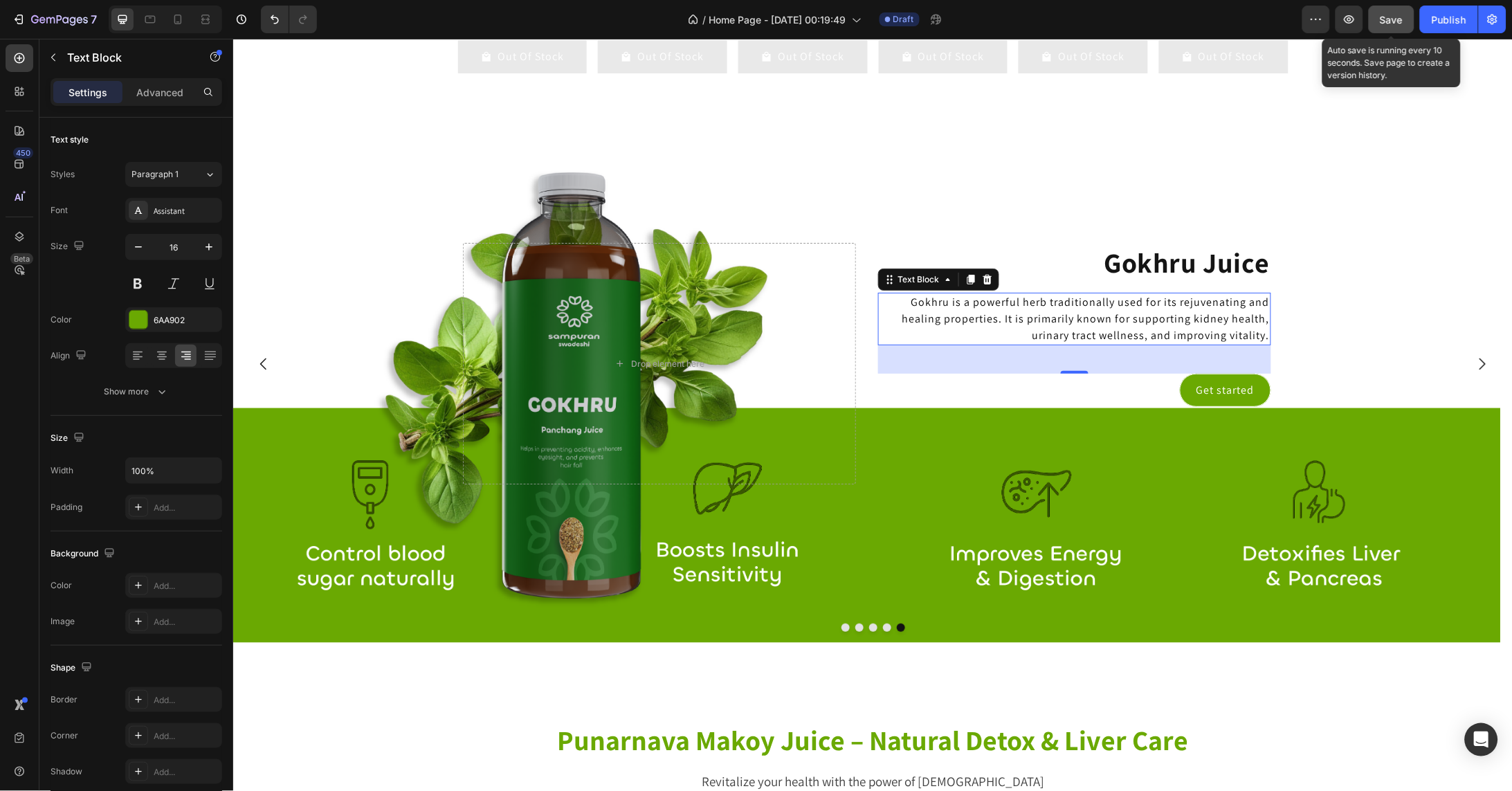
click at [1390, 21] on span "Save" at bounding box center [1391, 20] width 23 height 12
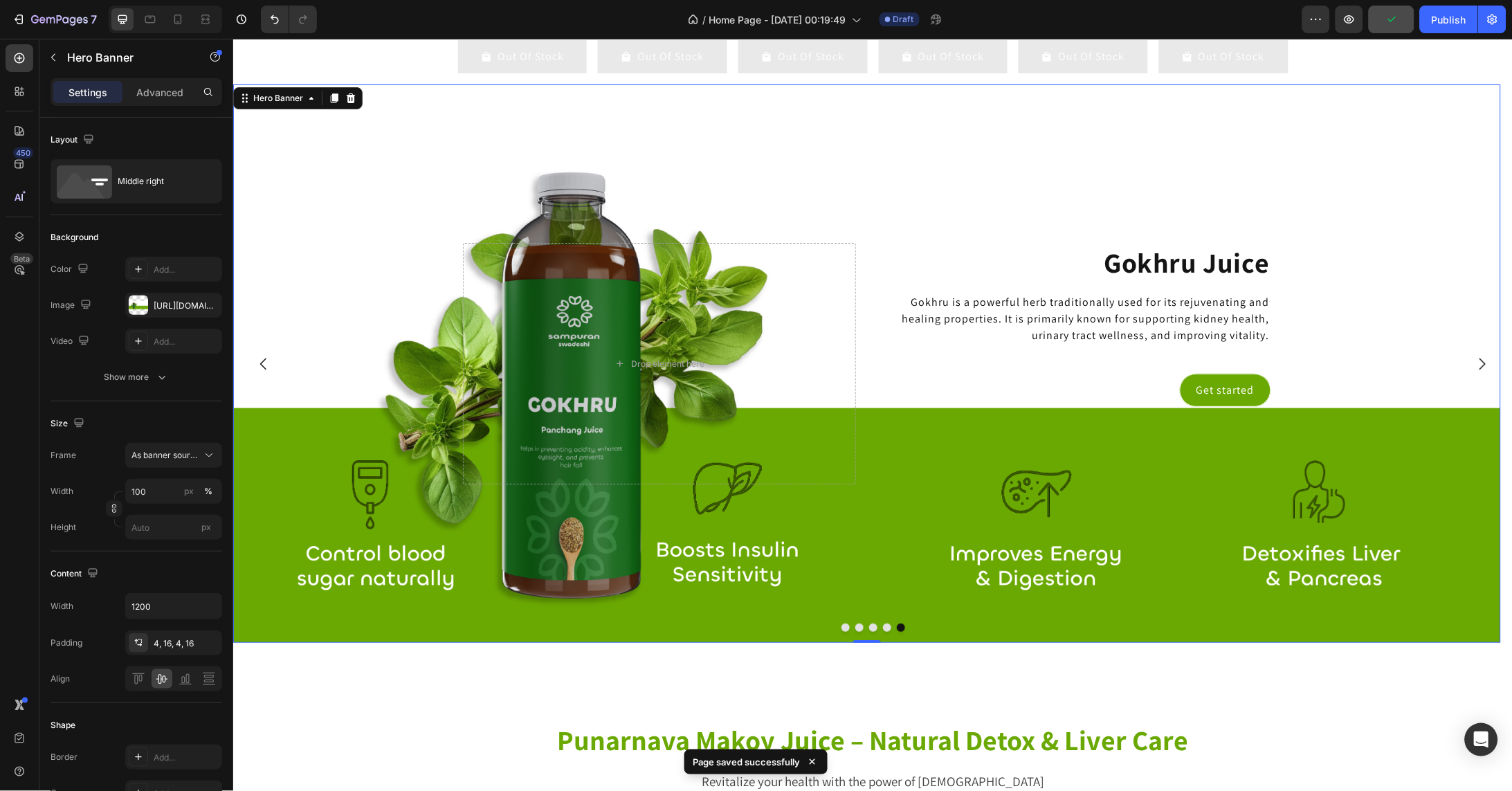
click at [1390, 245] on div "Background Image" at bounding box center [866, 362] width 1268 height 558
click at [262, 369] on icon "Carousel Back Arrow" at bounding box center [262, 363] width 6 height 12
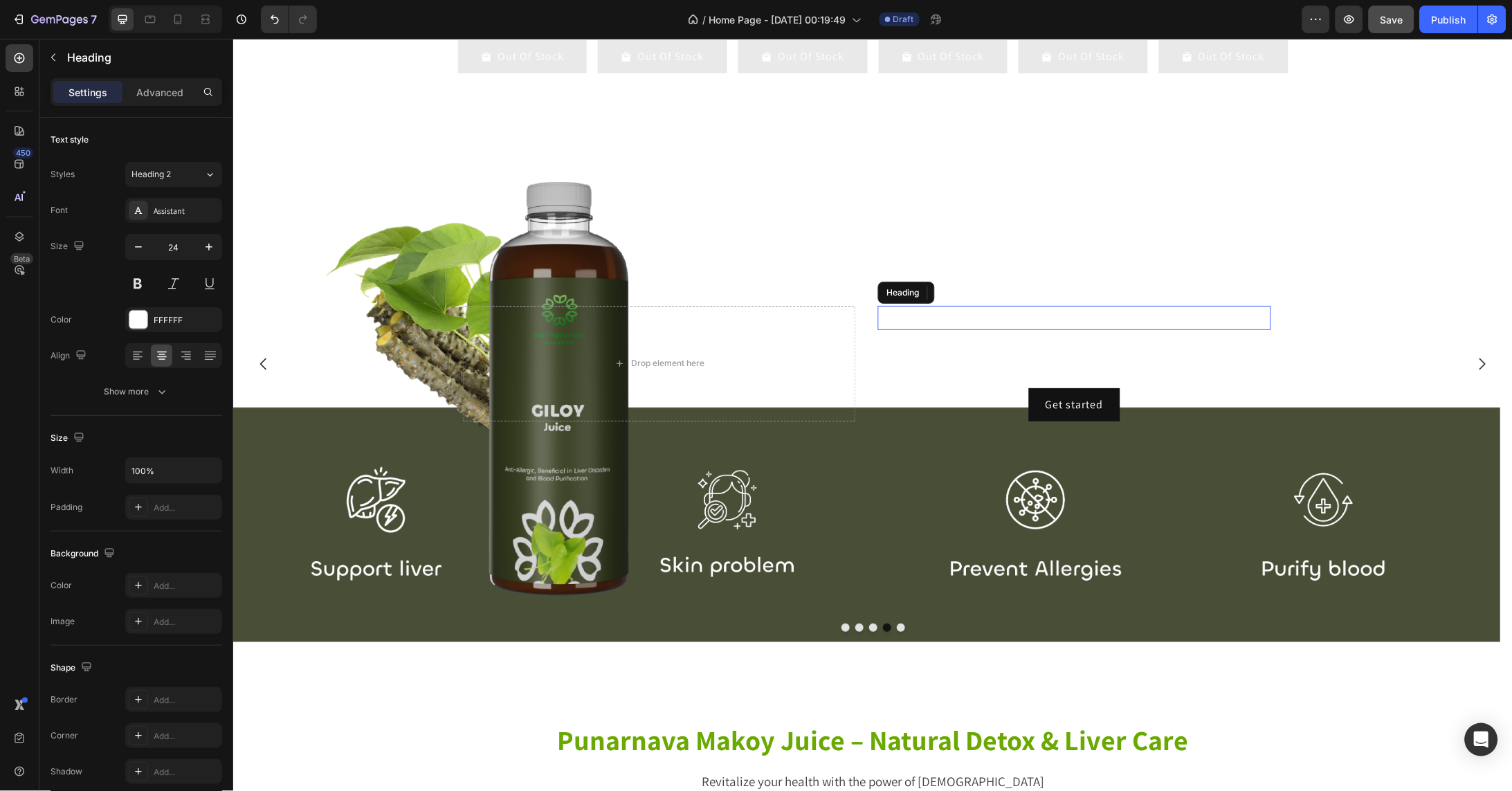
click at [1089, 329] on h2 "Click here to edit heading" at bounding box center [1074, 317] width 393 height 24
click at [139, 323] on div at bounding box center [138, 320] width 18 height 18
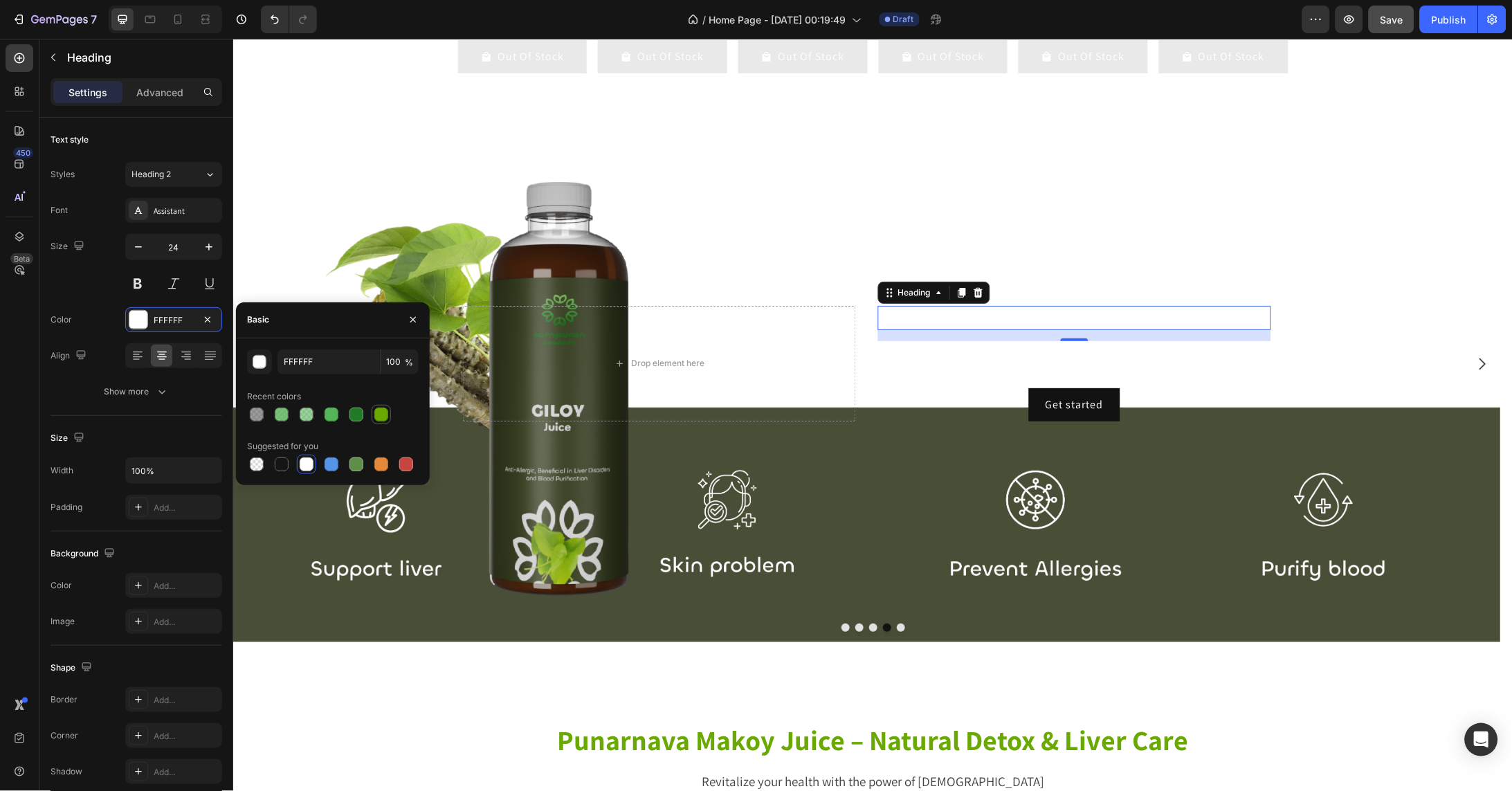
click at [385, 415] on div at bounding box center [381, 415] width 14 height 14
type input "6AA902"
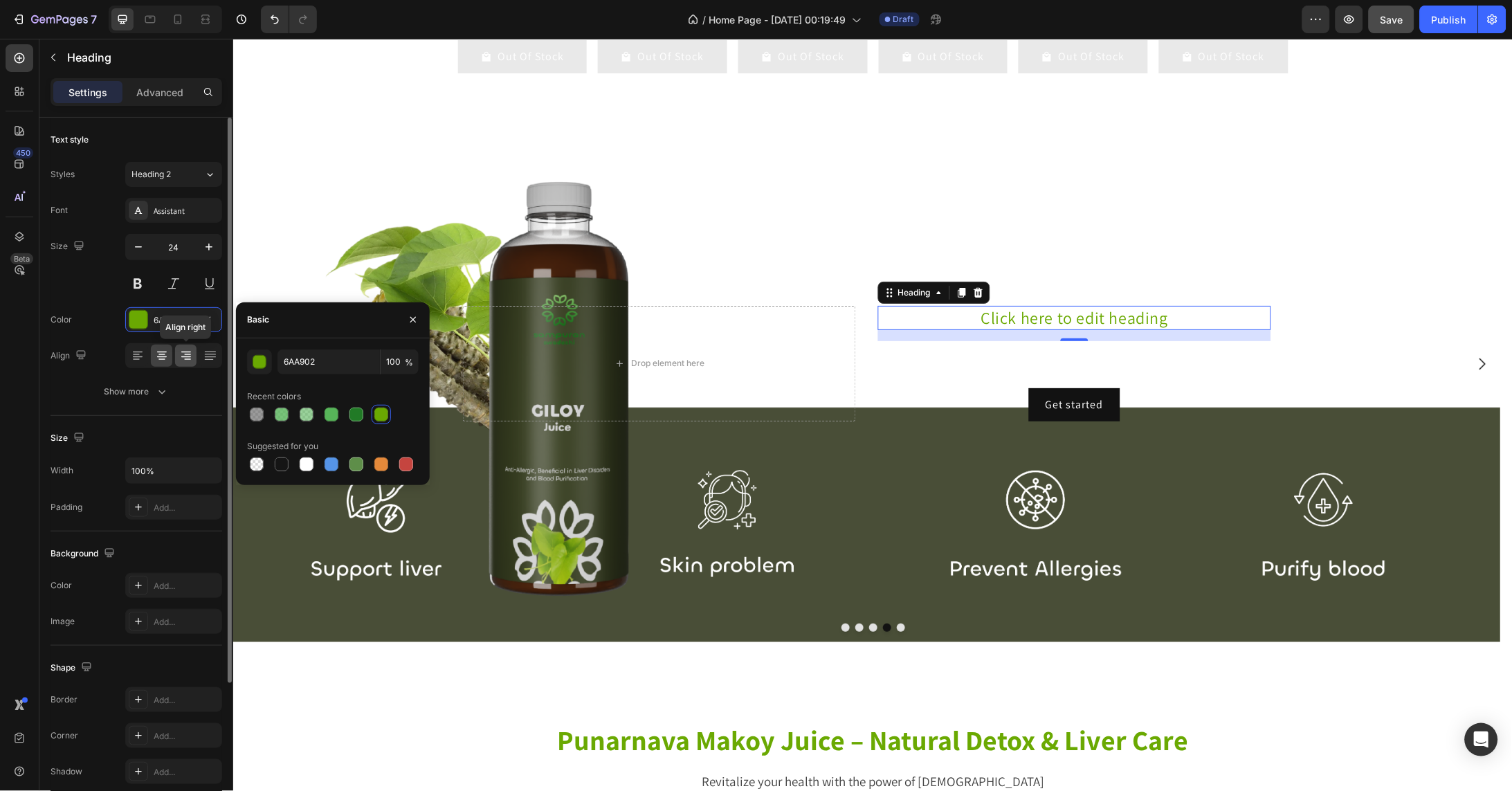
click at [189, 354] on icon at bounding box center [186, 356] width 14 height 14
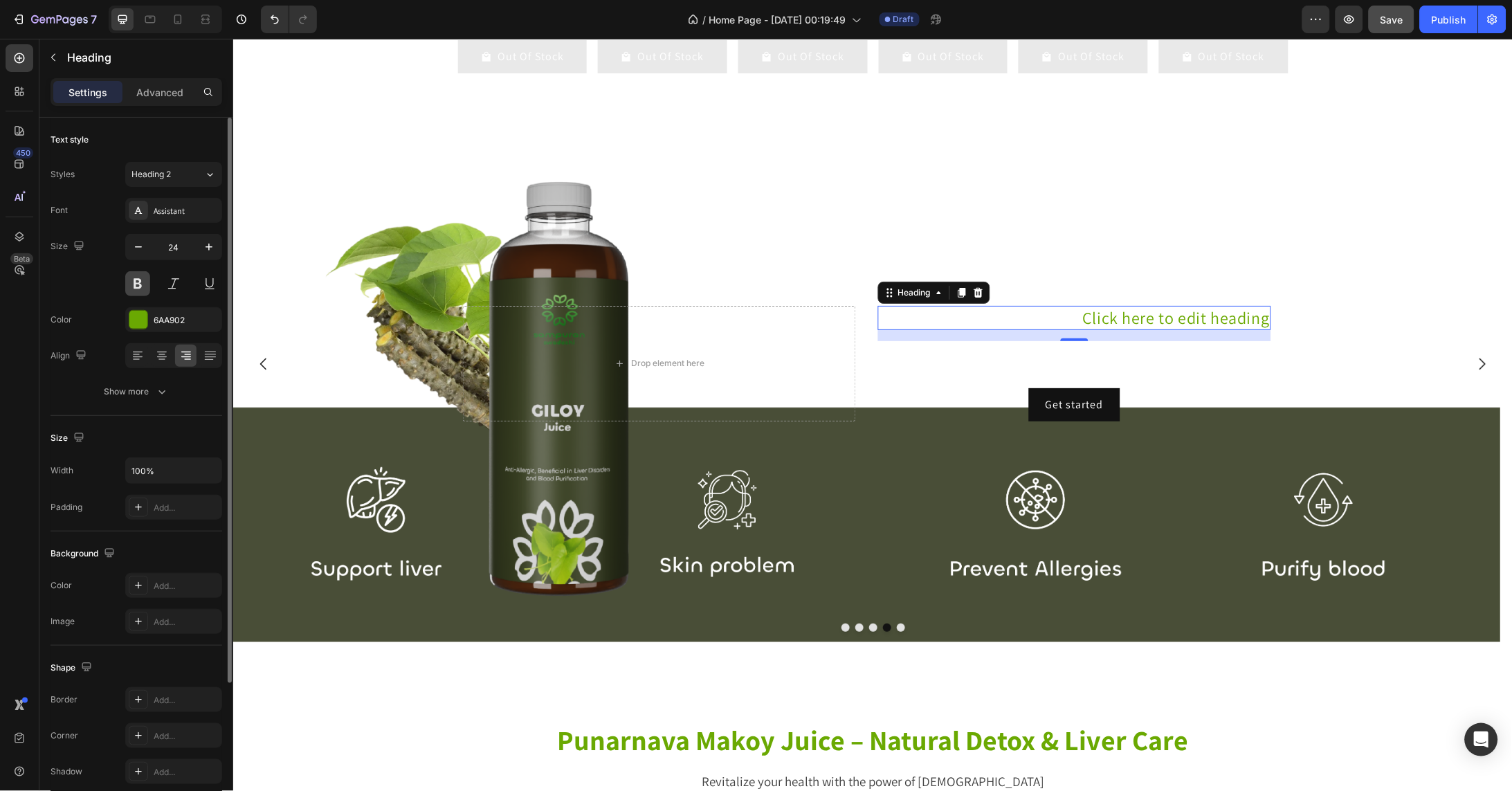
click at [135, 274] on button at bounding box center [137, 283] width 25 height 25
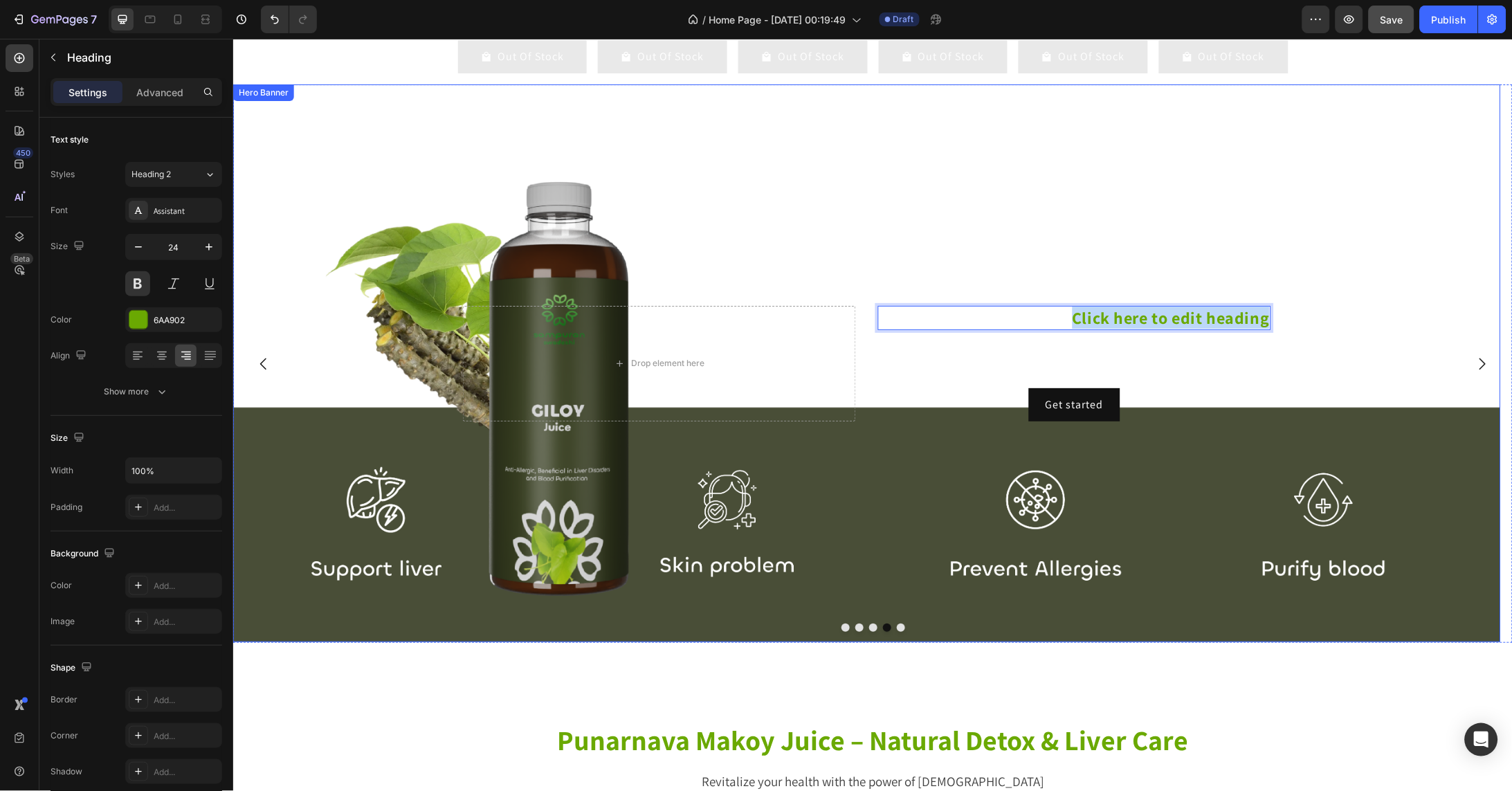
drag, startPoint x: 1075, startPoint y: 332, endPoint x: 1285, endPoint y: 332, distance: 210.0
click at [1285, 332] on div "Click here to edit heading Heading 15.992646 This is your text block. Click to …" at bounding box center [866, 362] width 1268 height 558
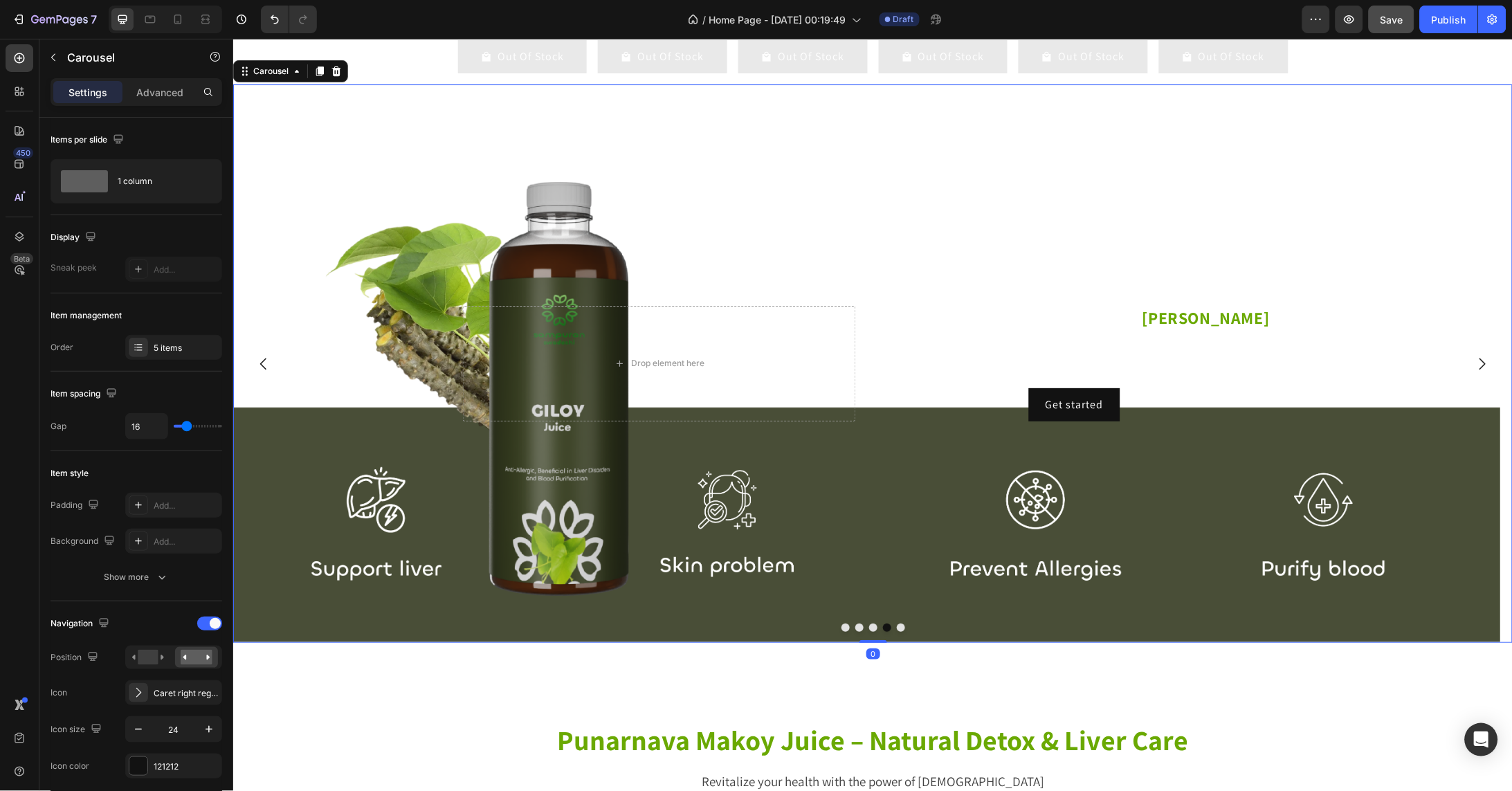
click at [1473, 372] on icon "Carousel Next Arrow" at bounding box center [1481, 362] width 17 height 17
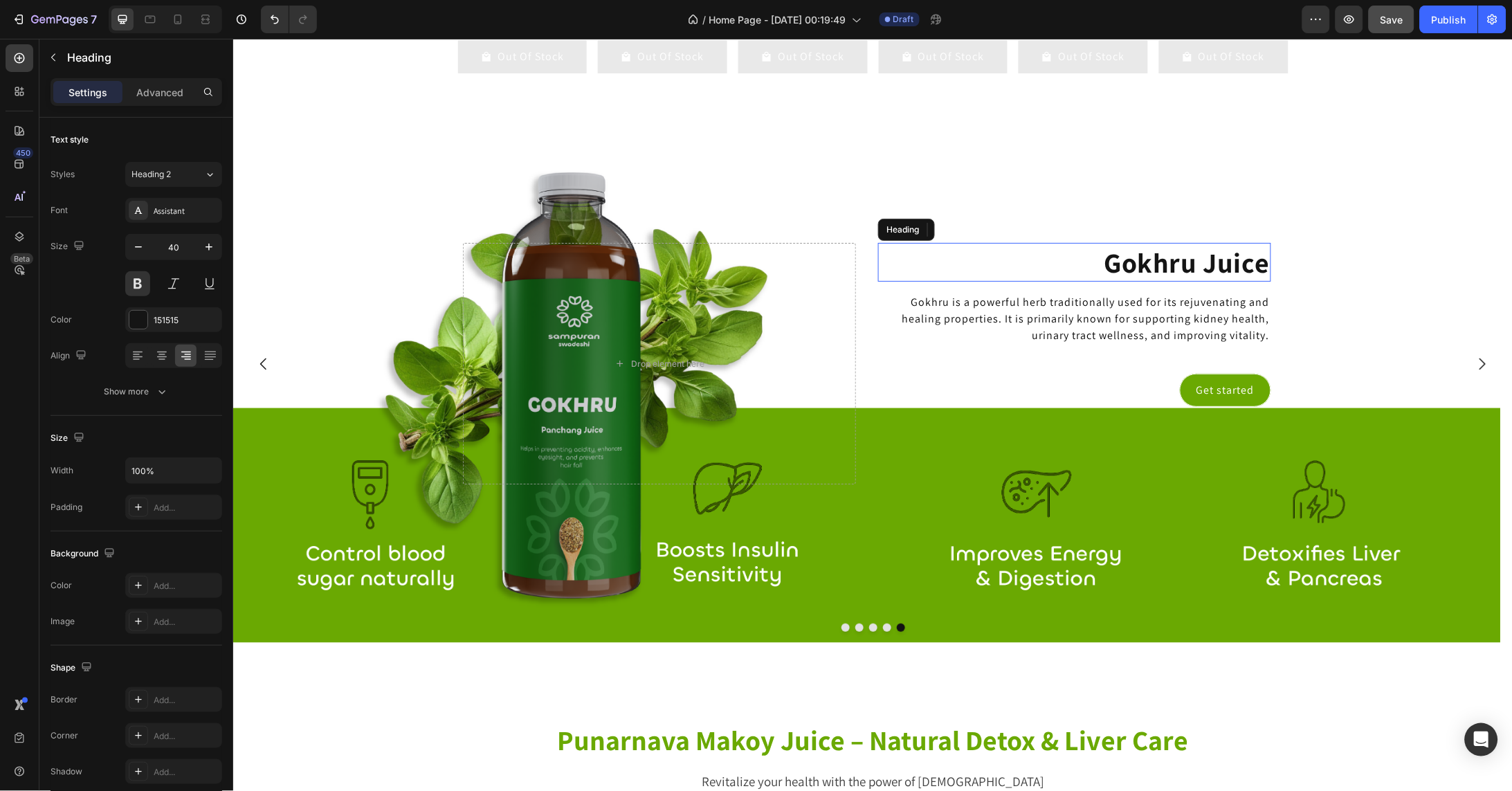
click at [1197, 280] on p "Gokhru Juice" at bounding box center [1073, 261] width 390 height 36
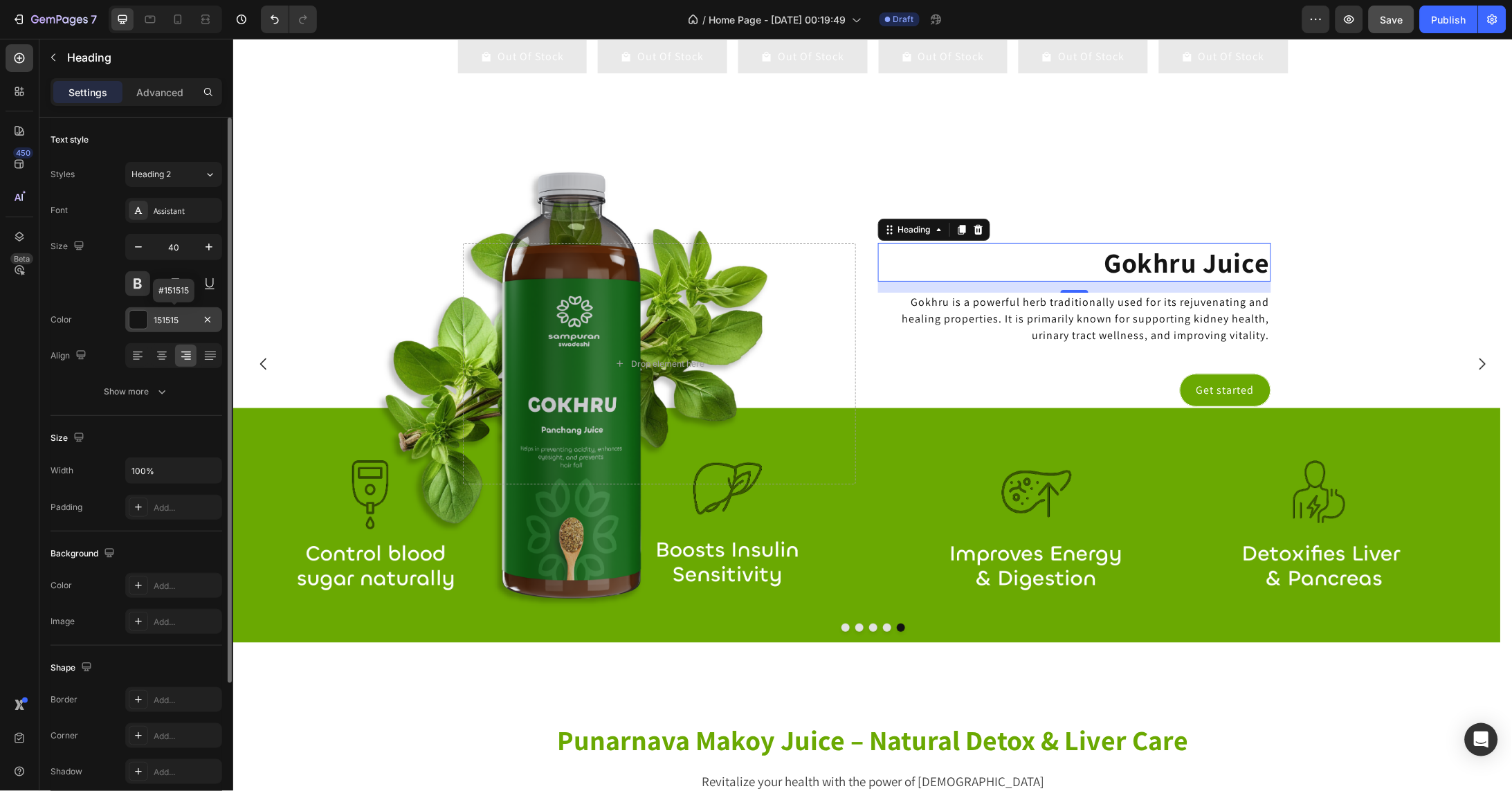
click at [136, 321] on div at bounding box center [138, 320] width 18 height 18
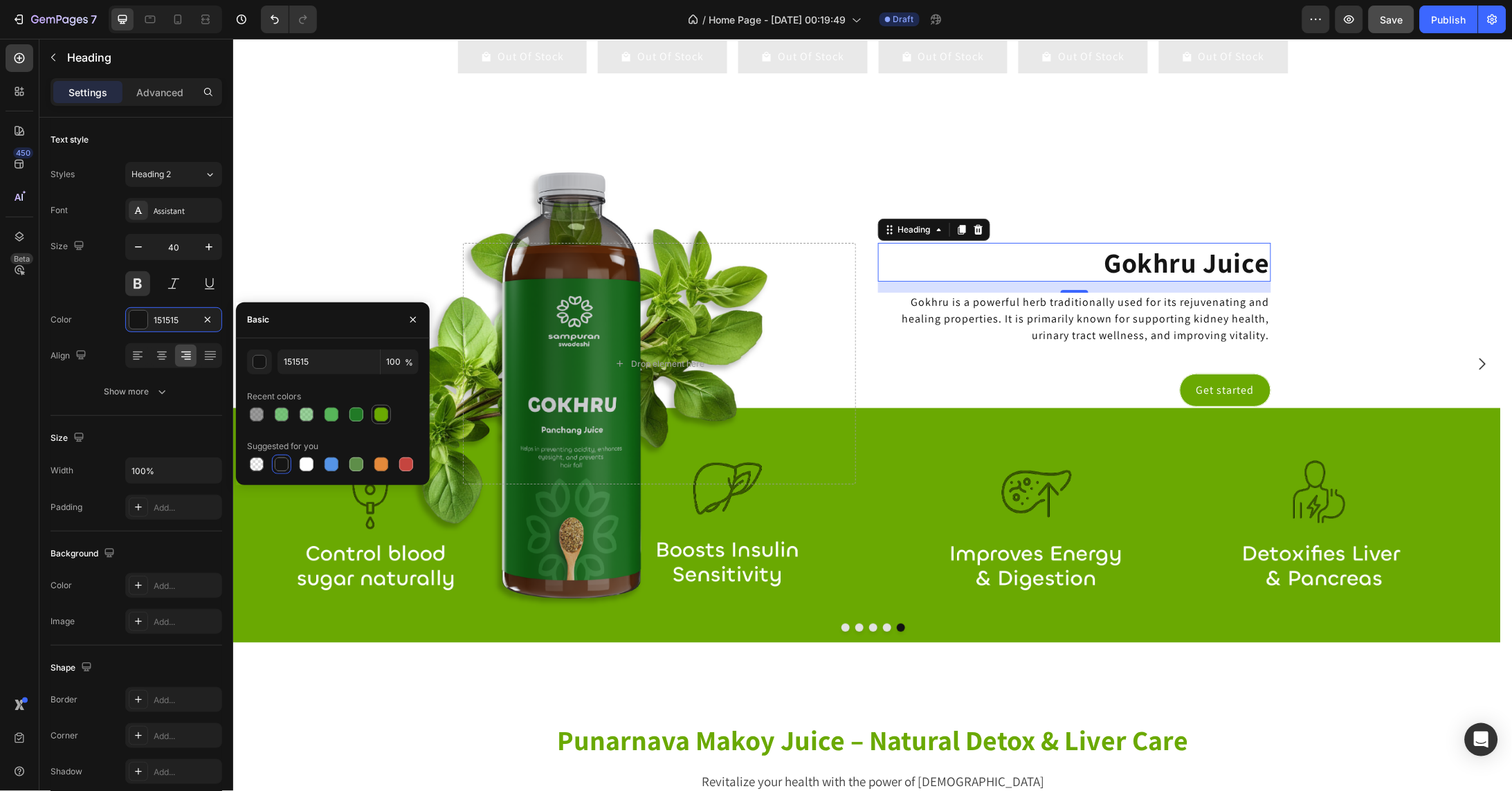
click at [385, 414] on div at bounding box center [381, 415] width 14 height 14
type input "6AA902"
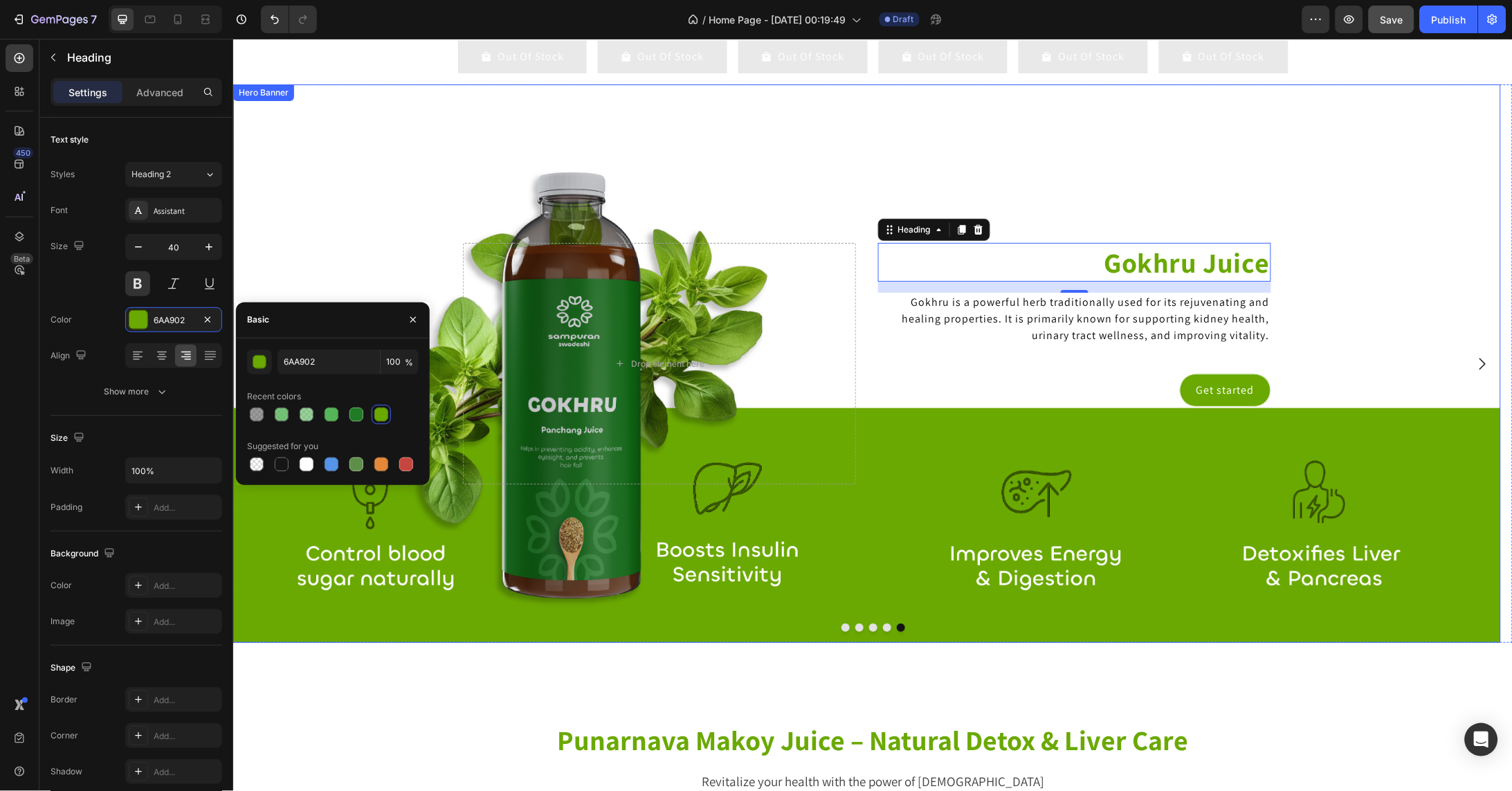
click at [874, 192] on div "Background Image" at bounding box center [866, 362] width 1268 height 558
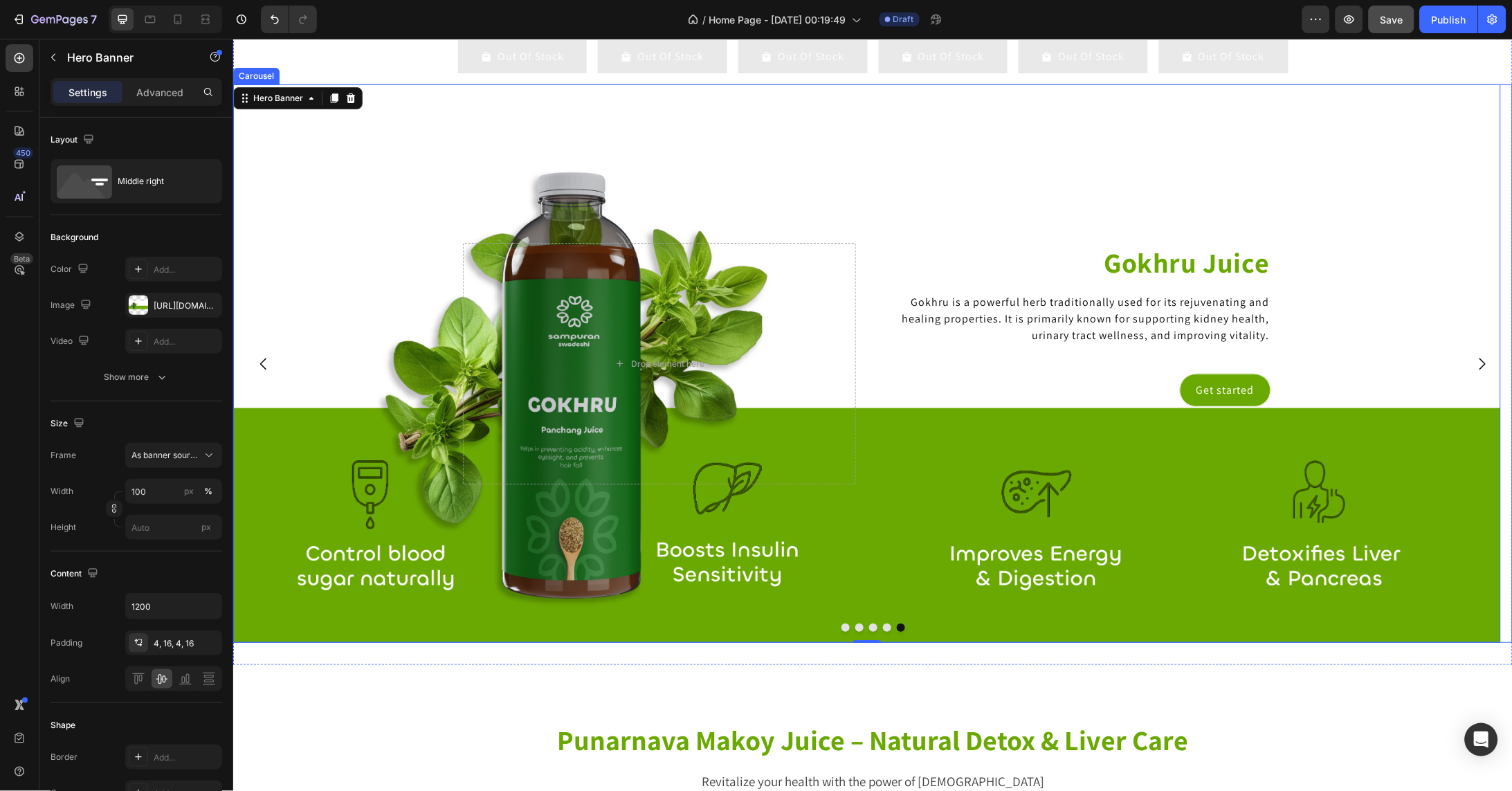
click at [261, 372] on icon "Carousel Back Arrow" at bounding box center [262, 362] width 17 height 17
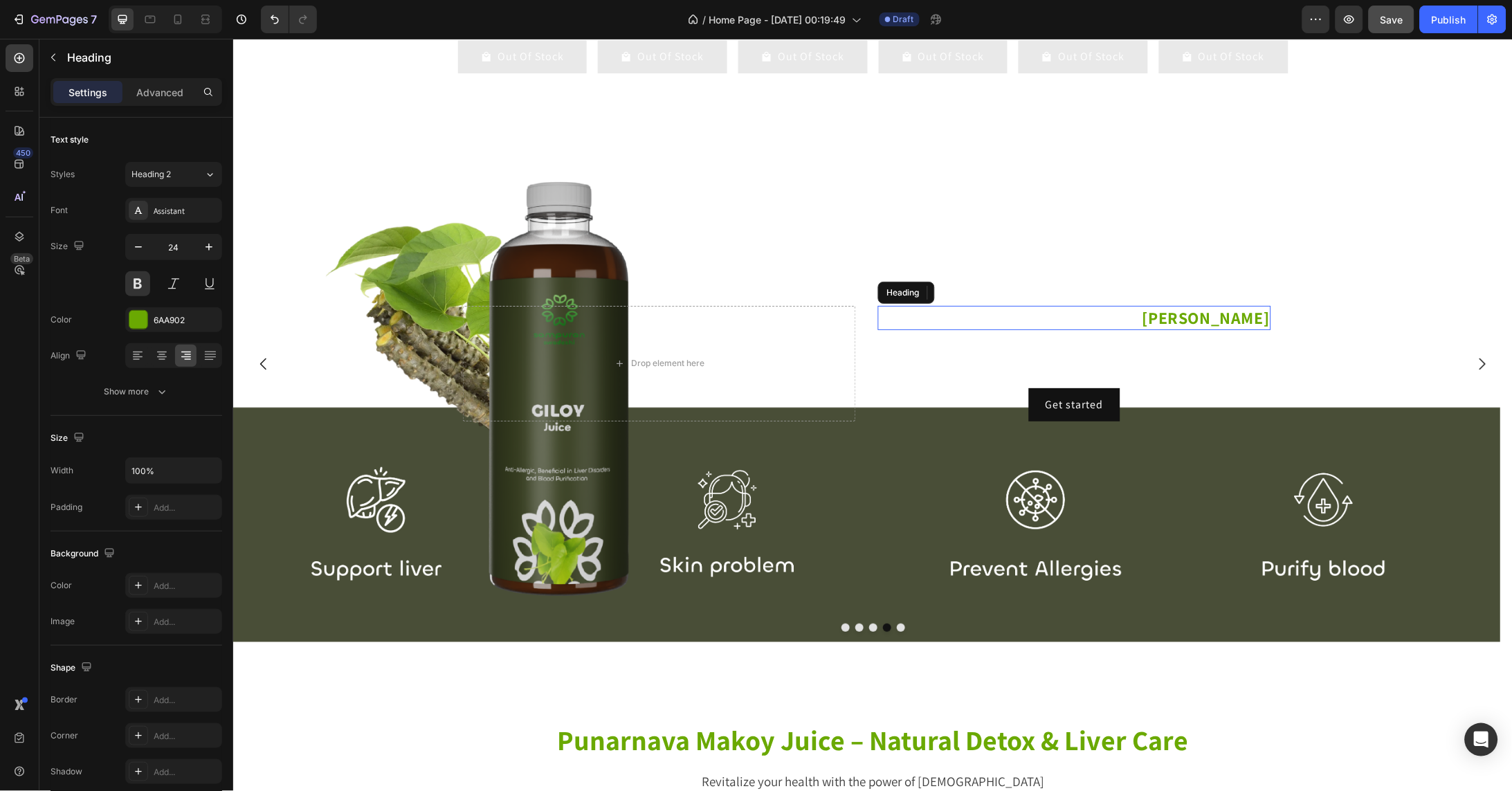
click at [1245, 328] on p "Giloy Juice" at bounding box center [1073, 317] width 390 height 22
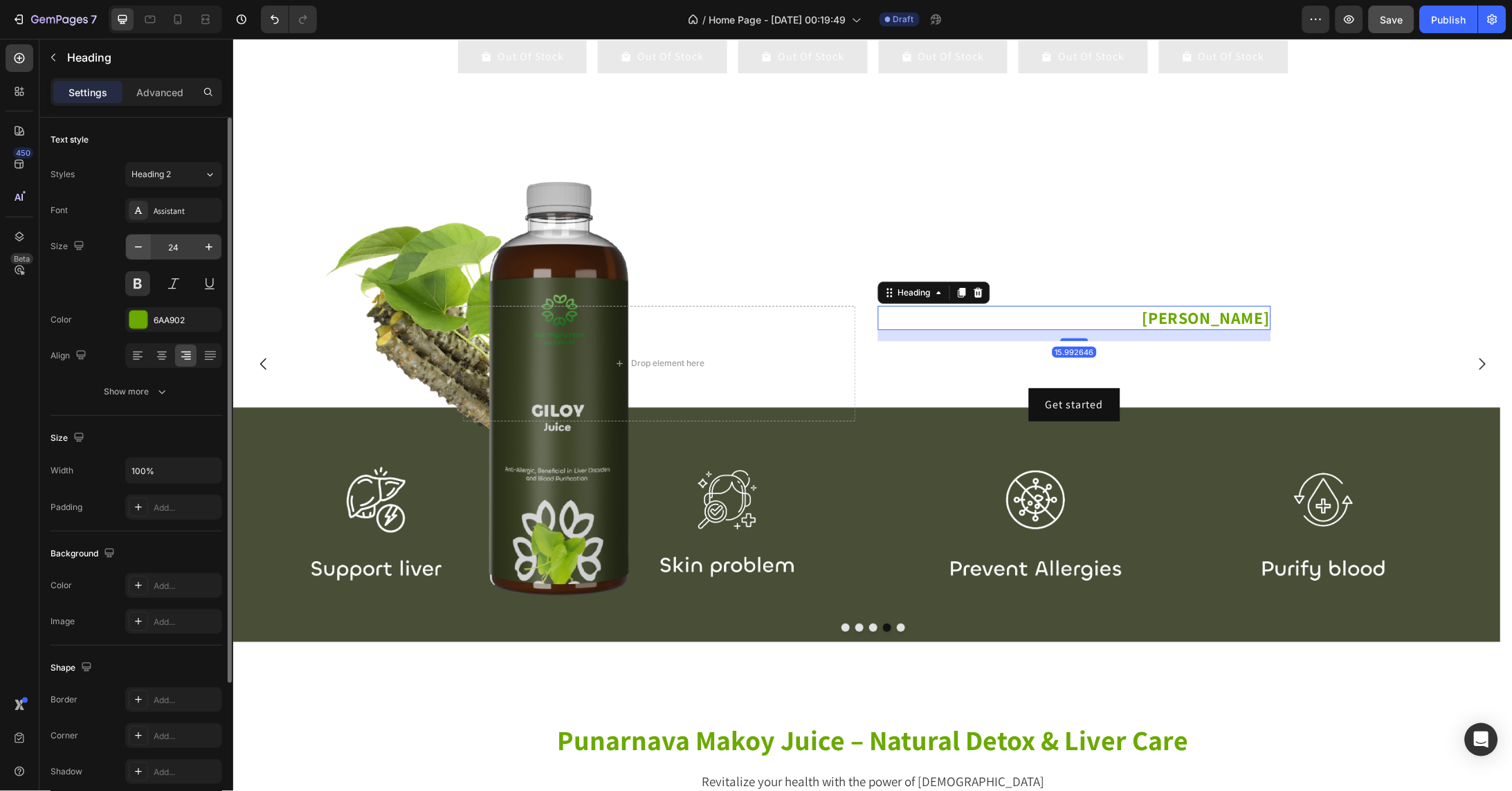
drag, startPoint x: 186, startPoint y: 249, endPoint x: 131, endPoint y: 249, distance: 55.0
click at [131, 249] on div "24" at bounding box center [174, 247] width 96 height 25
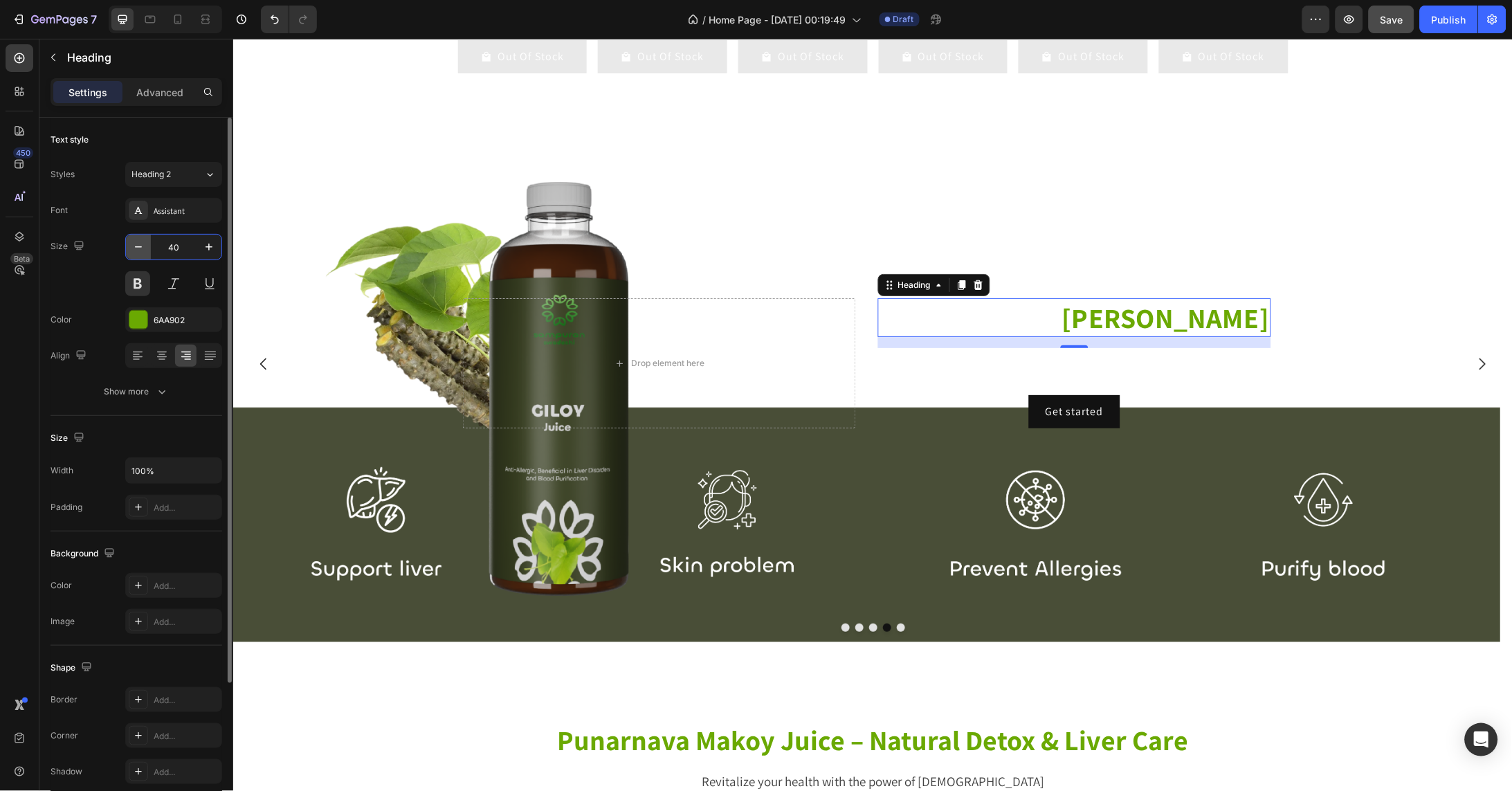
type input "40"
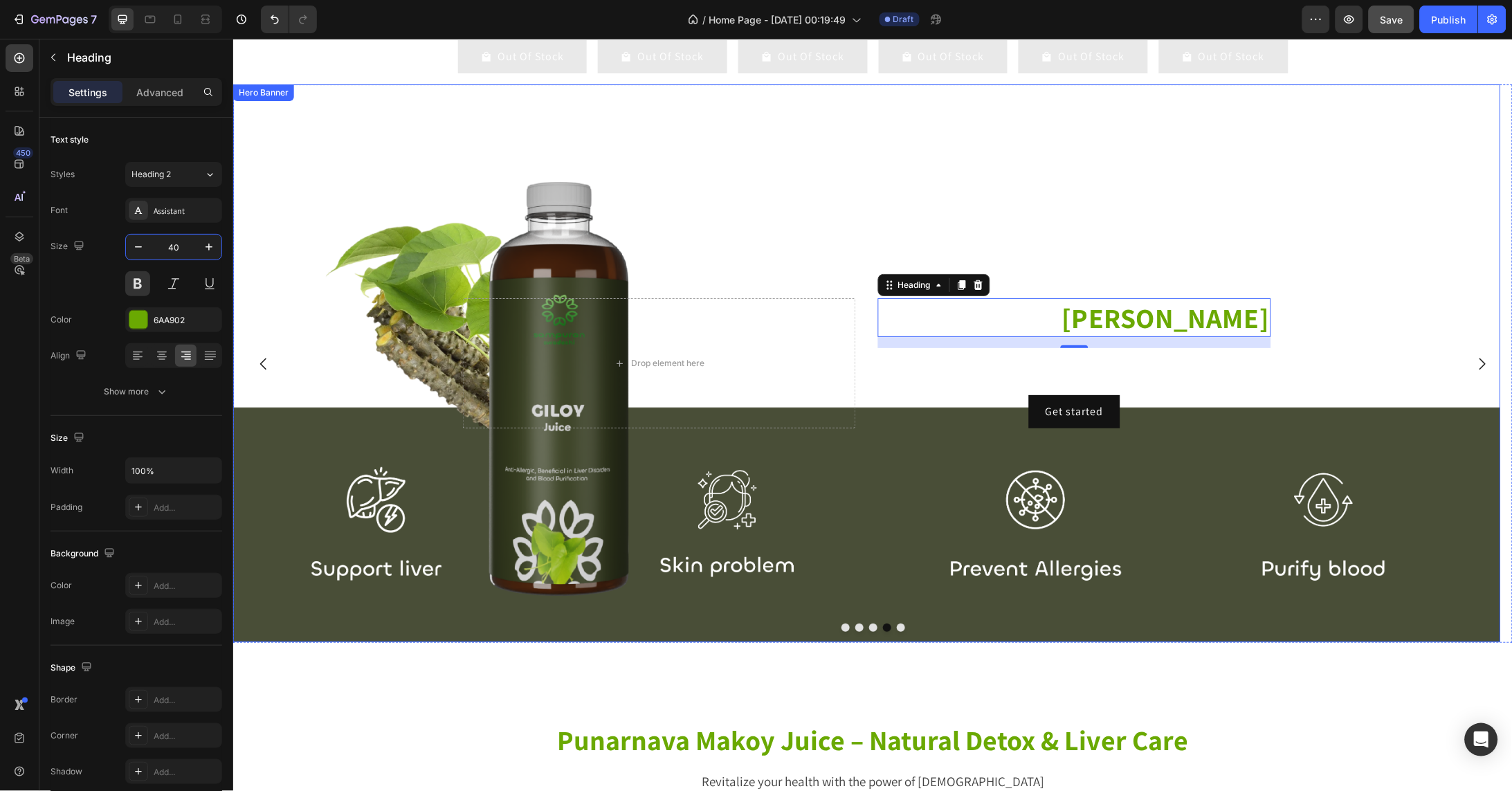
click at [808, 198] on div "Background Image" at bounding box center [866, 362] width 1268 height 558
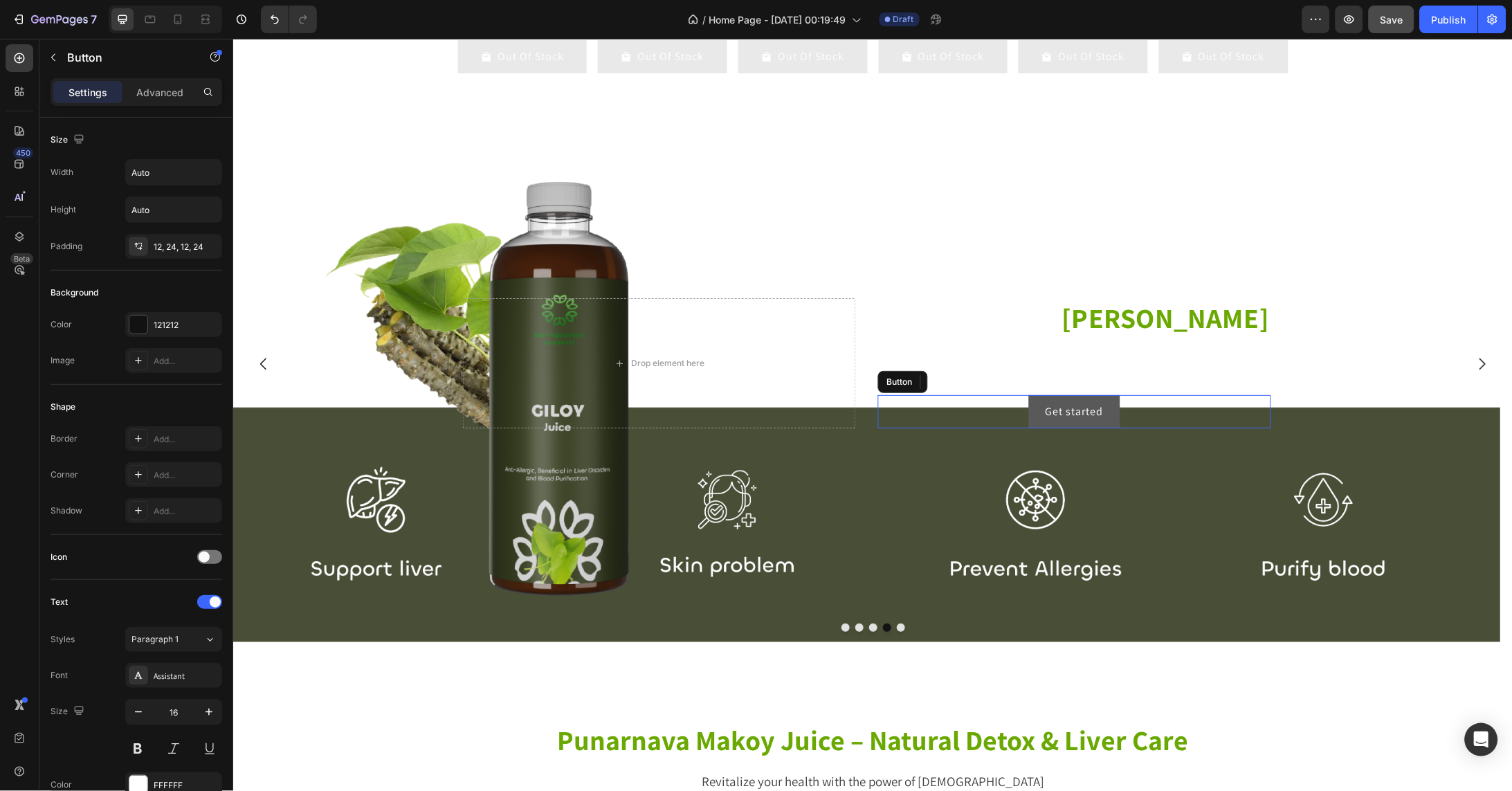
click at [1083, 413] on button "Get started" at bounding box center [1073, 411] width 91 height 33
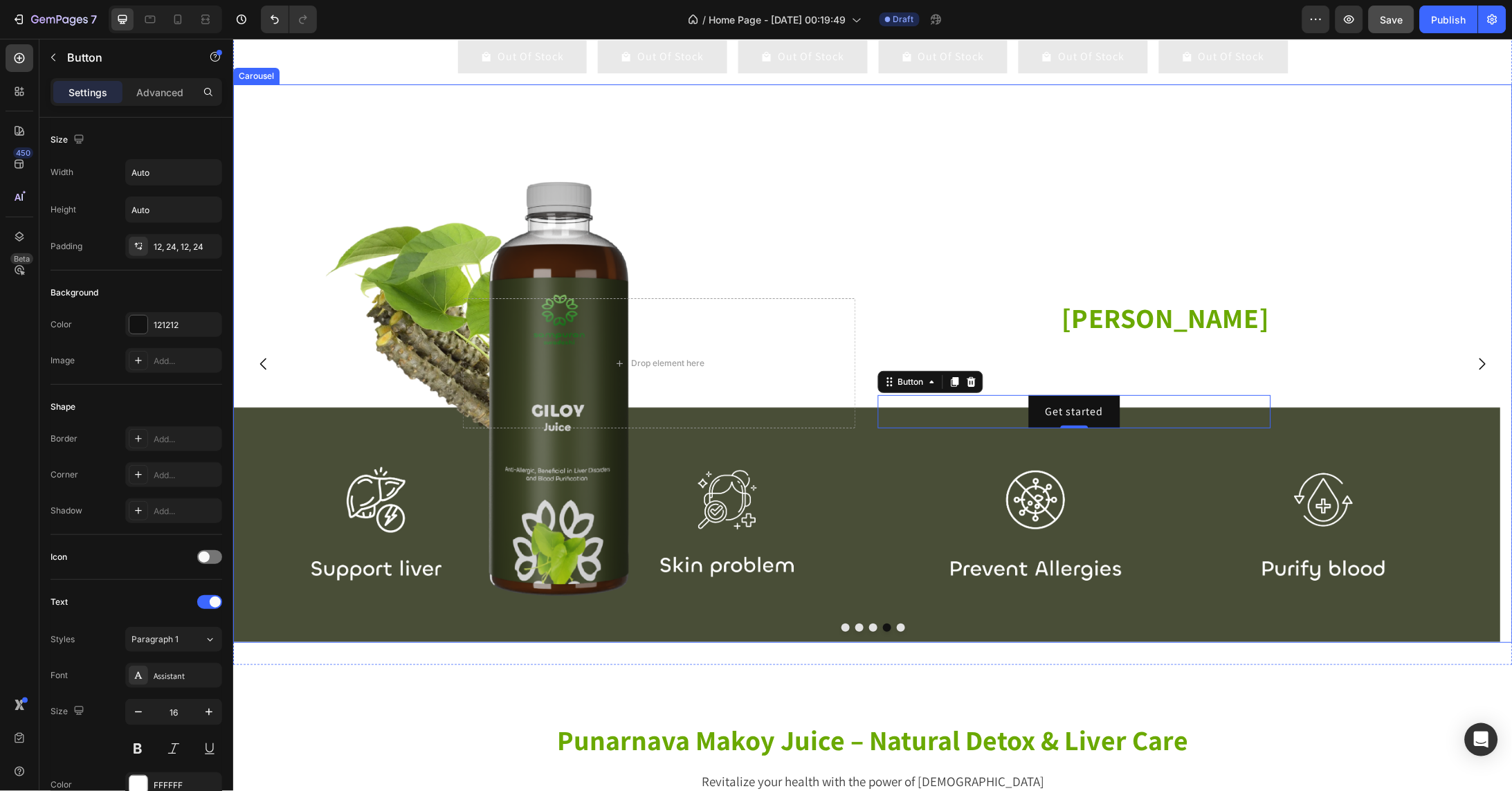
click at [1479, 369] on icon "Carousel Next Arrow" at bounding box center [1482, 363] width 6 height 12
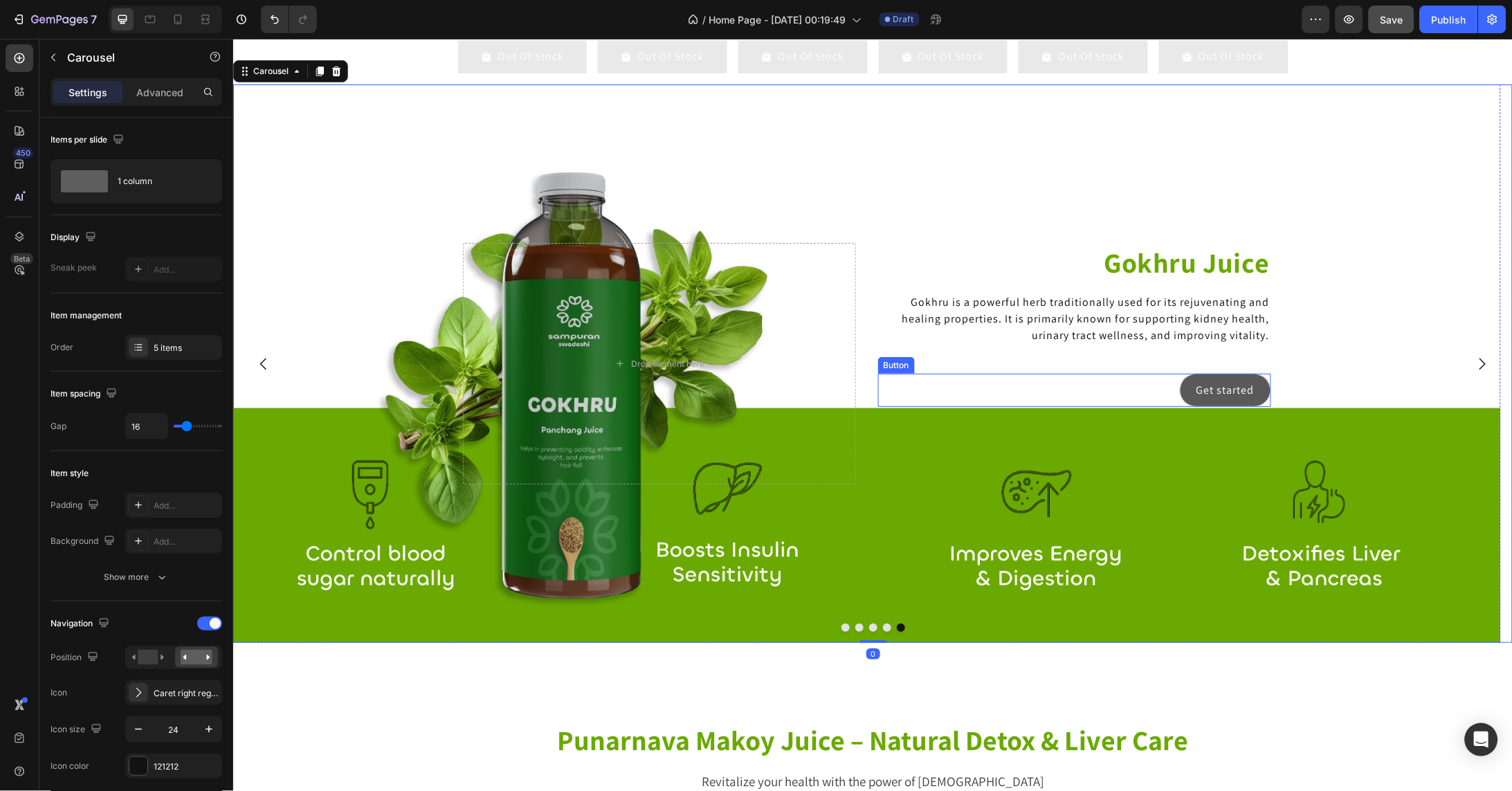
click at [1212, 394] on button "Get started" at bounding box center [1224, 389] width 91 height 33
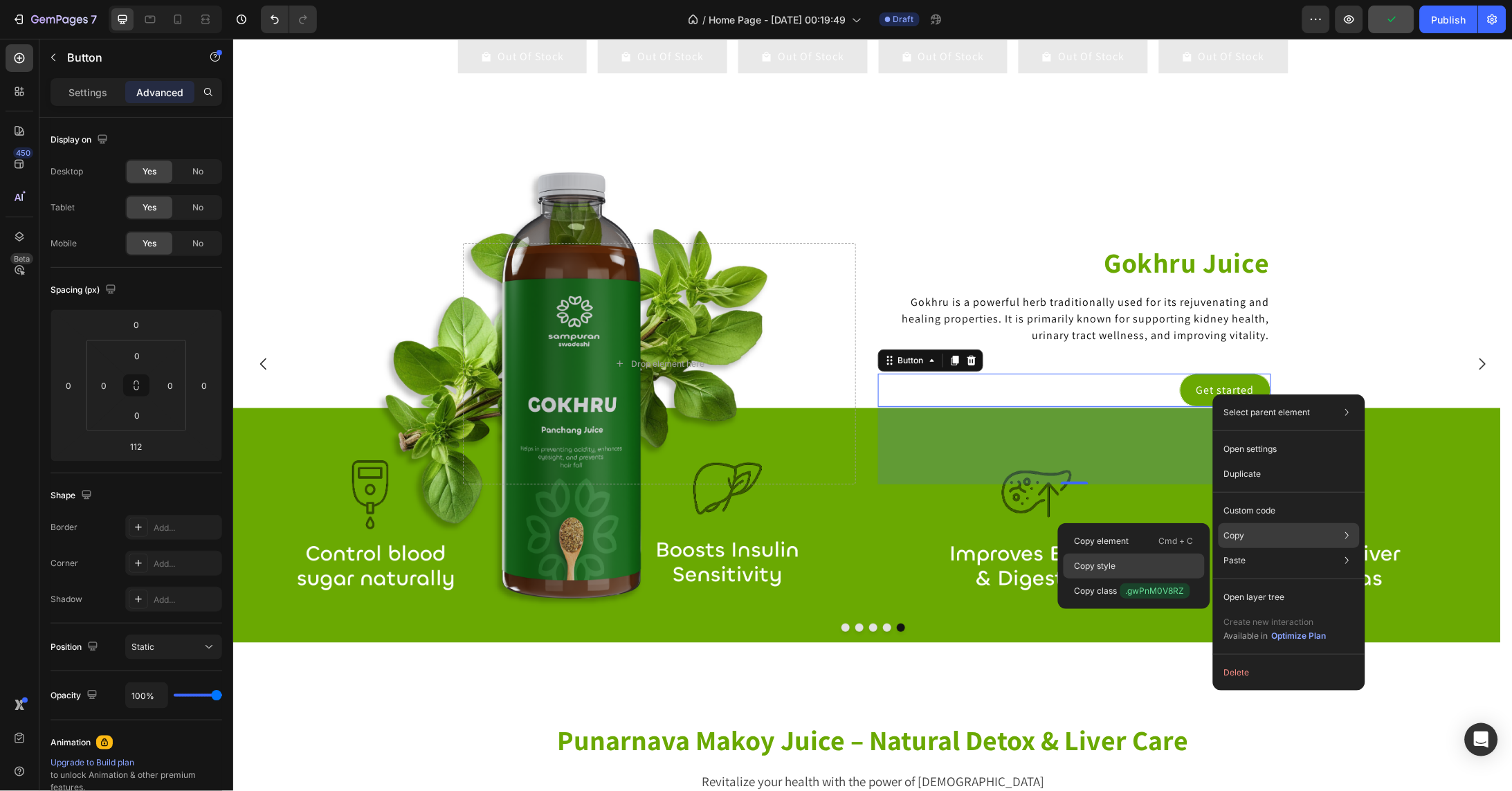
click at [1132, 579] on div "Copy style" at bounding box center [1134, 591] width 141 height 25
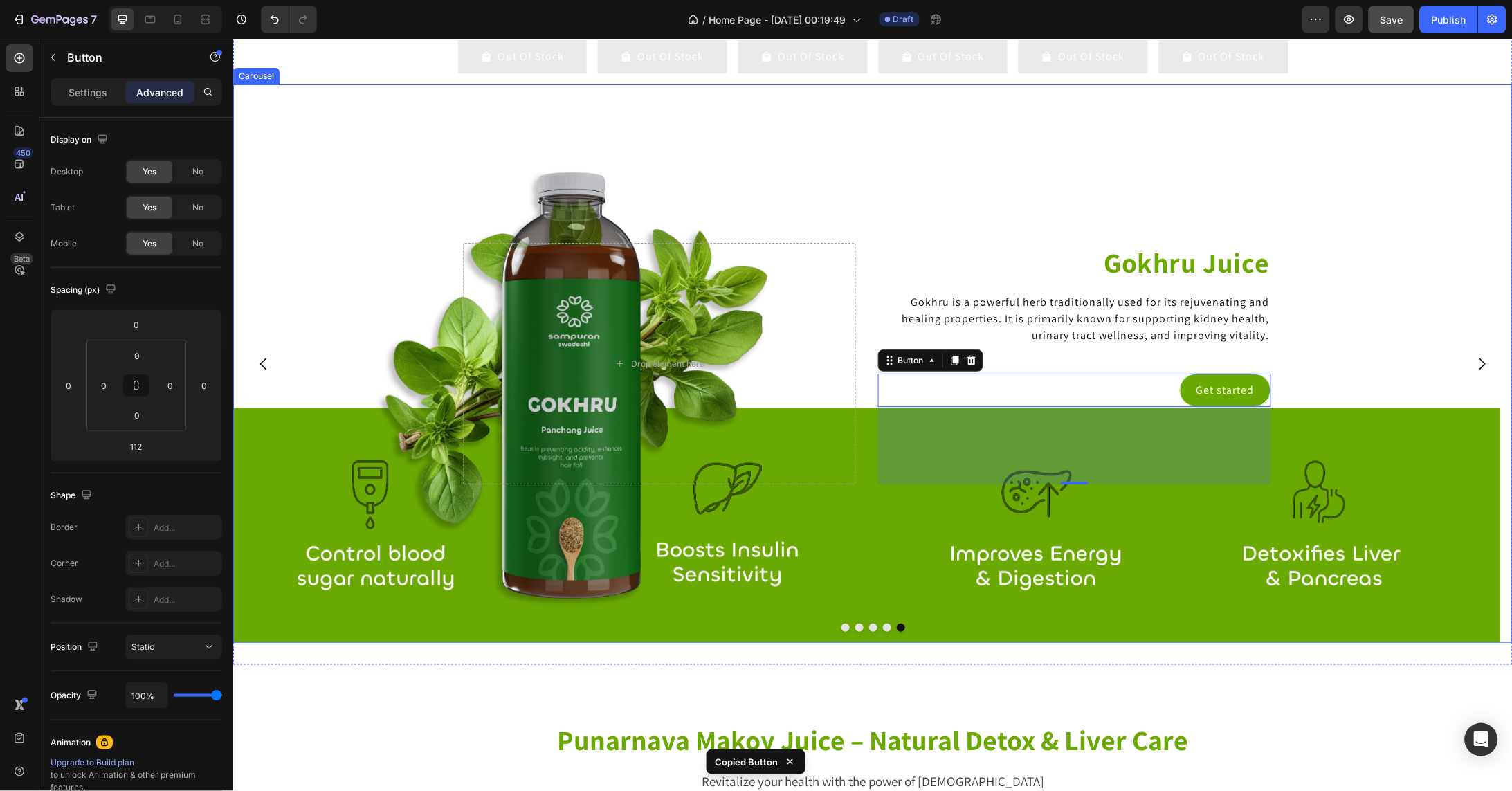
click at [263, 369] on icon "Carousel Back Arrow" at bounding box center [262, 363] width 6 height 12
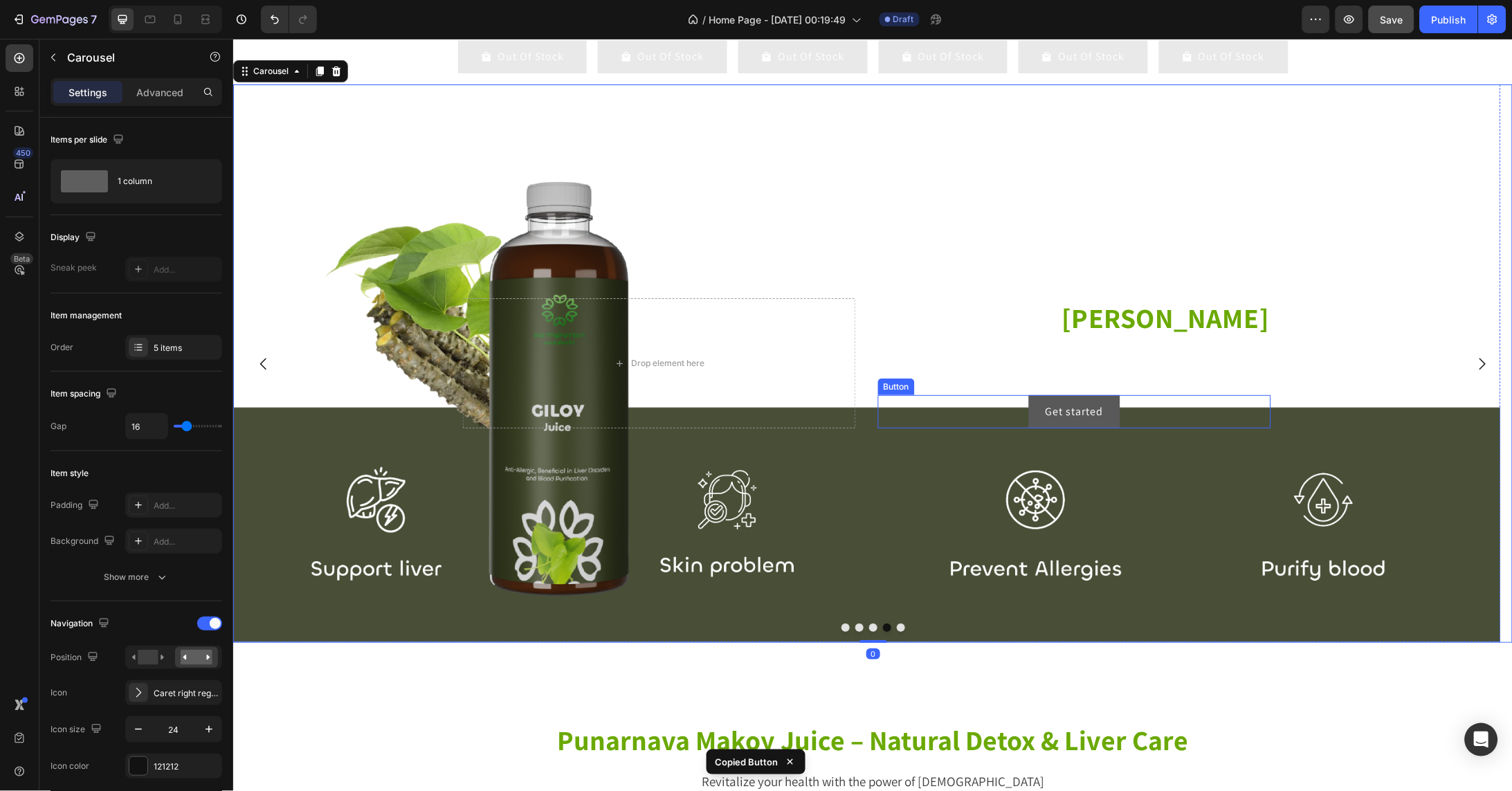
click at [1109, 419] on button "Get started" at bounding box center [1073, 411] width 91 height 33
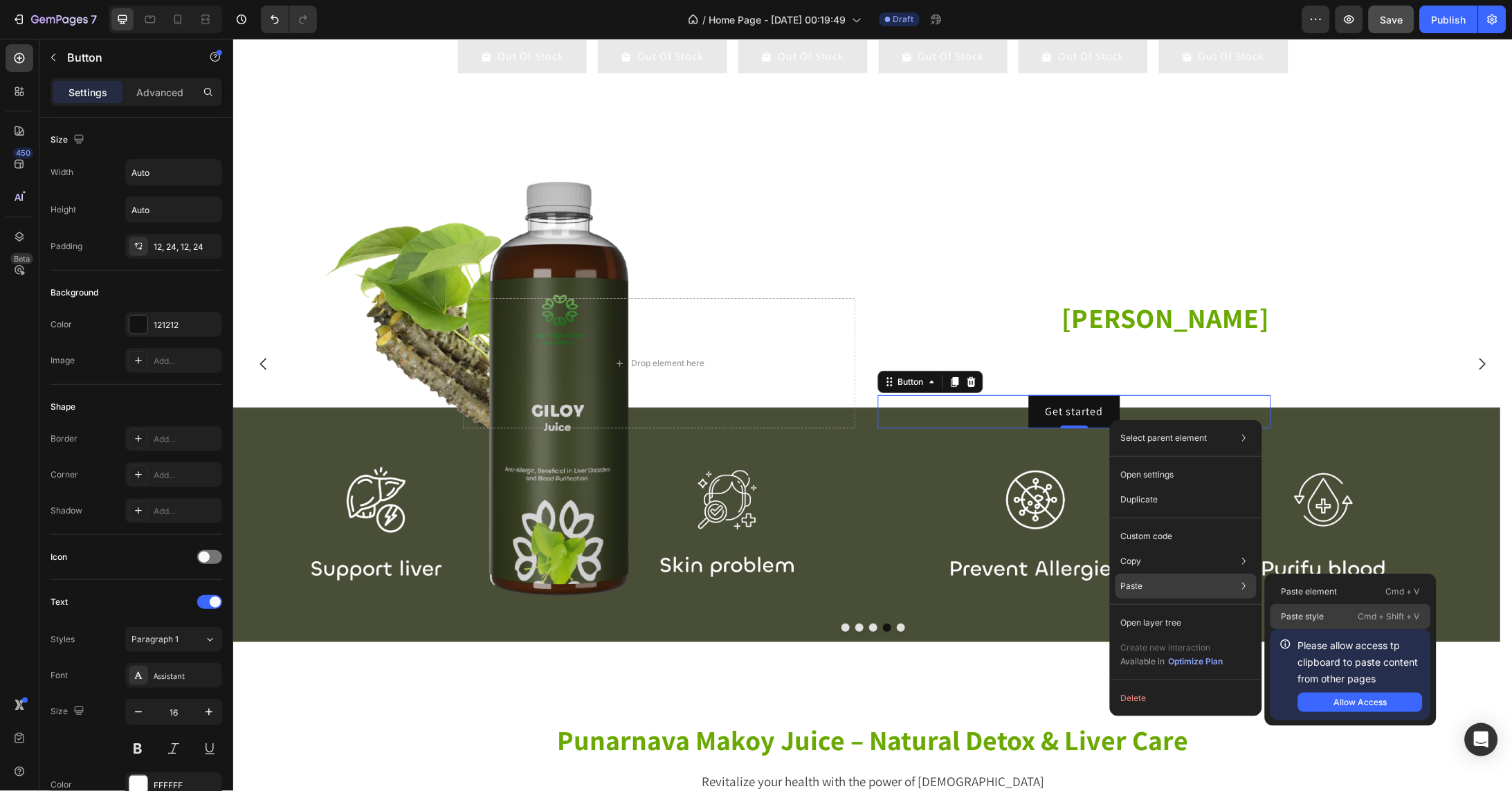
click at [1339, 608] on div "Paste style Cmd + Shift + V" at bounding box center [1350, 616] width 161 height 25
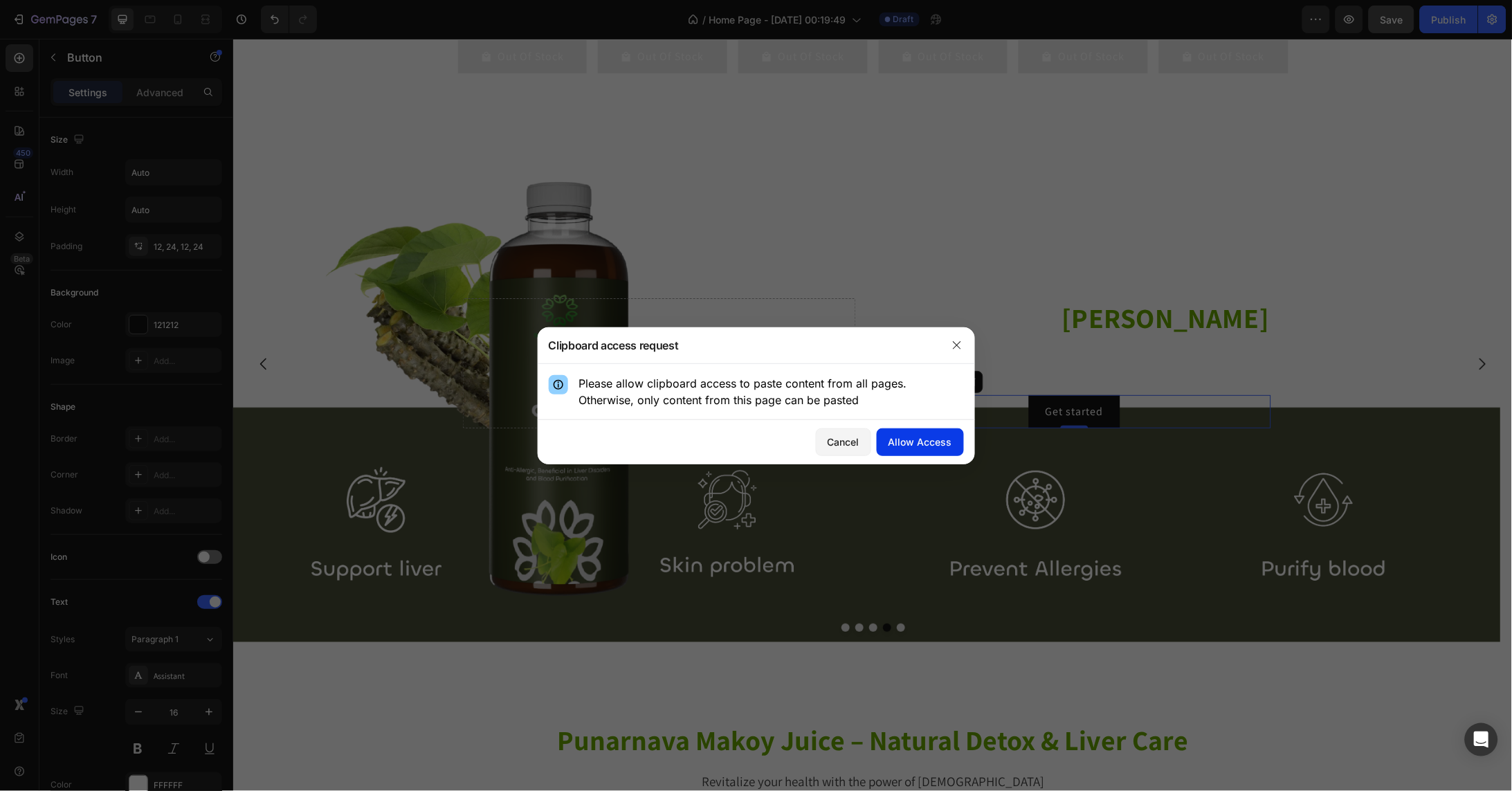
click at [923, 440] on div "Allow Access" at bounding box center [919, 442] width 63 height 15
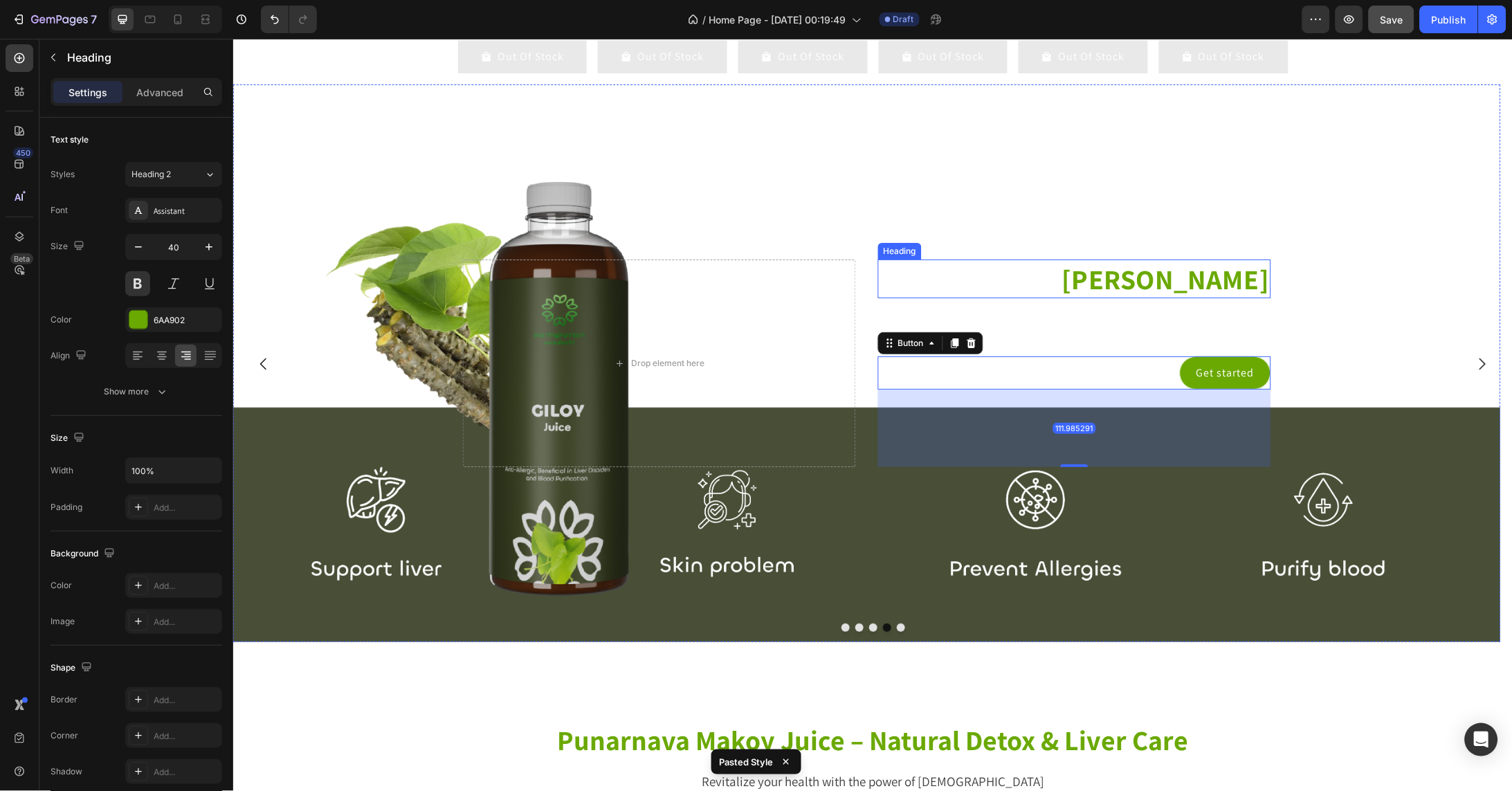
click at [1027, 296] on p "Giloy Juice" at bounding box center [1073, 277] width 390 height 36
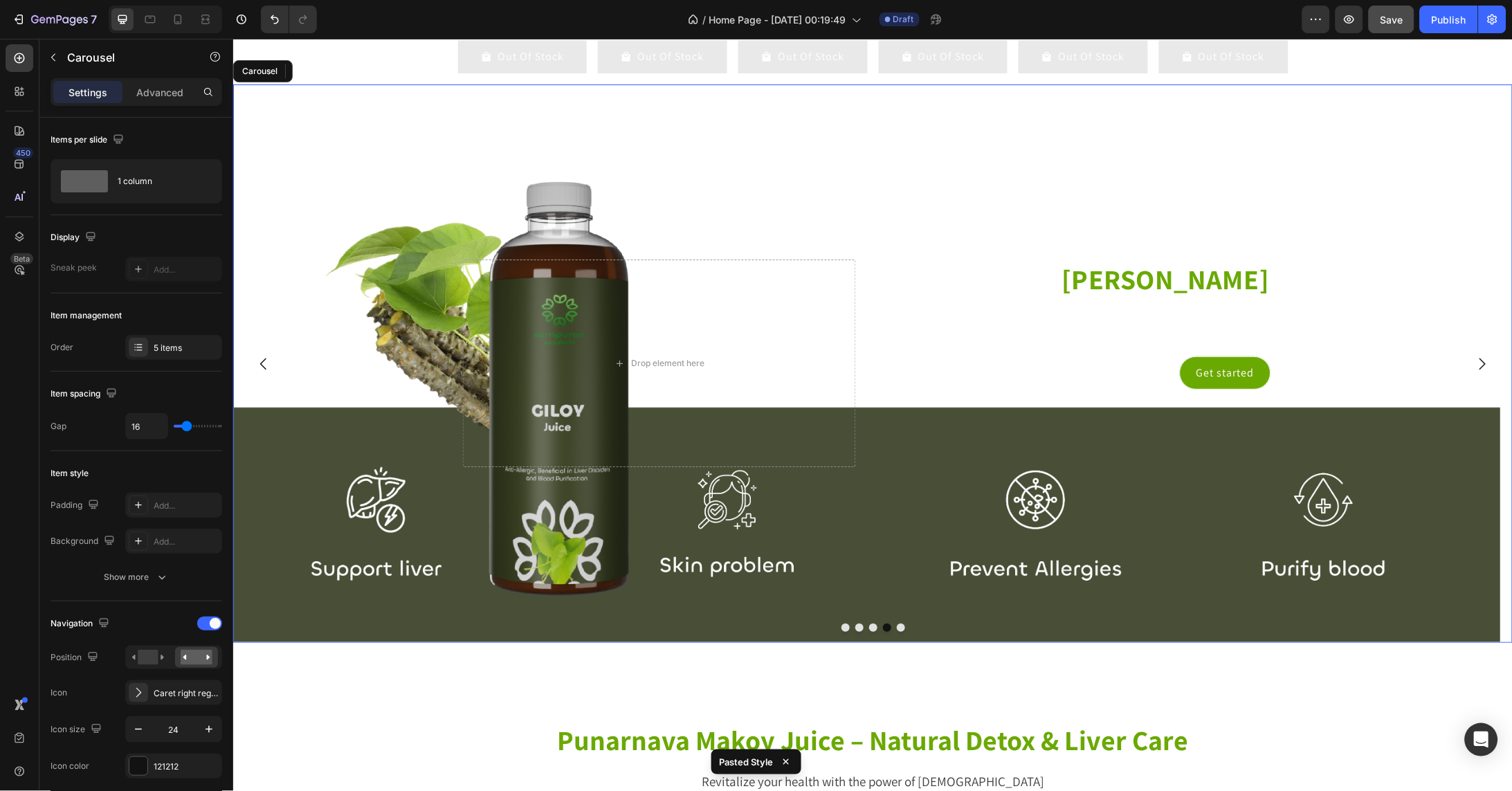
click at [263, 372] on icon "Carousel Back Arrow" at bounding box center [262, 362] width 17 height 17
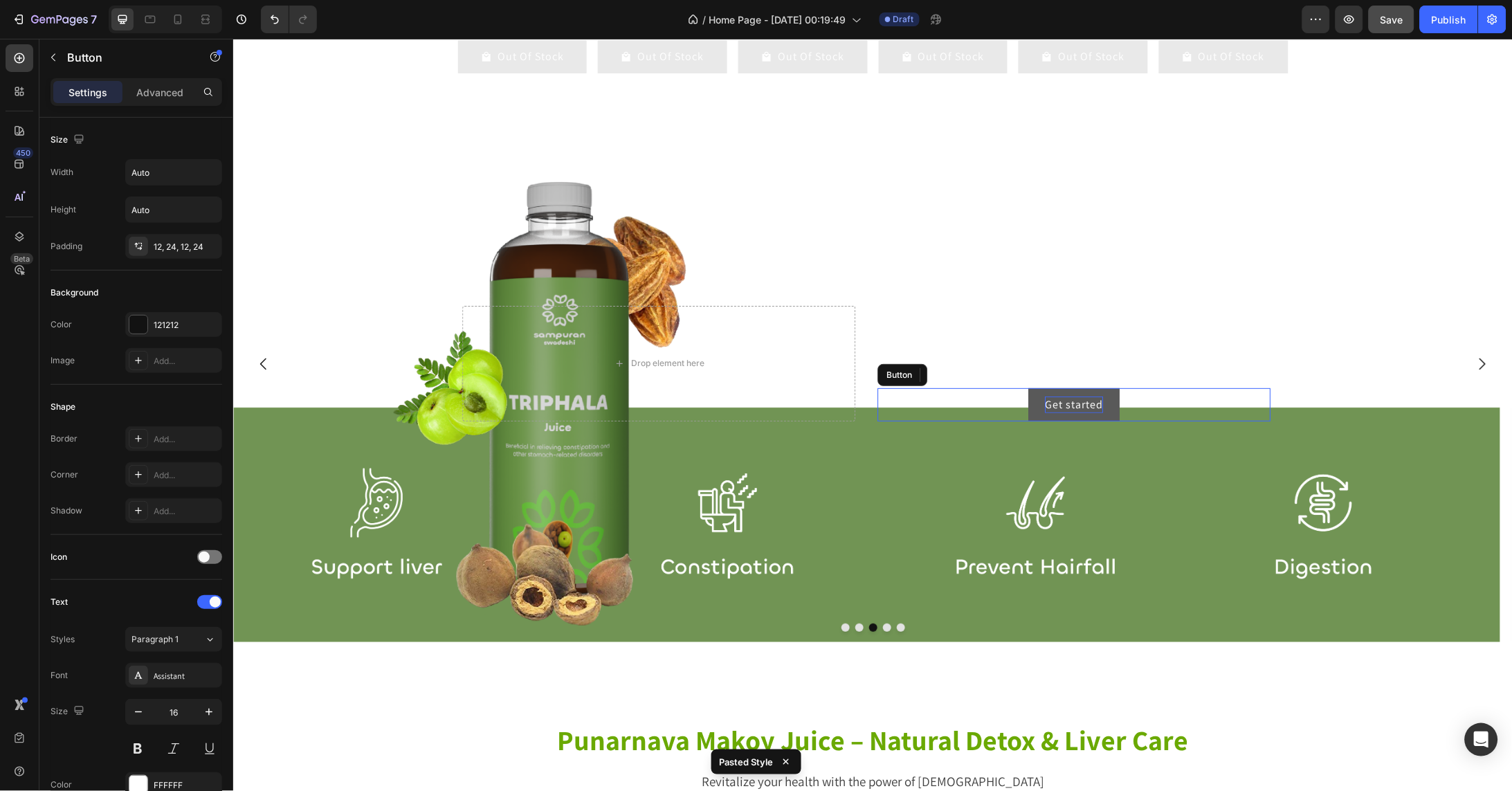
click at [1089, 413] on div "Get started" at bounding box center [1073, 403] width 58 height 17
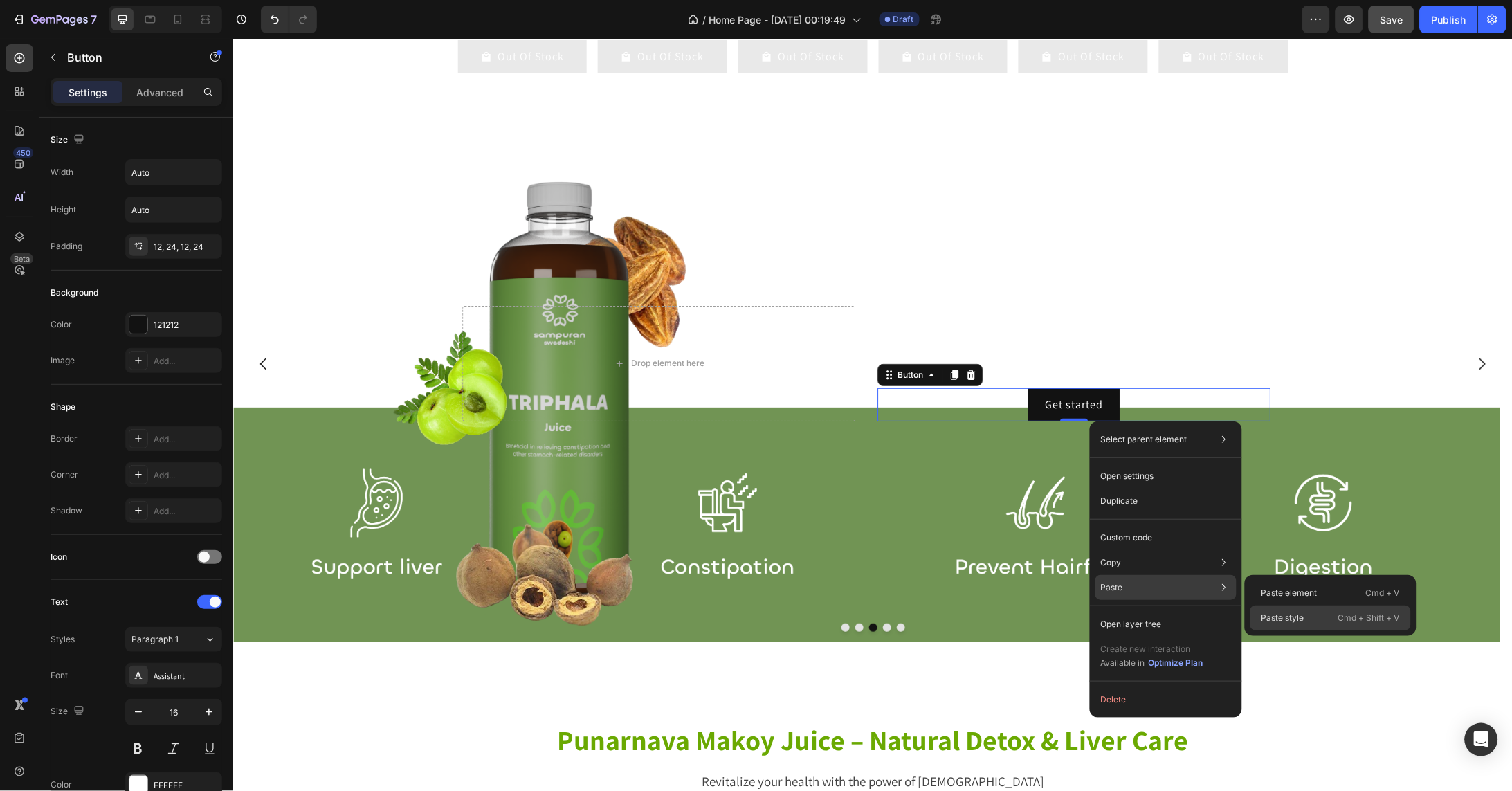
click at [1288, 613] on p "Paste style" at bounding box center [1283, 618] width 43 height 12
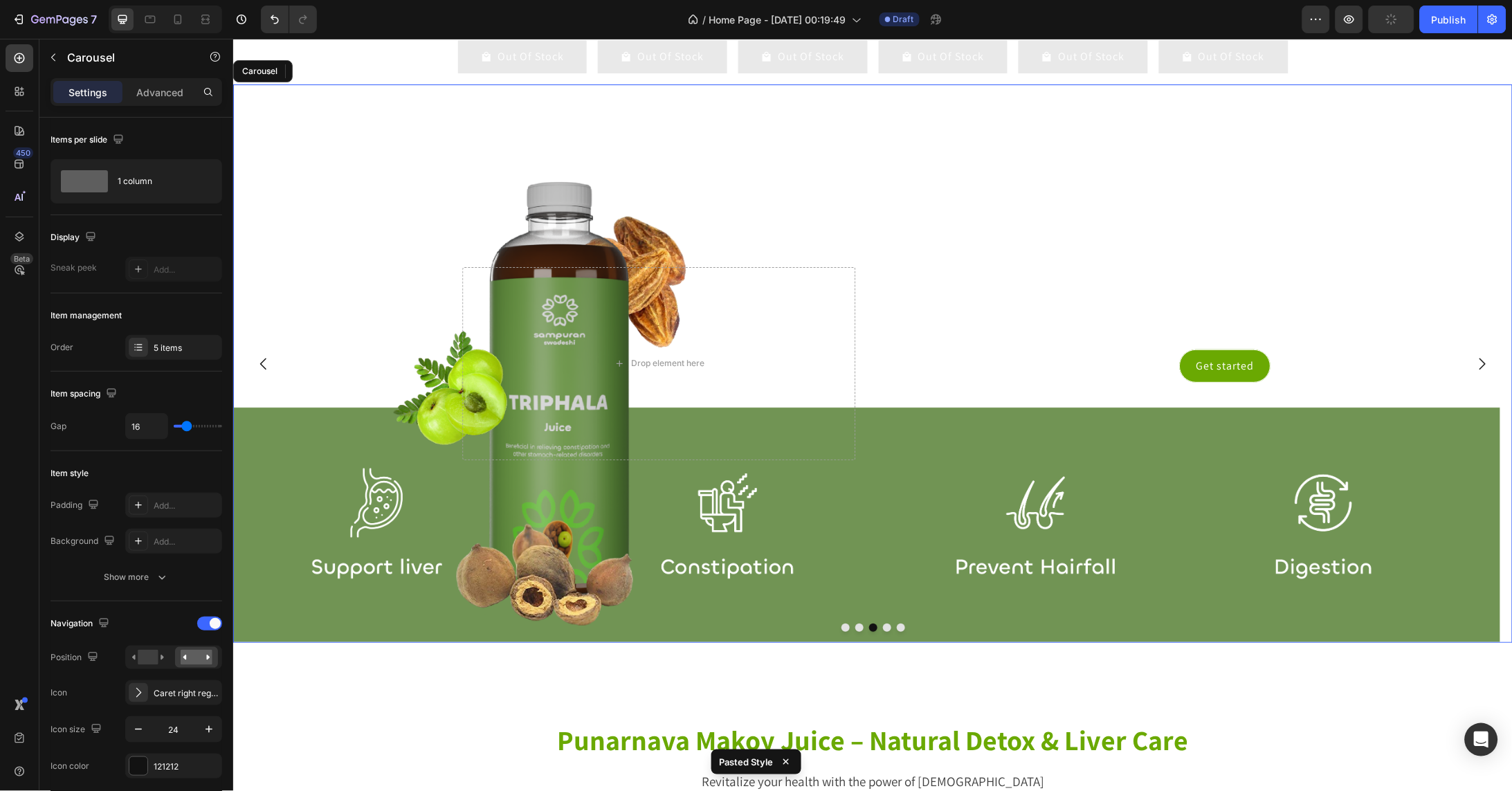
click at [263, 372] on icon "Carousel Back Arrow" at bounding box center [262, 362] width 17 height 17
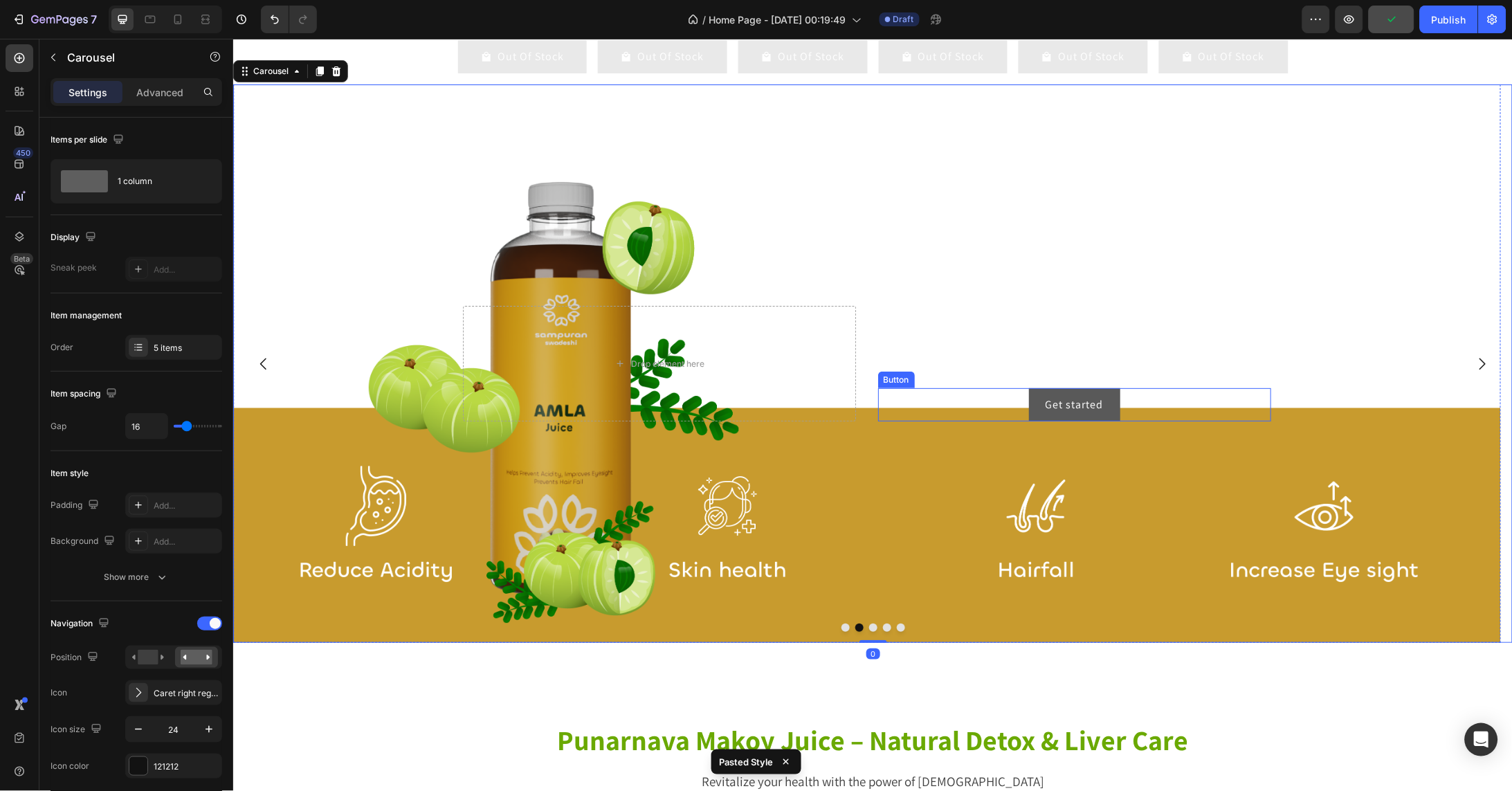
click at [1097, 421] on button "Get started" at bounding box center [1073, 404] width 91 height 33
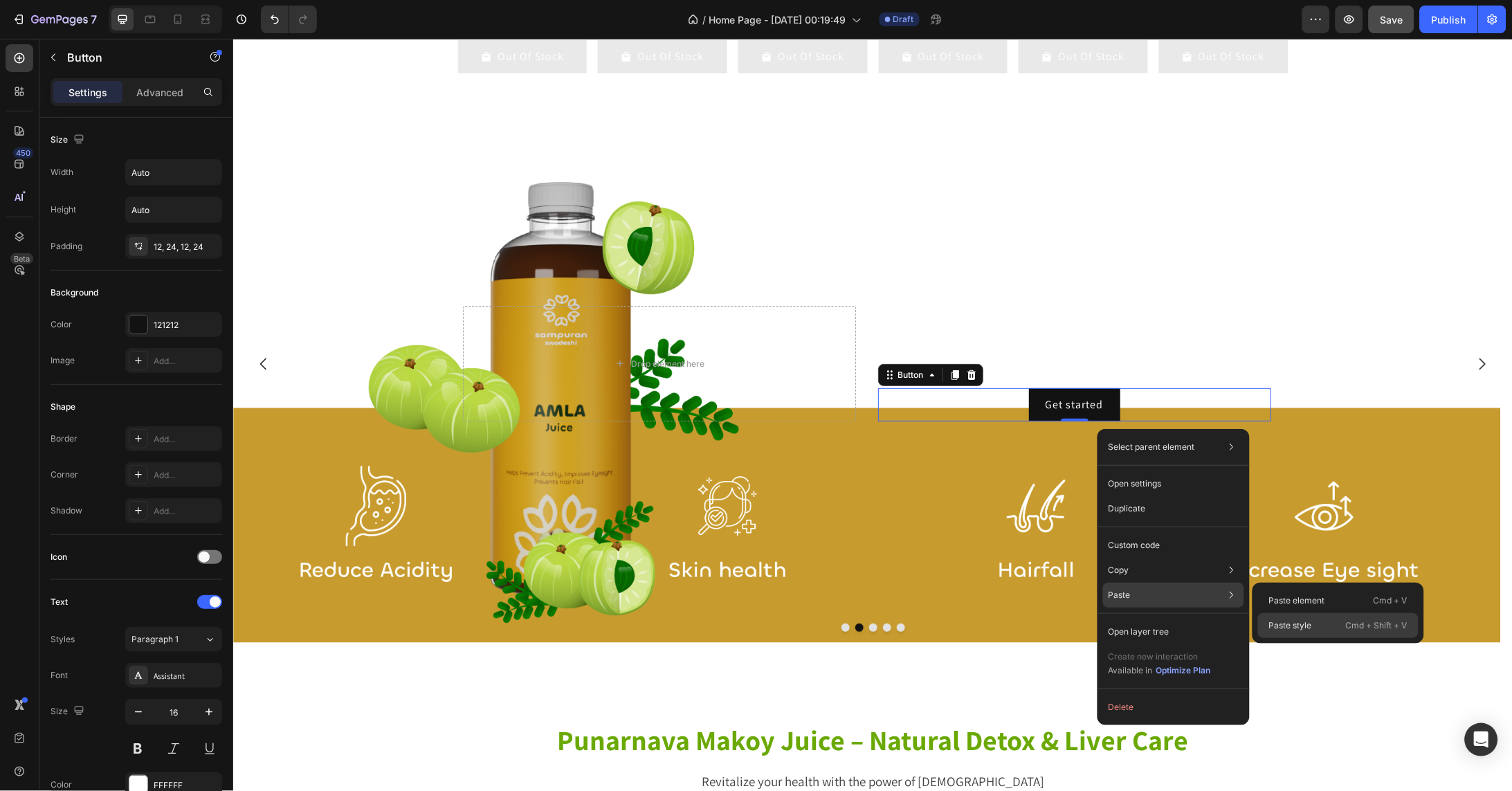
click at [1305, 628] on p "Paste style" at bounding box center [1290, 626] width 43 height 12
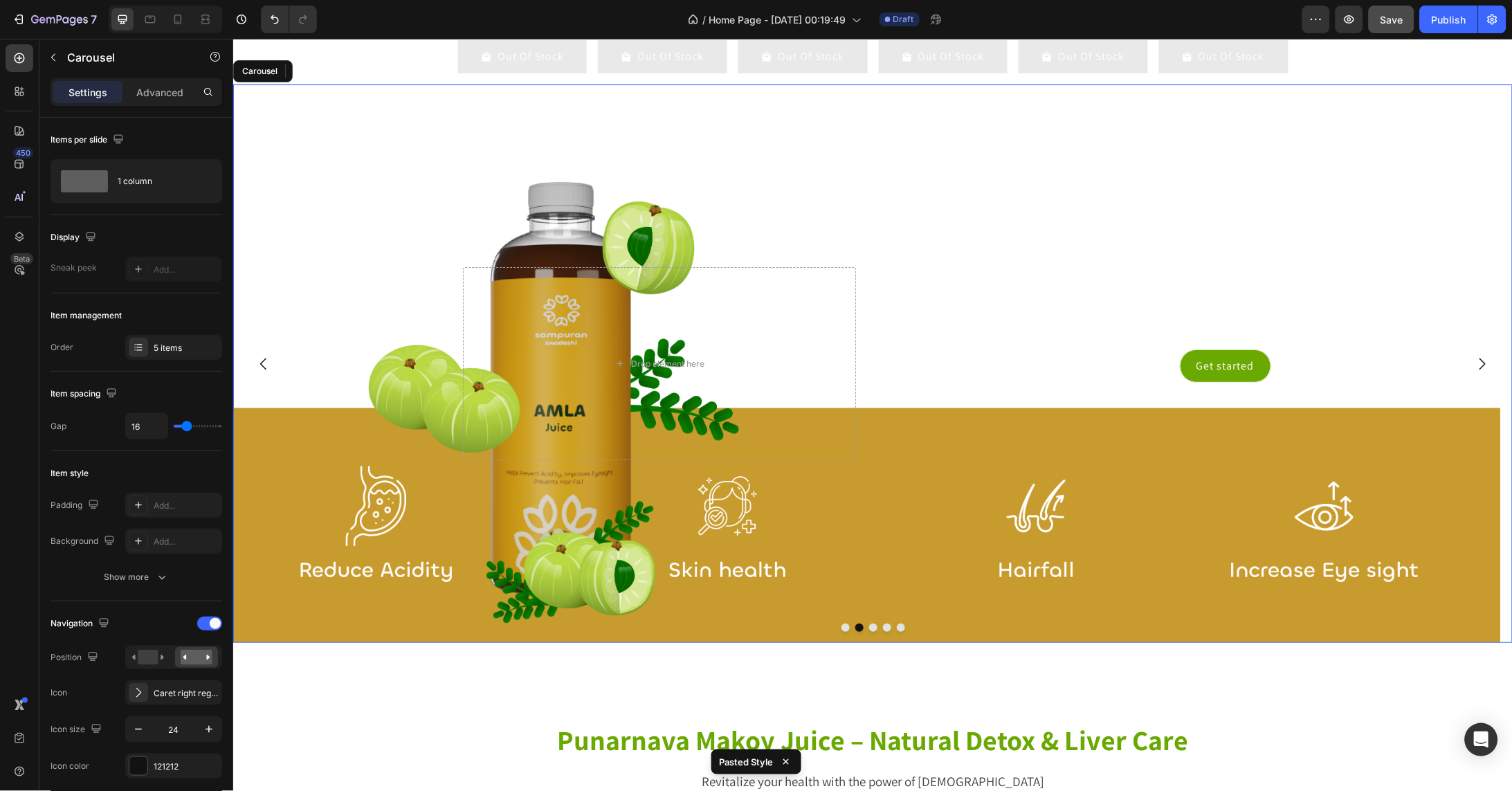
click at [262, 369] on icon "Carousel Back Arrow" at bounding box center [262, 363] width 6 height 12
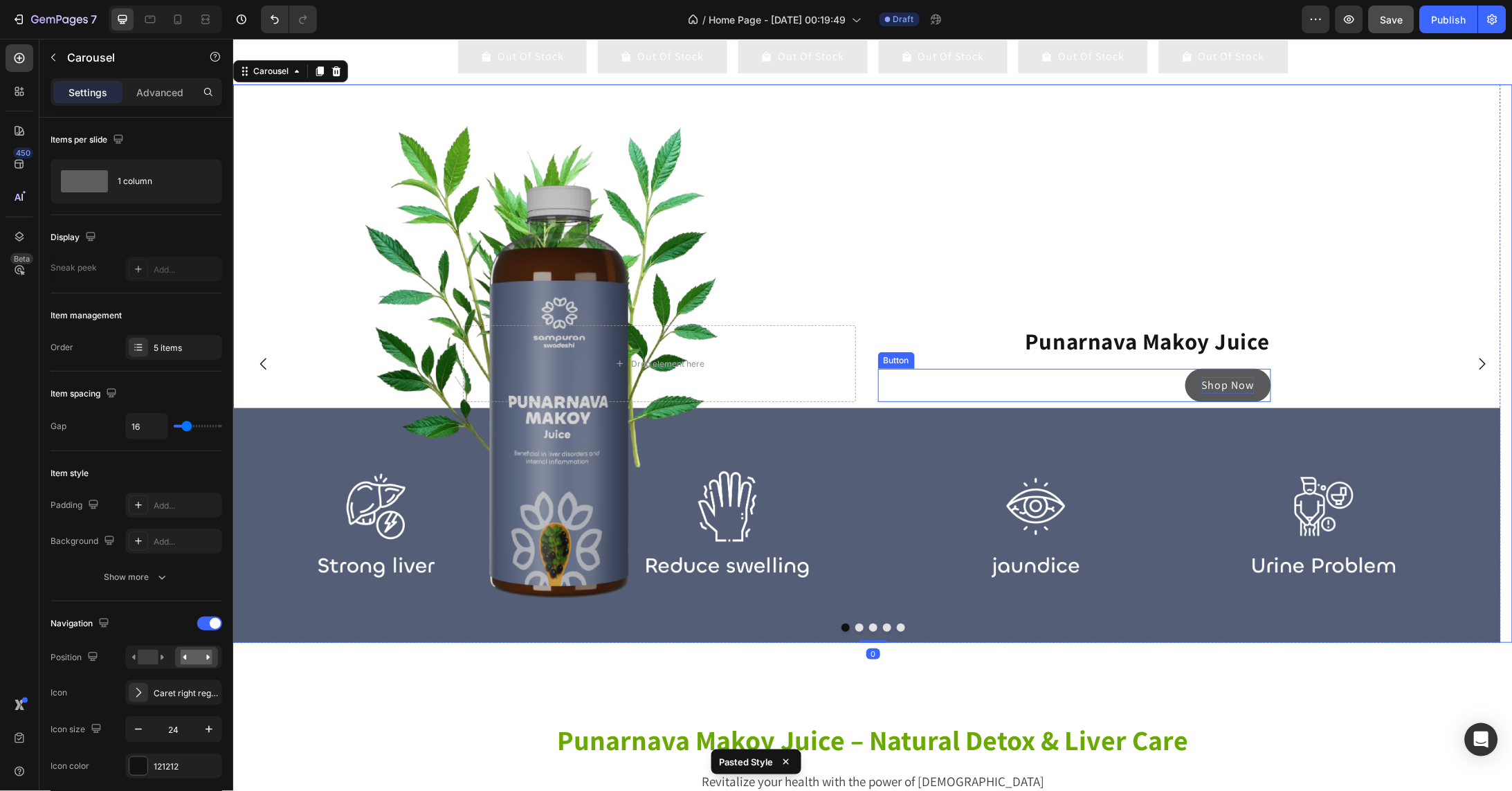
click at [1244, 393] on p "Shop Now" at bounding box center [1227, 384] width 53 height 17
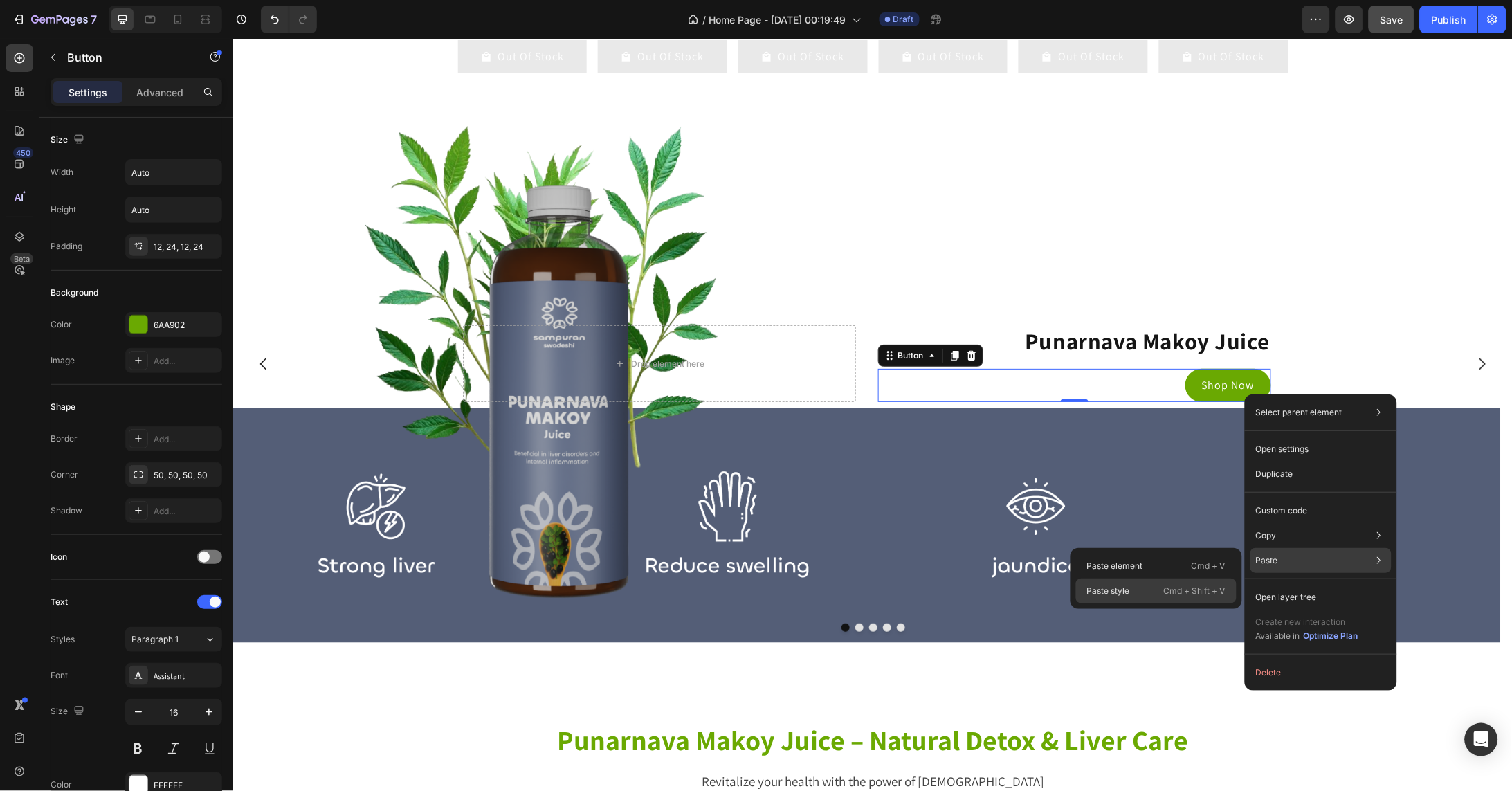
click at [1206, 585] on p "Cmd + Shift + V" at bounding box center [1194, 591] width 62 height 14
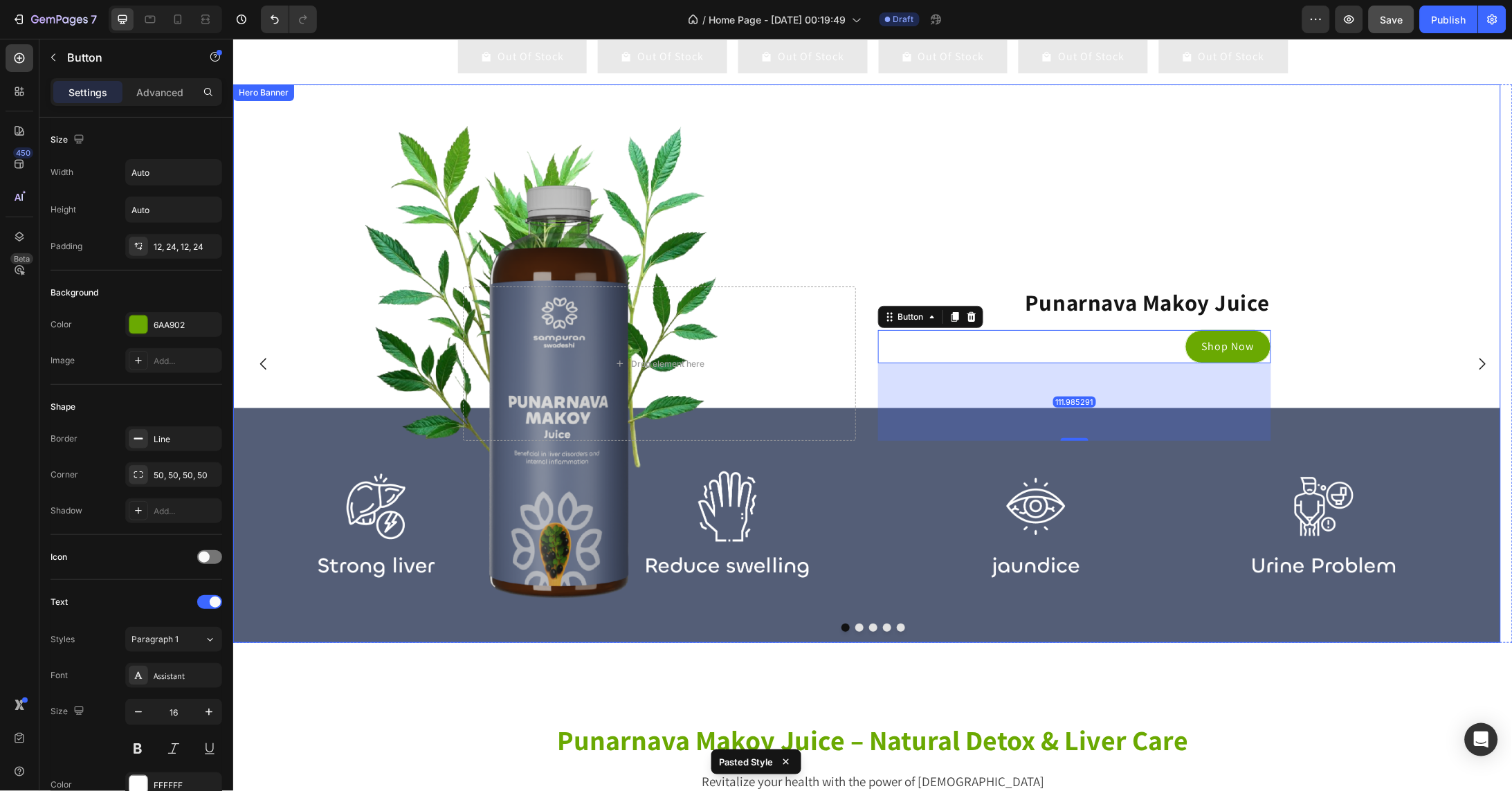
click at [1370, 342] on div "Background Image" at bounding box center [866, 362] width 1268 height 558
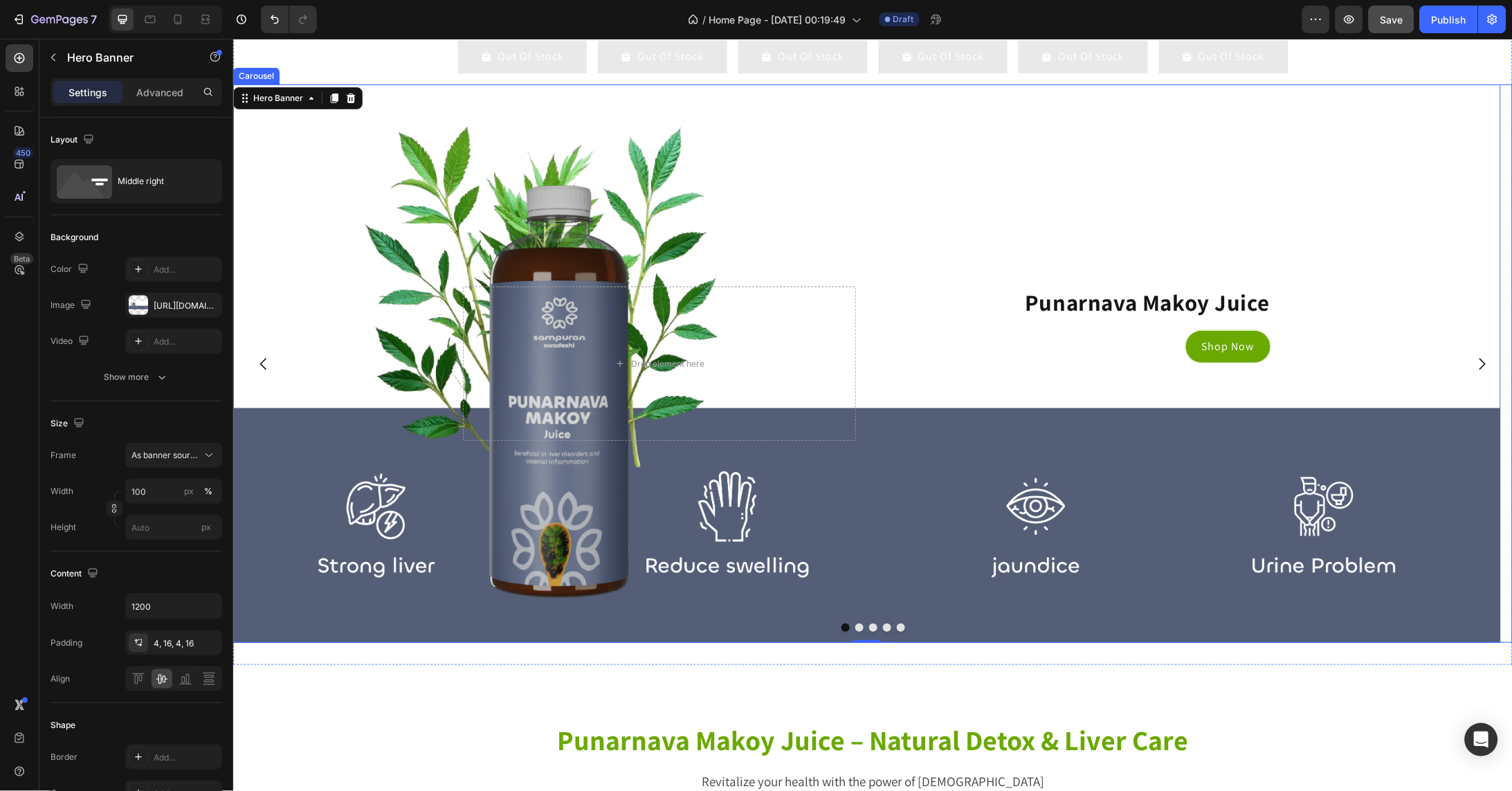
click at [1475, 372] on icon "Carousel Next Arrow" at bounding box center [1481, 362] width 17 height 17
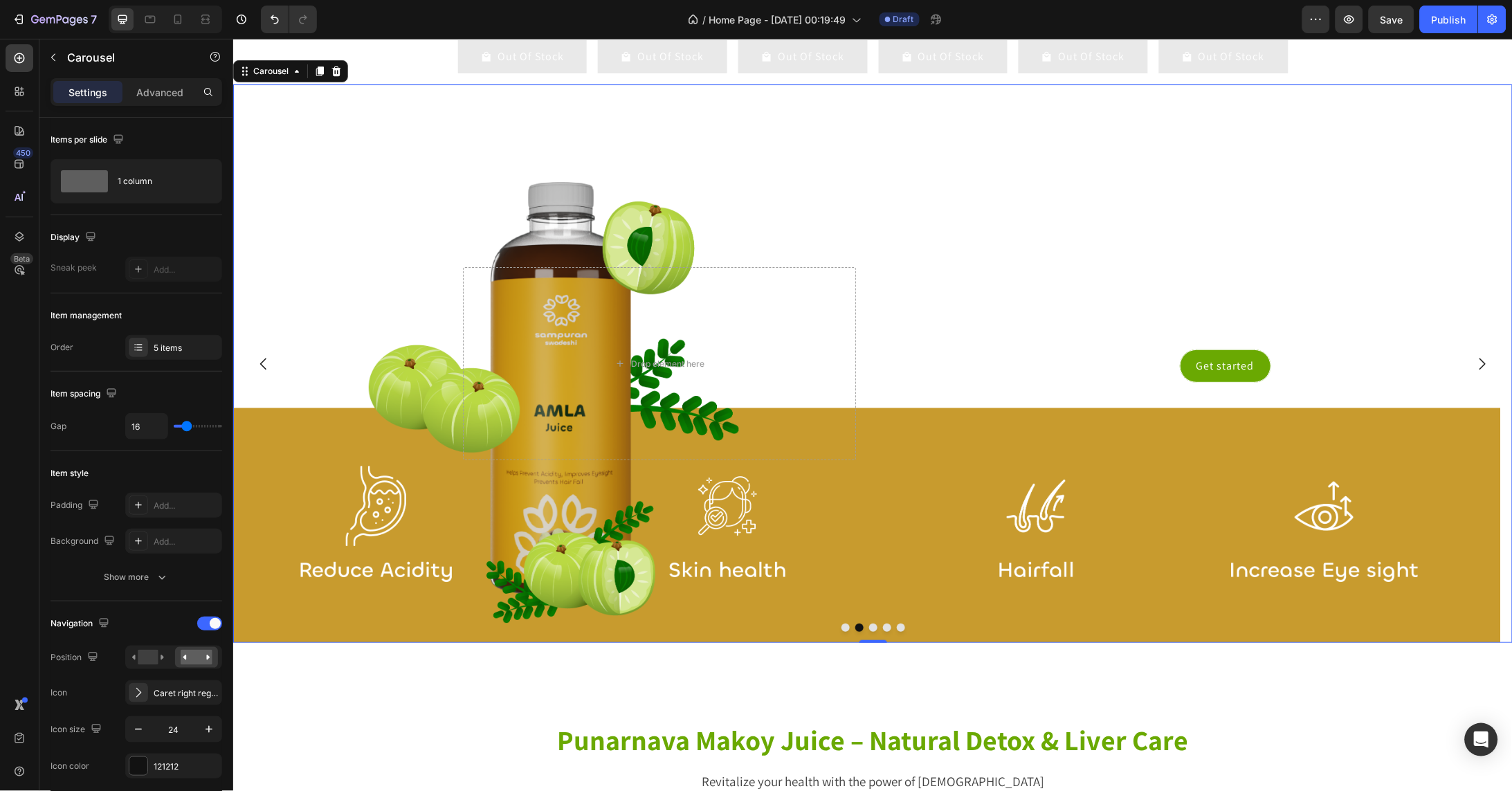
click at [1479, 369] on icon "Carousel Next Arrow" at bounding box center [1482, 363] width 6 height 12
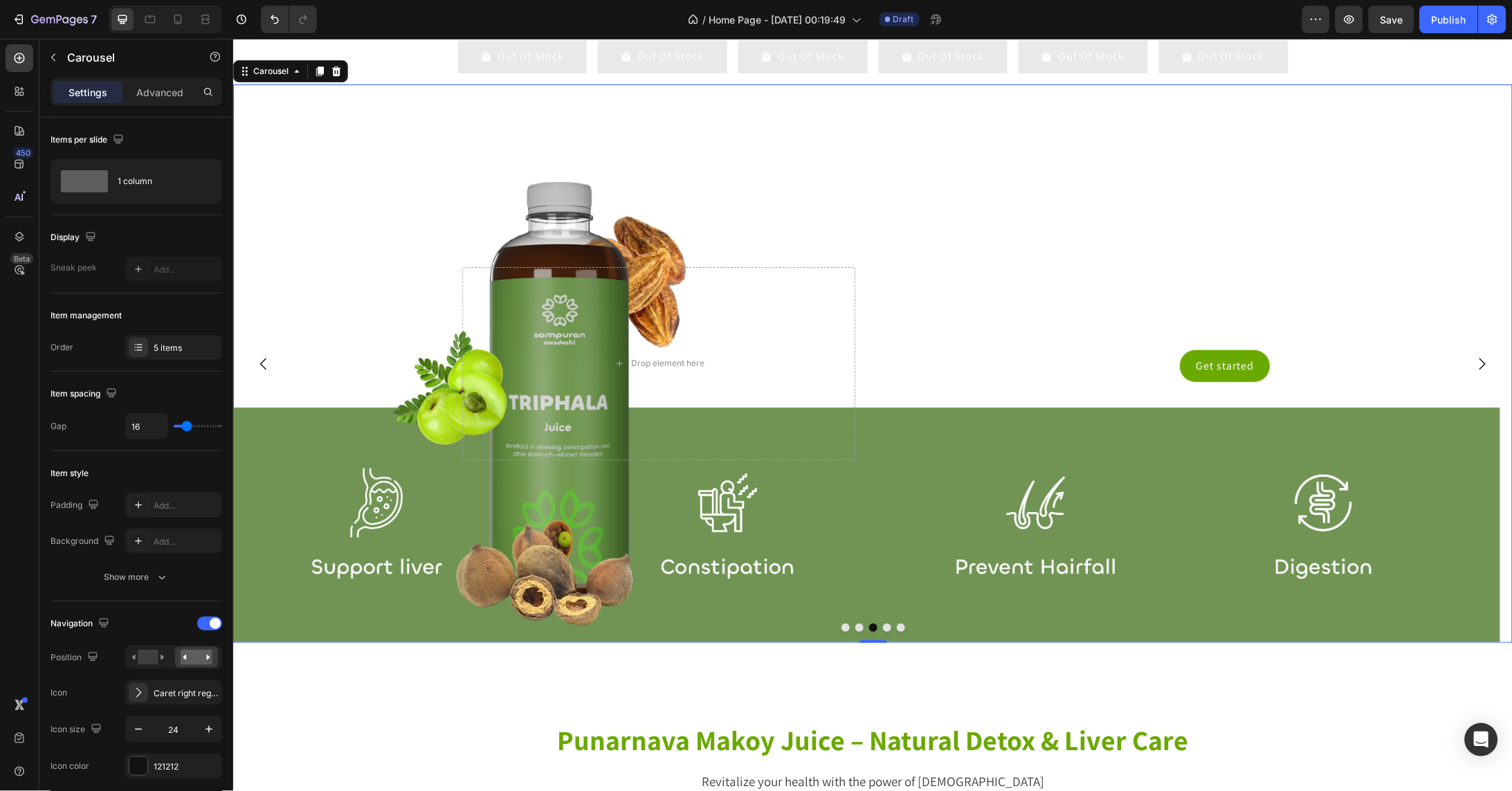
click at [1479, 369] on icon "Carousel Next Arrow" at bounding box center [1482, 363] width 6 height 12
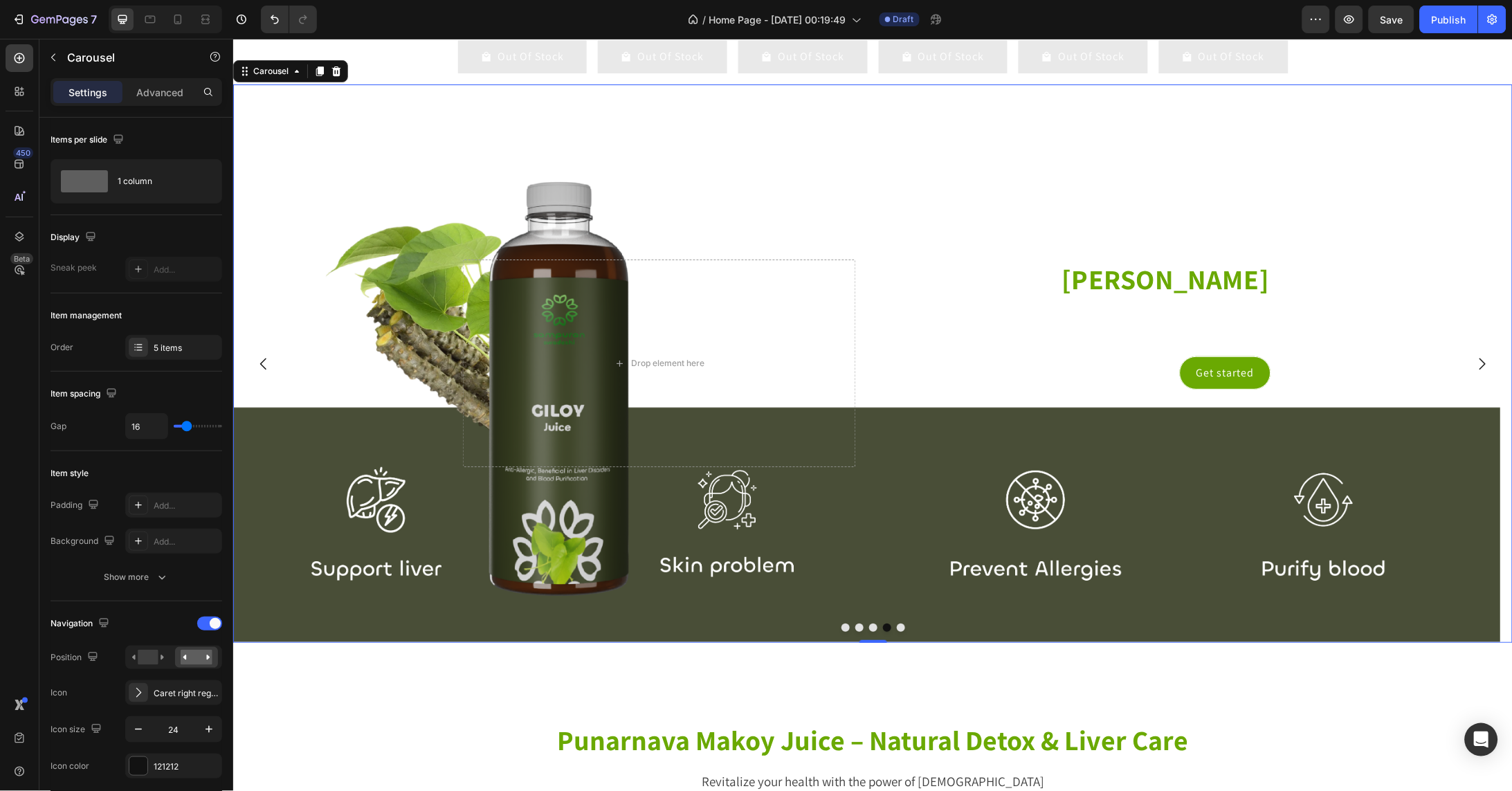
click at [1479, 369] on icon "Carousel Next Arrow" at bounding box center [1482, 363] width 6 height 12
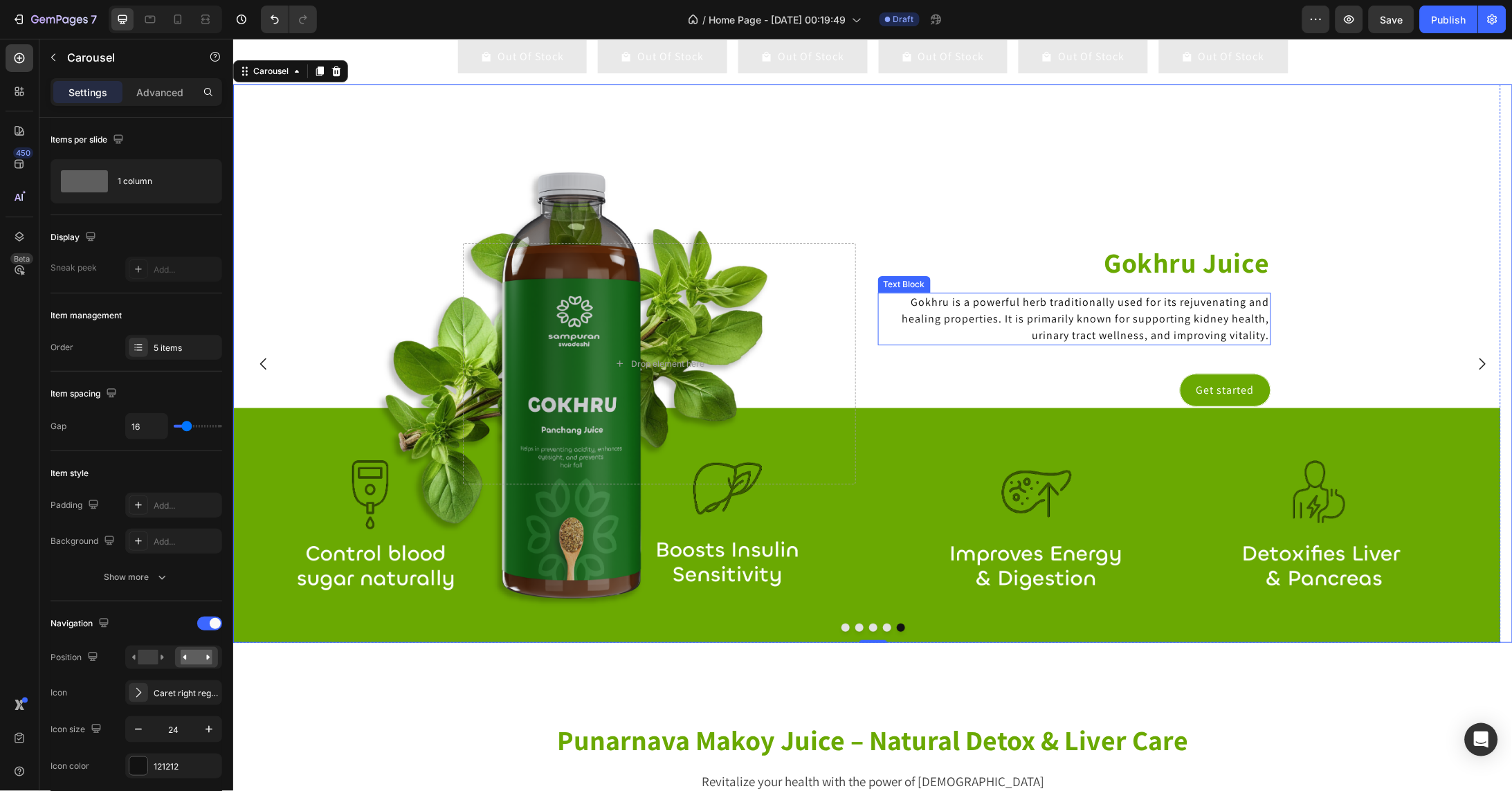
click at [1189, 337] on span "Gokhru is a powerful herb traditionally used for its rejuvenating and healing p…" at bounding box center [1084, 317] width 368 height 48
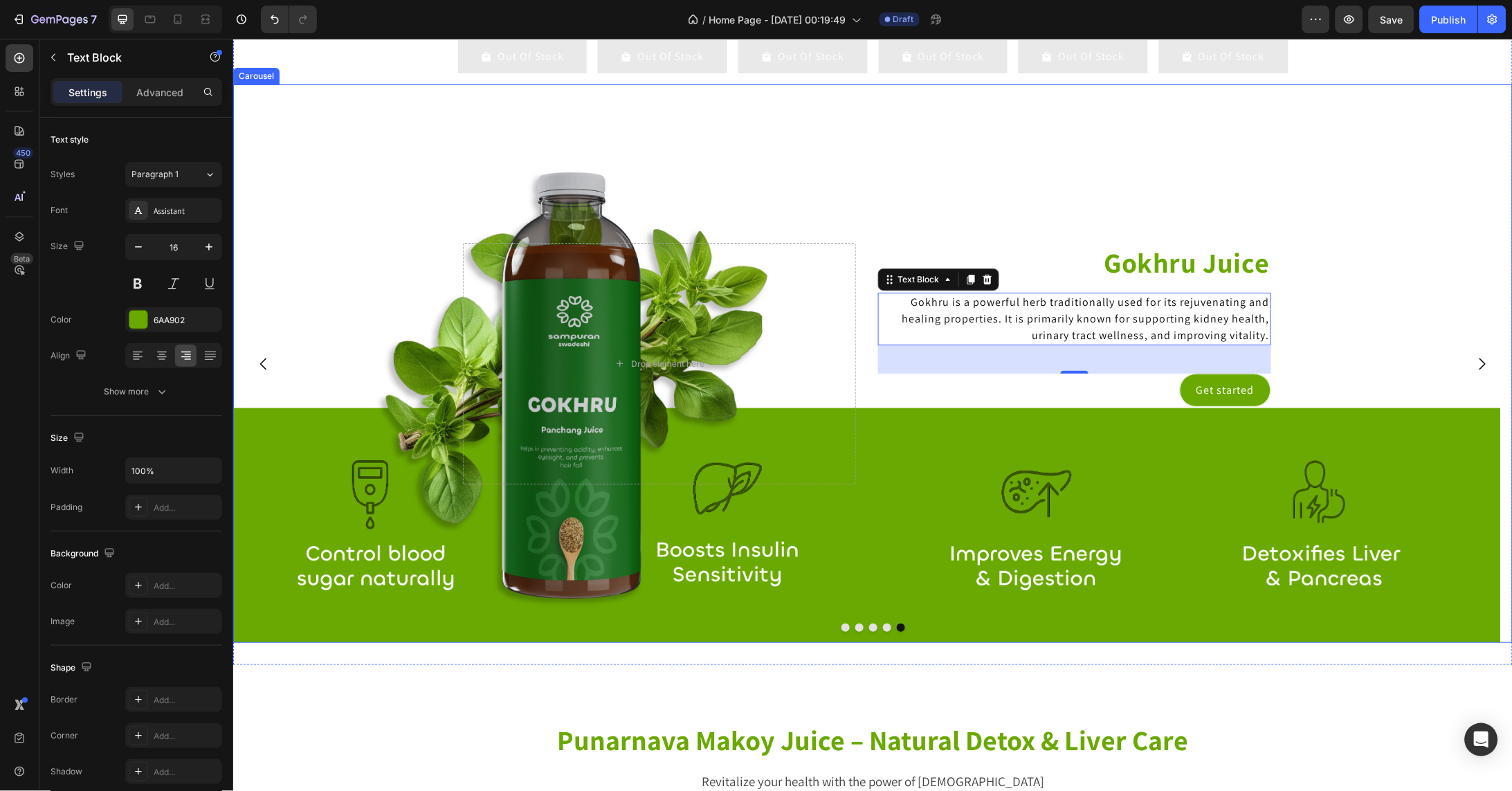
click at [262, 372] on icon "Carousel Back Arrow" at bounding box center [262, 362] width 17 height 17
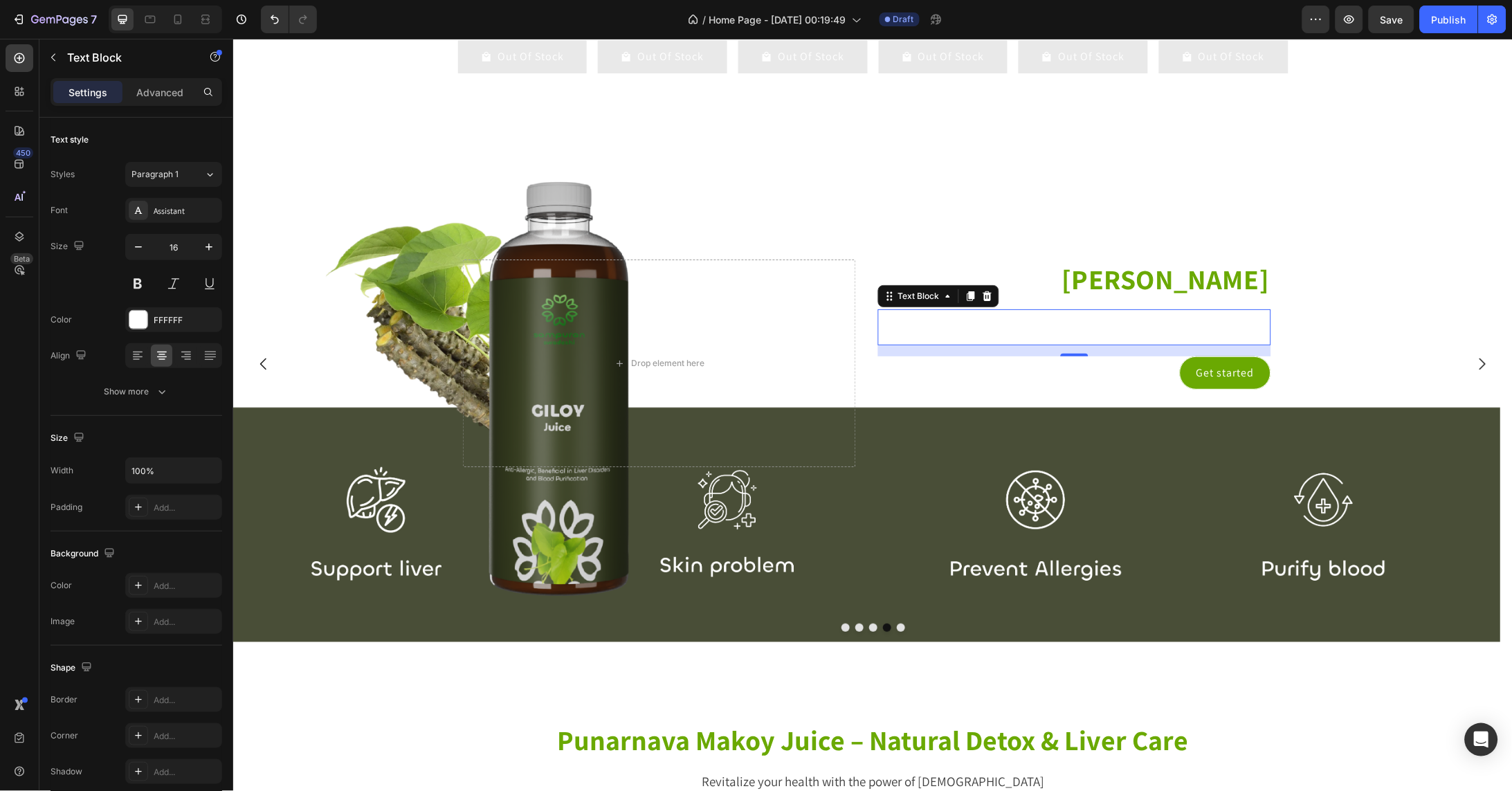
click at [1163, 338] on div "This is your text block. Click to edit and make it your own. Share your product…" at bounding box center [1074, 326] width 393 height 36
click at [144, 316] on div at bounding box center [138, 320] width 18 height 18
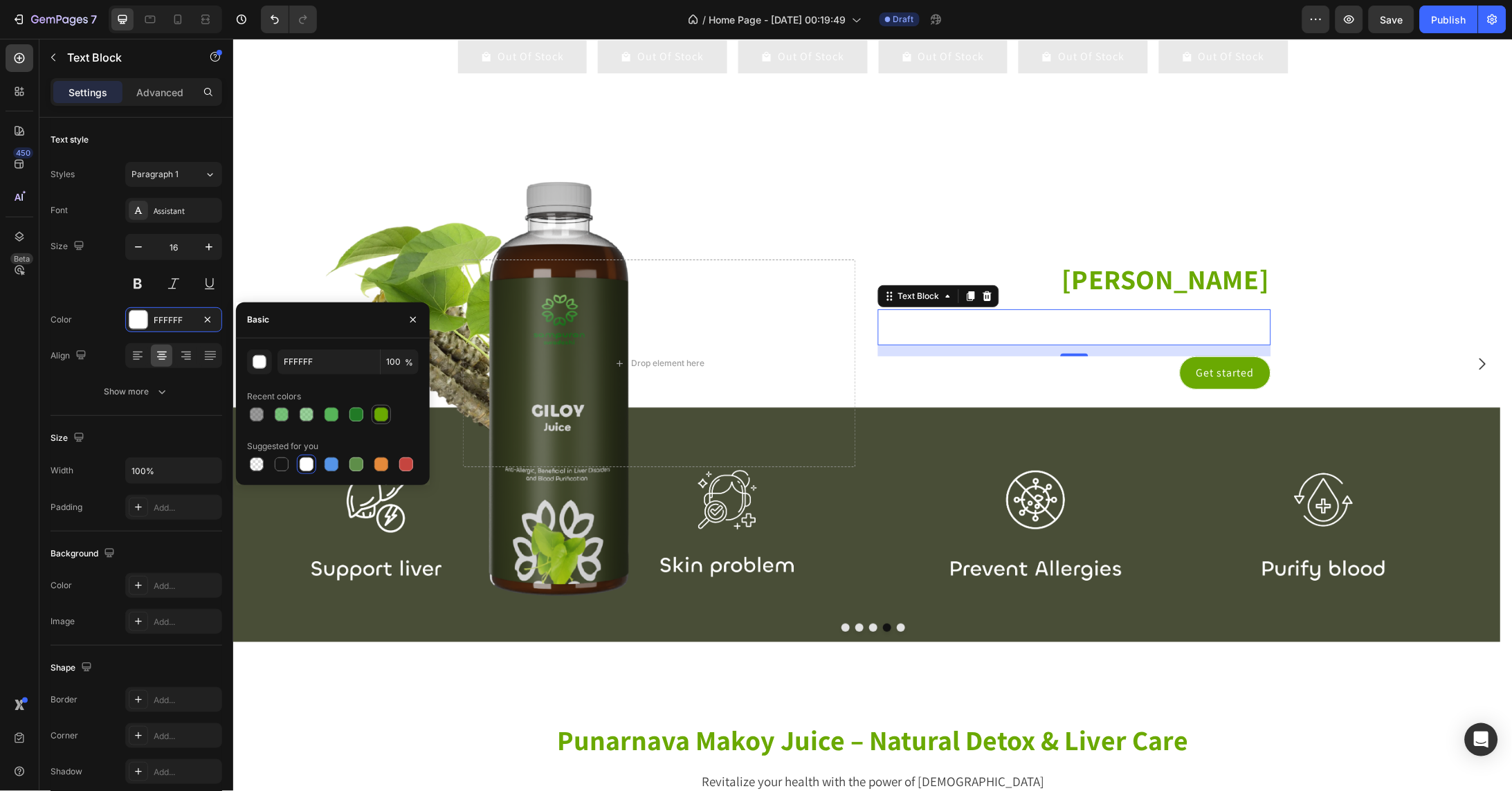
click at [385, 413] on div at bounding box center [381, 415] width 14 height 14
type input "6AA902"
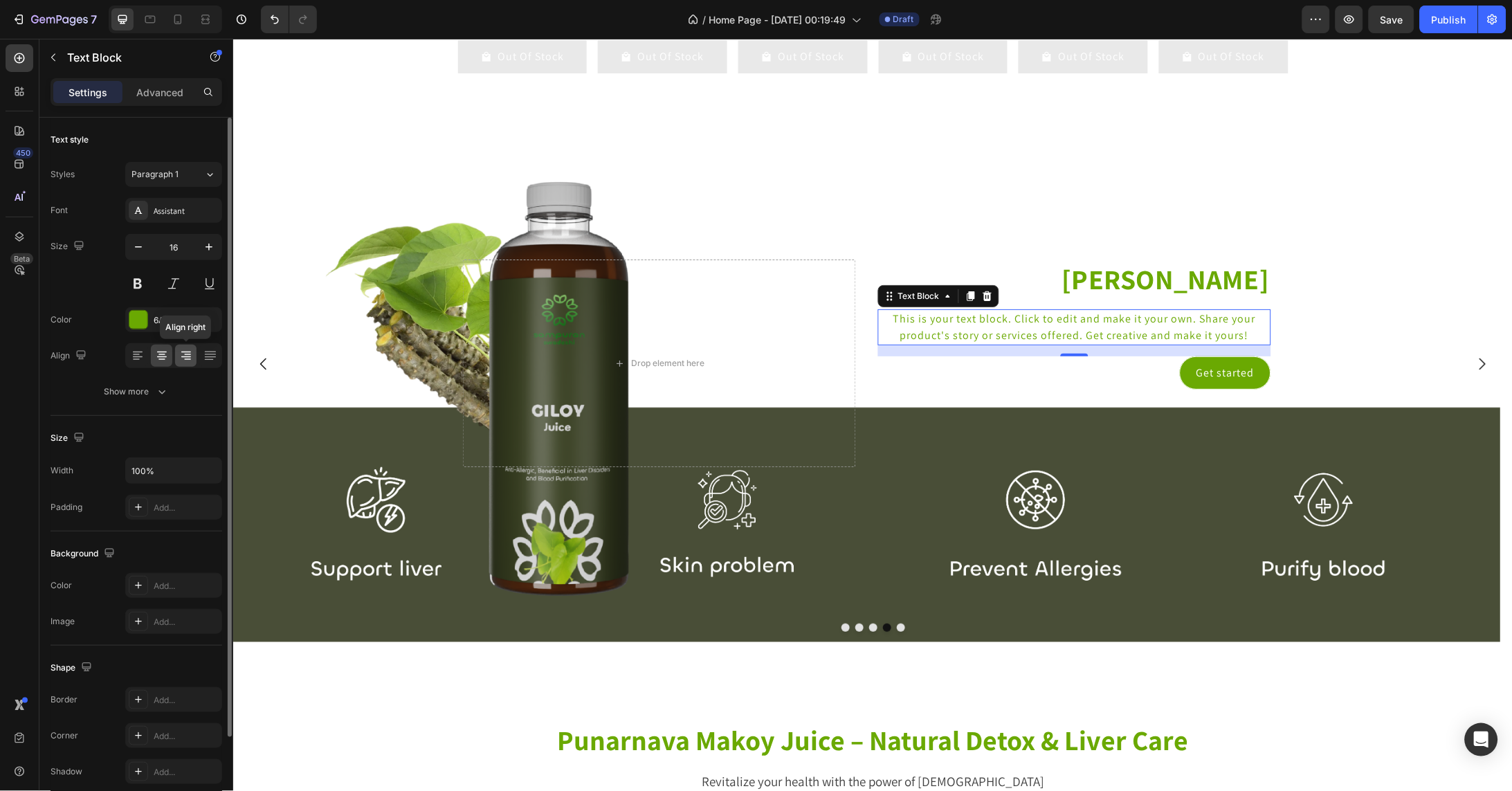
click at [181, 353] on icon at bounding box center [186, 356] width 14 height 14
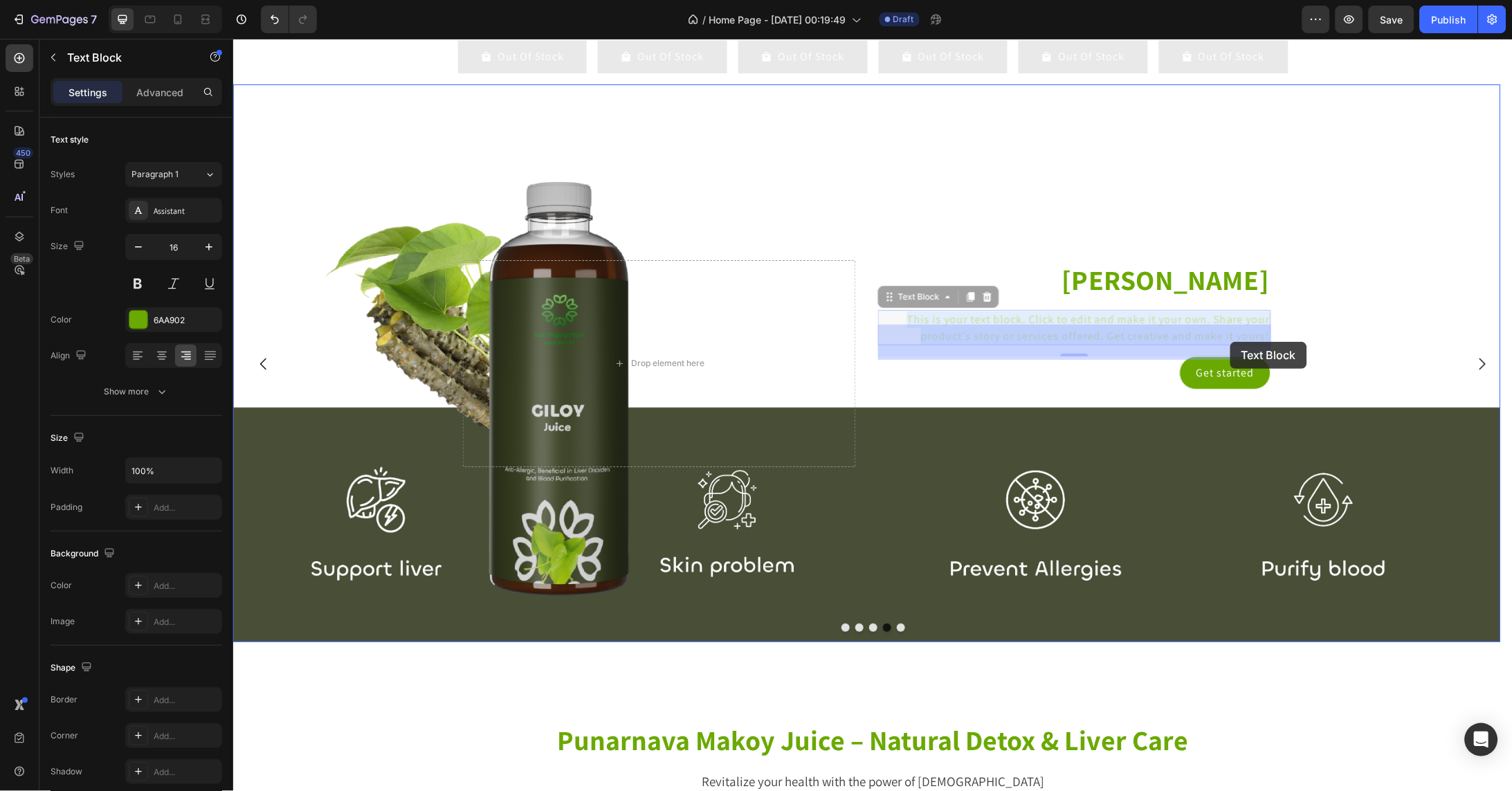
drag, startPoint x: 907, startPoint y: 330, endPoint x: 1230, endPoint y: 342, distance: 323.2
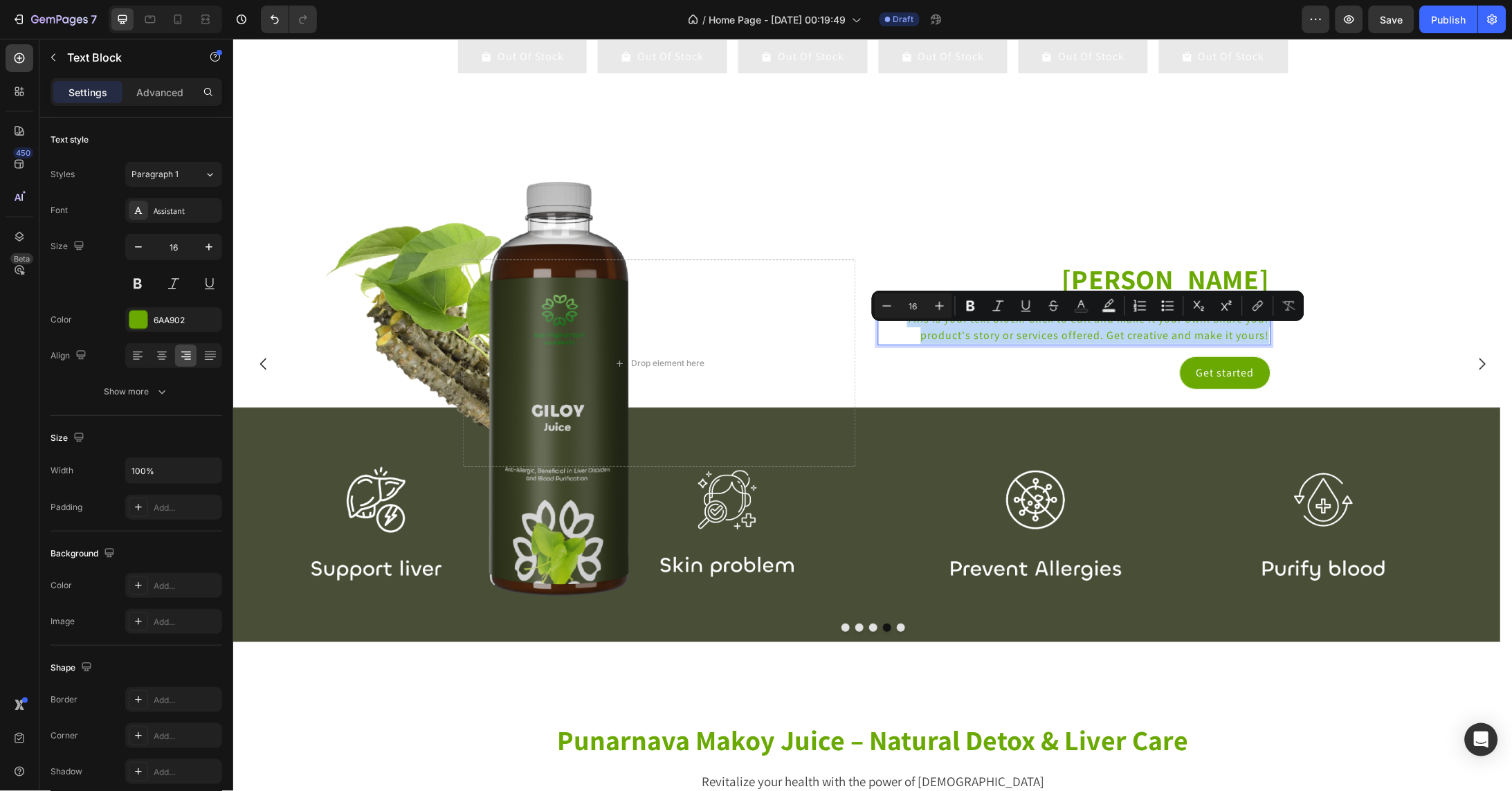
drag, startPoint x: 907, startPoint y: 330, endPoint x: 1268, endPoint y: 356, distance: 361.9
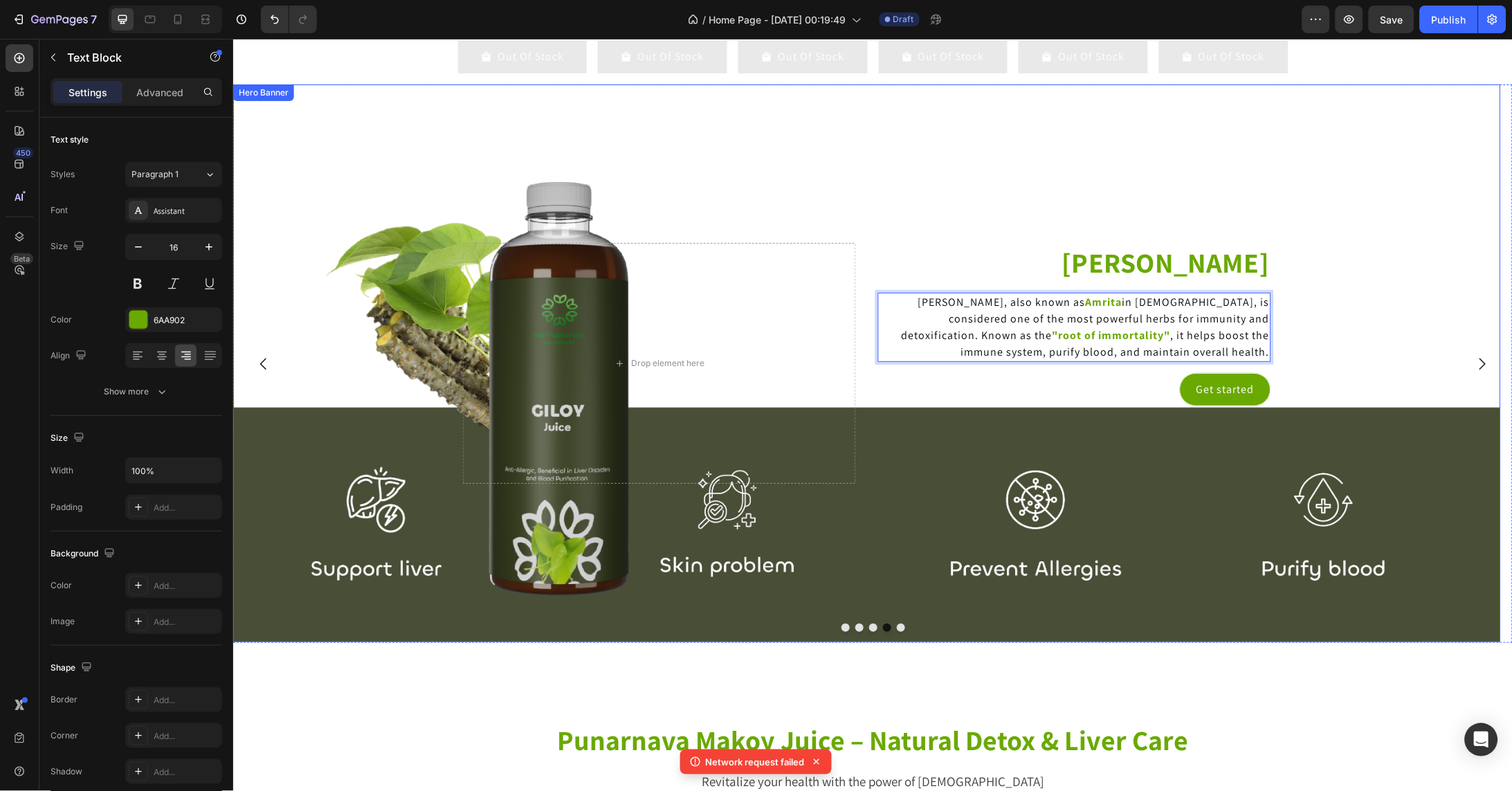
click at [1367, 295] on div "Background Image" at bounding box center [866, 362] width 1268 height 558
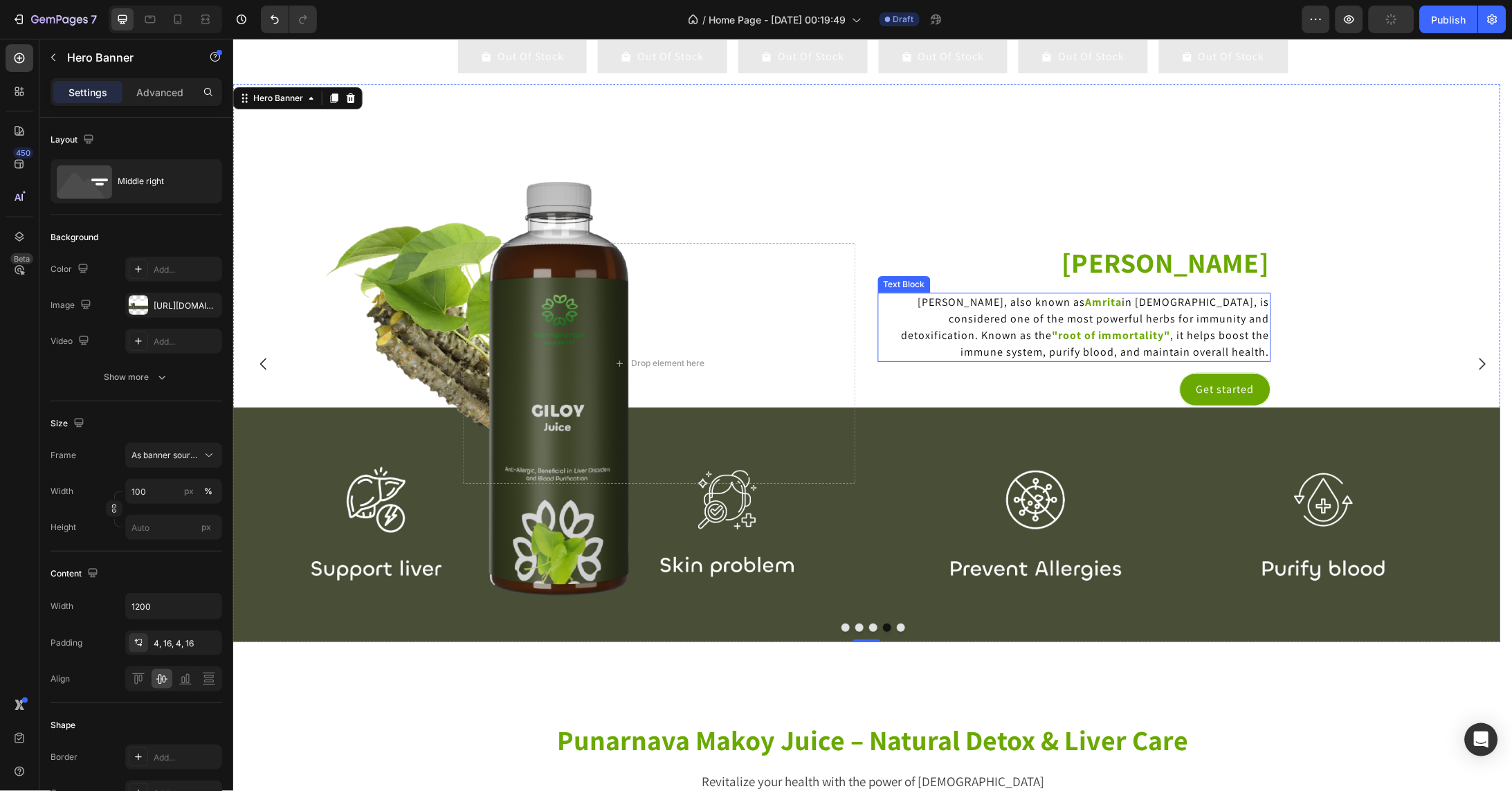
click at [1216, 328] on span "in Ayurveda, is considered one of the most powerful herbs for immunity and deto…" at bounding box center [1085, 317] width 368 height 48
click at [1363, 298] on div "Background Image" at bounding box center [866, 362] width 1268 height 558
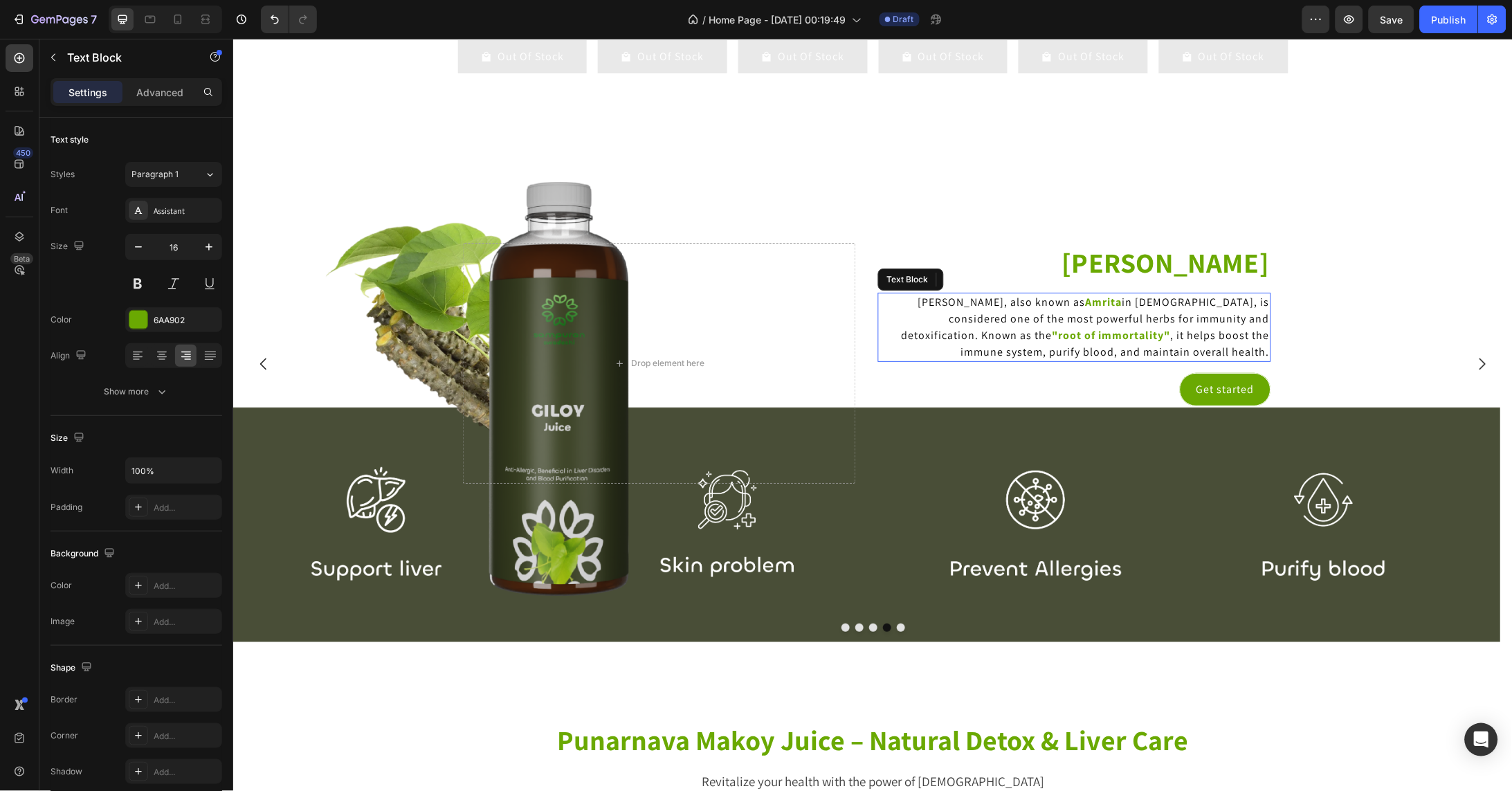
click at [1207, 321] on span "in Ayurveda, is considered one of the most powerful herbs for immunity and deto…" at bounding box center [1085, 317] width 368 height 48
click at [1209, 278] on p "Giloy Juice" at bounding box center [1073, 261] width 390 height 36
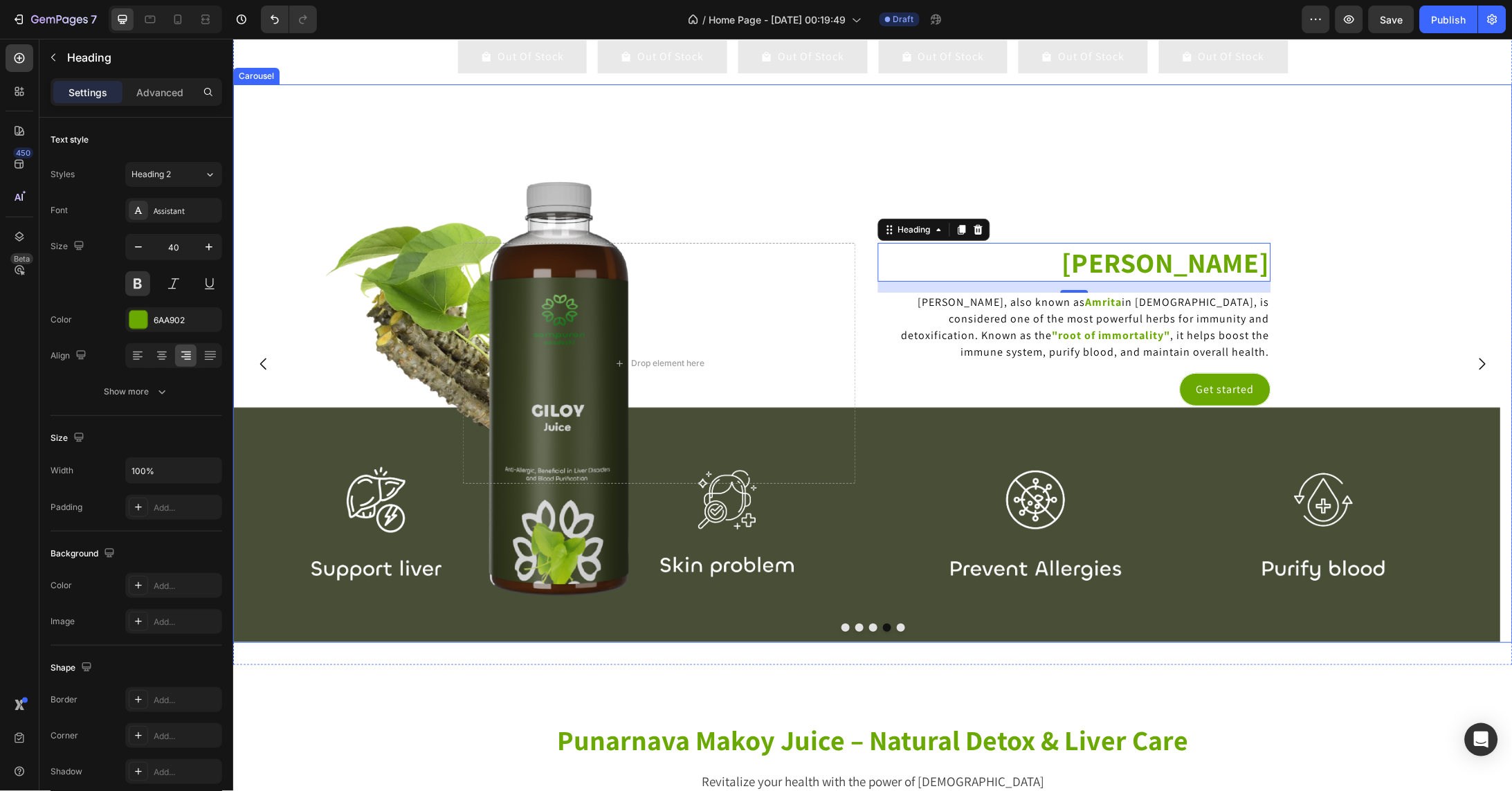
click at [1475, 372] on icon "Carousel Next Arrow" at bounding box center [1481, 362] width 17 height 17
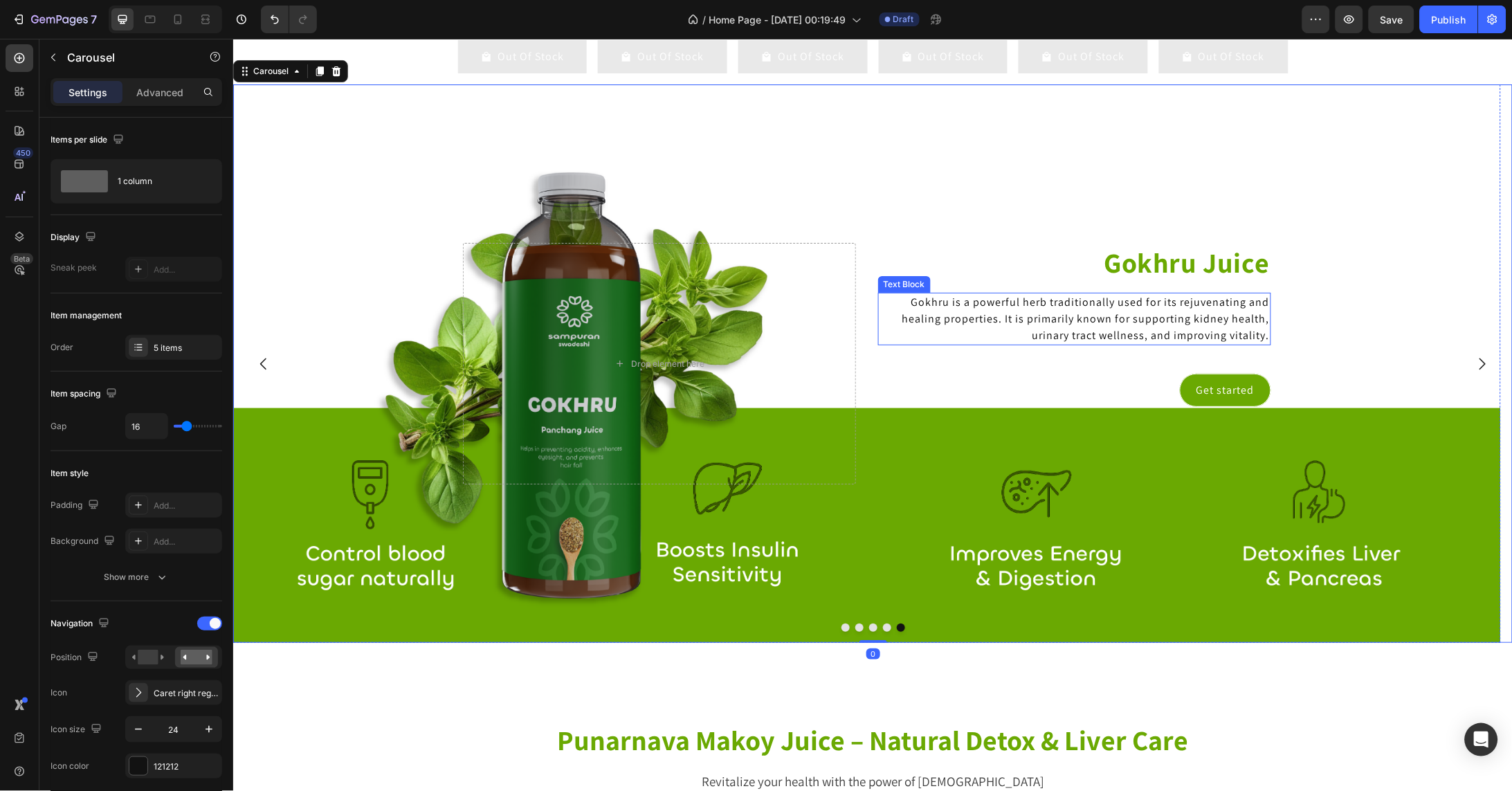
click at [1217, 329] on span "Gokhru is a powerful herb traditionally used for its rejuvenating and healing p…" at bounding box center [1084, 317] width 368 height 48
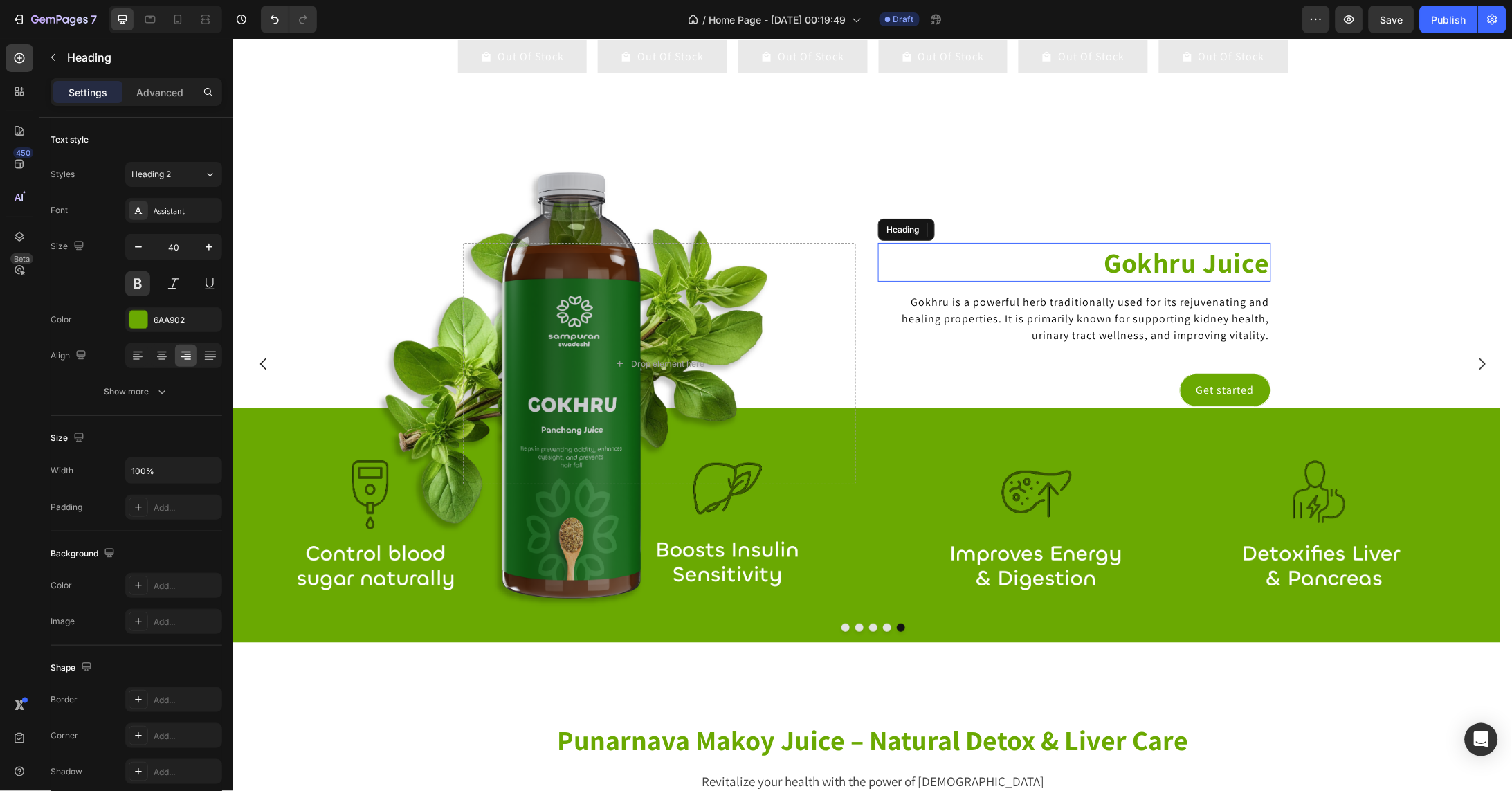
click at [1213, 270] on p "Gokhru Juice" at bounding box center [1073, 261] width 390 height 36
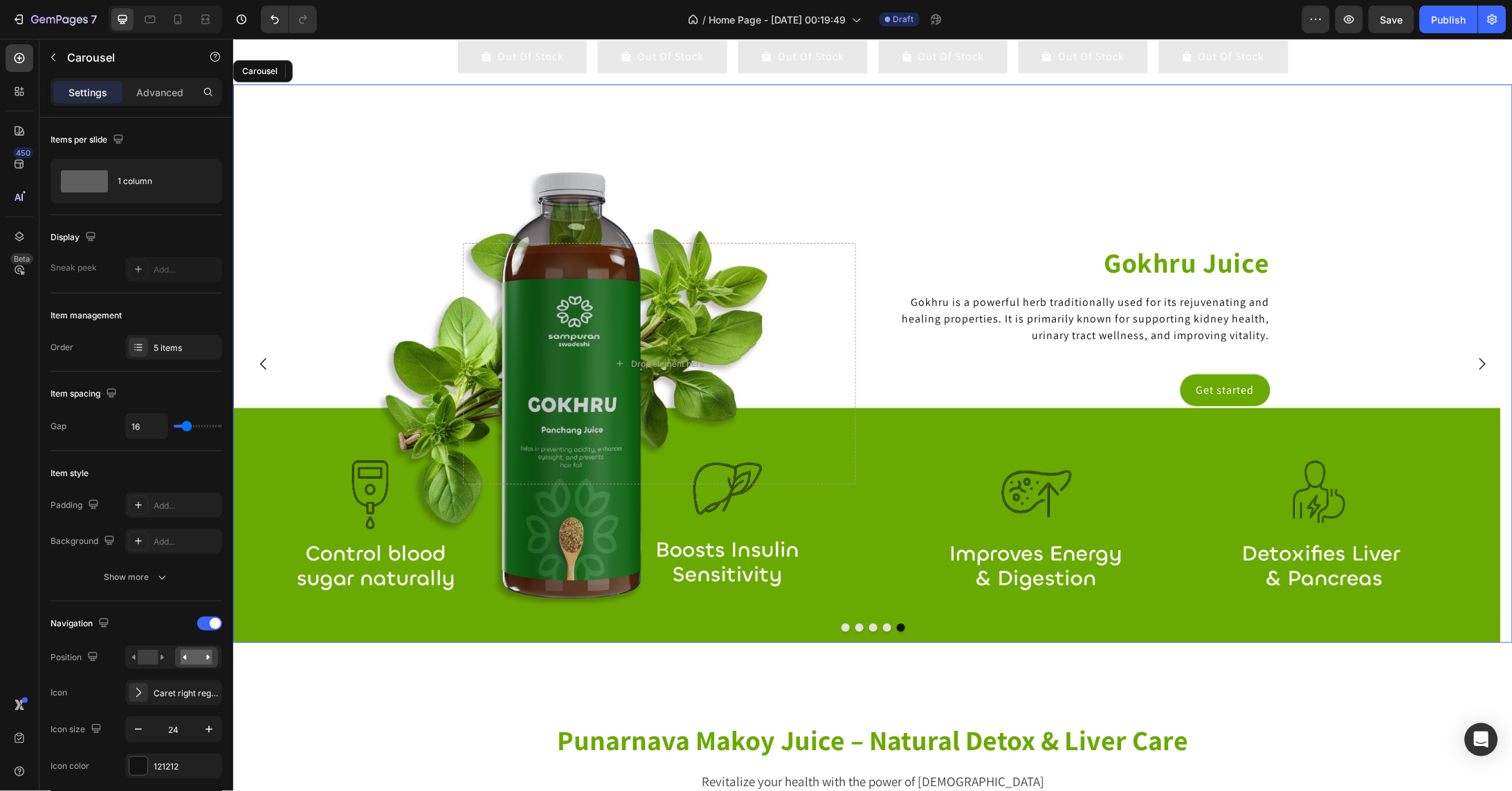
click at [263, 372] on icon "Carousel Back Arrow" at bounding box center [262, 362] width 17 height 17
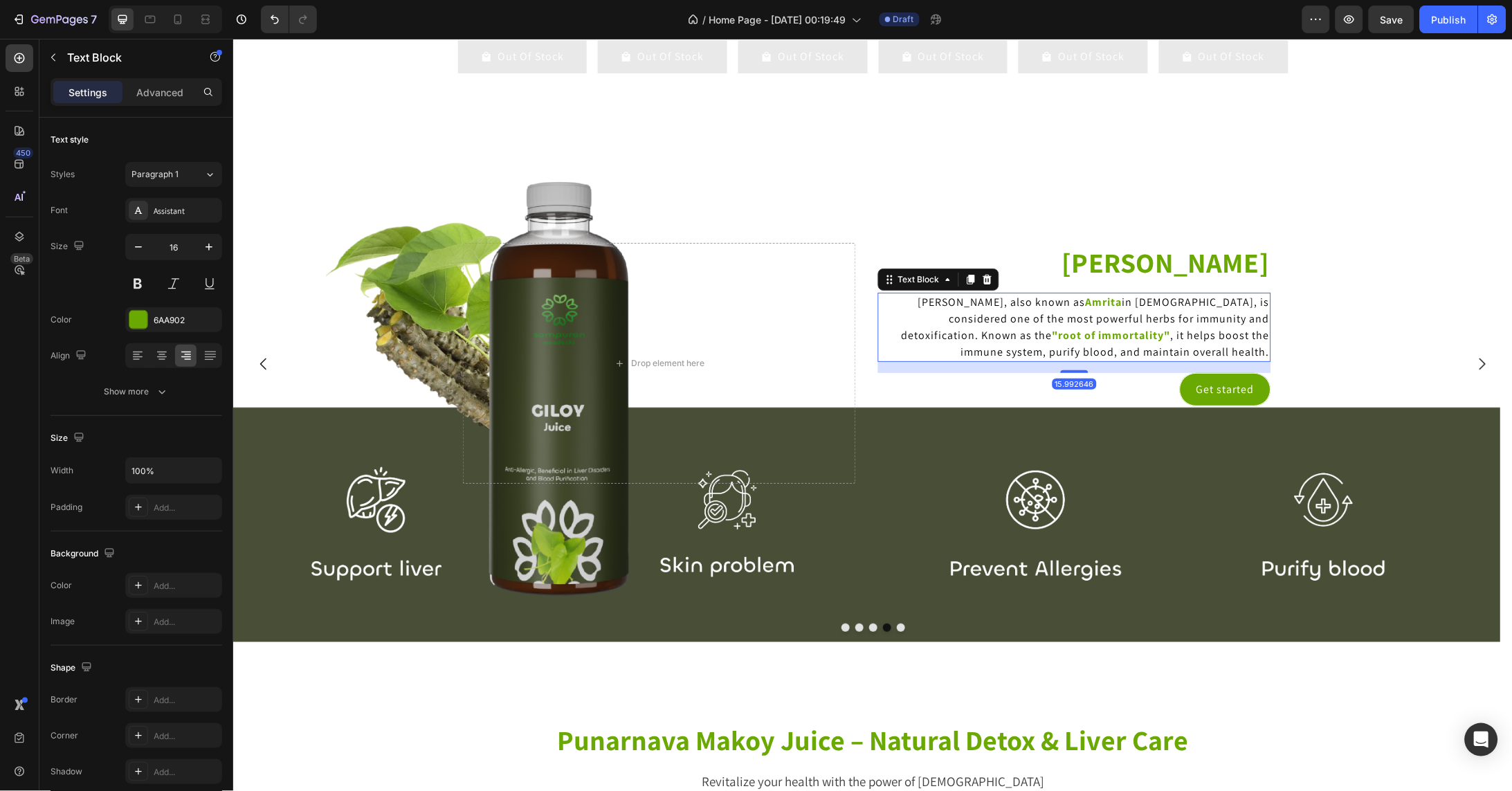
click at [1061, 331] on span "in Ayurveda, is considered one of the most powerful herbs for immunity and deto…" at bounding box center [1085, 317] width 368 height 48
click at [921, 309] on span "Giloy, also known as" at bounding box center [1001, 301] width 168 height 15
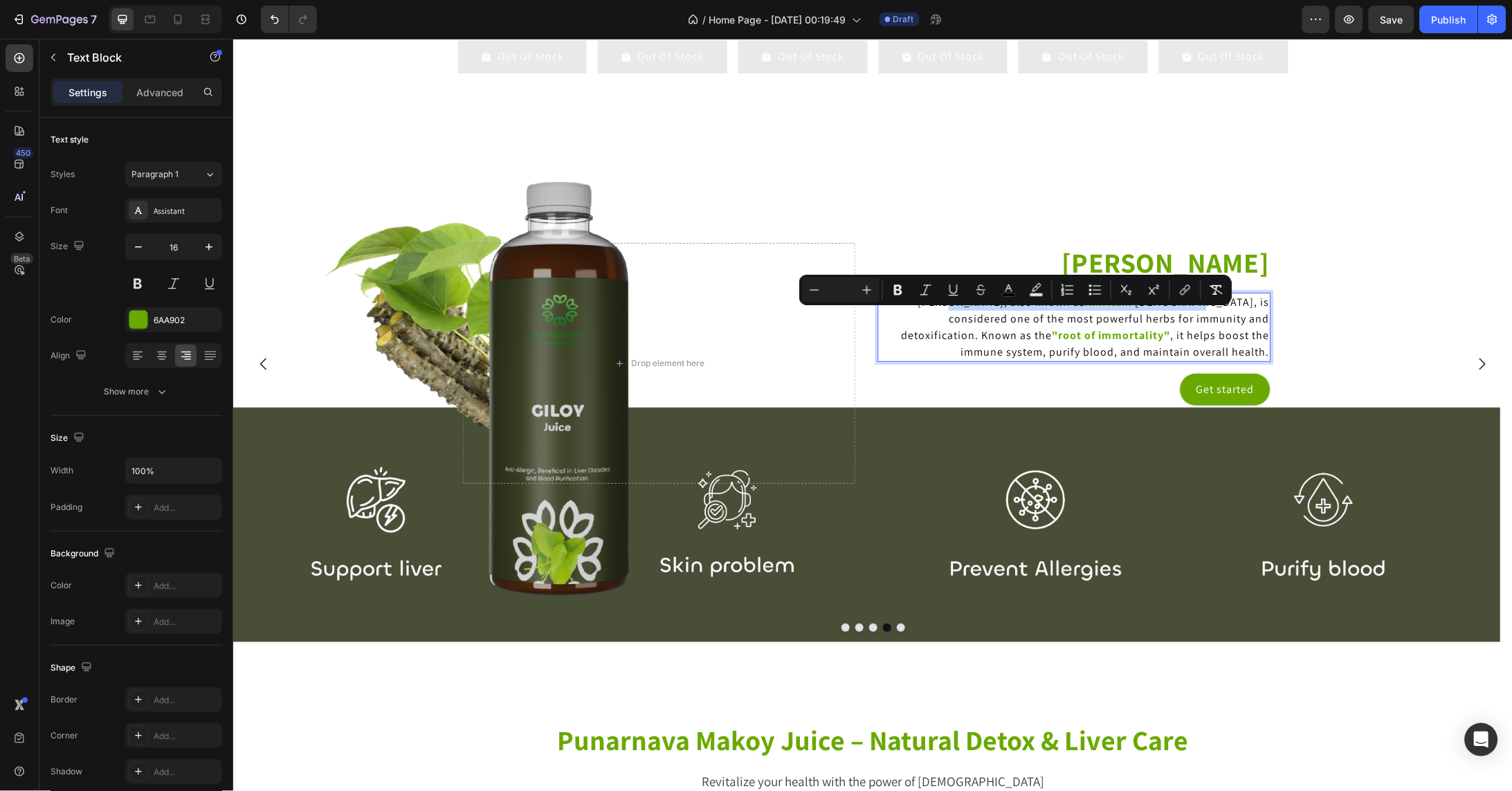
drag, startPoint x: 921, startPoint y: 321, endPoint x: 1107, endPoint y: 322, distance: 186.0
click at [1107, 322] on p "Giloy, also known as Amrita in Ayurveda, is considered one of the most powerful…" at bounding box center [1073, 327] width 390 height 66
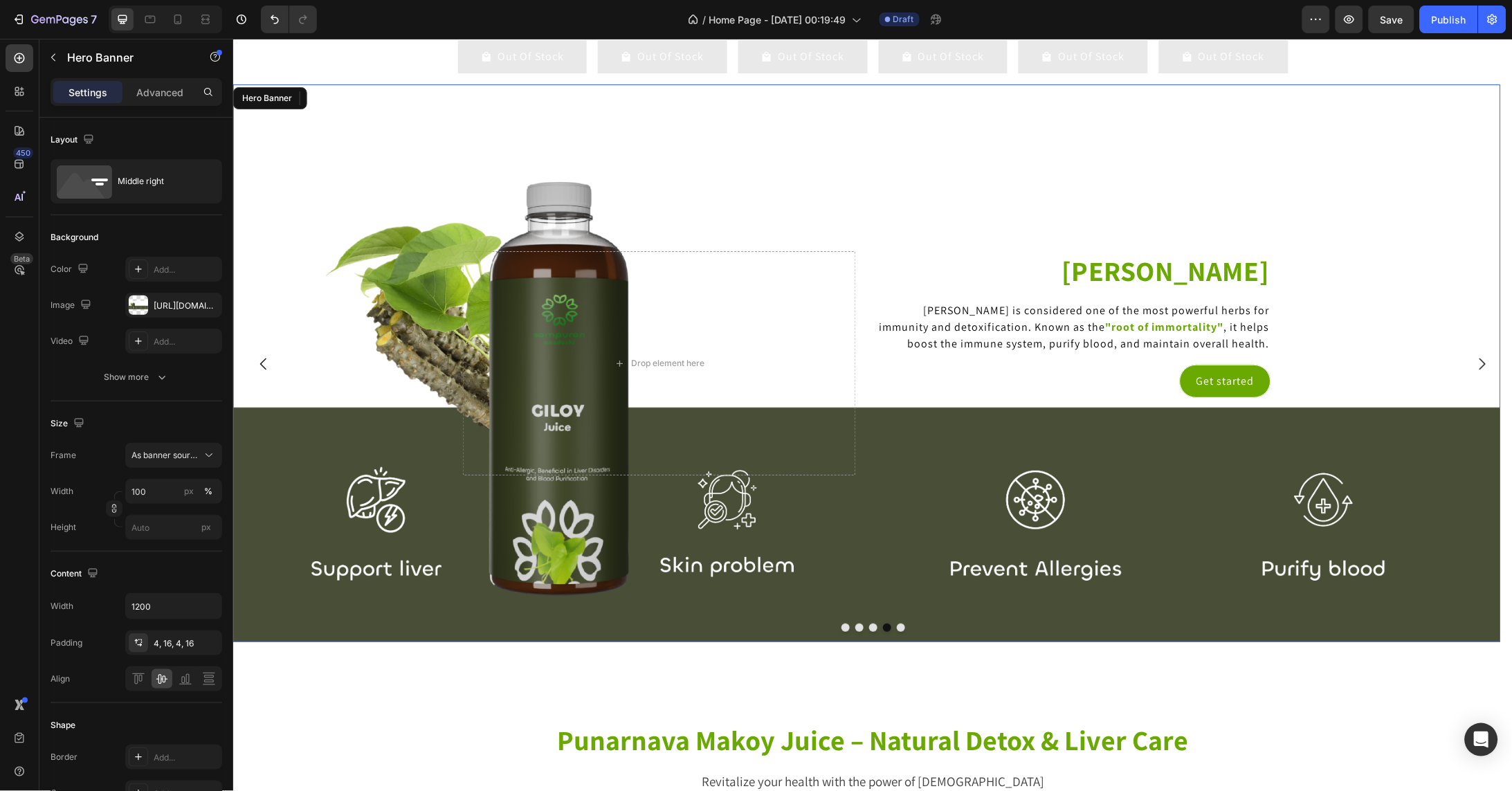
click at [1442, 289] on div "Background Image" at bounding box center [866, 362] width 1268 height 558
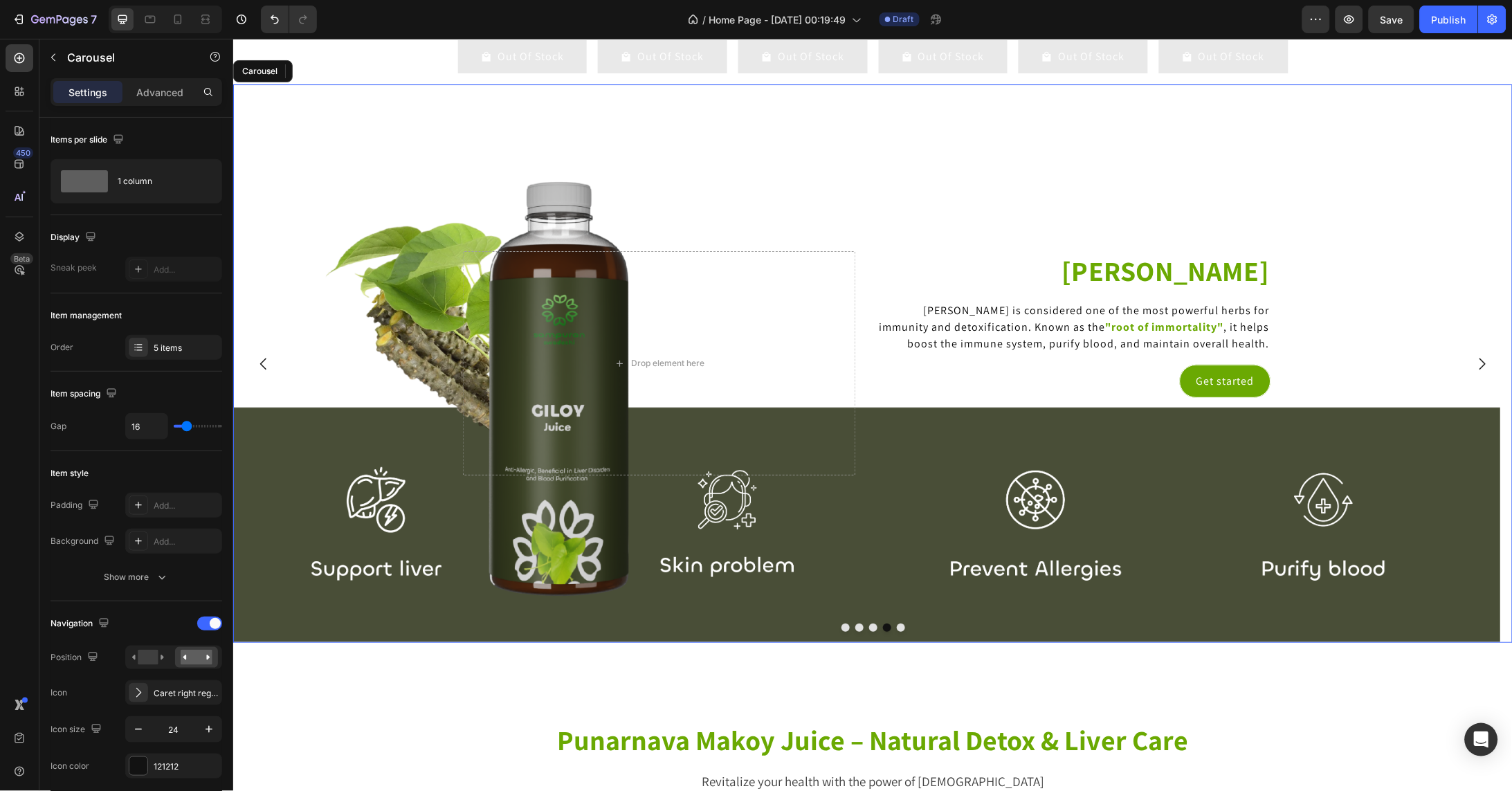
click at [263, 372] on icon "Carousel Back Arrow" at bounding box center [262, 362] width 17 height 17
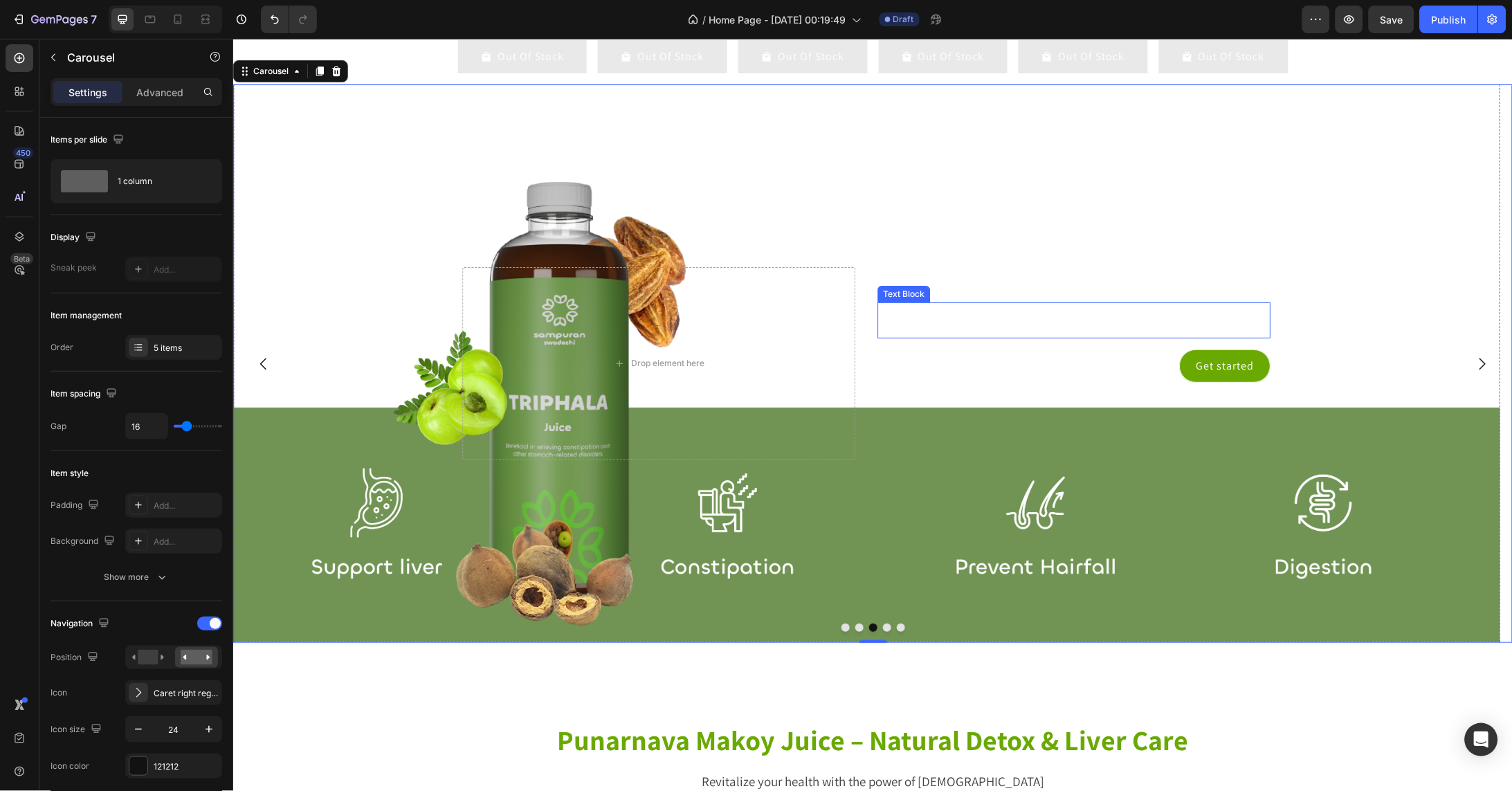
click at [1193, 317] on div "This is your text block. Click to edit and make it your own. Share your product…" at bounding box center [1074, 319] width 393 height 36
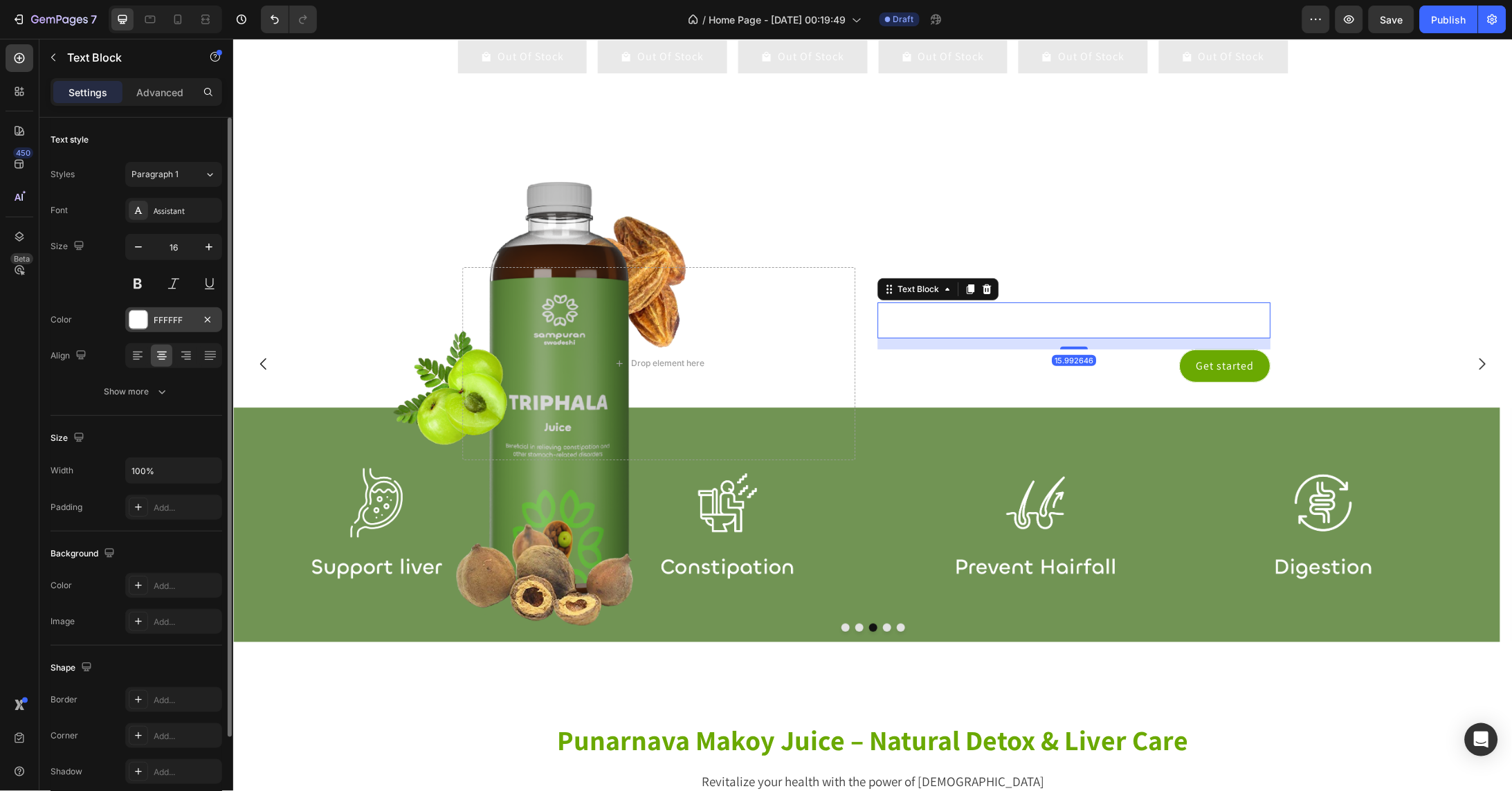
click at [146, 323] on div at bounding box center [138, 320] width 18 height 18
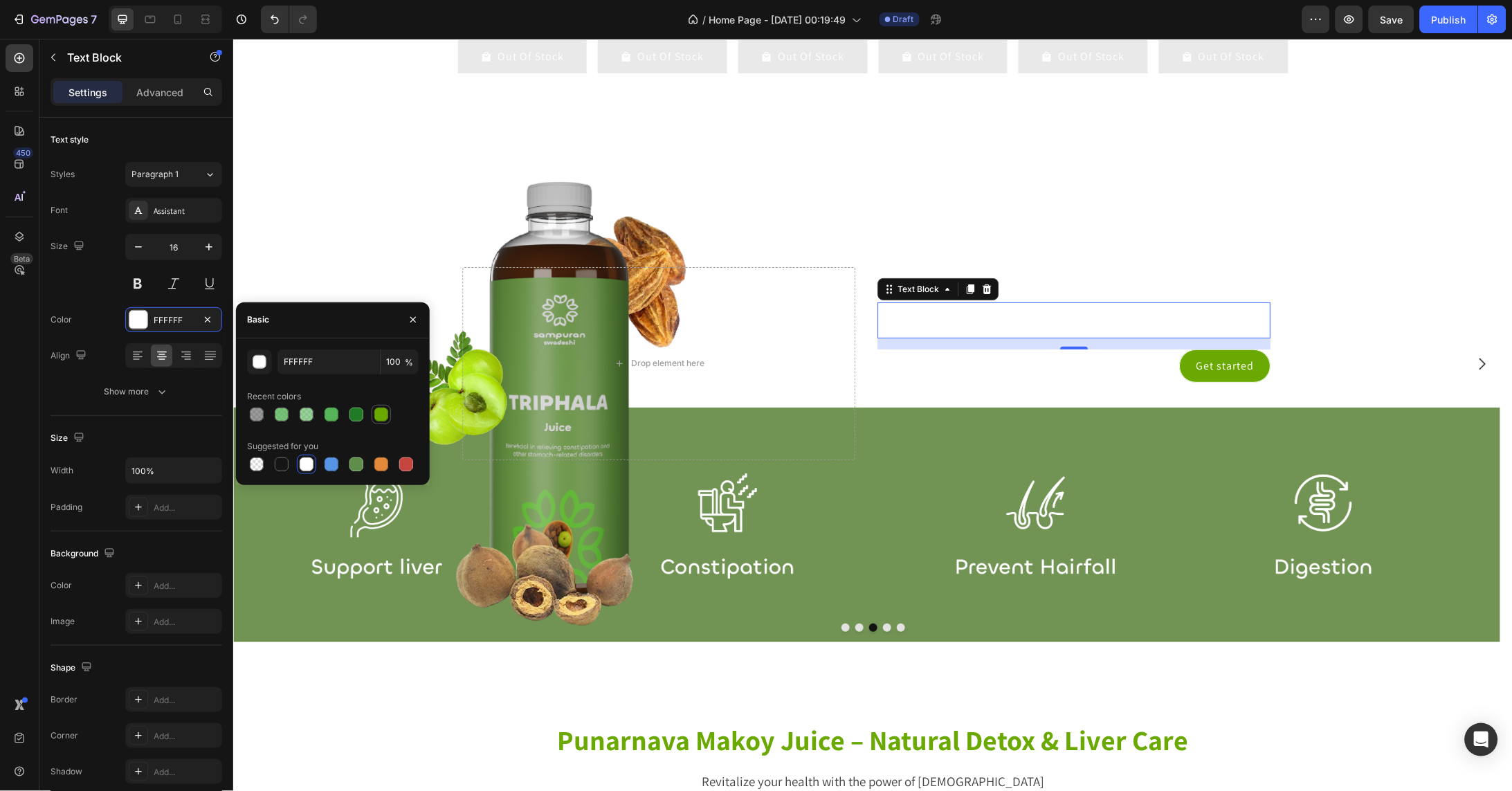
click at [376, 413] on div at bounding box center [381, 415] width 14 height 14
type input "6AA902"
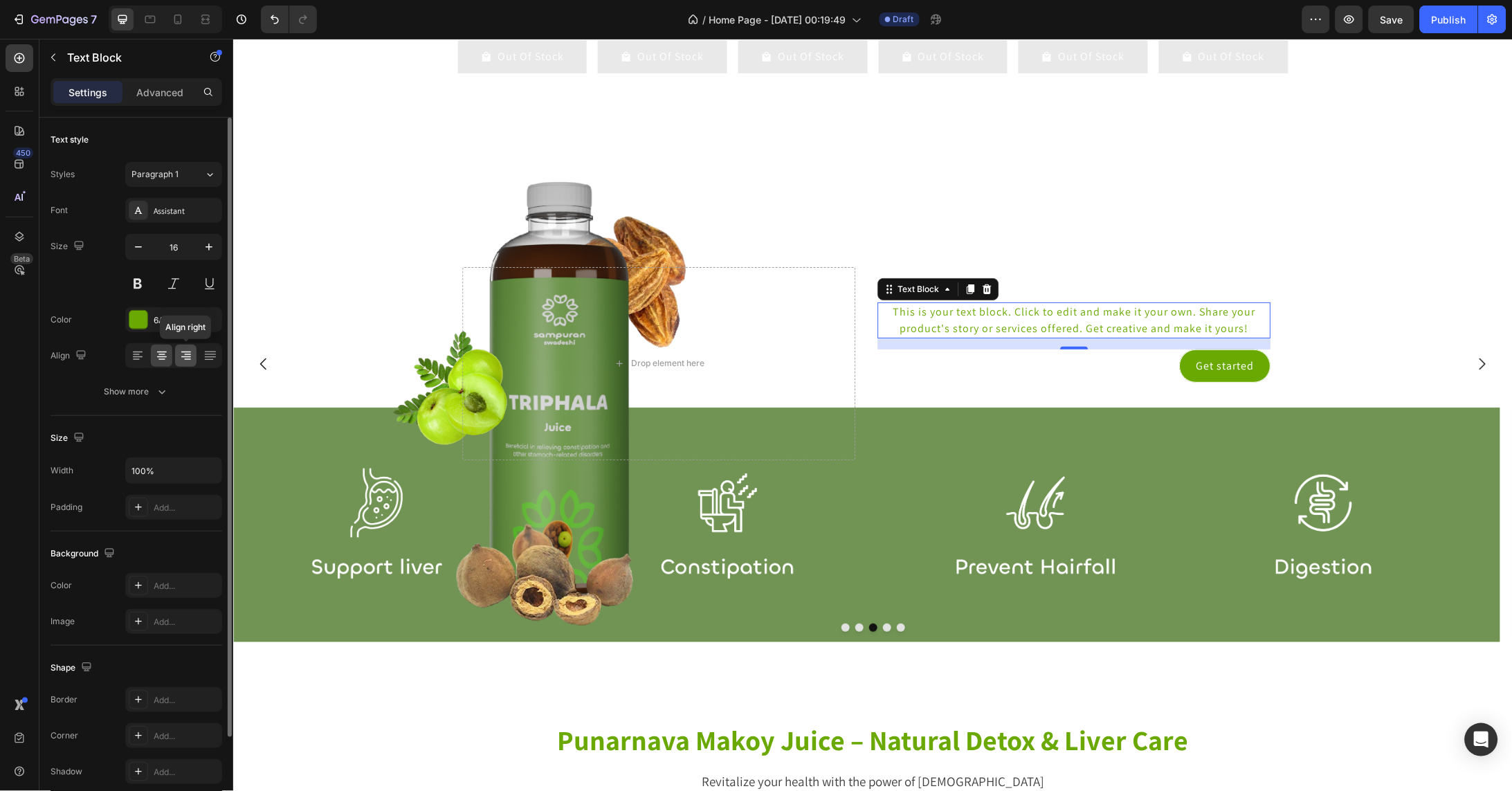
click at [189, 361] on icon at bounding box center [186, 356] width 14 height 14
click at [905, 324] on div "This is your text block. Click to edit and make it your own. Share your product…" at bounding box center [1074, 319] width 393 height 36
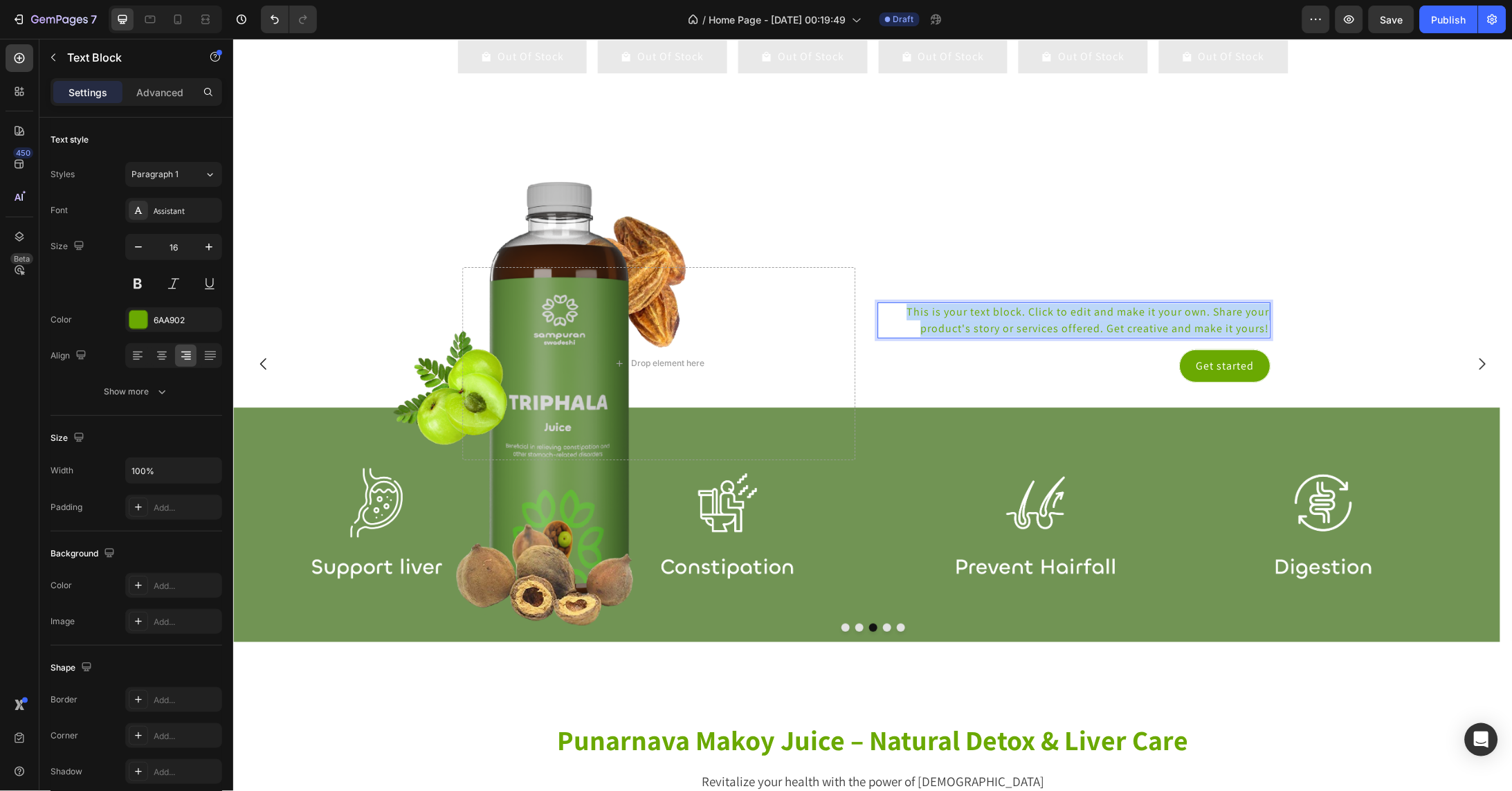
drag, startPoint x: 935, startPoint y: 331, endPoint x: 1268, endPoint y: 337, distance: 333.1
click at [1268, 336] on p "This is your text block. Click to edit and make it your own. Share your product…" at bounding box center [1073, 320] width 390 height 33
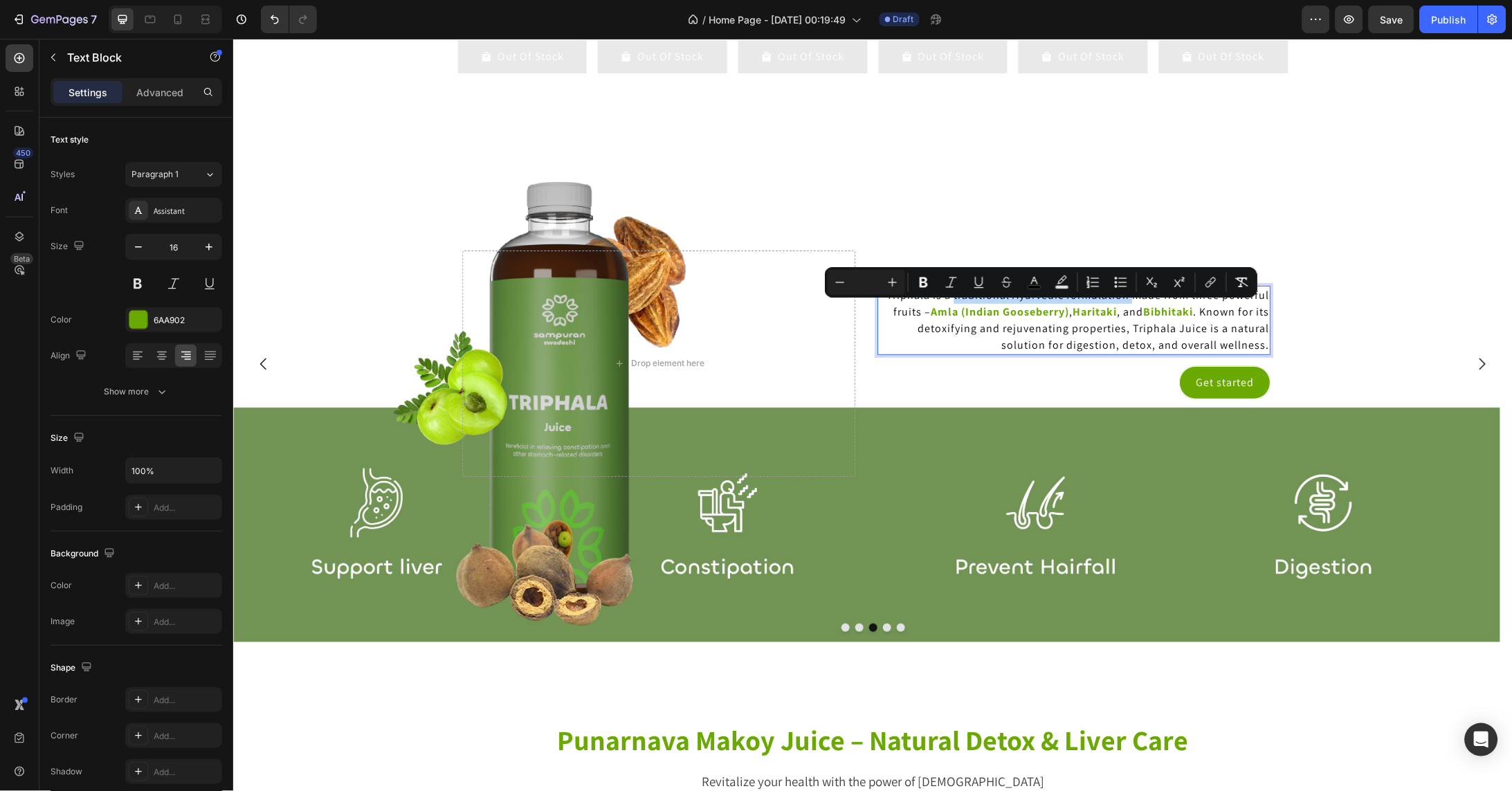
drag, startPoint x: 951, startPoint y: 308, endPoint x: 1131, endPoint y: 311, distance: 180.0
click at [1131, 311] on span "Triphala is a traditional Ayurvedic formulation made from three powerful fruits…" at bounding box center [1078, 302] width 382 height 31
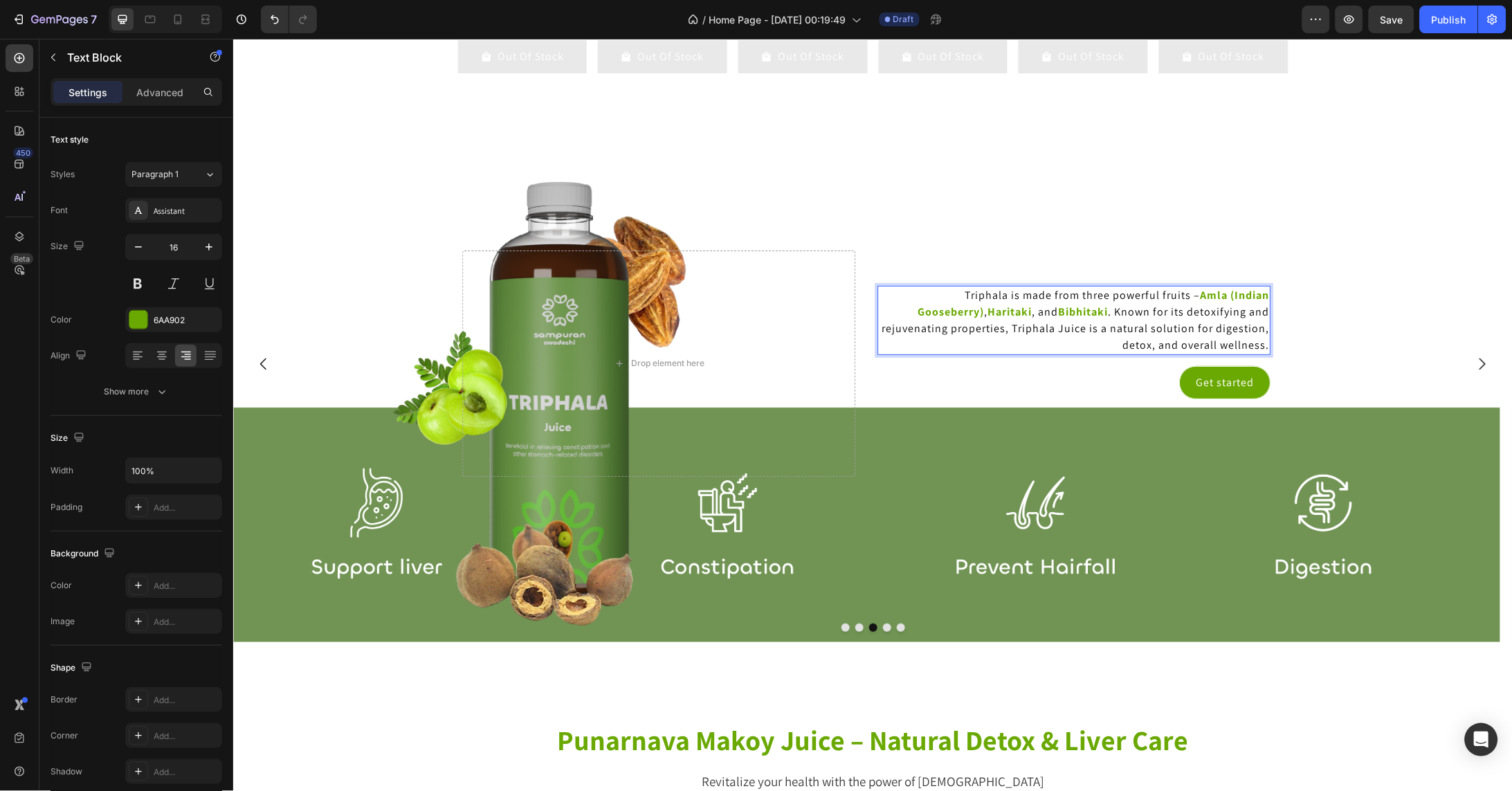
click at [1151, 311] on strong "Amla (Indian Gooseberry)" at bounding box center [1093, 302] width 351 height 31
drag, startPoint x: 1173, startPoint y: 311, endPoint x: 1262, endPoint y: 311, distance: 89.0
click at [1262, 311] on strong "Amla (Indian Gooseberry)" at bounding box center [1093, 302] width 351 height 31
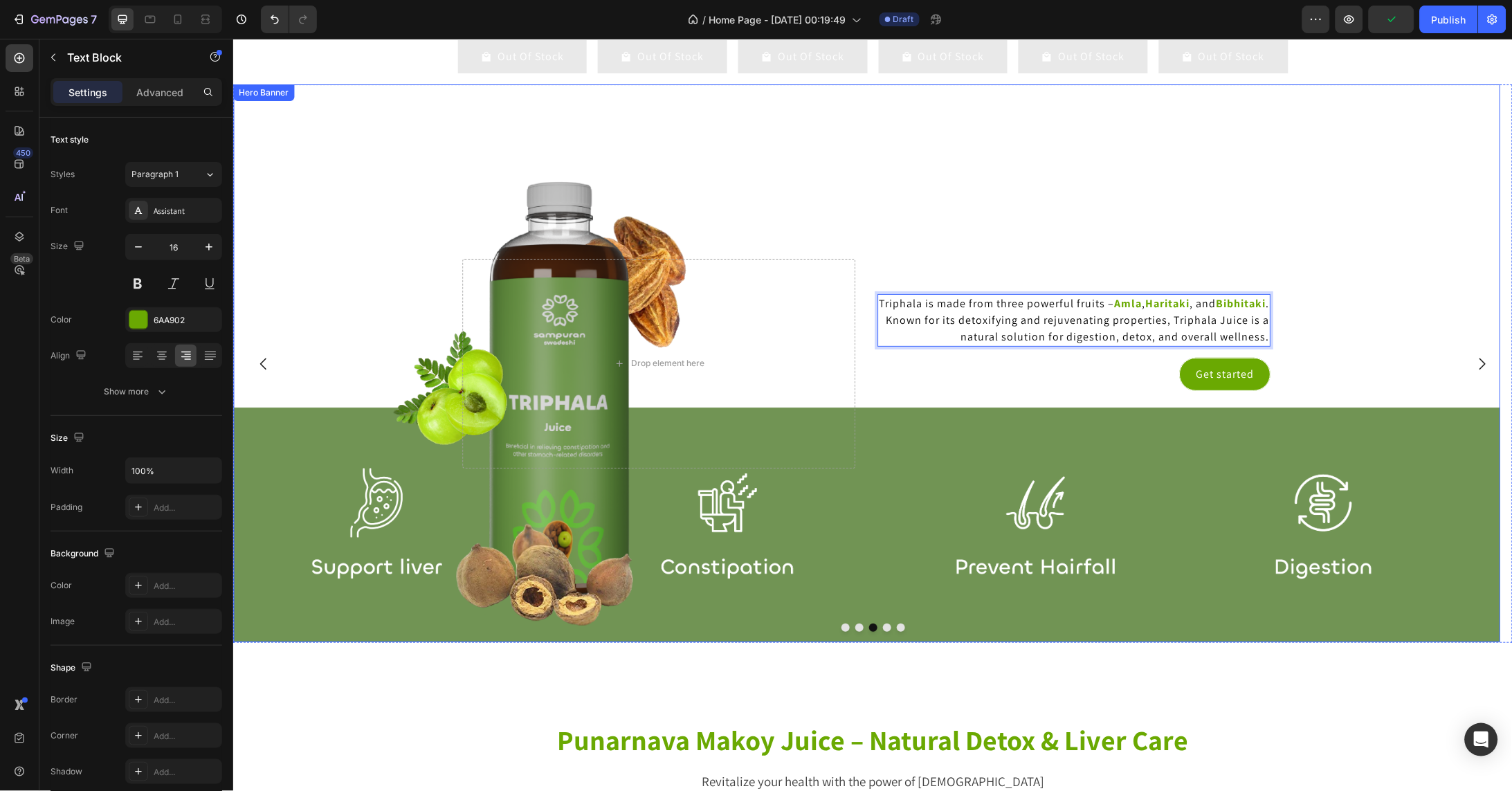
click at [1368, 321] on div "Background Image" at bounding box center [866, 362] width 1268 height 558
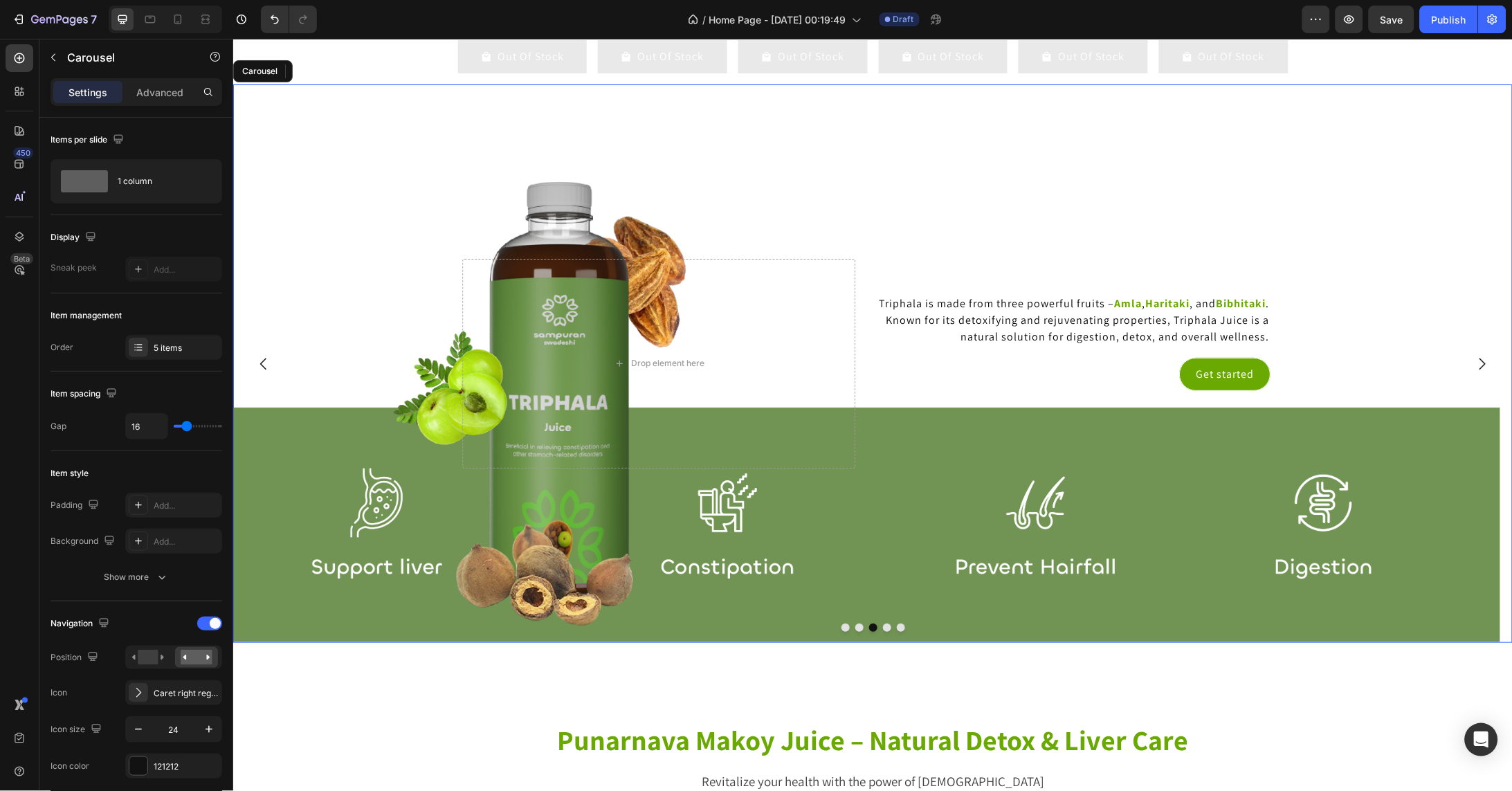
click at [1473, 371] on icon "Carousel Next Arrow" at bounding box center [1481, 362] width 17 height 17
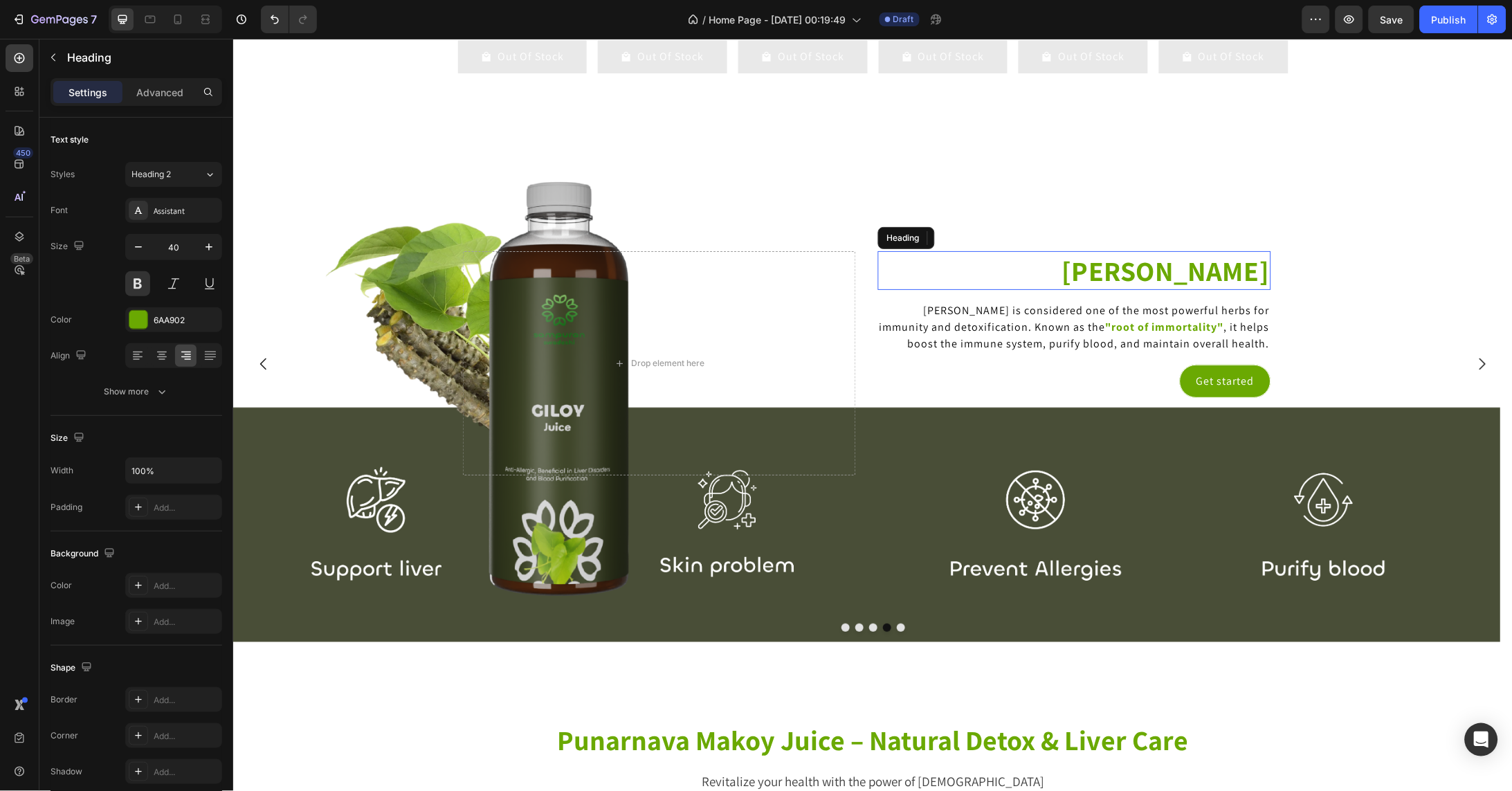
click at [1231, 287] on p "Giloy Juice" at bounding box center [1073, 269] width 390 height 36
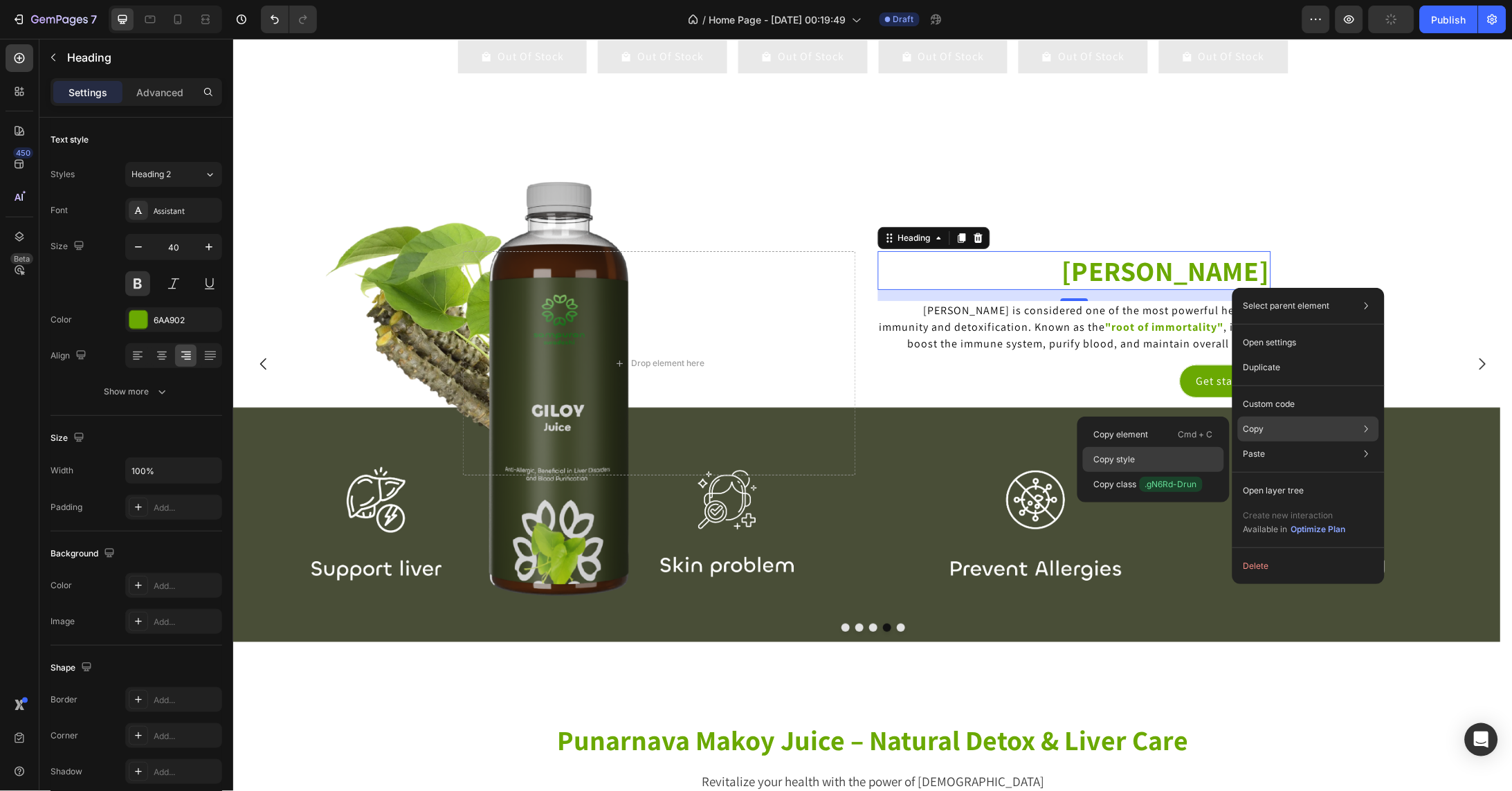
click at [1148, 472] on div "Copy style" at bounding box center [1153, 484] width 141 height 25
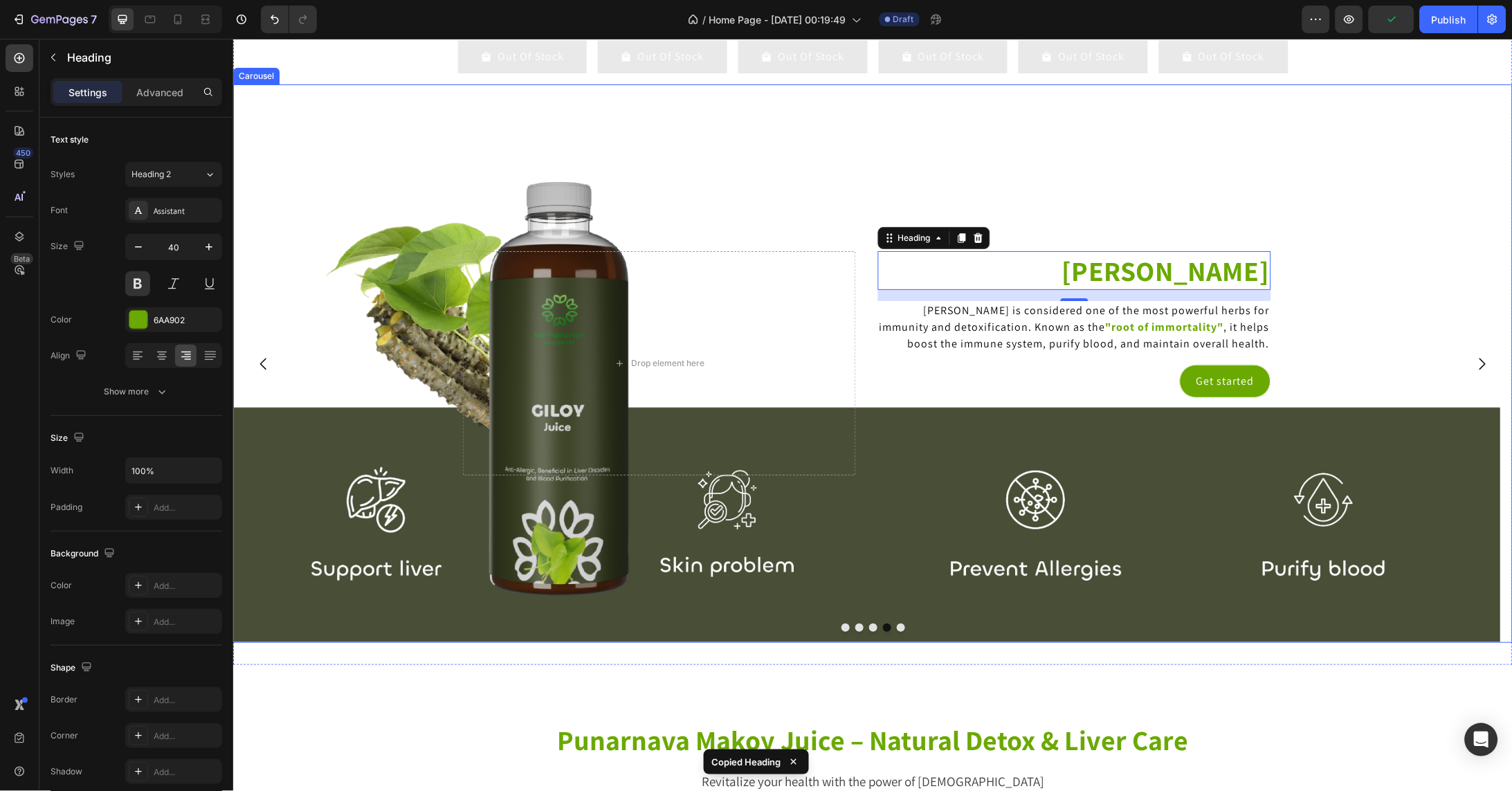
click at [261, 369] on icon "Carousel Back Arrow" at bounding box center [262, 363] width 6 height 12
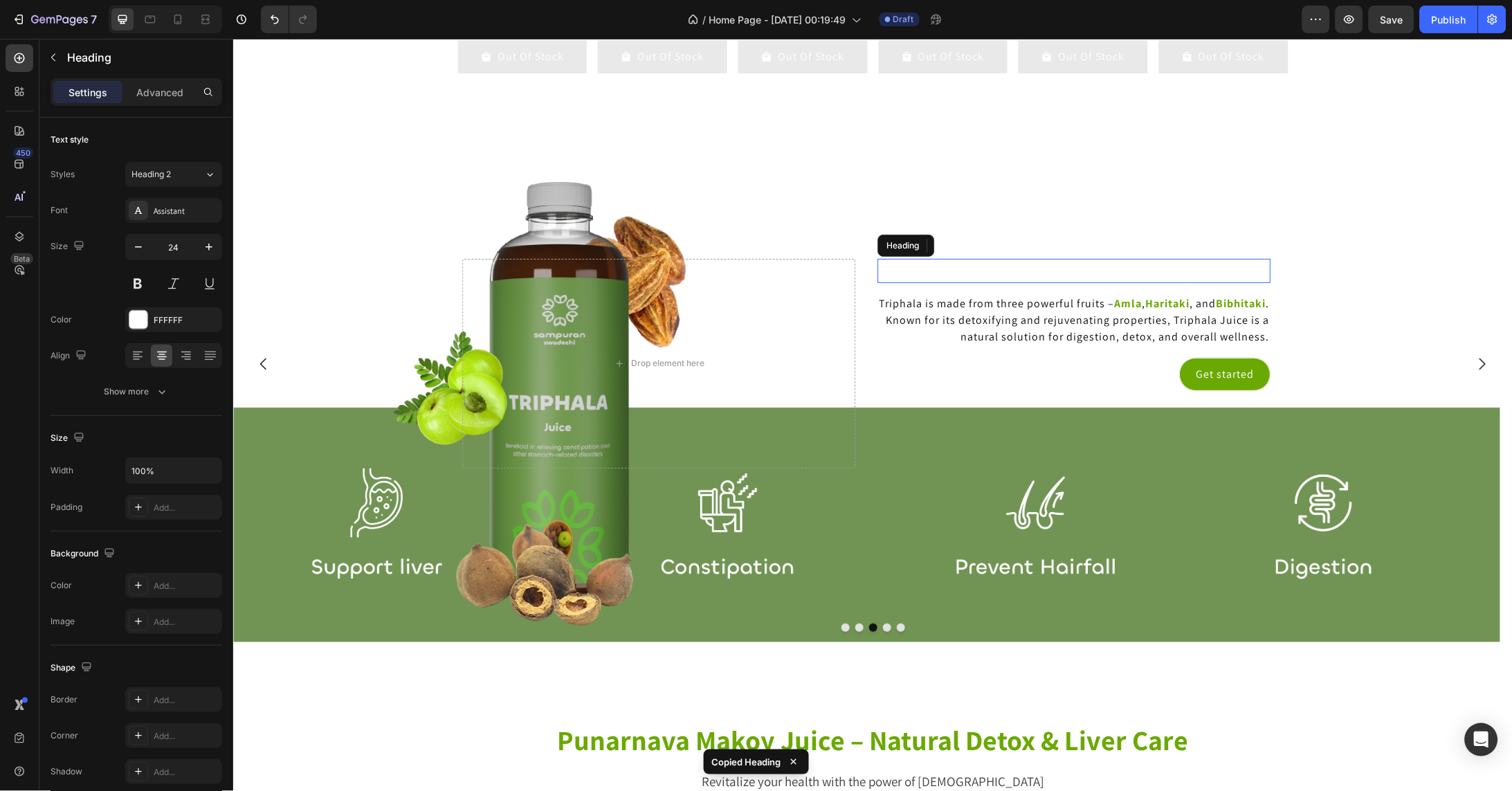
click at [1182, 282] on h2 "Click here to edit heading" at bounding box center [1074, 270] width 393 height 24
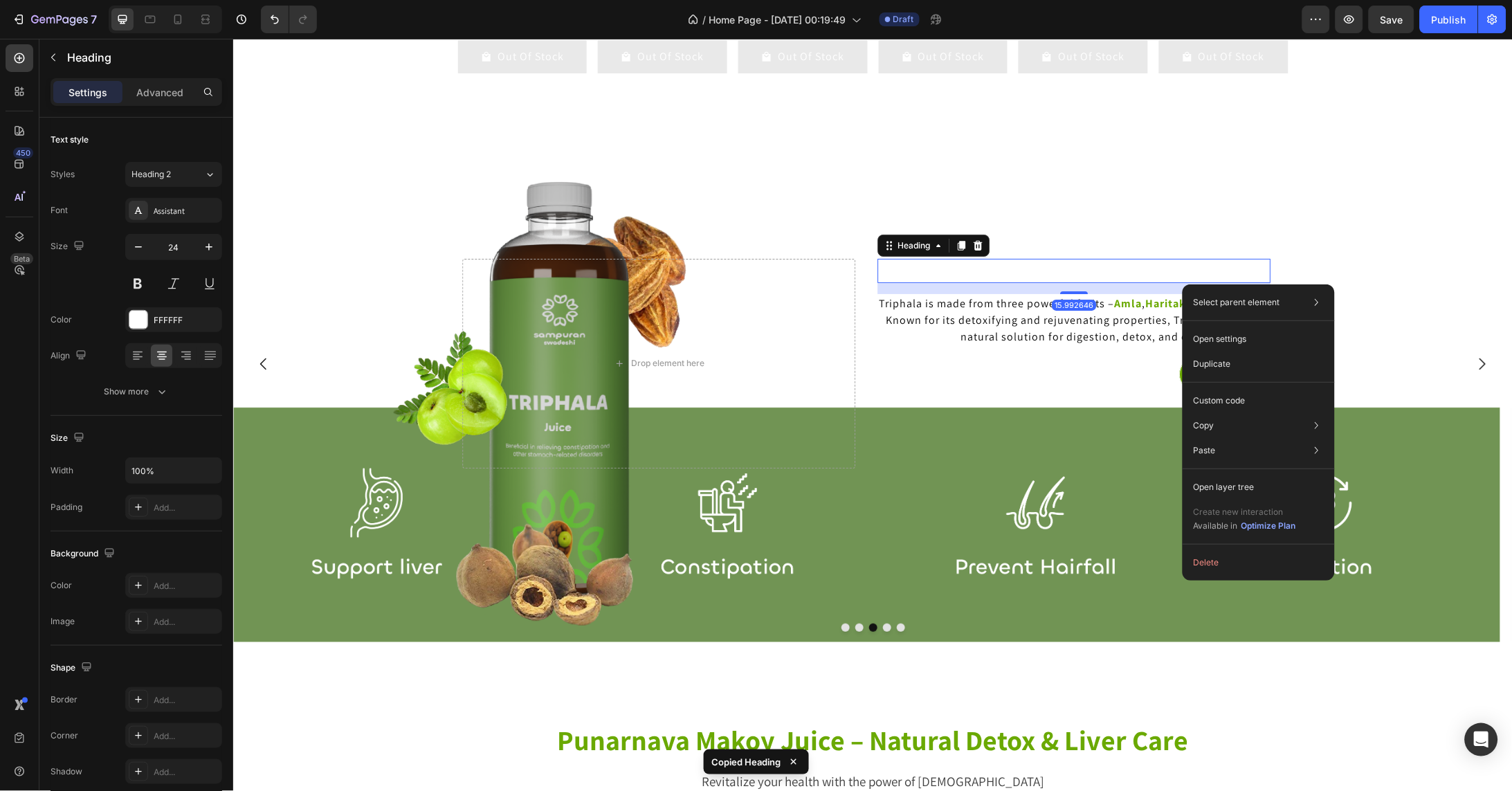
drag, startPoint x: 1182, startPoint y: 283, endPoint x: 1416, endPoint y: 322, distance: 237.2
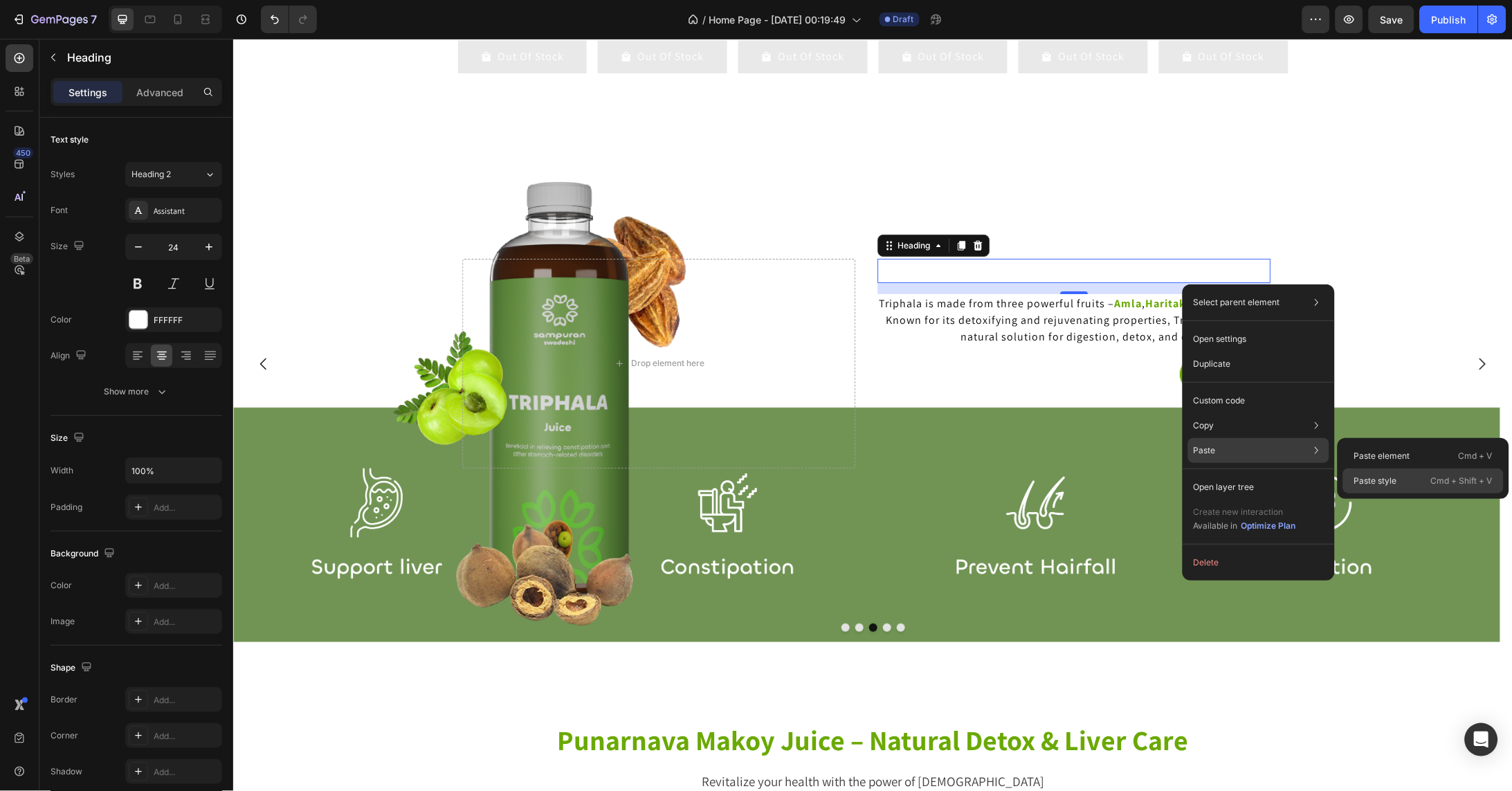
click at [1372, 473] on div "Paste style Cmd + Shift + V" at bounding box center [1422, 481] width 161 height 25
type input "40"
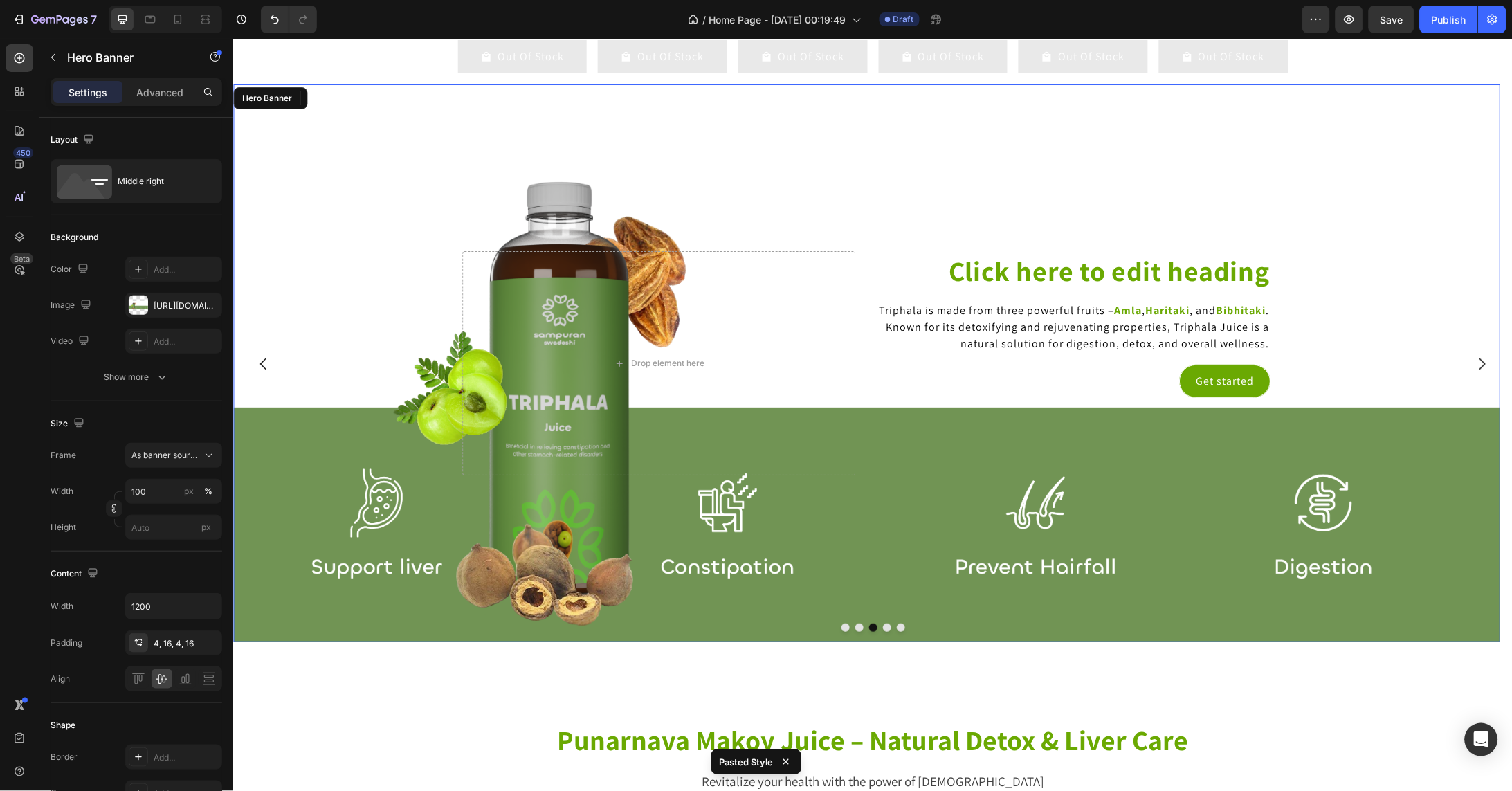
click at [1360, 271] on div "Background Image" at bounding box center [866, 362] width 1268 height 558
click at [959, 289] on h2 "Click here to edit heading" at bounding box center [1074, 269] width 393 height 39
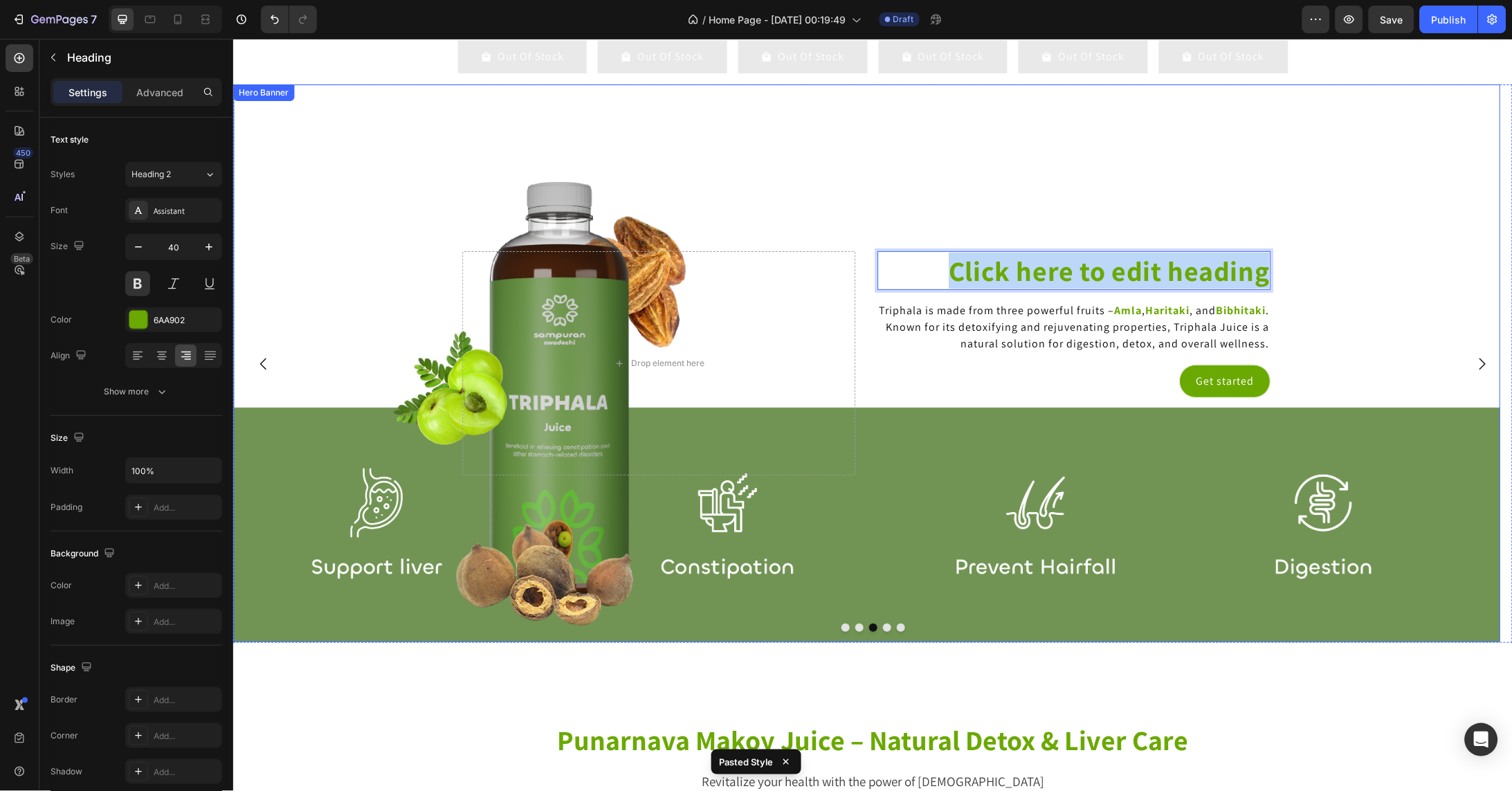
drag, startPoint x: 953, startPoint y: 284, endPoint x: 1291, endPoint y: 288, distance: 338.0
click at [1291, 288] on div "Click here to edit heading Heading 15.992646 Triphala is made from three powerf…" at bounding box center [866, 362] width 1268 height 558
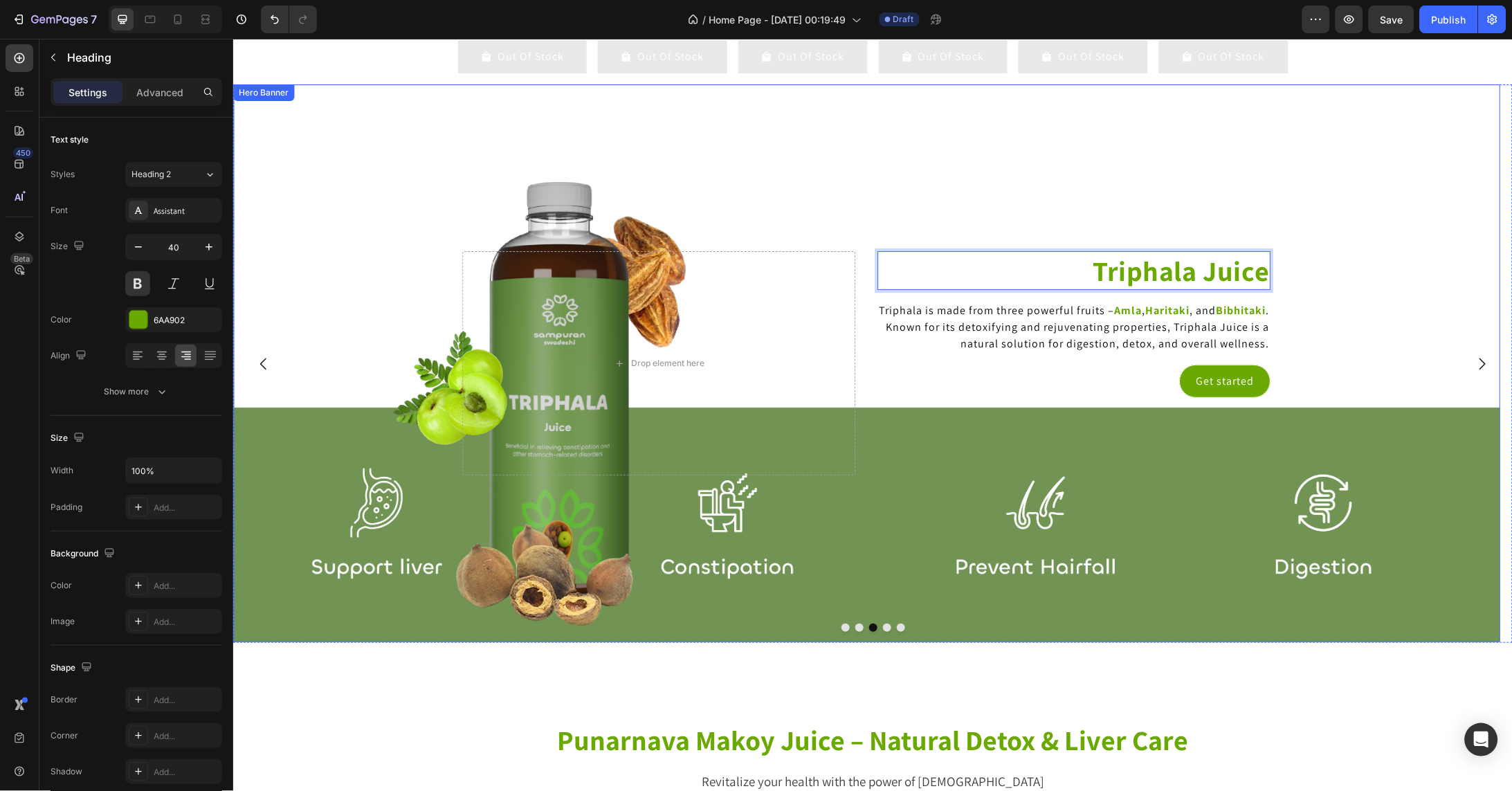
click at [756, 173] on div "Background Image" at bounding box center [866, 362] width 1268 height 558
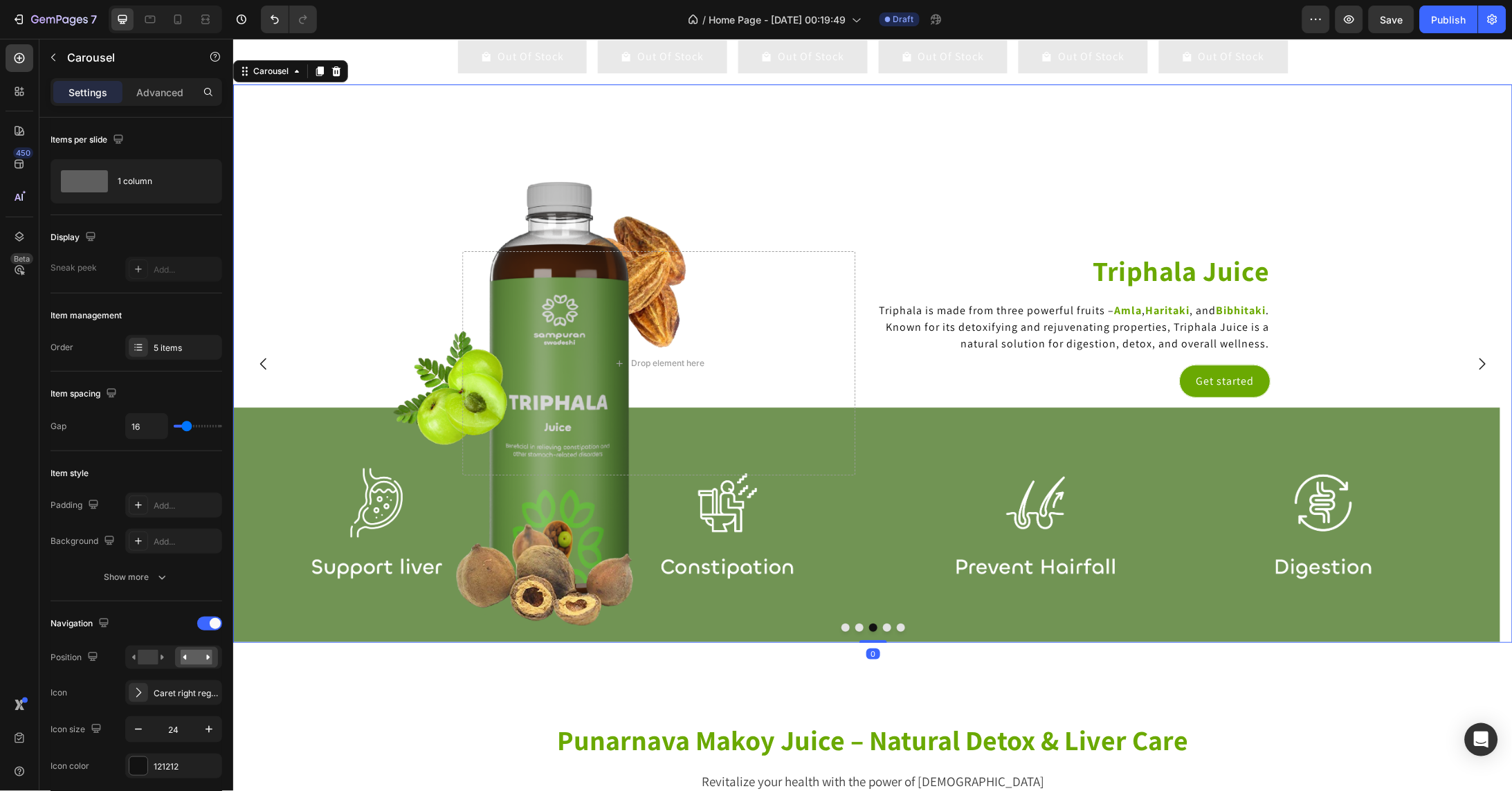
click at [263, 372] on icon "Carousel Back Arrow" at bounding box center [262, 362] width 17 height 17
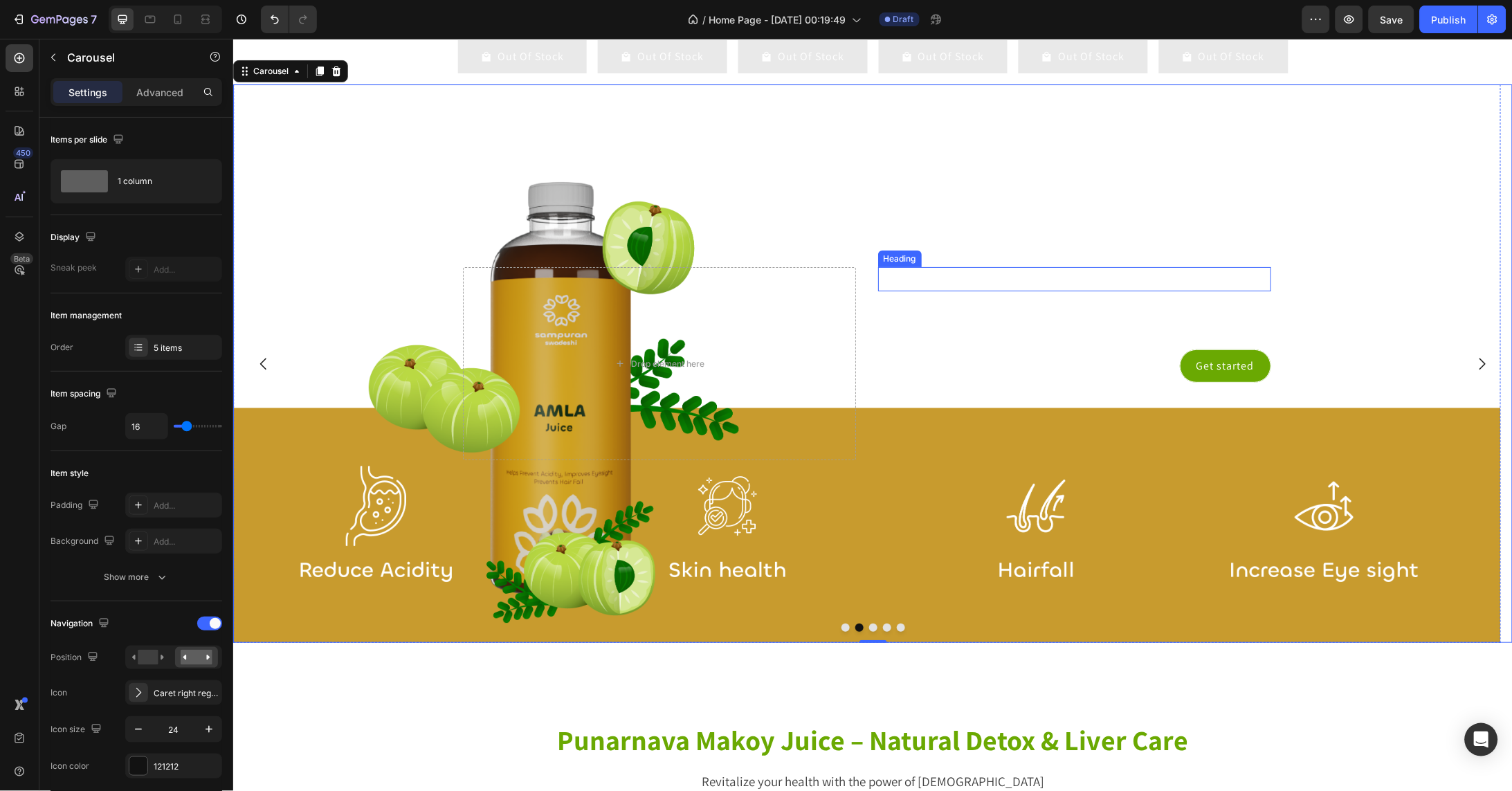
click at [1241, 290] on h2 "Click here to edit heading" at bounding box center [1074, 279] width 393 height 24
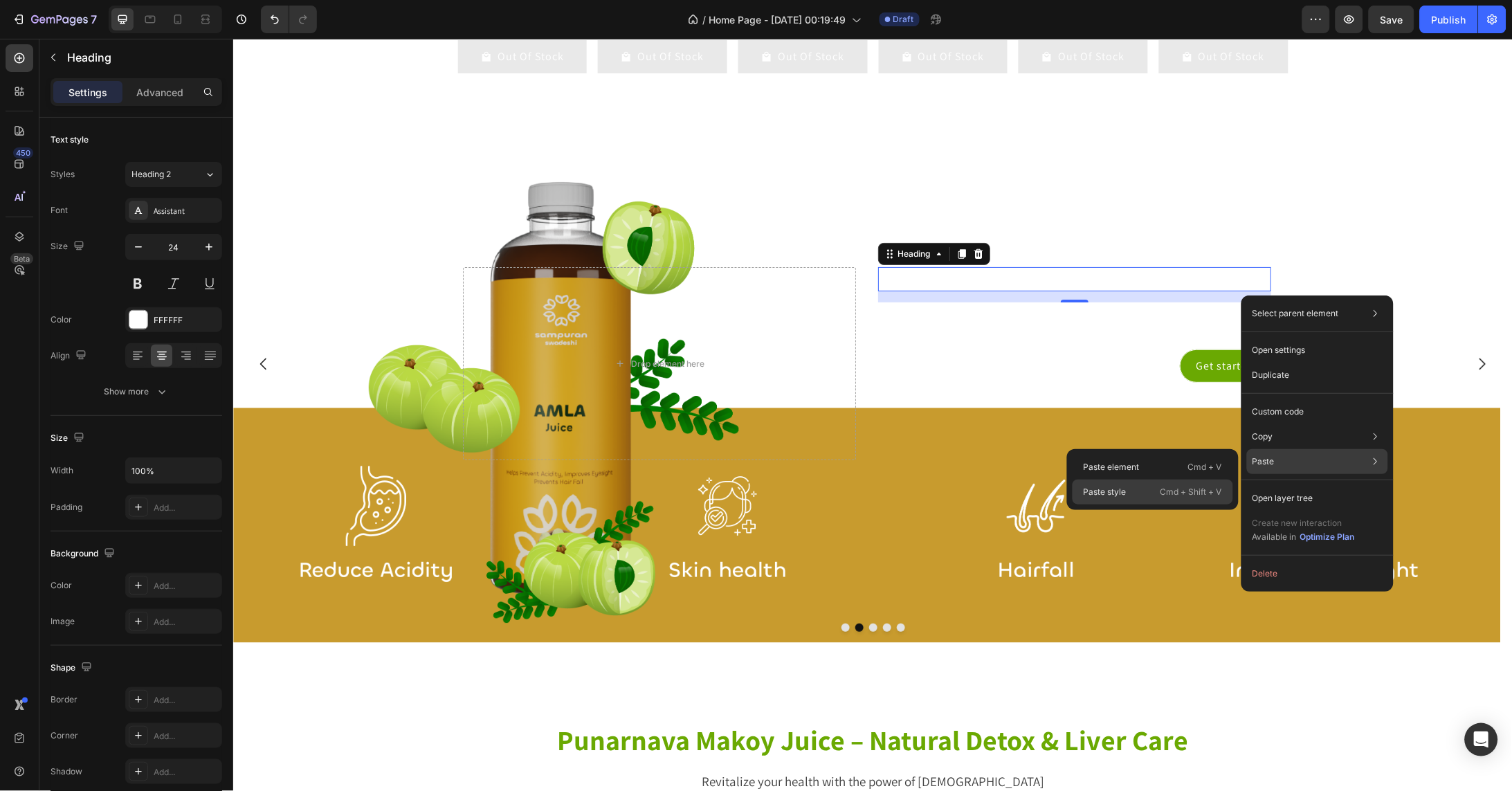
click at [1192, 499] on p "Cmd + Shift + V" at bounding box center [1190, 492] width 62 height 14
type input "40"
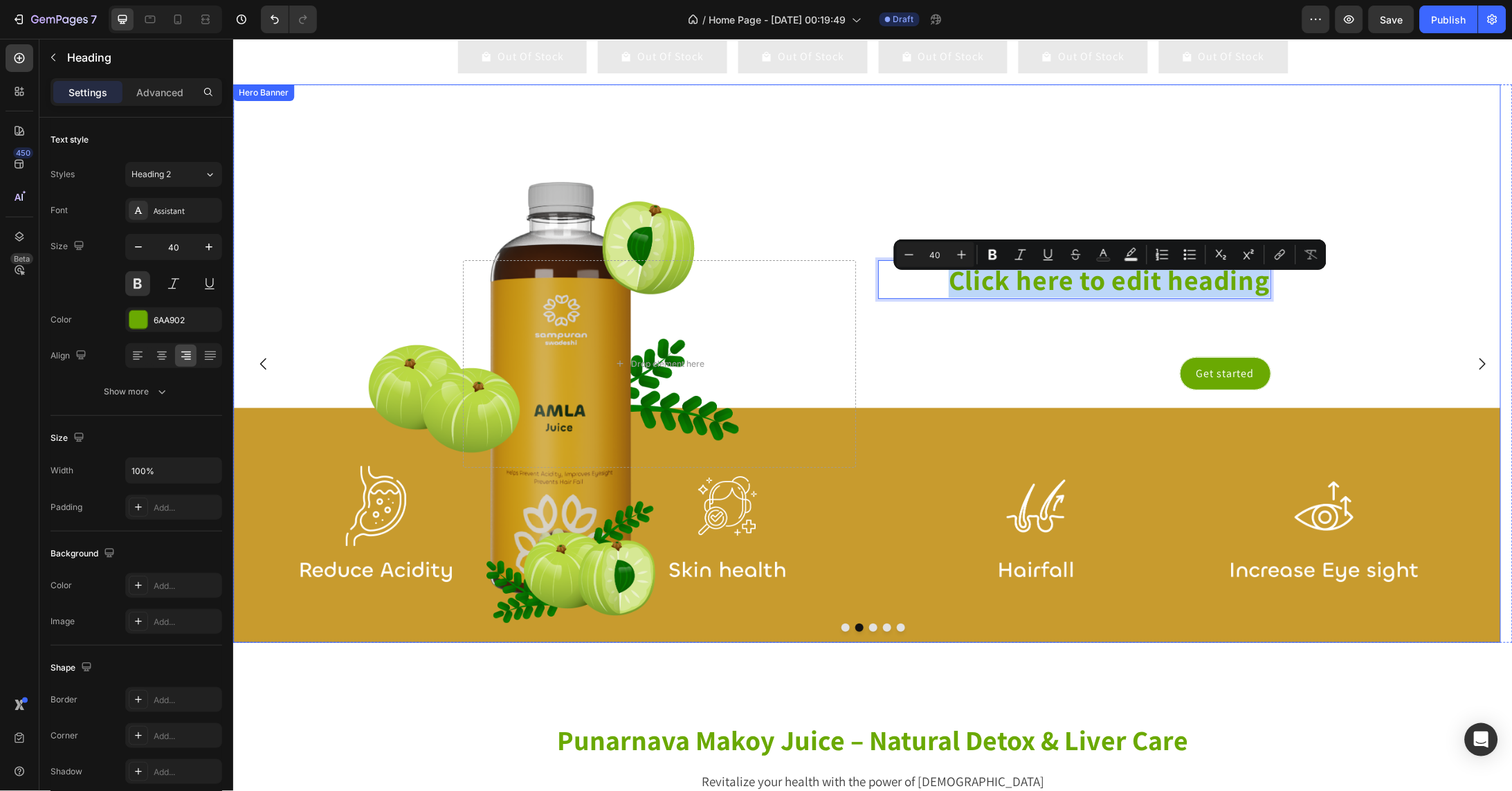
drag, startPoint x: 954, startPoint y: 297, endPoint x: 1282, endPoint y: 297, distance: 328.0
click at [1282, 297] on div "Click here to edit heading Heading 15.992646 This is your text block. Click to …" at bounding box center [866, 362] width 1268 height 558
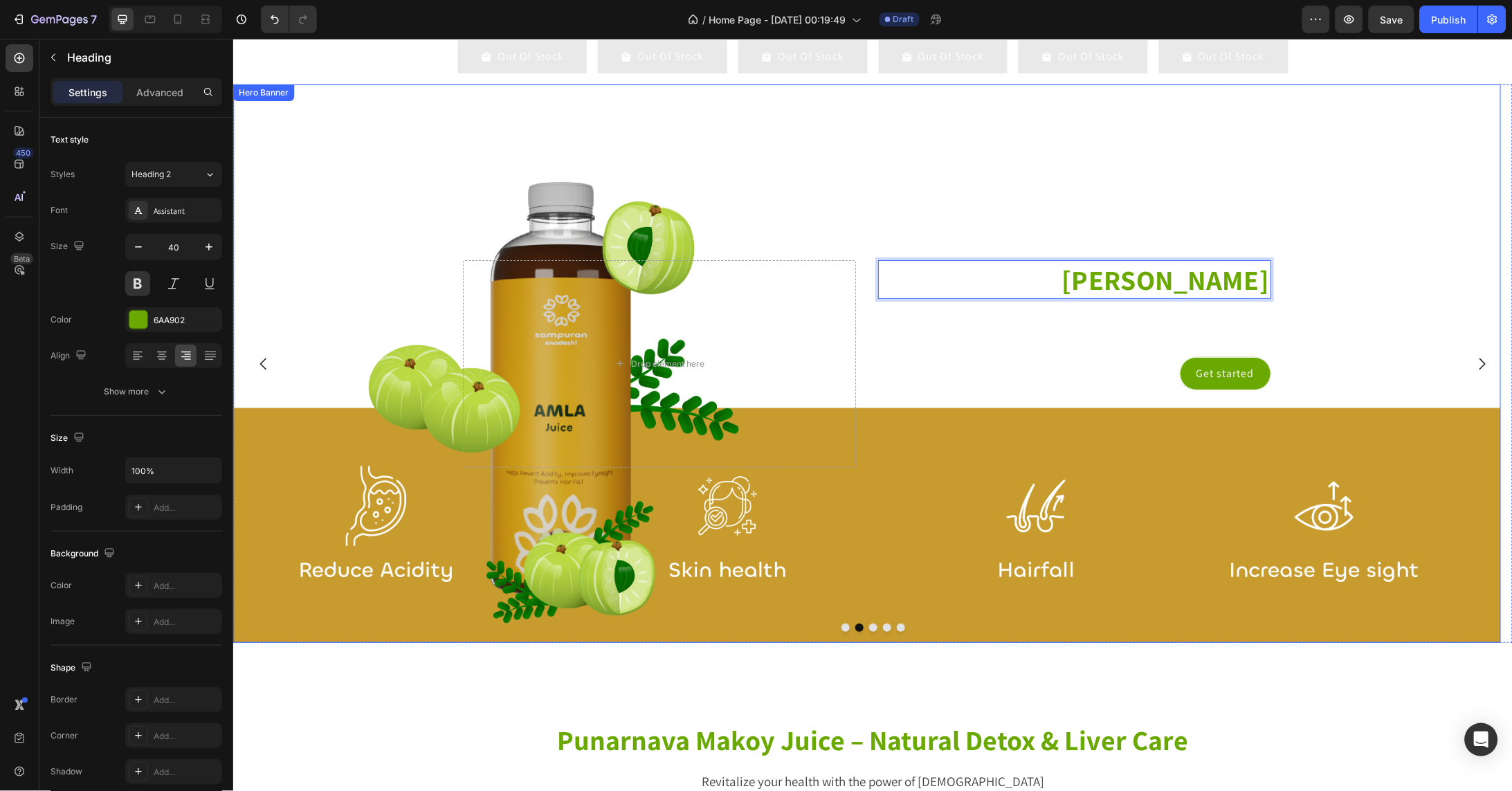
click at [1269, 243] on div "Background Image" at bounding box center [866, 362] width 1268 height 558
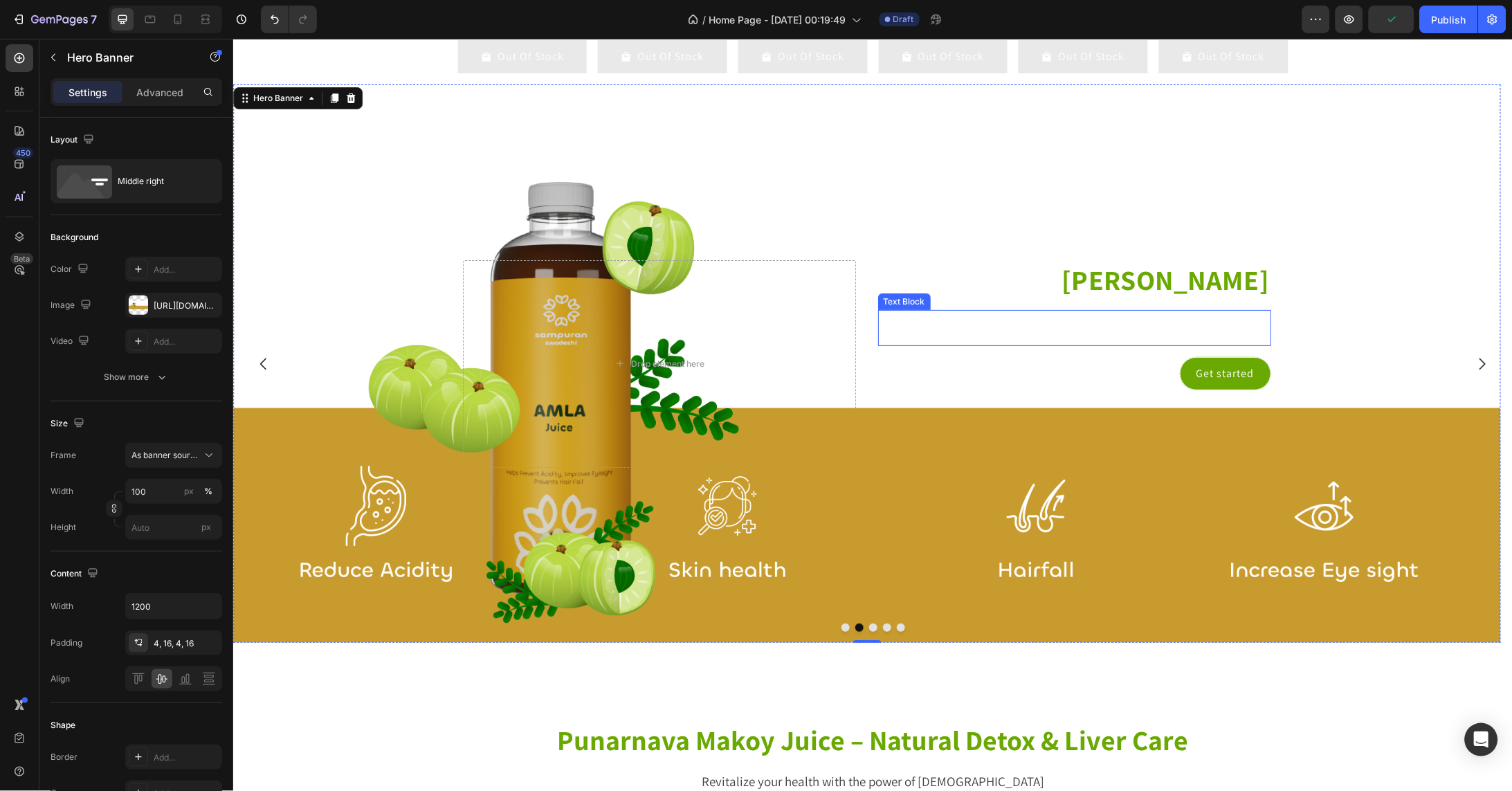
click at [1242, 342] on div "This is your text block. Click to edit and make it your own. Share your product…" at bounding box center [1074, 327] width 393 height 36
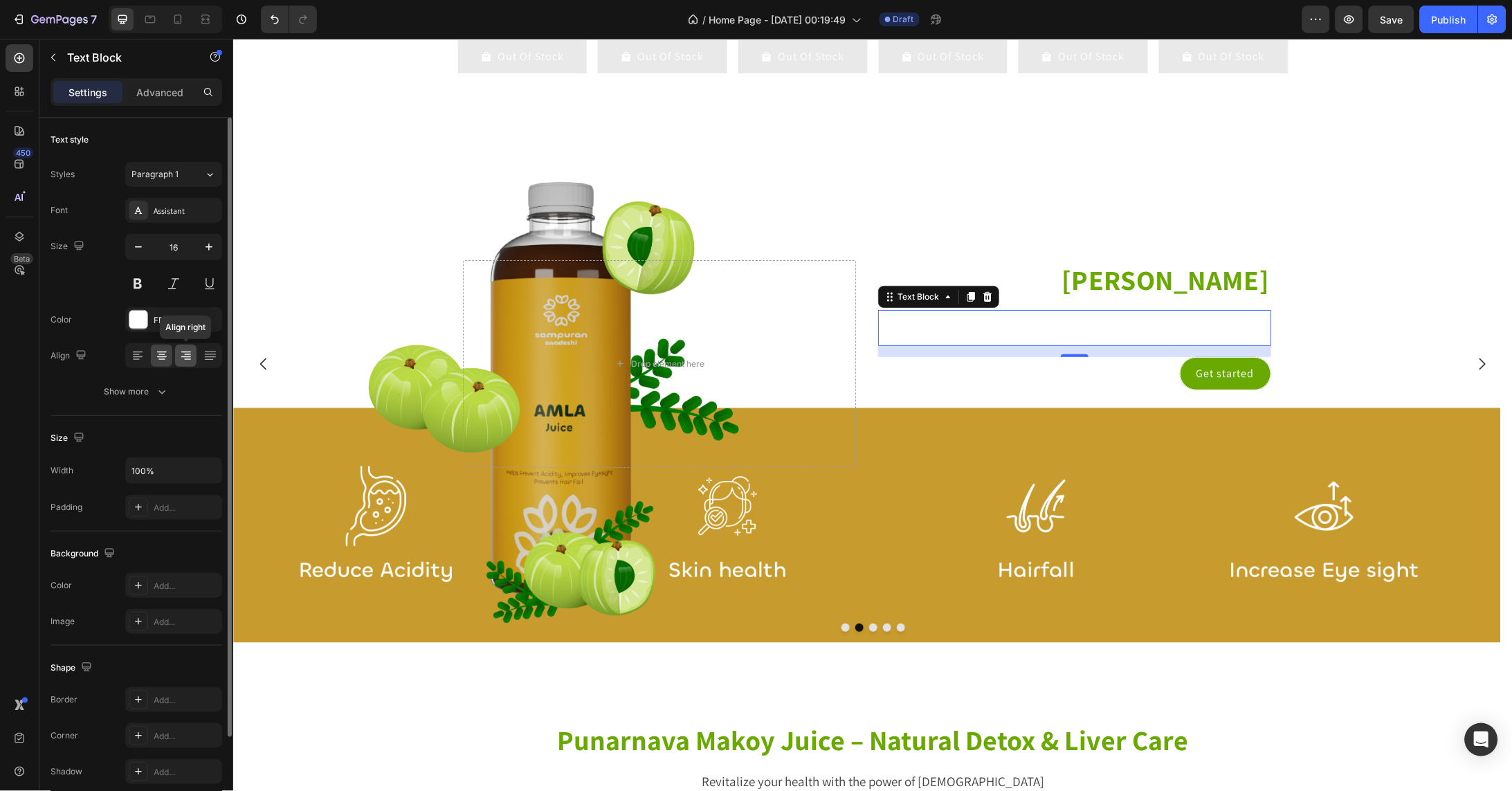
click at [185, 354] on icon at bounding box center [186, 356] width 14 height 14
click at [136, 321] on div at bounding box center [138, 320] width 18 height 18
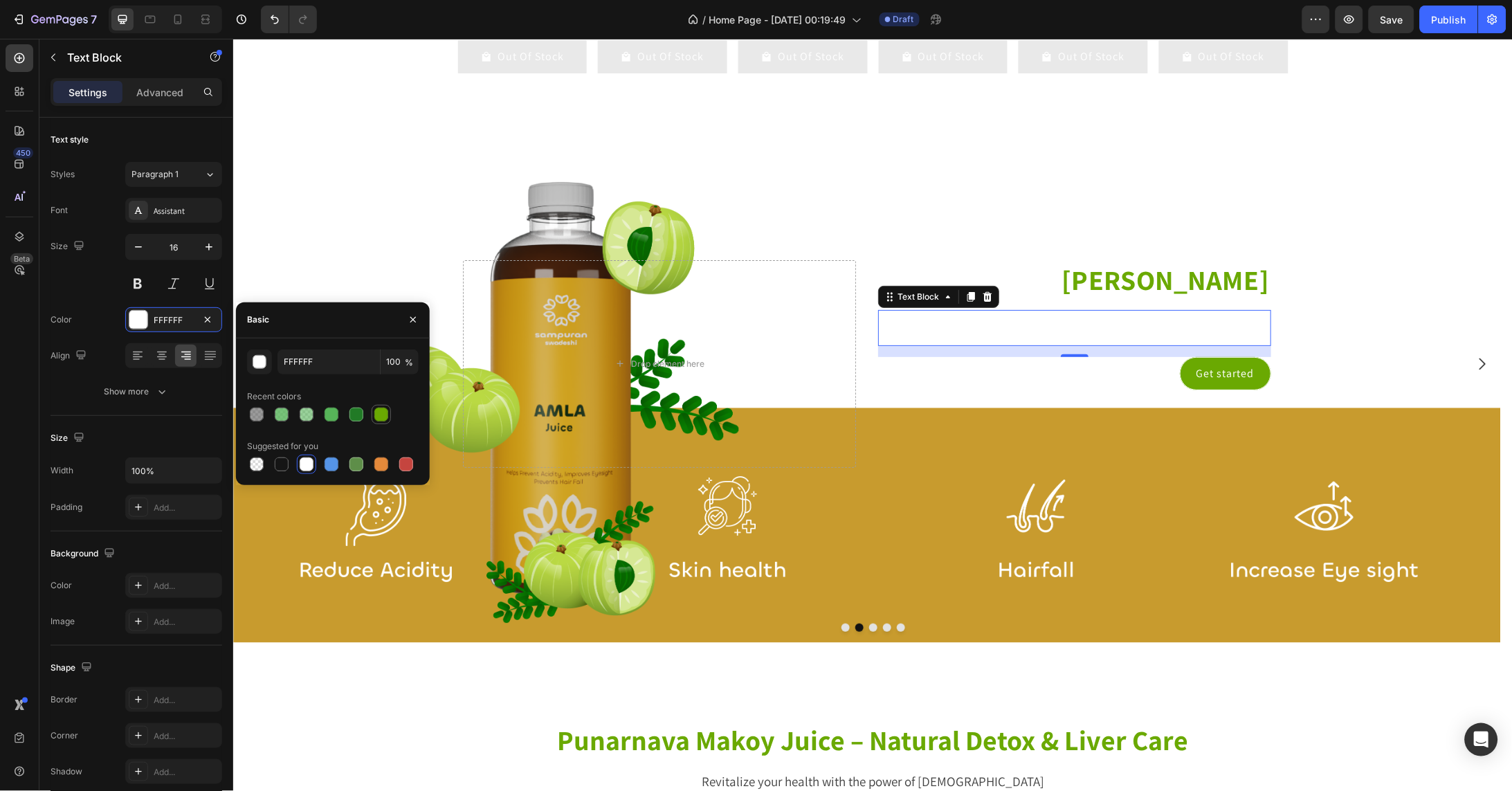
click at [385, 417] on div at bounding box center [381, 415] width 14 height 14
type input "6AA902"
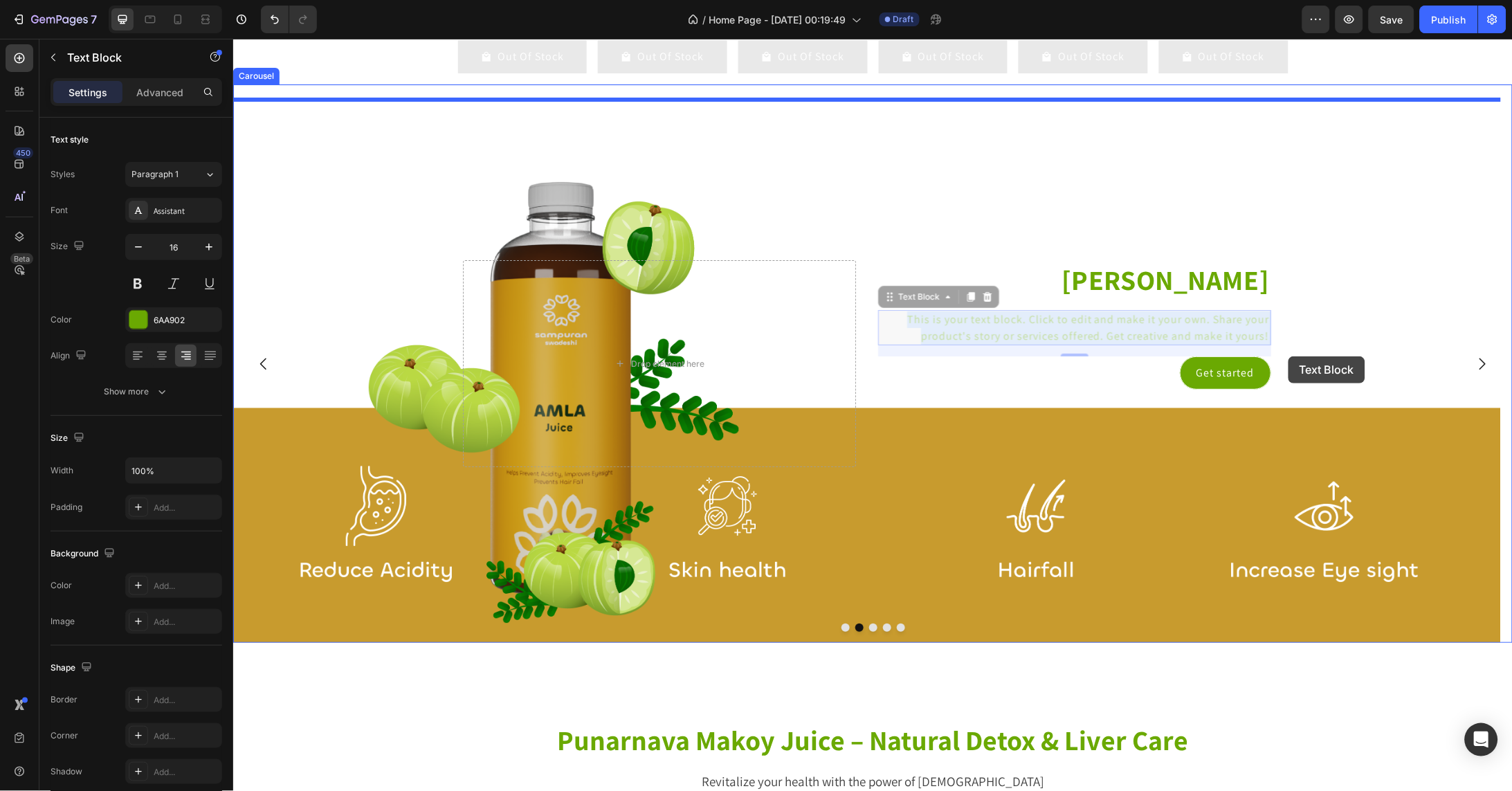
drag, startPoint x: 905, startPoint y: 332, endPoint x: 1288, endPoint y: 356, distance: 383.8
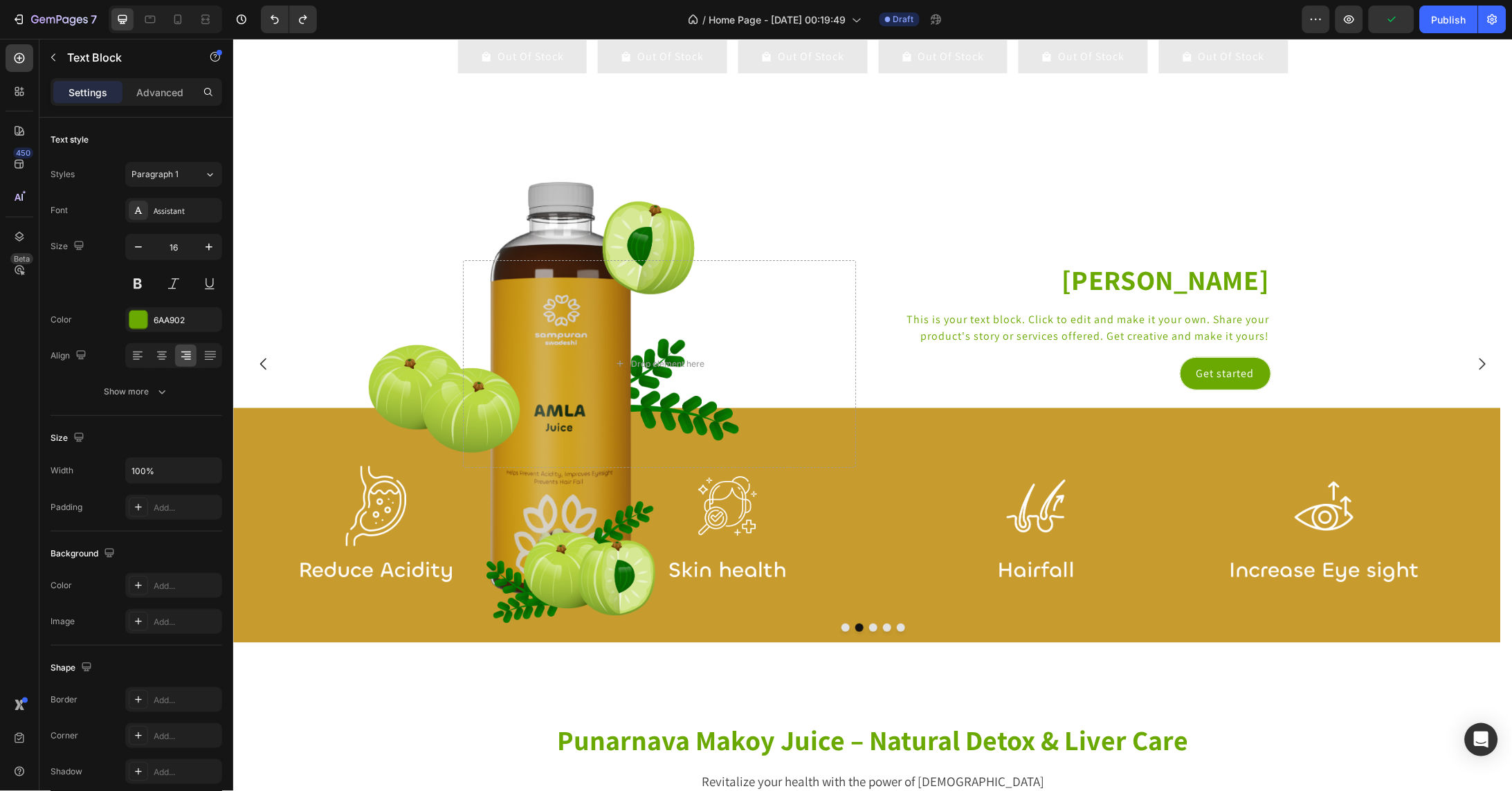
click at [907, 330] on p "This is your text block. Click to edit and make it your own. Share your product…" at bounding box center [1073, 328] width 390 height 33
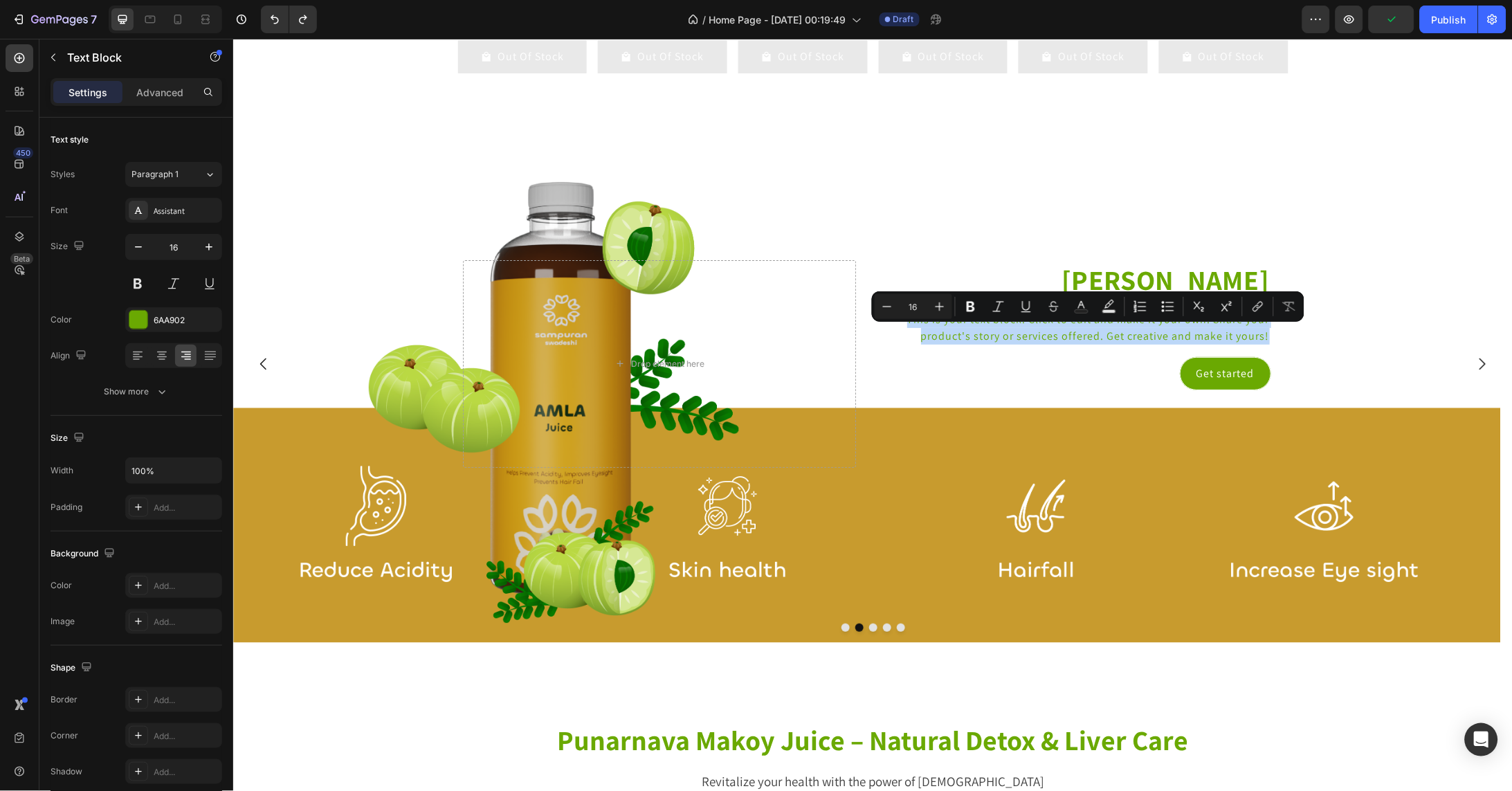
drag, startPoint x: 908, startPoint y: 335, endPoint x: 1254, endPoint y: 359, distance: 346.8
click at [1254, 345] on div "This is your text block. Click to edit and make it your own. Share your product…" at bounding box center [1074, 327] width 393 height 36
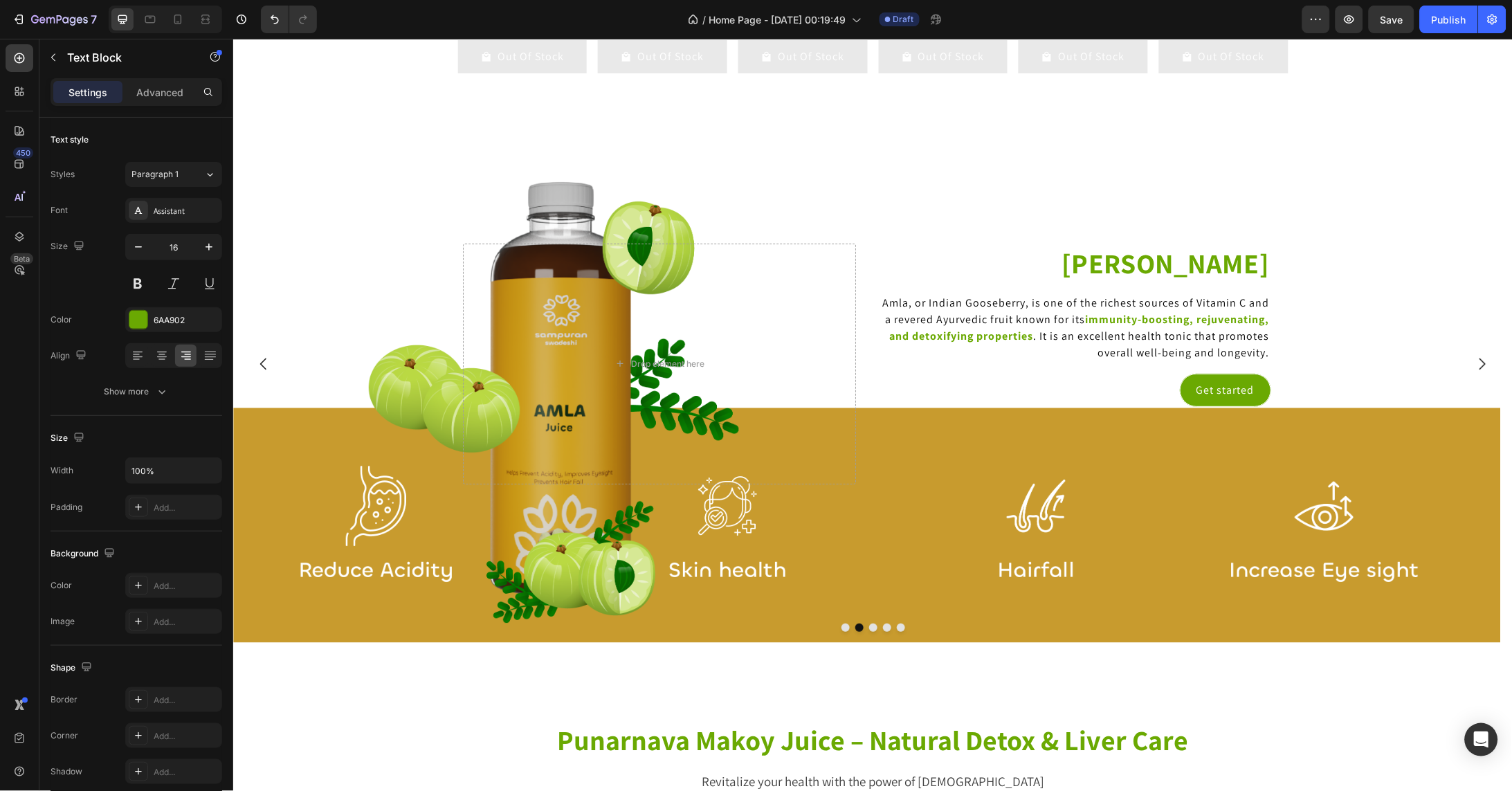
click at [1027, 317] on span "Amla, or Indian Gooseberry, is one of the richest sources of Vitamin C and a re…" at bounding box center [1075, 310] width 387 height 31
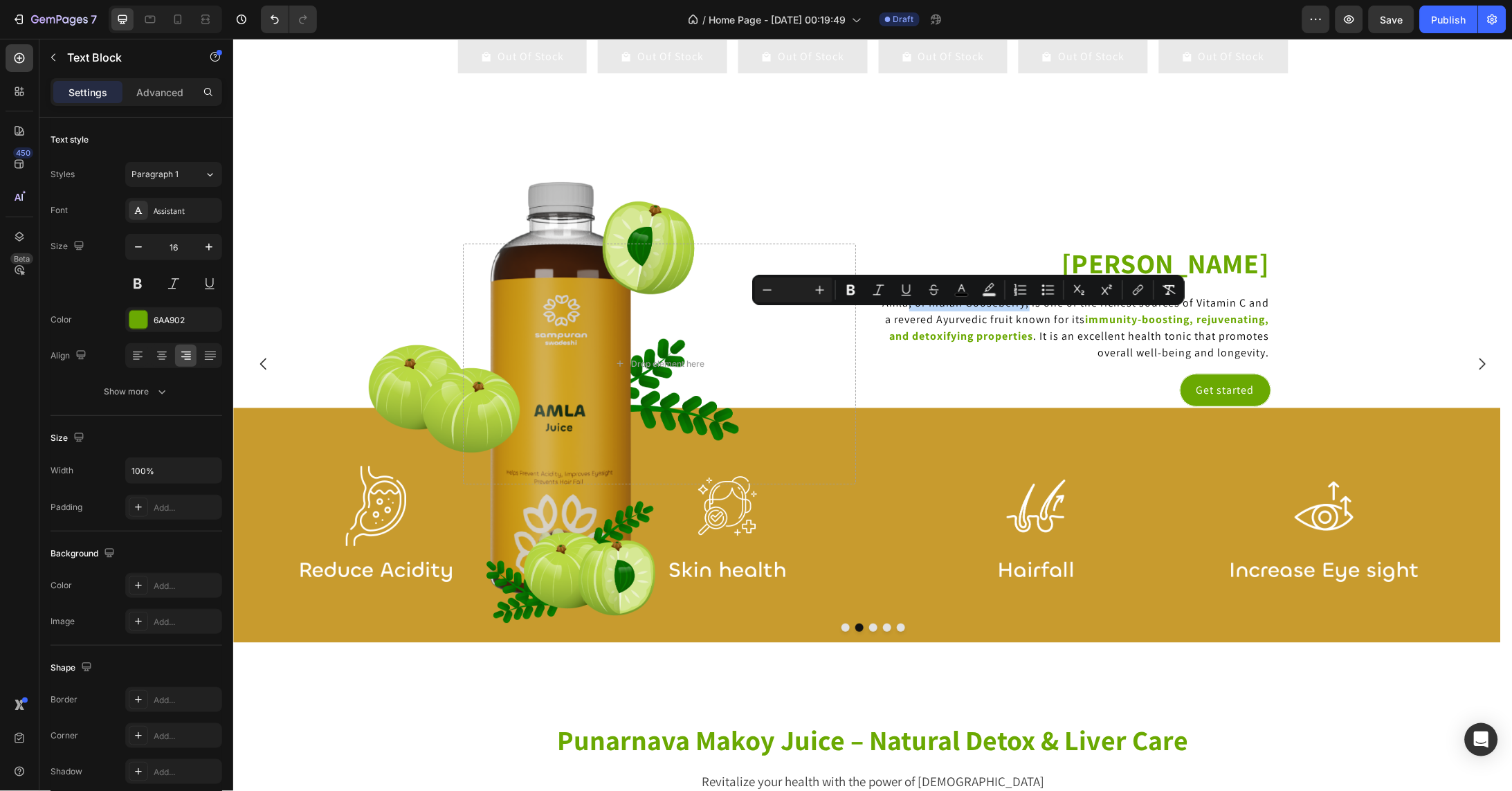
drag, startPoint x: 1027, startPoint y: 320, endPoint x: 908, endPoint y: 323, distance: 119.0
click at [908, 323] on span "Amla, or Indian Gooseberry, is one of the richest sources of Vitamin C and a re…" at bounding box center [1075, 310] width 387 height 31
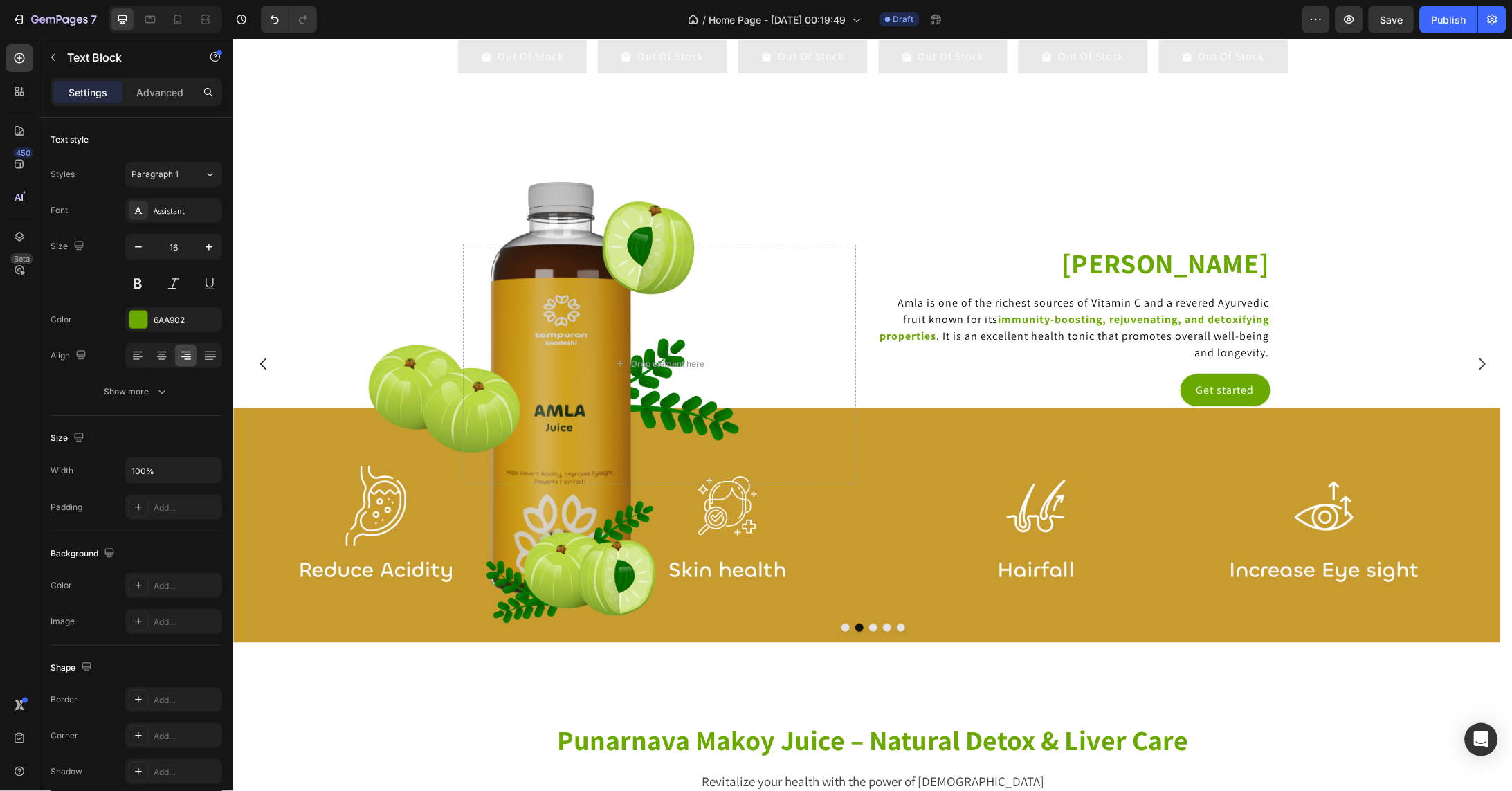
click at [1196, 342] on span ". It is an excellent health tonic that promotes overall well-being and longevit…" at bounding box center [1102, 343] width 333 height 31
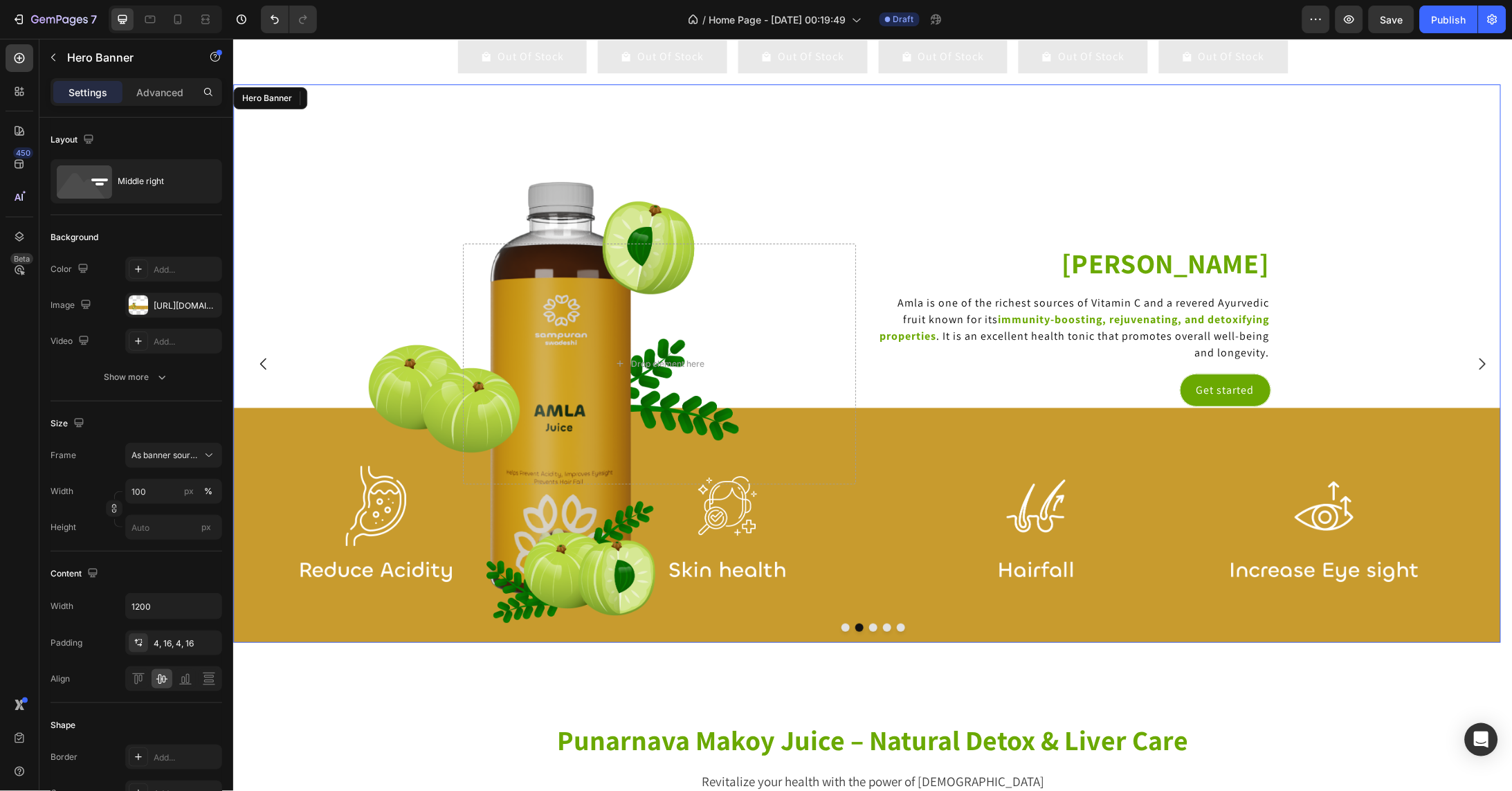
click at [1360, 285] on div "Background Image" at bounding box center [866, 362] width 1268 height 558
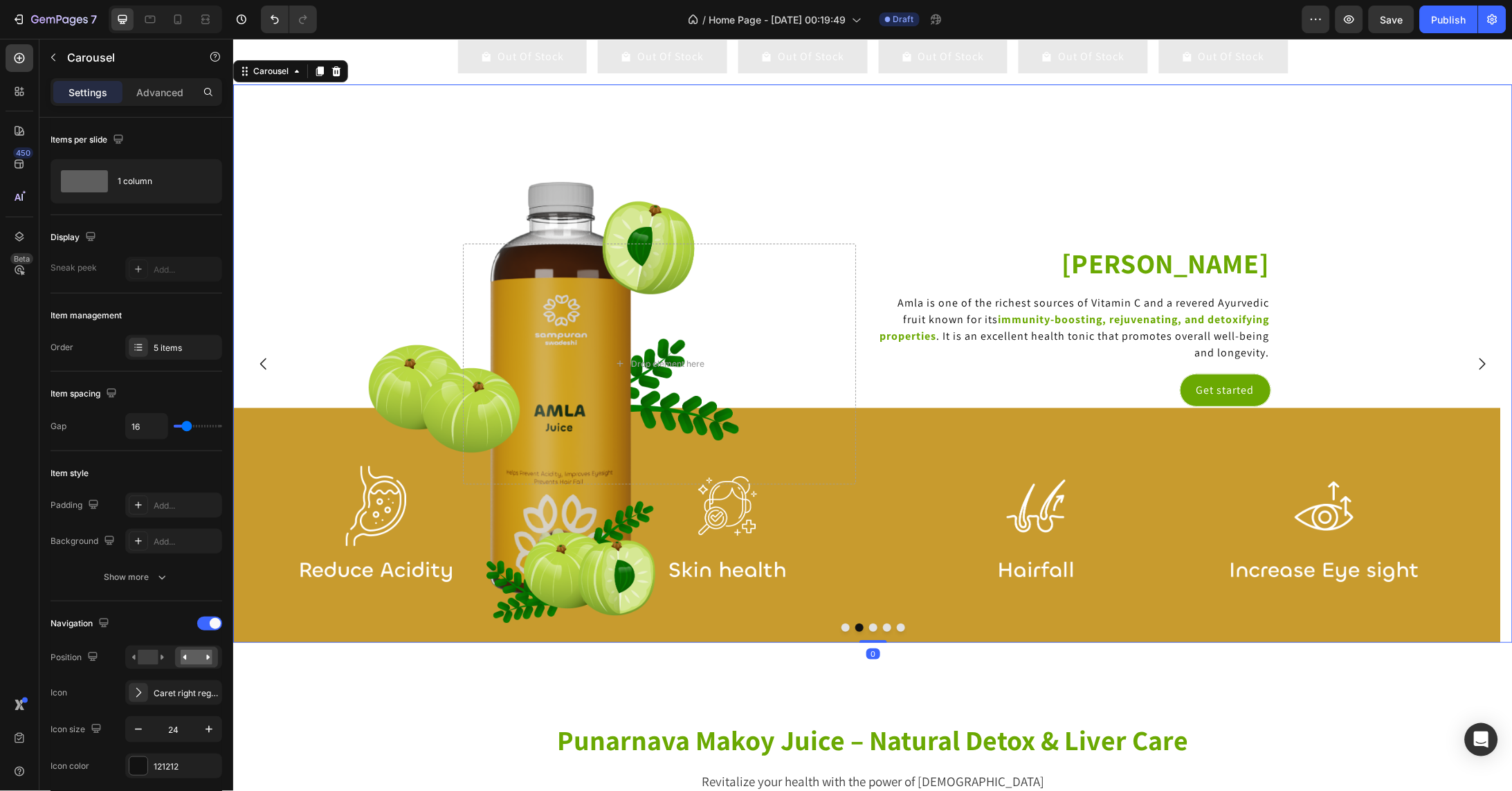
click at [262, 369] on icon "Carousel Back Arrow" at bounding box center [262, 363] width 6 height 12
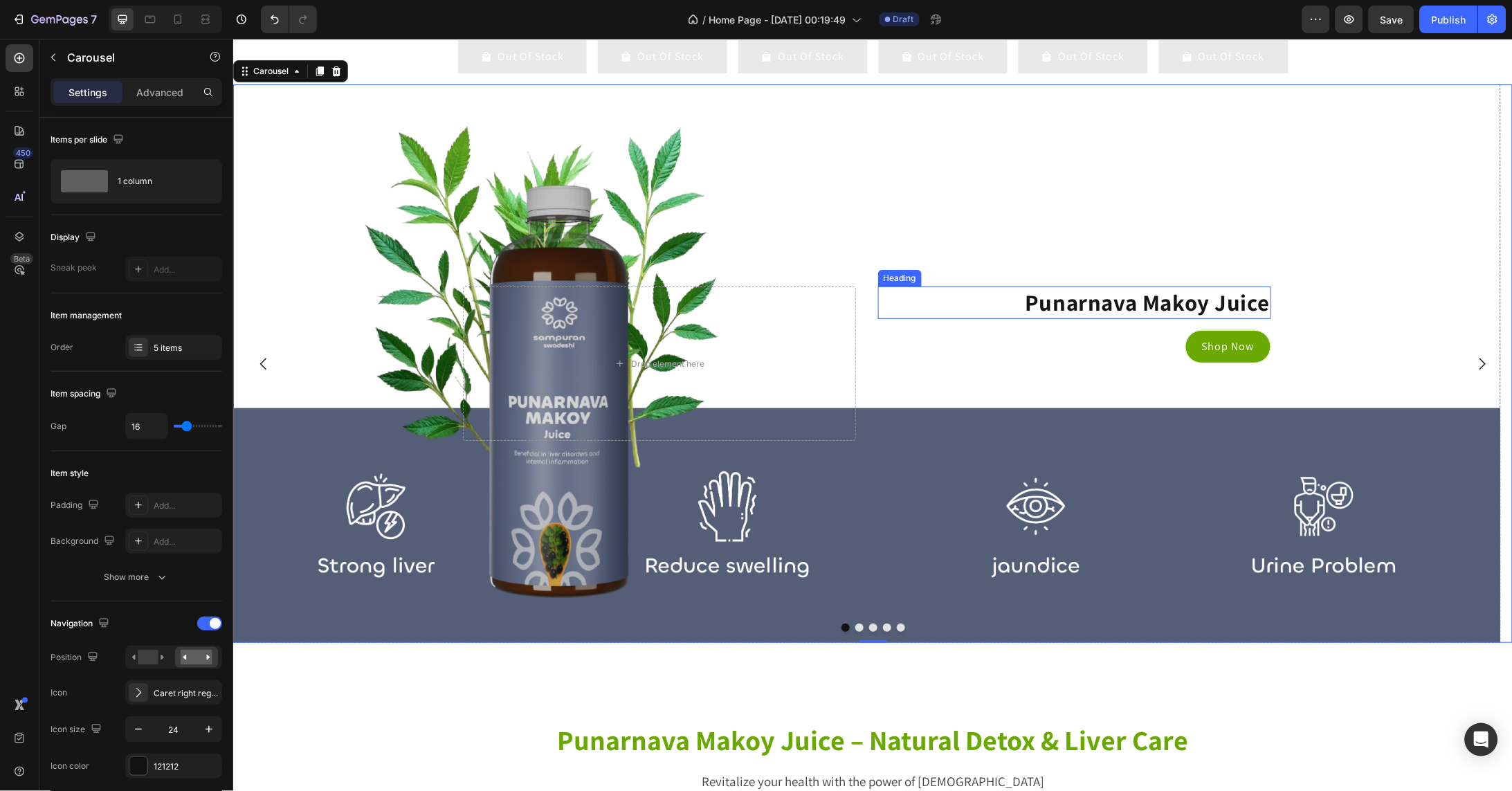
click at [1195, 316] on p "Punarnava Makoy Juice" at bounding box center [1073, 302] width 390 height 30
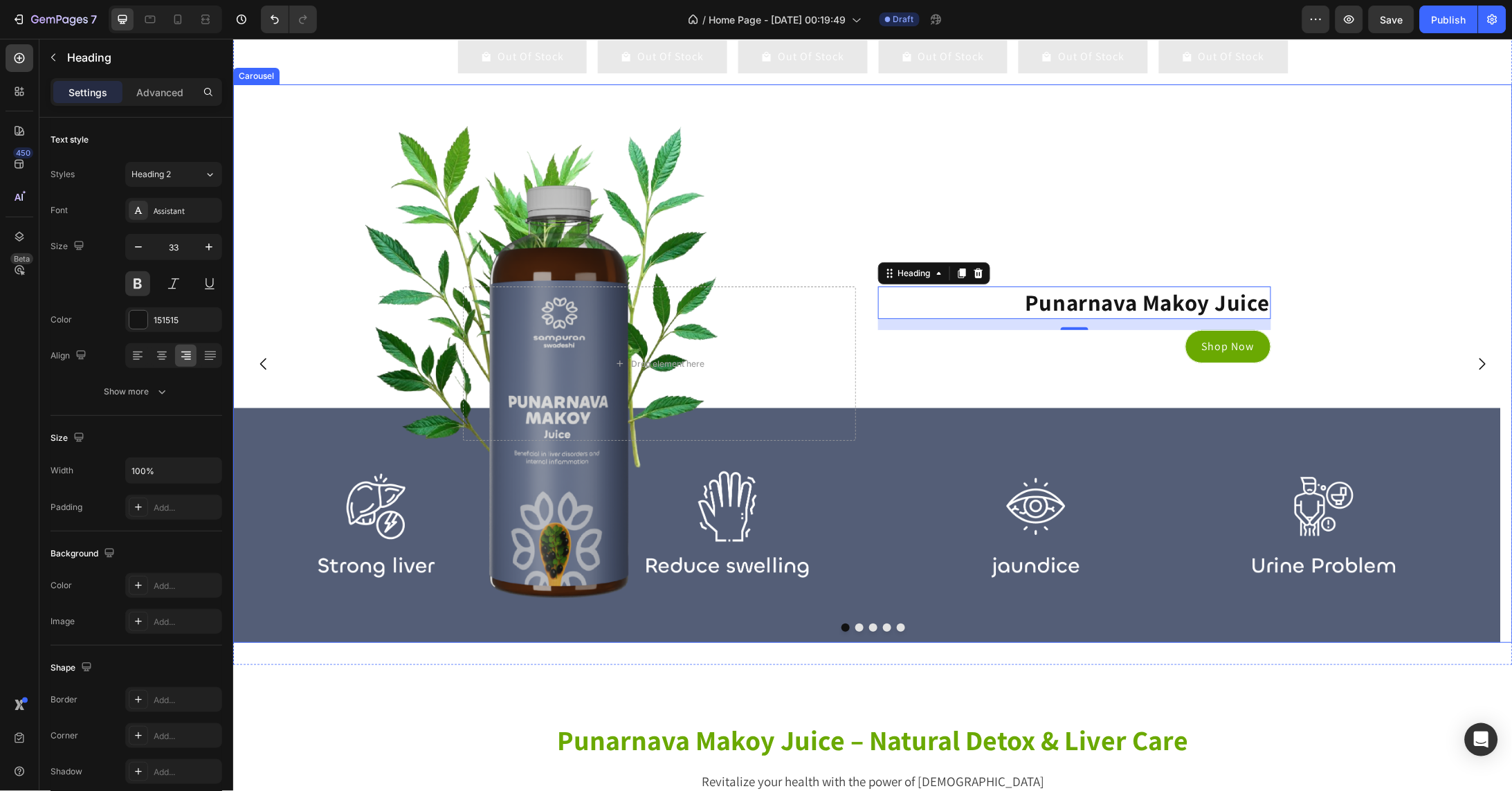
click at [1473, 372] on icon "Carousel Next Arrow" at bounding box center [1481, 362] width 17 height 17
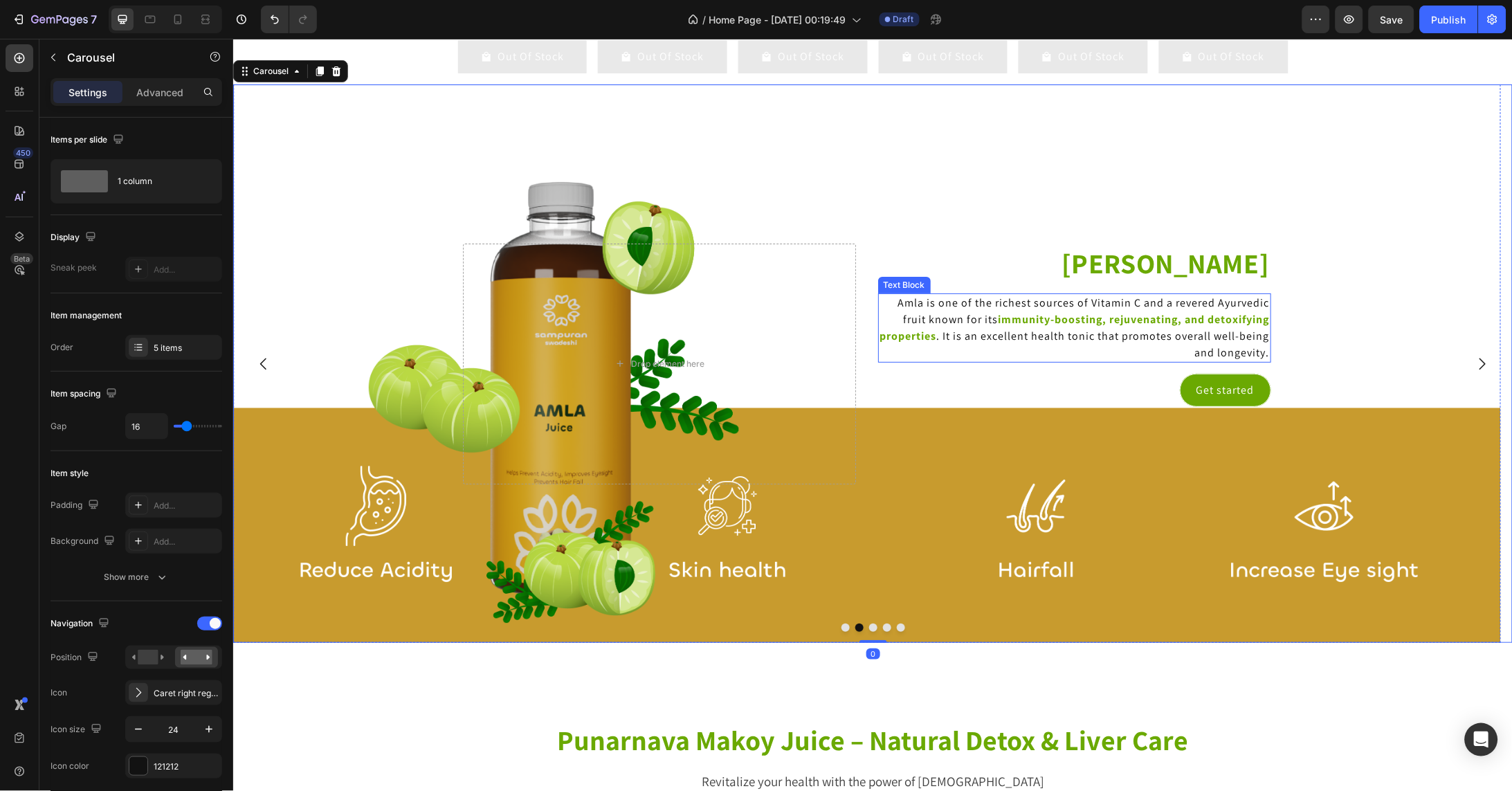
click at [1248, 322] on span "Amla is one of the richest sources of Vitamin C and a revered Ayurvedic fruit k…" at bounding box center [1084, 310] width 372 height 31
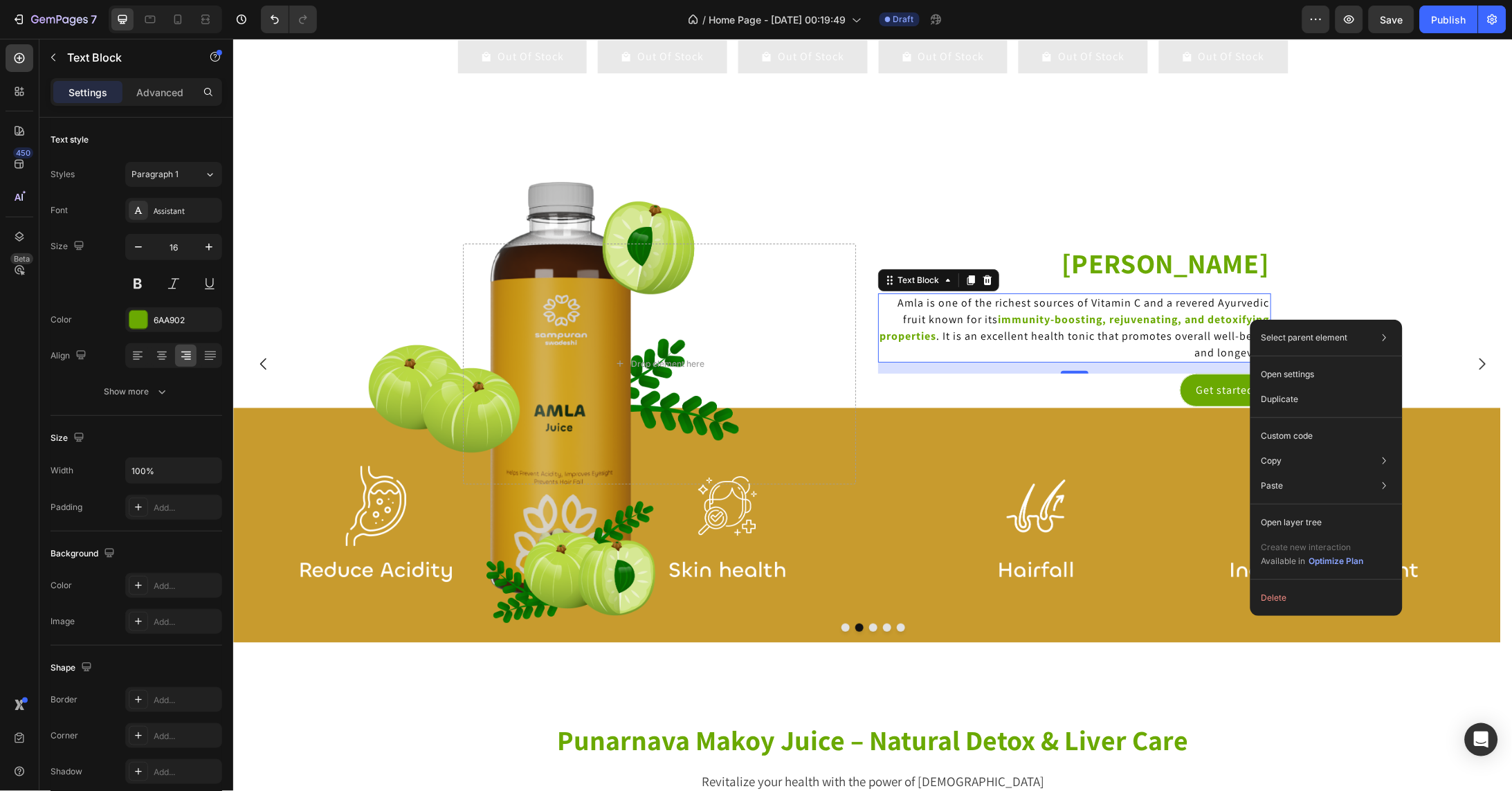
drag, startPoint x: 1250, startPoint y: 318, endPoint x: 1483, endPoint y: 358, distance: 236.4
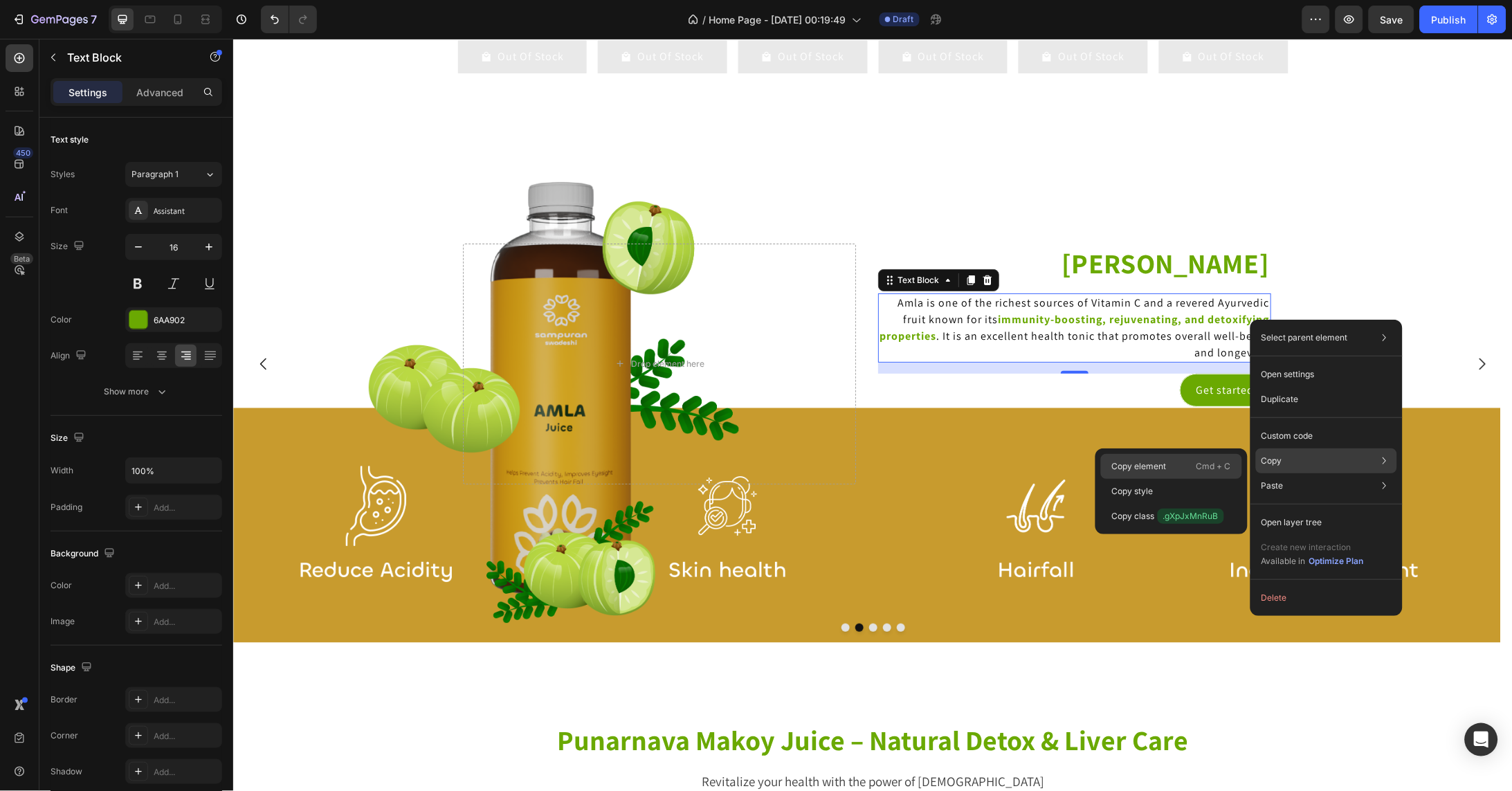
click at [1181, 479] on div "Copy element Cmd + C" at bounding box center [1171, 491] width 141 height 25
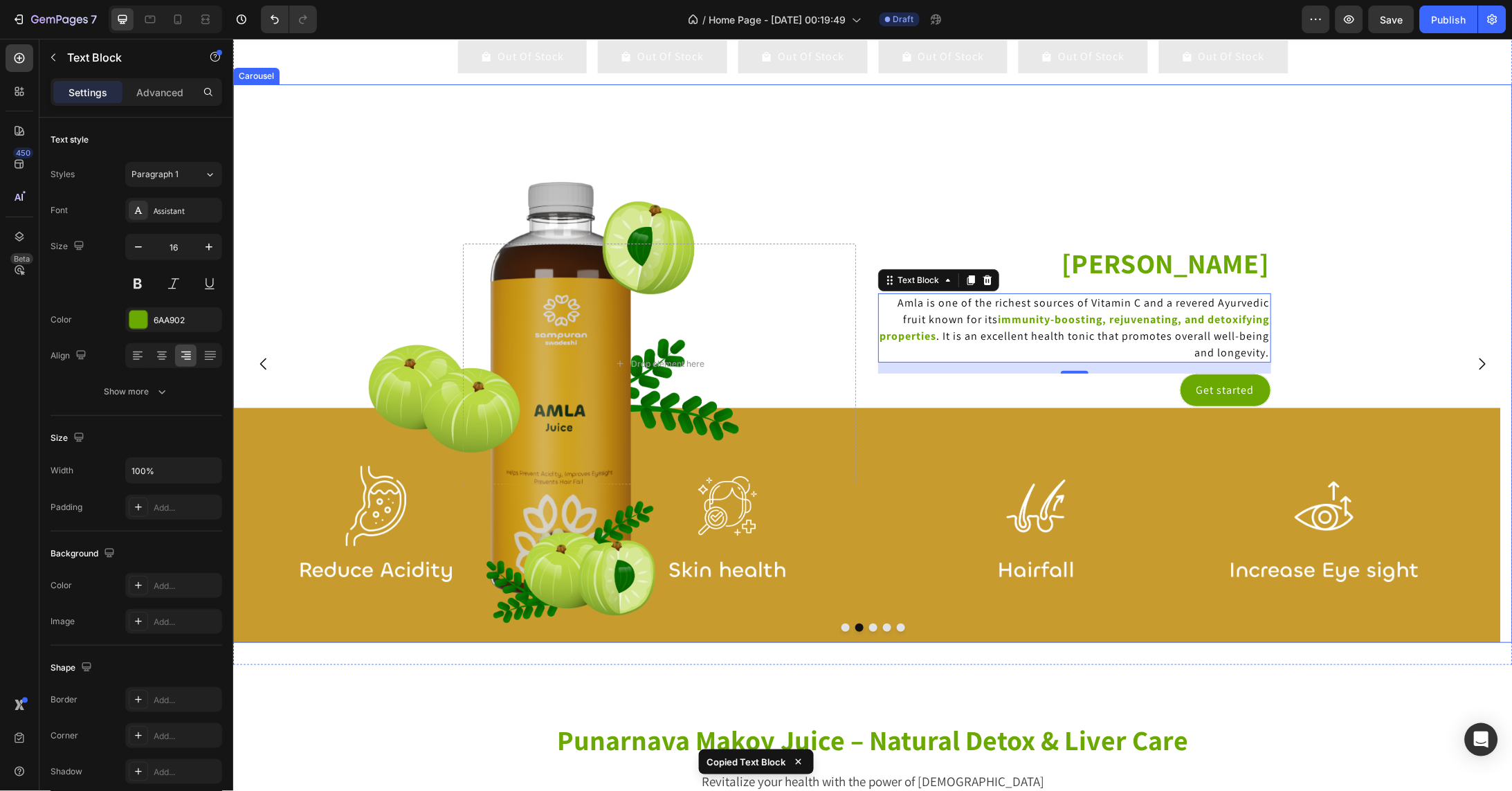
click at [267, 372] on icon "Carousel Back Arrow" at bounding box center [262, 362] width 17 height 17
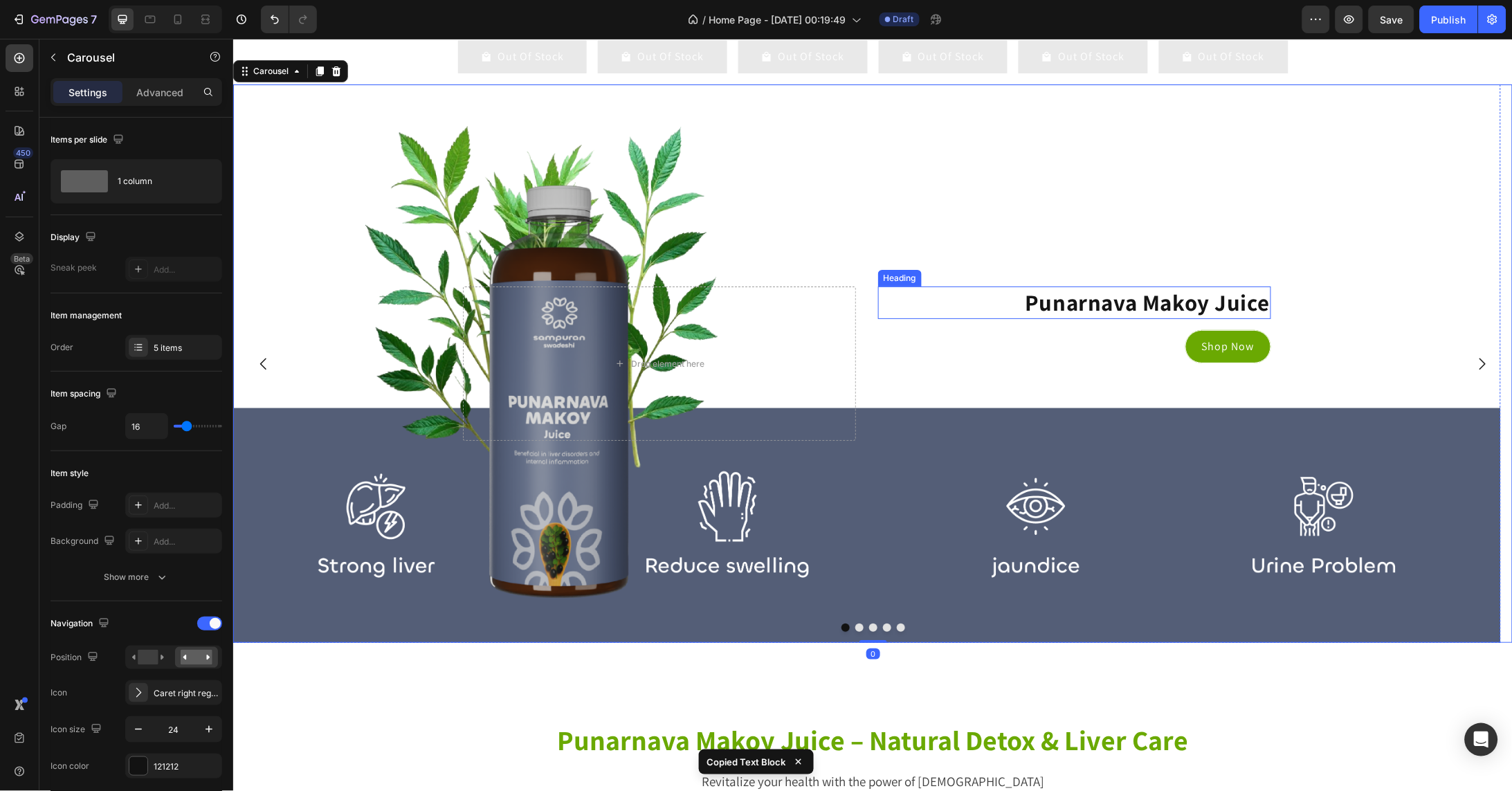
click at [1230, 317] on p "Punarnava Makoy Juice" at bounding box center [1073, 302] width 390 height 30
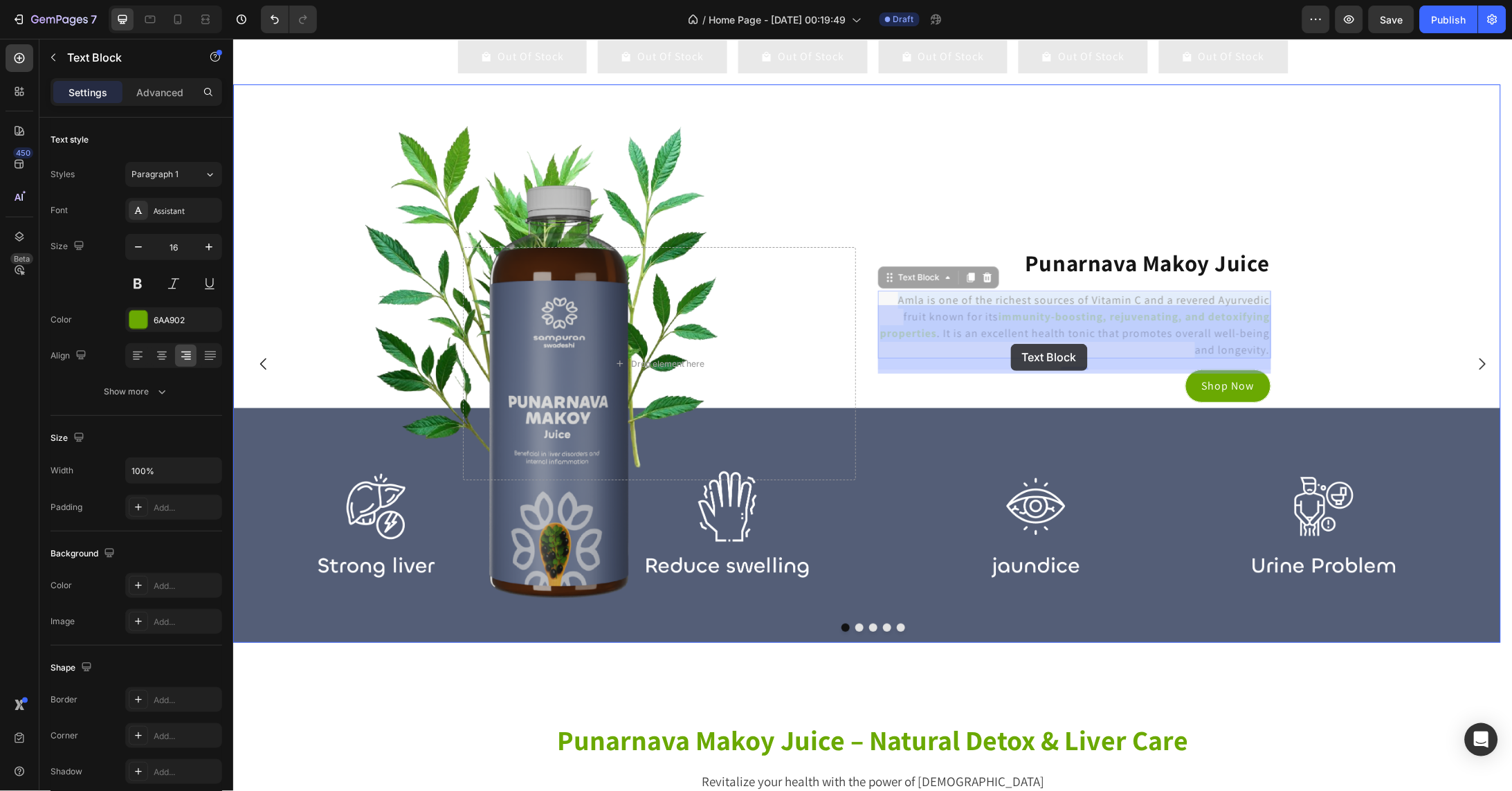
drag, startPoint x: 899, startPoint y: 314, endPoint x: 1010, endPoint y: 343, distance: 114.7
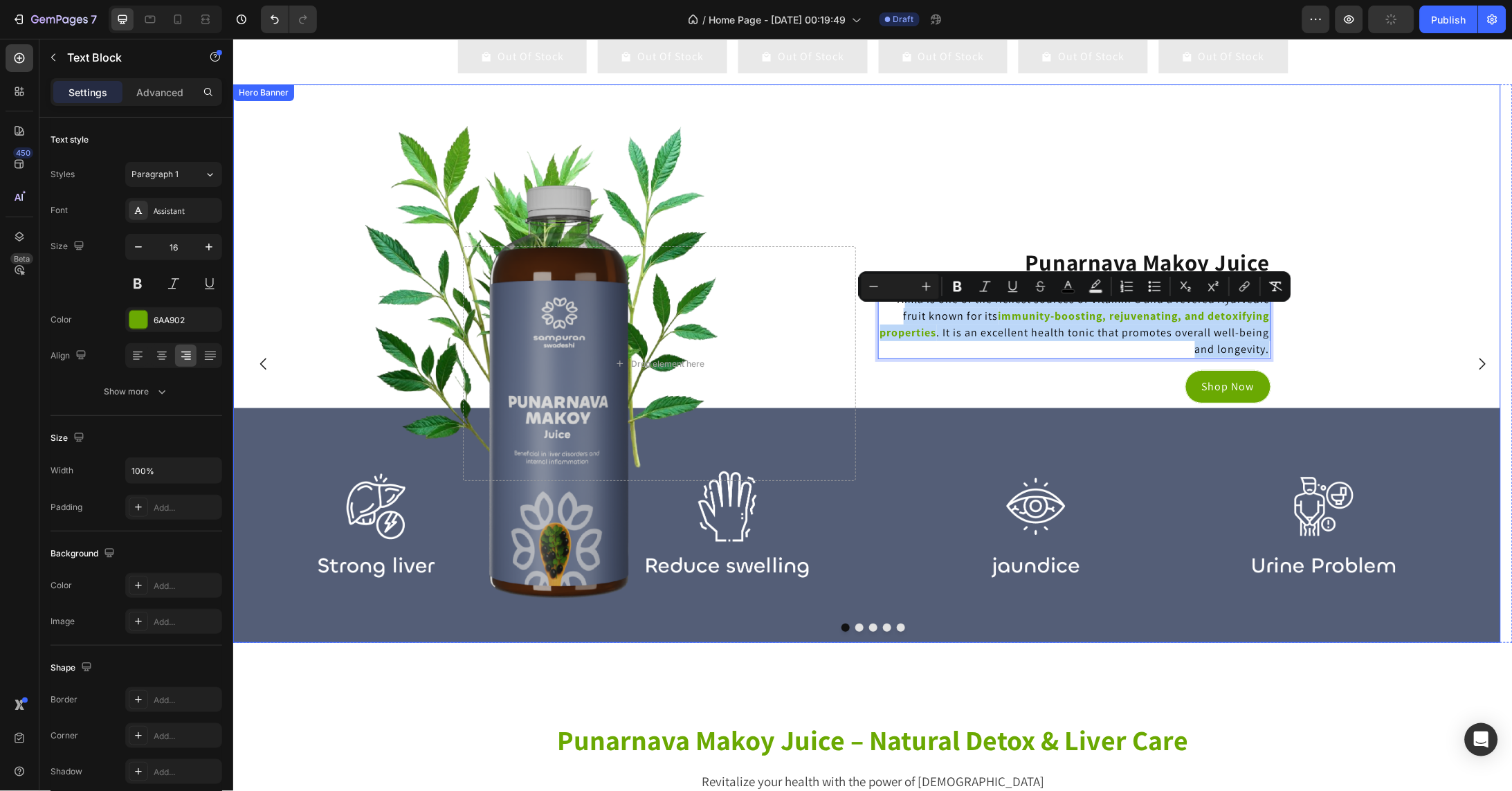
drag, startPoint x: 899, startPoint y: 314, endPoint x: 1282, endPoint y: 372, distance: 387.4
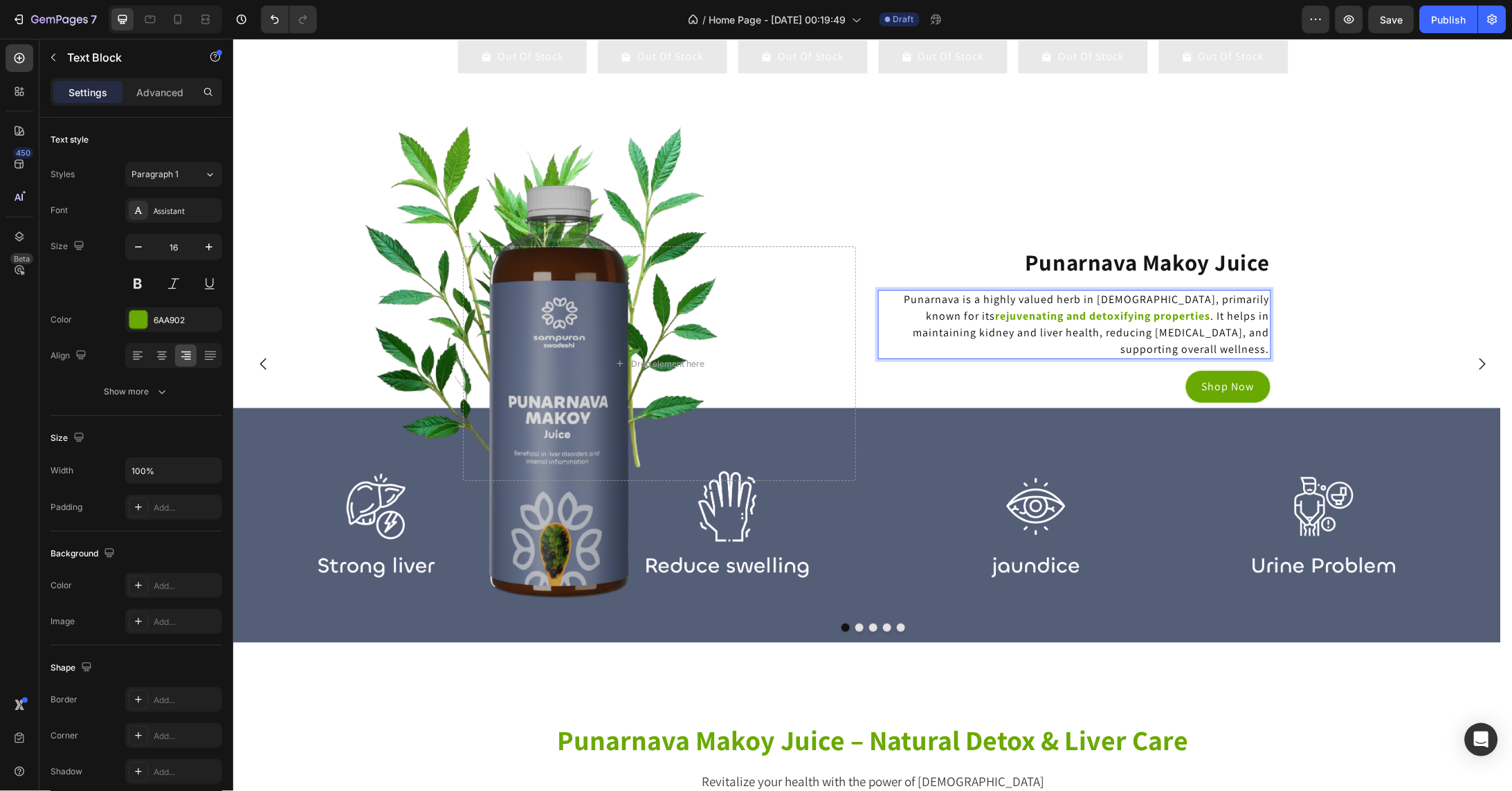
click at [1144, 316] on span "Punarnava is a highly valued herb in Ayurveda, primarily known for its" at bounding box center [1086, 307] width 365 height 31
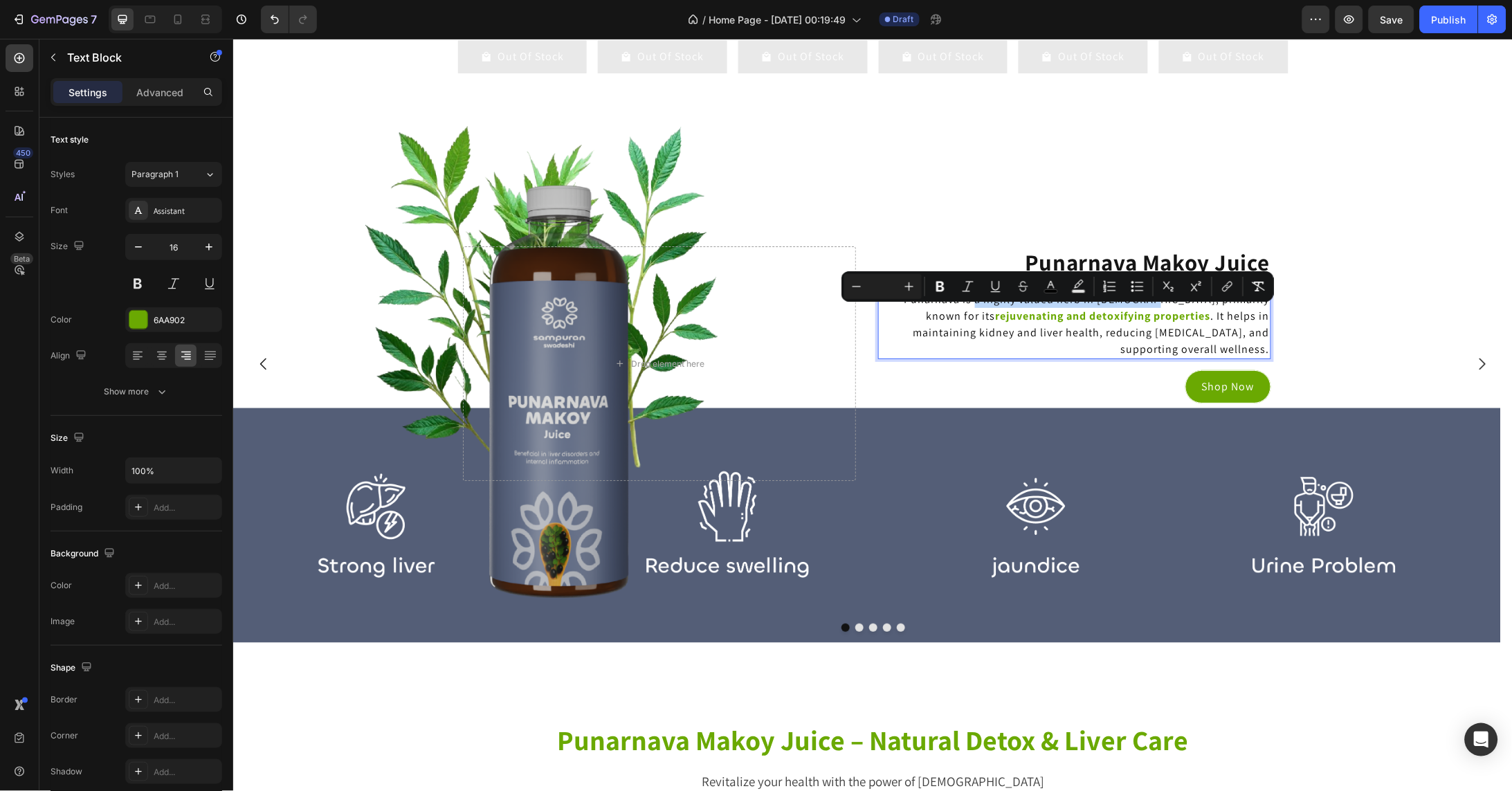
drag, startPoint x: 1144, startPoint y: 317, endPoint x: 972, endPoint y: 320, distance: 172.0
click at [972, 320] on span "Punarnava is a highly valued herb in Ayurveda, primarily known for its" at bounding box center [1086, 307] width 365 height 31
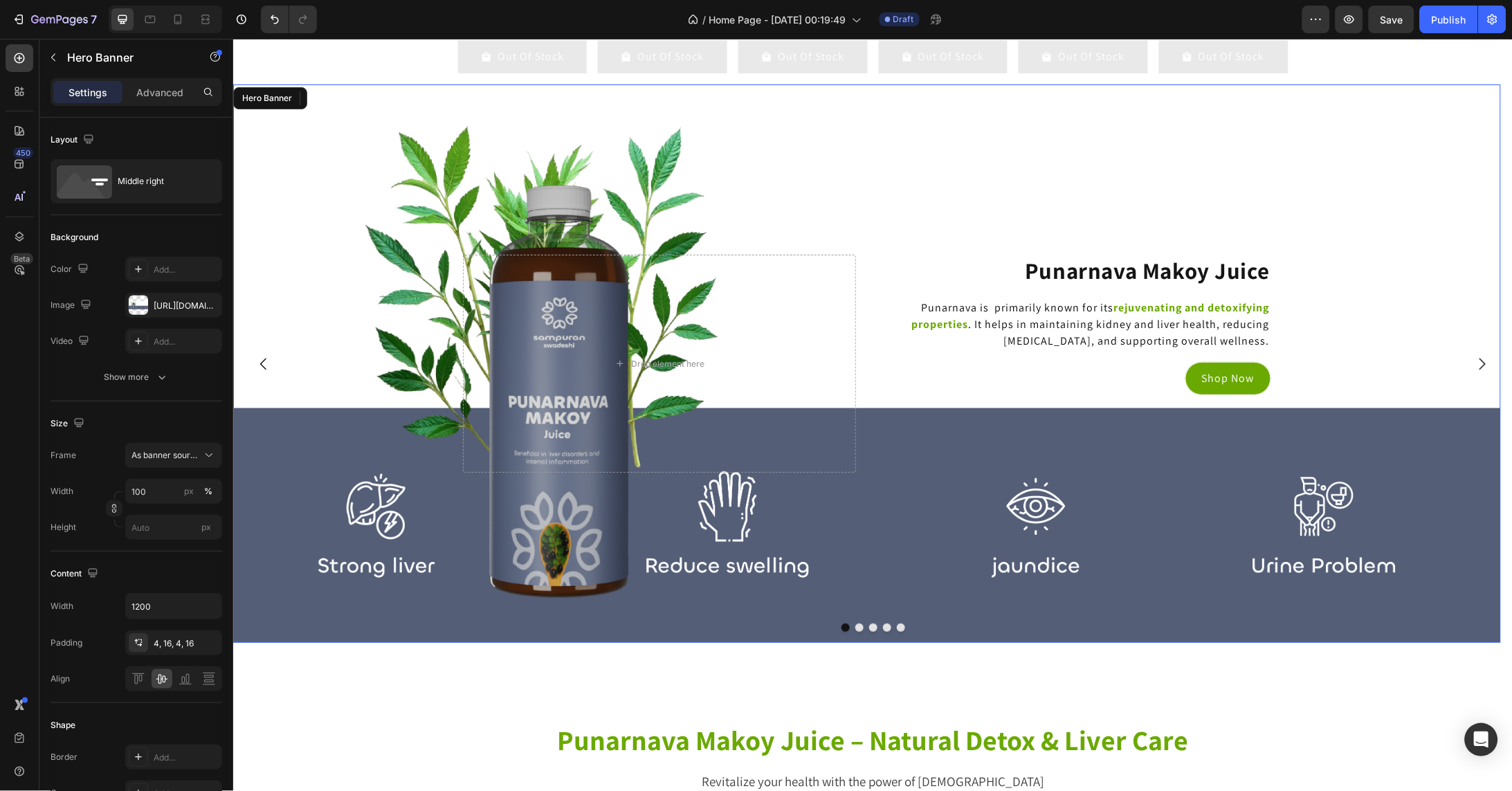
click at [1369, 309] on div "Background Image" at bounding box center [866, 362] width 1268 height 558
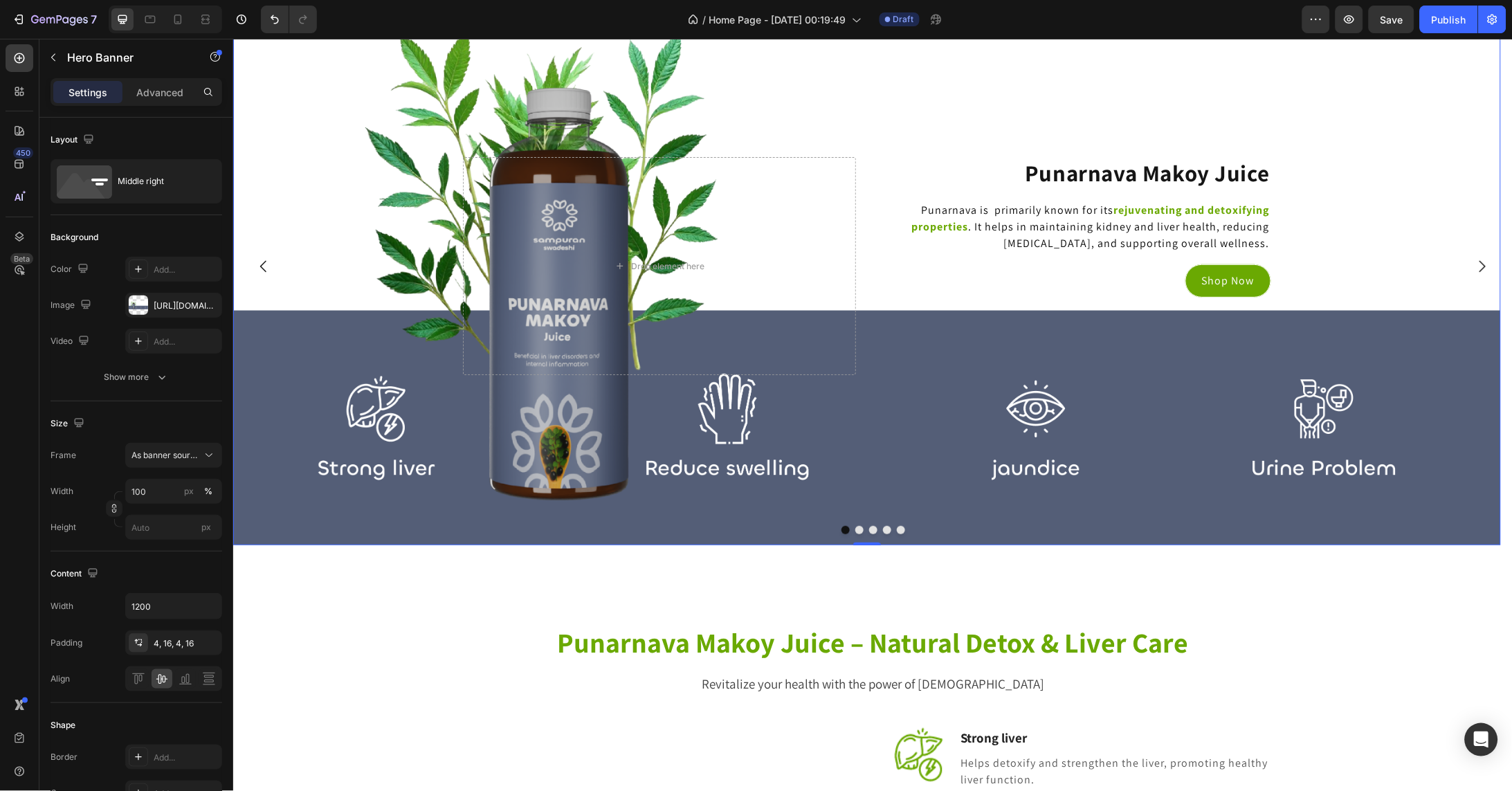
scroll to position [3254, 0]
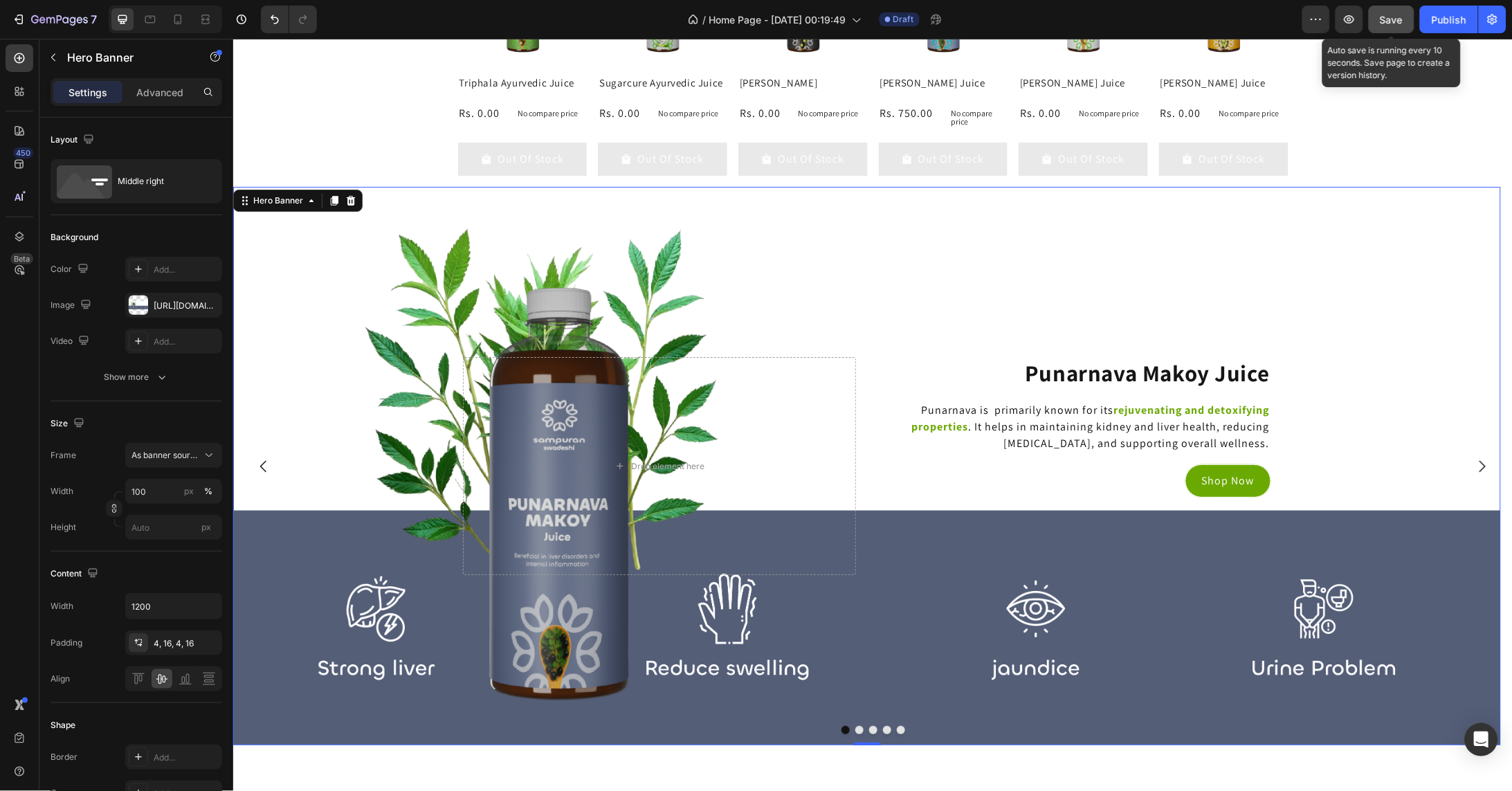
click at [1403, 16] on span "Save" at bounding box center [1391, 20] width 23 height 12
click at [1344, 20] on icon "button" at bounding box center [1350, 19] width 14 height 14
click at [1394, 22] on span "Save" at bounding box center [1391, 20] width 23 height 12
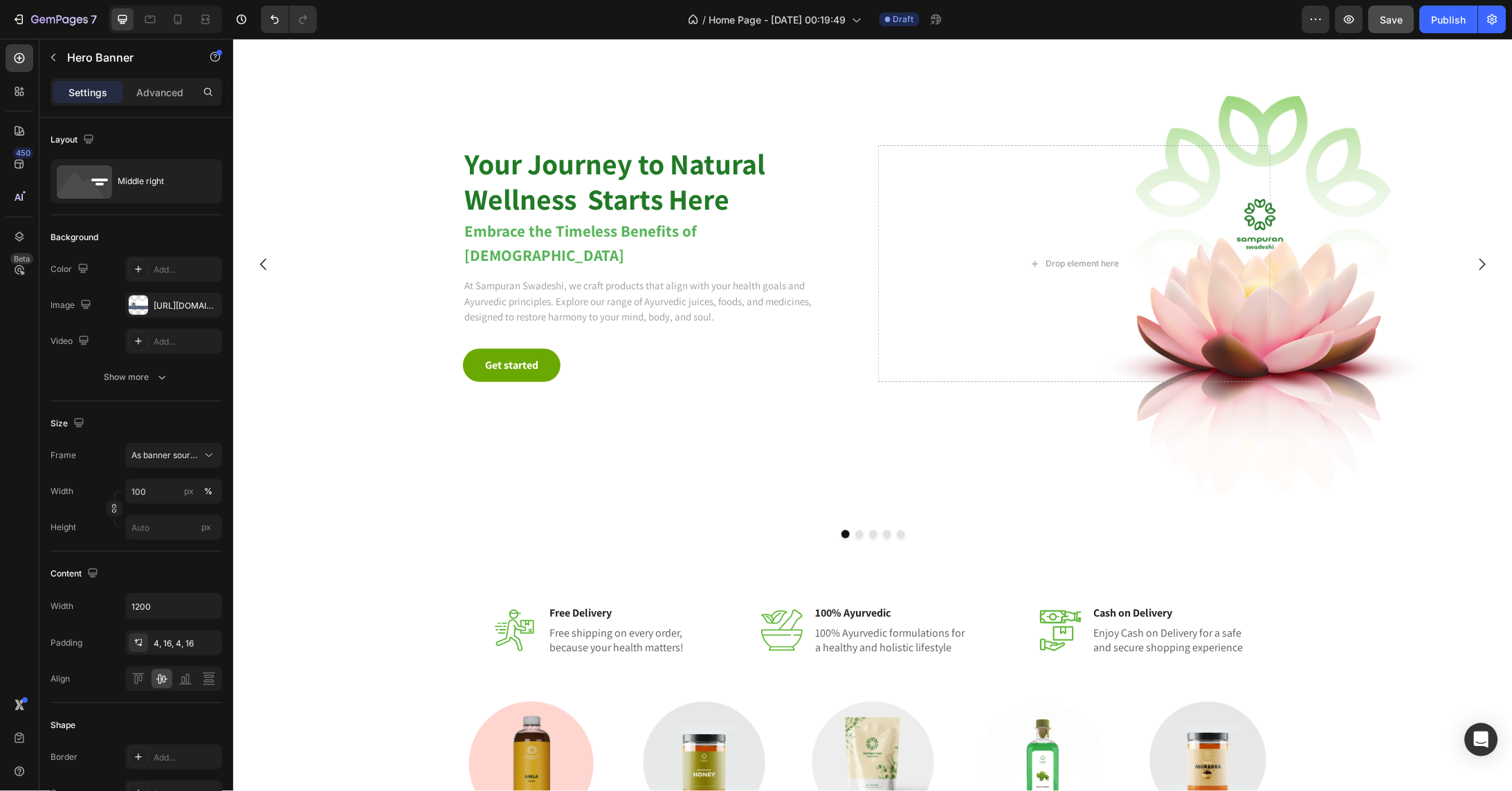
scroll to position [0, 0]
